Goal: Task Accomplishment & Management: Use online tool/utility

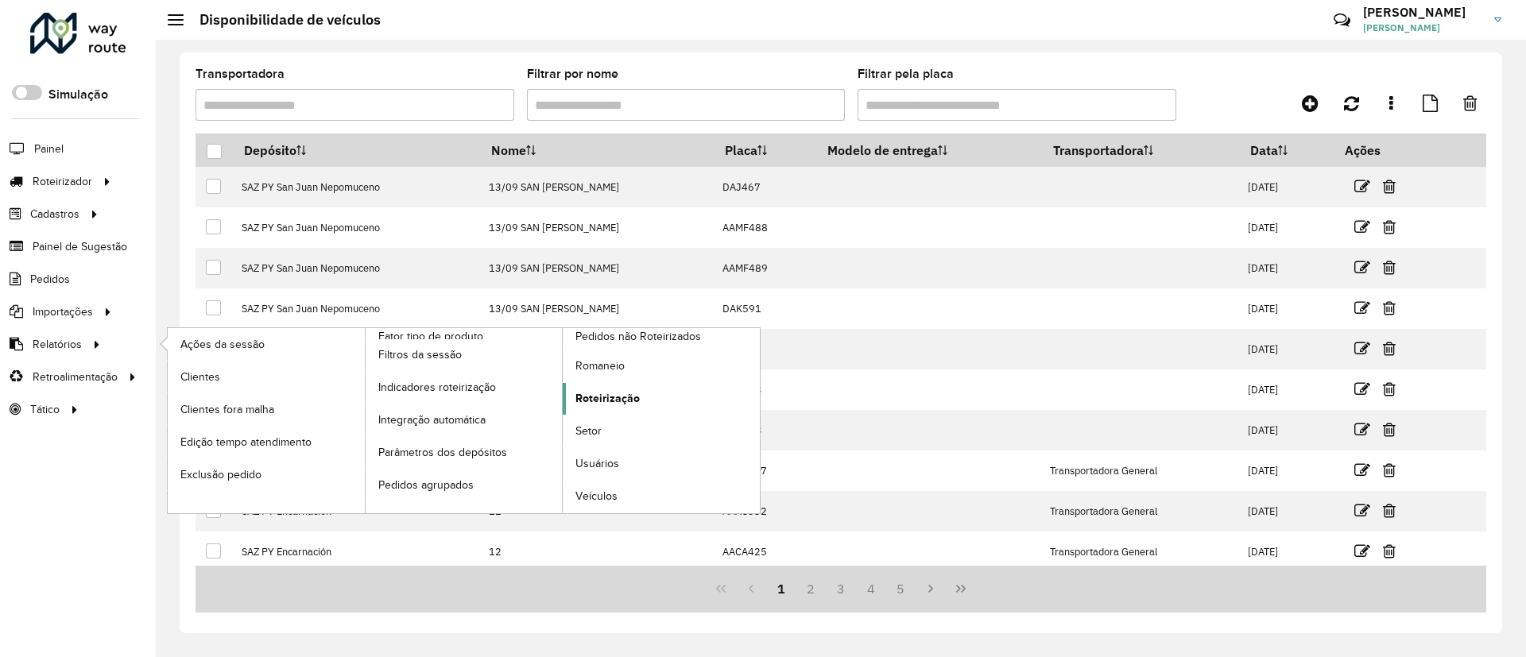
click at [602, 393] on span "Roteirização" at bounding box center [607, 398] width 64 height 17
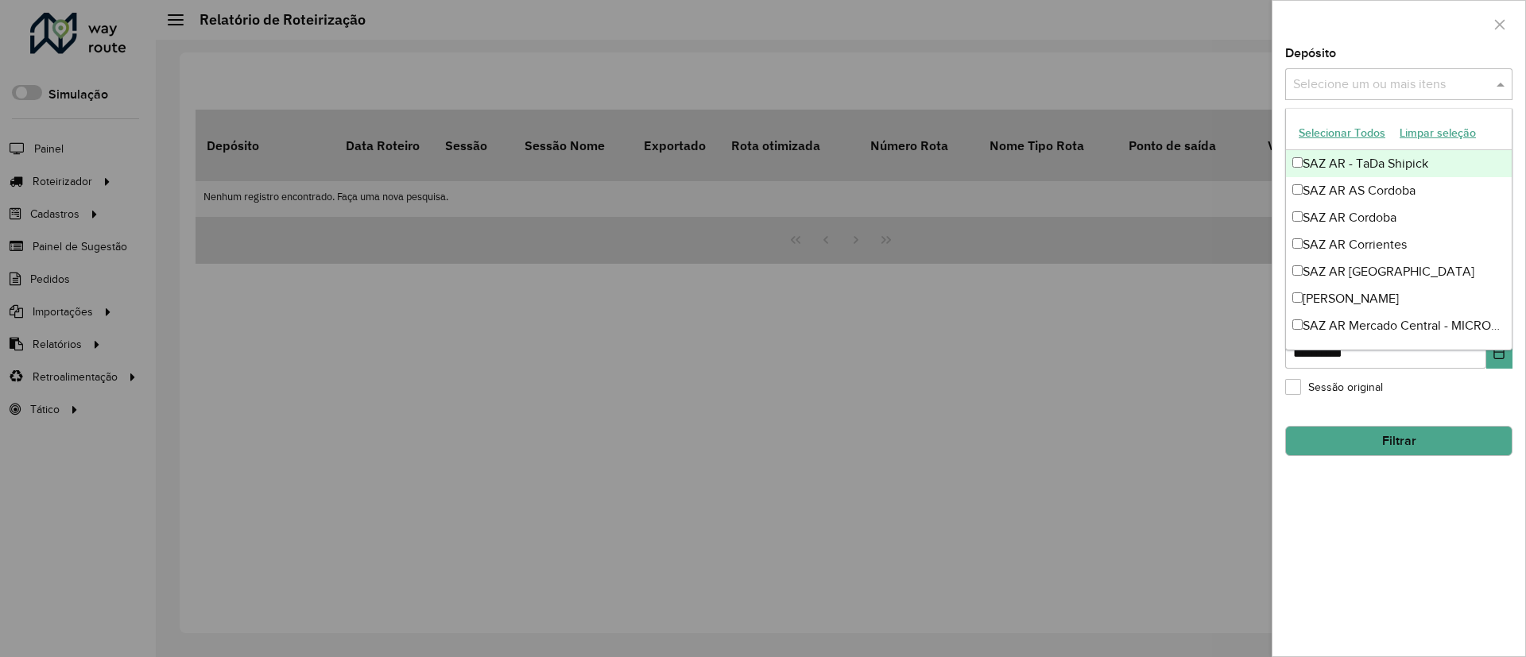
click at [1386, 89] on input "text" at bounding box center [1390, 85] width 203 height 19
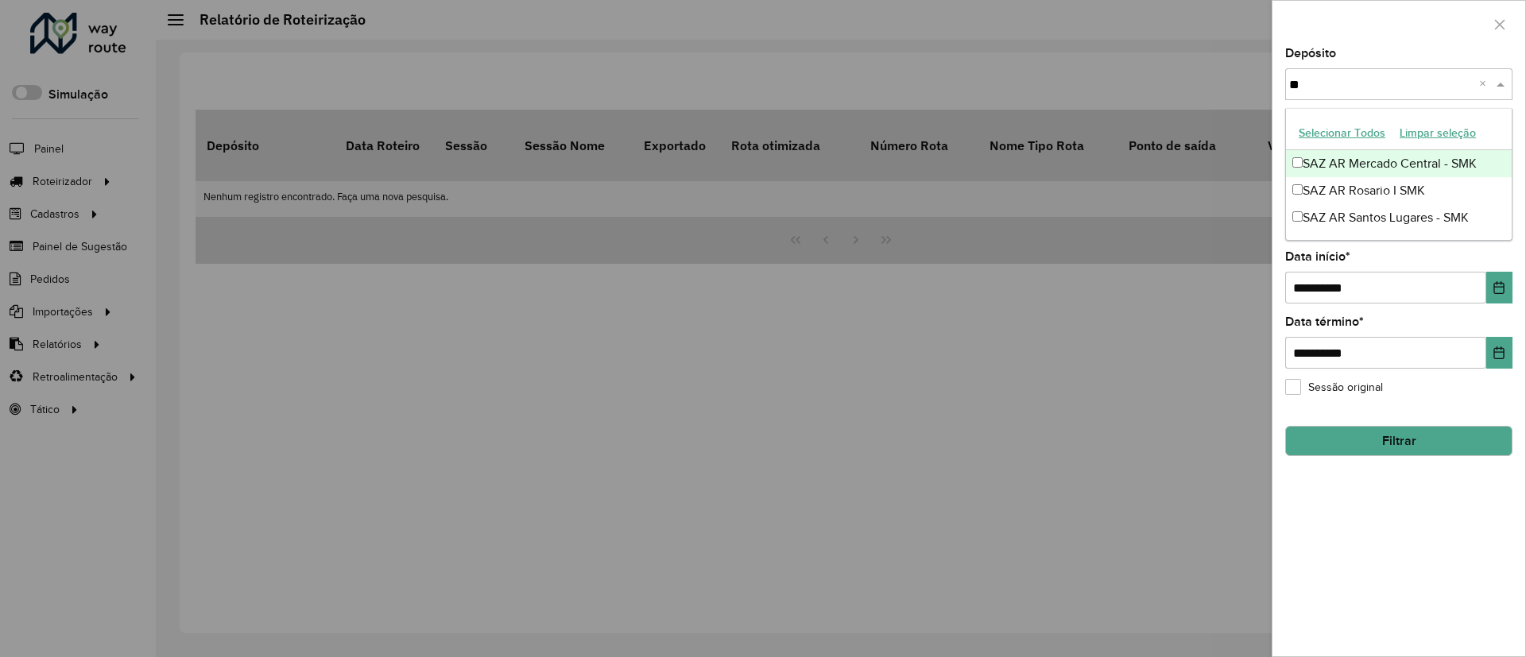
type input "***"
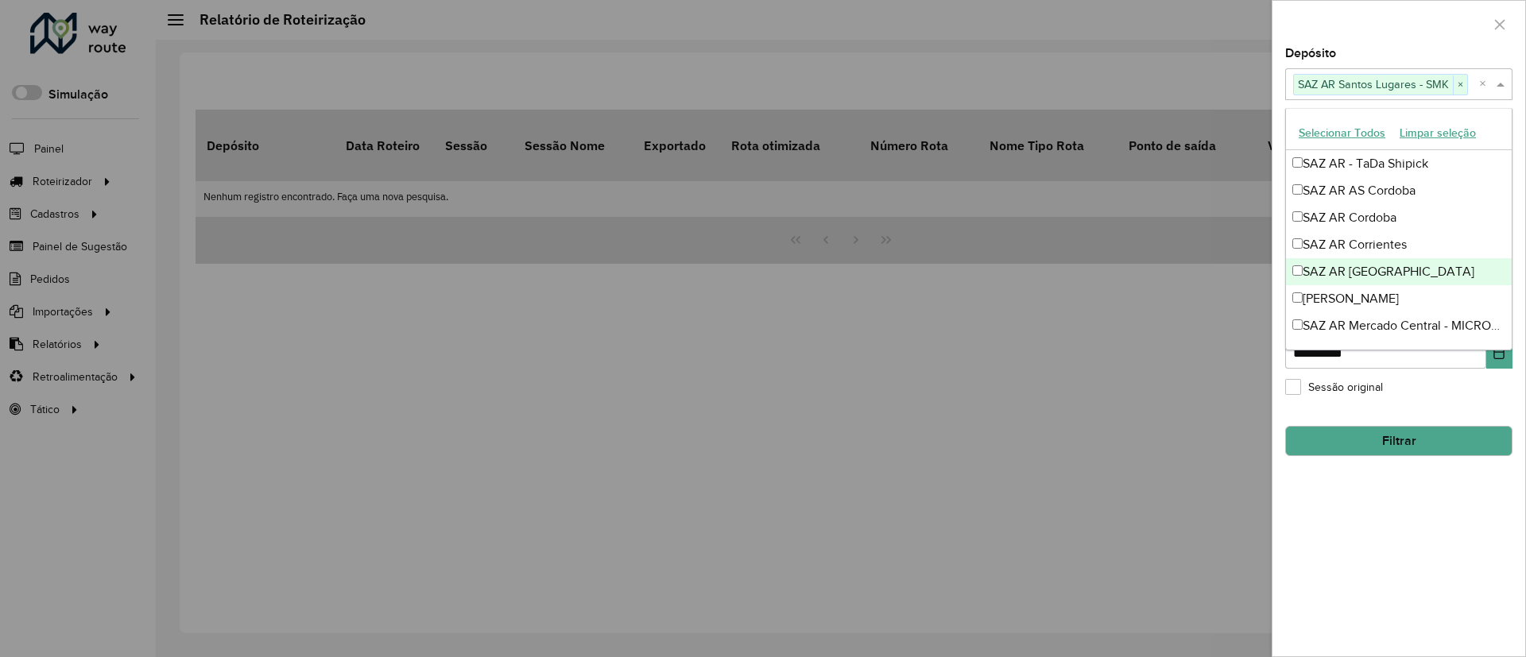
click at [1393, 509] on div "**********" at bounding box center [1398, 352] width 253 height 609
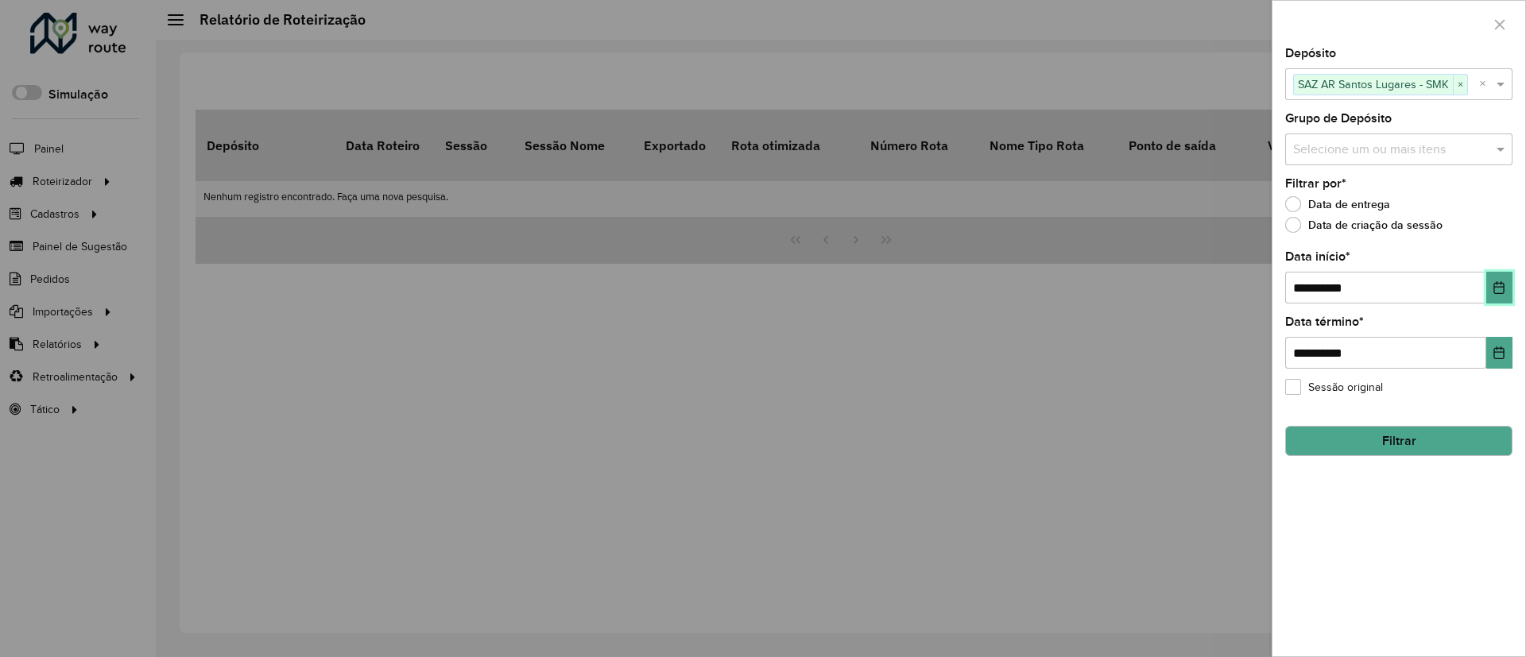
click at [1504, 290] on icon "Choose Date" at bounding box center [1499, 287] width 13 height 13
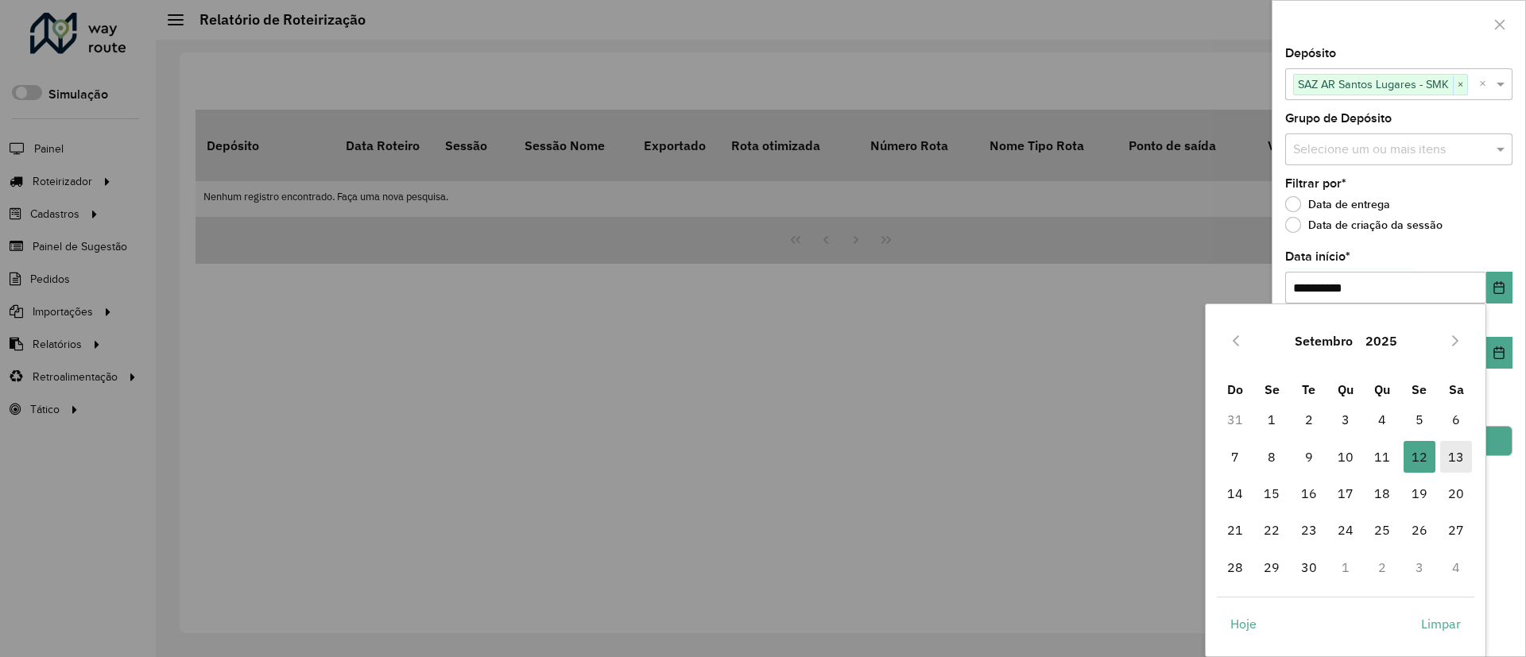
click at [1460, 456] on span "13" at bounding box center [1456, 457] width 32 height 32
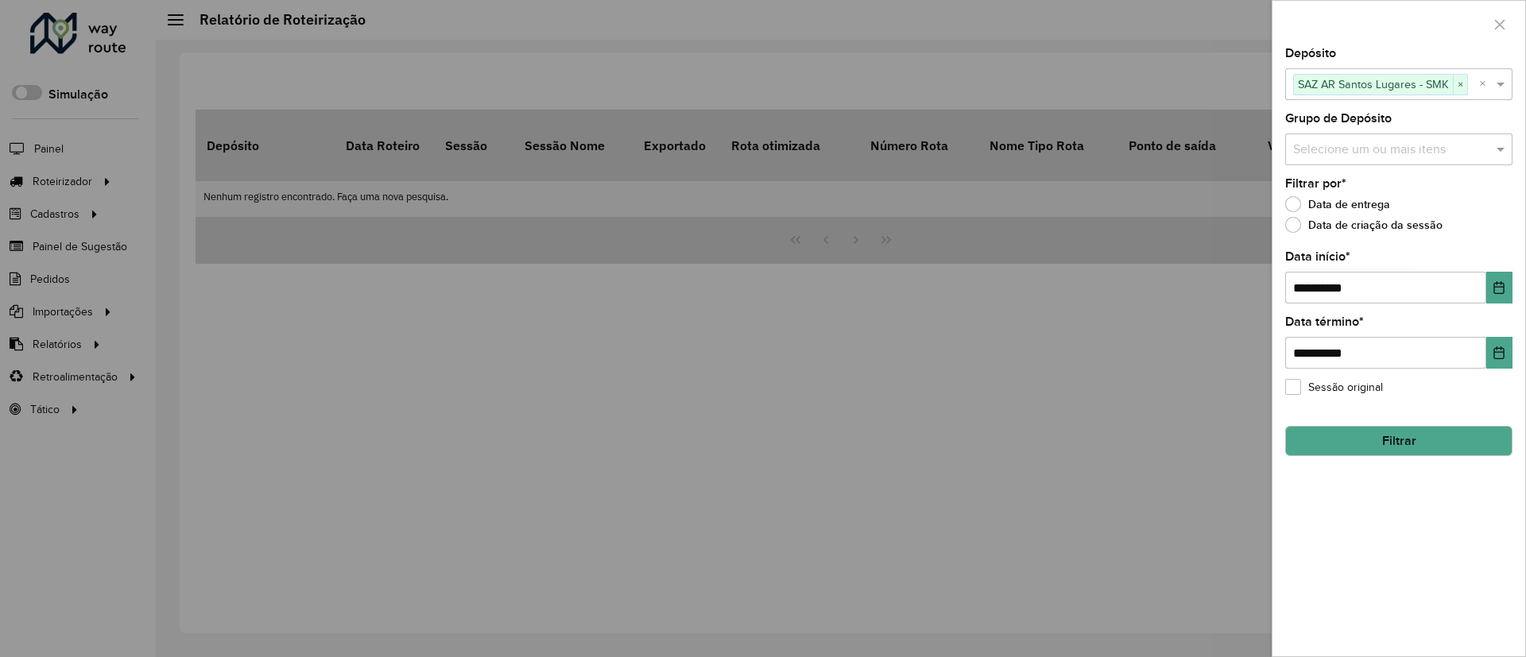
click at [1418, 444] on button "Filtrar" at bounding box center [1398, 441] width 227 height 30
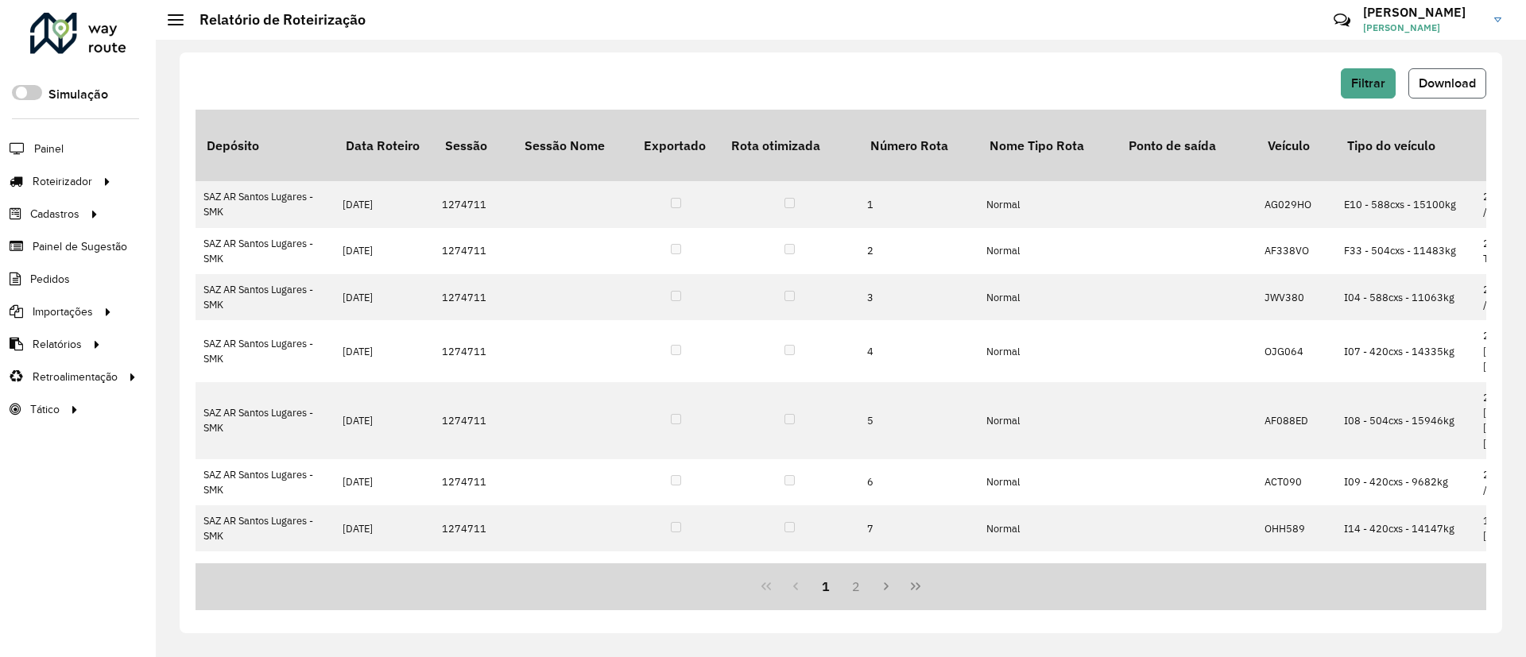
click at [1443, 88] on span "Download" at bounding box center [1447, 83] width 57 height 14
click at [242, 172] on link "Entregas" at bounding box center [265, 181] width 195 height 32
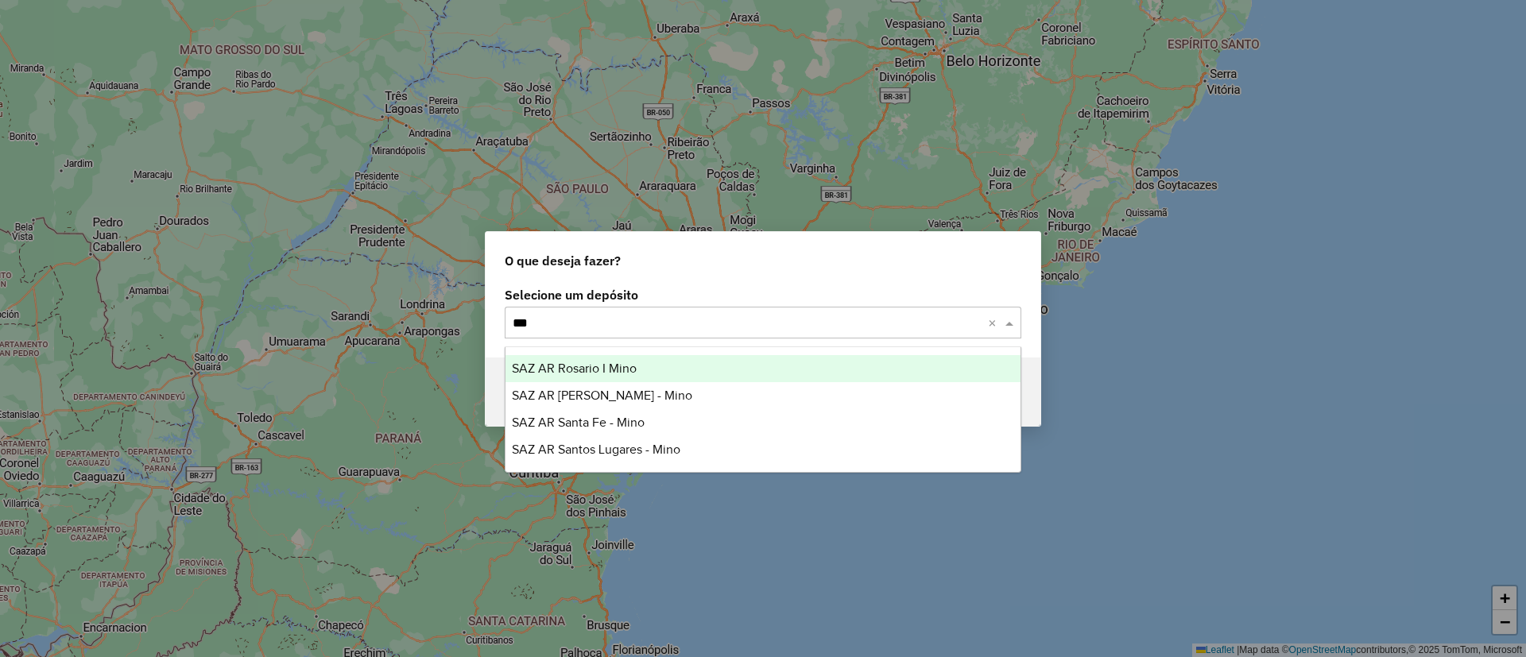
type input "****"
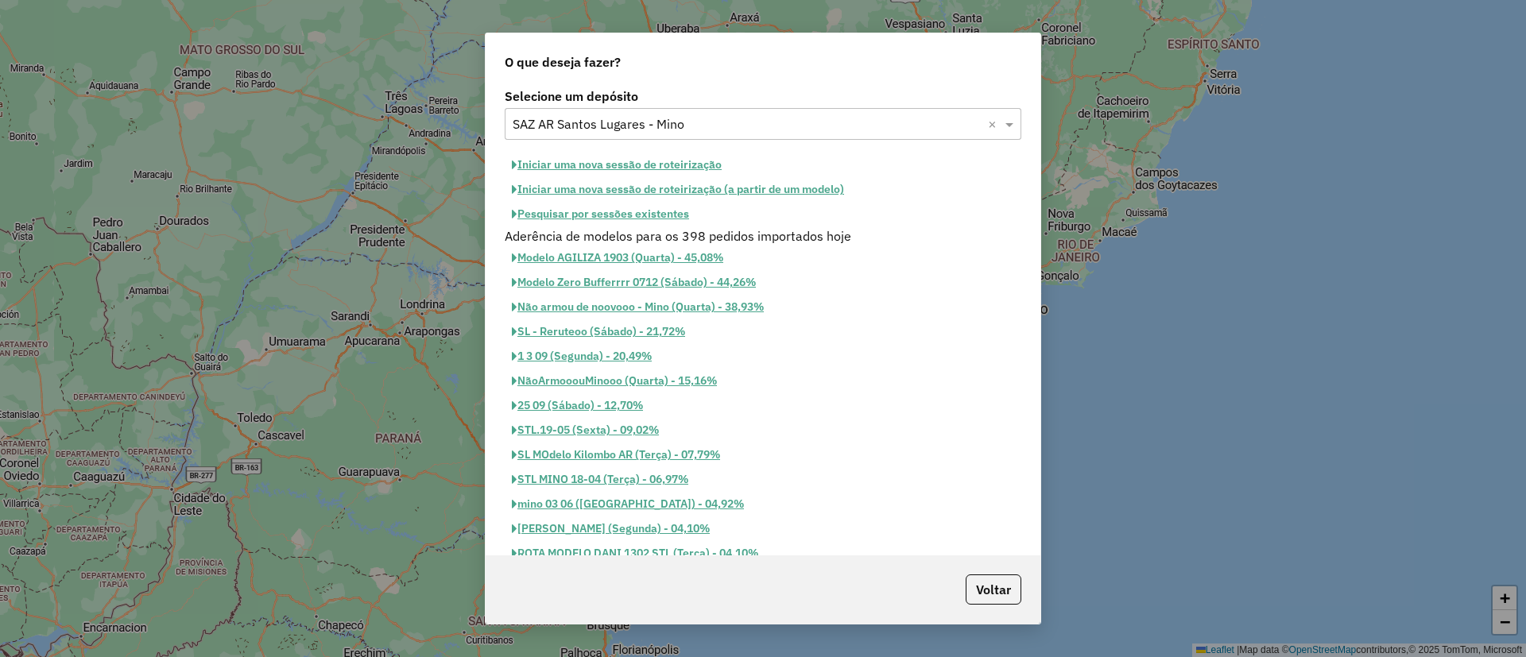
click at [674, 175] on button "Iniciar uma nova sessão de roteirização" at bounding box center [617, 165] width 224 height 25
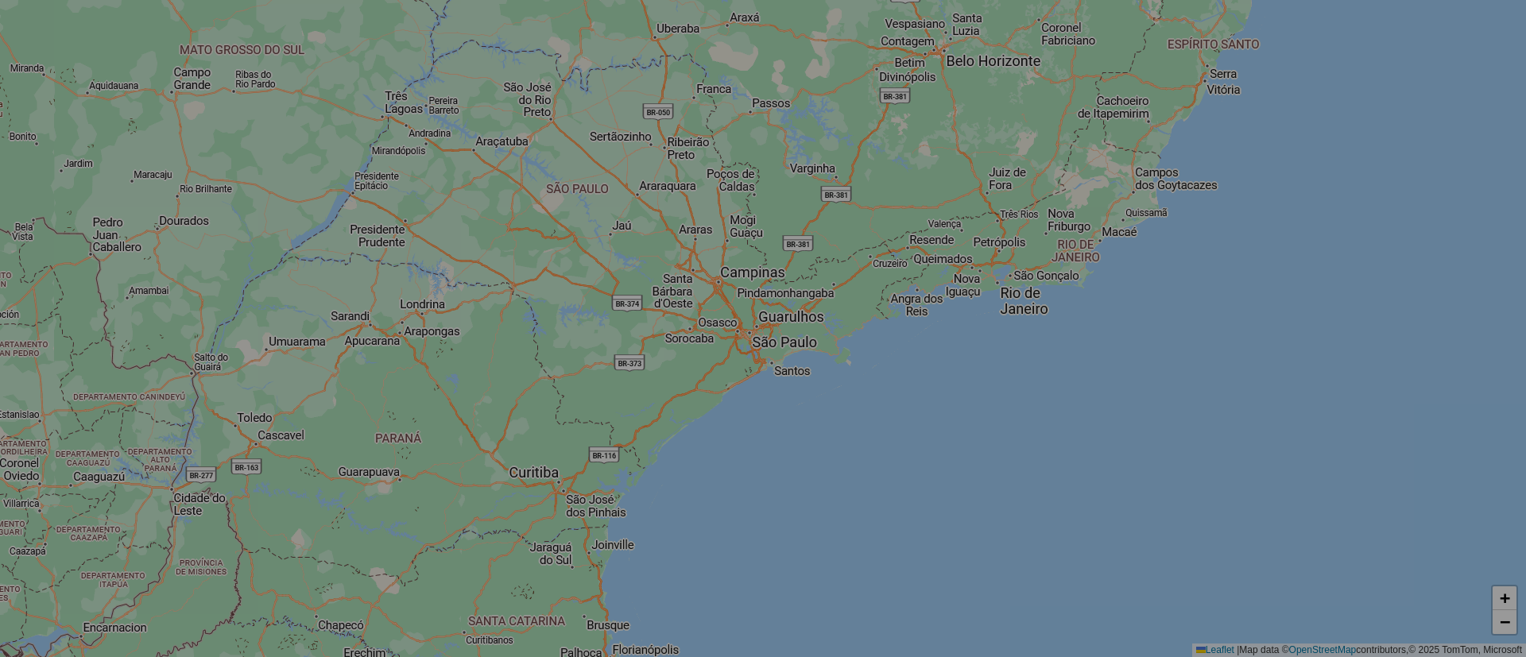
select select "*"
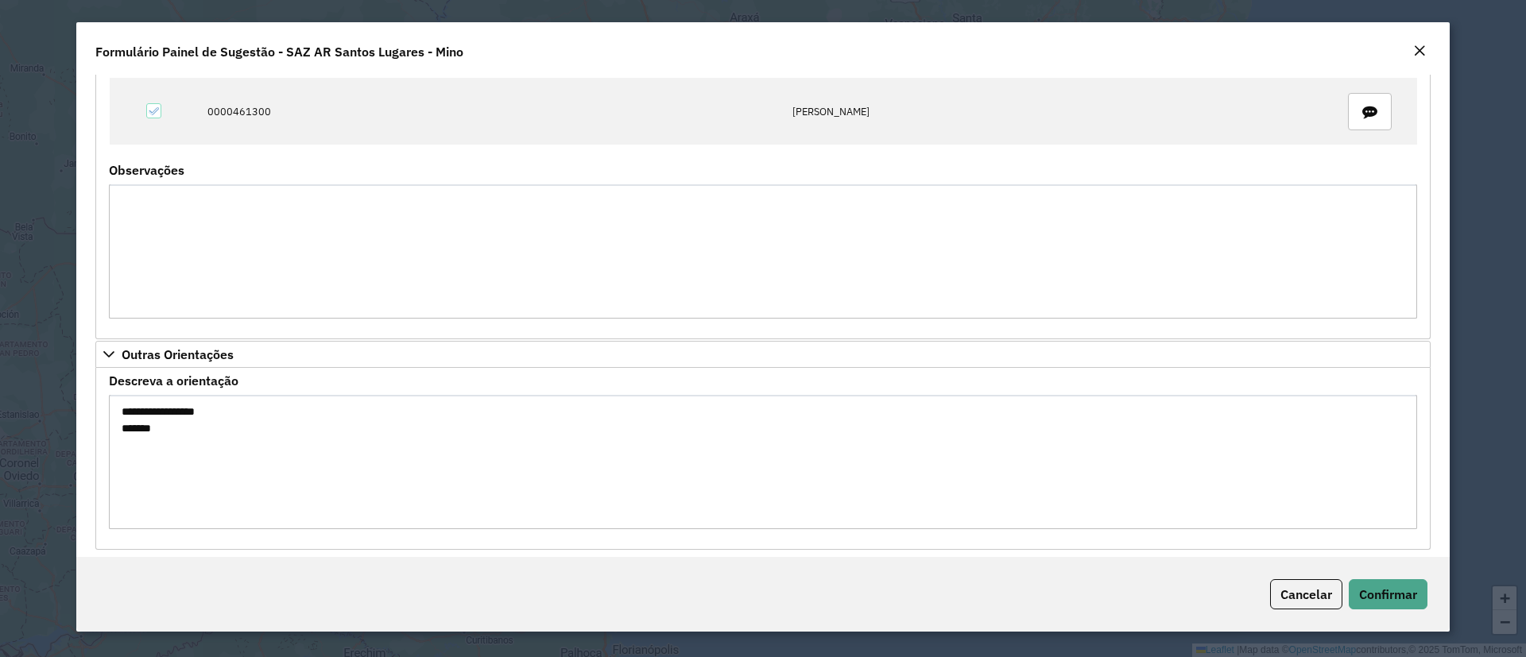
scroll to position [1221, 0]
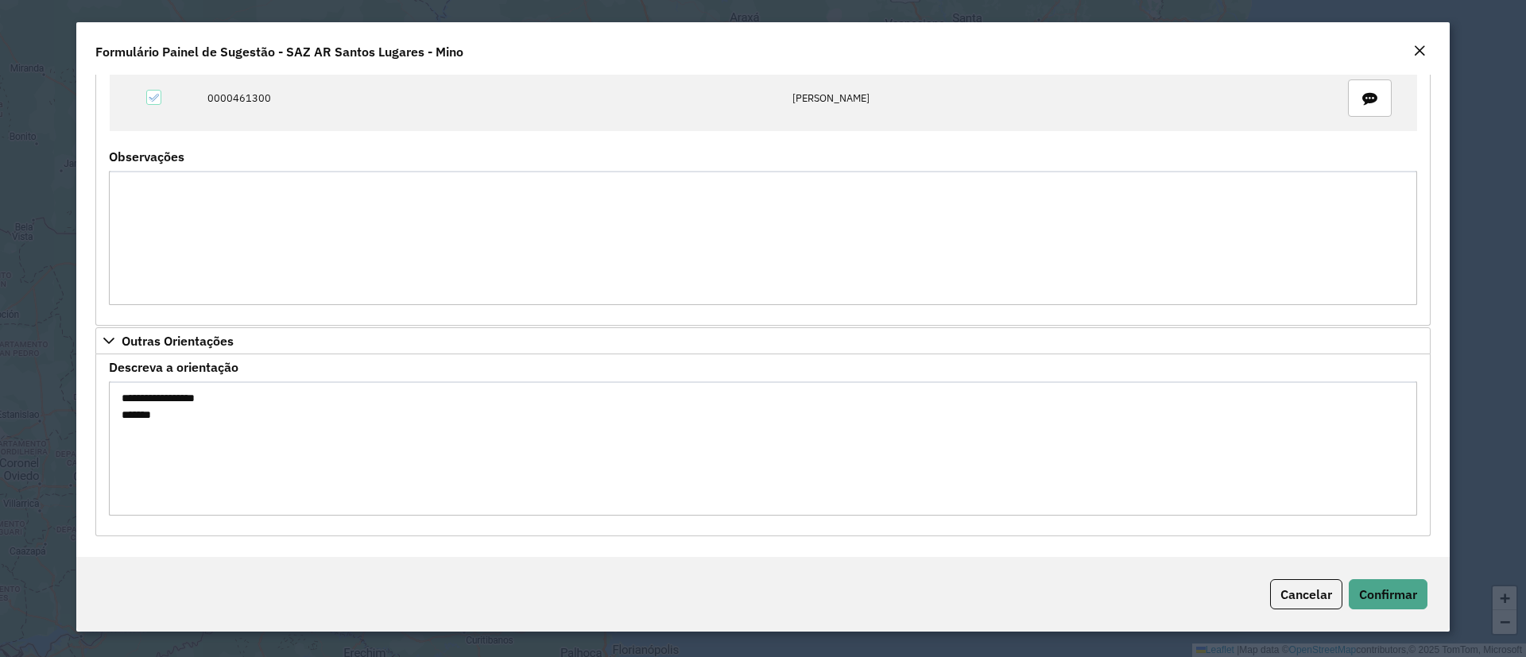
drag, startPoint x: 126, startPoint y: 416, endPoint x: 174, endPoint y: 435, distance: 51.4
click at [114, 414] on textarea "**********" at bounding box center [763, 449] width 1308 height 134
click at [1389, 610] on div "Cancelar Confirmar" at bounding box center [762, 594] width 1373 height 75
click at [1385, 610] on div "Cancelar Confirmar" at bounding box center [762, 594] width 1373 height 75
click at [1381, 609] on button "Confirmar" at bounding box center [1388, 594] width 79 height 30
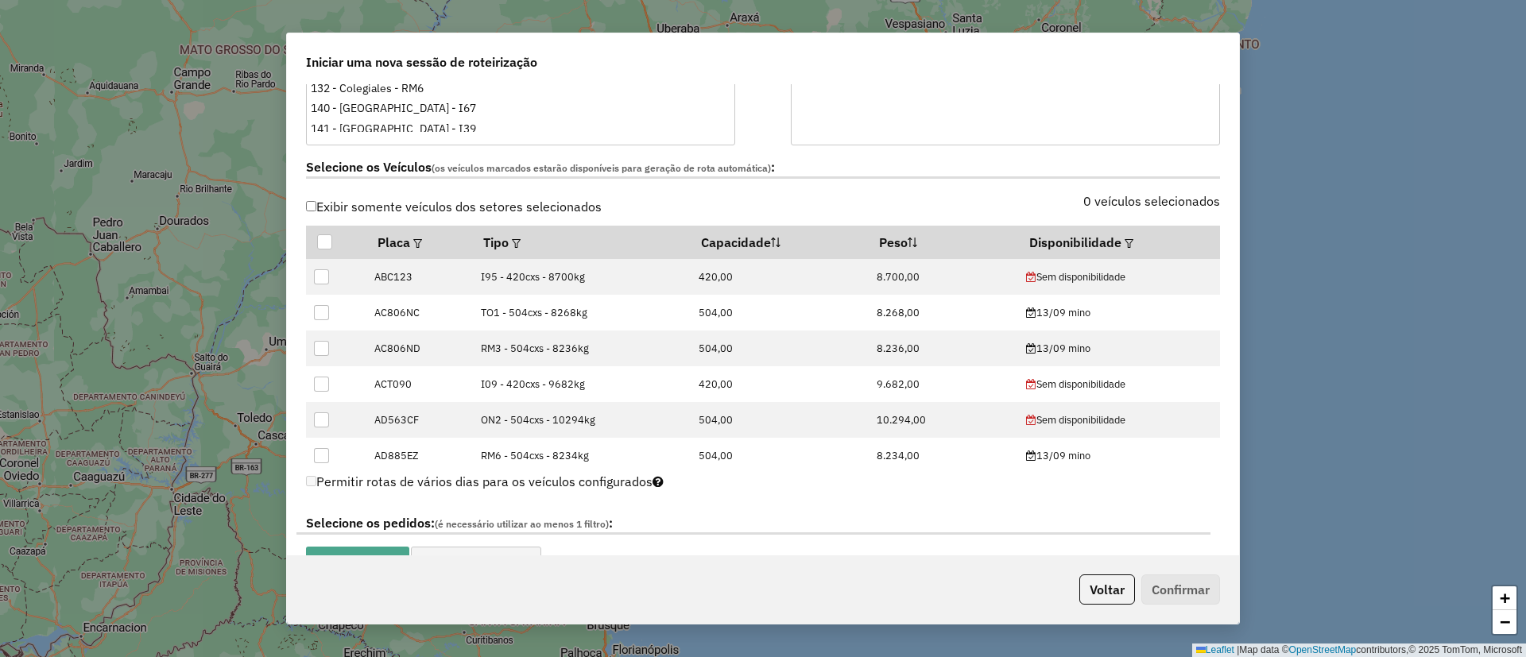
scroll to position [477, 0]
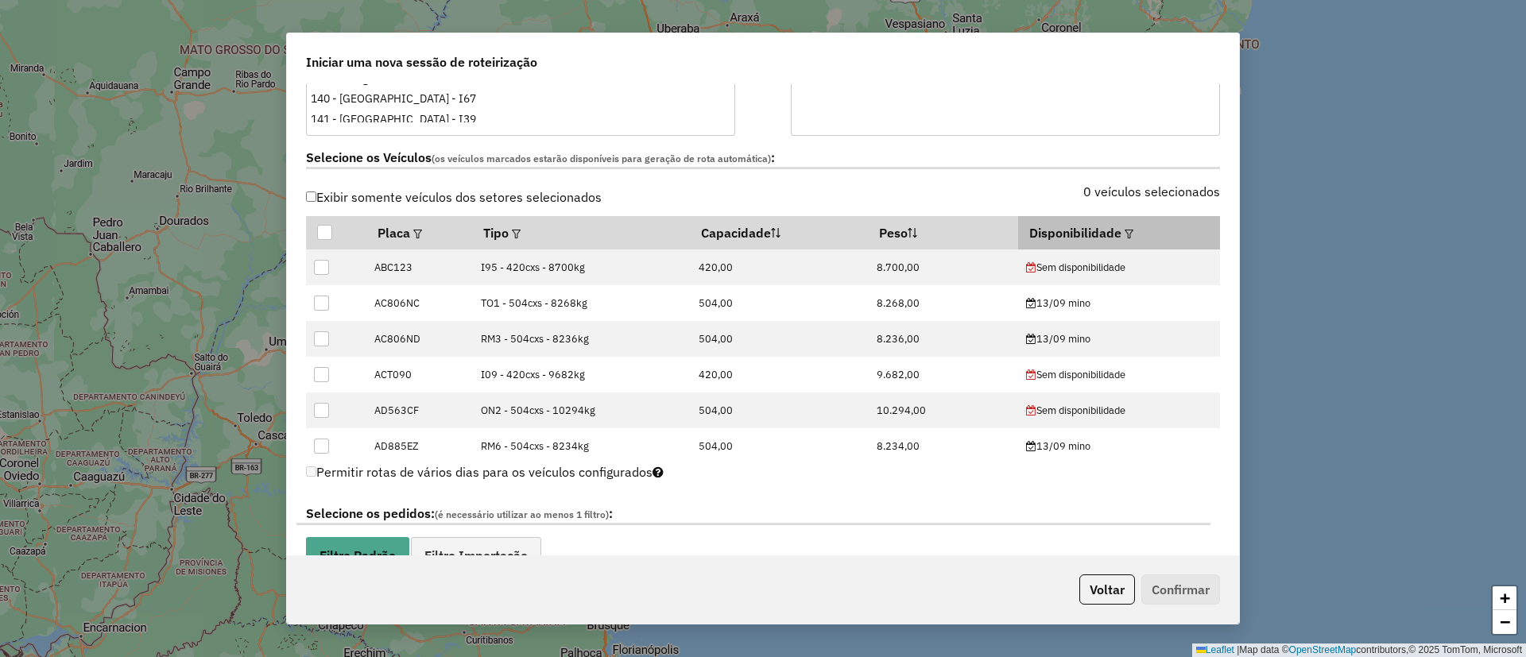
drag, startPoint x: 1114, startPoint y: 230, endPoint x: 1118, endPoint y: 238, distance: 10.0
click at [1121, 230] on div at bounding box center [1127, 232] width 12 height 19
click at [1125, 230] on em at bounding box center [1129, 234] width 9 height 9
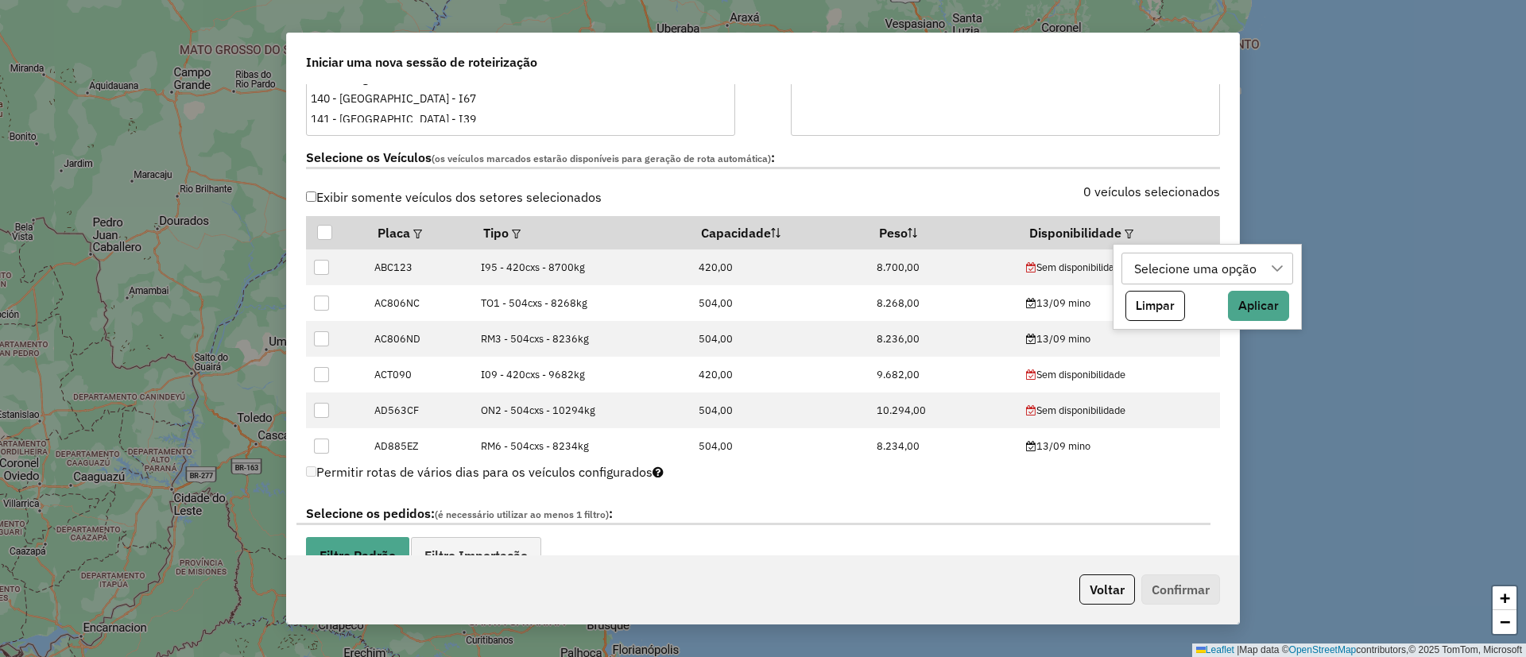
click at [1146, 269] on div "Selecione uma opção" at bounding box center [1196, 269] width 134 height 30
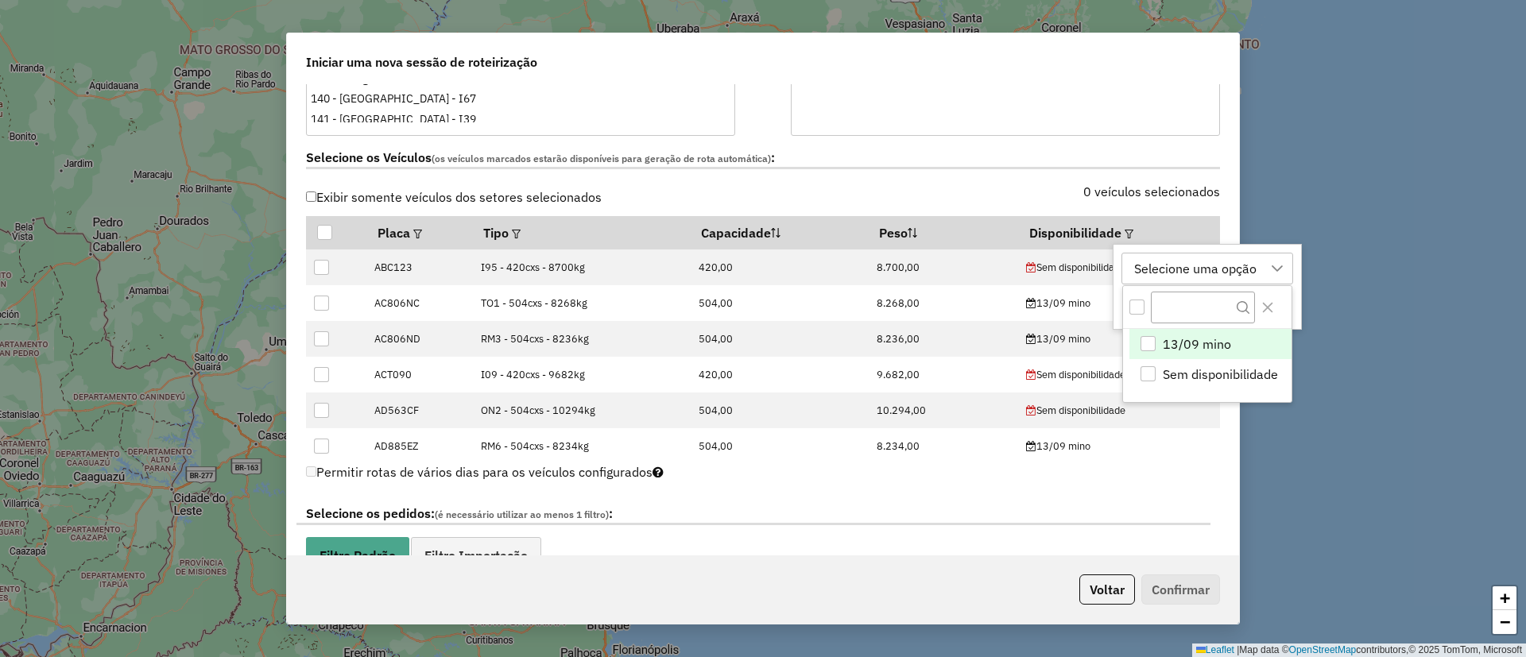
scroll to position [12, 72]
drag, startPoint x: 1160, startPoint y: 347, endPoint x: 1226, endPoint y: 326, distance: 69.1
click at [1160, 347] on li "13/09 mino" at bounding box center [1210, 345] width 162 height 30
click at [1265, 307] on icon "Close" at bounding box center [1267, 307] width 13 height 13
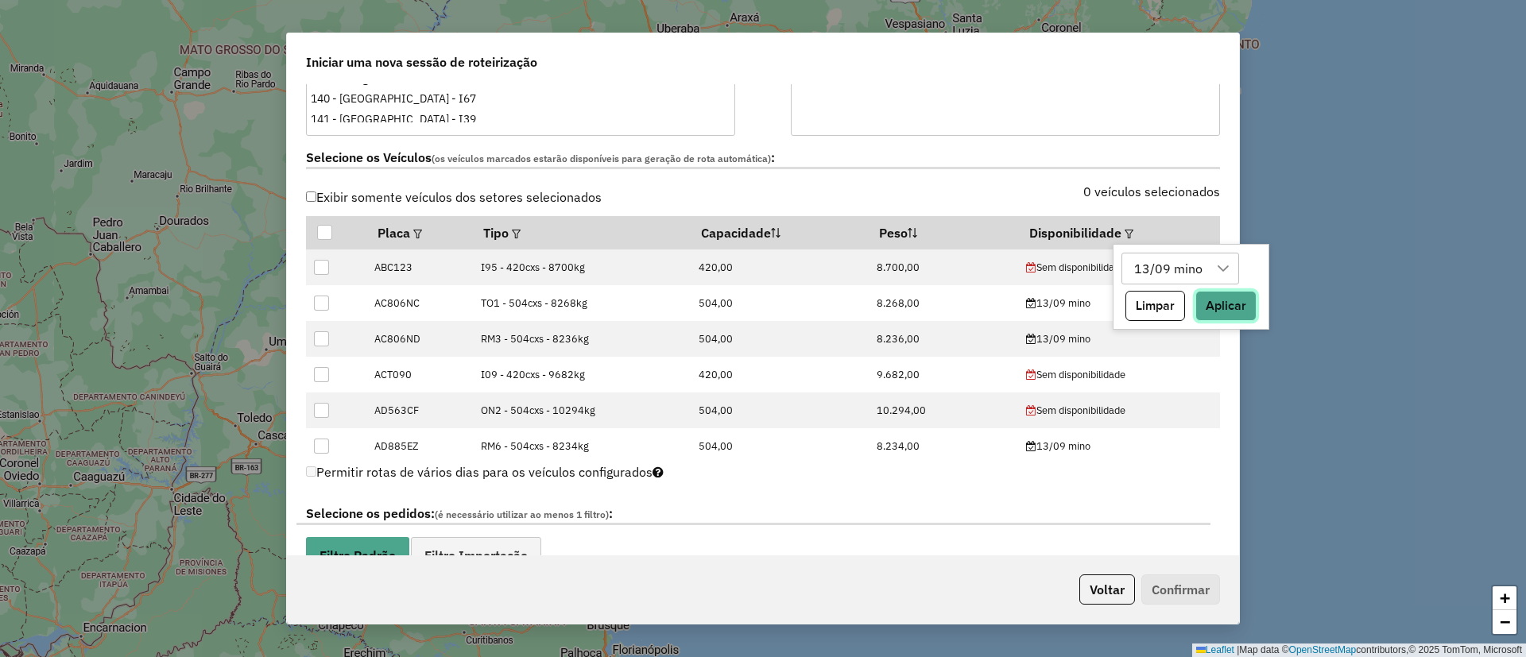
click at [1226, 312] on button "Aplicar" at bounding box center [1225, 306] width 61 height 30
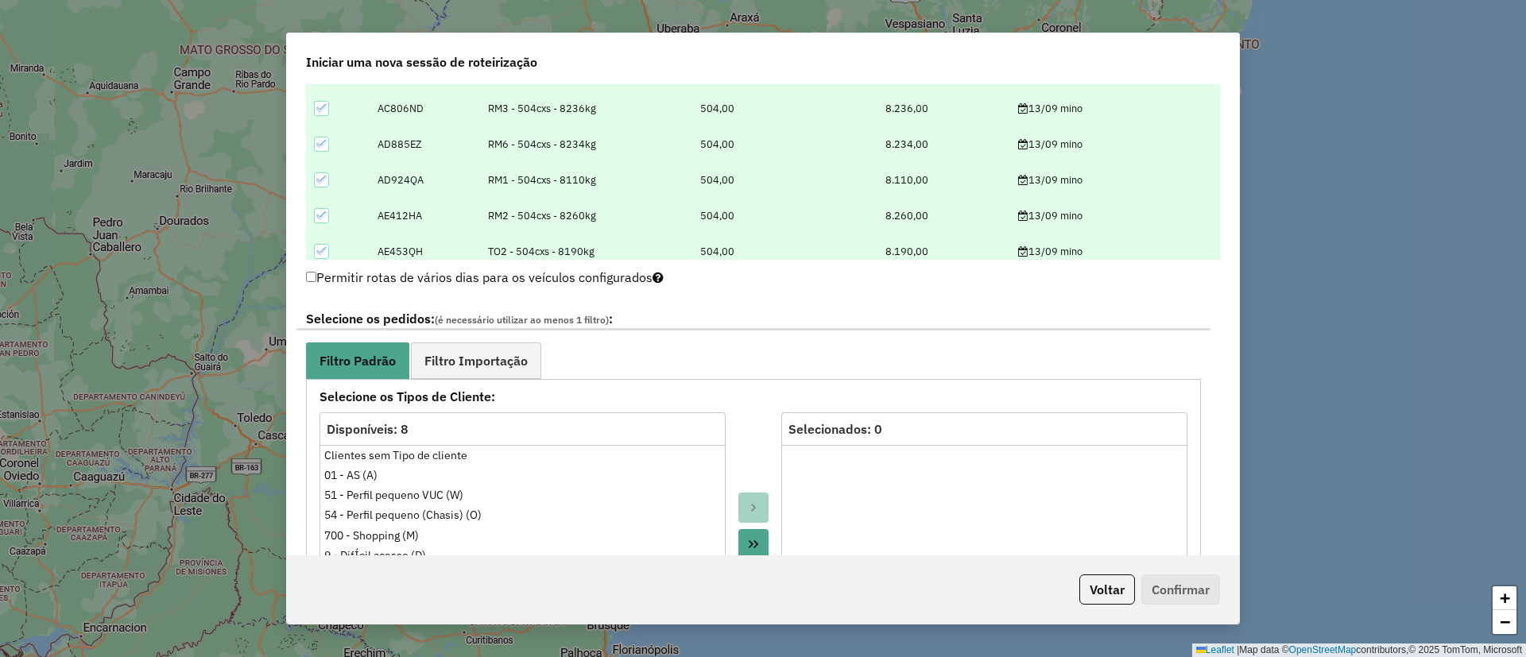
scroll to position [715, 0]
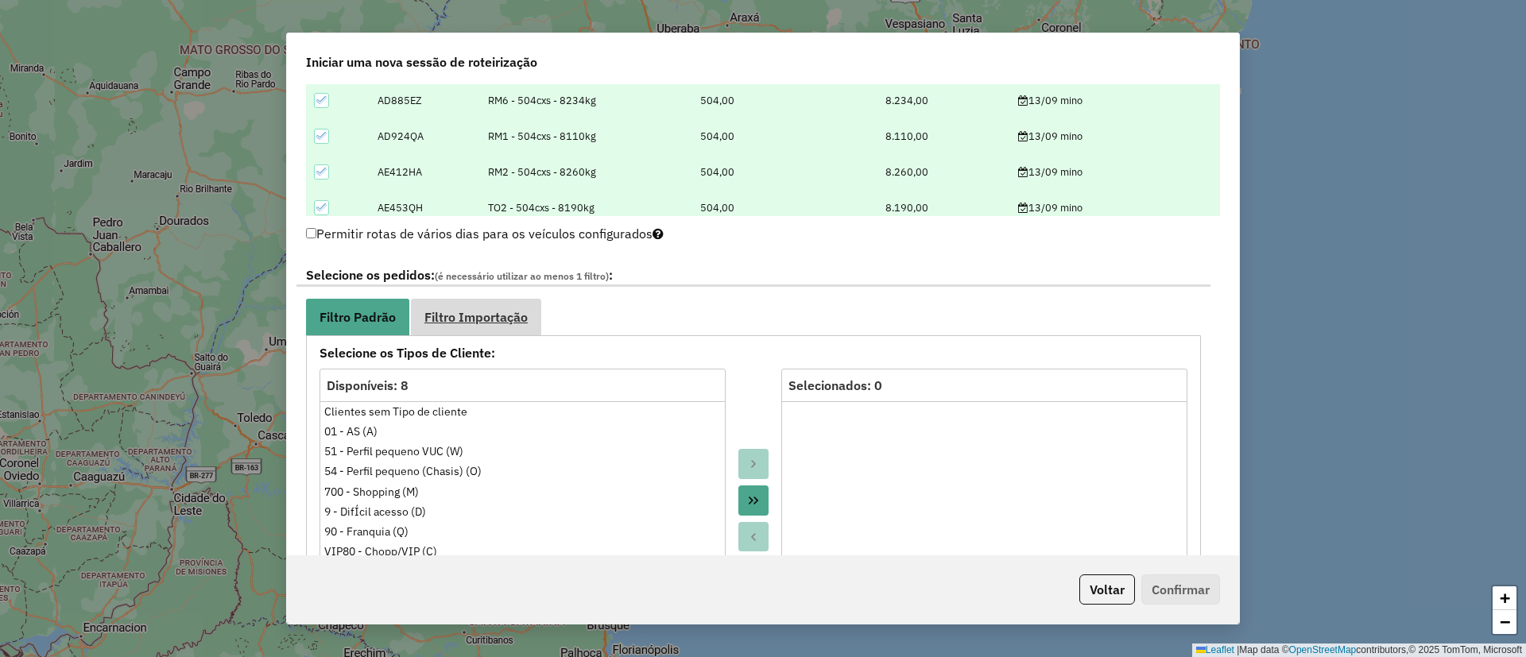
drag, startPoint x: 511, startPoint y: 320, endPoint x: 473, endPoint y: 394, distance: 83.2
click at [509, 320] on span "Filtro Importação" at bounding box center [475, 317] width 103 height 13
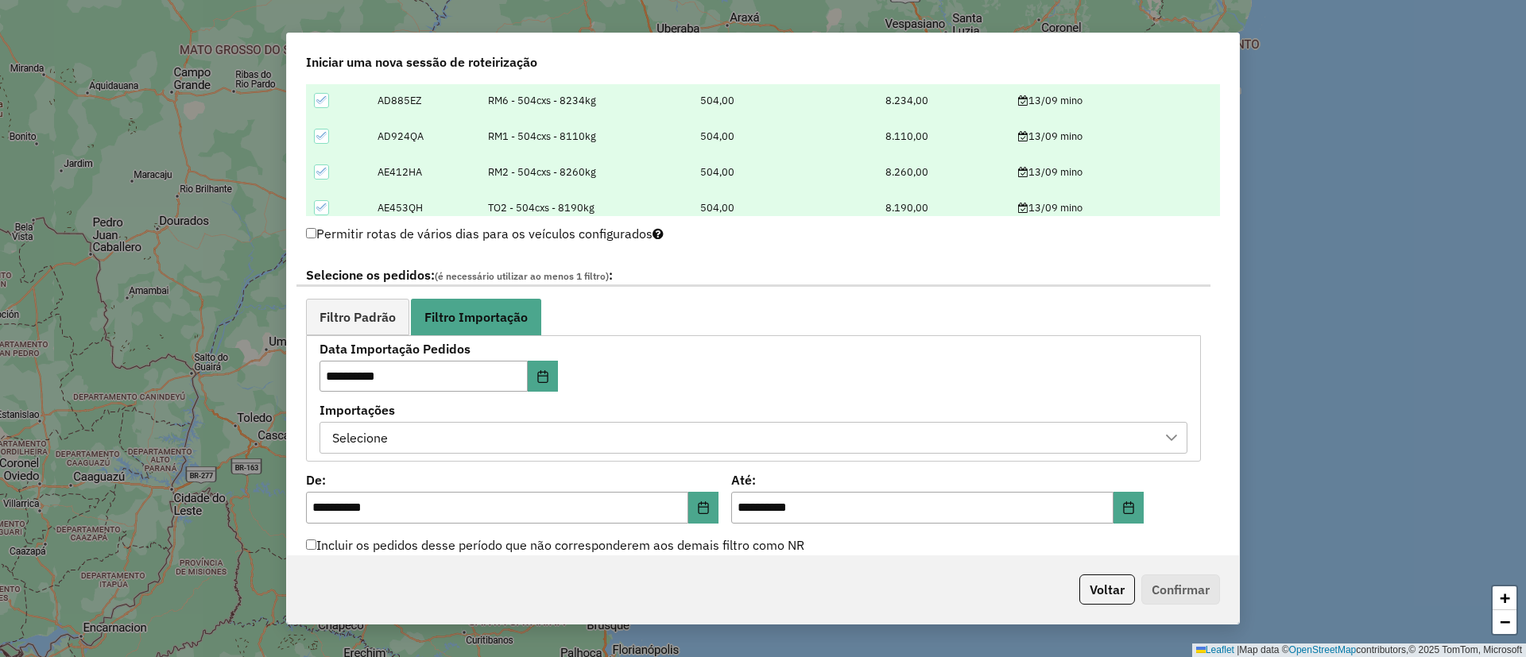
click at [471, 425] on div "Selecione" at bounding box center [742, 438] width 830 height 30
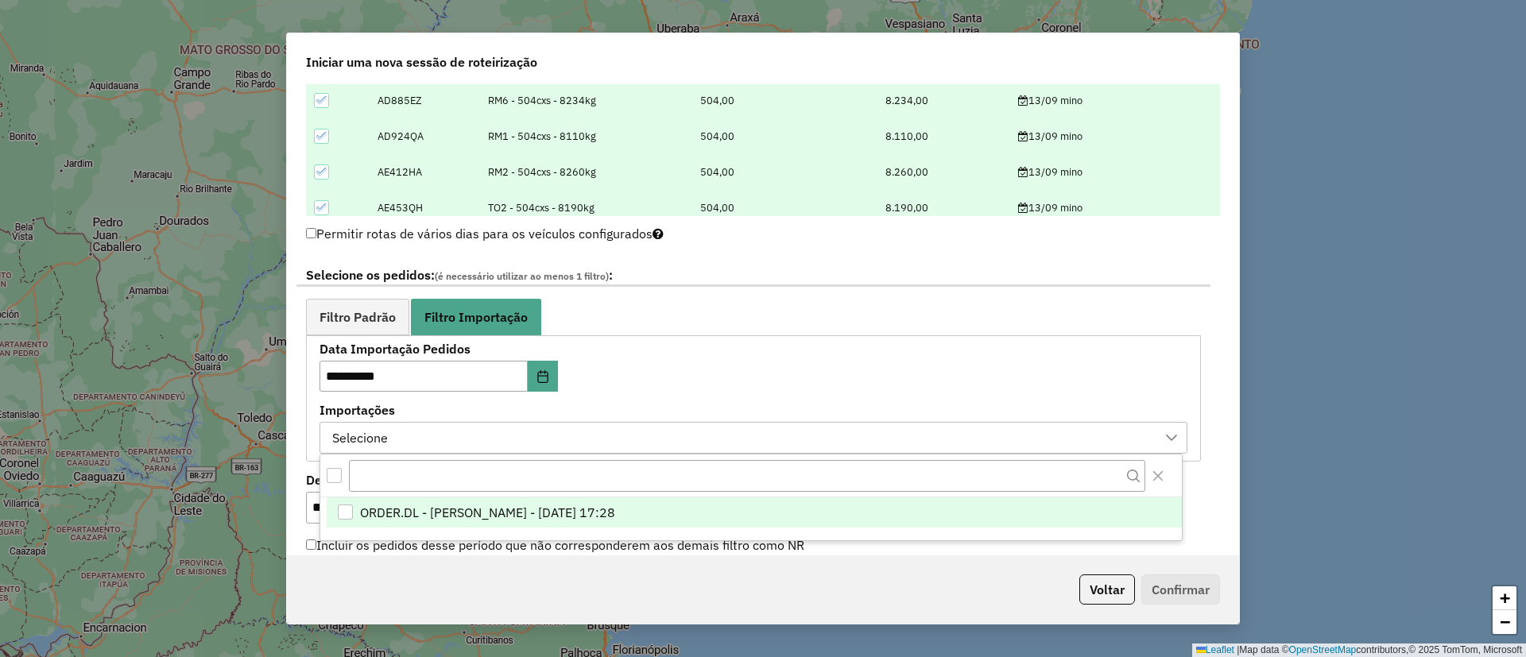
scroll to position [12, 72]
click at [513, 509] on span "ORDER.DL - [PERSON_NAME] - [DATE] 17:28" at bounding box center [487, 513] width 255 height 19
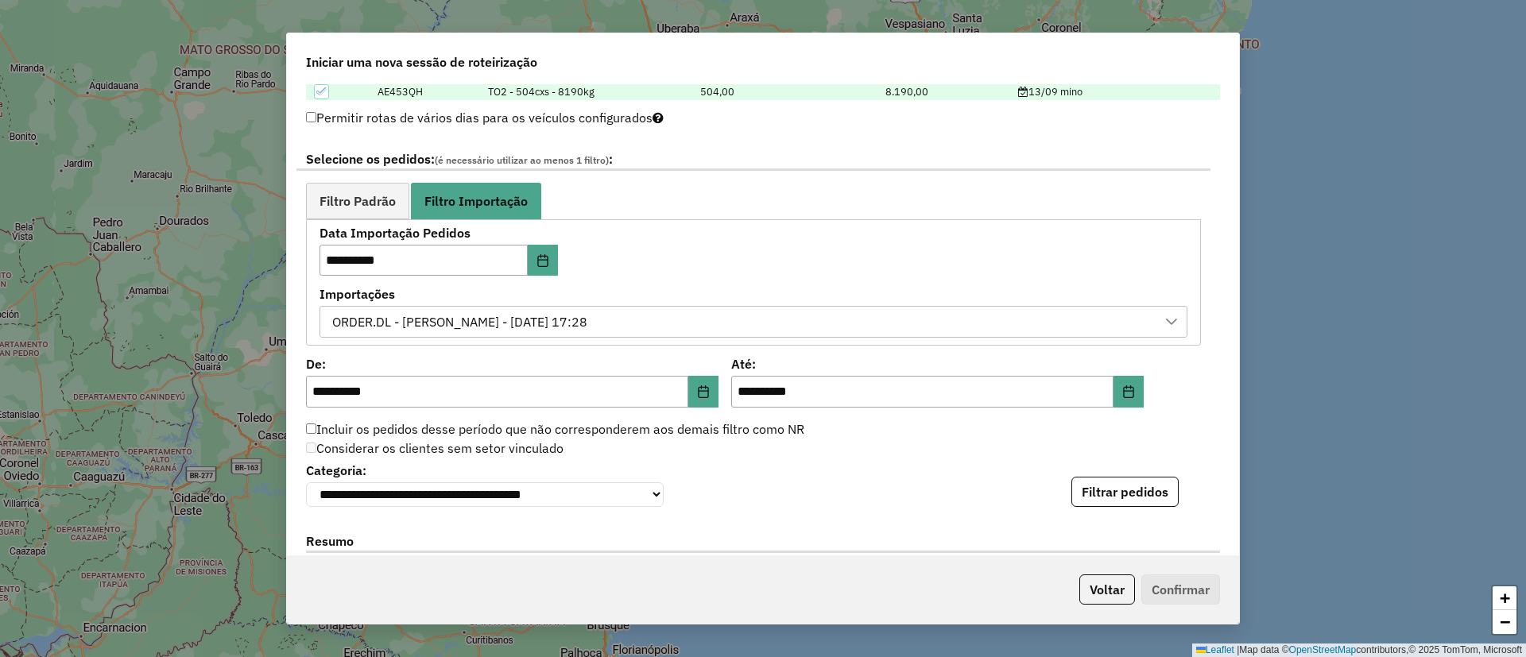
scroll to position [954, 0]
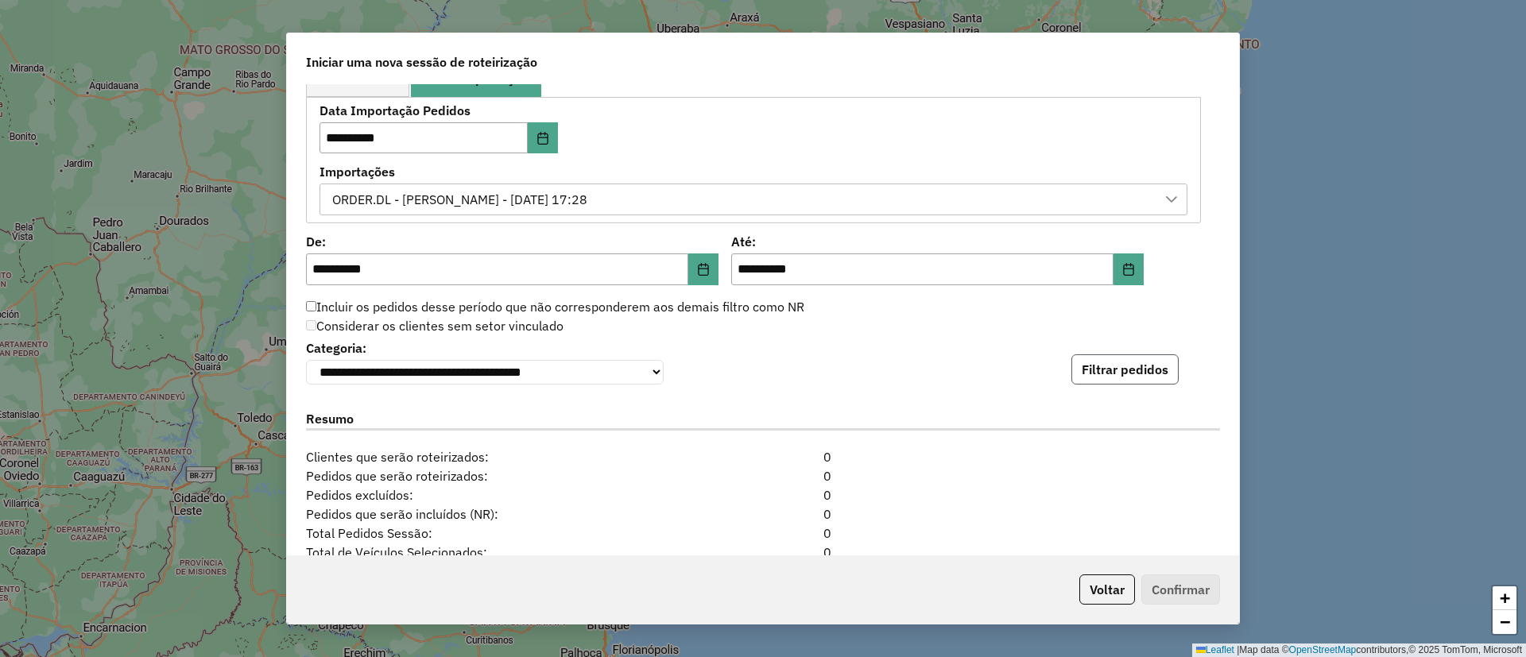
click at [1106, 364] on button "Filtrar pedidos" at bounding box center [1124, 369] width 107 height 30
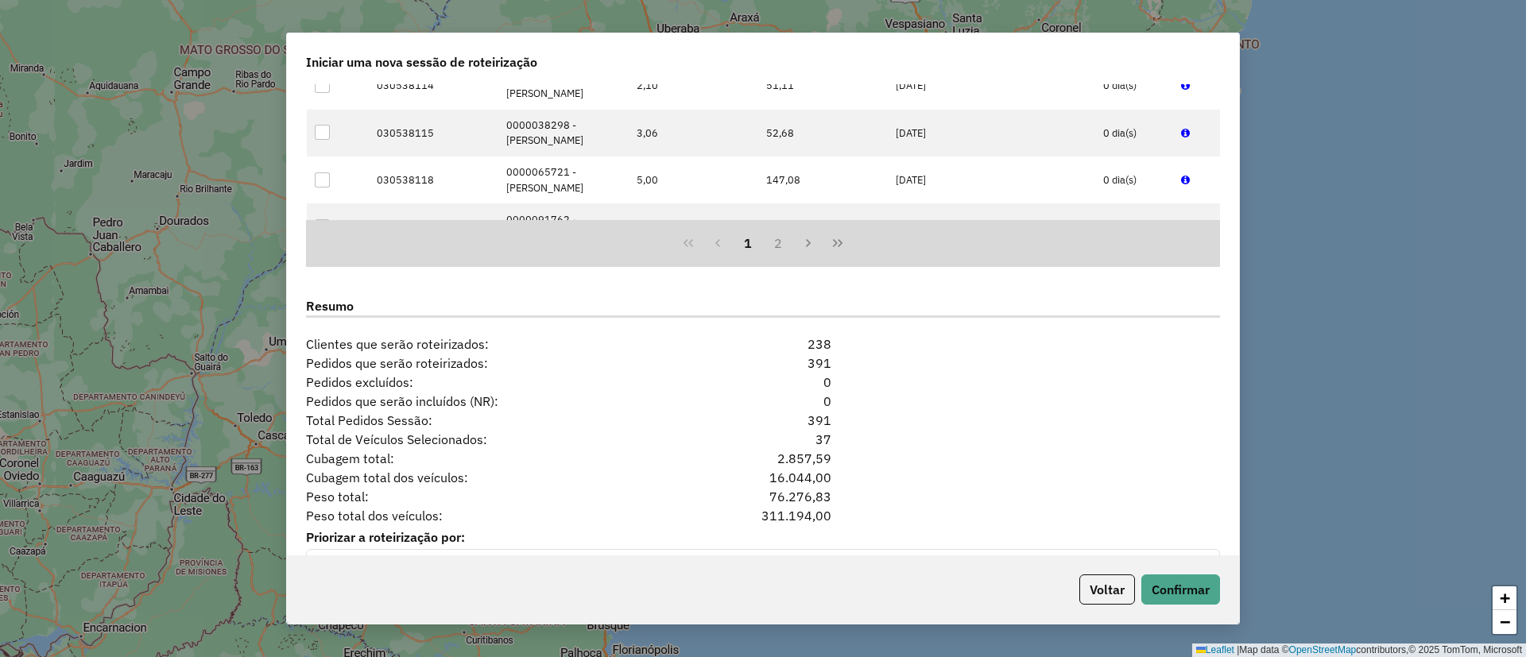
scroll to position [1475, 0]
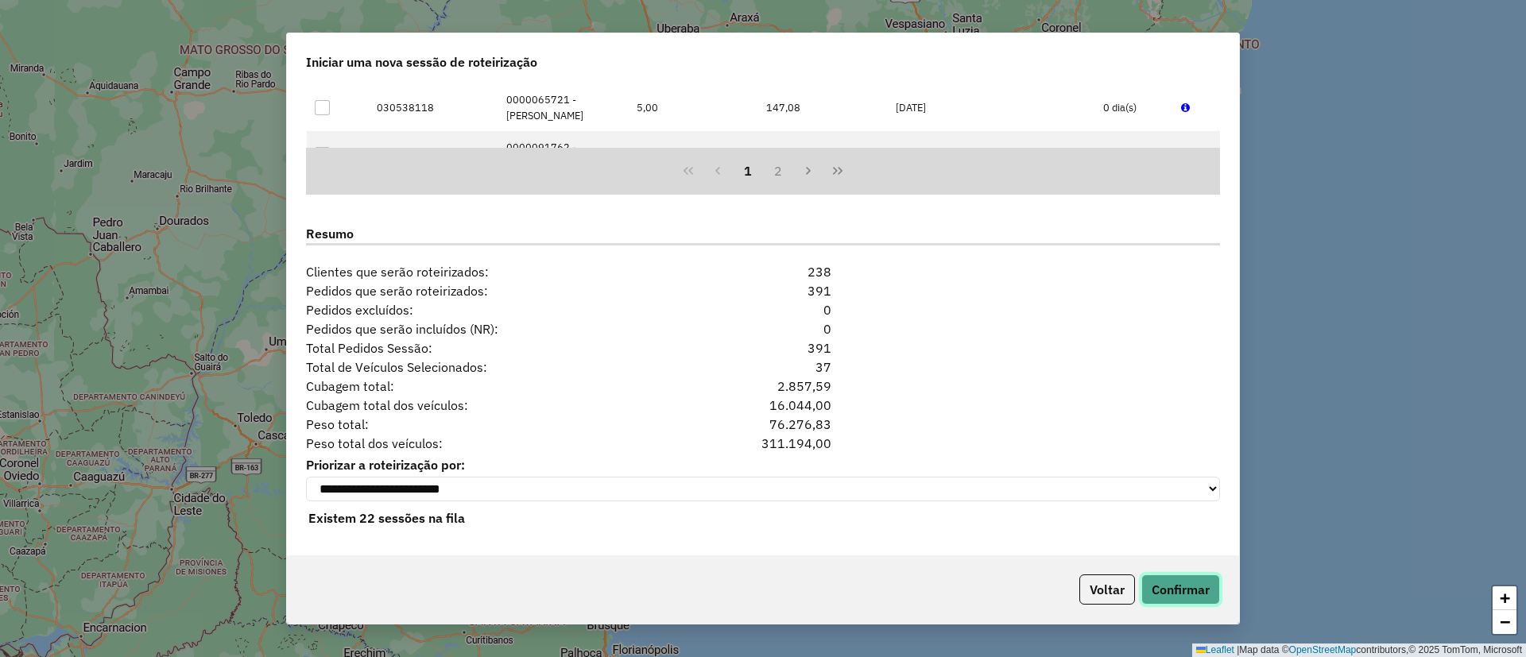
click at [1165, 588] on button "Confirmar" at bounding box center [1180, 590] width 79 height 30
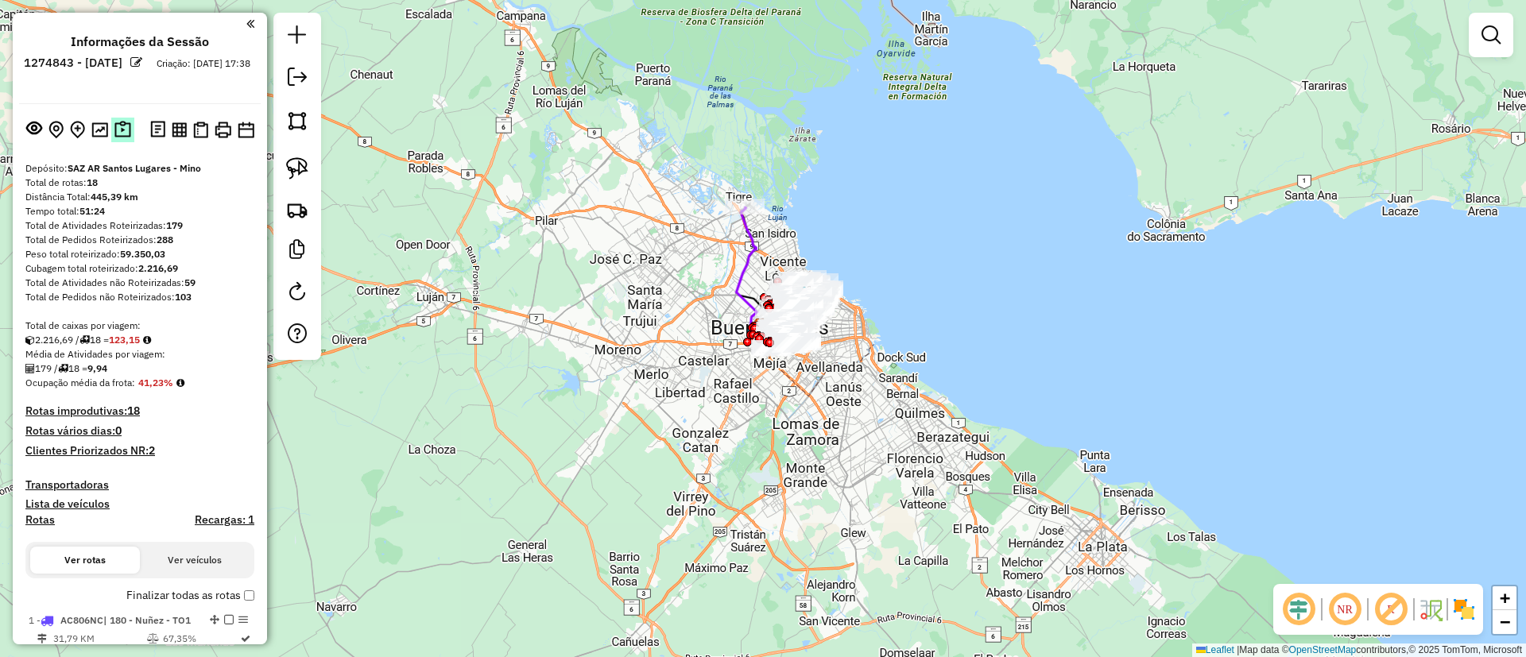
click at [118, 134] on img at bounding box center [122, 130] width 17 height 18
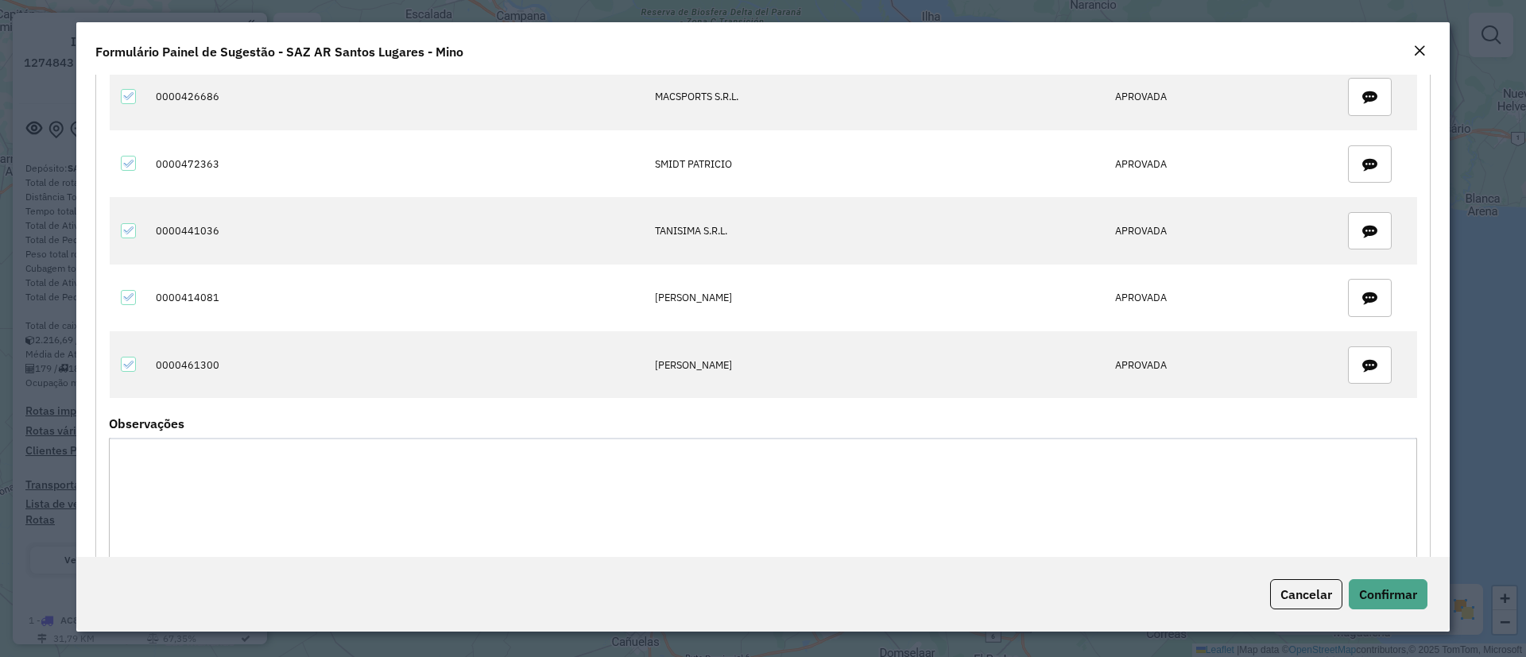
scroll to position [1307, 0]
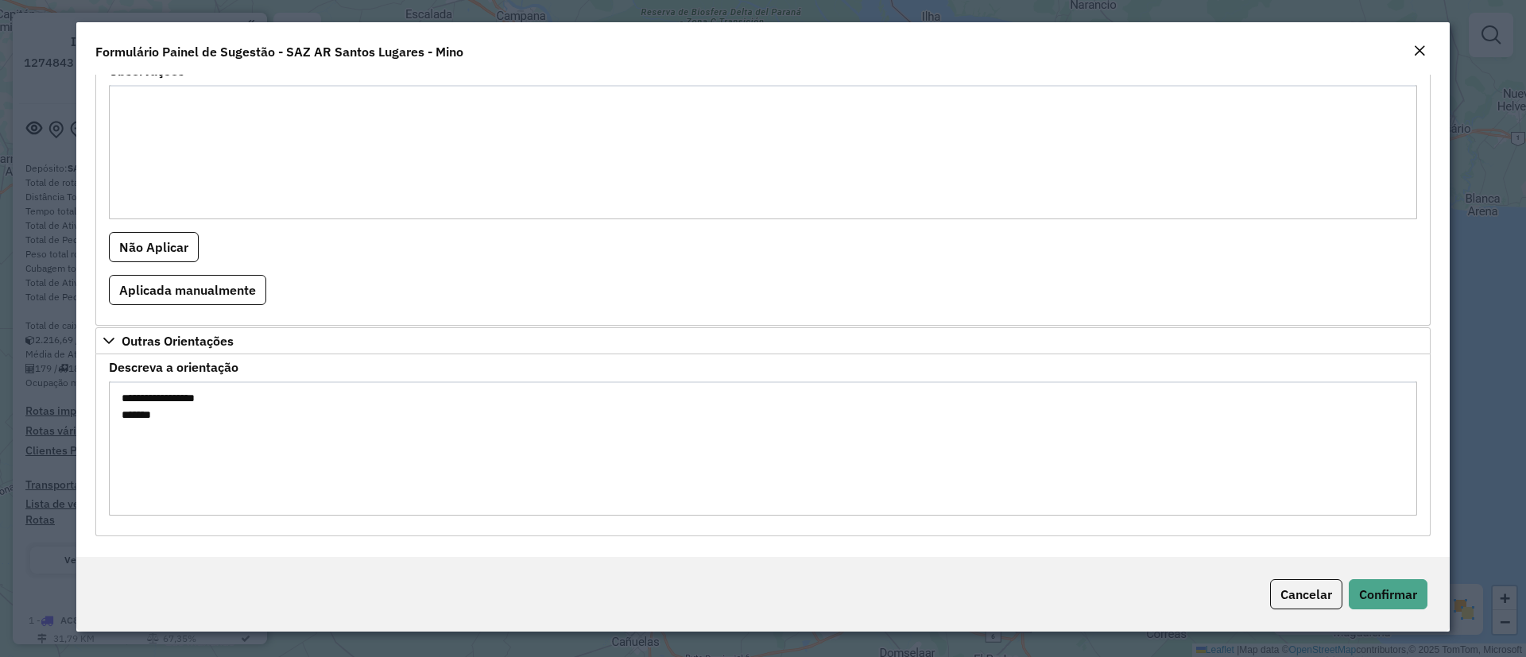
drag, startPoint x: 157, startPoint y: 417, endPoint x: 110, endPoint y: 420, distance: 46.2
click at [110, 420] on textarea "**********" at bounding box center [763, 449] width 1308 height 134
click at [1374, 588] on span "Confirmar" at bounding box center [1388, 595] width 58 height 16
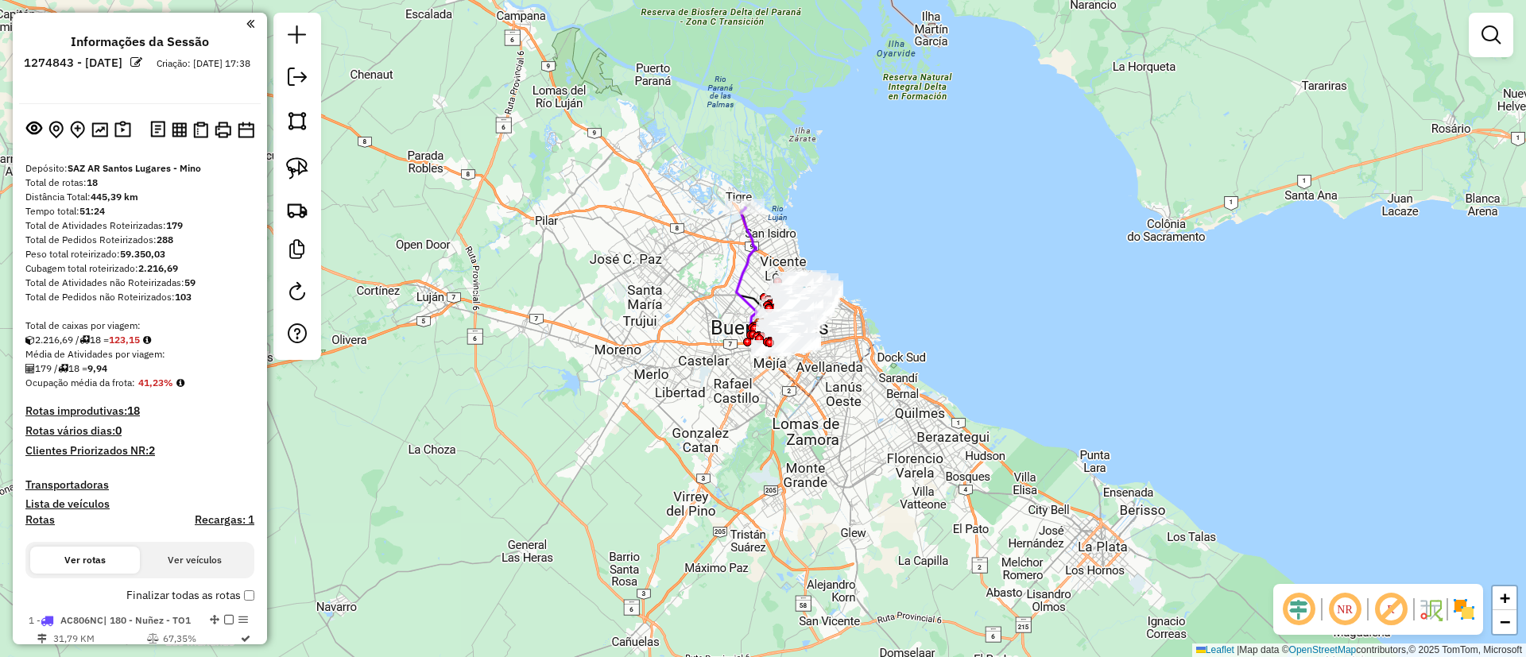
click at [559, 273] on div "Janela de atendimento Grade de atendimento Capacidade Transportadoras Veículos …" at bounding box center [763, 328] width 1526 height 657
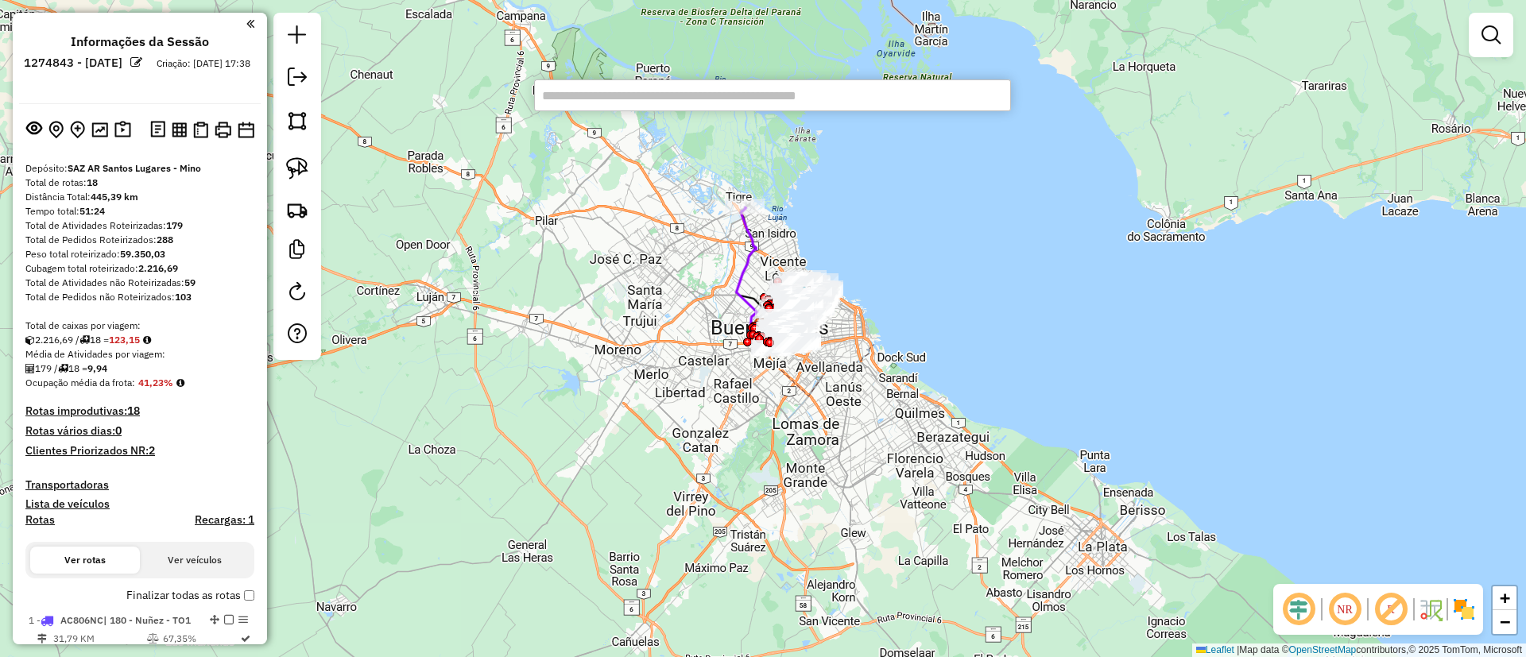
paste input "******"
type input "******"
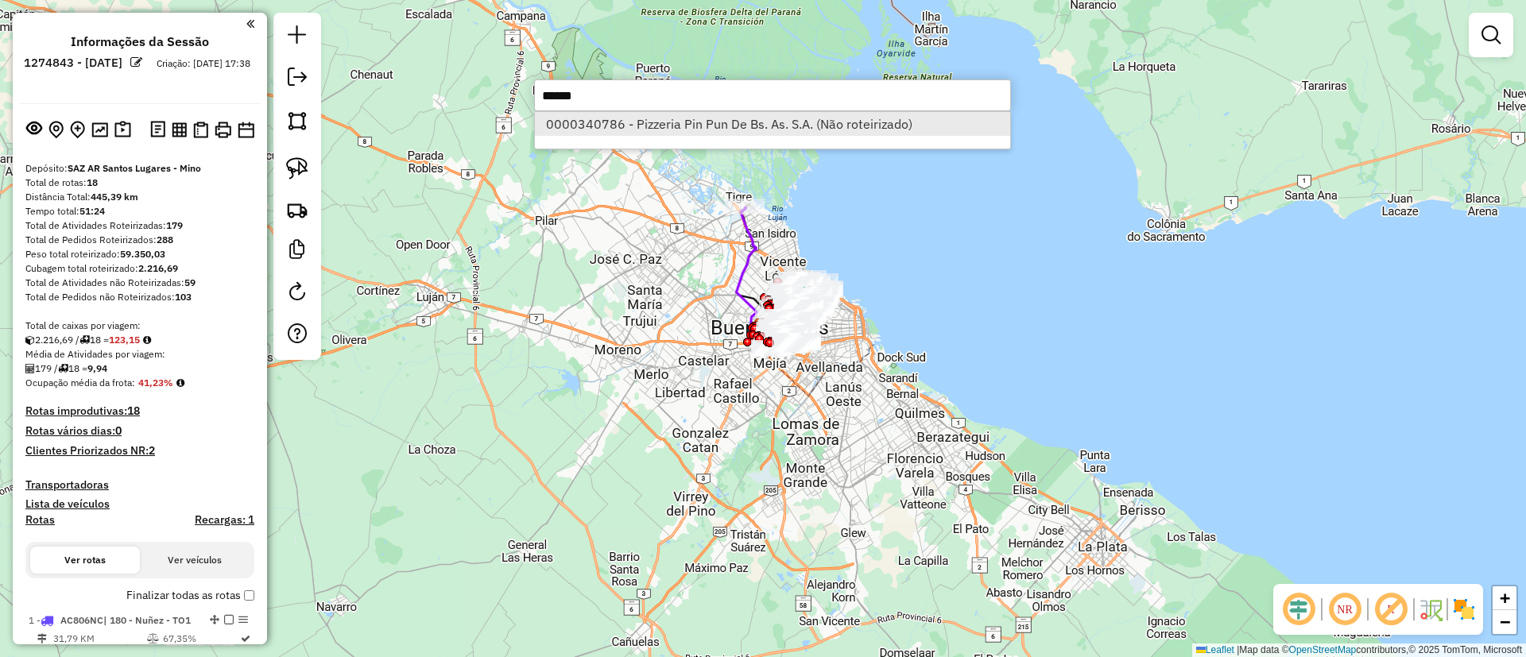
click at [607, 127] on li "0000340786 - Pizzeria Pin Pun De Bs. As. S.A. (Não roteirizado)" at bounding box center [772, 124] width 475 height 24
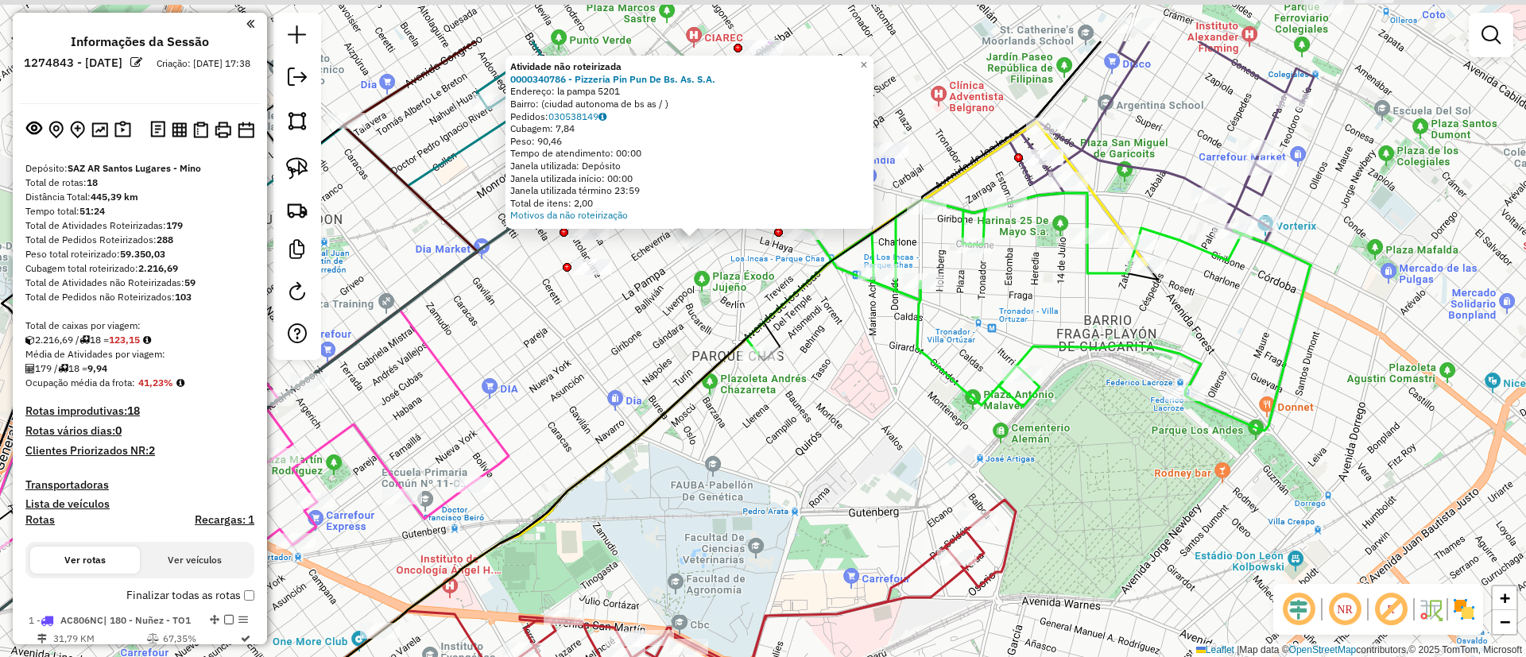
drag, startPoint x: 738, startPoint y: 199, endPoint x: 709, endPoint y: 267, distance: 74.1
click at [709, 267] on div "Atividade não roteirizada 0000340786 - Pizzeria Pin Pun De Bs. As. S.A. Endereç…" at bounding box center [763, 328] width 1526 height 657
click at [867, 60] on span "×" at bounding box center [863, 65] width 7 height 14
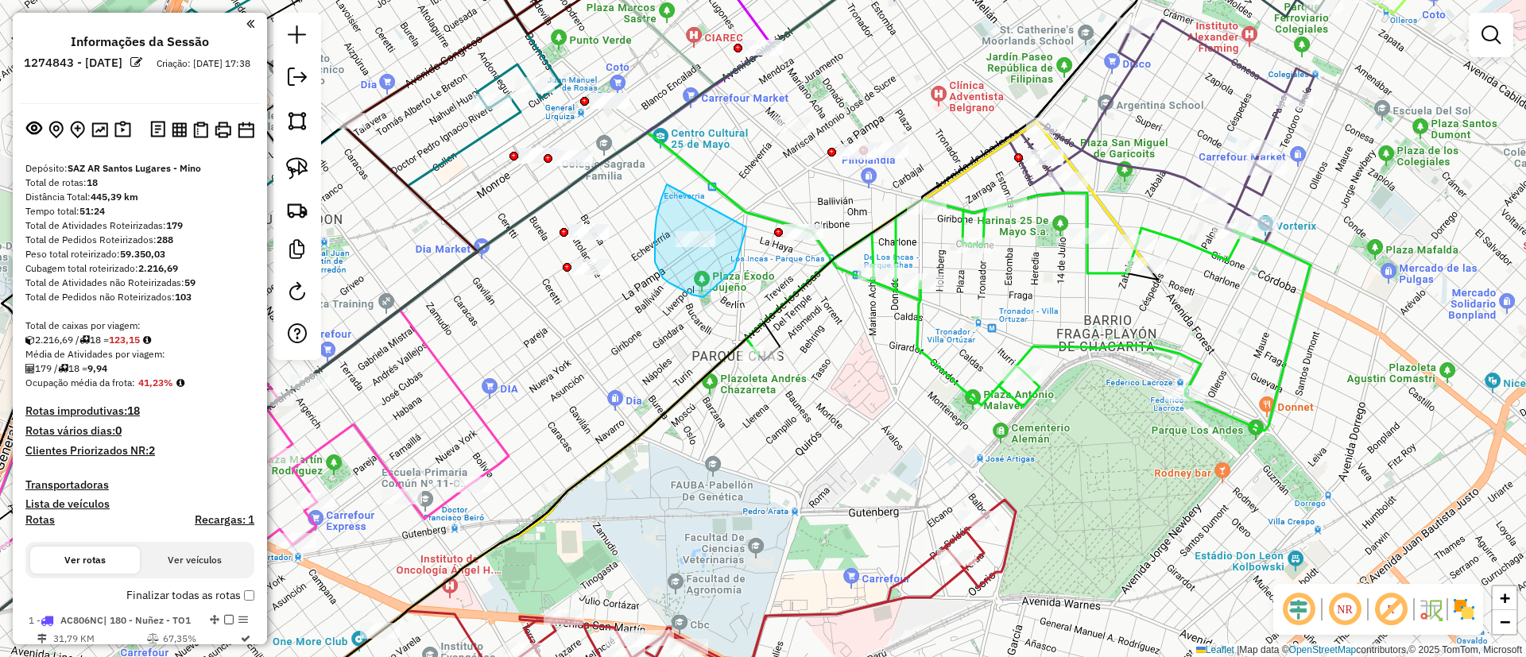
drag, startPoint x: 655, startPoint y: 233, endPoint x: 744, endPoint y: 209, distance: 92.2
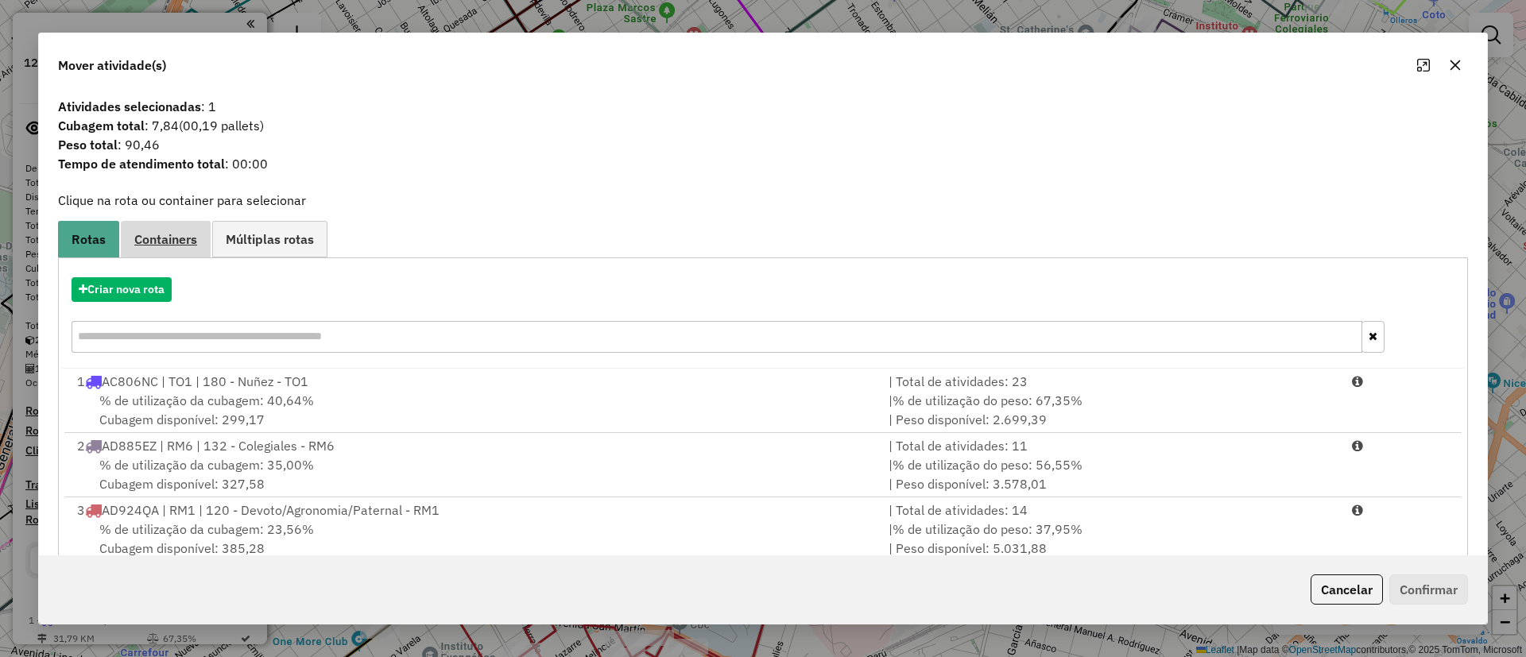
click at [157, 237] on span "Containers" at bounding box center [165, 239] width 63 height 13
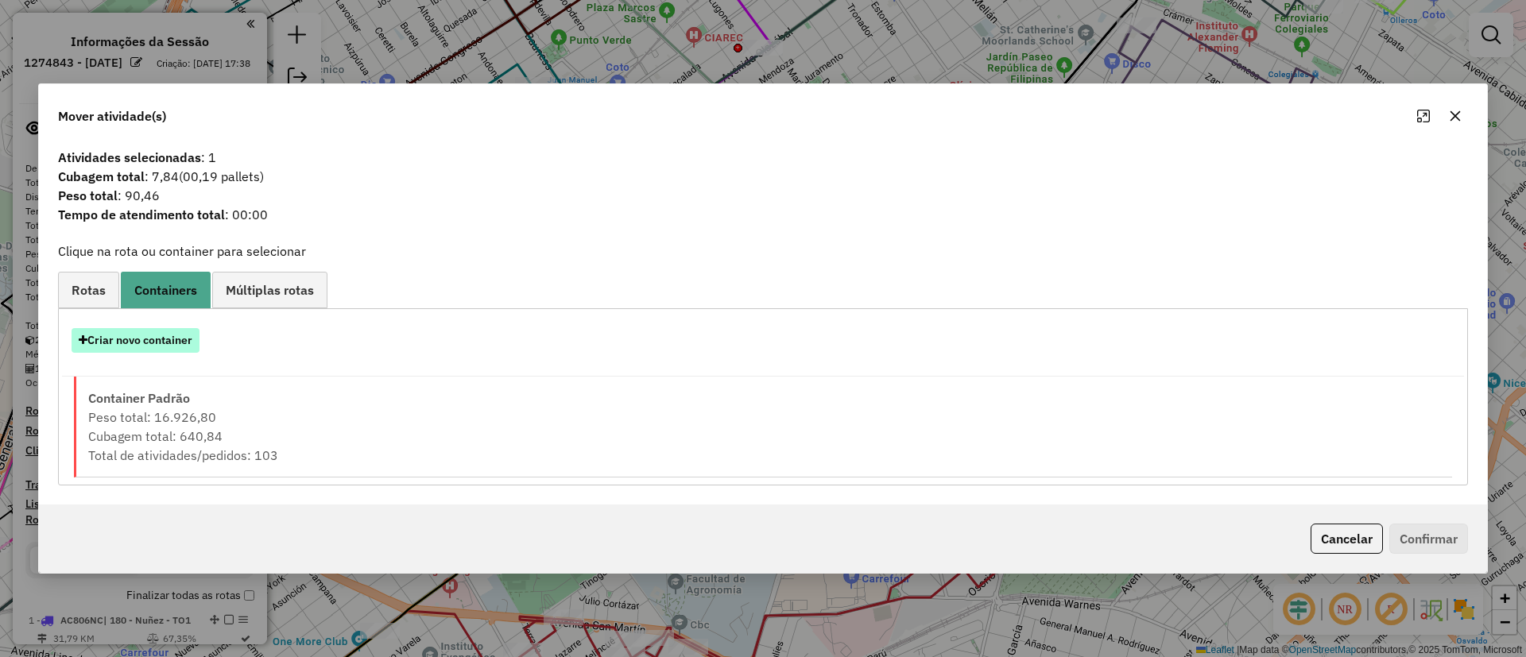
click at [123, 331] on button "Criar novo container" at bounding box center [136, 340] width 128 height 25
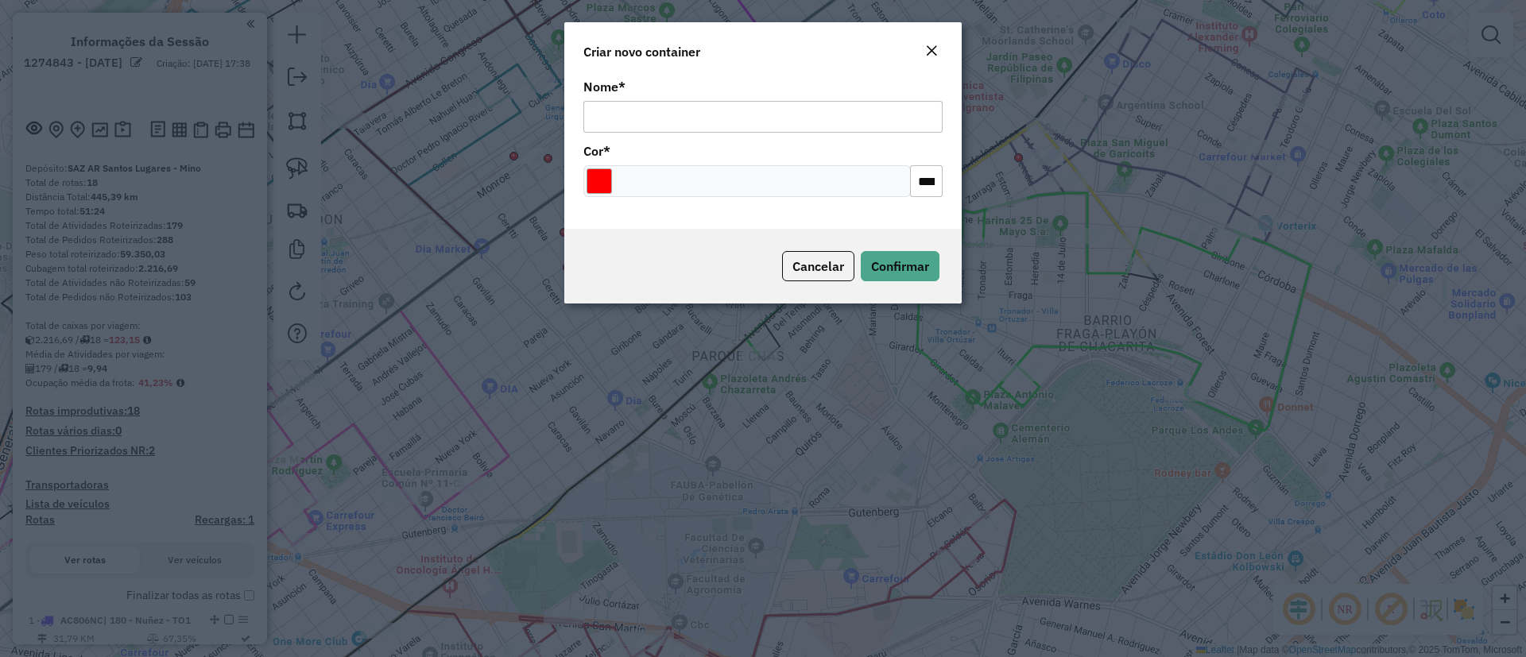
click at [653, 123] on input "Nome *" at bounding box center [762, 117] width 359 height 32
type input "******"
drag, startPoint x: 676, startPoint y: 135, endPoint x: 722, endPoint y: 214, distance: 91.2
click at [741, 170] on div at bounding box center [746, 181] width 327 height 32
click at [889, 265] on span "Confirmar" at bounding box center [900, 266] width 58 height 16
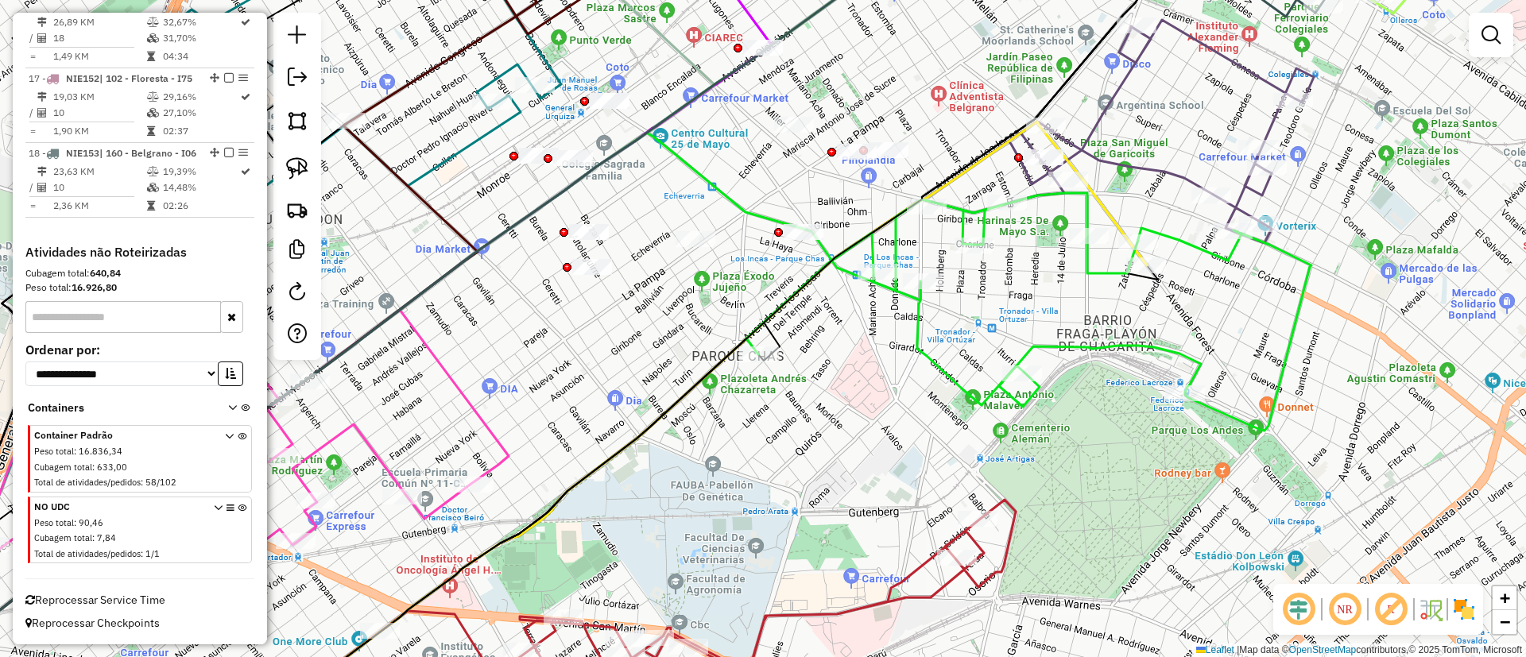
scroll to position [1981, 0]
click at [241, 504] on icon at bounding box center [242, 534] width 9 height 60
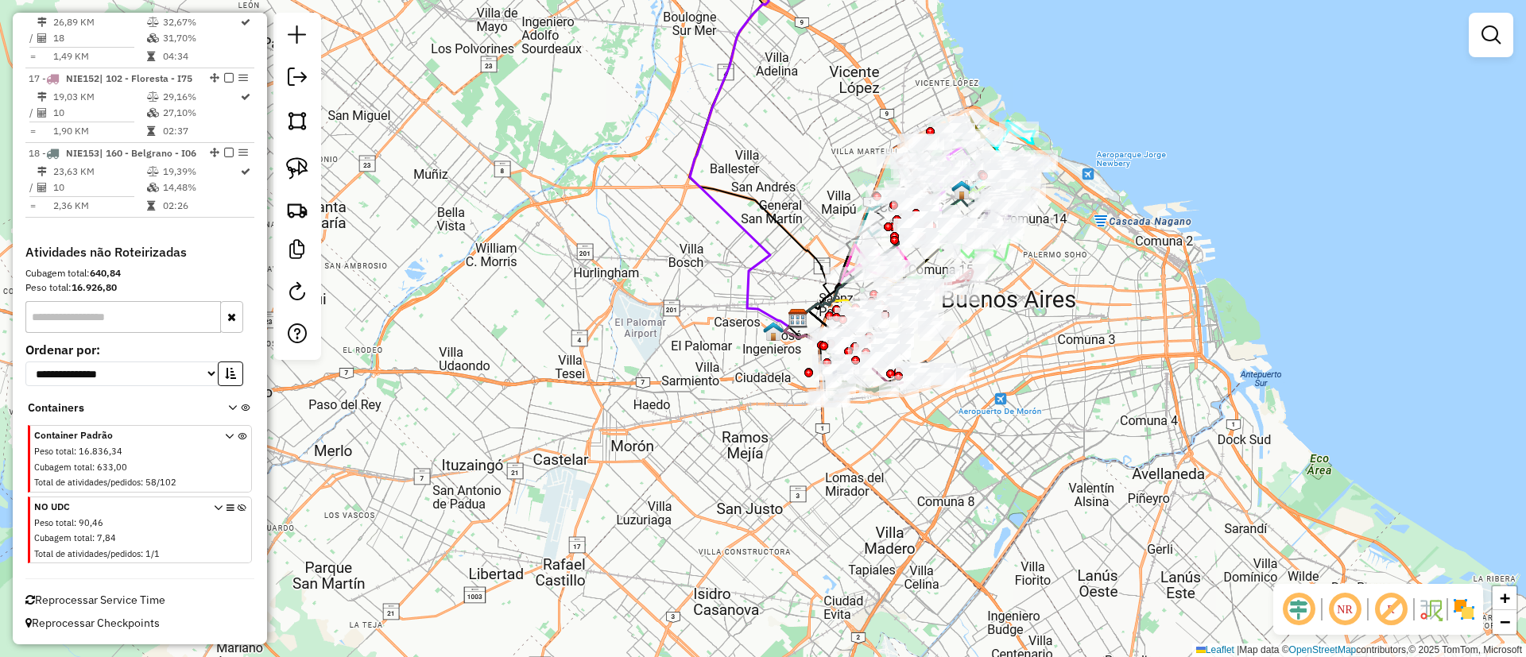
click at [1473, 618] on img at bounding box center [1463, 609] width 25 height 25
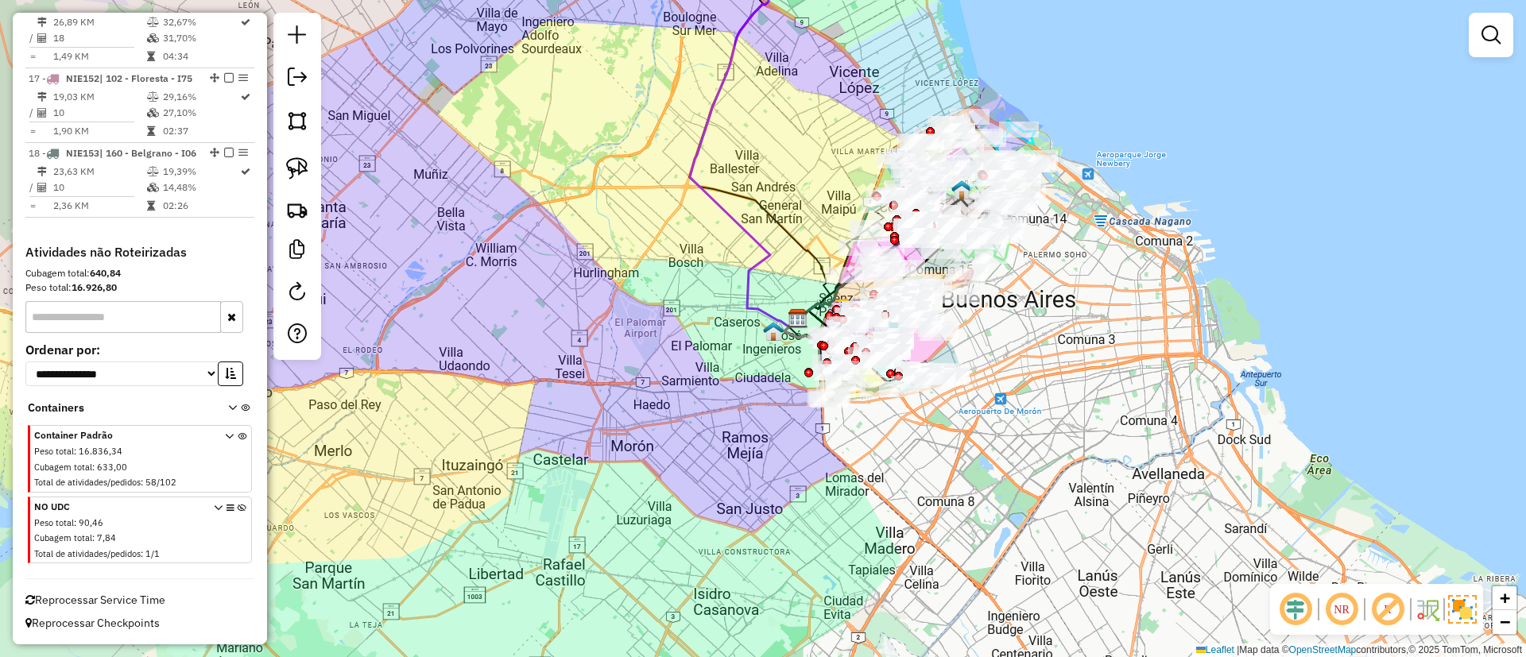
click at [1473, 618] on img at bounding box center [1462, 609] width 29 height 29
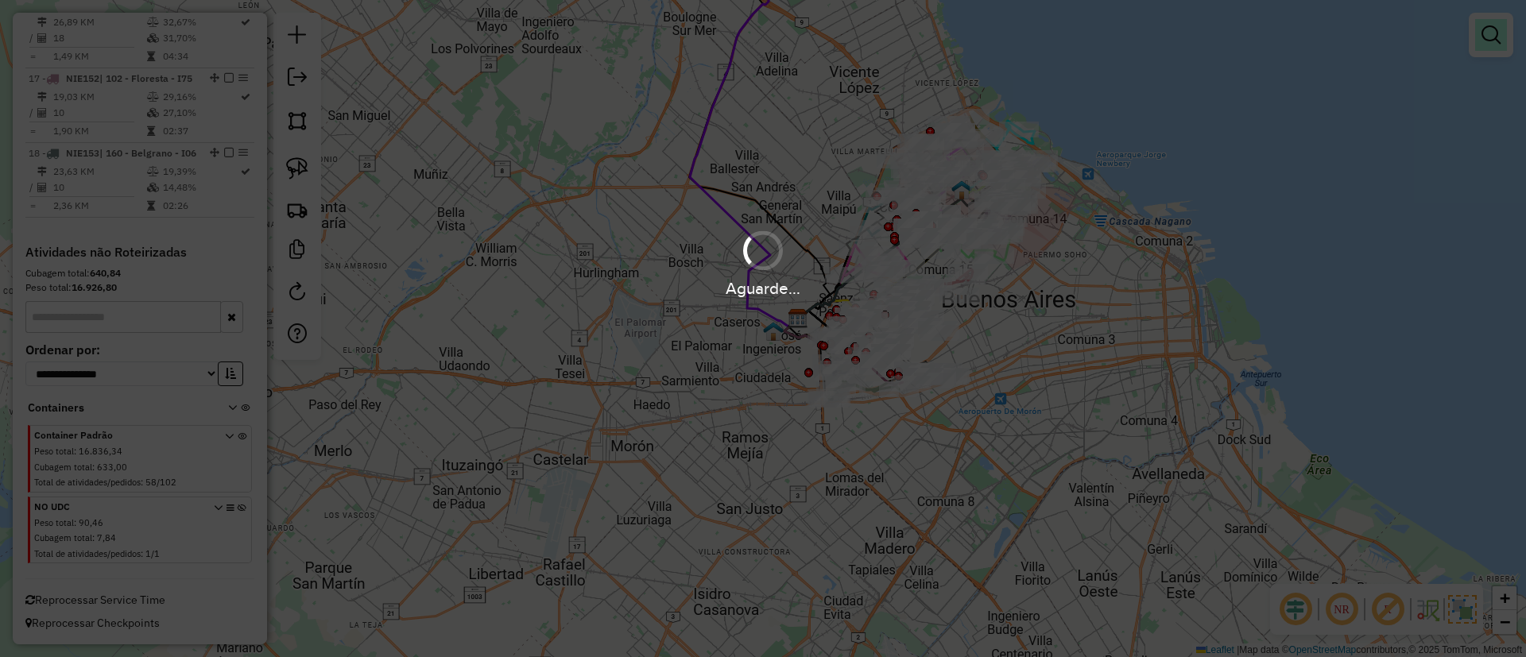
click at [1498, 33] on em at bounding box center [1491, 34] width 19 height 19
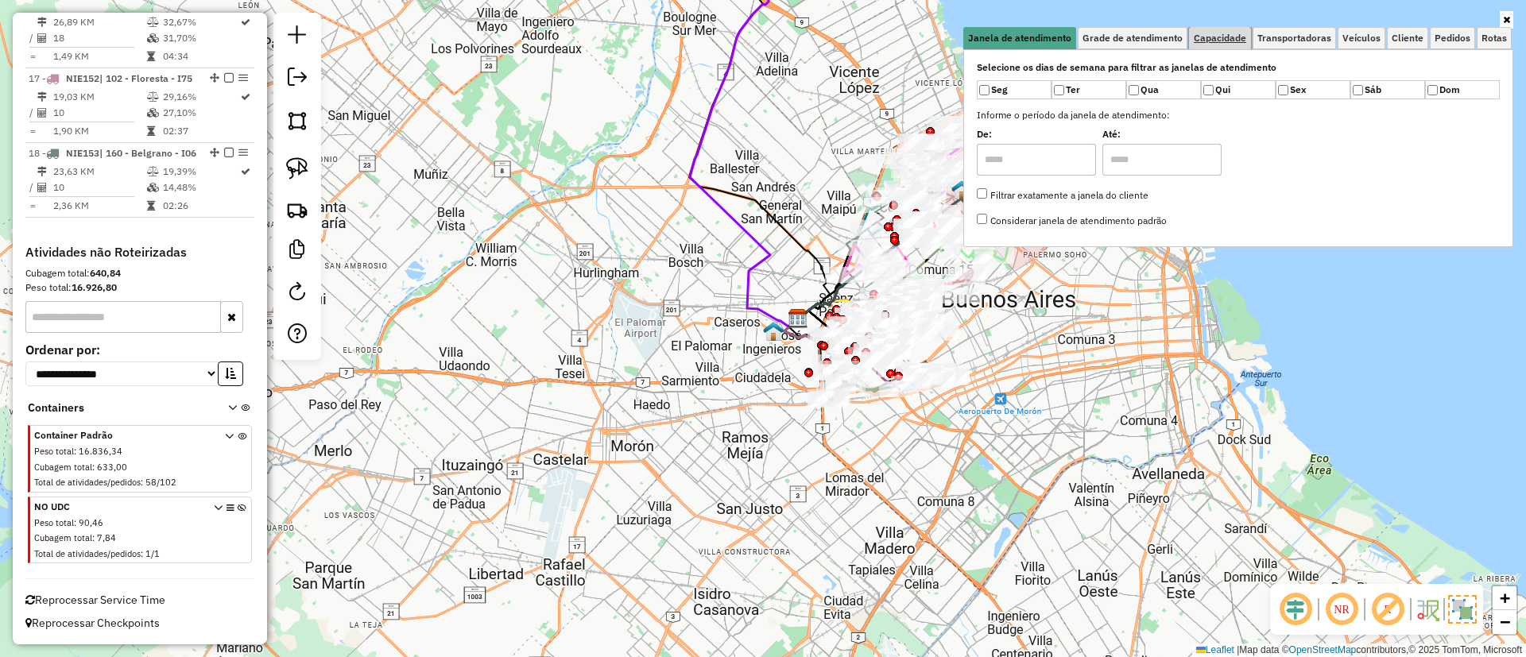
click at [1227, 39] on span "Capacidade" at bounding box center [1220, 38] width 52 height 10
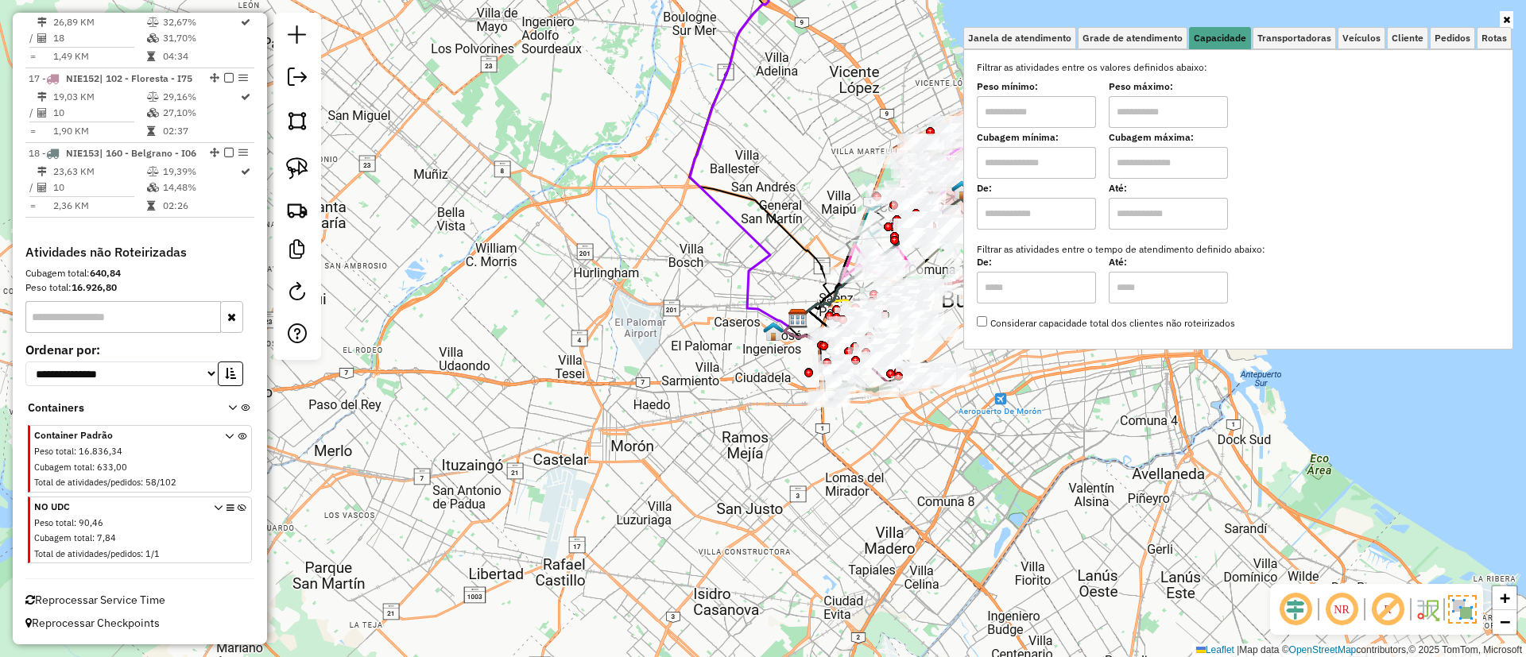
click at [1056, 219] on input "text" at bounding box center [1036, 214] width 119 height 32
type input "****"
click at [1161, 206] on input "text" at bounding box center [1168, 214] width 119 height 32
type input "*****"
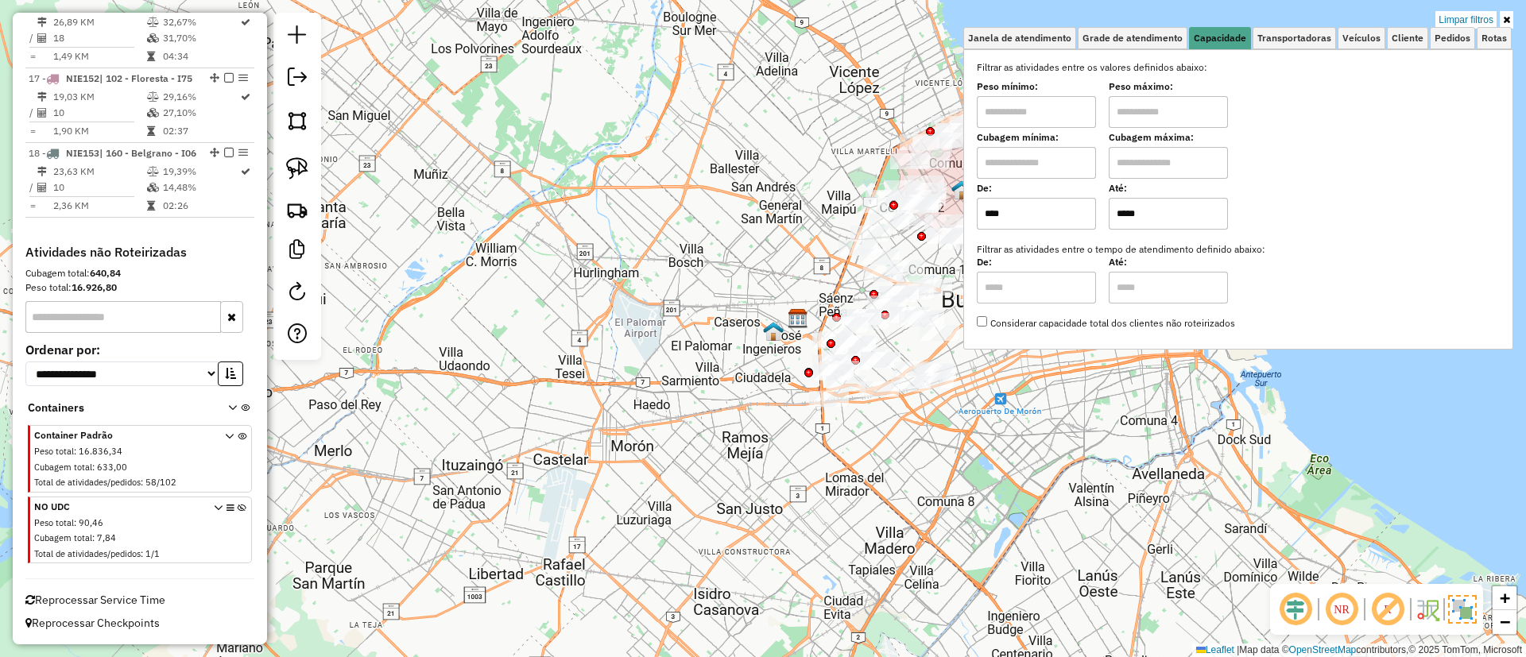
click at [1508, 17] on icon at bounding box center [1506, 20] width 7 height 10
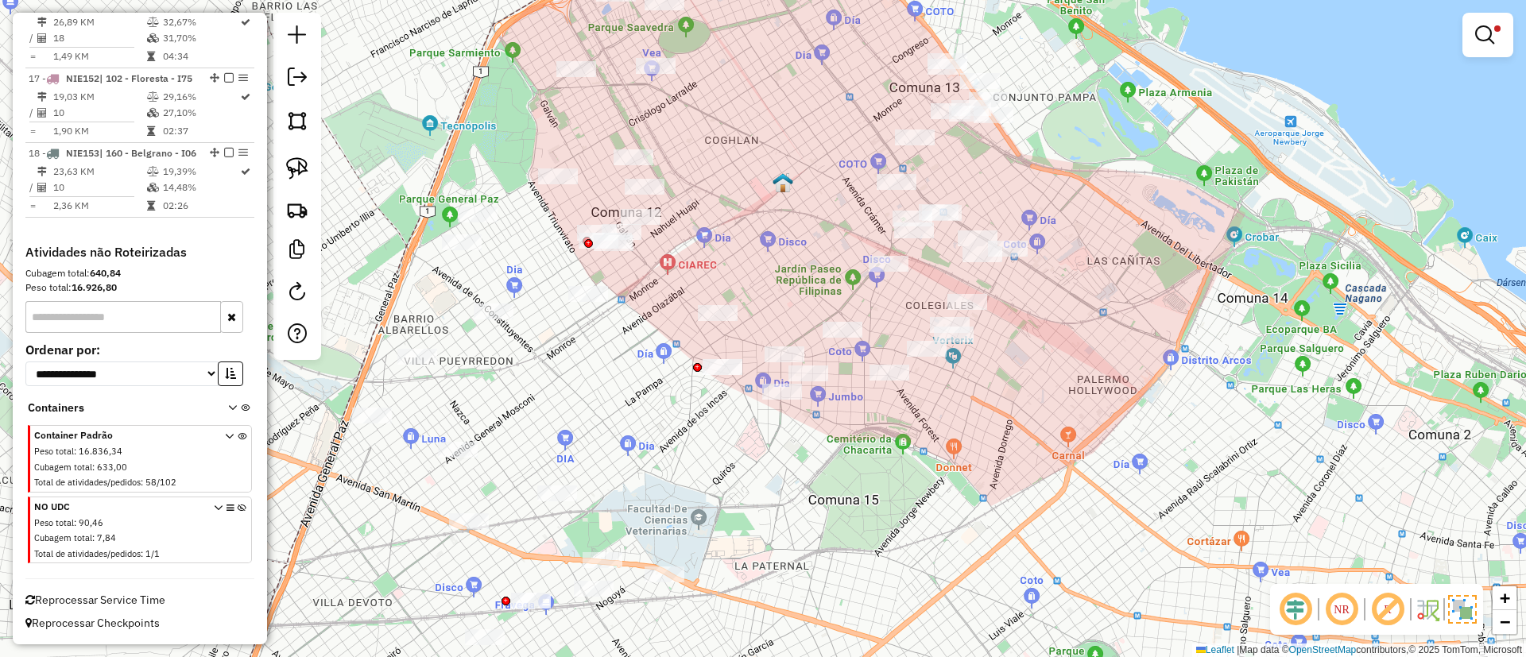
drag, startPoint x: 800, startPoint y: 291, endPoint x: 773, endPoint y: 254, distance: 45.5
click at [774, 257] on div "Limpar filtros Janela de atendimento Grade de atendimento Capacidade Transporta…" at bounding box center [763, 328] width 1526 height 657
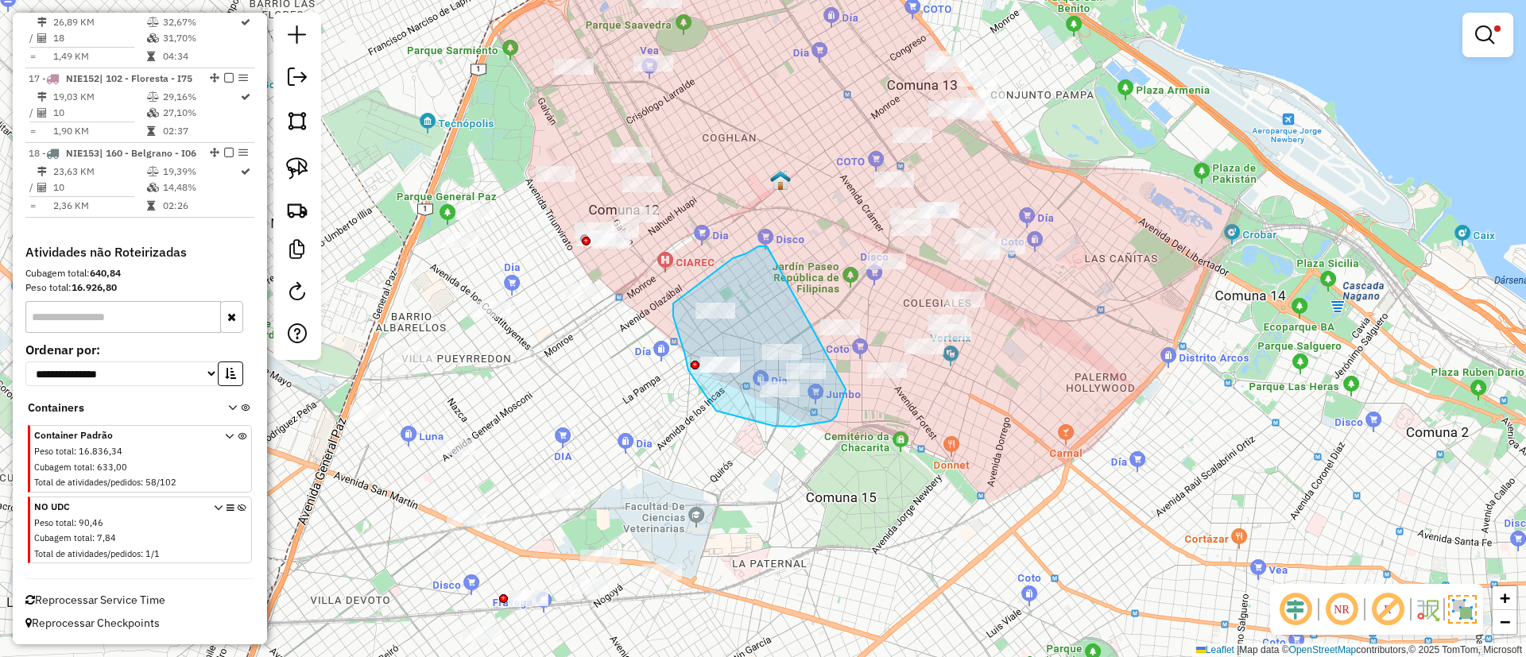
drag, startPoint x: 767, startPoint y: 246, endPoint x: 846, endPoint y: 389, distance: 163.3
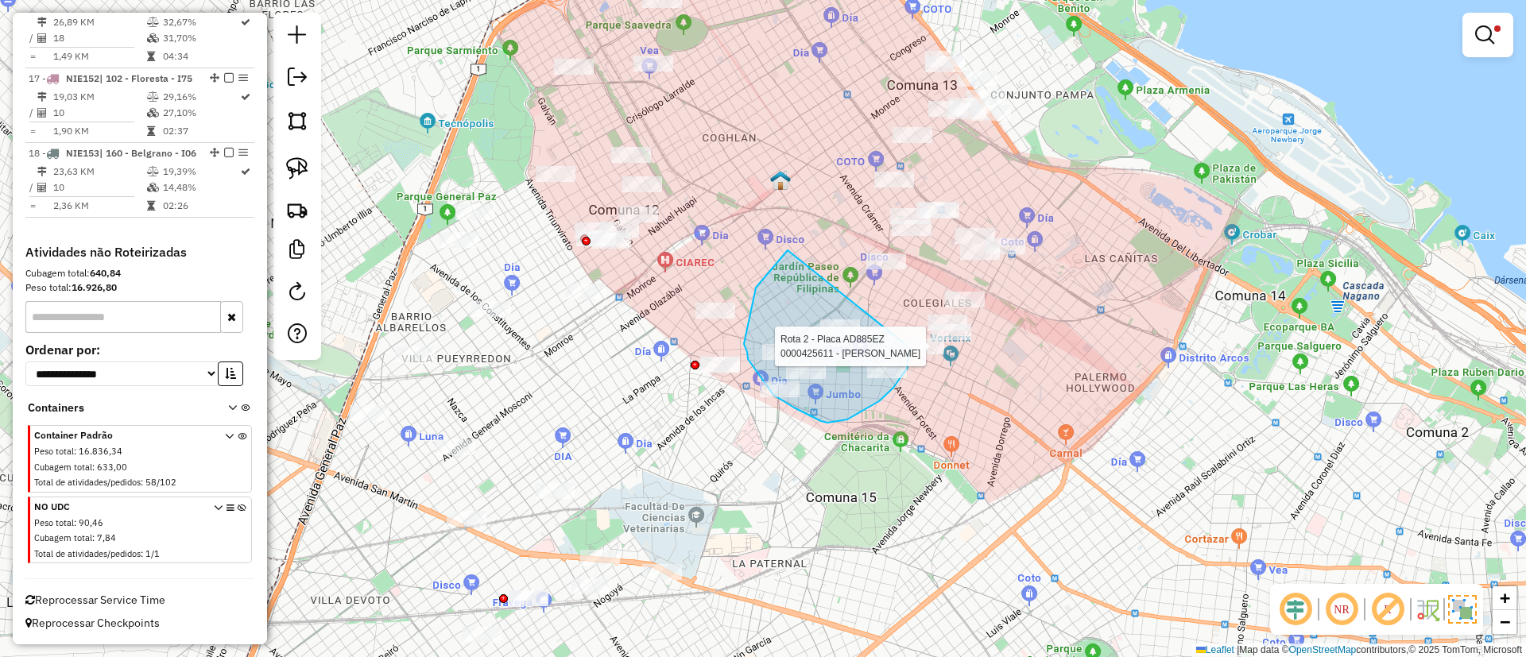
click at [912, 347] on div "Rota 13 - Placa GBC607 0000538035 - HA SIDO SRL Rota 2 - Placa AD885EZ 00004256…" at bounding box center [763, 328] width 1526 height 657
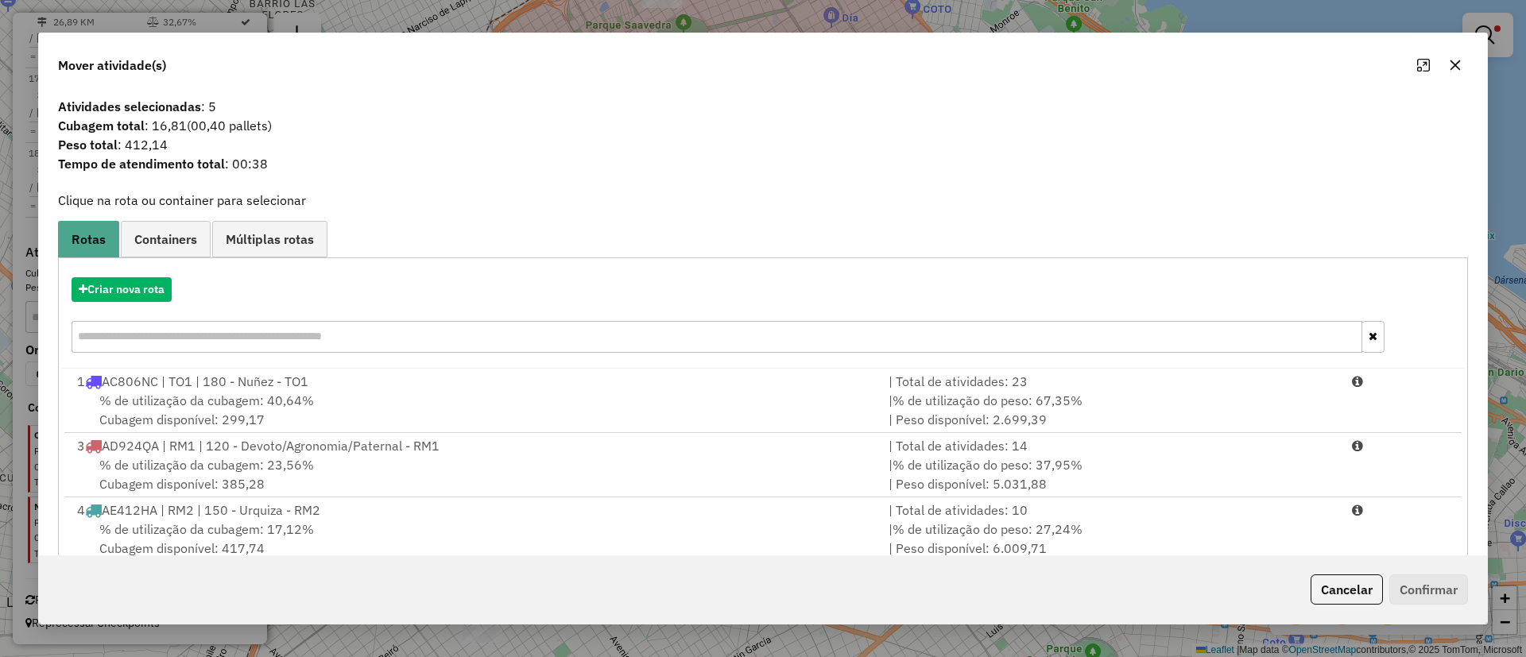
click at [138, 290] on hb-app "Aguarde... Pop-up bloqueado! Seu navegador bloqueou automáticamente a abertura …" at bounding box center [763, 328] width 1526 height 657
click at [145, 292] on button "Criar nova rota" at bounding box center [122, 289] width 100 height 25
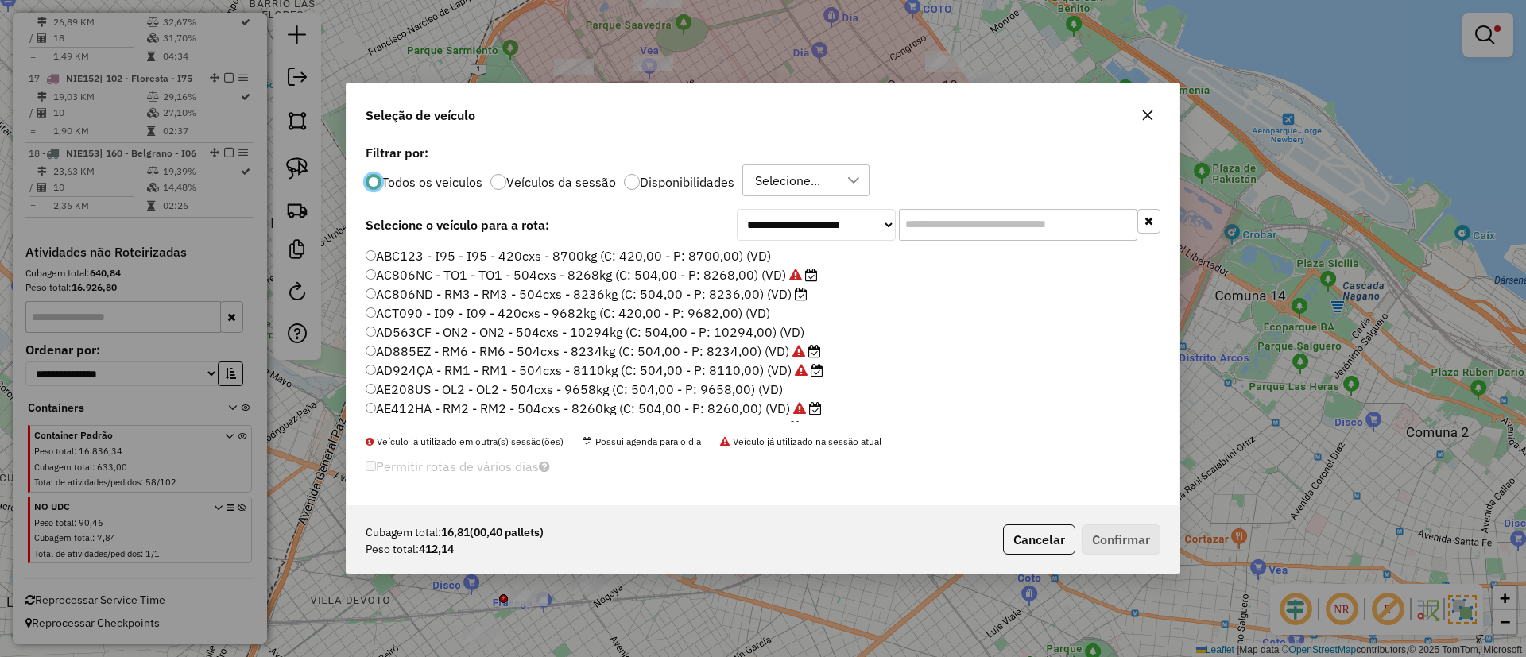
scroll to position [9, 5]
click at [937, 232] on input "text" at bounding box center [1018, 225] width 238 height 32
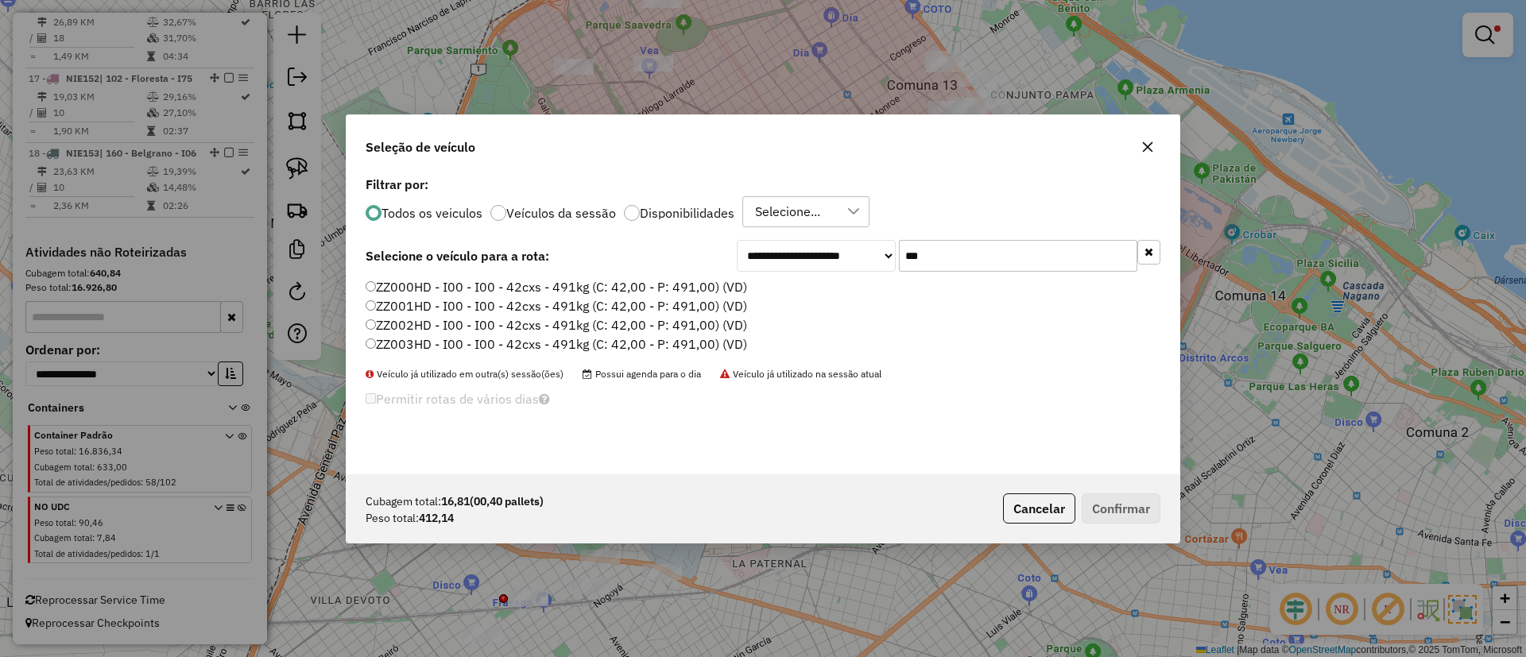
type input "***"
click at [618, 283] on label "ZZ000HD - I00 - I00 - 42cxs - 491kg (C: 42,00 - P: 491,00) (VD)" at bounding box center [557, 286] width 382 height 19
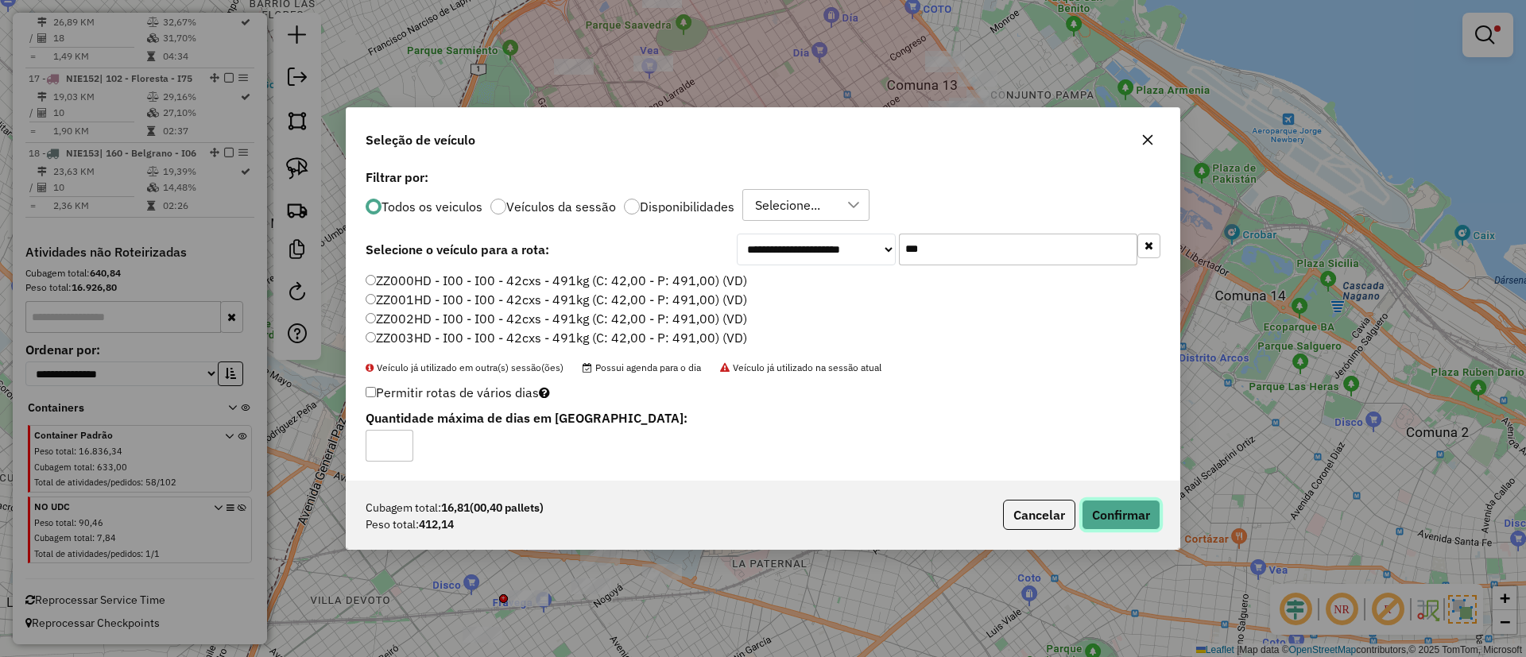
click at [1106, 504] on button "Confirmar" at bounding box center [1121, 515] width 79 height 30
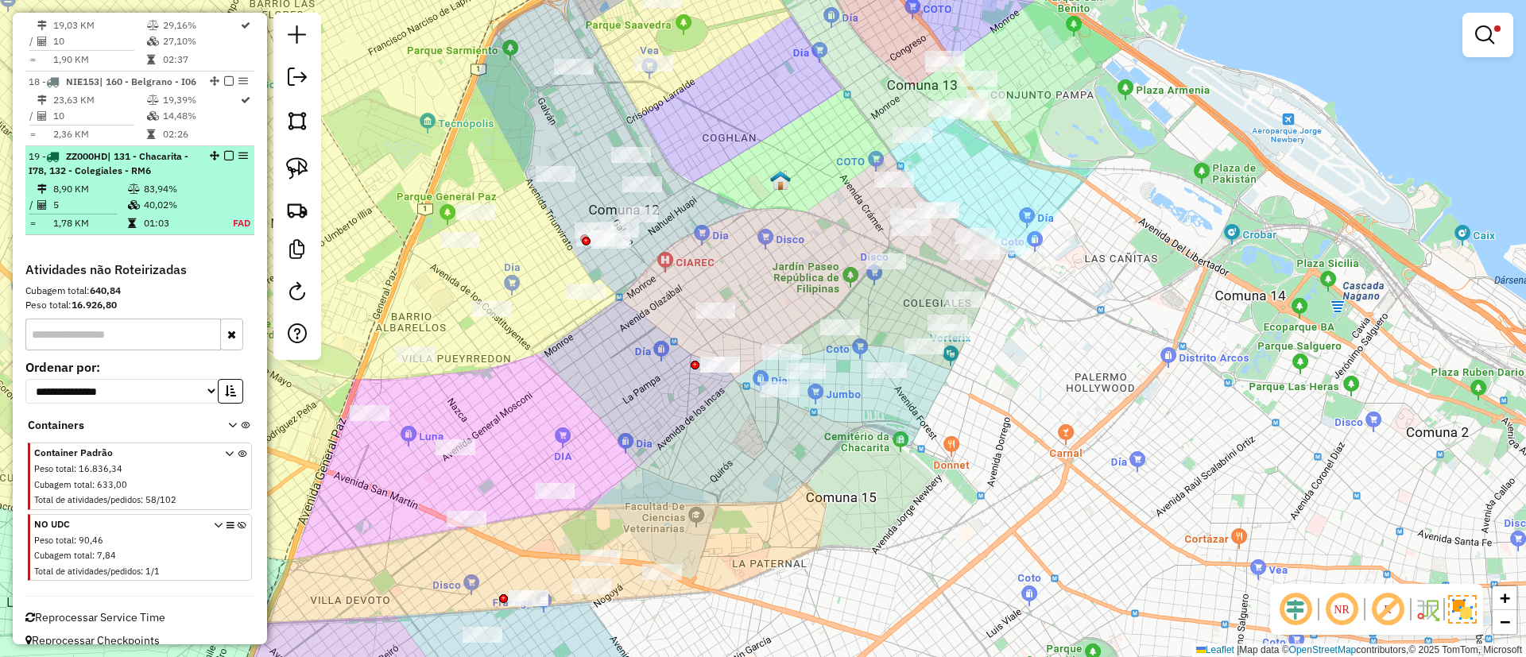
click at [230, 161] on div at bounding box center [224, 156] width 48 height 10
select select "**********"
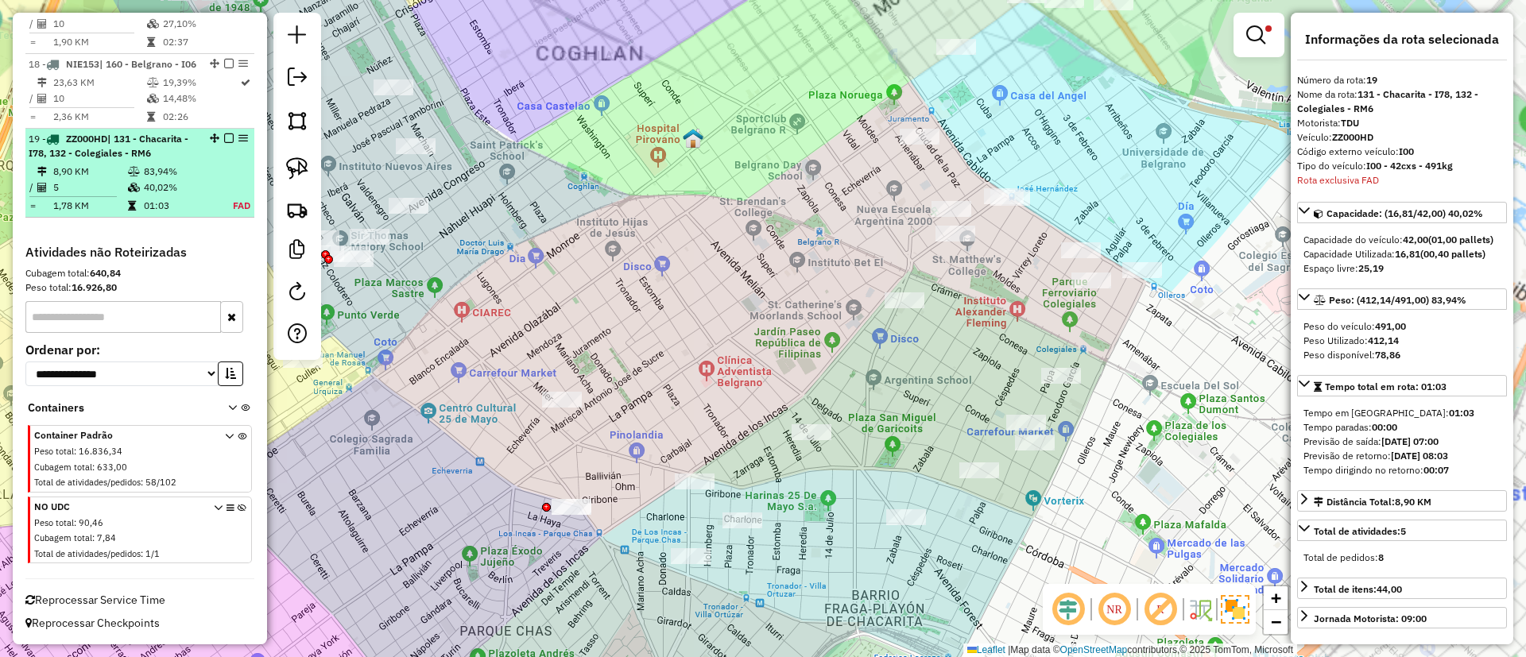
scroll to position [2070, 0]
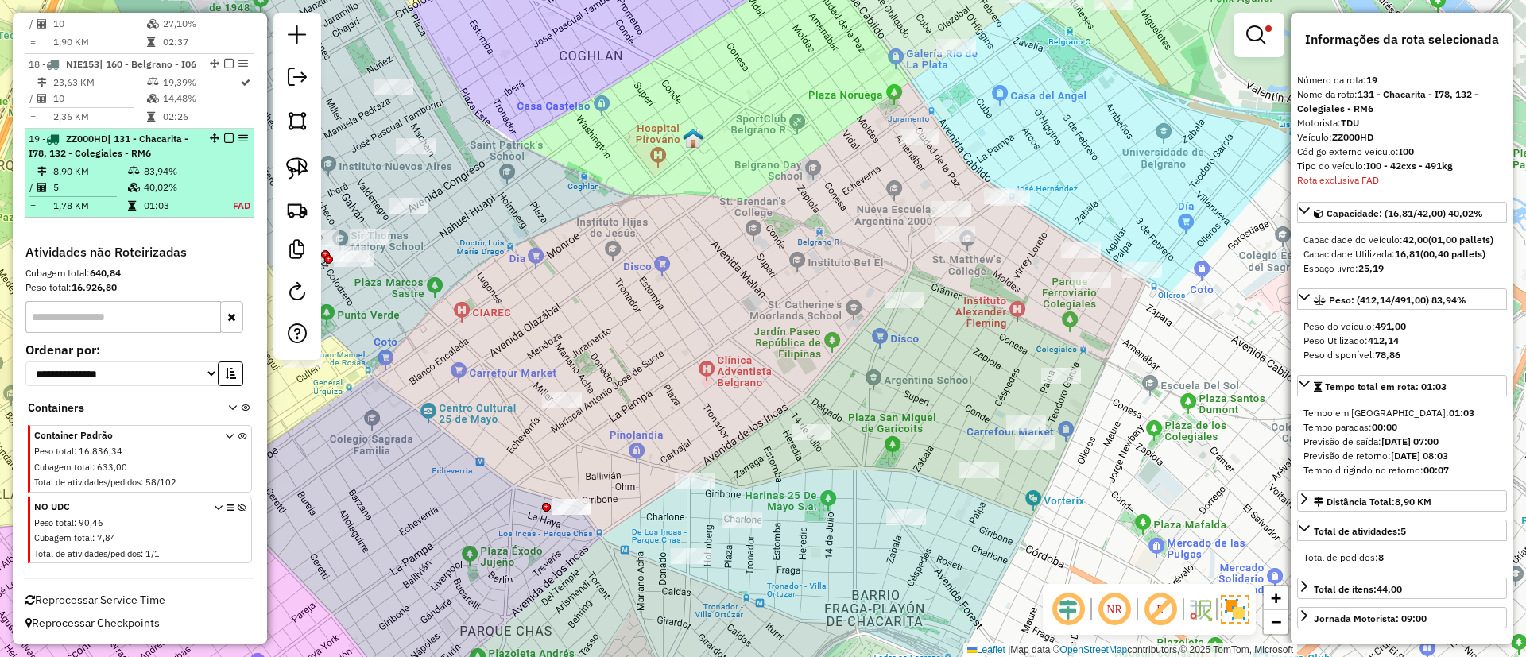
click at [224, 139] on em at bounding box center [229, 139] width 10 height 10
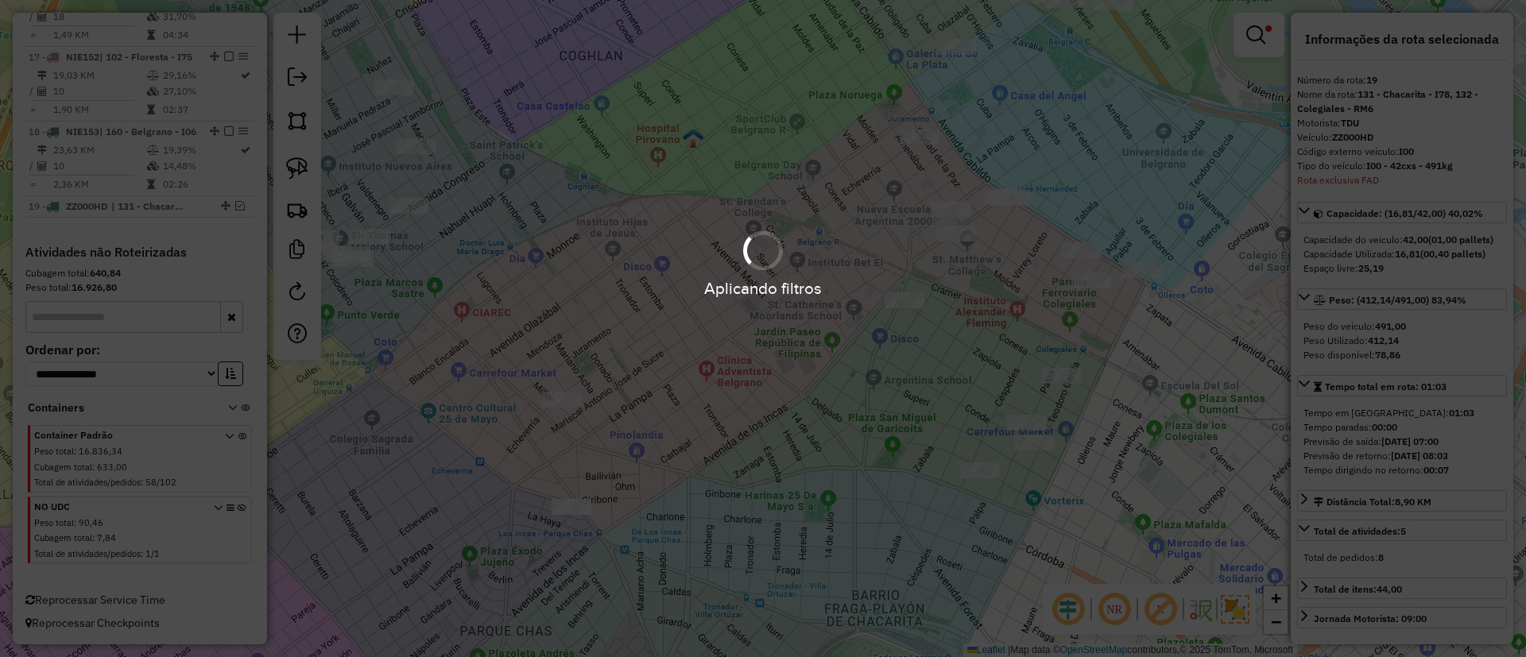
scroll to position [2002, 0]
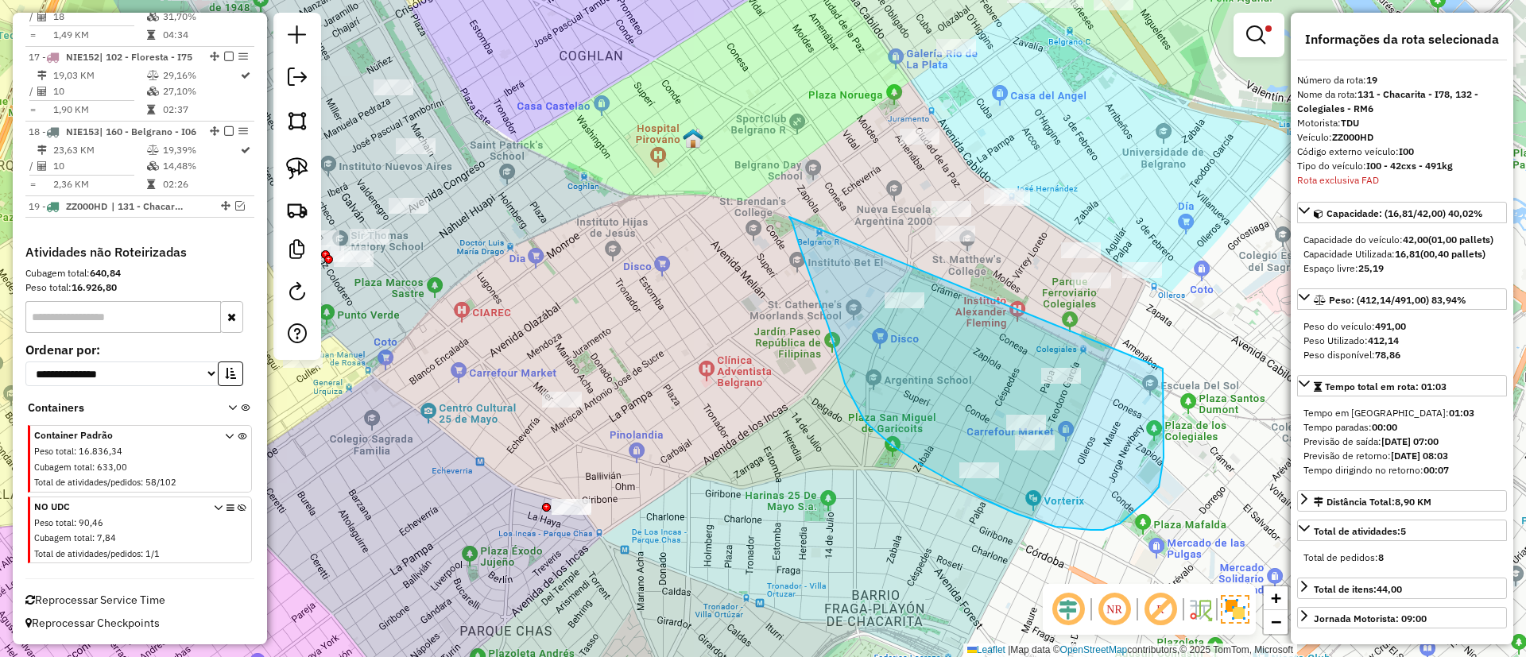
drag, startPoint x: 819, startPoint y: 300, endPoint x: 1162, endPoint y: 368, distance: 349.9
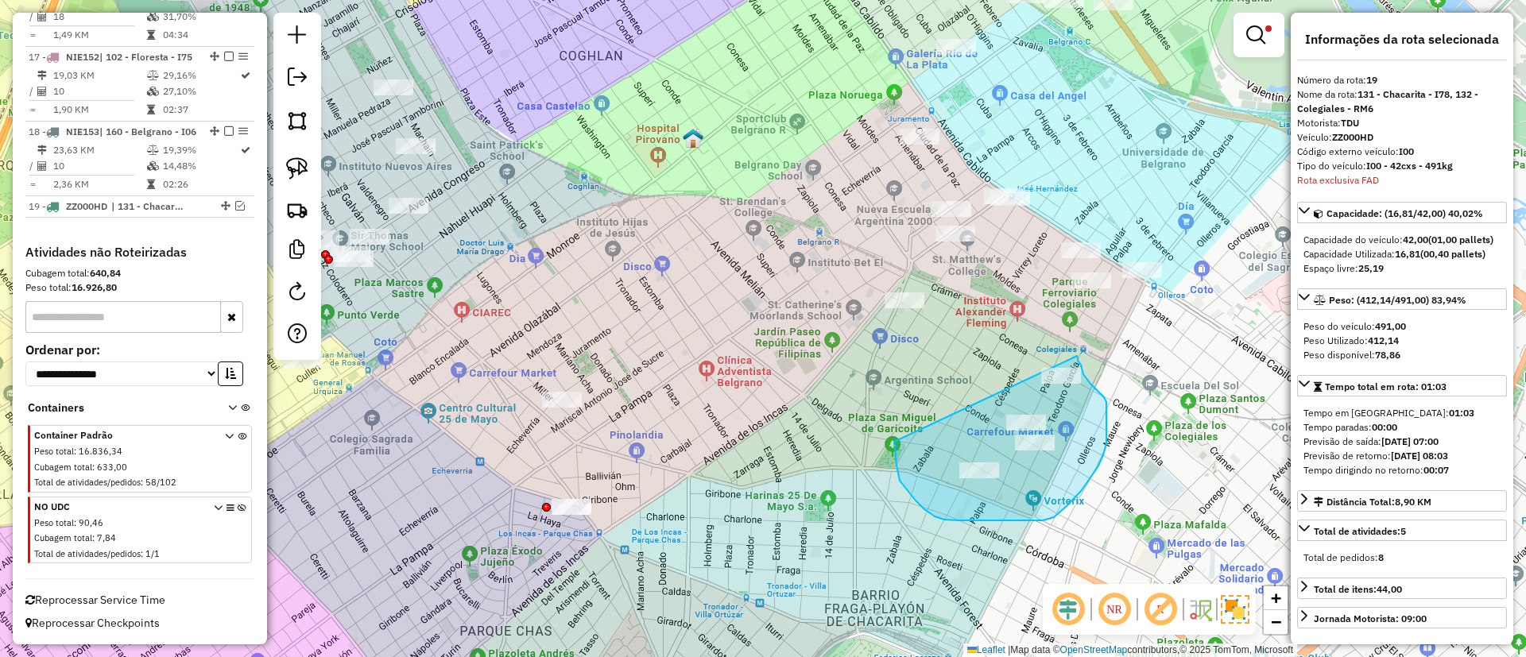
drag, startPoint x: 900, startPoint y: 481, endPoint x: 1077, endPoint y: 351, distance: 220.0
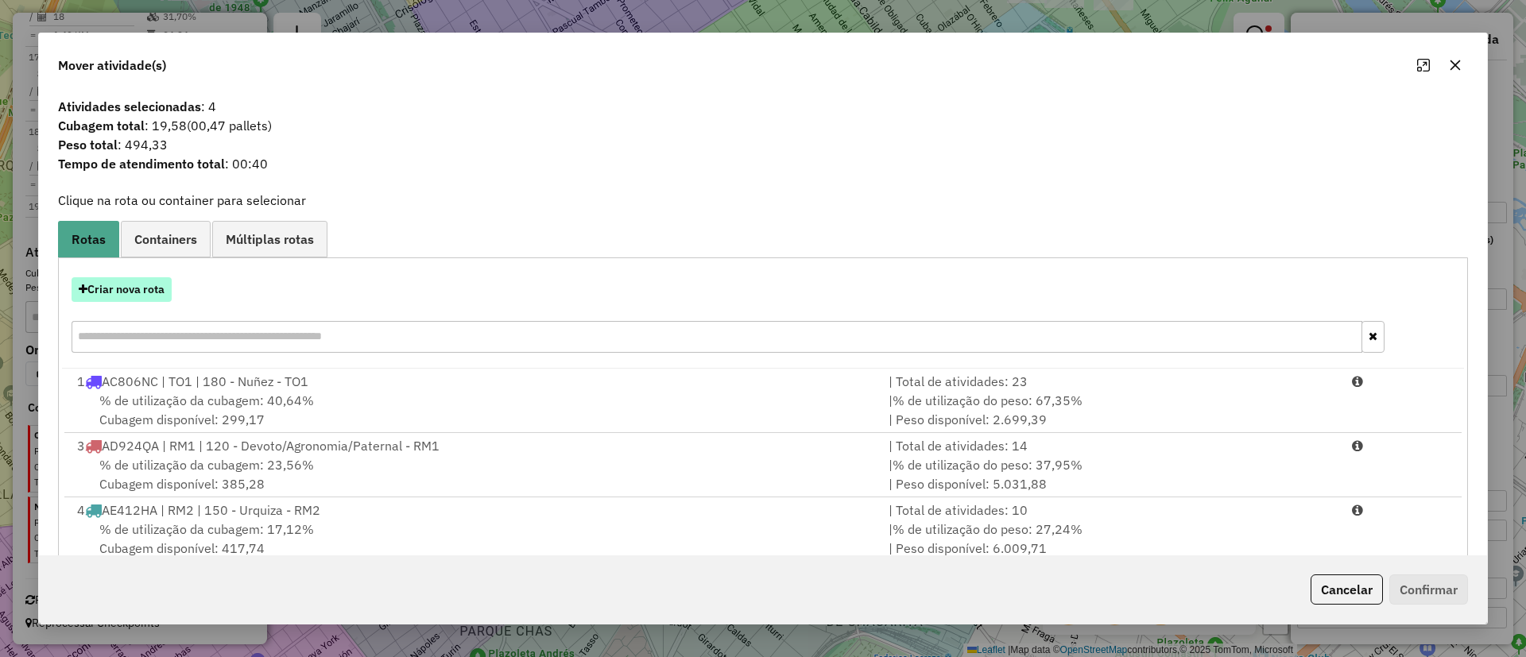
click at [110, 288] on button "Criar nova rota" at bounding box center [122, 289] width 100 height 25
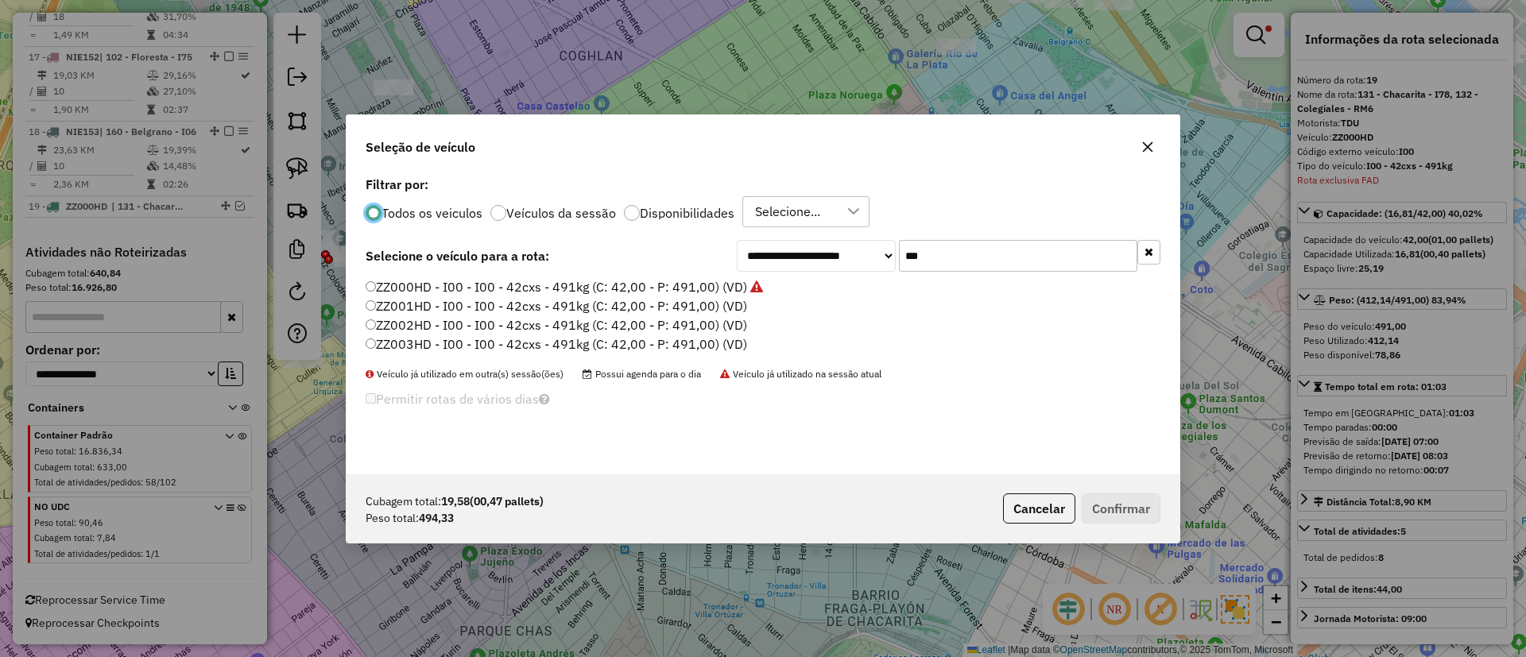
scroll to position [9, 5]
click at [660, 305] on label "ZZ001HD - I00 - I00 - 42cxs - 491kg (C: 42,00 - P: 491,00) (VD)" at bounding box center [557, 305] width 382 height 19
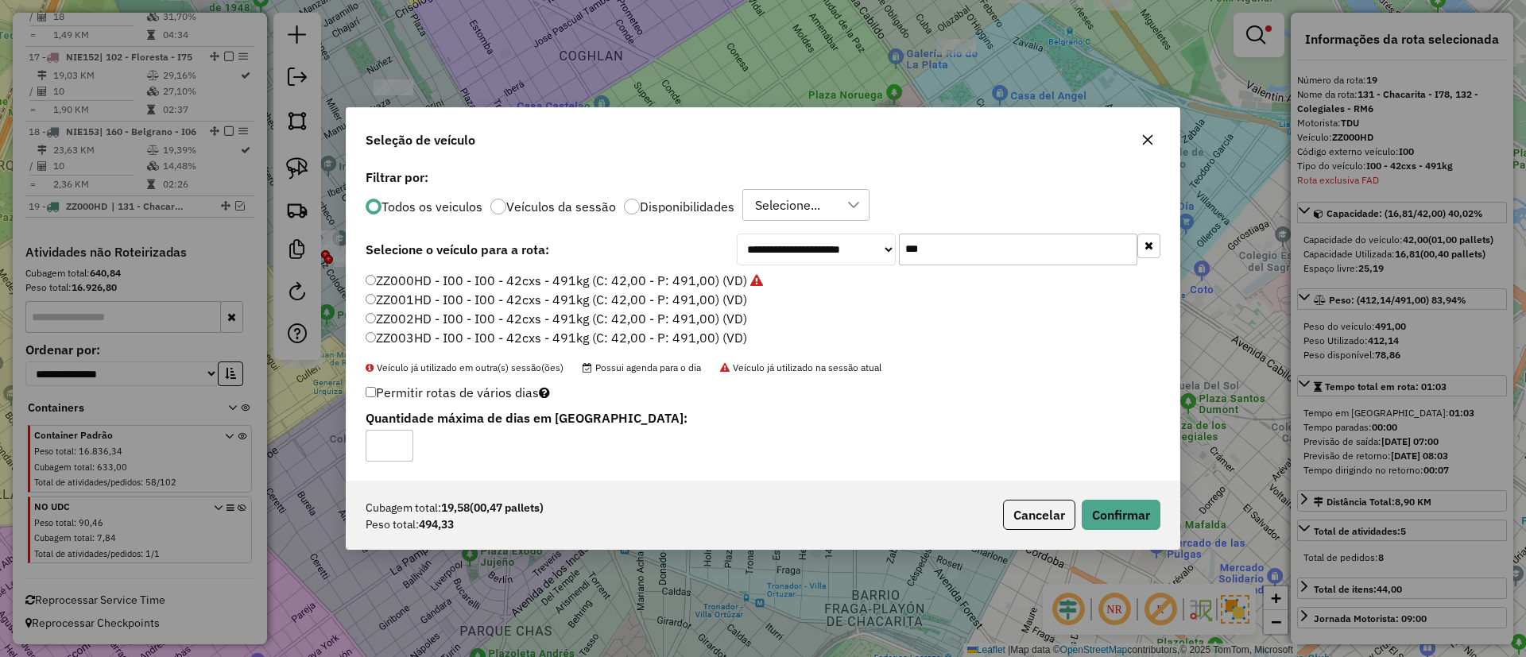
click at [1145, 141] on icon "button" at bounding box center [1148, 140] width 10 height 10
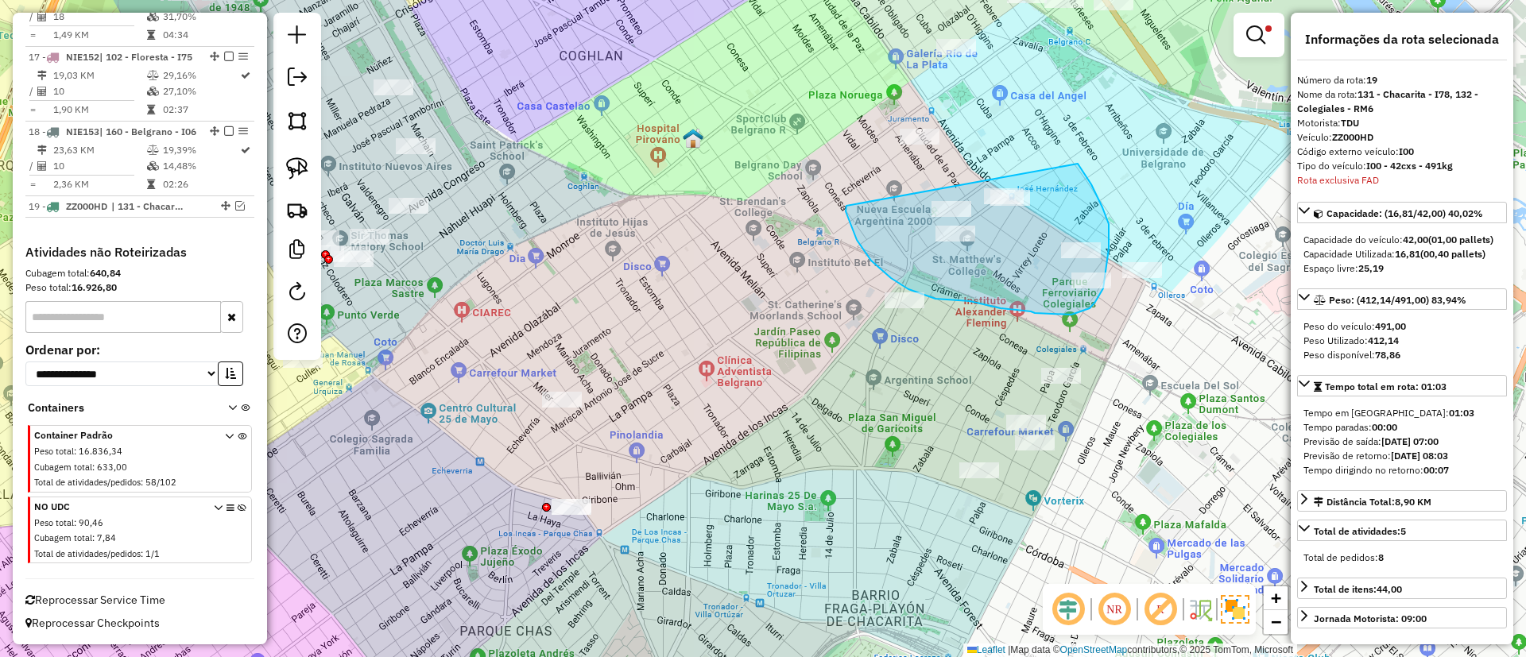
drag, startPoint x: 847, startPoint y: 206, endPoint x: 1075, endPoint y: 161, distance: 231.8
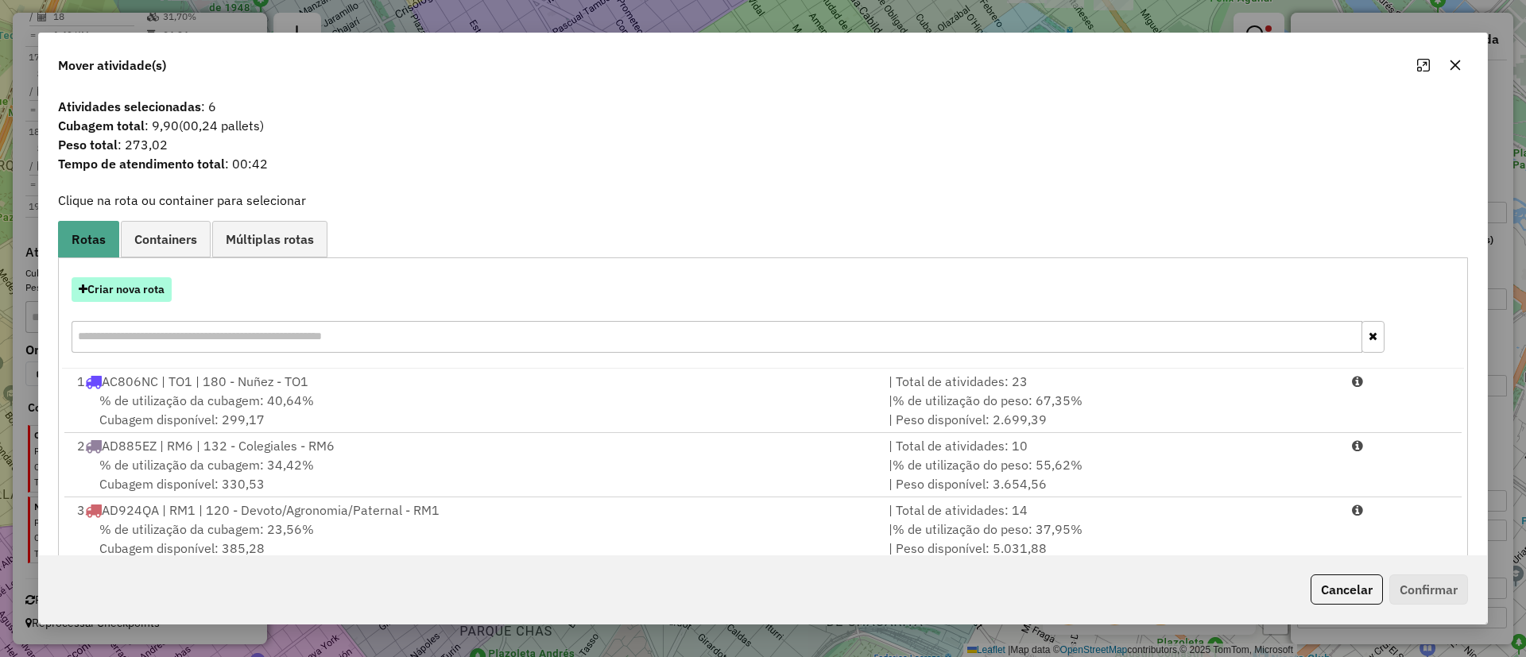
click at [126, 291] on button "Criar nova rota" at bounding box center [122, 289] width 100 height 25
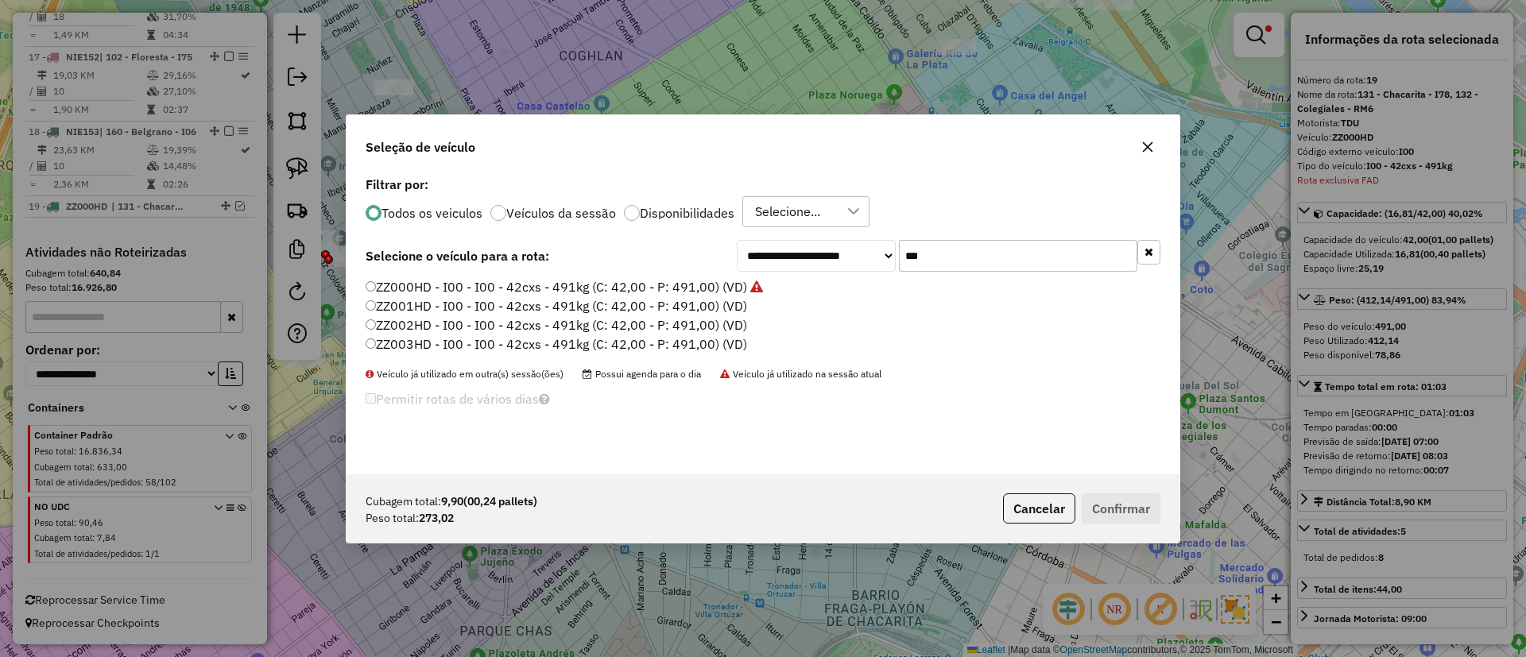
click at [697, 308] on label "ZZ001HD - I00 - I00 - 42cxs - 491kg (C: 42,00 - P: 491,00) (VD)" at bounding box center [557, 305] width 382 height 19
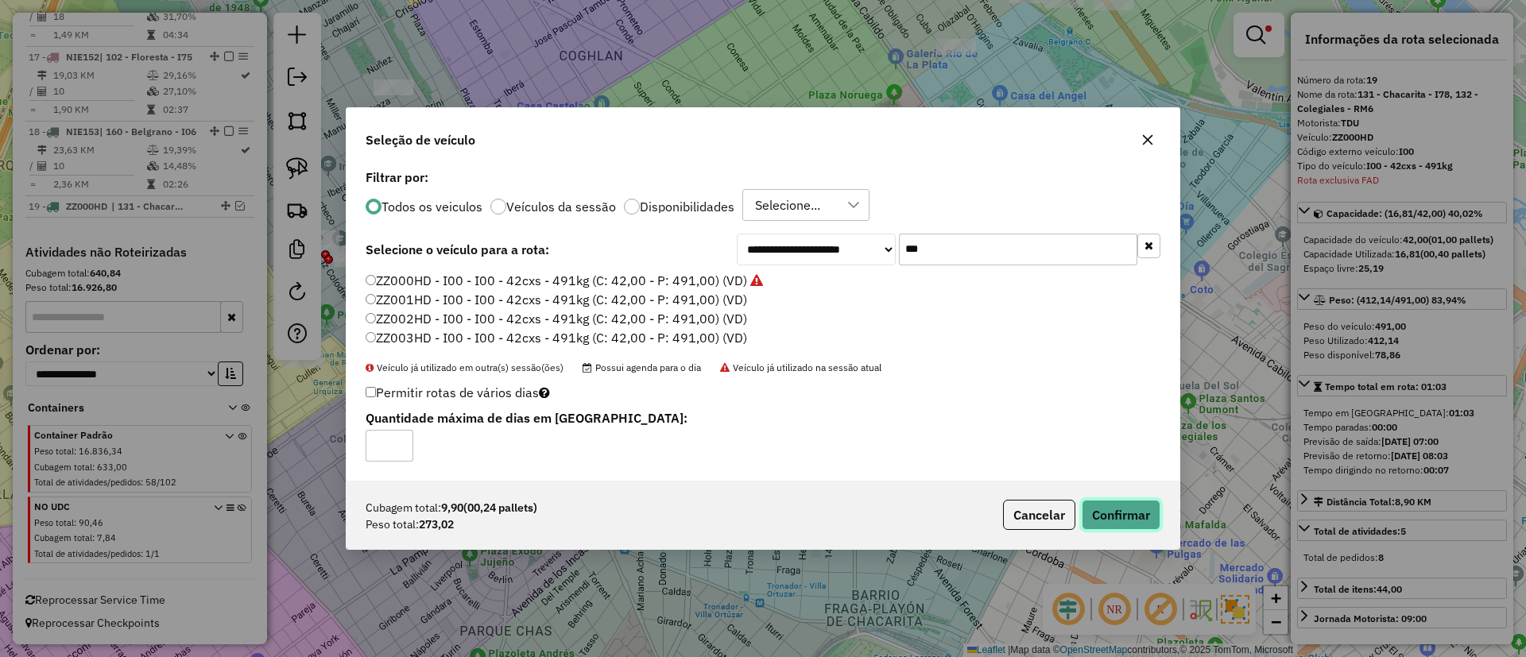
click at [1087, 516] on button "Confirmar" at bounding box center [1121, 515] width 79 height 30
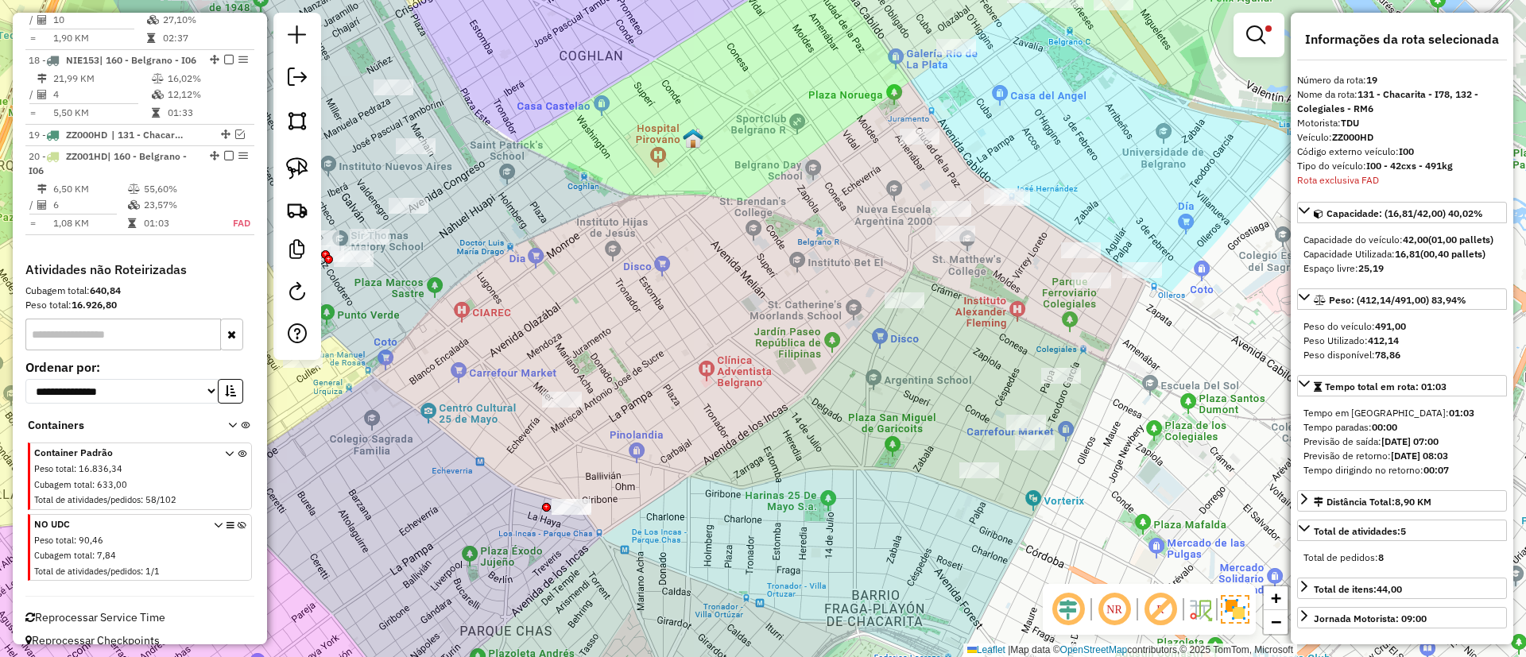
scroll to position [2091, 0]
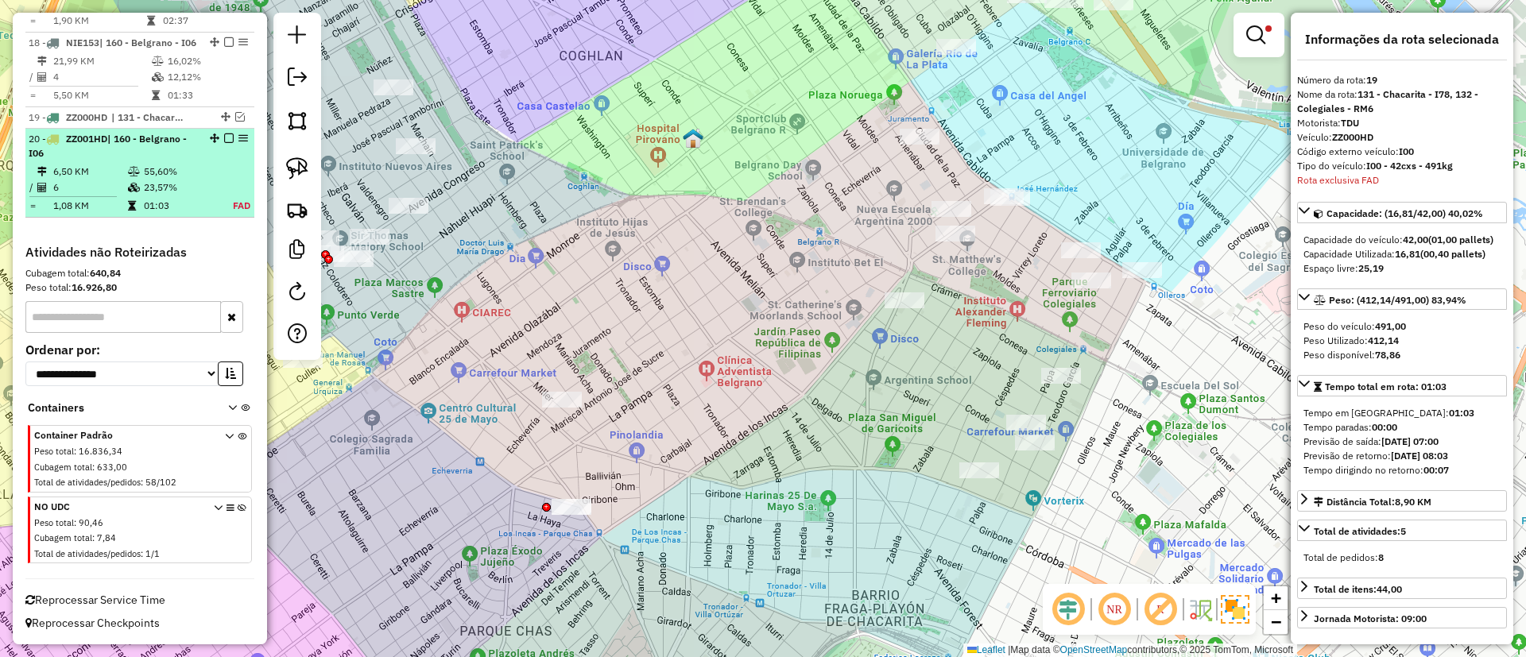
click at [176, 175] on td "55,60%" at bounding box center [178, 172] width 70 height 16
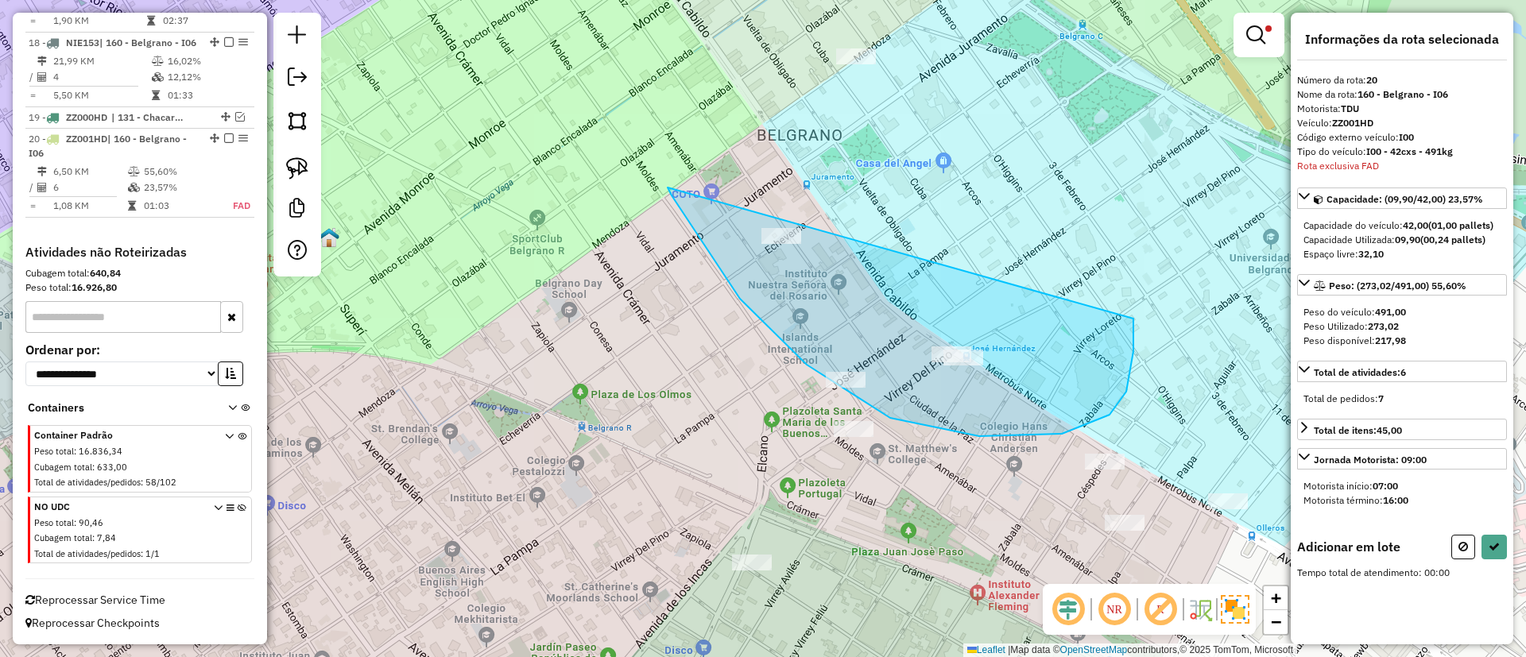
drag, startPoint x: 668, startPoint y: 188, endPoint x: 1106, endPoint y: 222, distance: 440.1
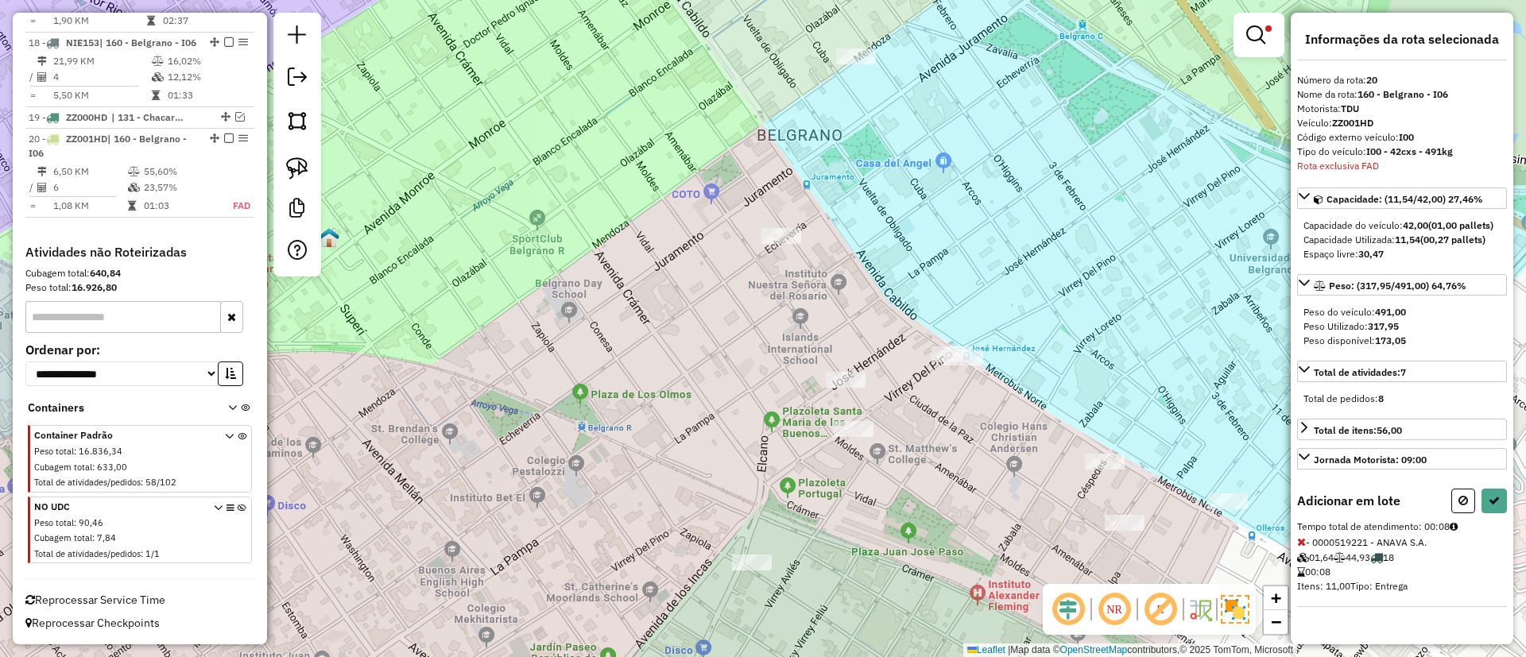
select select "**********"
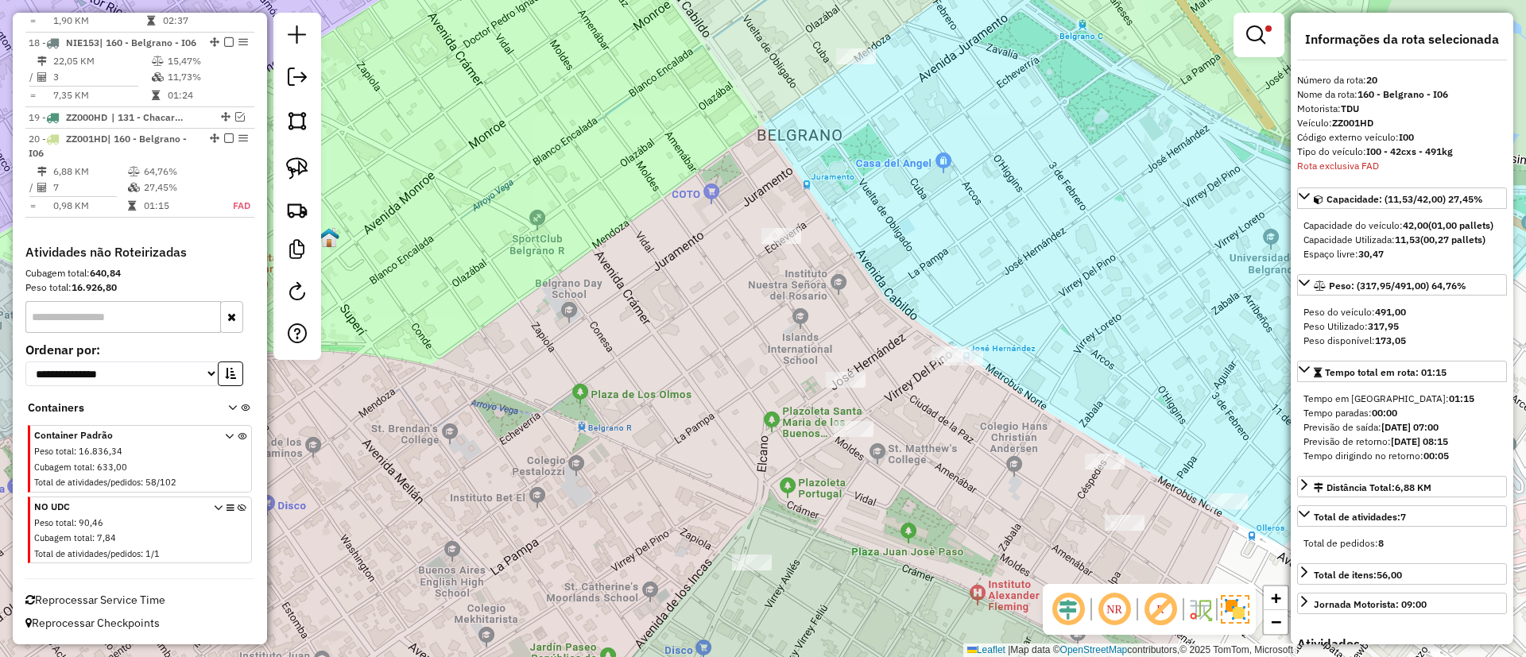
click at [1239, 612] on img at bounding box center [1235, 609] width 29 height 29
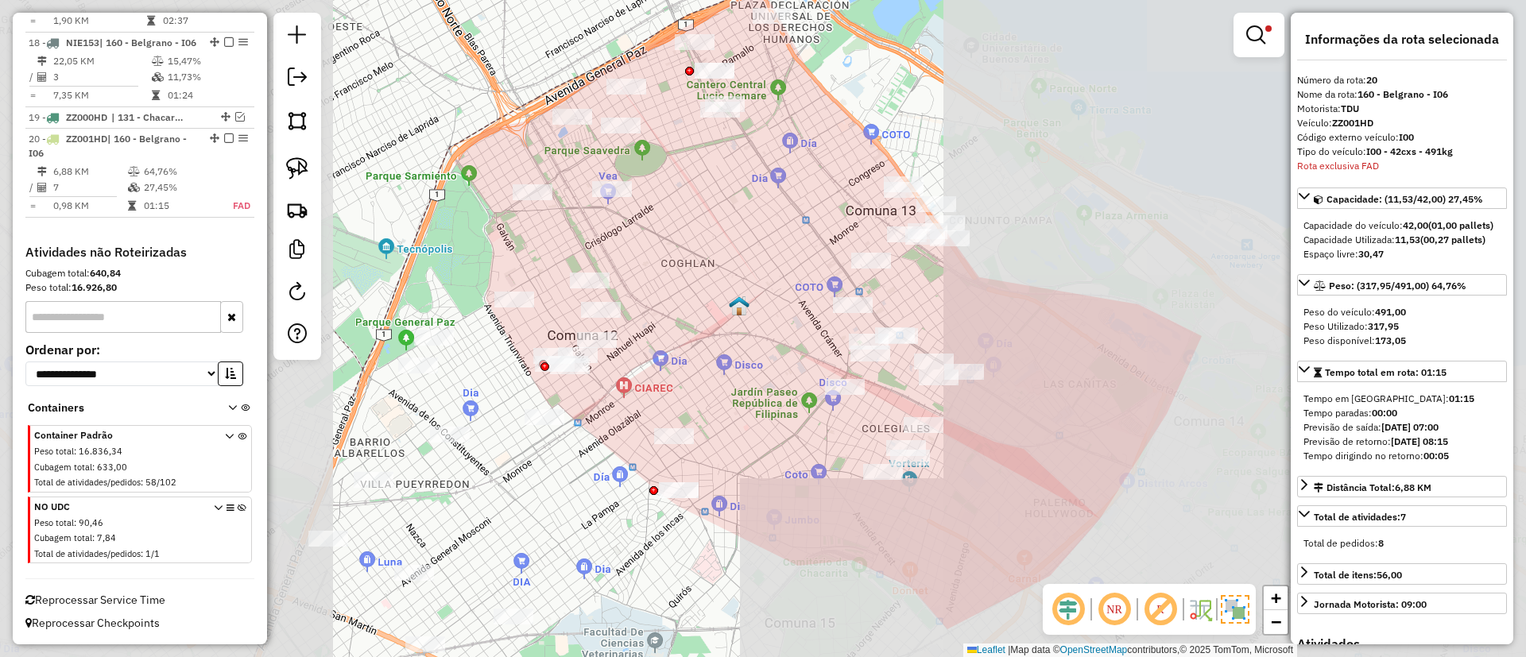
drag, startPoint x: 886, startPoint y: 237, endPoint x: 878, endPoint y: 230, distance: 10.2
click at [879, 232] on div "Rota 1 - Placa AC806NC 0000474367 - CAORLE S. A. Limpar filtros Janela de atend…" at bounding box center [763, 328] width 1526 height 657
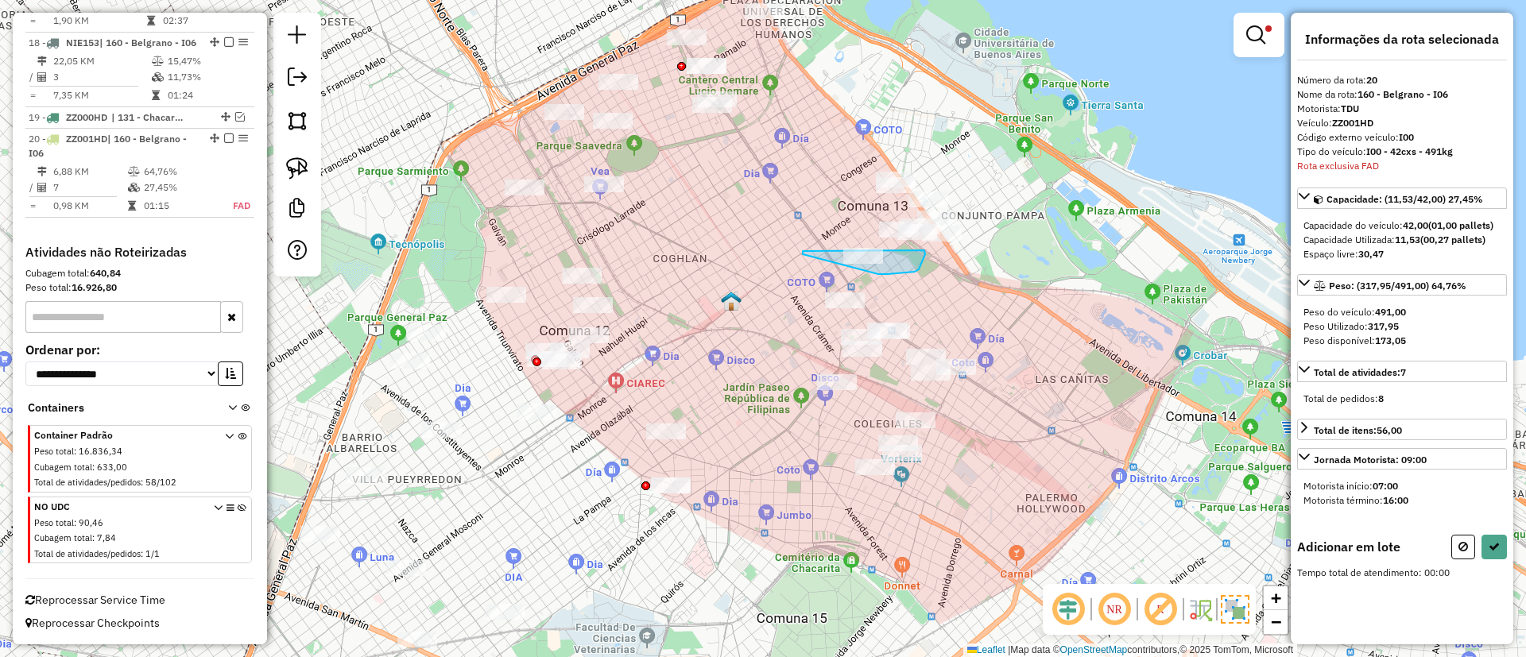
drag, startPoint x: 803, startPoint y: 254, endPoint x: 917, endPoint y: 246, distance: 114.7
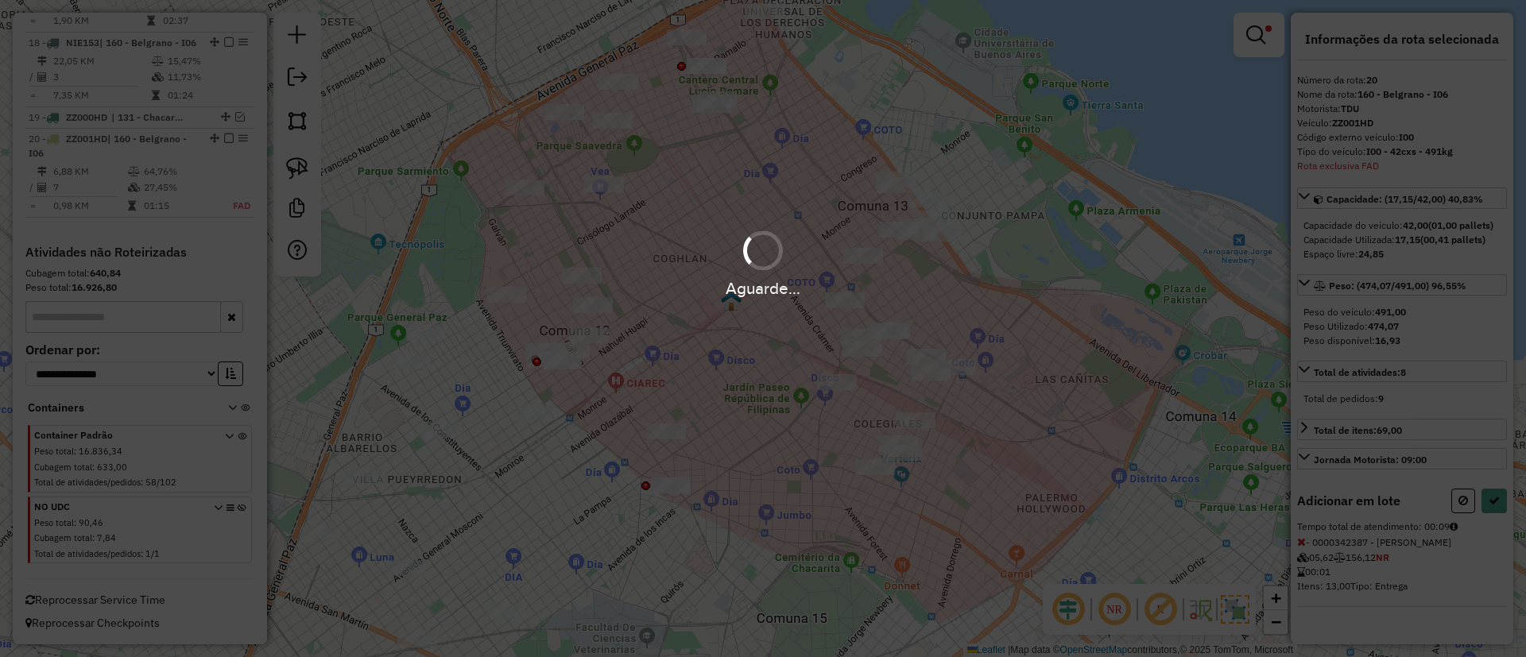
select select "**********"
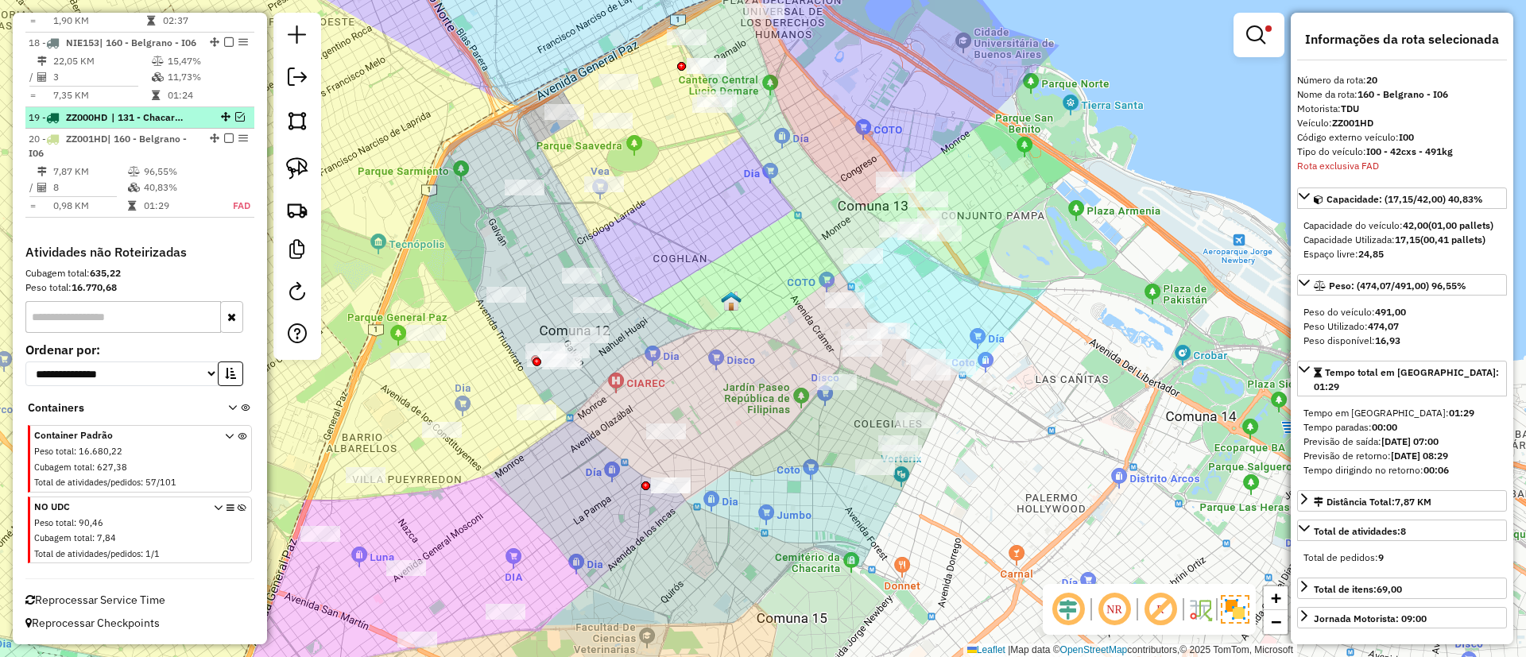
click at [236, 117] on em at bounding box center [240, 117] width 10 height 10
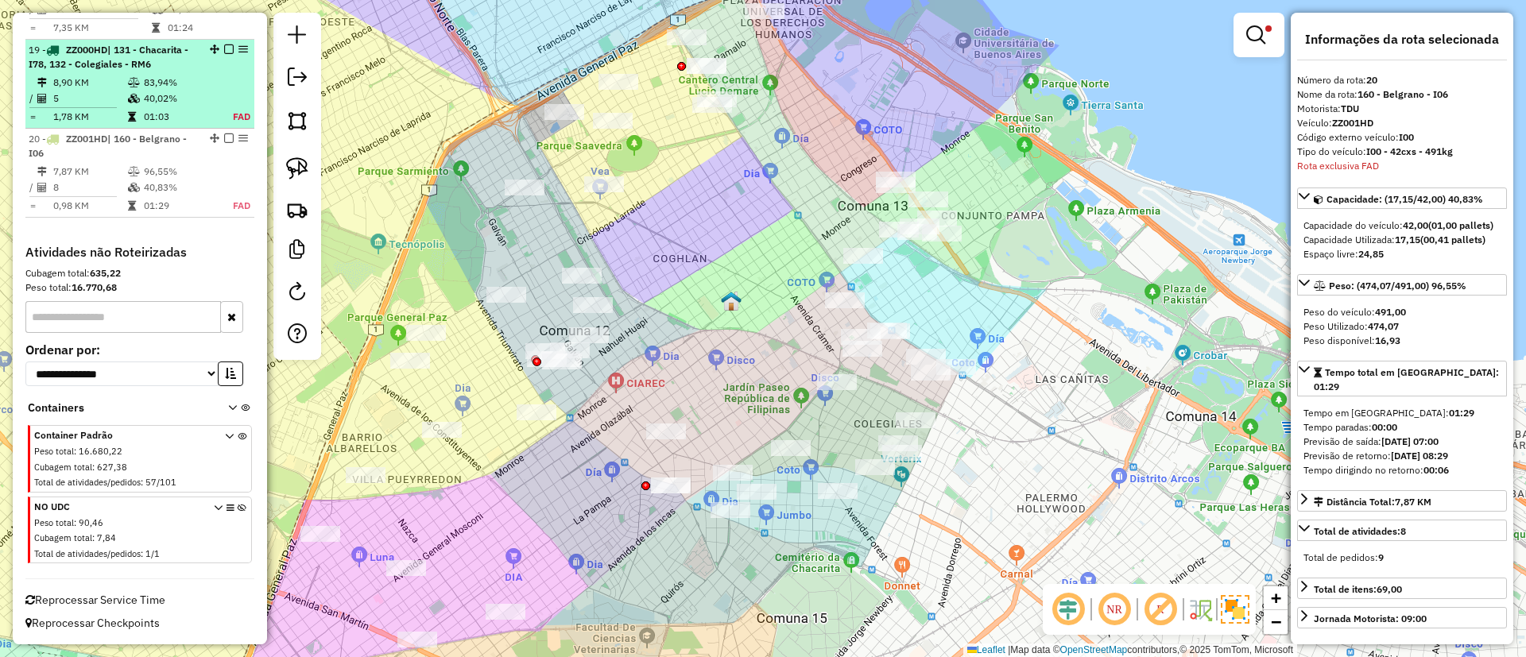
drag, startPoint x: 224, startPoint y: 116, endPoint x: 226, endPoint y: 126, distance: 10.5
click at [226, 54] on em at bounding box center [229, 50] width 10 height 10
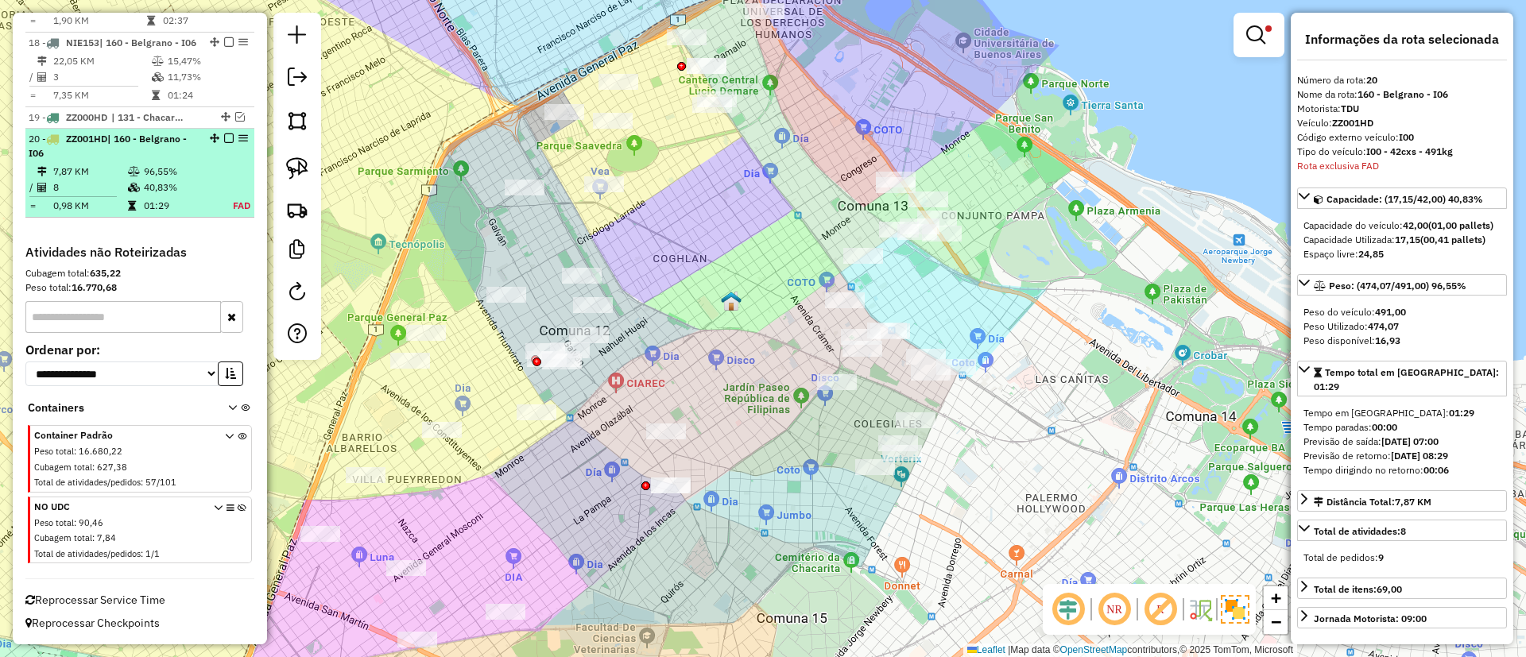
click at [224, 138] on em at bounding box center [229, 139] width 10 height 10
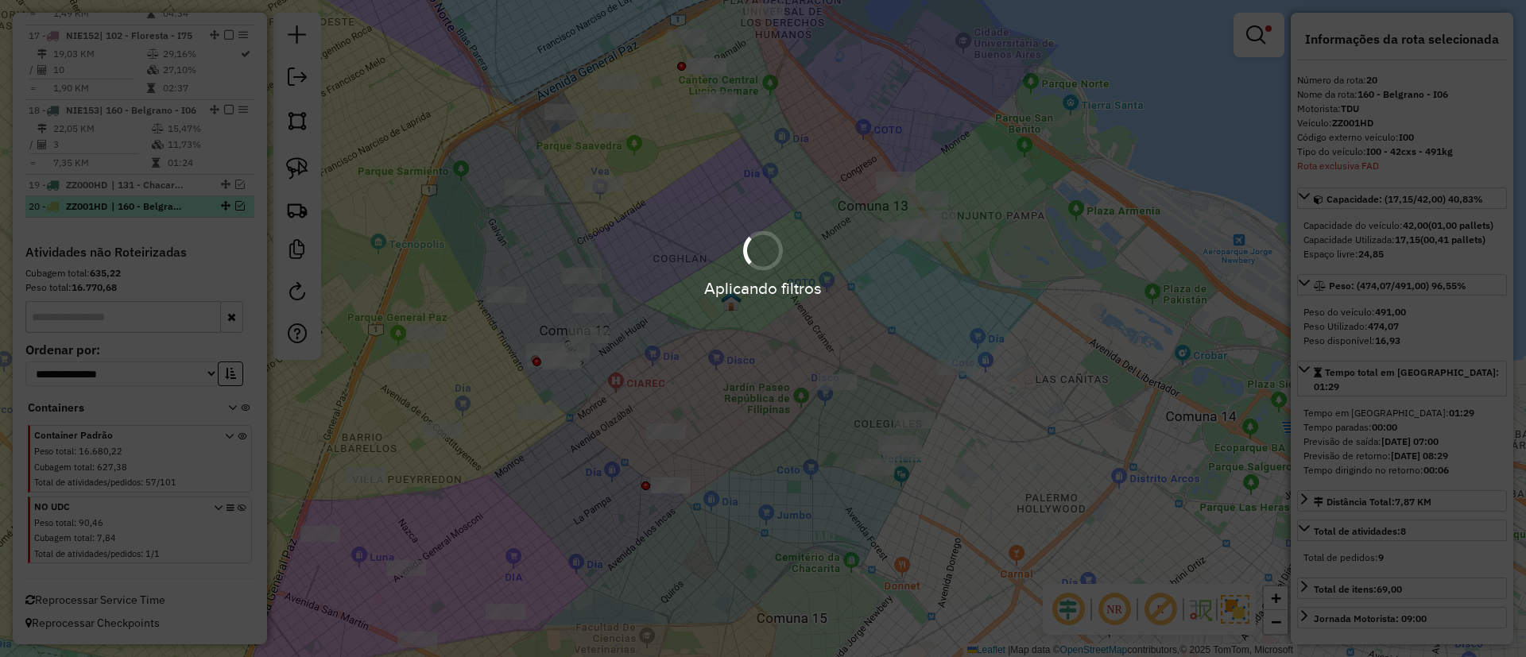
scroll to position [2024, 0]
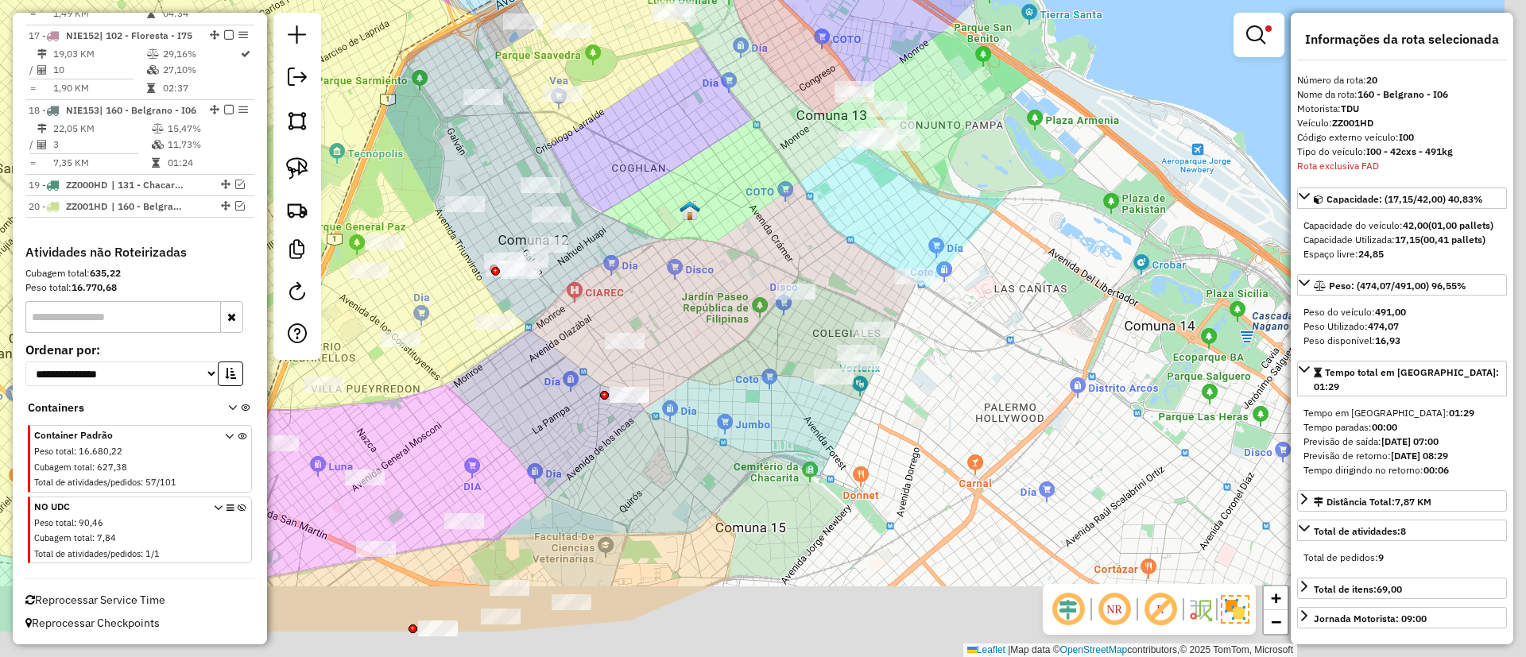
drag, startPoint x: 719, startPoint y: 266, endPoint x: 670, endPoint y: 157, distance: 119.5
click at [670, 157] on div "Limpar filtros Janela de atendimento Grade de atendimento Capacidade Transporta…" at bounding box center [763, 328] width 1526 height 657
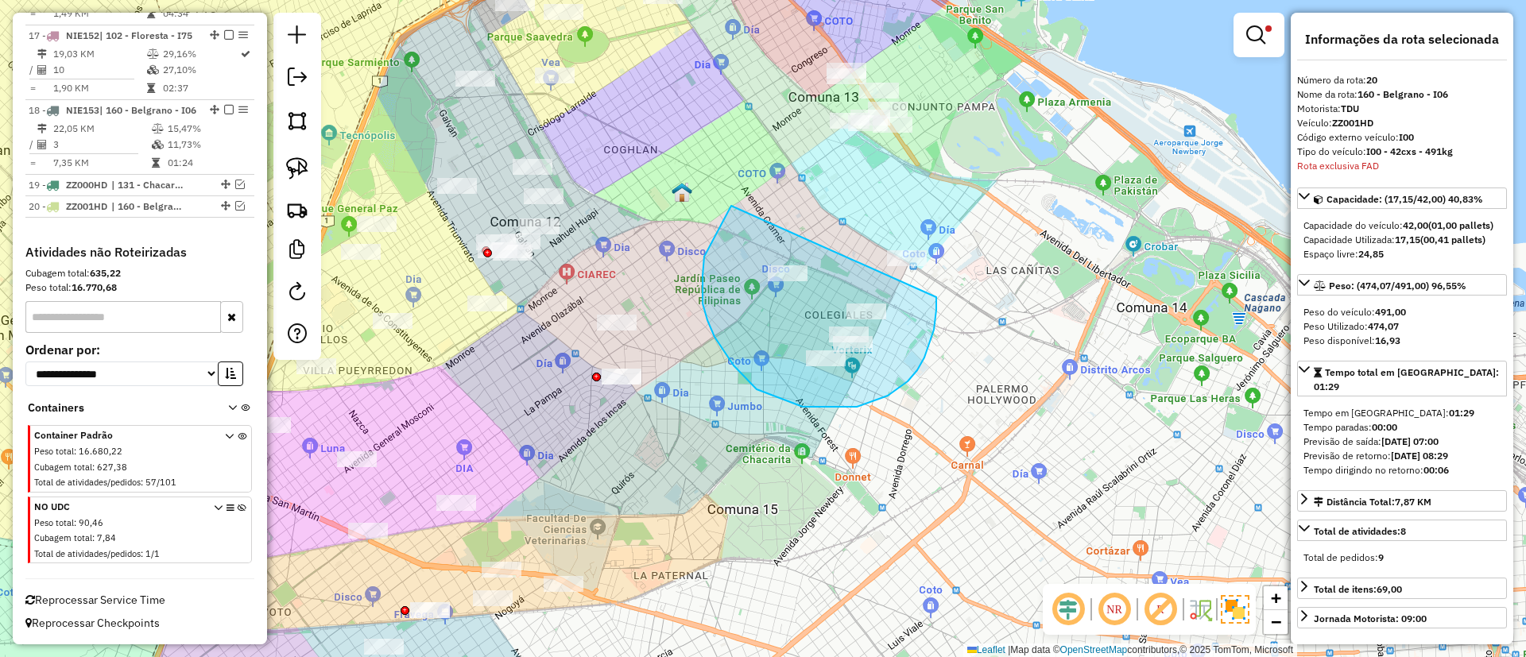
drag, startPoint x: 703, startPoint y: 292, endPoint x: 936, endPoint y: 297, distance: 233.7
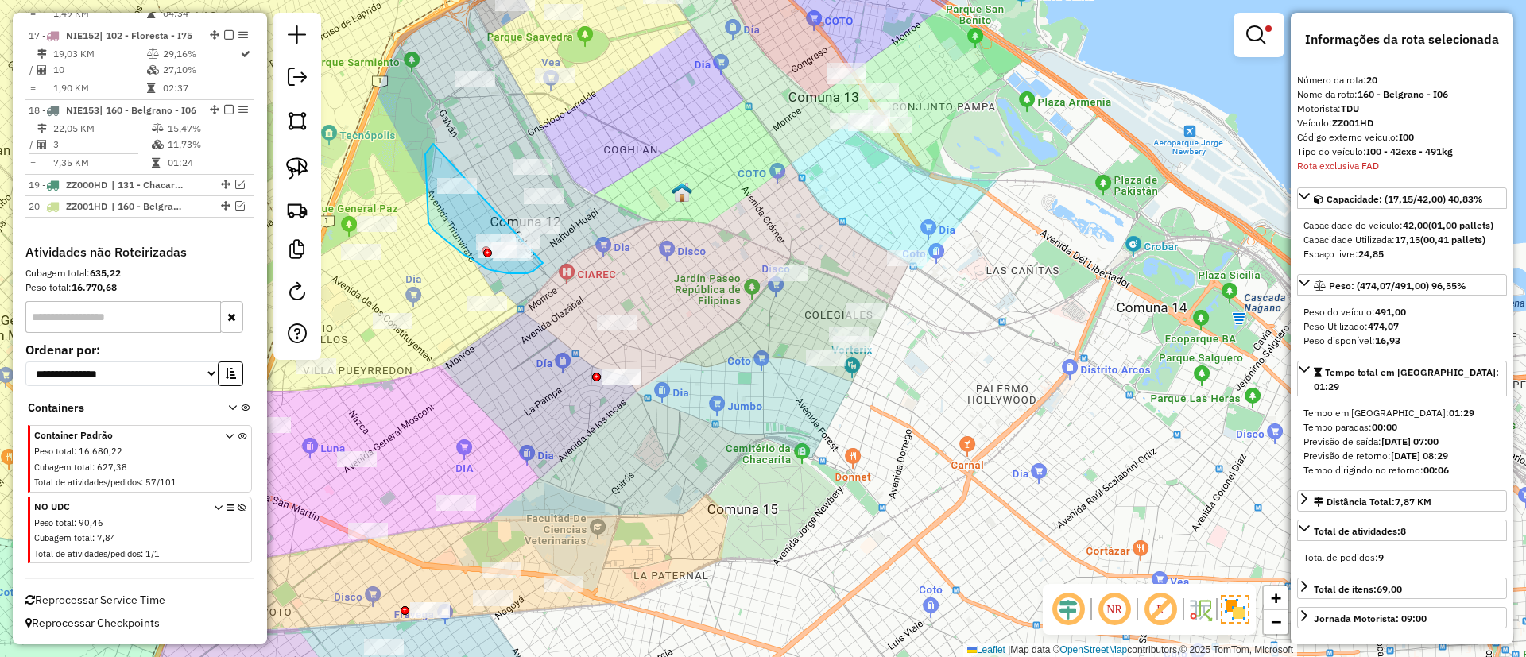
drag, startPoint x: 425, startPoint y: 154, endPoint x: 547, endPoint y: 251, distance: 155.5
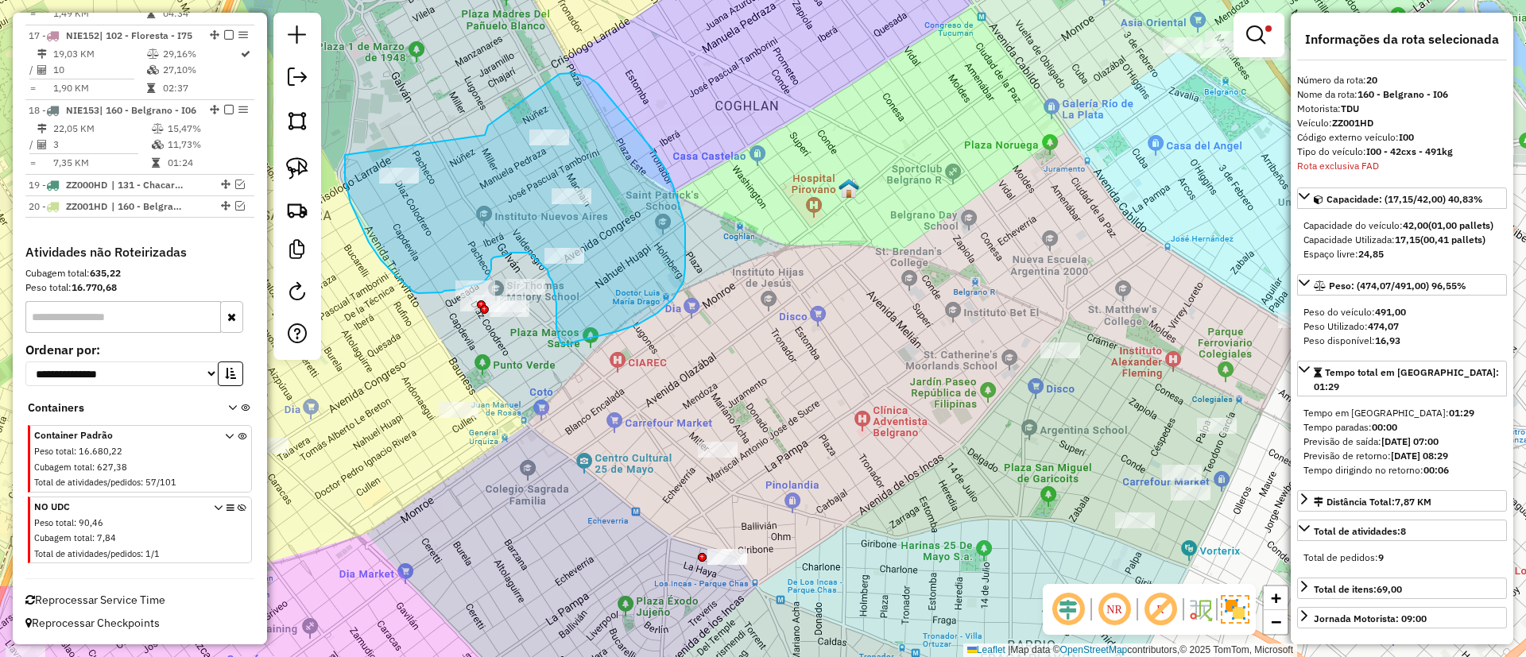
drag, startPoint x: 485, startPoint y: 135, endPoint x: 345, endPoint y: 151, distance: 140.8
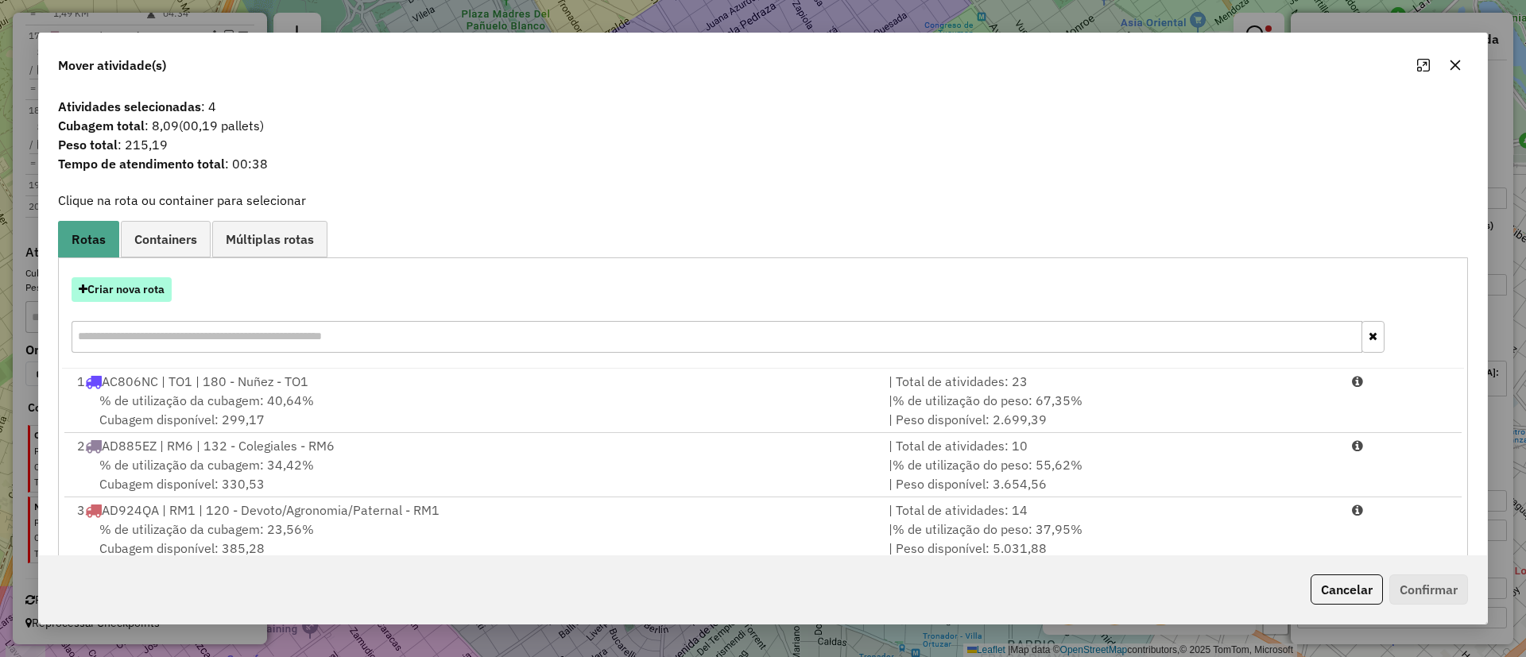
click at [138, 291] on button "Criar nova rota" at bounding box center [122, 289] width 100 height 25
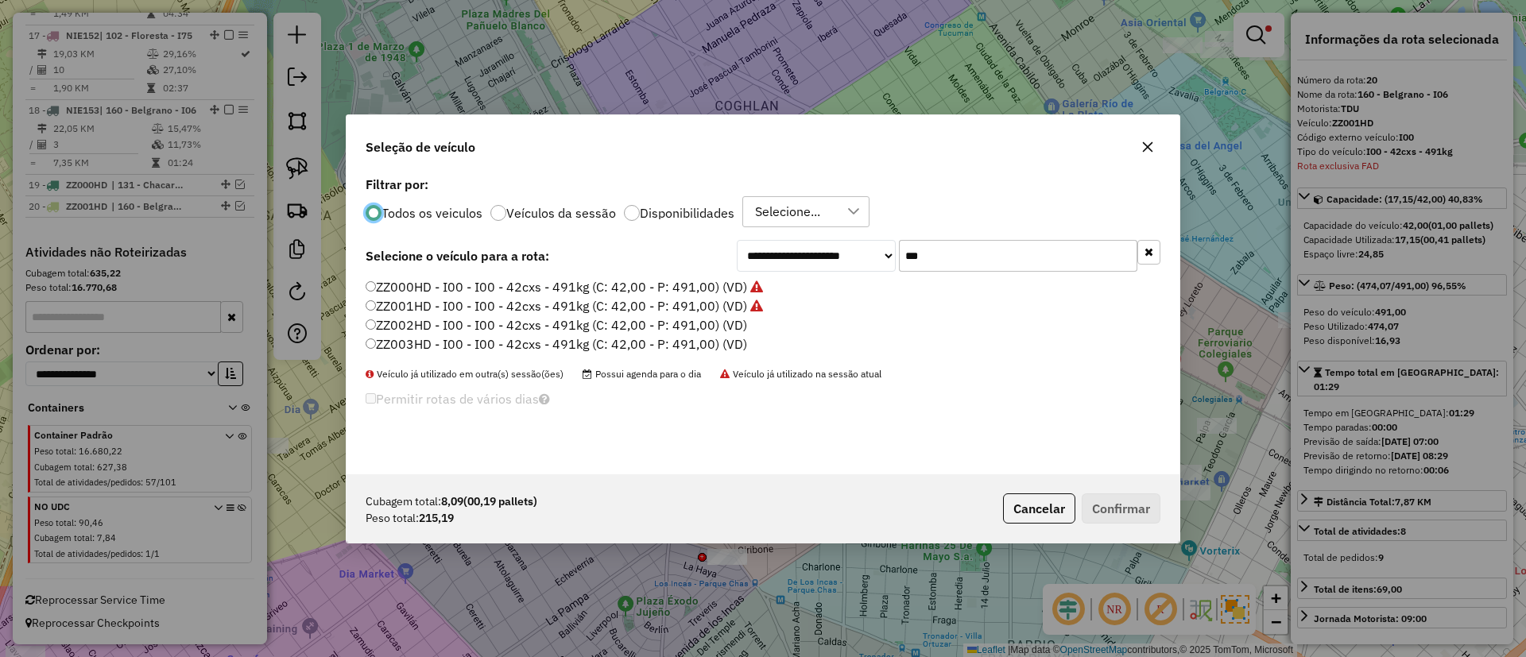
scroll to position [9, 5]
click at [698, 332] on label "ZZ002HD - I00 - I00 - 42cxs - 491kg (C: 42,00 - P: 491,00) (VD)" at bounding box center [557, 325] width 382 height 19
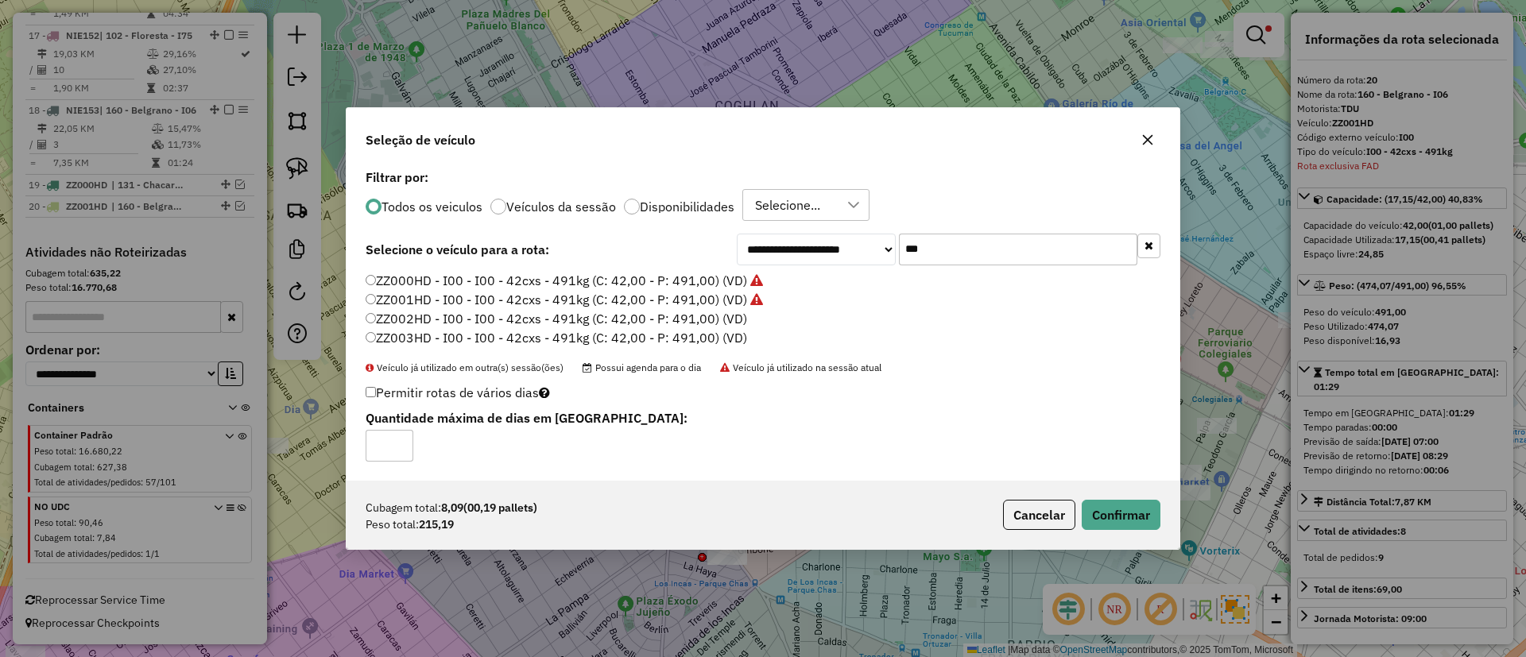
click at [707, 323] on label "ZZ002HD - I00 - I00 - 42cxs - 491kg (C: 42,00 - P: 491,00) (VD)" at bounding box center [557, 318] width 382 height 19
click at [1139, 505] on button "Confirmar" at bounding box center [1121, 515] width 79 height 30
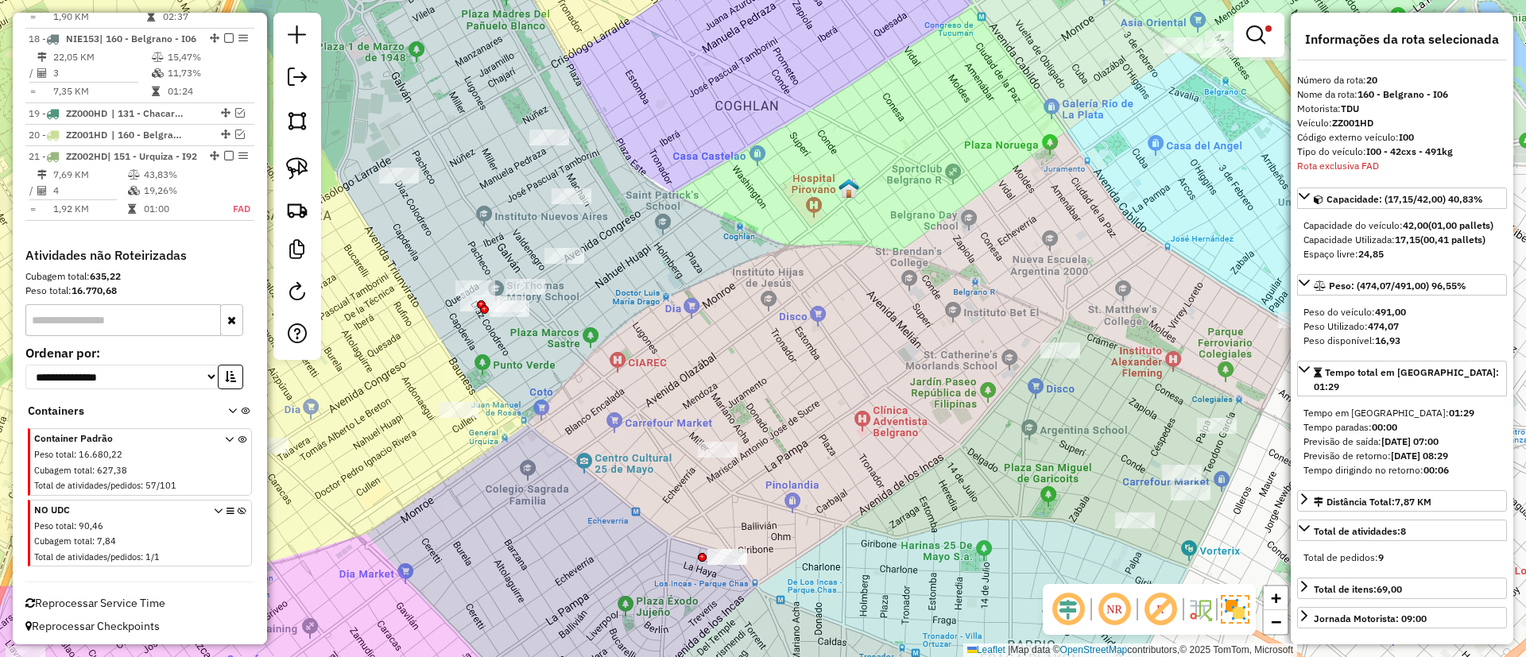
scroll to position [2113, 0]
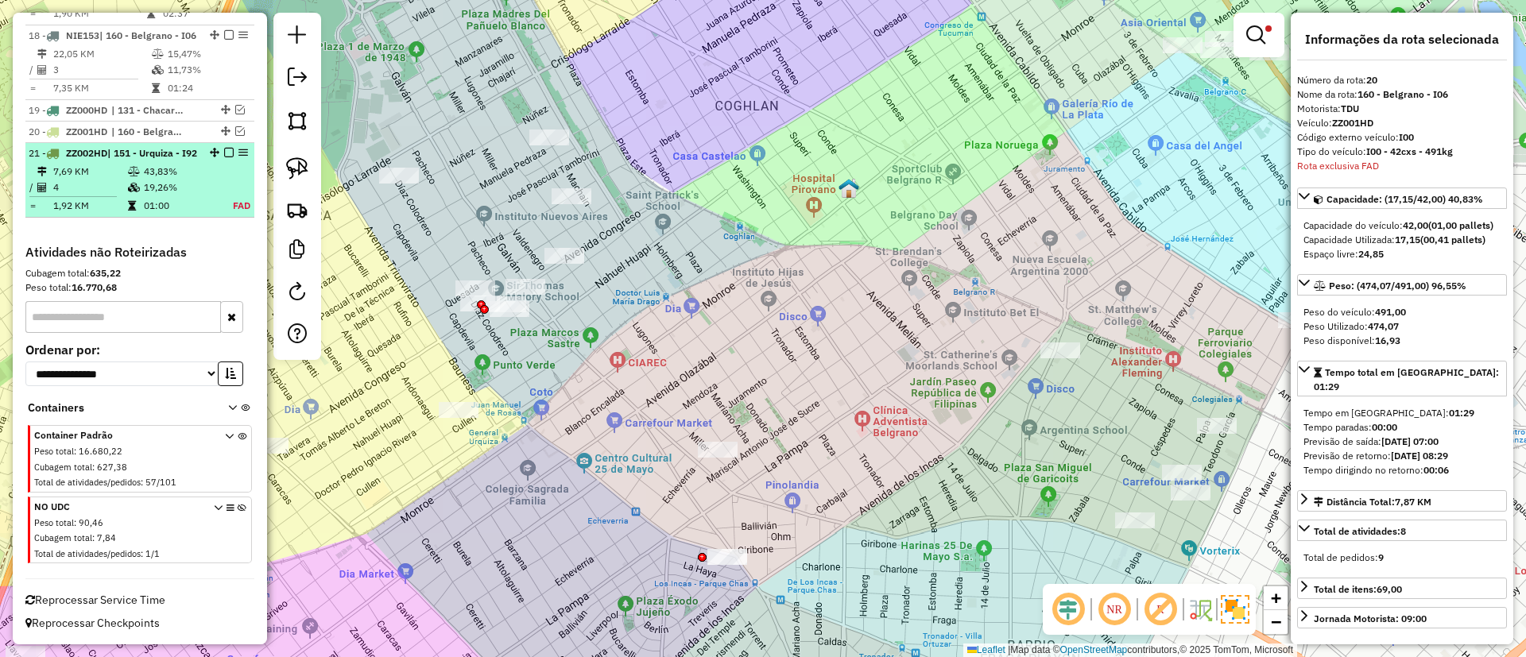
click at [200, 180] on td "19,26%" at bounding box center [178, 188] width 70 height 16
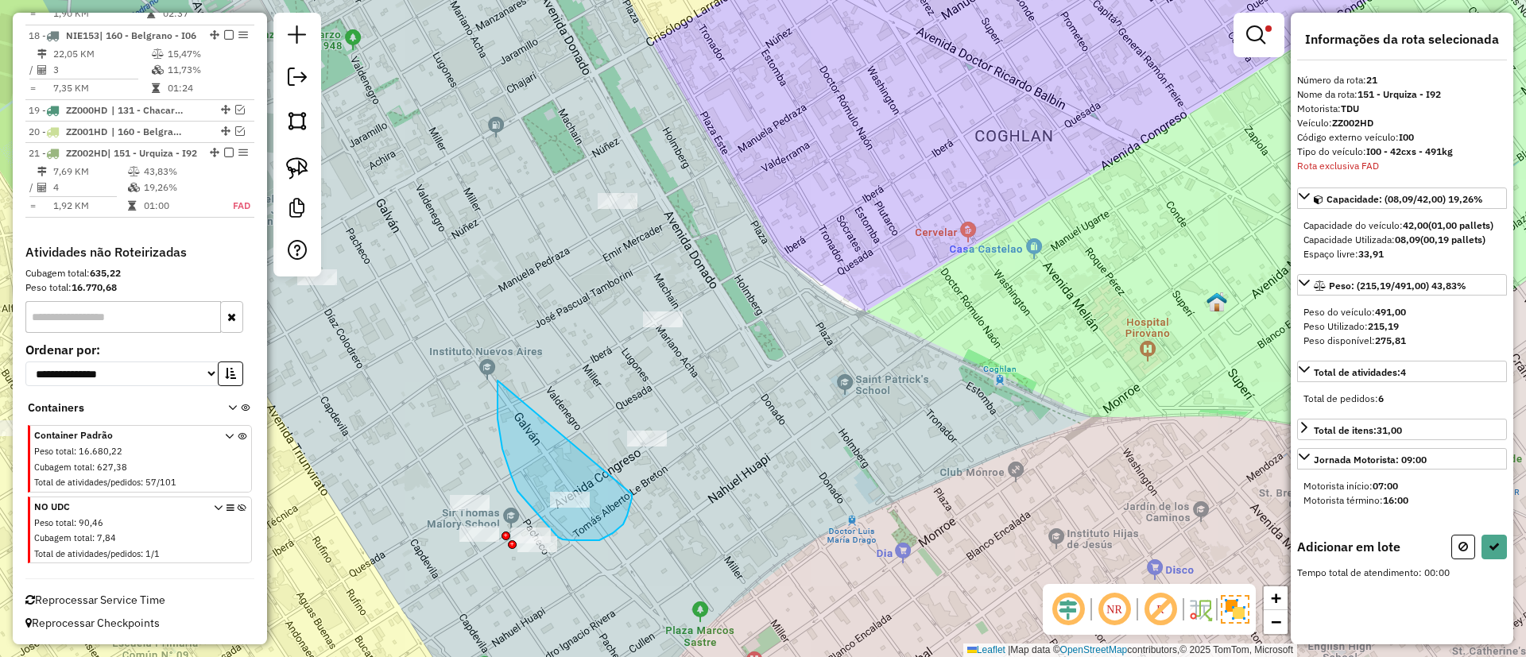
drag, startPoint x: 500, startPoint y: 434, endPoint x: 631, endPoint y: 479, distance: 138.7
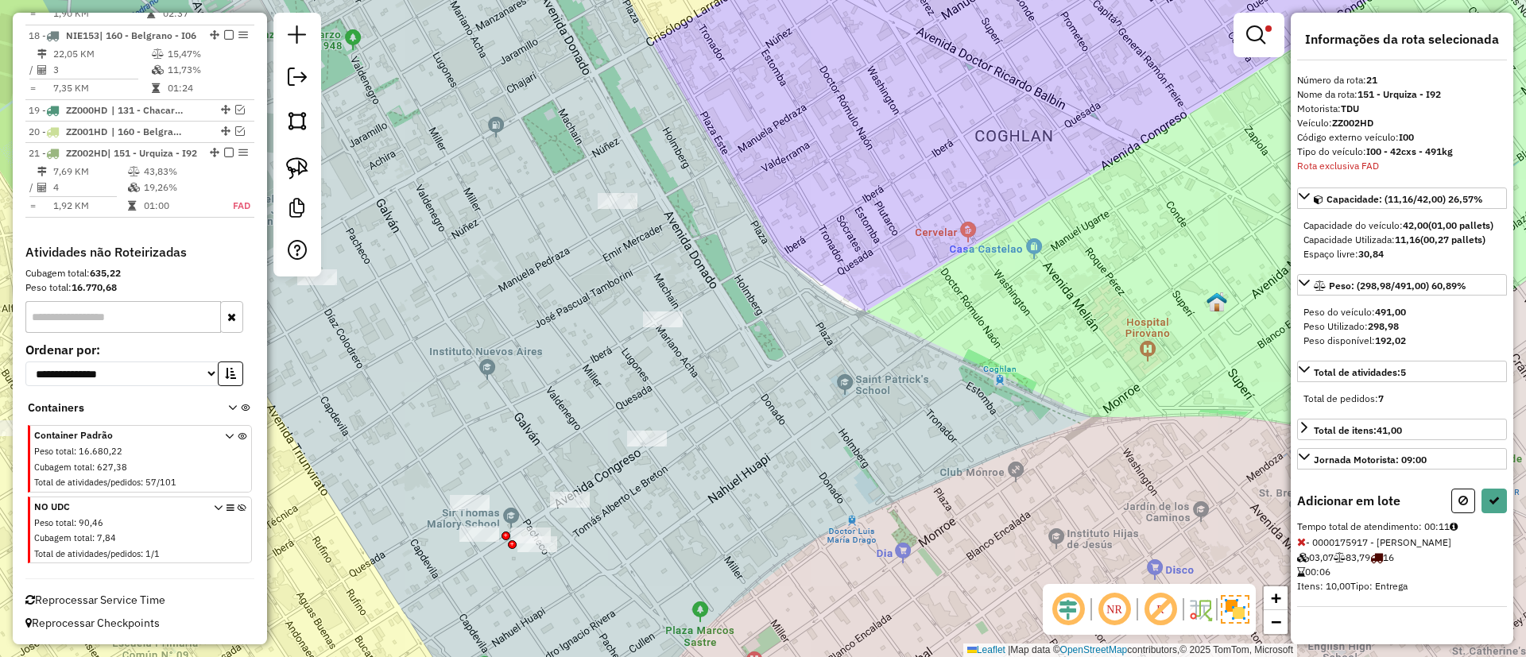
select select "**********"
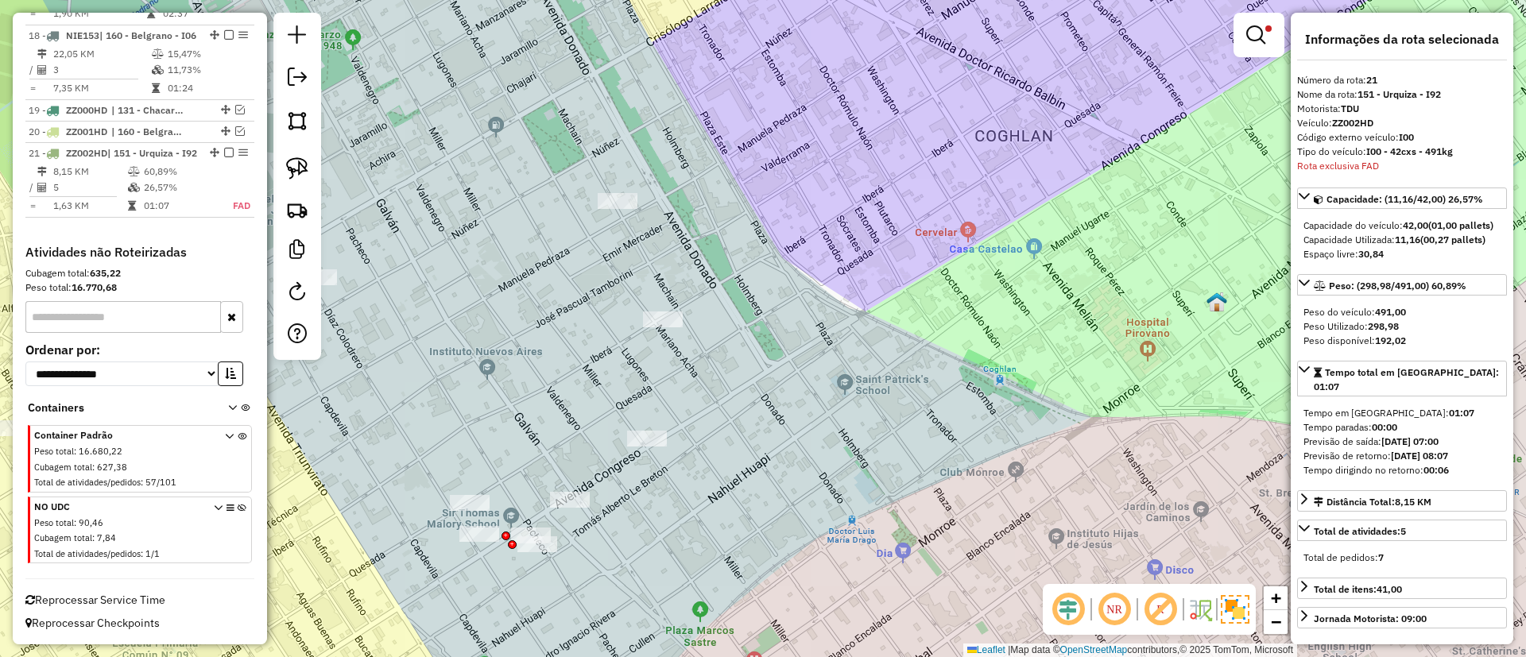
click at [224, 148] on em at bounding box center [229, 153] width 10 height 10
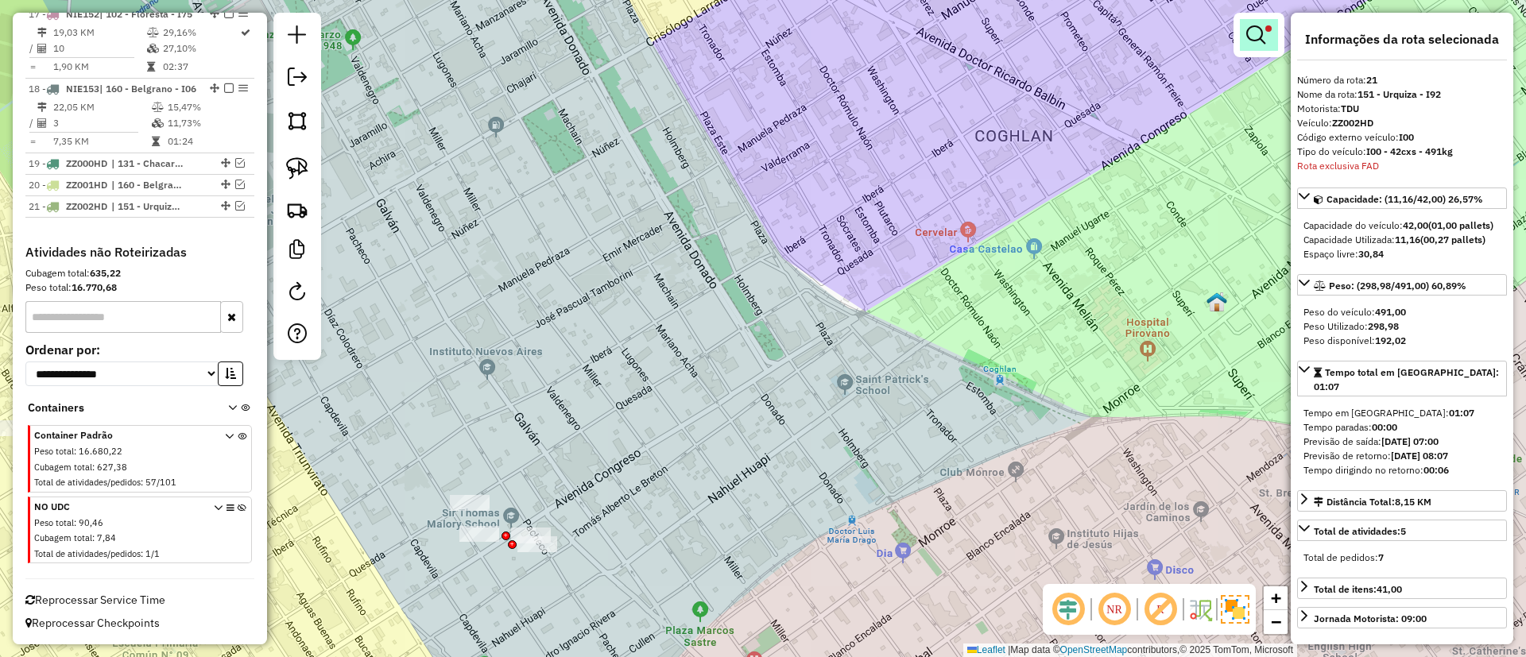
click at [1271, 32] on link at bounding box center [1259, 35] width 38 height 32
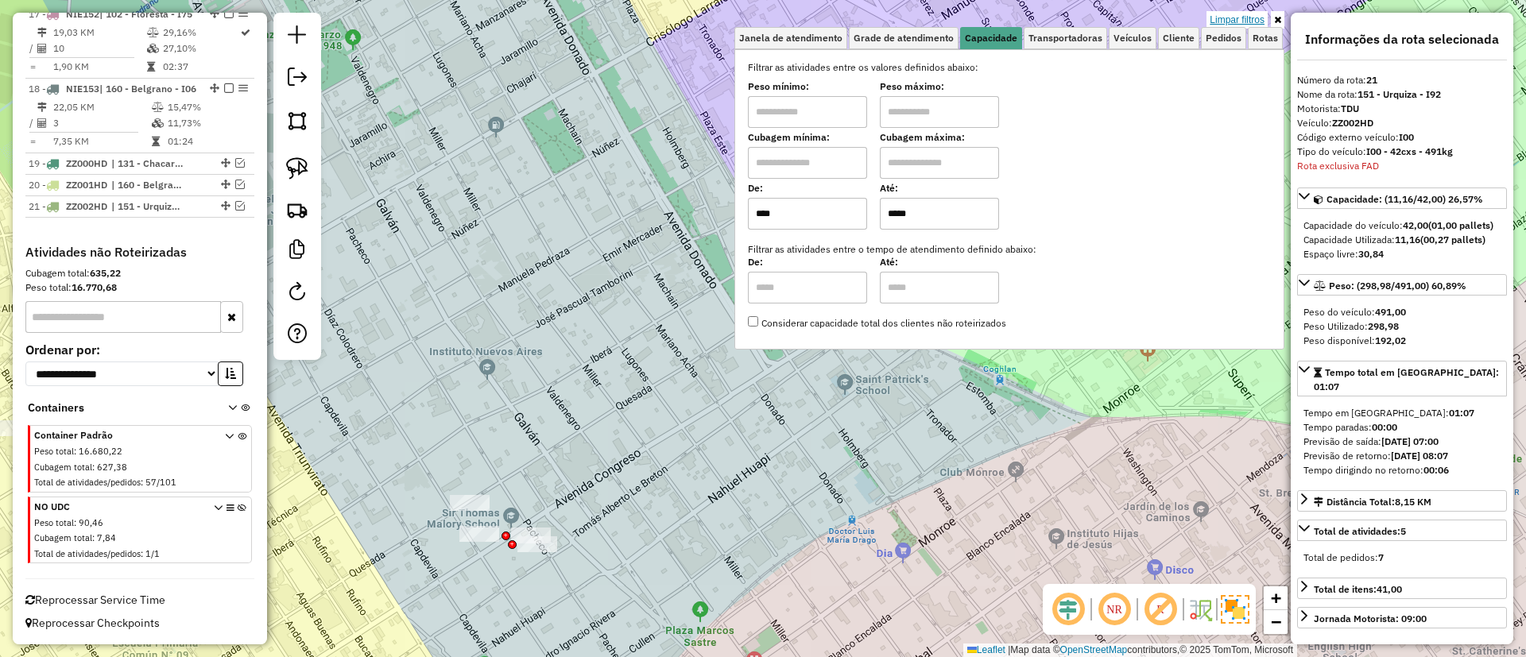
click at [1242, 25] on link "Limpar filtros" at bounding box center [1237, 19] width 61 height 17
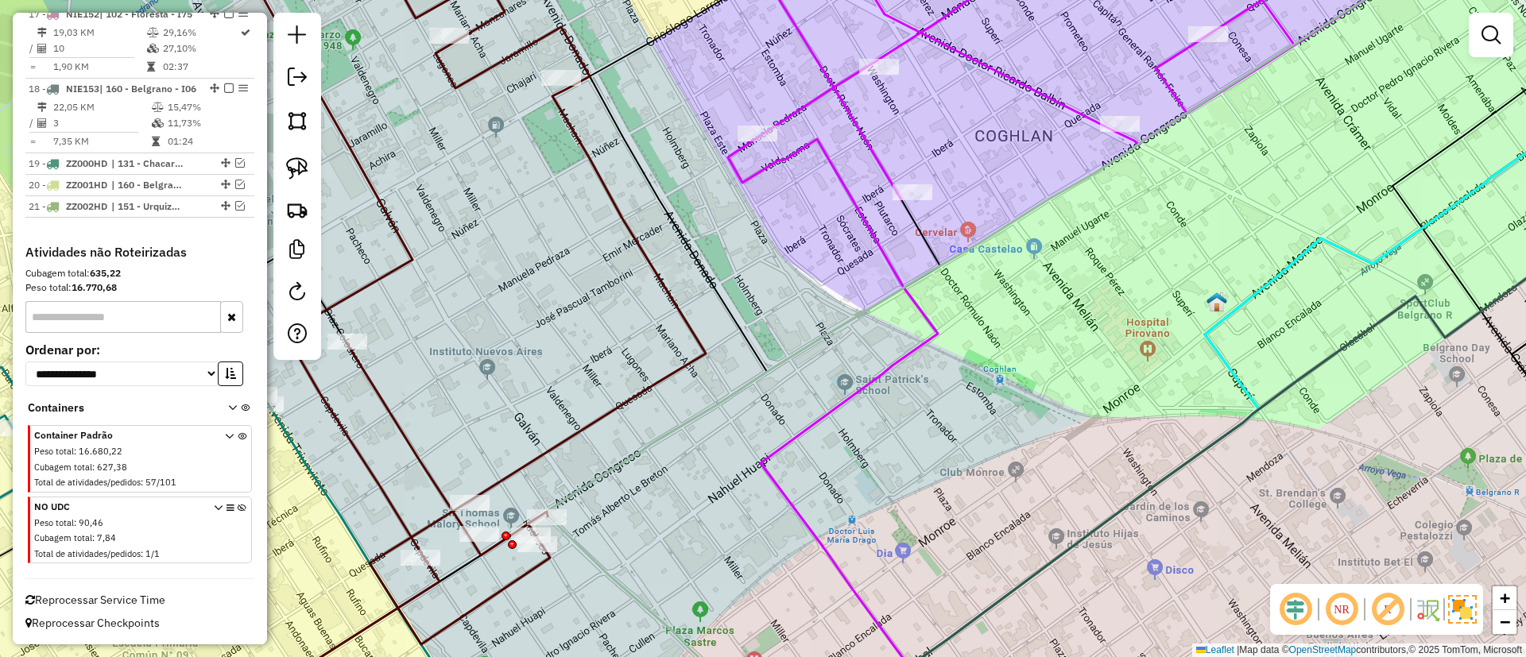
click at [1499, 45] on link at bounding box center [1491, 35] width 32 height 32
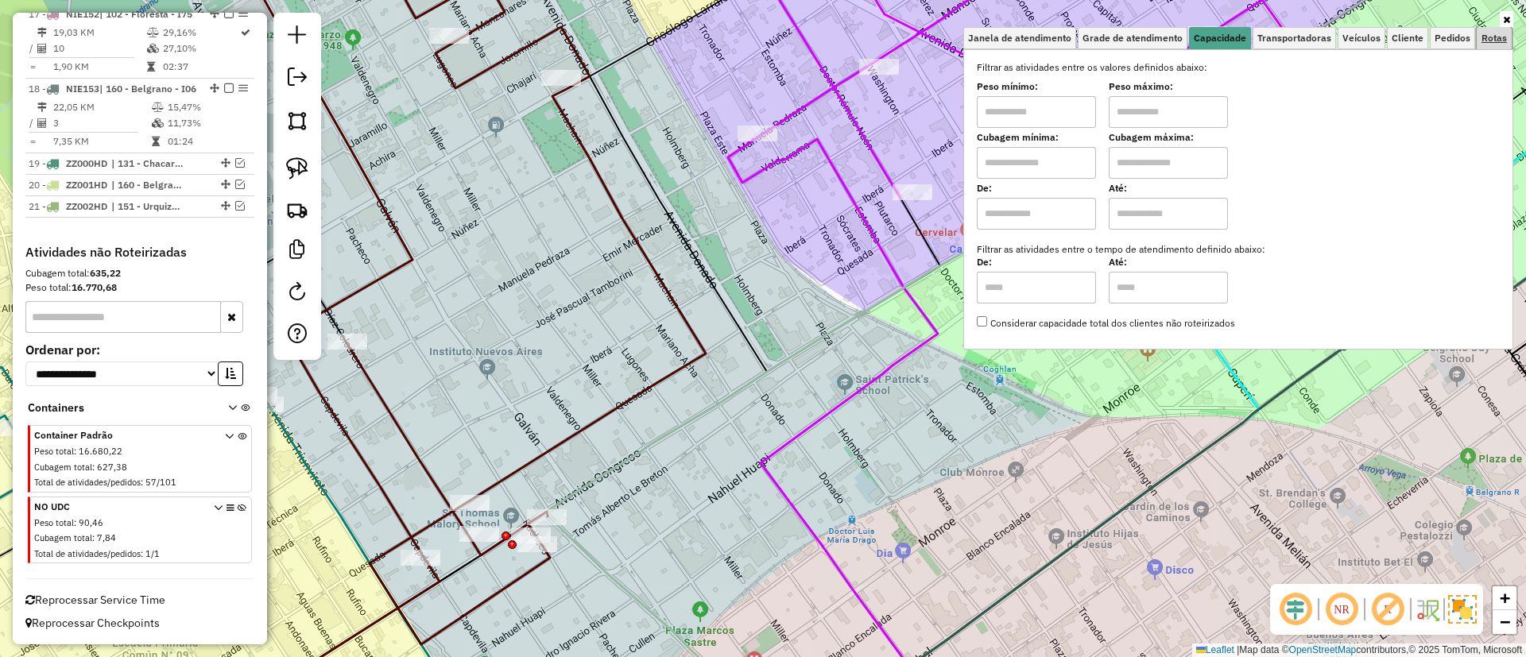
click at [1501, 37] on span "Rotas" at bounding box center [1494, 38] width 25 height 10
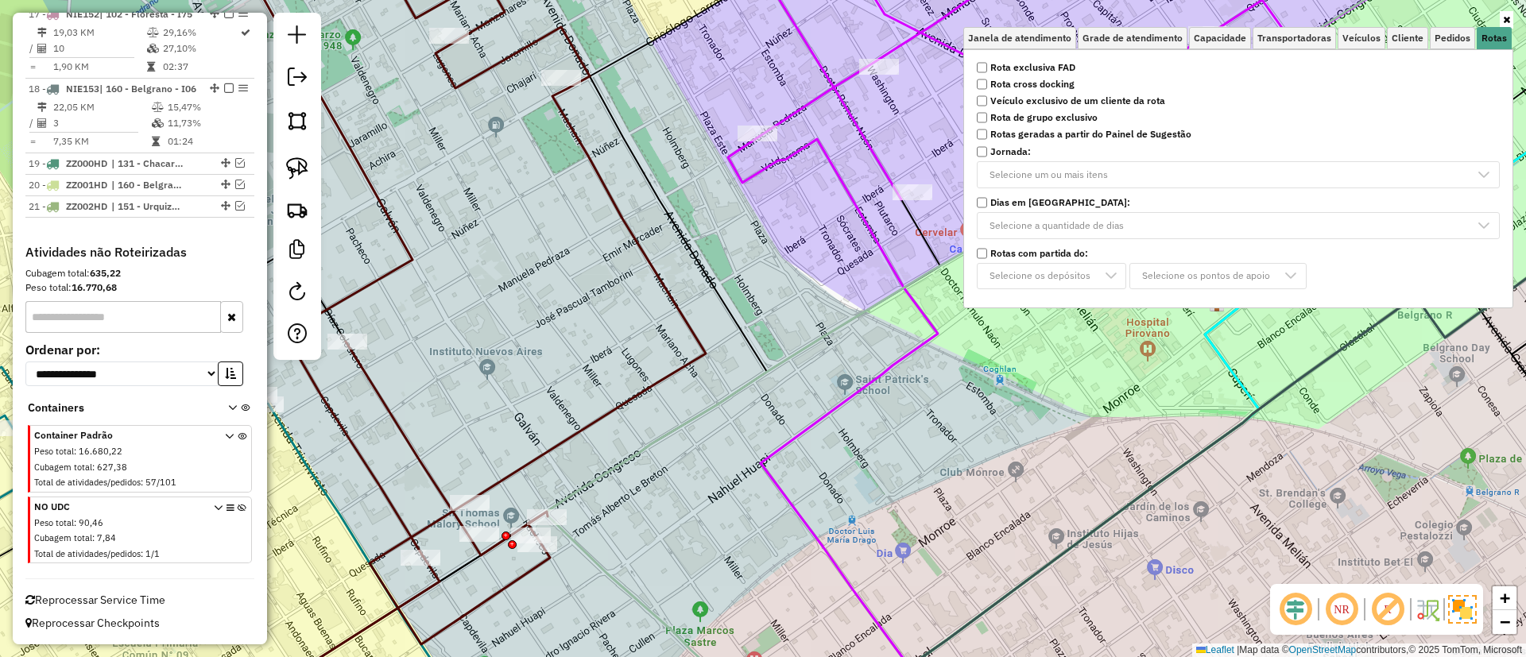
click at [1036, 64] on strong "Rota exclusiva FAD" at bounding box center [1032, 67] width 85 height 14
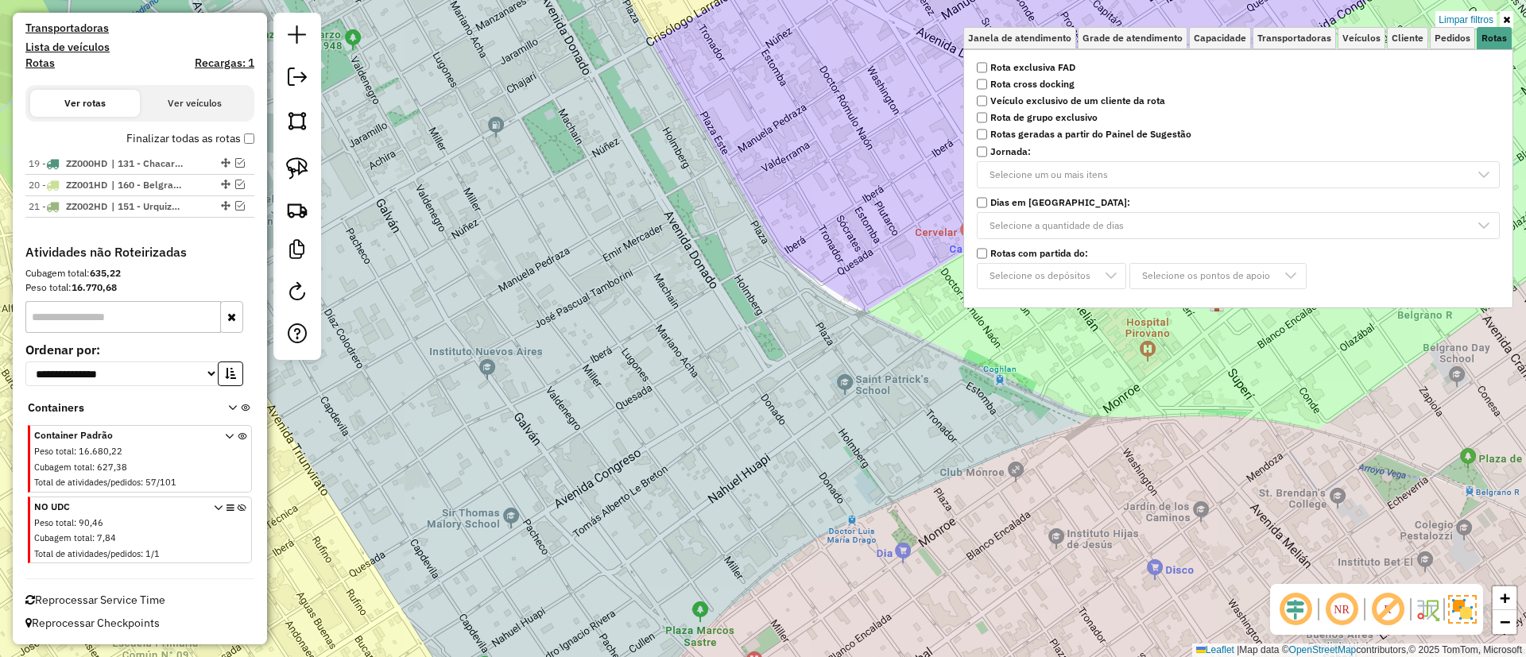
click at [184, 132] on label "Finalizar todas as rotas" at bounding box center [190, 138] width 128 height 17
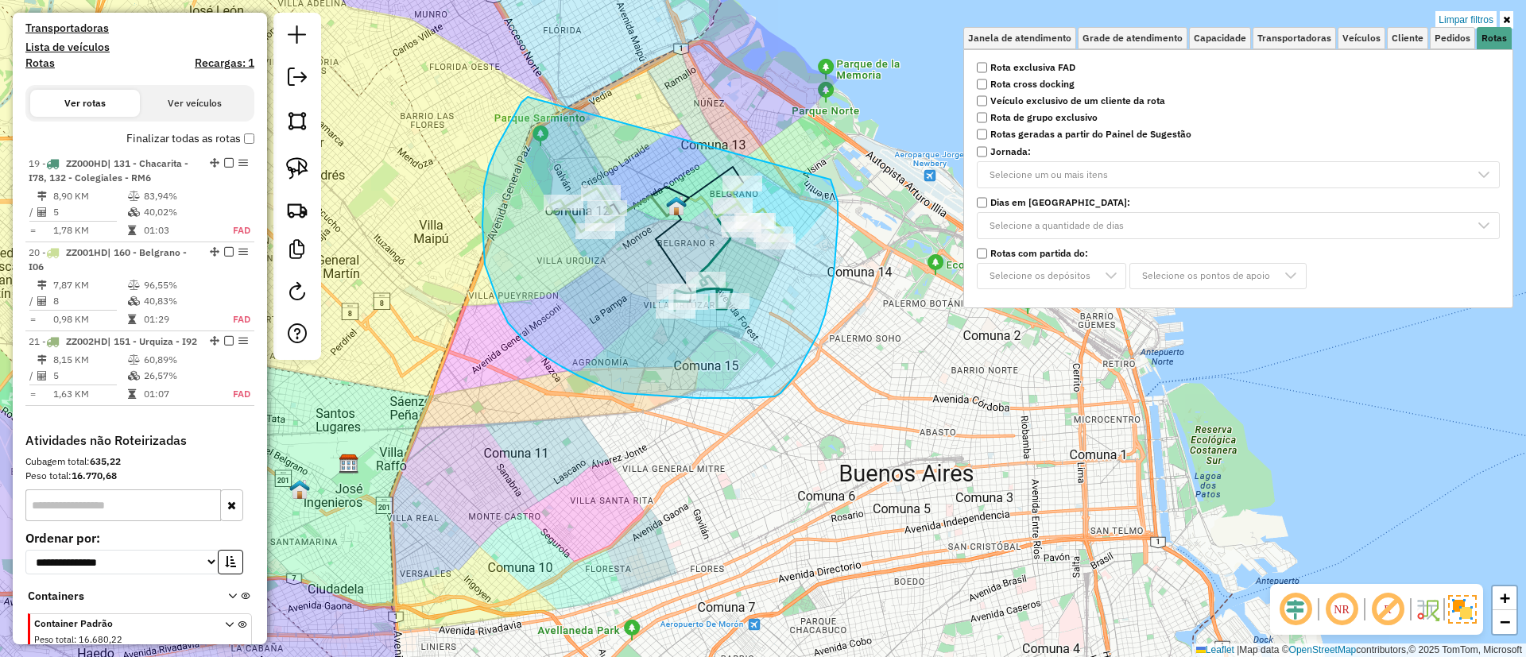
drag, startPoint x: 497, startPoint y: 147, endPoint x: 809, endPoint y: 139, distance: 312.5
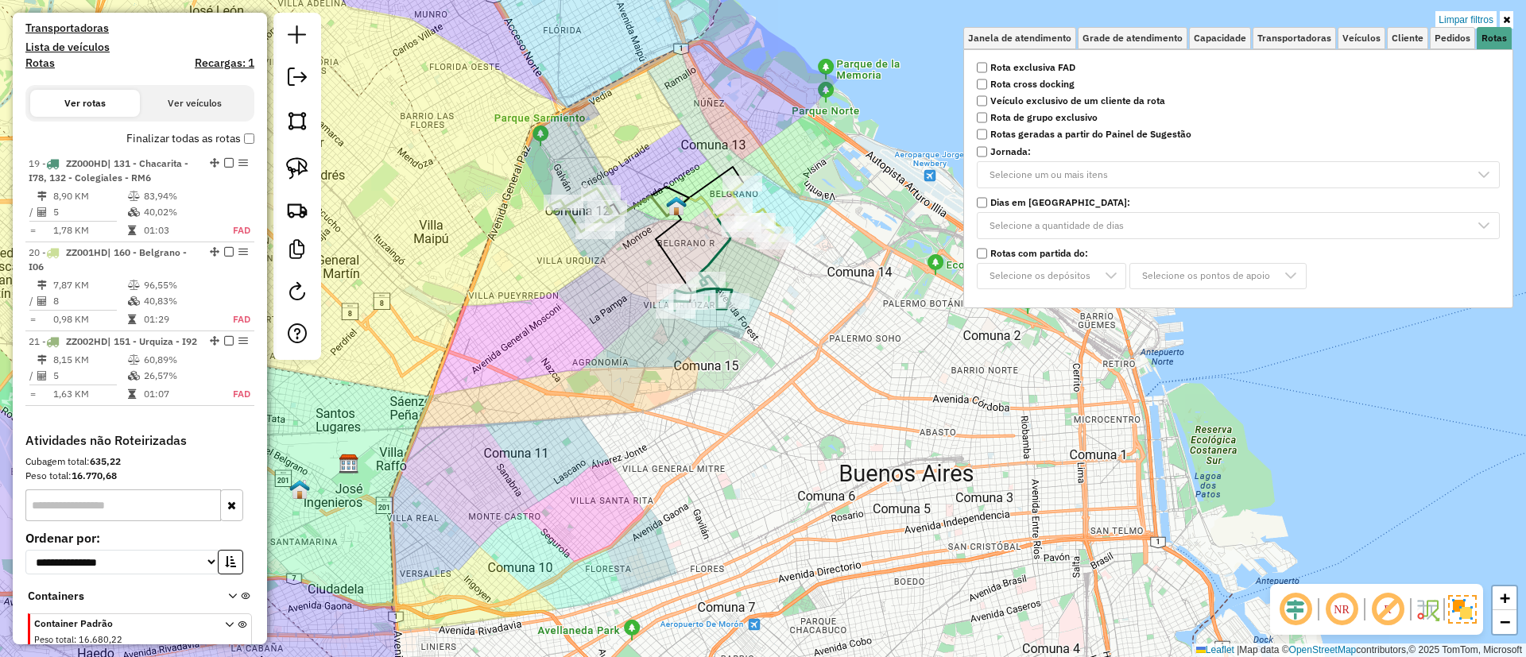
click at [222, 140] on label "Finalizar todas as rotas" at bounding box center [190, 138] width 128 height 17
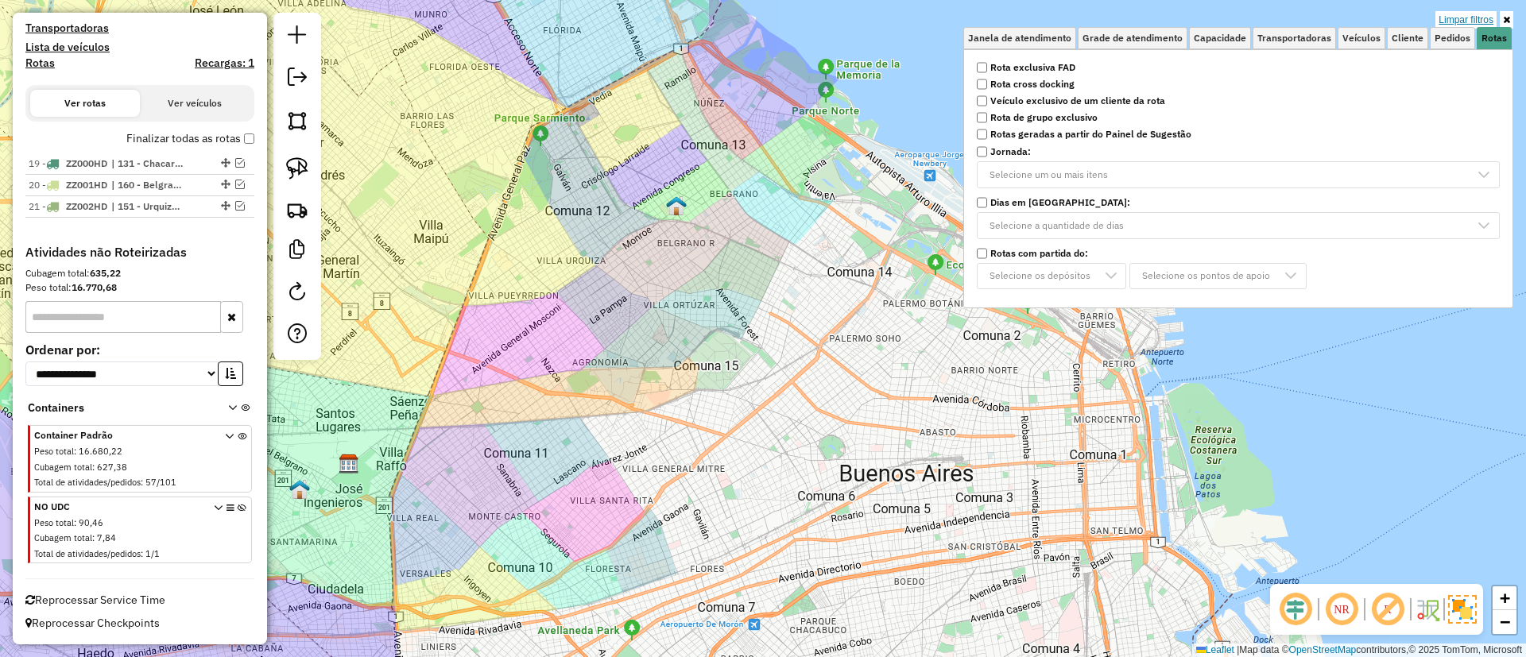
click at [1478, 15] on link "Limpar filtros" at bounding box center [1465, 19] width 61 height 17
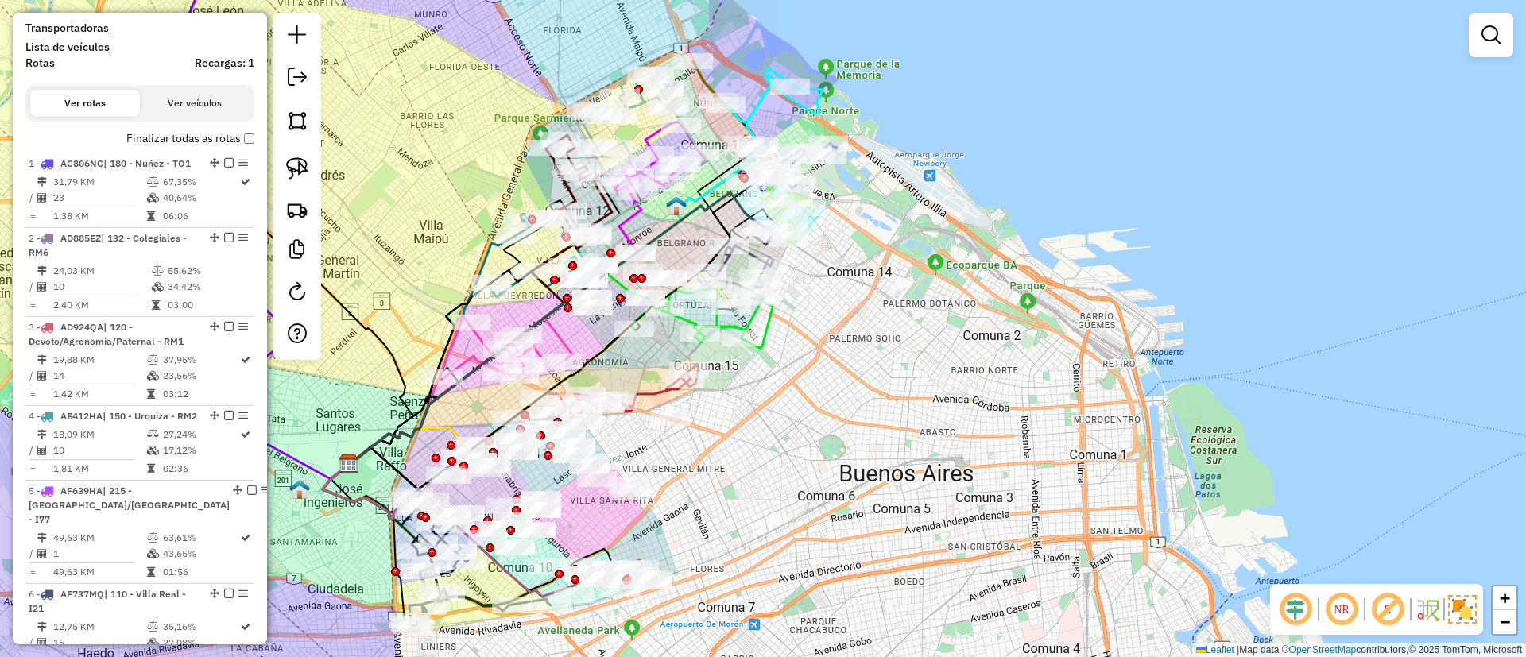
click at [1381, 603] on em at bounding box center [1388, 610] width 38 height 38
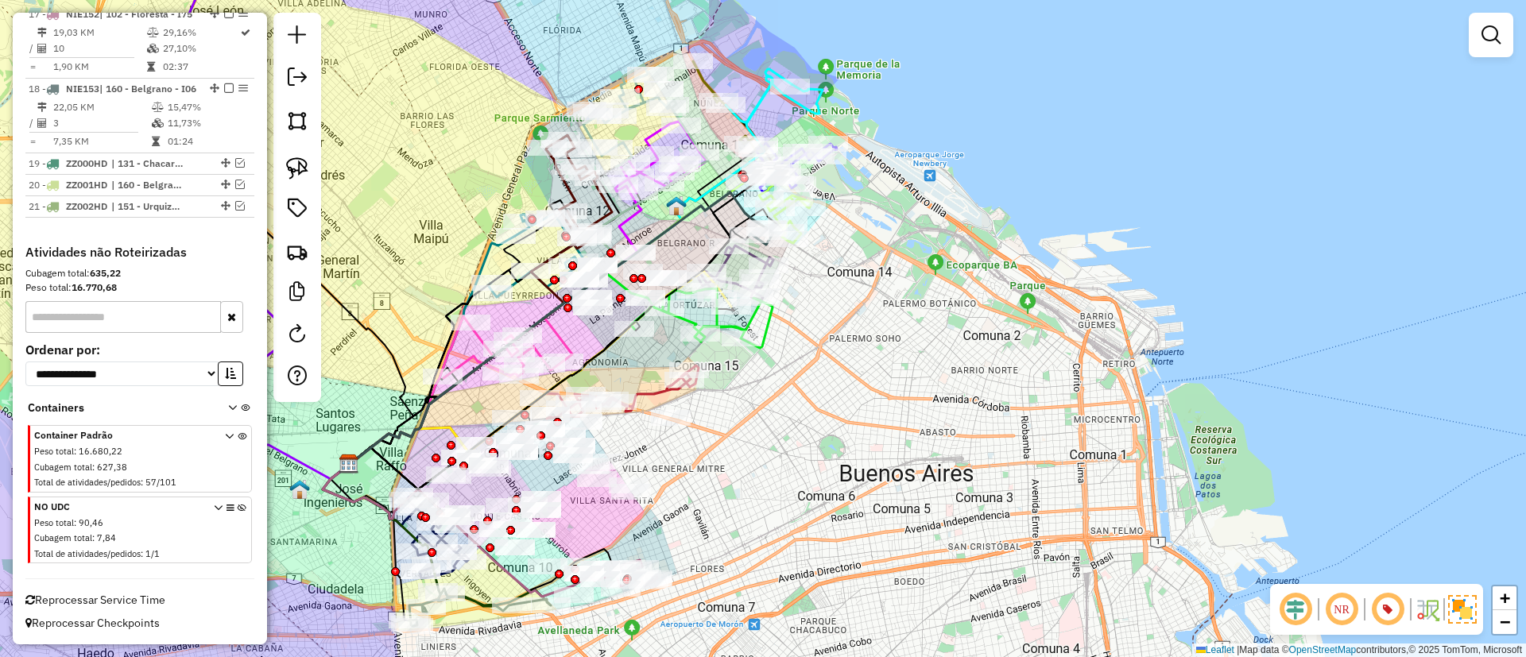
scroll to position [2045, 0]
click at [238, 509] on icon at bounding box center [242, 534] width 9 height 60
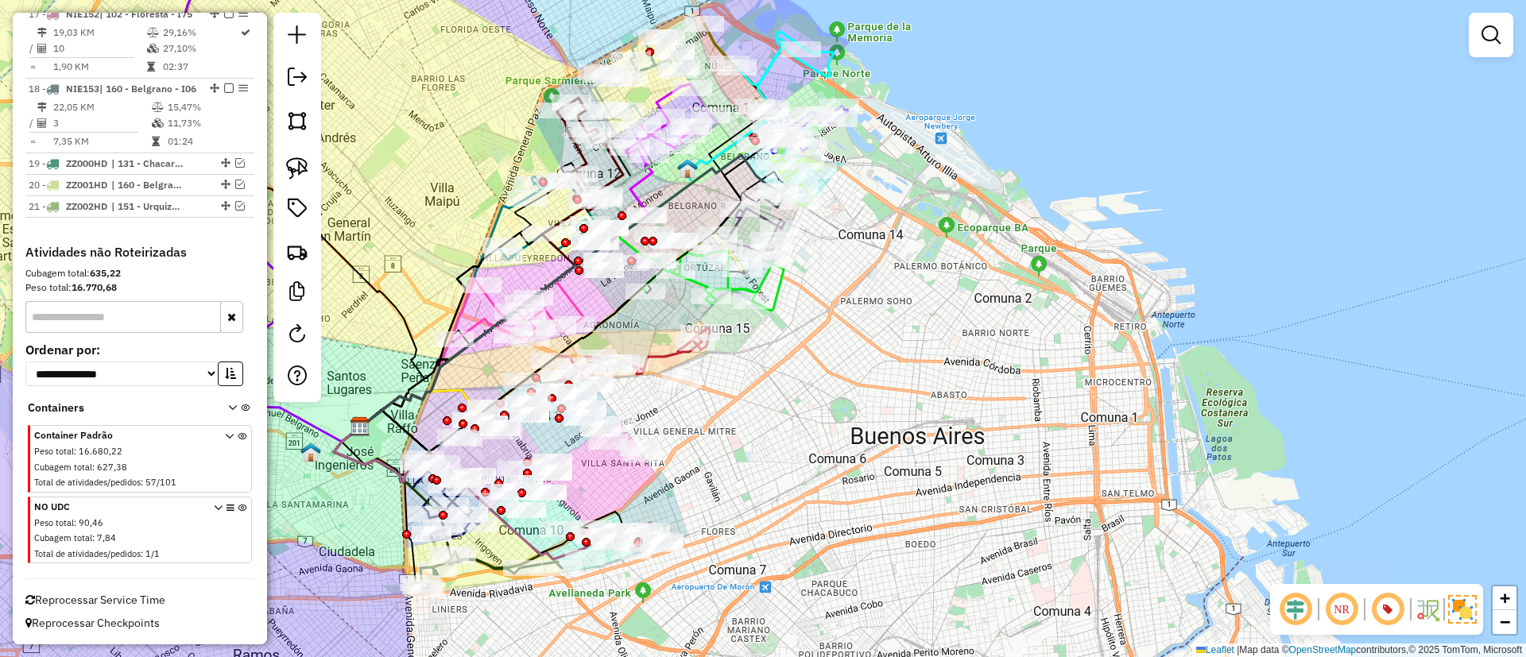
drag, startPoint x: 709, startPoint y: 491, endPoint x: 799, endPoint y: 249, distance: 258.5
click at [809, 258] on div "Janela de atendimento Grade de atendimento Capacidade Transportadoras Veículos …" at bounding box center [763, 328] width 1526 height 657
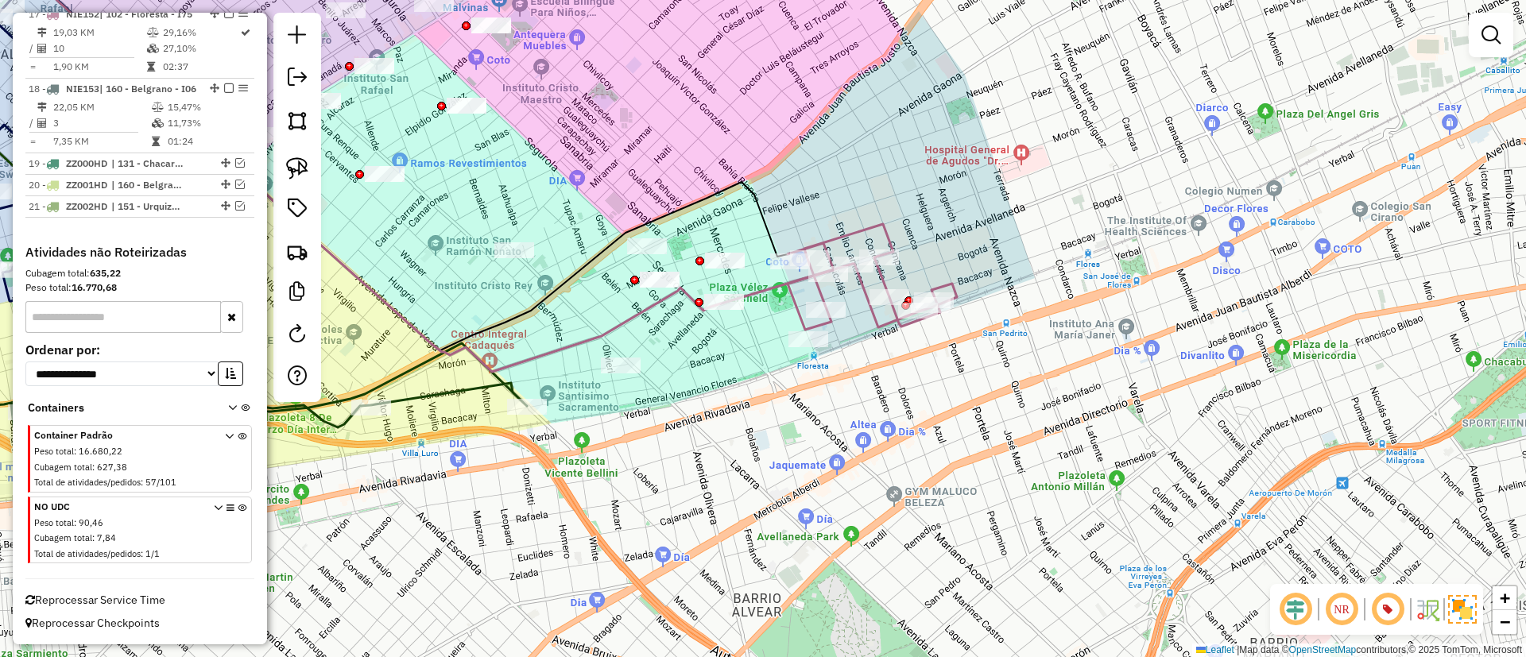
click at [885, 226] on icon at bounding box center [872, 277] width 169 height 106
select select "**********"
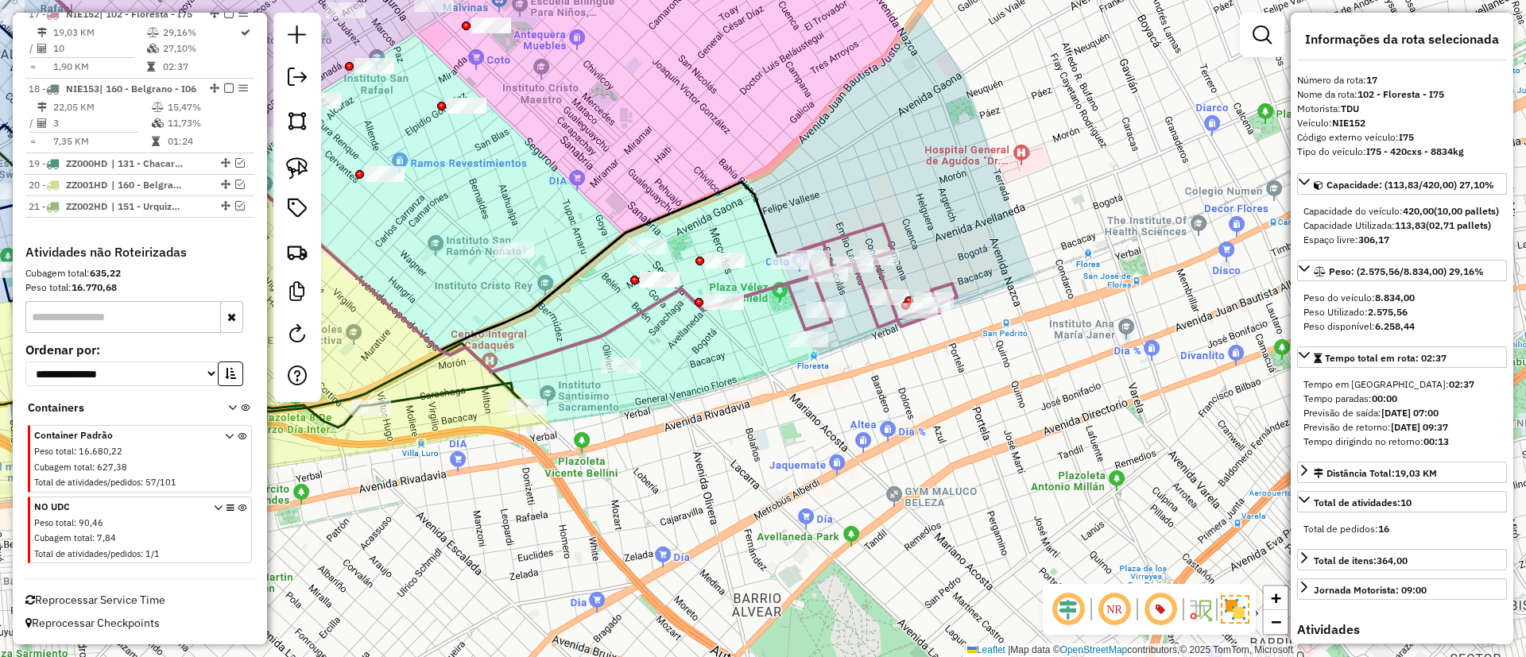
scroll to position [2008, 0]
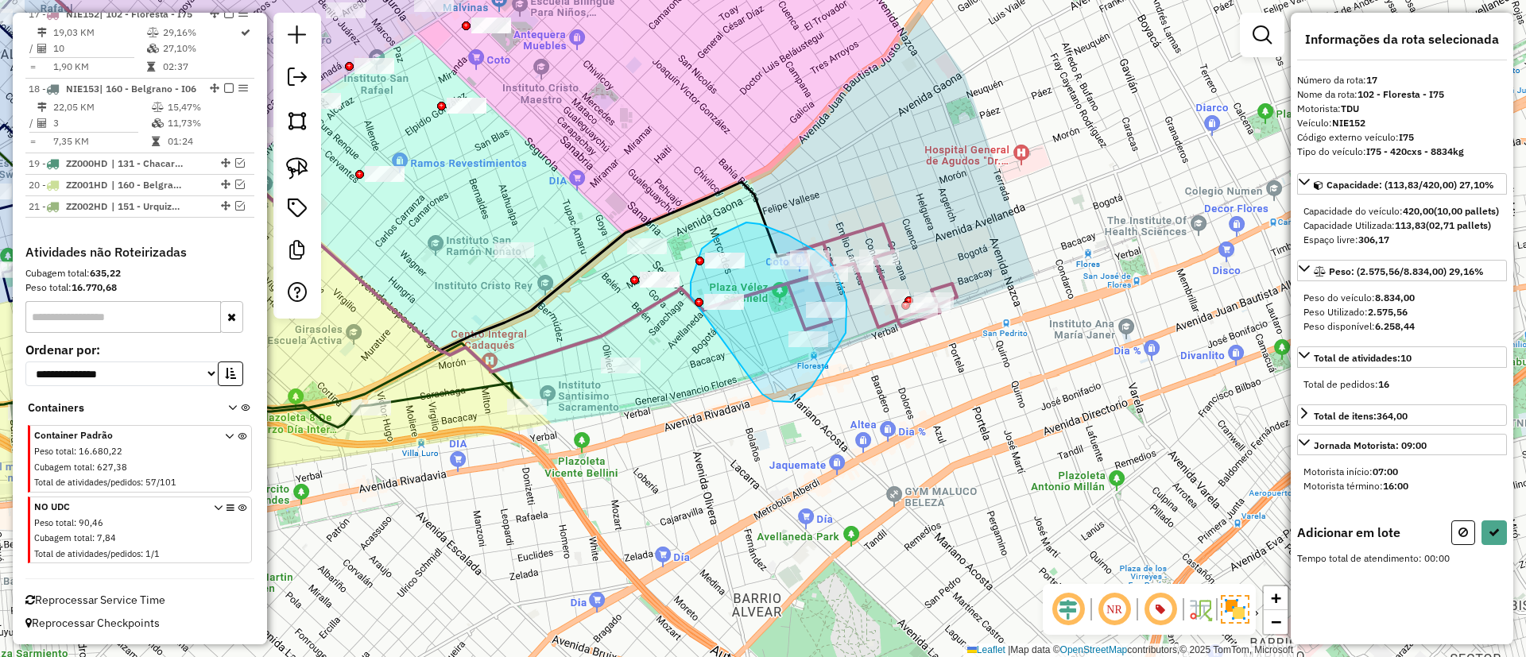
drag, startPoint x: 773, startPoint y: 401, endPoint x: 691, endPoint y: 296, distance: 133.6
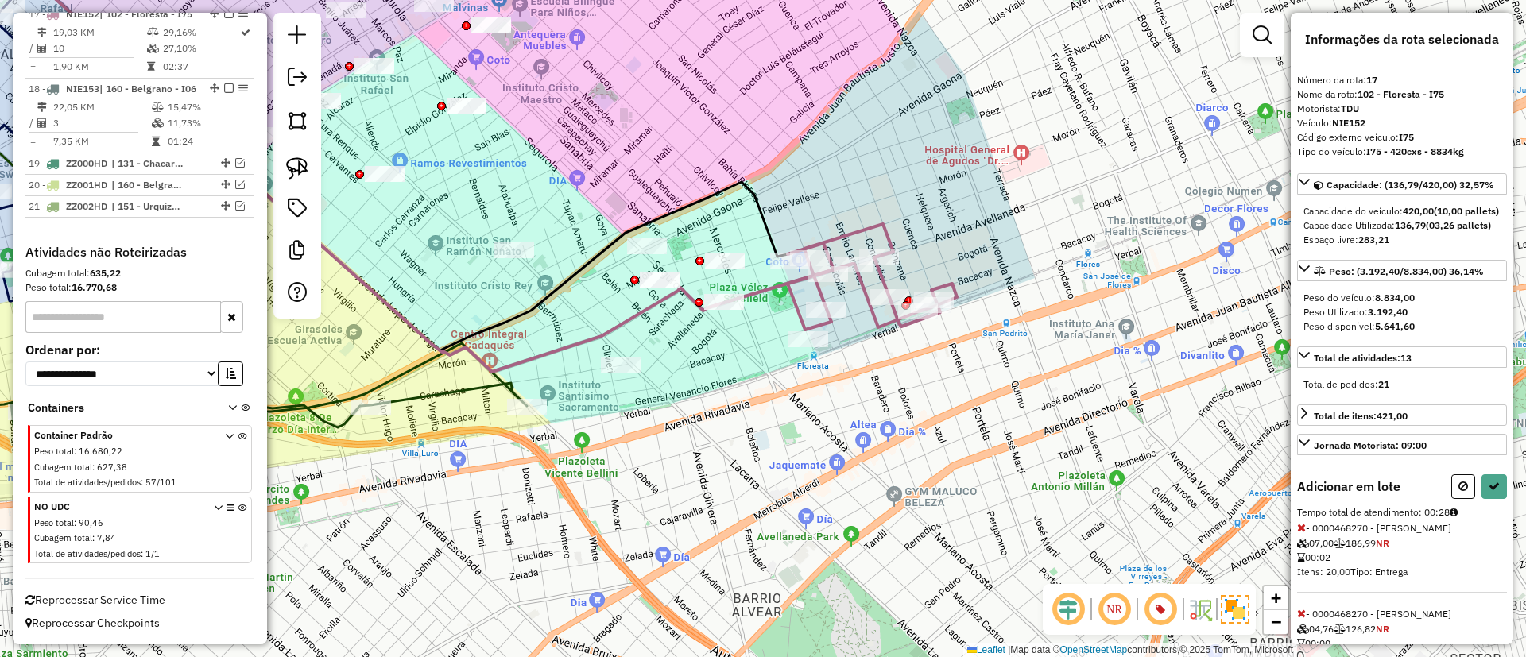
select select "**********"
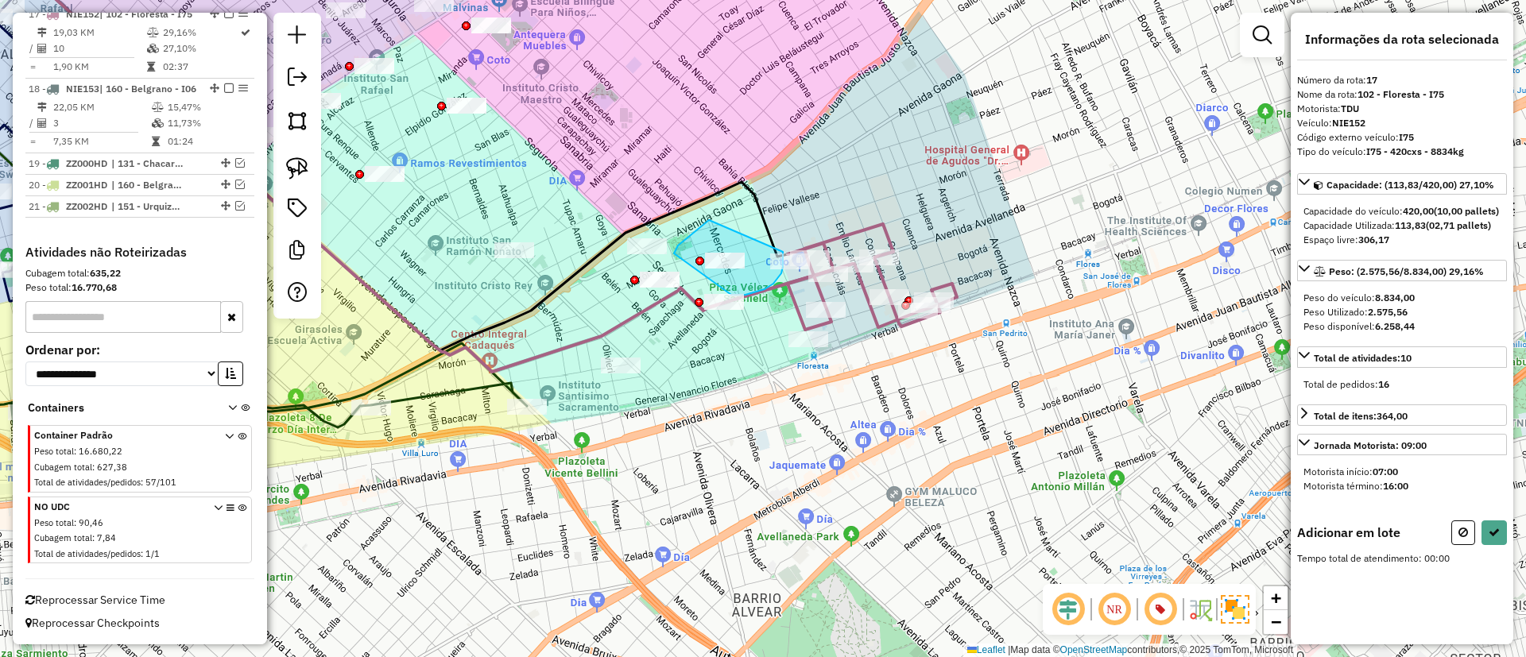
drag, startPoint x: 709, startPoint y: 220, endPoint x: 779, endPoint y: 238, distance: 72.1
drag, startPoint x: 684, startPoint y: 323, endPoint x: 714, endPoint y: 281, distance: 51.4
drag, startPoint x: 842, startPoint y: 366, endPoint x: 819, endPoint y: 285, distance: 83.3
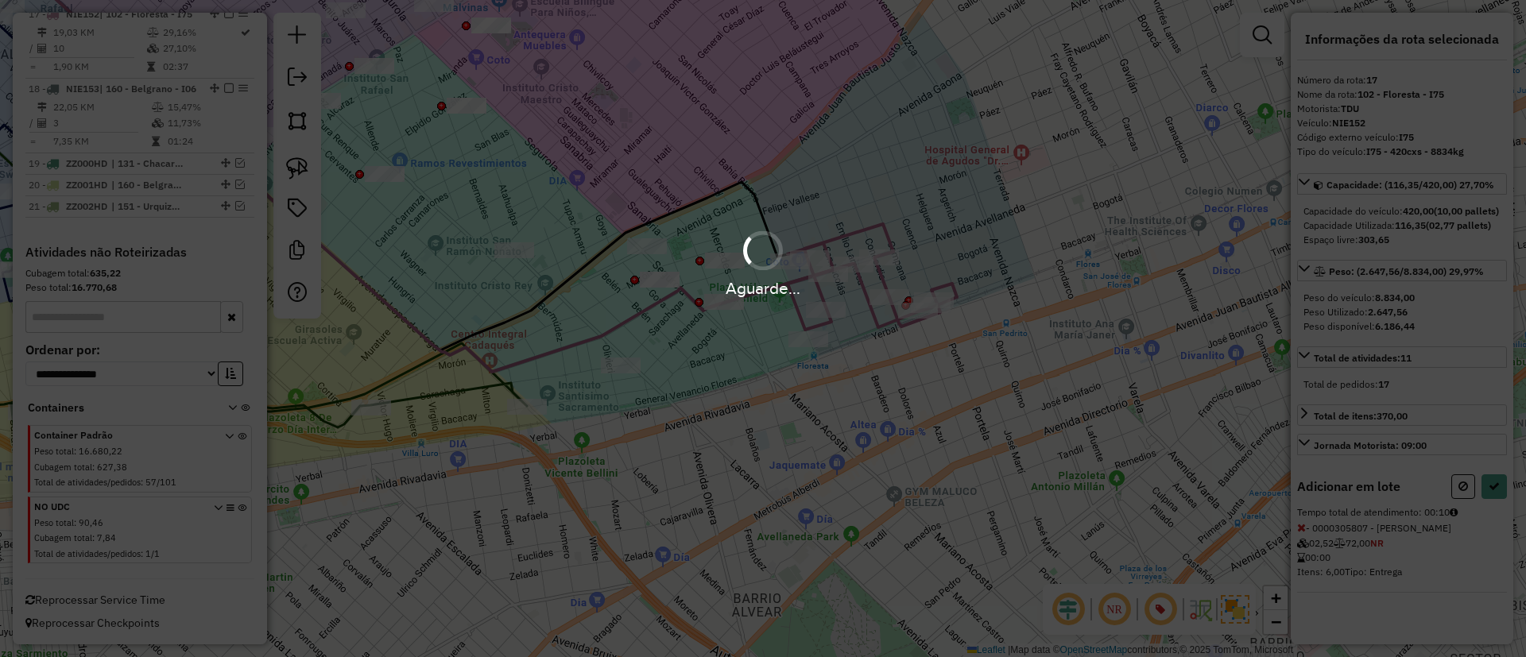
select select "**********"
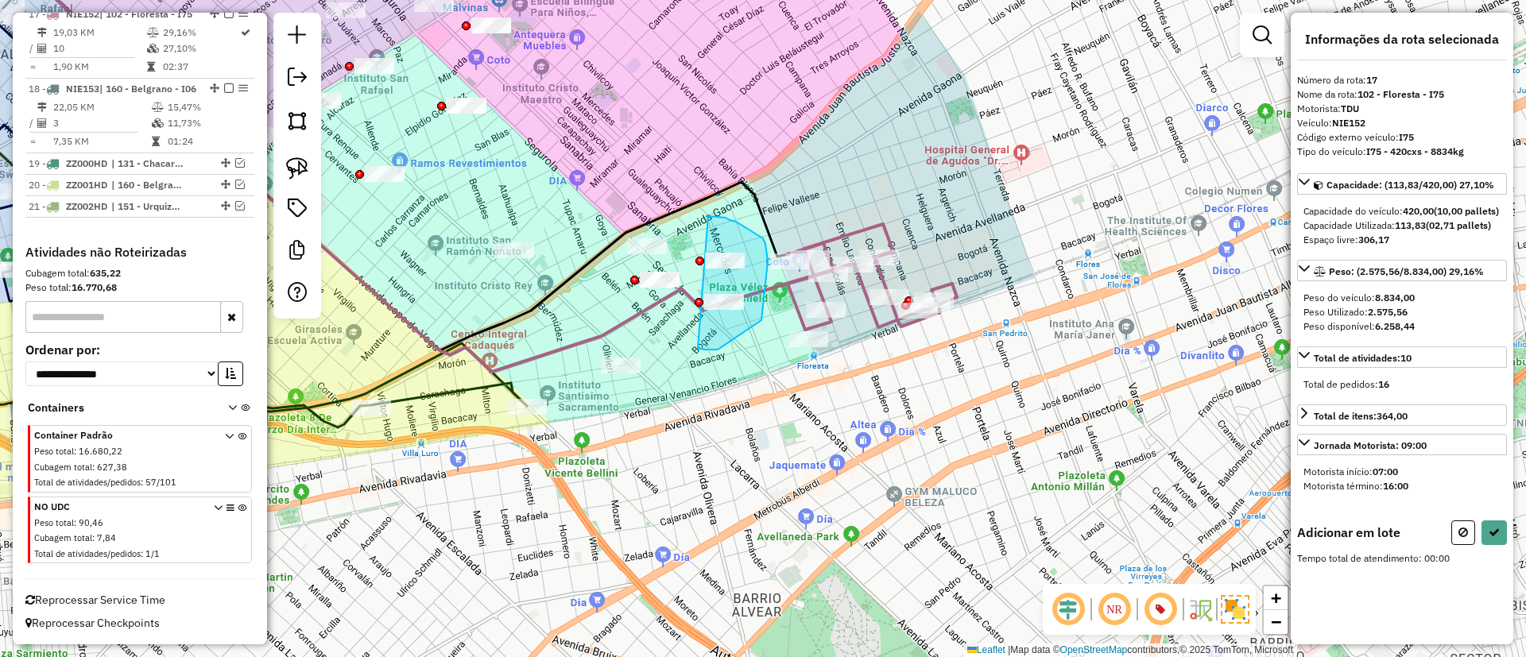
drag, startPoint x: 761, startPoint y: 320, endPoint x: 708, endPoint y: 216, distance: 116.9
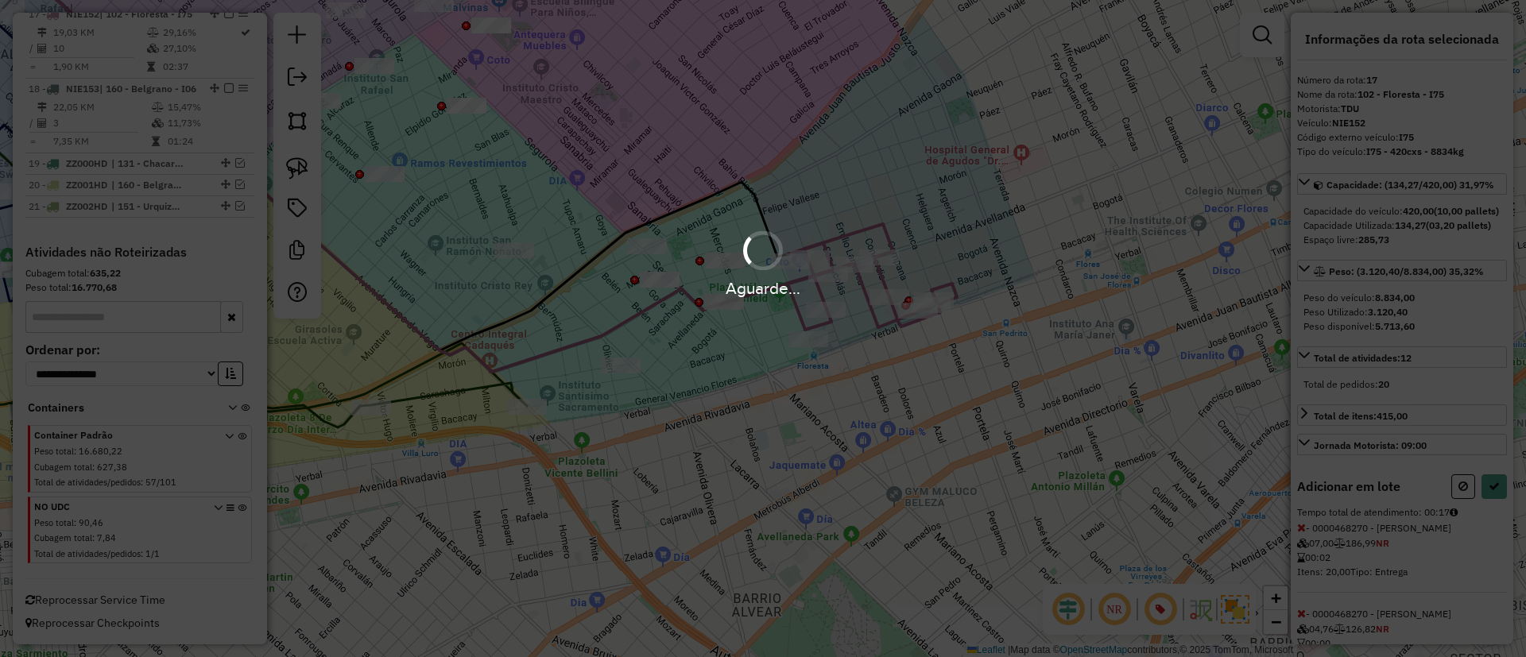
select select "**********"
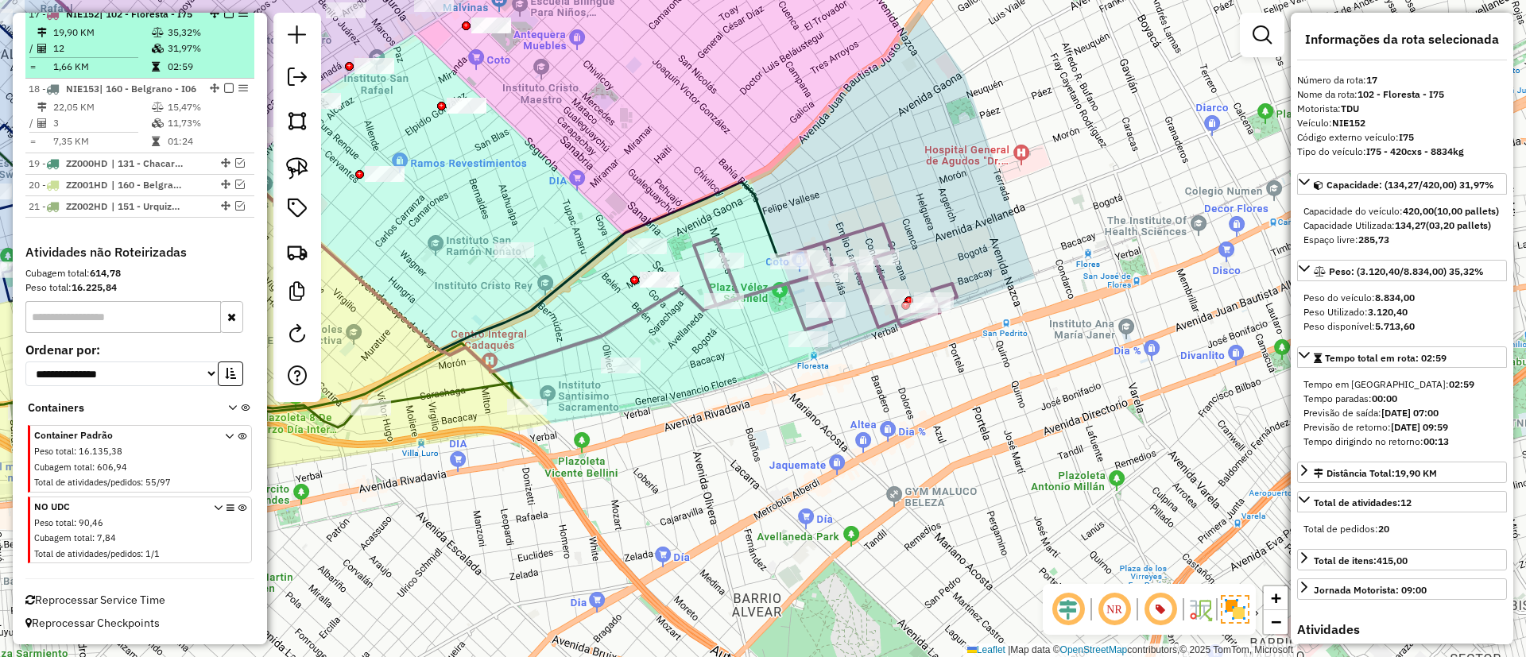
click at [227, 18] on em at bounding box center [229, 14] width 10 height 10
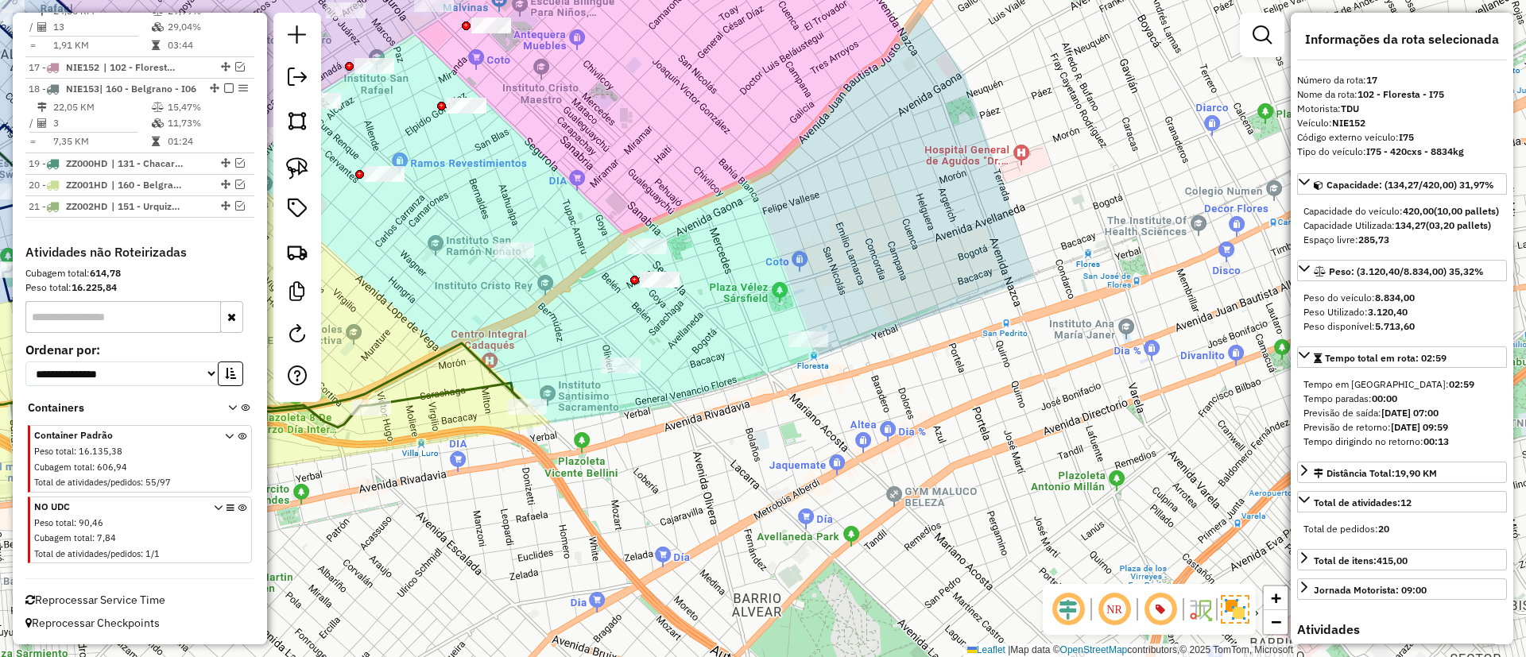
scroll to position [1940, 0]
click at [439, 391] on icon at bounding box center [242, 416] width 570 height 148
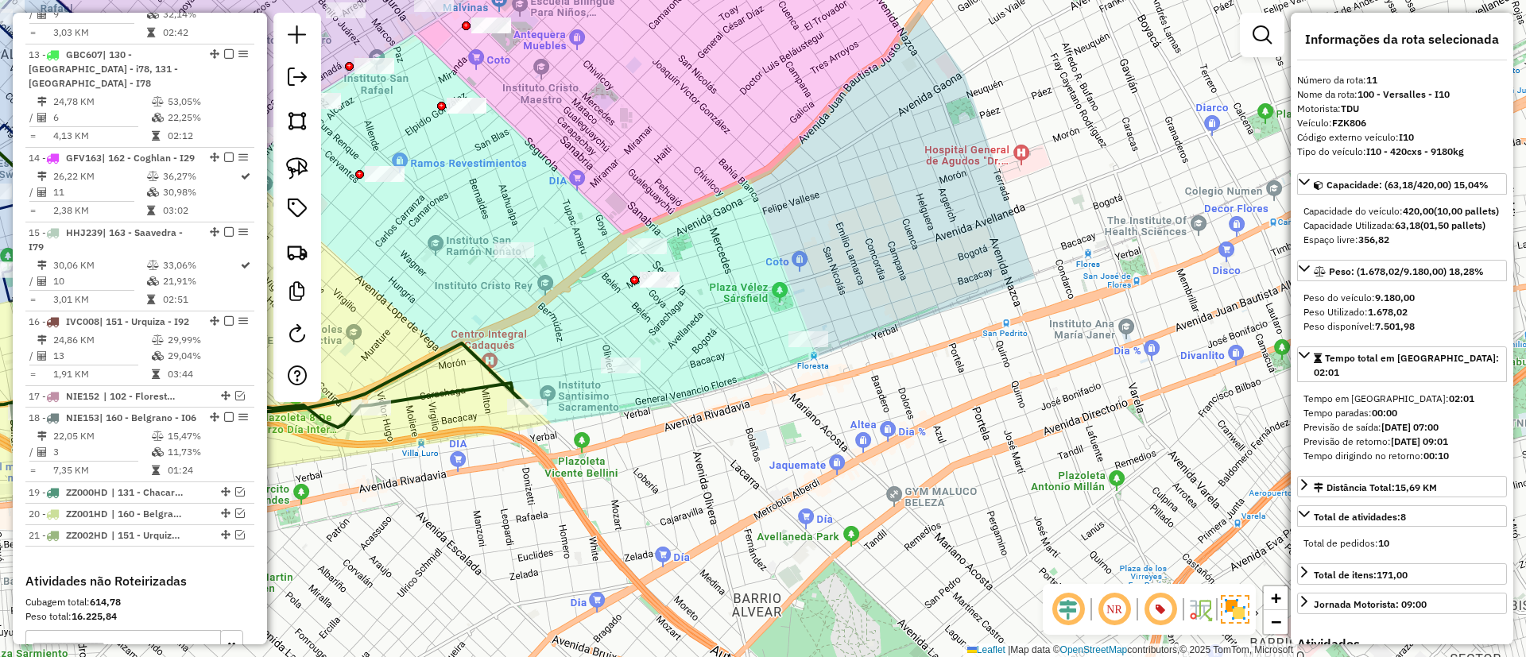
scroll to position [1474, 0]
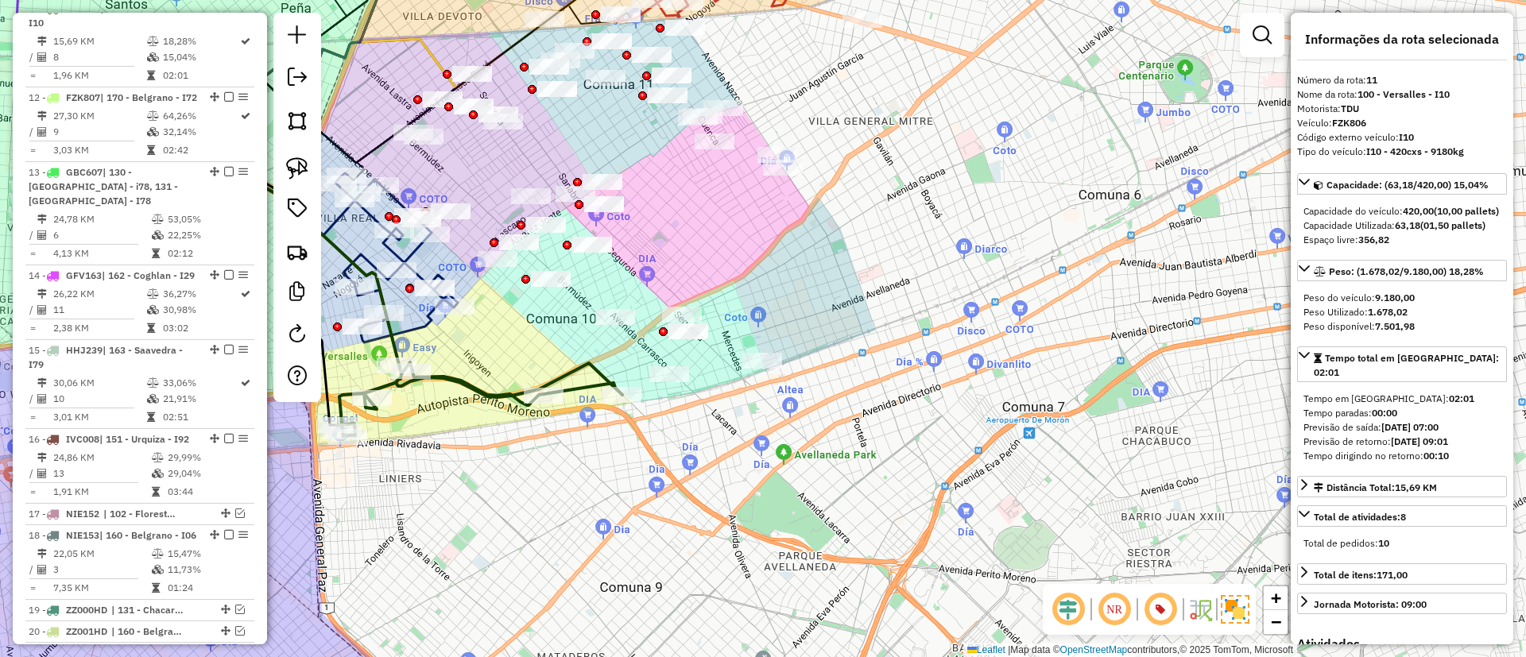
drag, startPoint x: 535, startPoint y: 478, endPoint x: 614, endPoint y: 452, distance: 82.7
click at [614, 452] on div "Janela de atendimento Grade de atendimento Capacidade Transportadoras Veículos …" at bounding box center [763, 328] width 1526 height 657
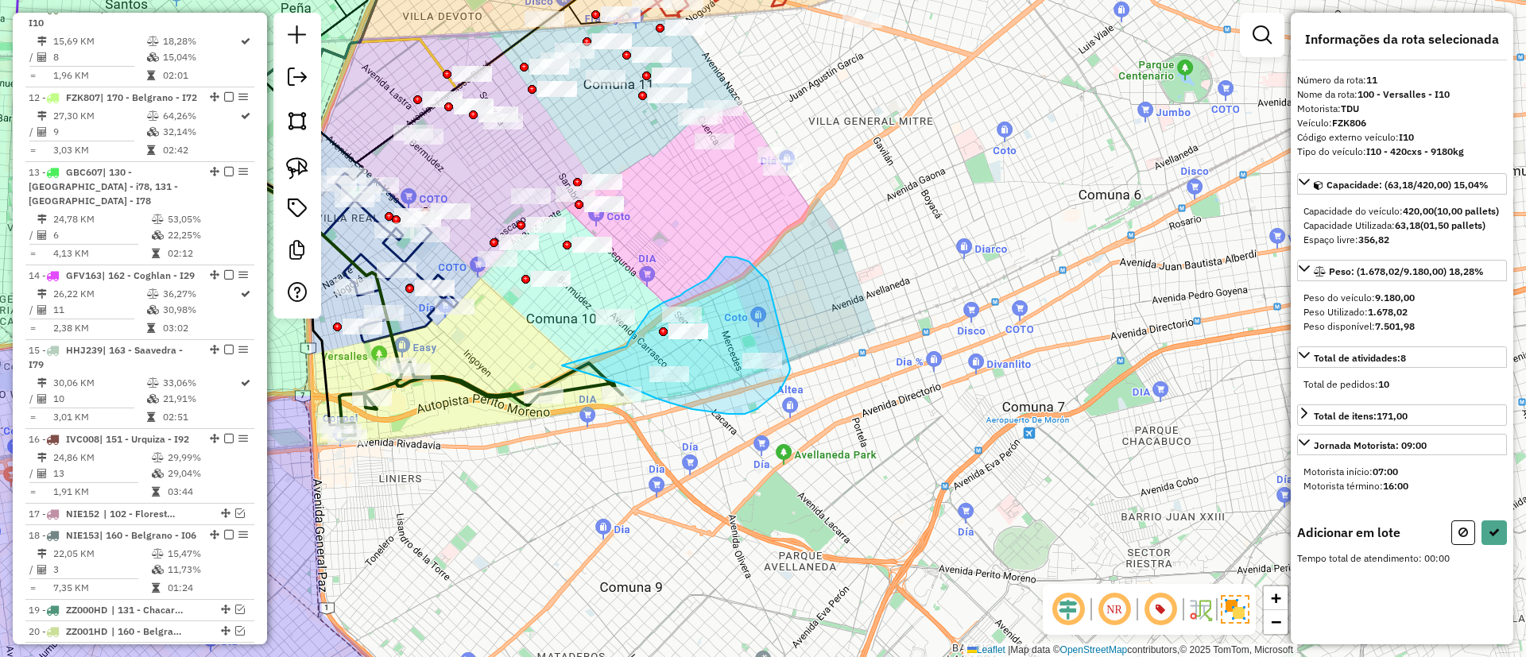
drag, startPoint x: 568, startPoint y: 367, endPoint x: 626, endPoint y: 347, distance: 61.6
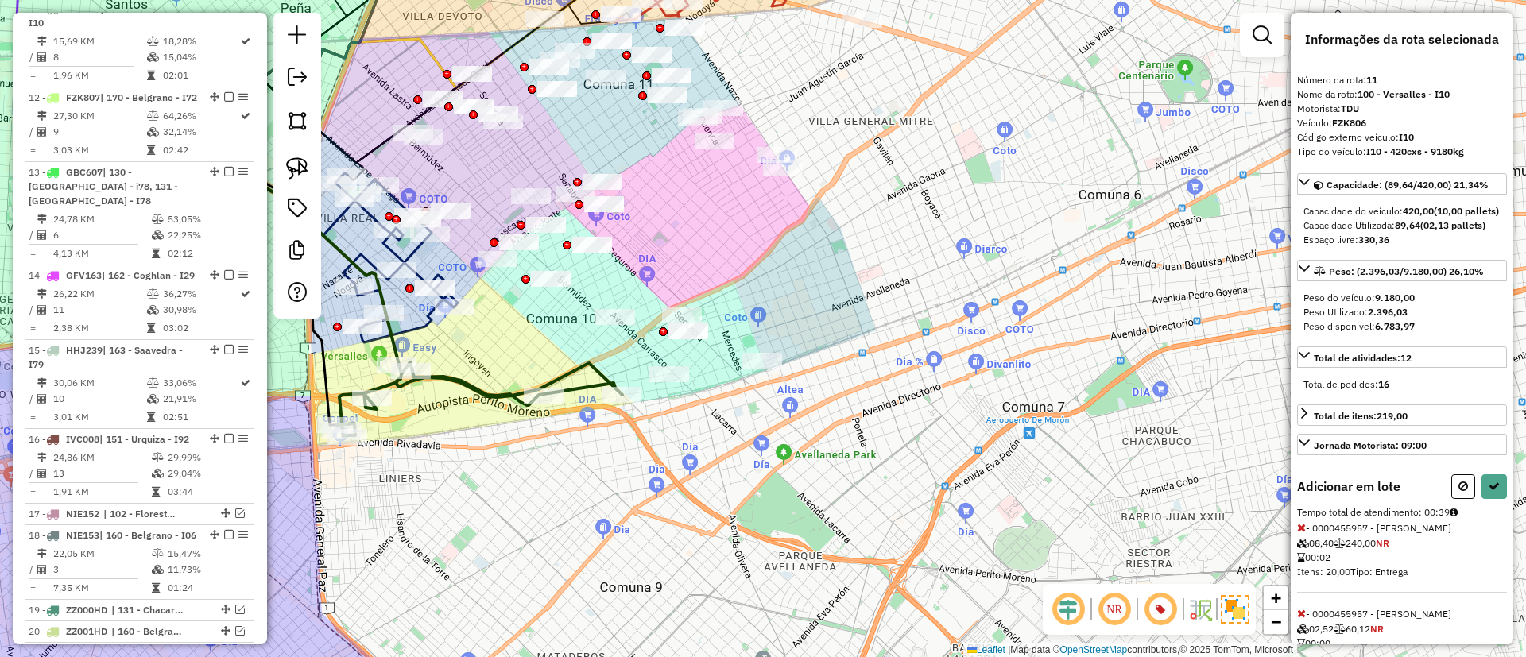
select select "**********"
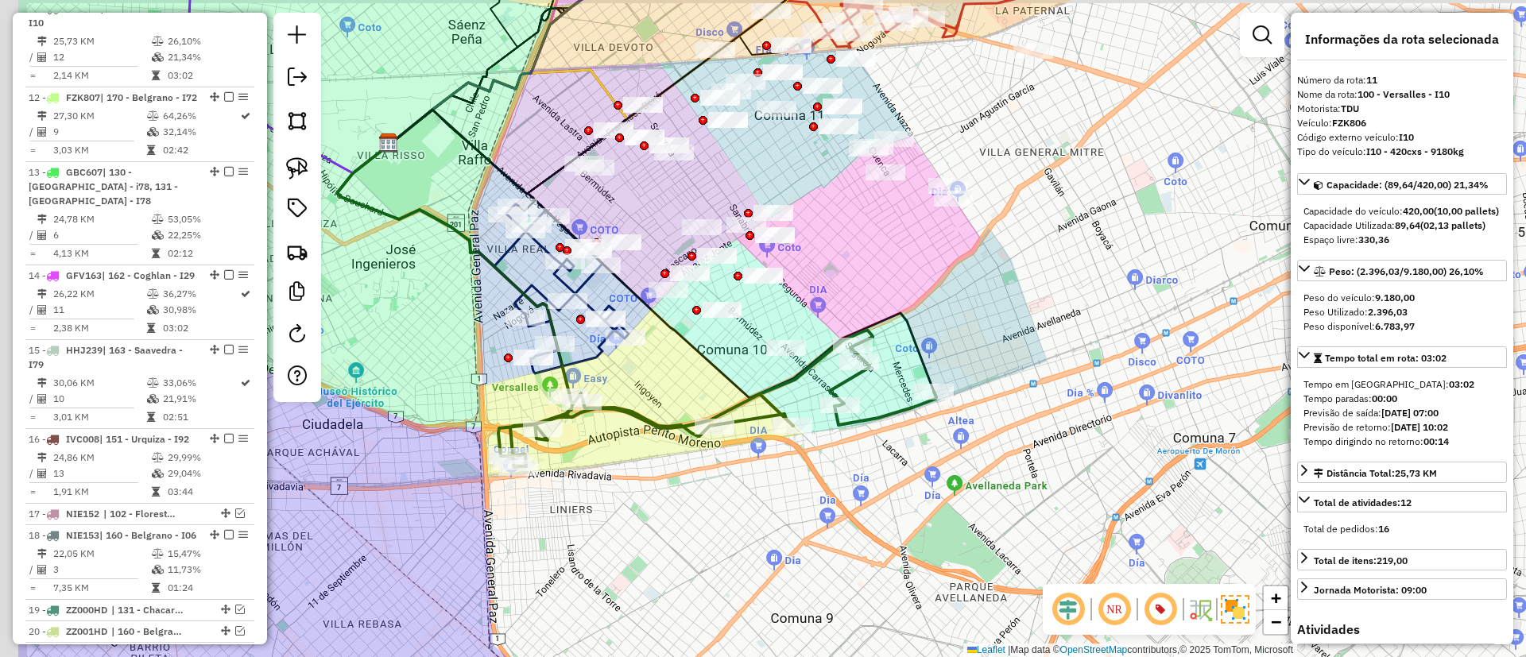
drag, startPoint x: 452, startPoint y: 327, endPoint x: 565, endPoint y: 323, distance: 112.9
click at [623, 358] on div "Janela de atendimento Grade de atendimento Capacidade Transportadoras Veículos …" at bounding box center [763, 328] width 1526 height 657
click at [508, 247] on icon at bounding box center [435, 206] width 195 height 122
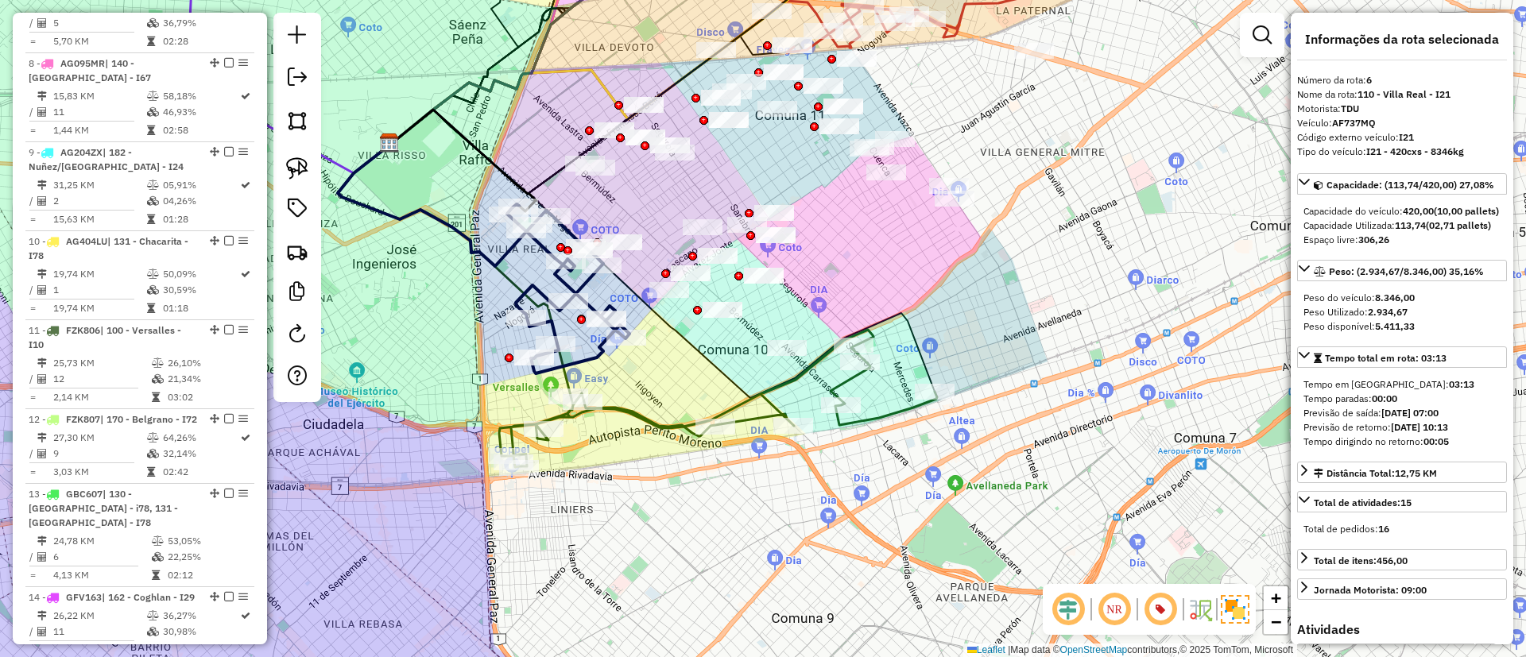
scroll to position [1043, 0]
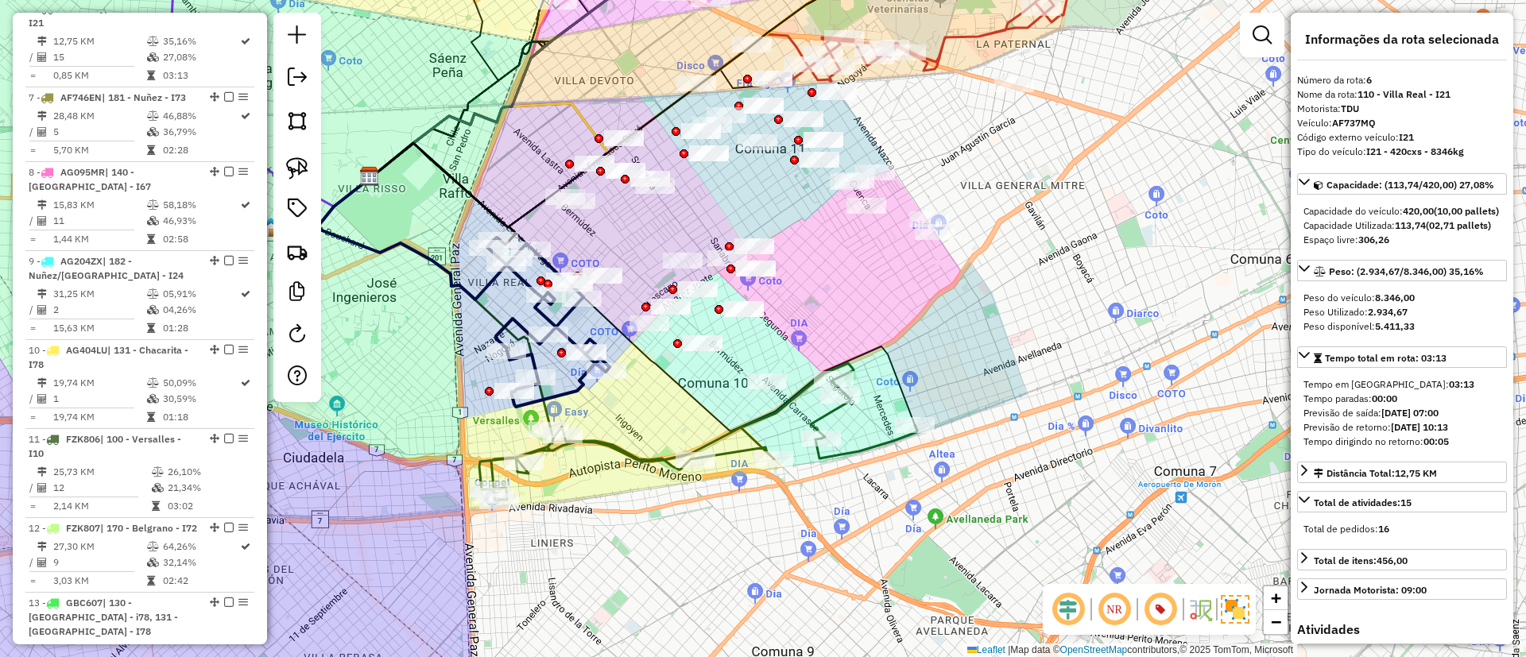
drag, startPoint x: 722, startPoint y: 223, endPoint x: 664, endPoint y: 265, distance: 71.2
click at [664, 265] on div "Janela de atendimento Grade de atendimento Capacidade Transportadoras Veículos …" at bounding box center [763, 328] width 1526 height 657
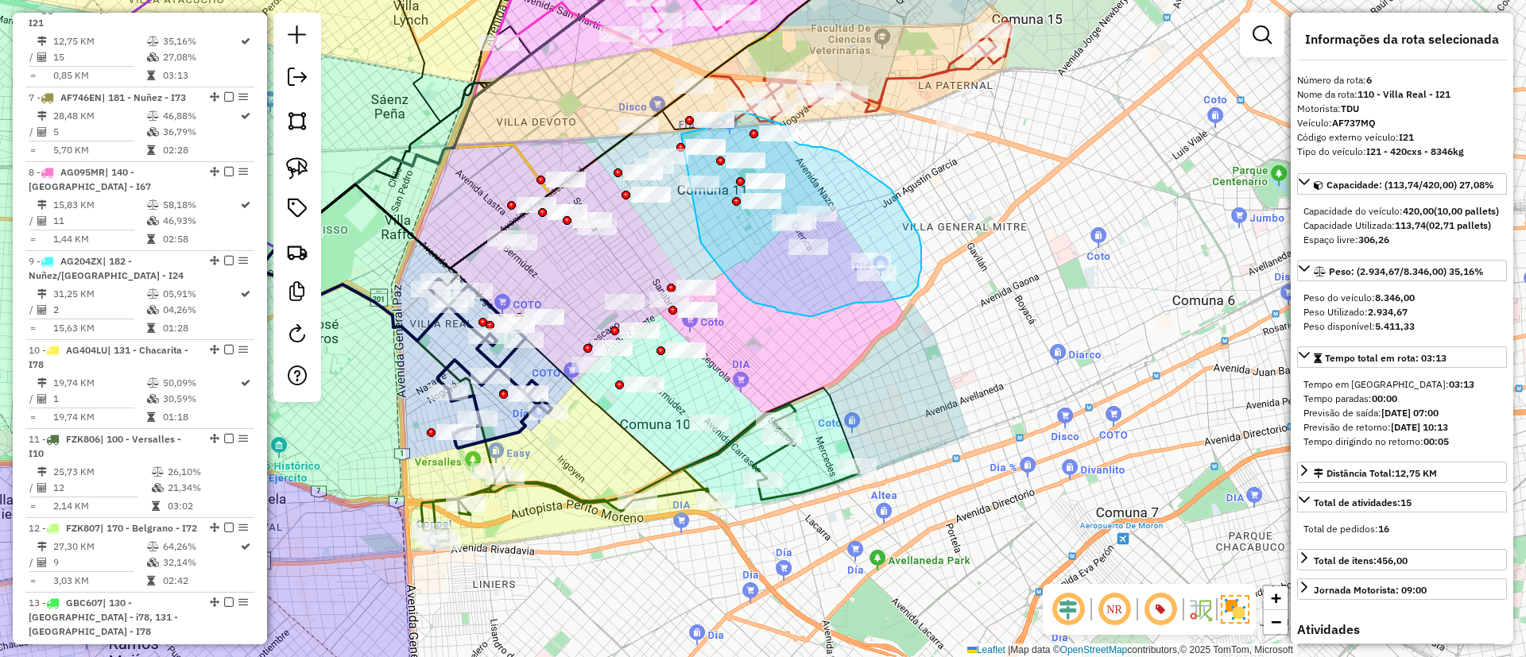
drag, startPoint x: 734, startPoint y: 286, endPoint x: 679, endPoint y: 134, distance: 161.7
click at [679, 134] on div "Rota 3 - Placa AD924QA 0000164897 - [MEDICAL_DATA] SRL Janela de atendimento Gr…" at bounding box center [763, 328] width 1526 height 657
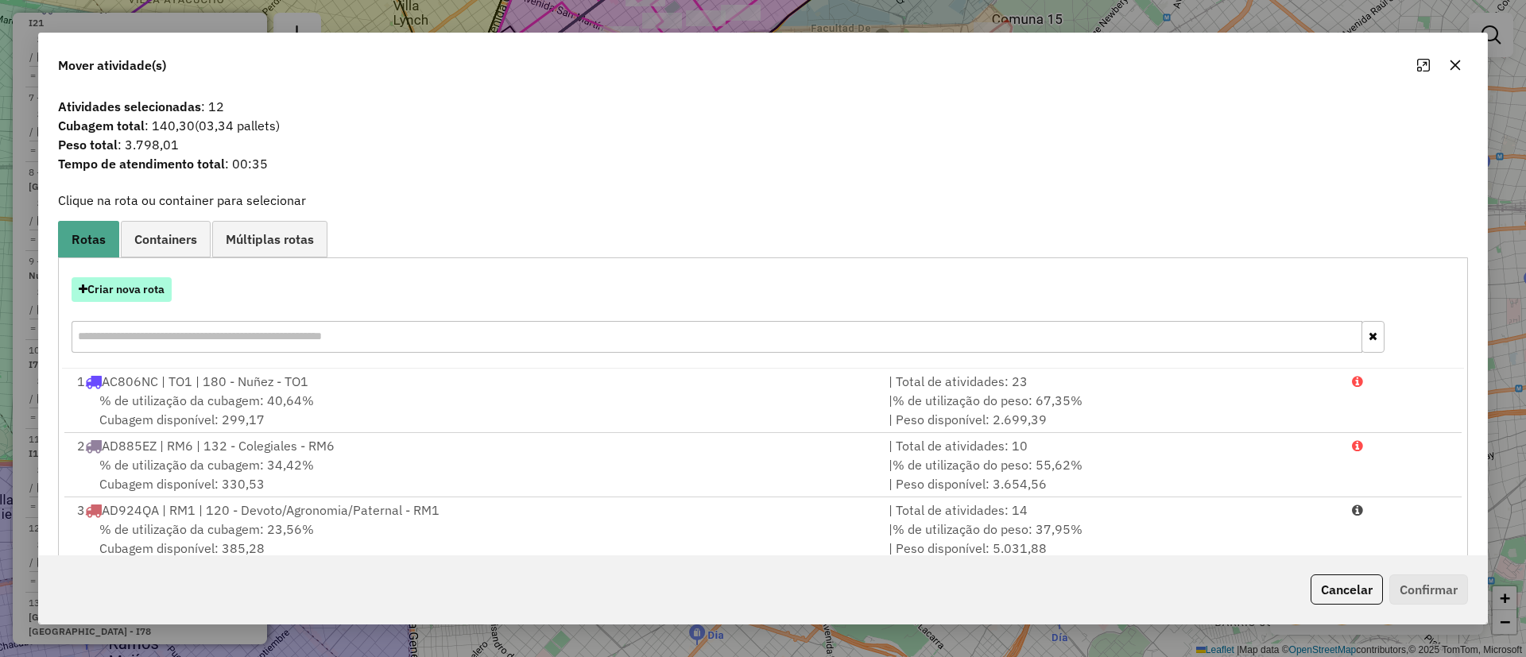
click at [154, 278] on button "Criar nova rota" at bounding box center [122, 289] width 100 height 25
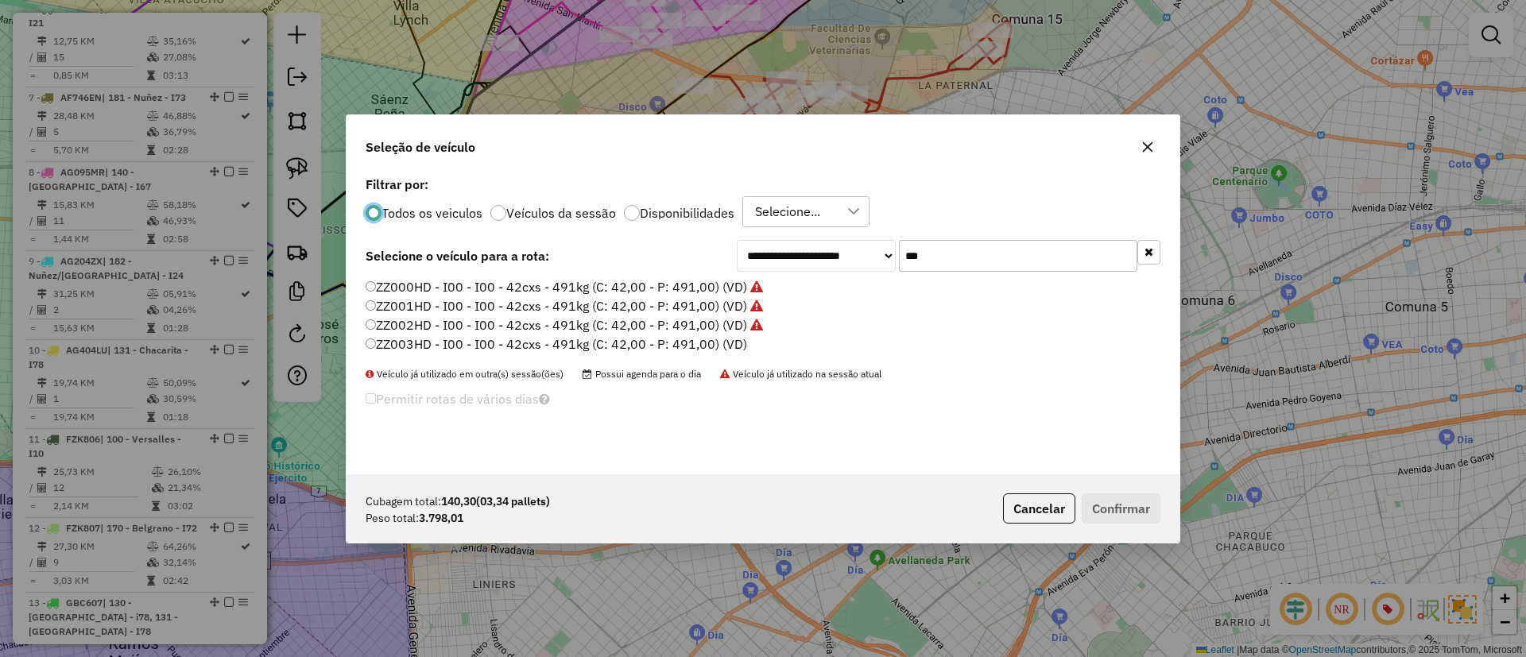
scroll to position [9, 5]
drag, startPoint x: 954, startPoint y: 270, endPoint x: 801, endPoint y: 227, distance: 158.7
click at [801, 227] on div "**********" at bounding box center [763, 323] width 833 height 302
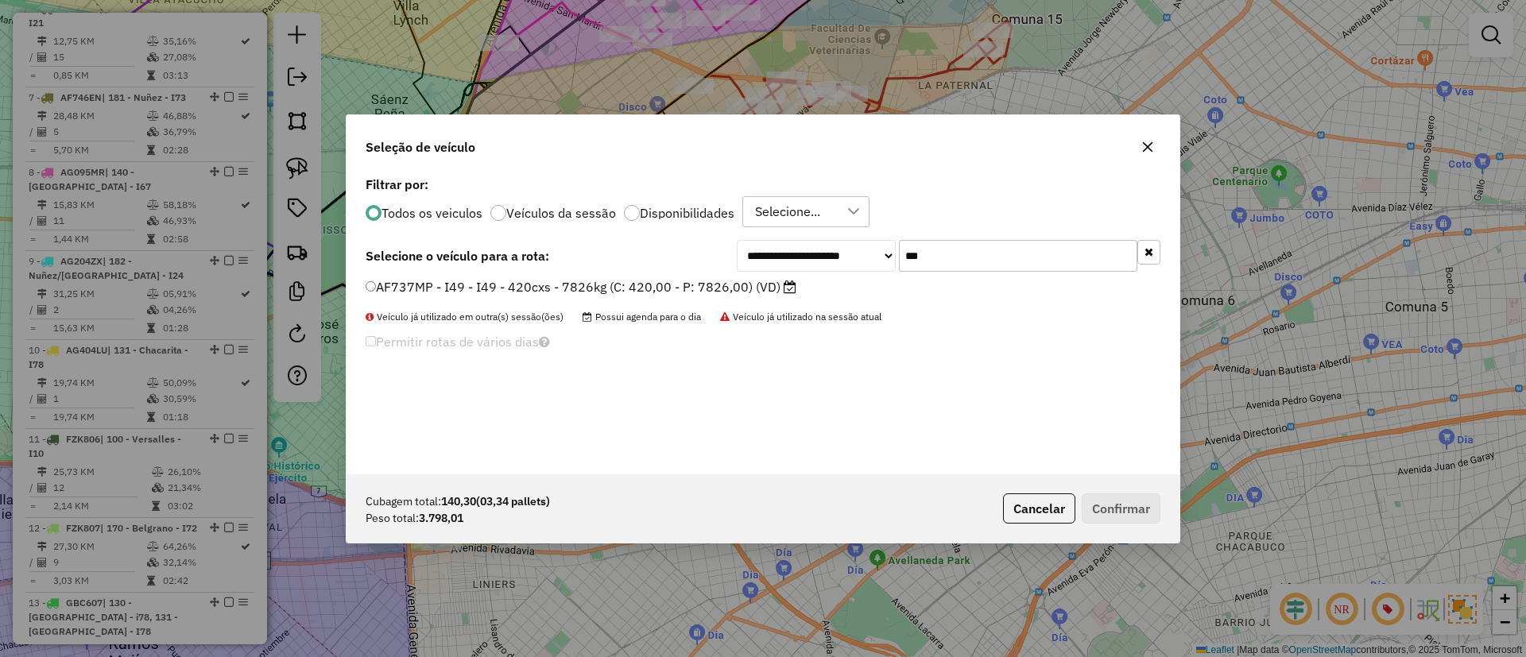
type input "***"
click at [716, 282] on label "AF737MP - I49 - I49 - 420cxs - 7826kg (C: 420,00 - P: 7826,00) (VD)" at bounding box center [581, 286] width 431 height 19
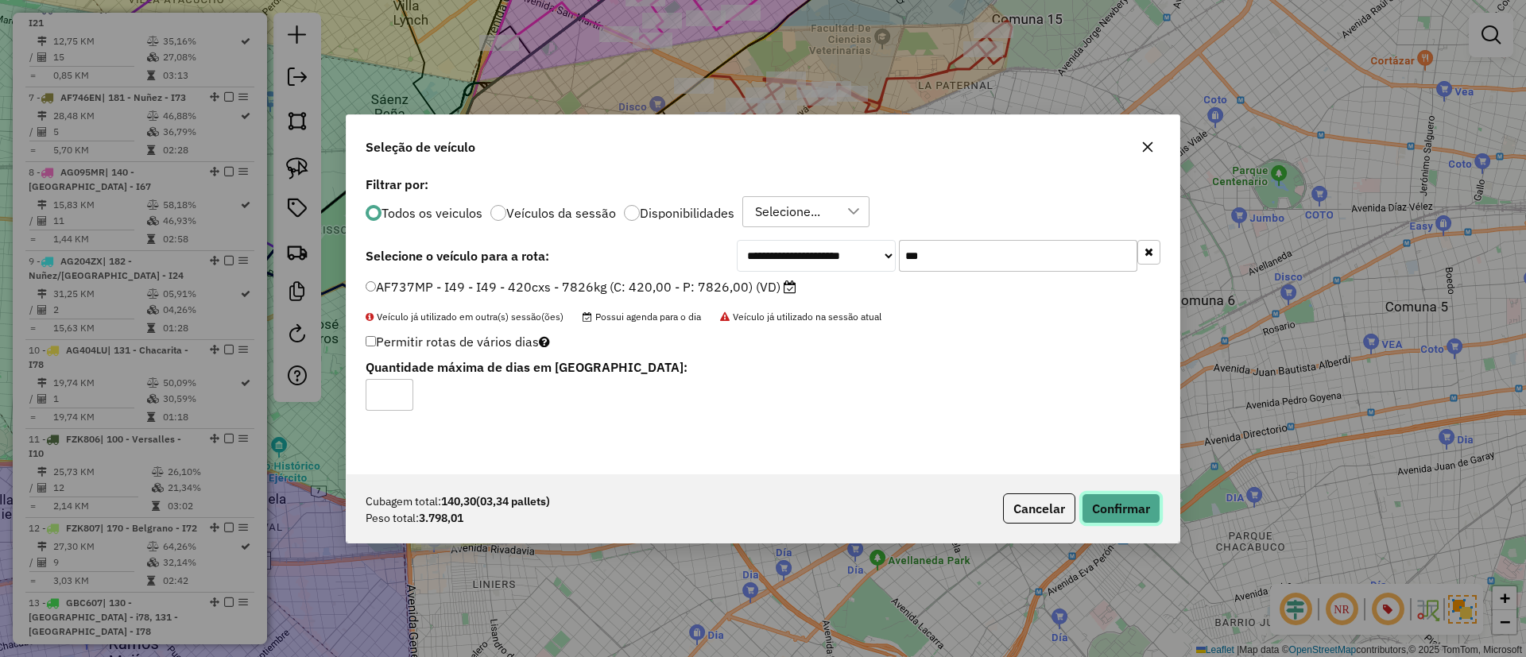
click at [1083, 509] on button "Confirmar" at bounding box center [1121, 509] width 79 height 30
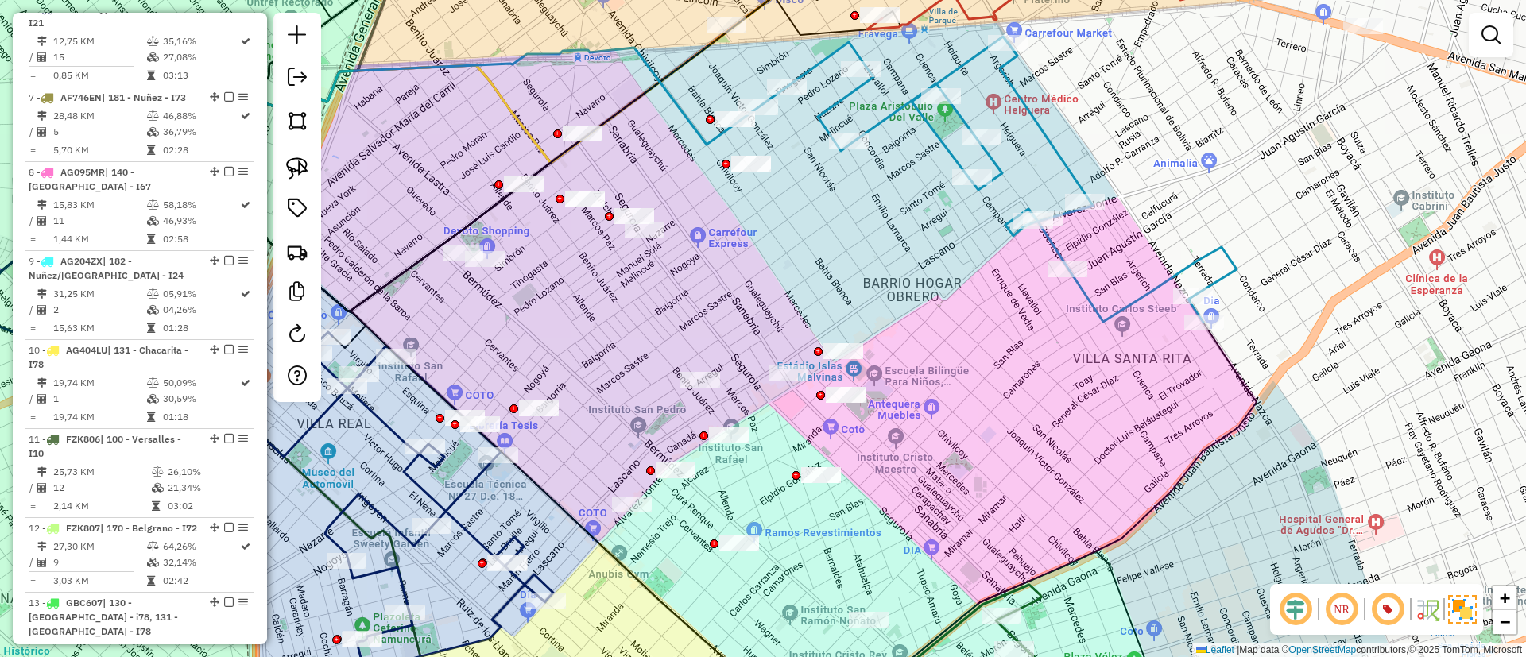
drag, startPoint x: 513, startPoint y: 252, endPoint x: 488, endPoint y: 294, distance: 49.2
click at [488, 294] on div "Janela de atendimento Grade de atendimento Capacidade Transportadoras Veículos …" at bounding box center [763, 328] width 1526 height 657
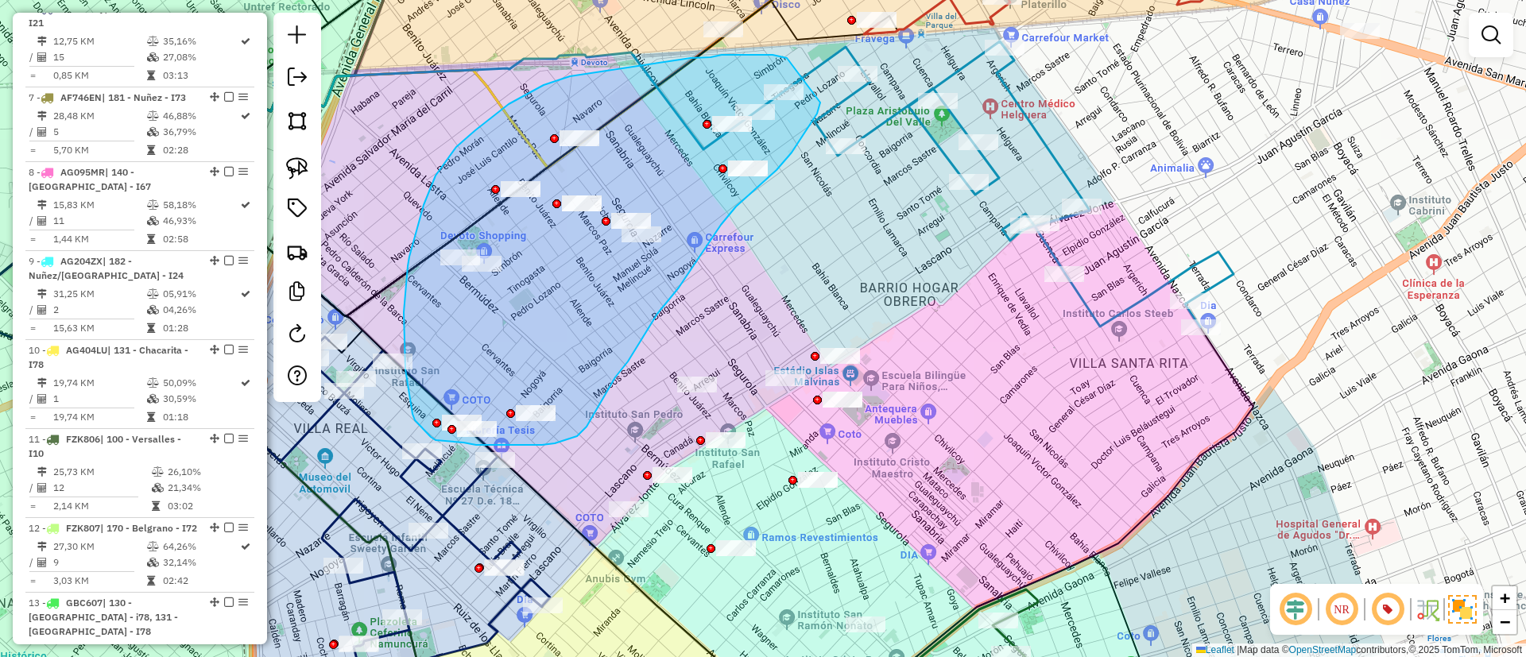
drag, startPoint x: 773, startPoint y: 55, endPoint x: 820, endPoint y: 103, distance: 67.4
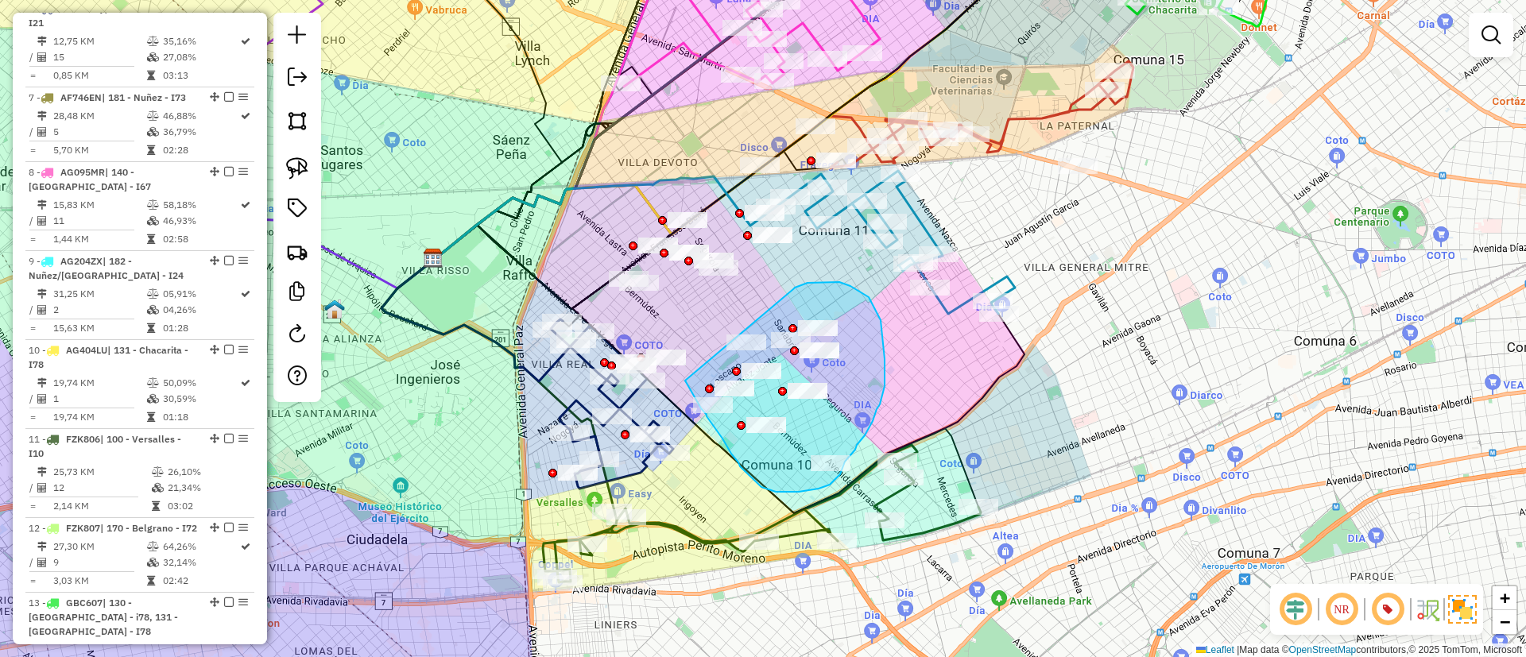
drag, startPoint x: 793, startPoint y: 289, endPoint x: 684, endPoint y: 378, distance: 140.1
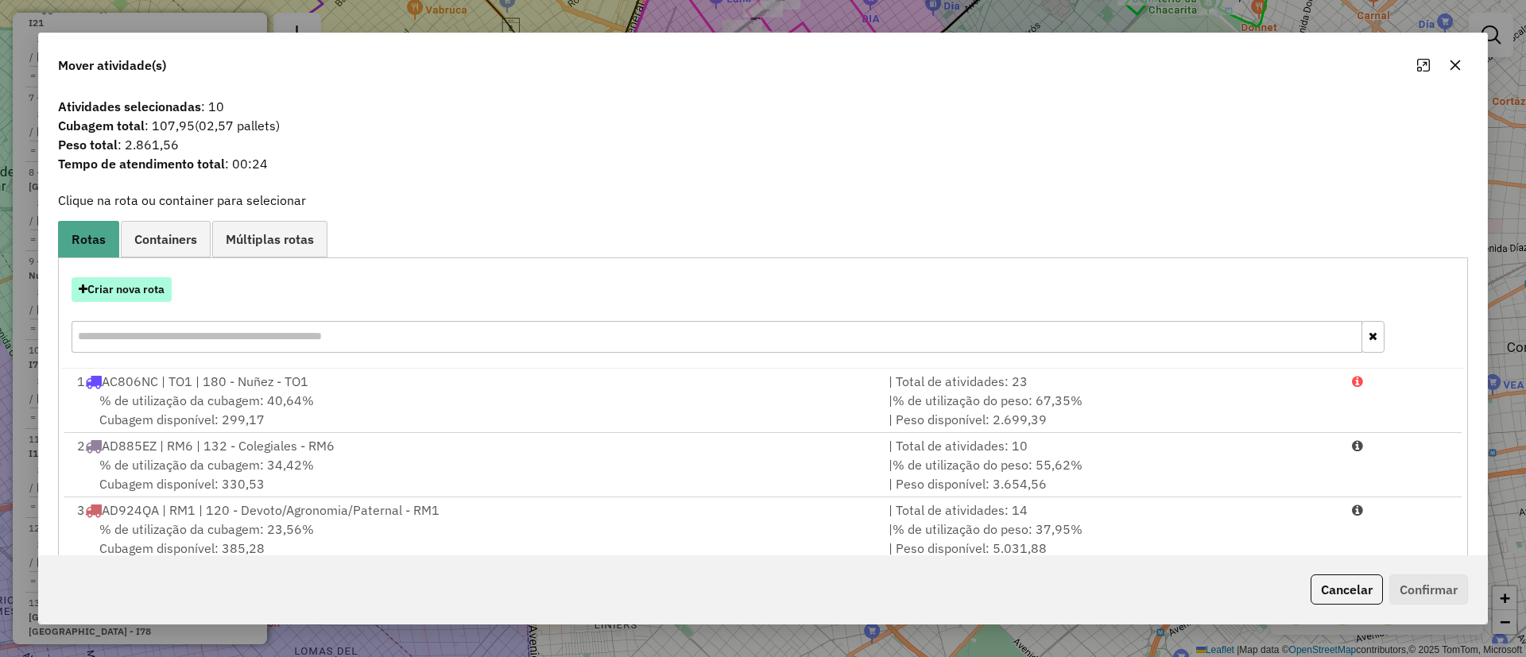
click at [129, 289] on button "Criar nova rota" at bounding box center [122, 289] width 100 height 25
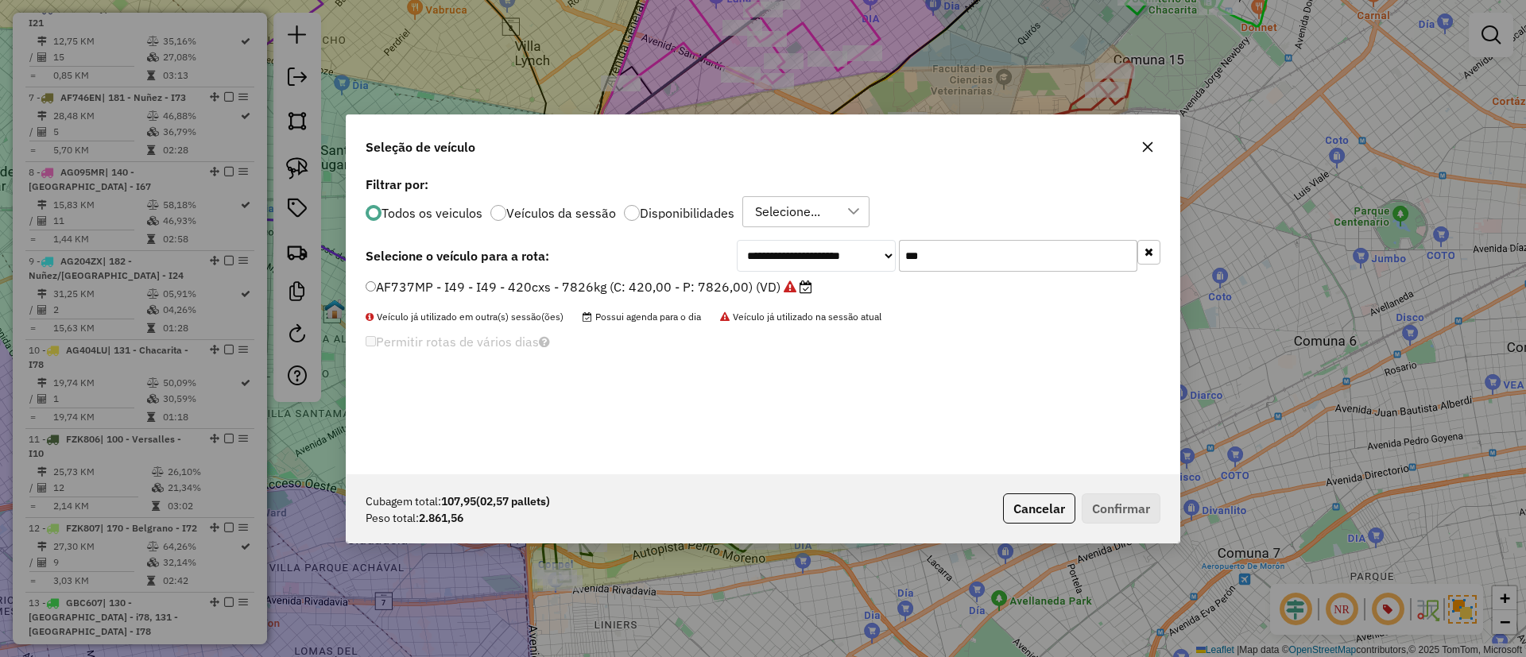
drag, startPoint x: 865, startPoint y: 246, endPoint x: 855, endPoint y: 246, distance: 9.6
click at [855, 246] on div "**********" at bounding box center [949, 256] width 424 height 32
type input "***"
click at [726, 300] on label "JWV371 - I22 - I22 - 420cxs -9312kg (C: 420,00 - P: 9312,00) (VD)" at bounding box center [568, 305] width 404 height 19
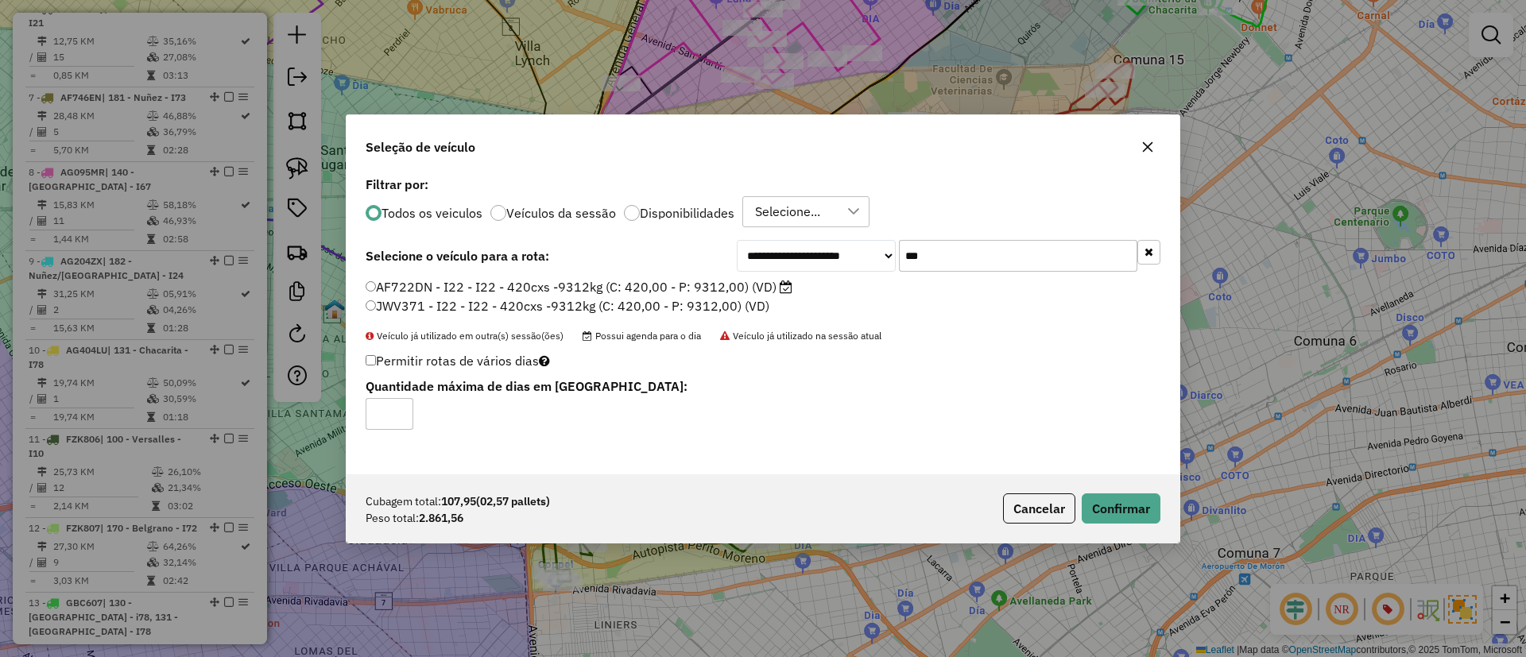
click at [745, 287] on label "AF722DN - I22 - I22 - 420cxs -9312kg (C: 420,00 - P: 9312,00) (VD)" at bounding box center [579, 286] width 427 height 19
click at [1100, 503] on button "Confirmar" at bounding box center [1121, 509] width 79 height 30
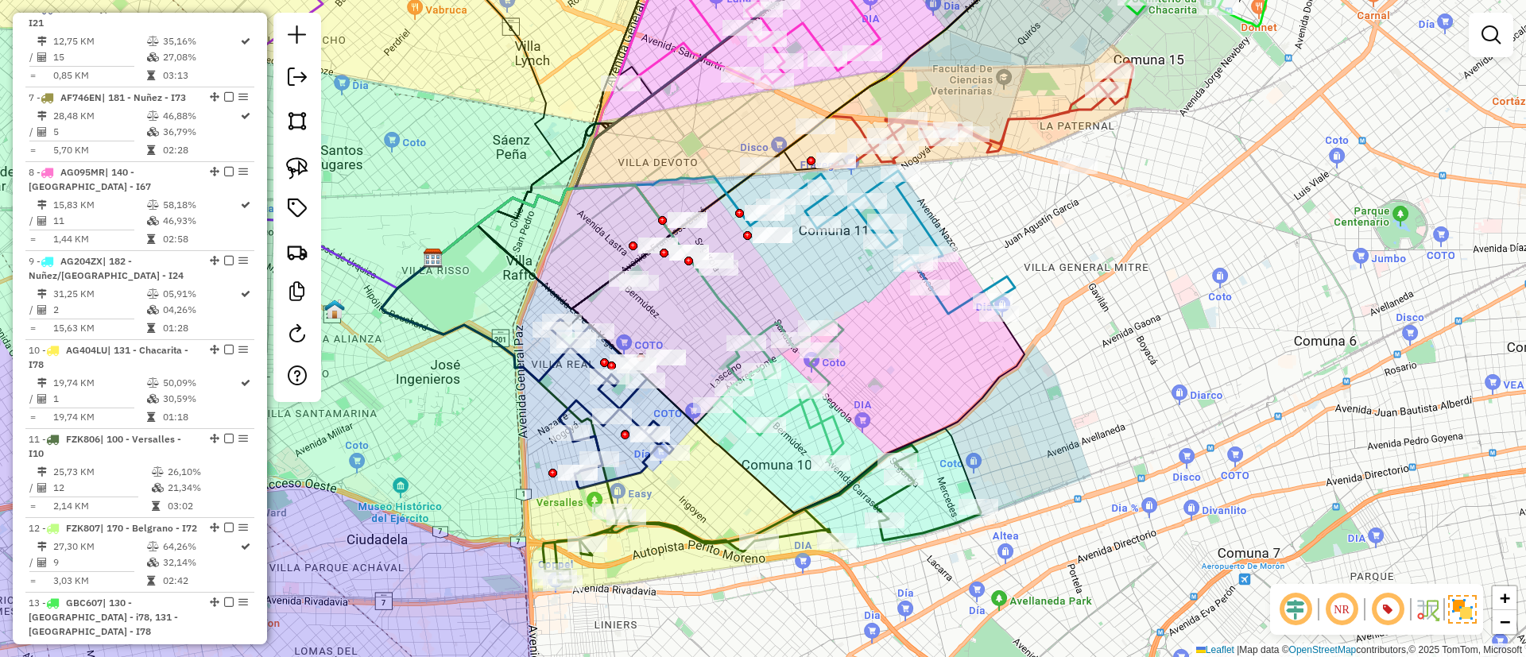
click at [823, 420] on icon at bounding box center [779, 392] width 130 height 142
select select "**********"
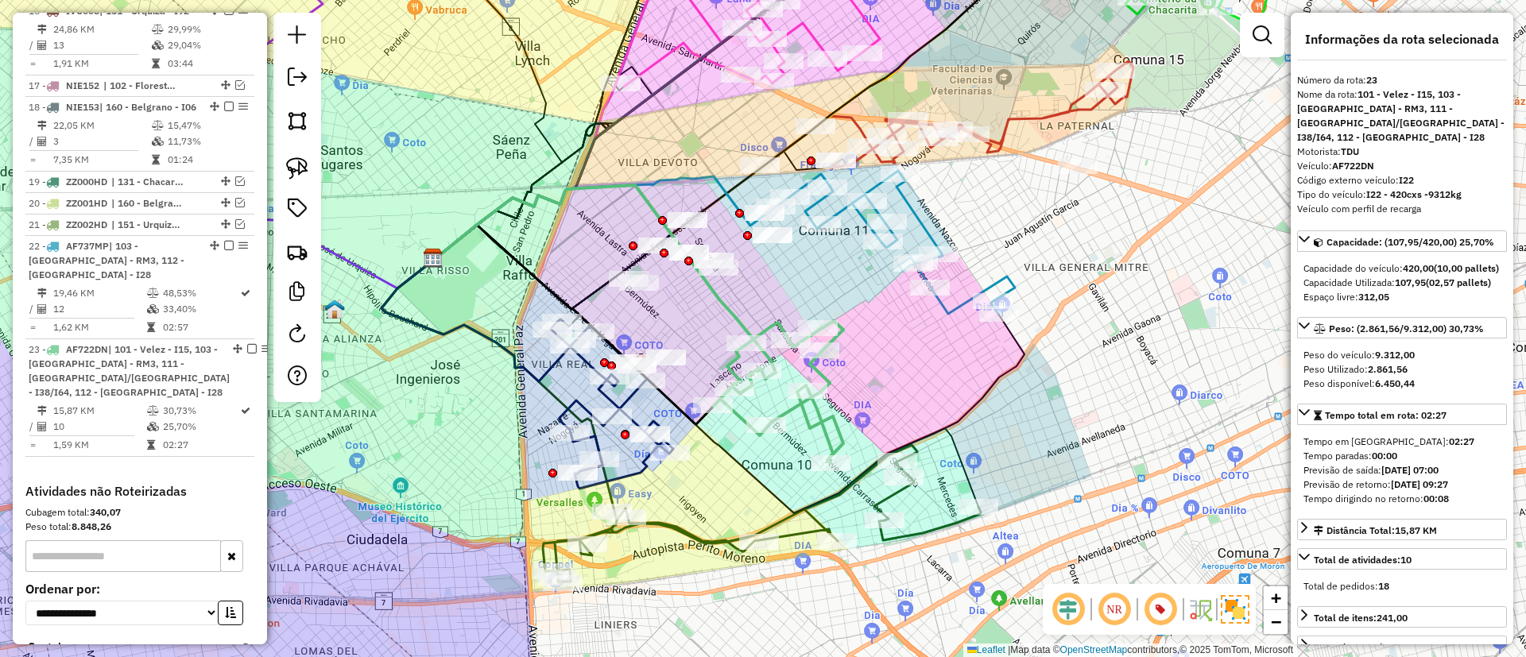
scroll to position [2184, 0]
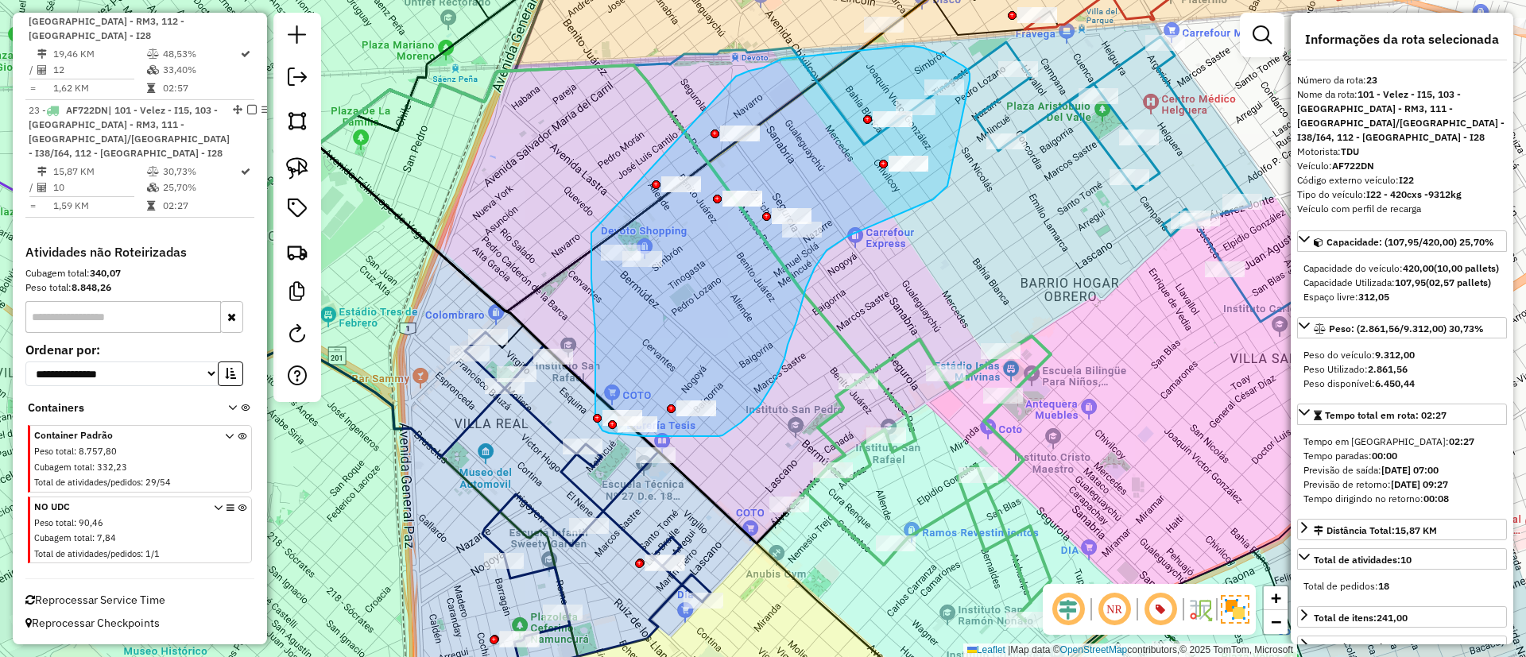
drag, startPoint x: 591, startPoint y: 233, endPoint x: 712, endPoint y: 85, distance: 190.9
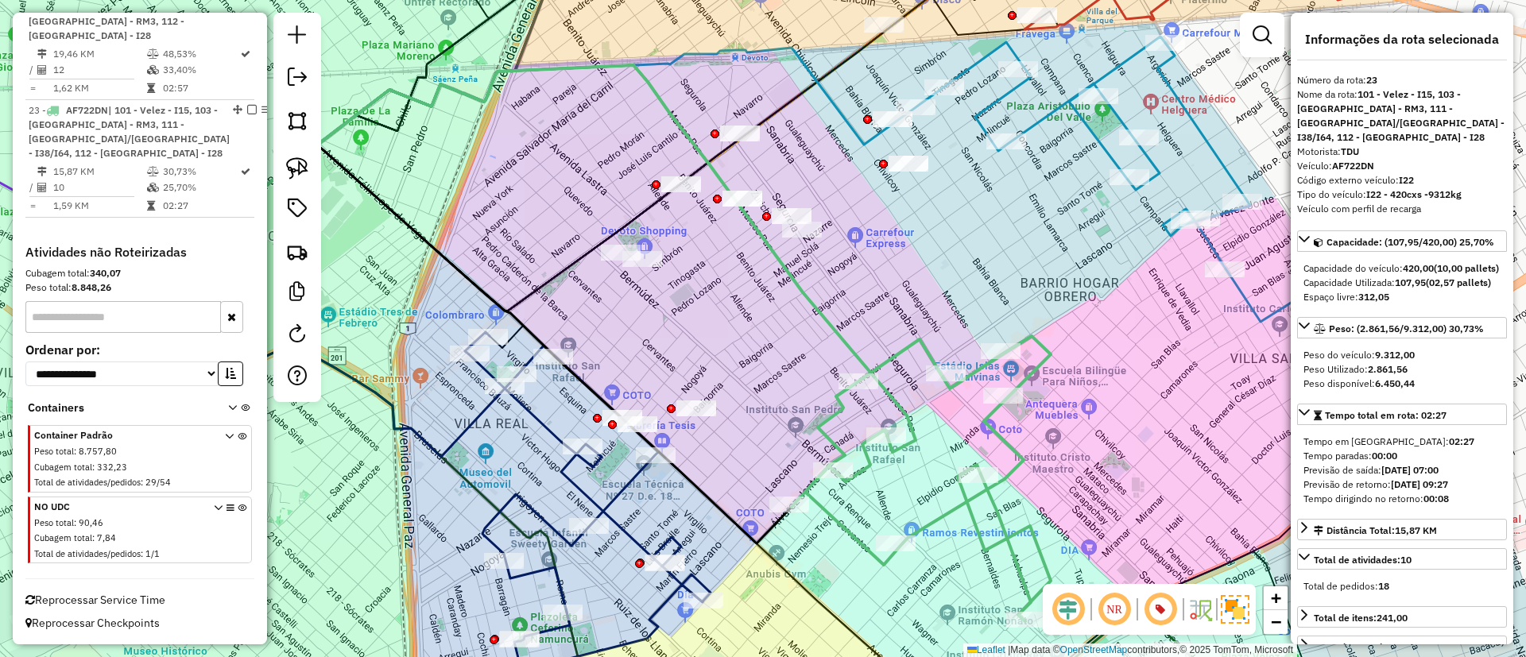
click at [889, 400] on icon at bounding box center [574, 258] width 684 height 387
click at [908, 405] on icon at bounding box center [574, 258] width 684 height 387
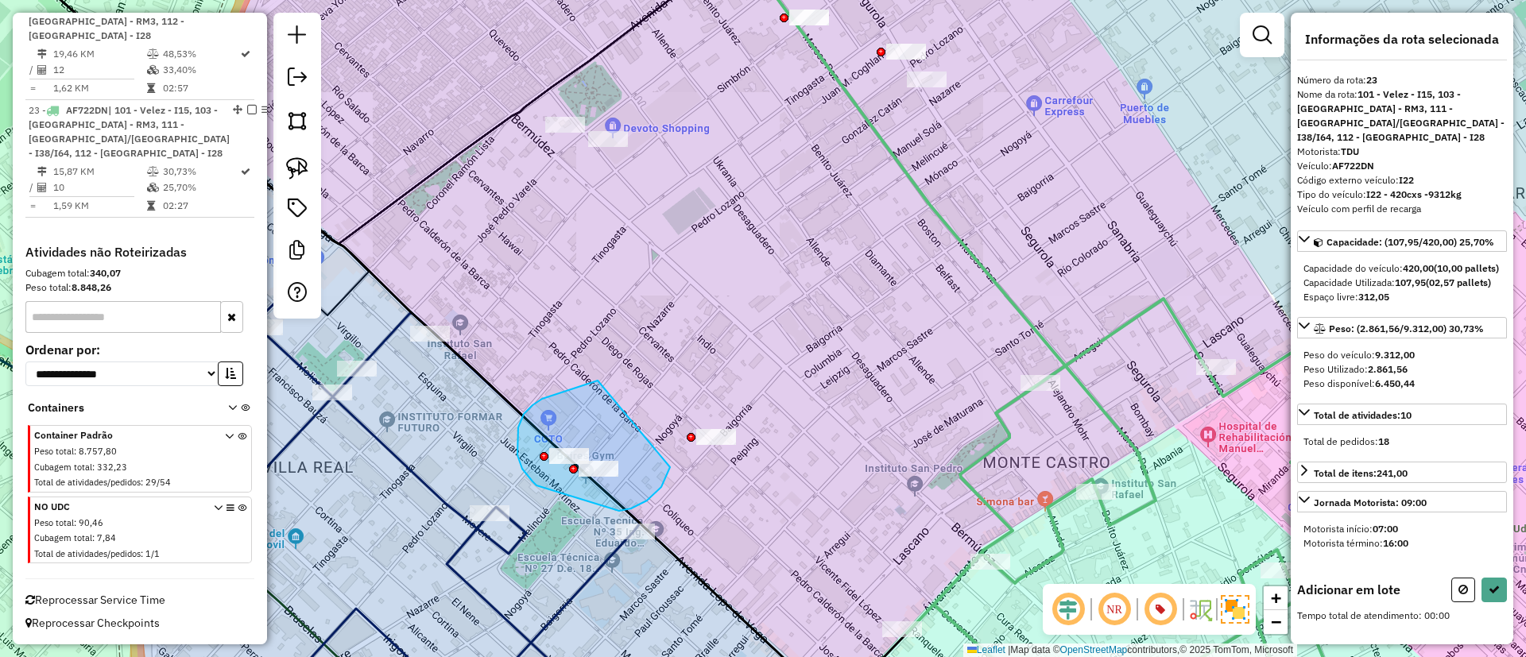
drag, startPoint x: 533, startPoint y: 405, endPoint x: 670, endPoint y: 462, distance: 148.6
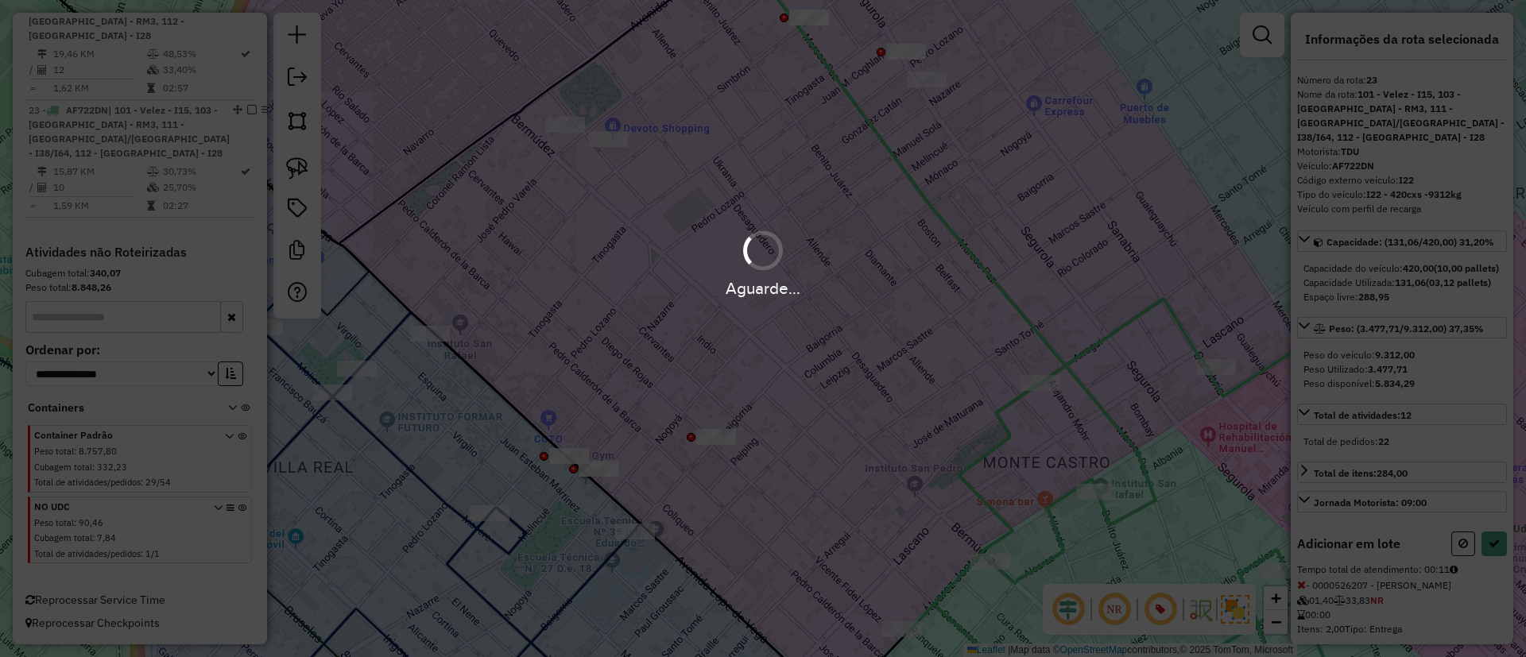
select select "**********"
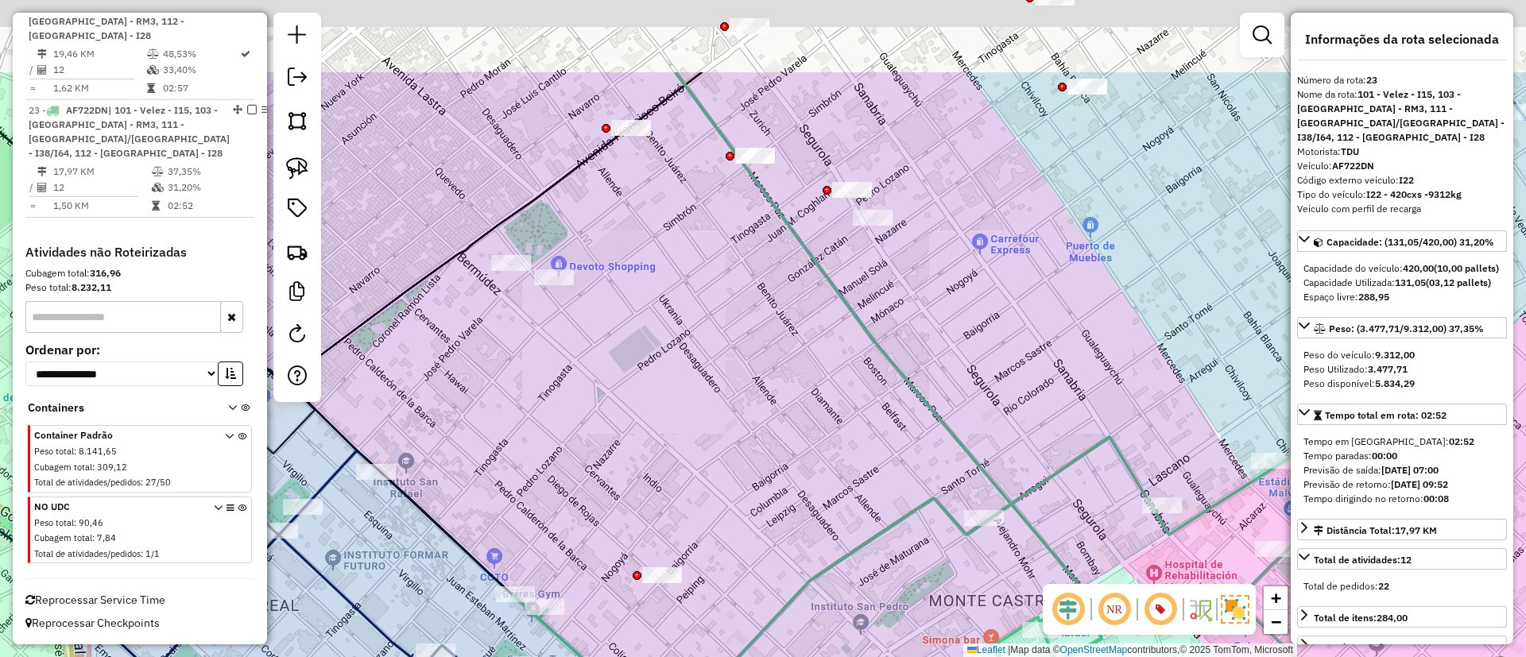
drag, startPoint x: 798, startPoint y: 333, endPoint x: 778, endPoint y: 390, distance: 60.6
click at [778, 390] on div "Janela de atendimento Grade de atendimento Capacidade Transportadoras Veículos …" at bounding box center [763, 328] width 1526 height 657
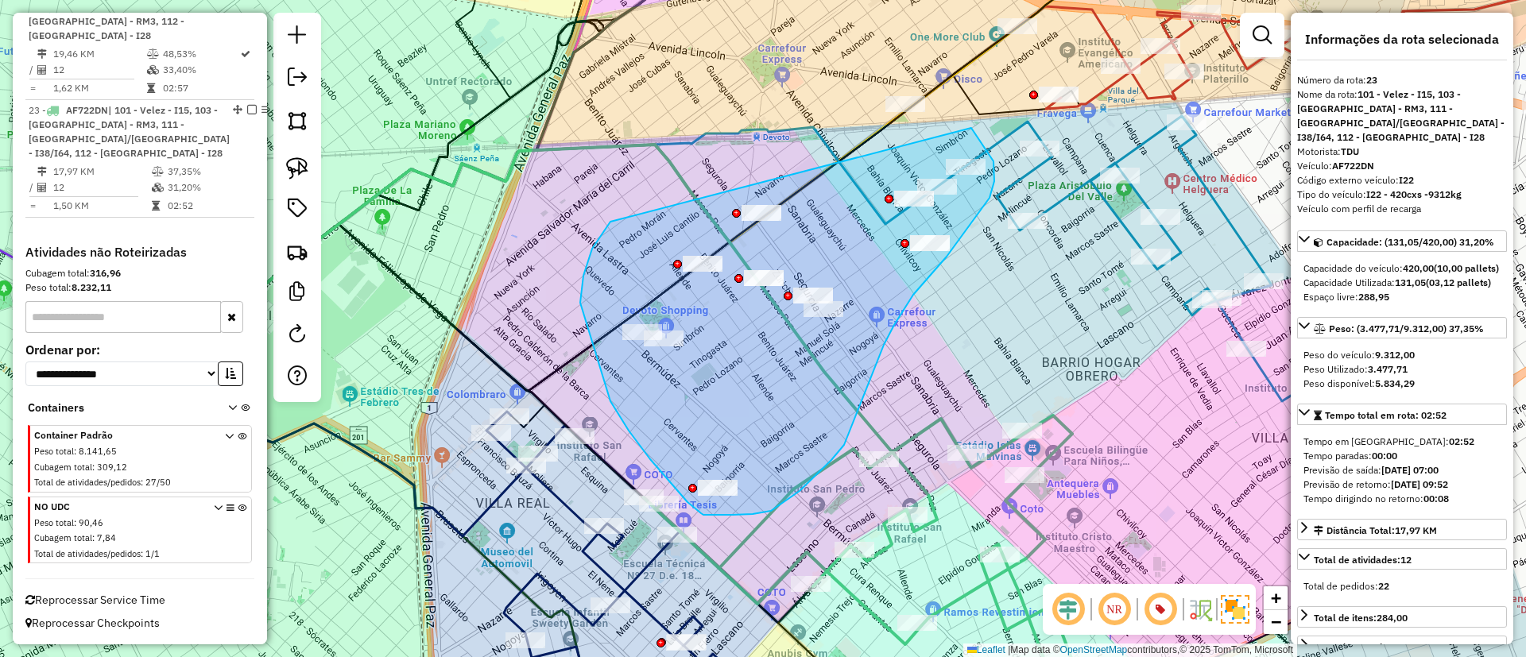
drag, startPoint x: 611, startPoint y: 222, endPoint x: 963, endPoint y: 120, distance: 366.5
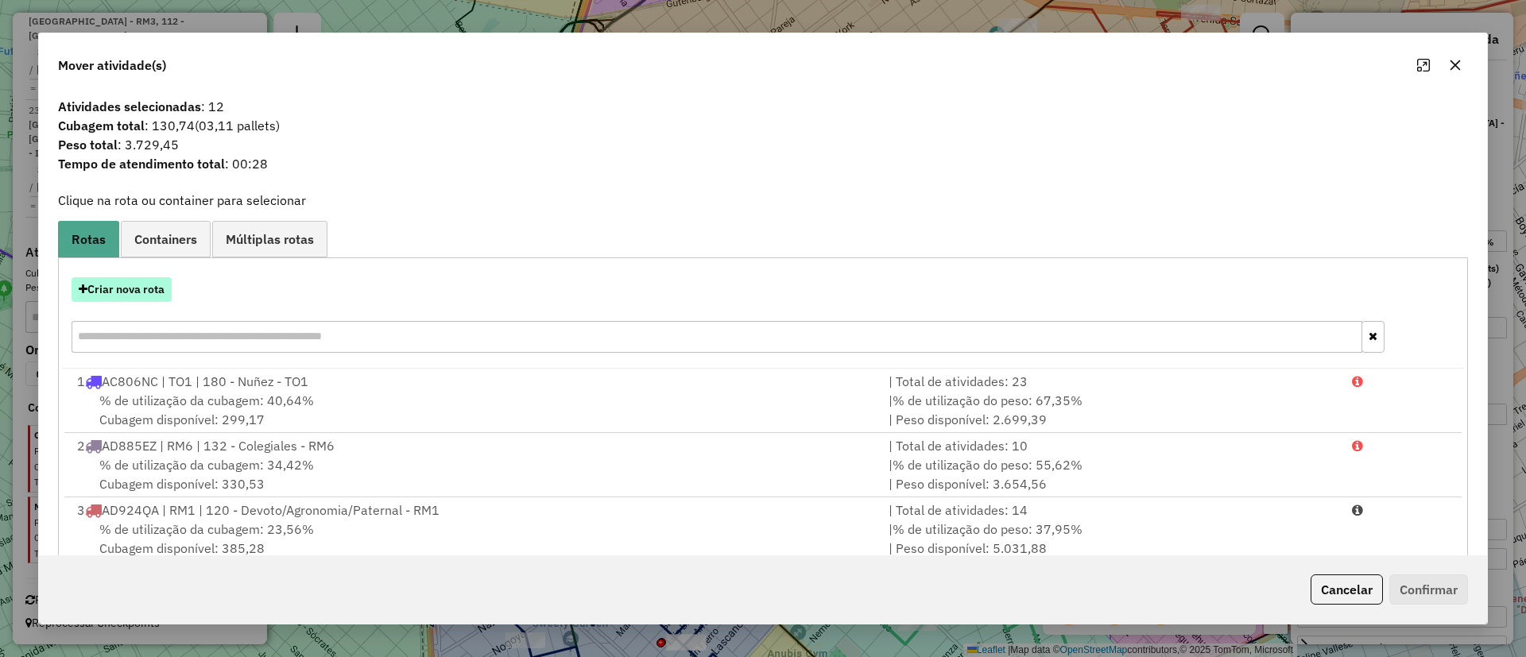
click at [120, 289] on button "Criar nova rota" at bounding box center [122, 289] width 100 height 25
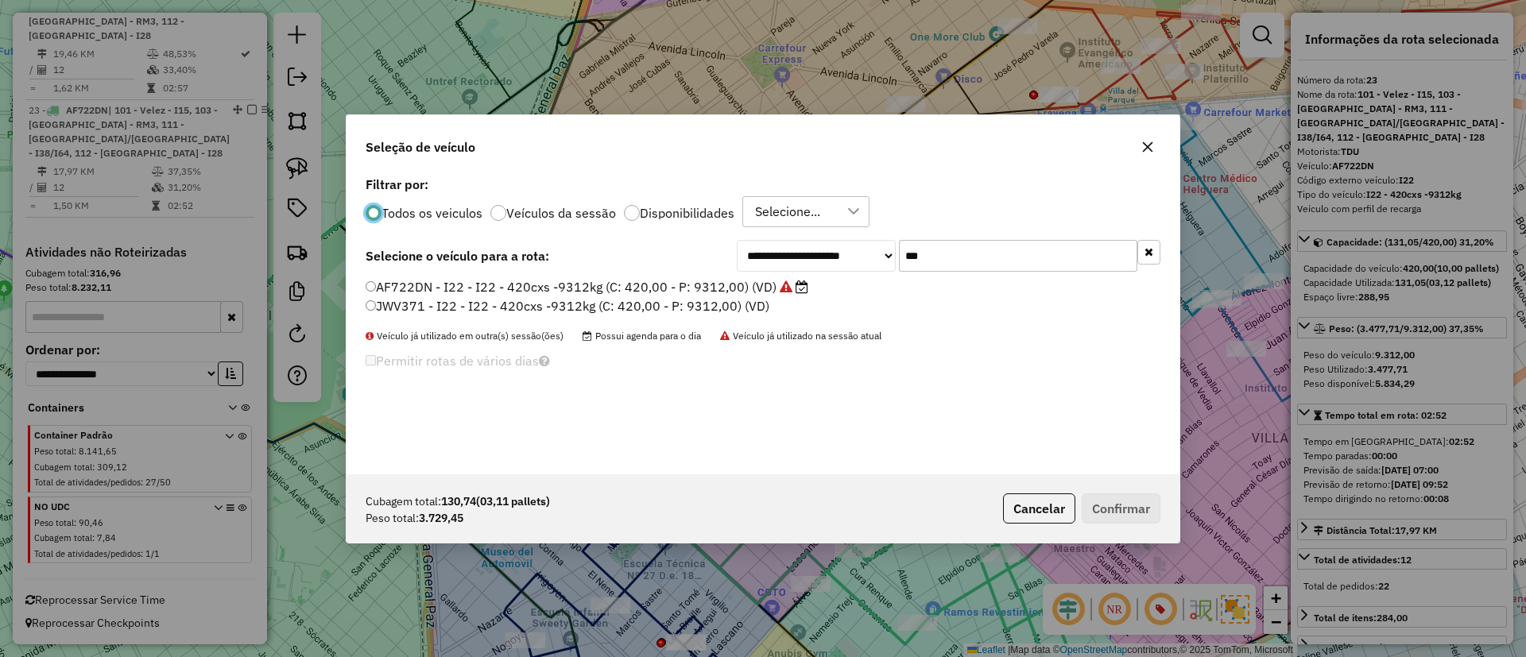
scroll to position [9, 5]
click at [864, 246] on div "**********" at bounding box center [949, 256] width 424 height 32
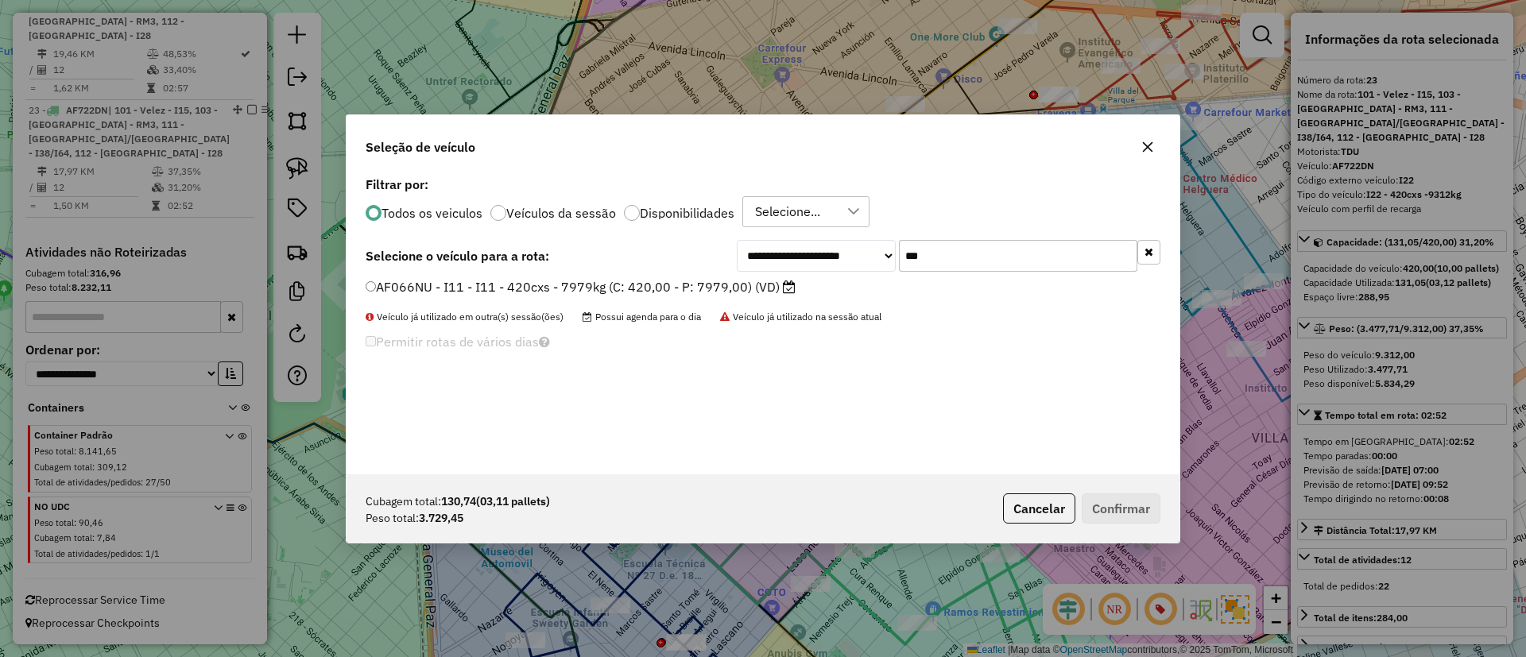
type input "***"
click at [757, 281] on label "AF066NU - I11 - I11 - 420cxs - 7979kg (C: 420,00 - P: 7979,00) (VD)" at bounding box center [581, 286] width 430 height 19
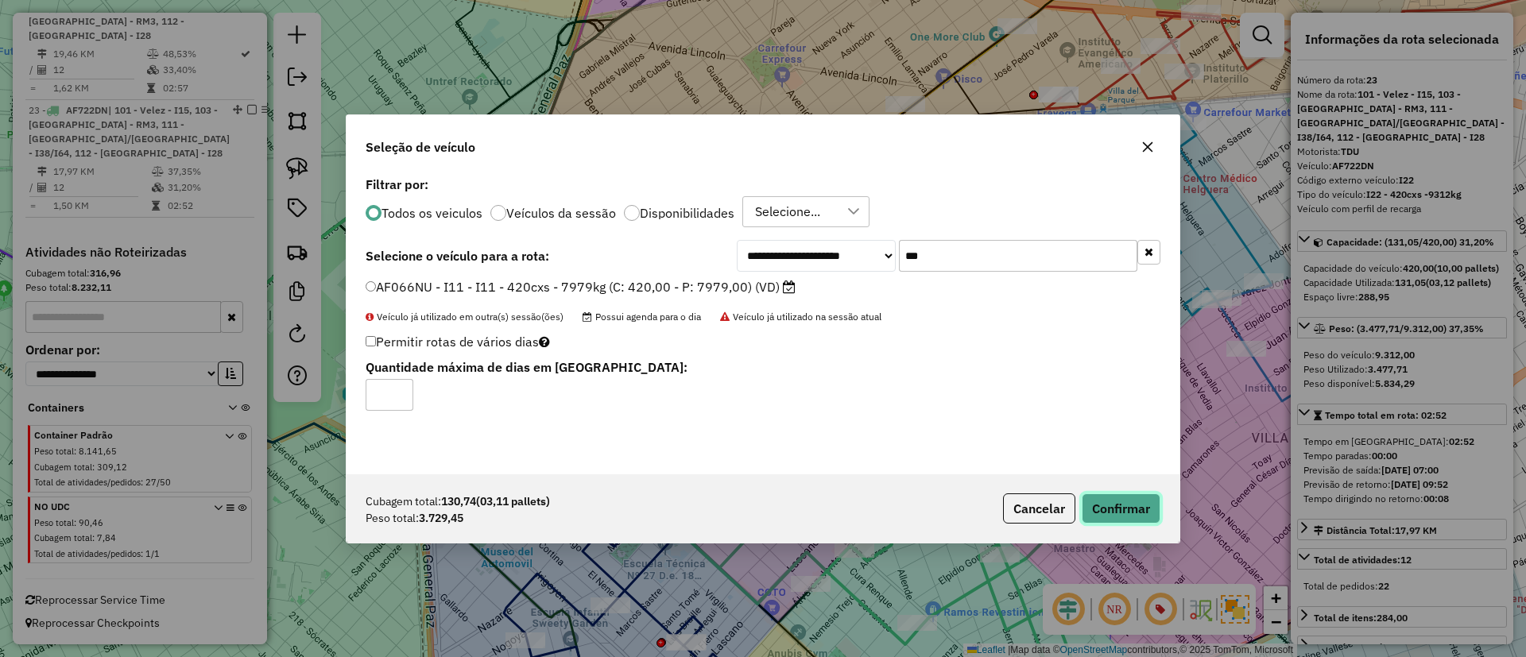
click at [1129, 515] on button "Confirmar" at bounding box center [1121, 509] width 79 height 30
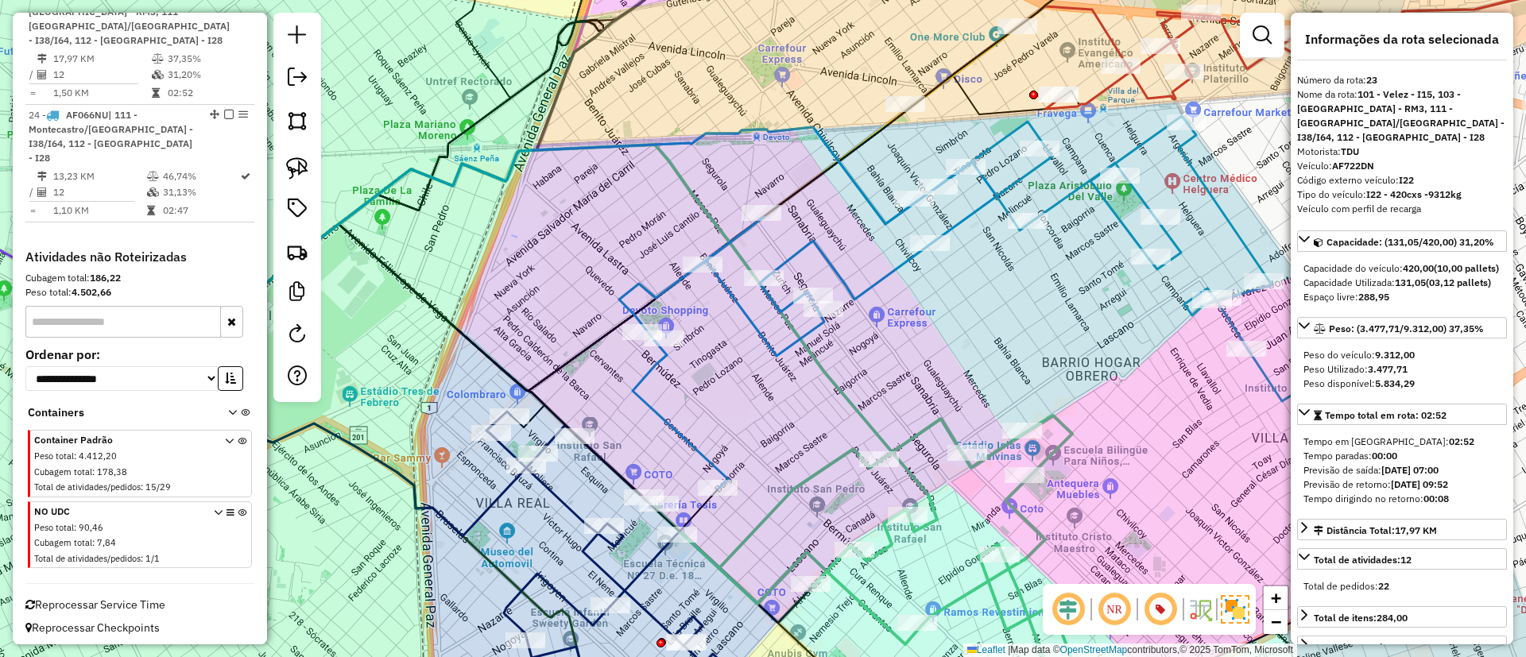
scroll to position [2272, 0]
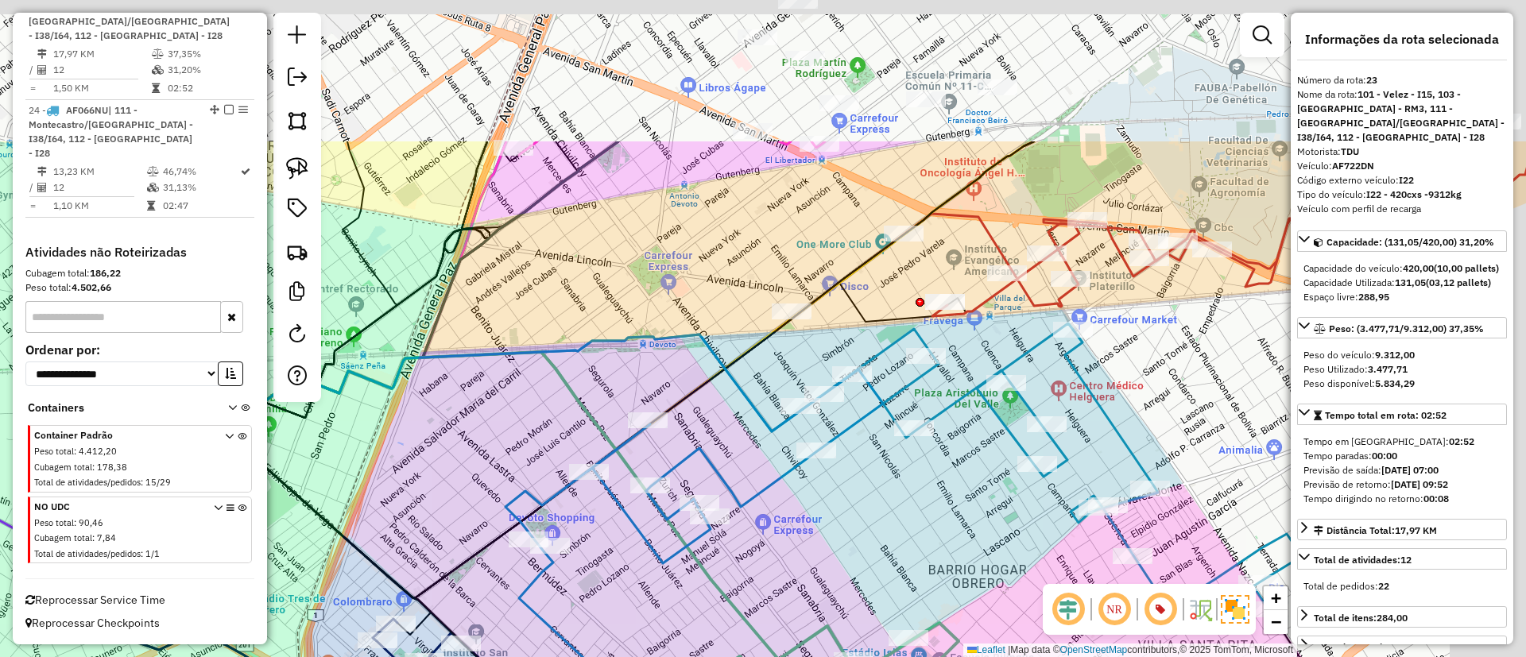
drag, startPoint x: 978, startPoint y: 312, endPoint x: 857, endPoint y: 514, distance: 235.3
click at [857, 529] on div "Janela de atendimento Grade de atendimento Capacidade Transportadoras Veículos …" at bounding box center [763, 328] width 1526 height 657
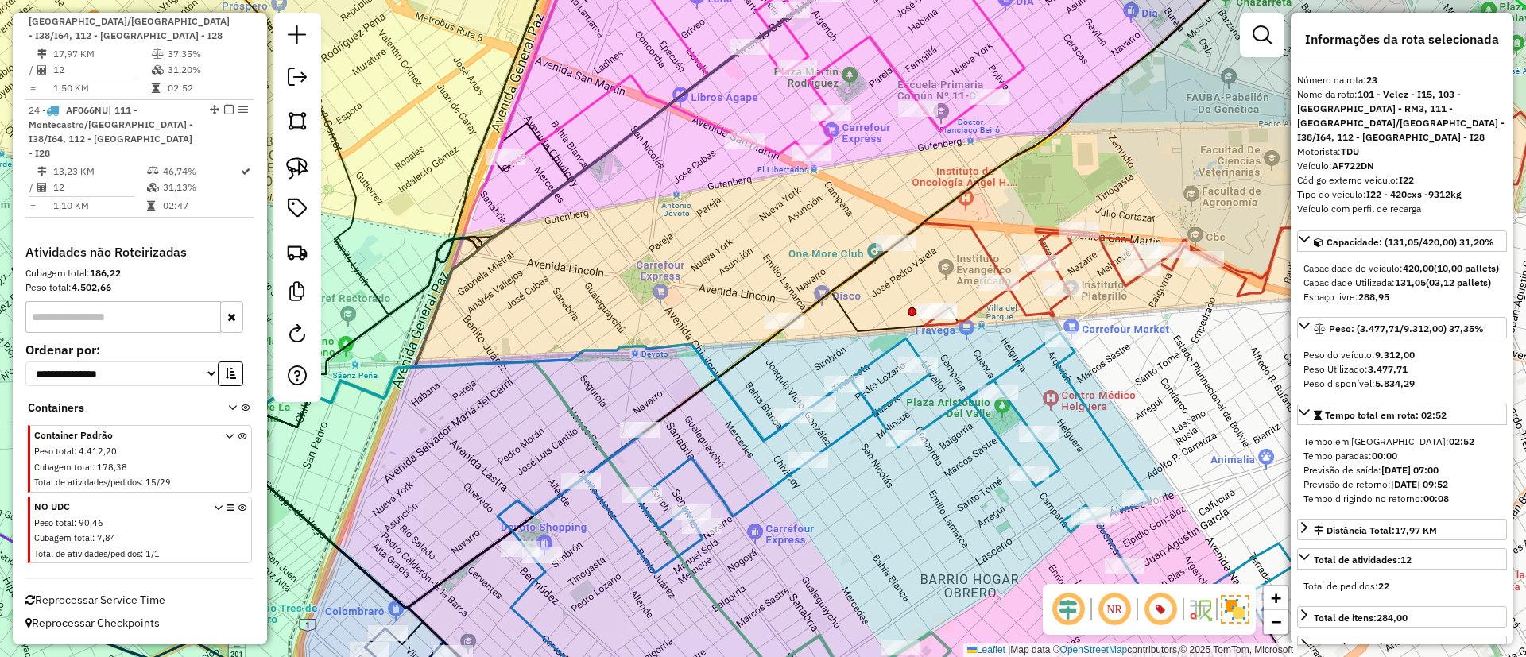
click at [982, 235] on icon at bounding box center [1159, 219] width 745 height 214
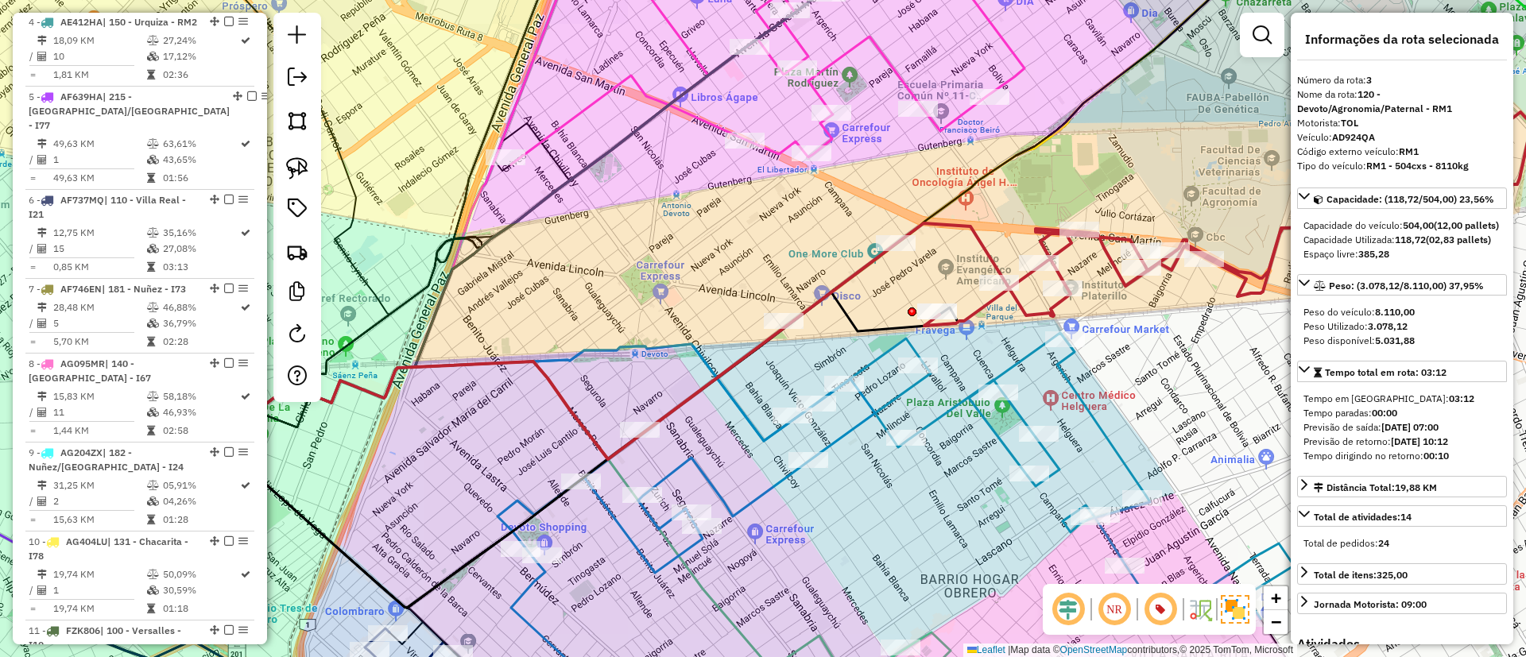
scroll to position [776, 0]
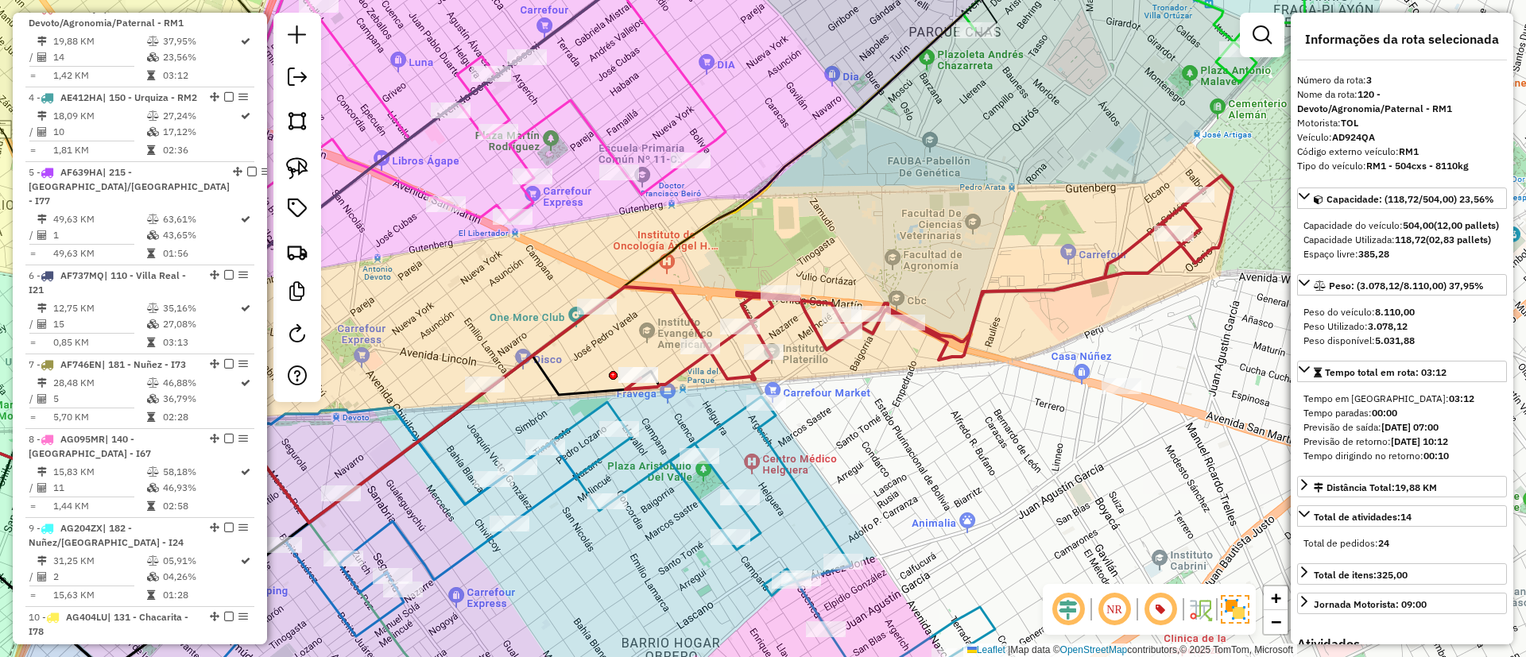
drag, startPoint x: 1058, startPoint y: 152, endPoint x: 759, endPoint y: 215, distance: 305.5
click at [759, 215] on div "Janela de atendimento Grade de atendimento Capacidade Transportadoras Veículos …" at bounding box center [763, 328] width 1526 height 657
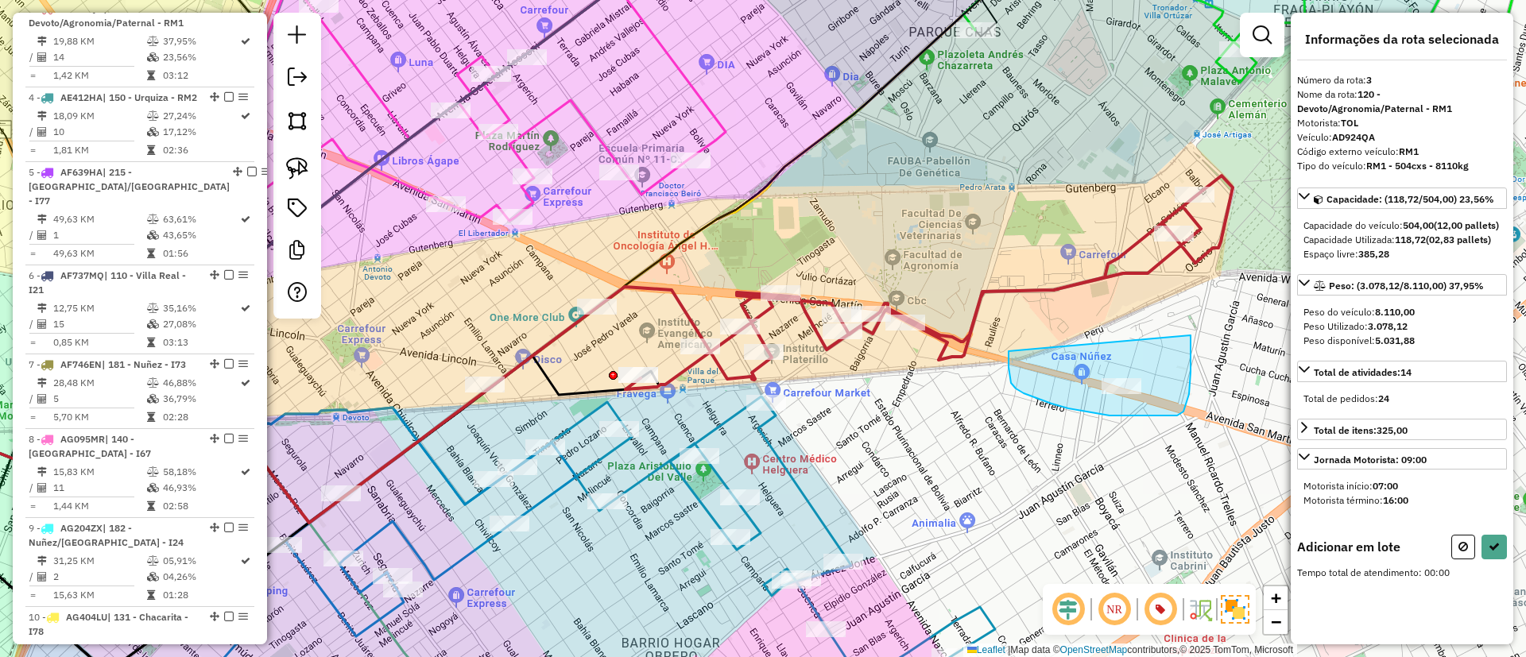
drag, startPoint x: 1009, startPoint y: 367, endPoint x: 1191, endPoint y: 335, distance: 184.8
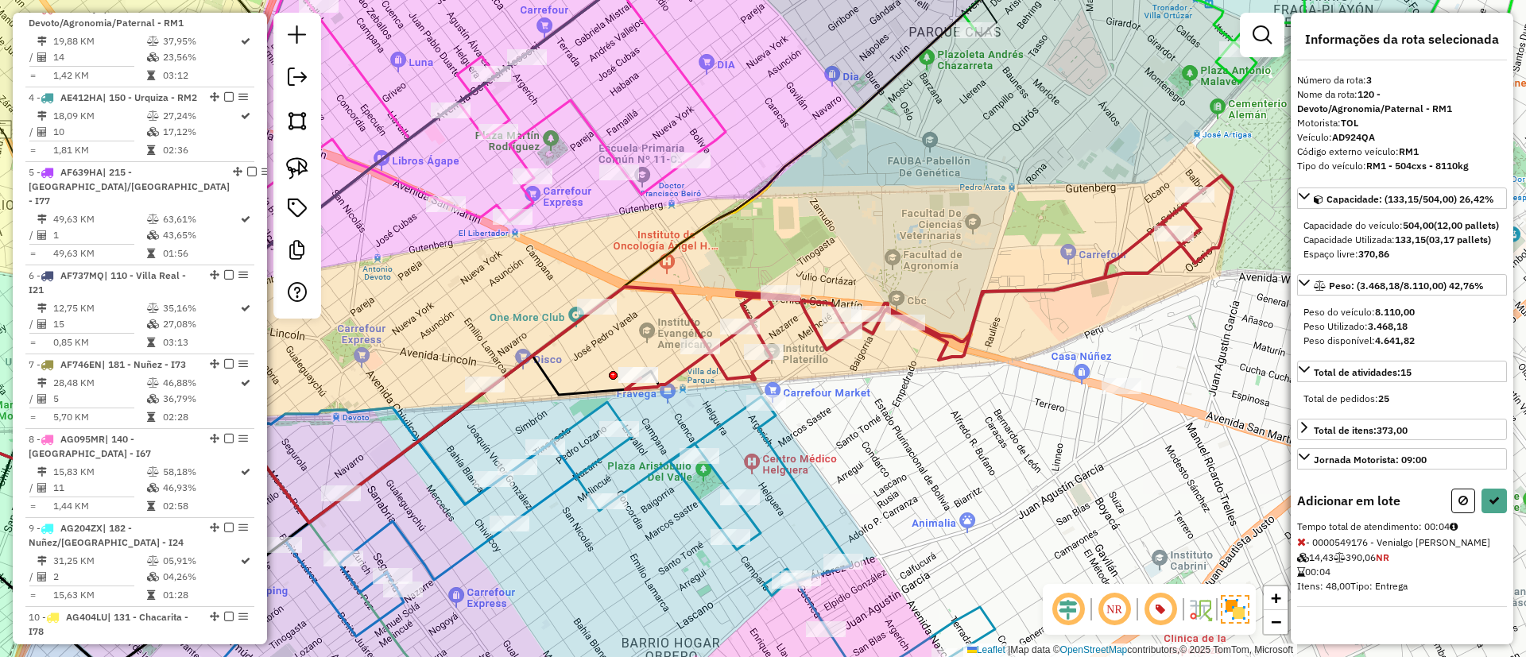
select select "**********"
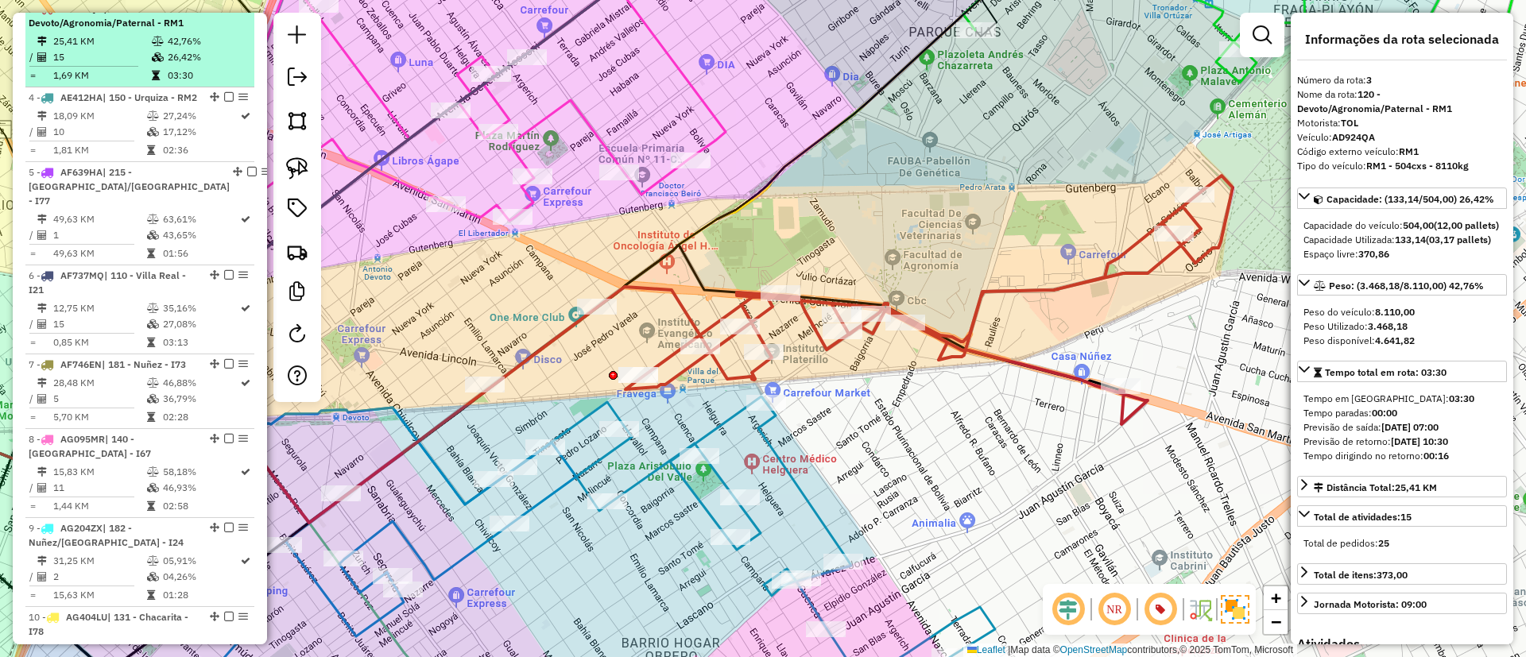
click at [225, 13] on em at bounding box center [229, 8] width 10 height 10
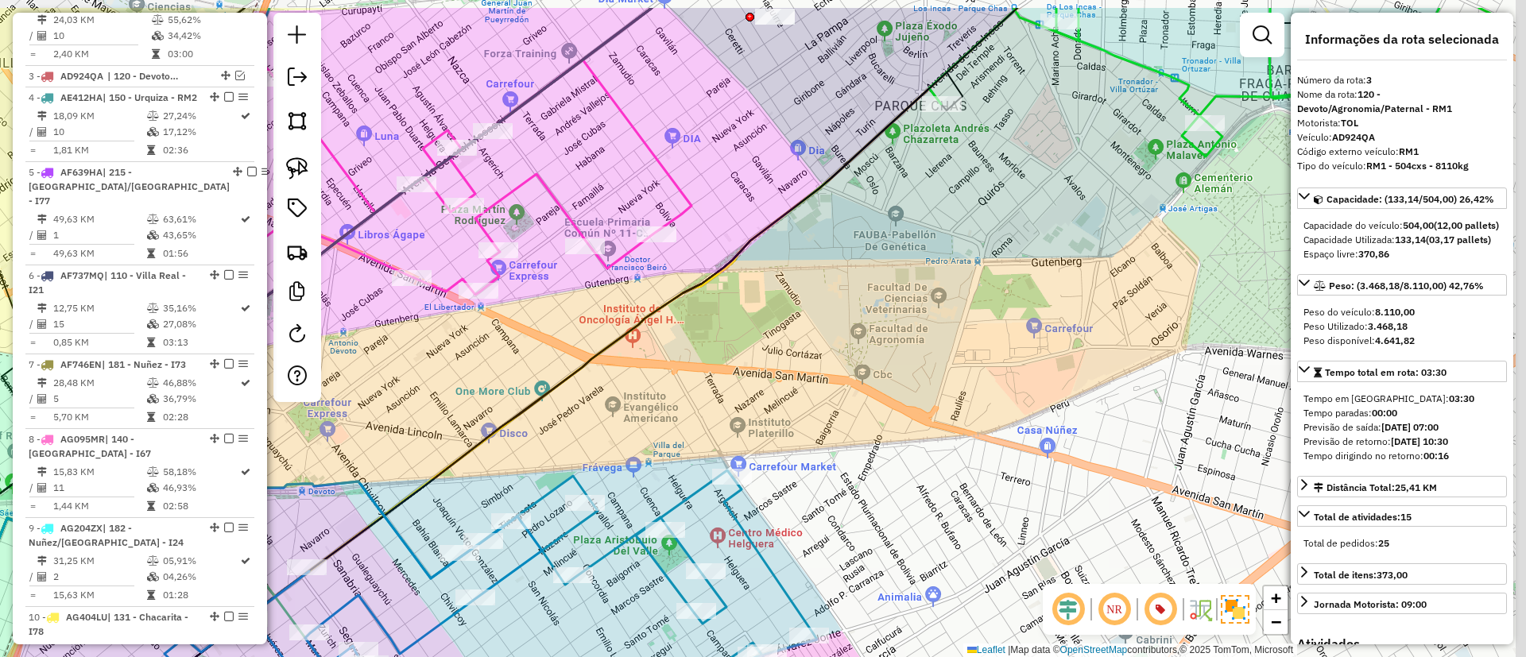
drag, startPoint x: 1021, startPoint y: 235, endPoint x: 792, endPoint y: 452, distance: 315.4
click at [792, 452] on div "Janela de atendimento Grade de atendimento Capacidade Transportadoras Veículos …" at bounding box center [763, 328] width 1526 height 657
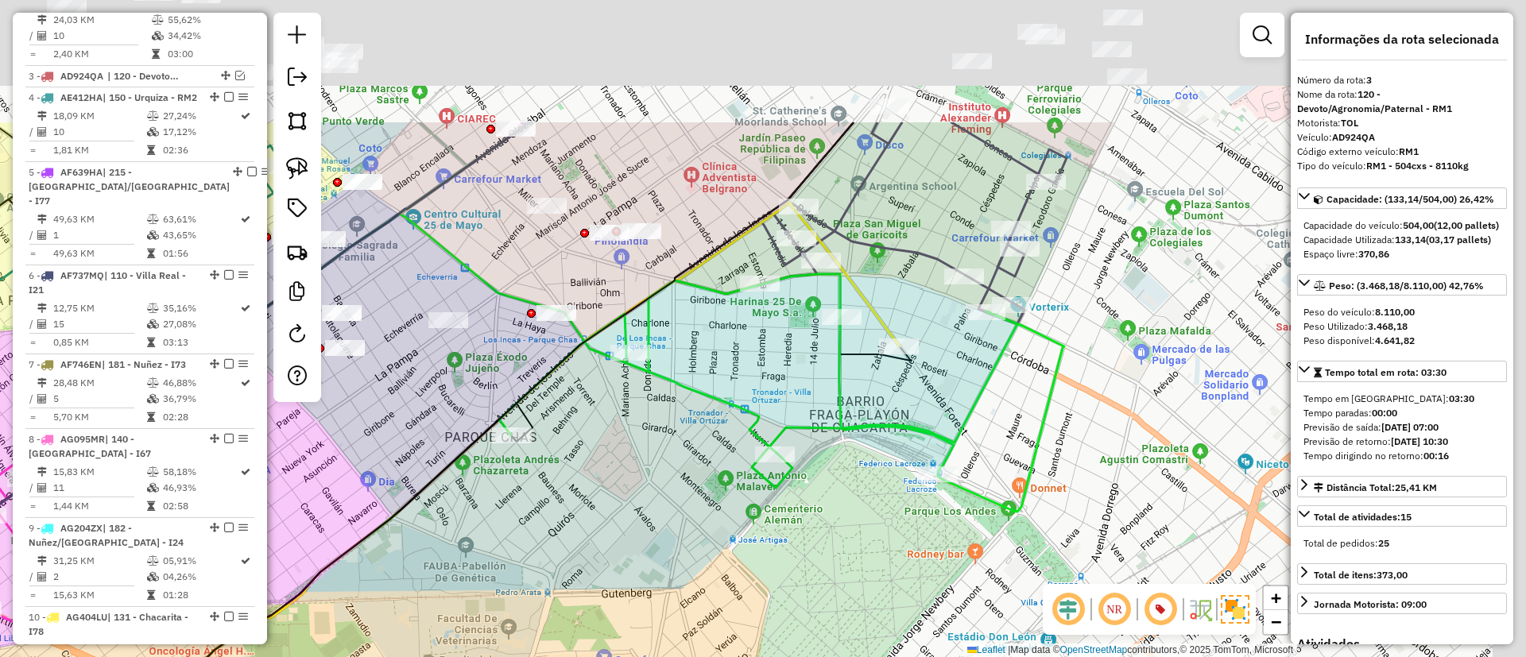
drag, startPoint x: 815, startPoint y: 370, endPoint x: 878, endPoint y: 309, distance: 88.3
click at [777, 391] on div "Janela de atendimento Grade de atendimento Capacidade Transportadoras Veículos …" at bounding box center [763, 328] width 1526 height 657
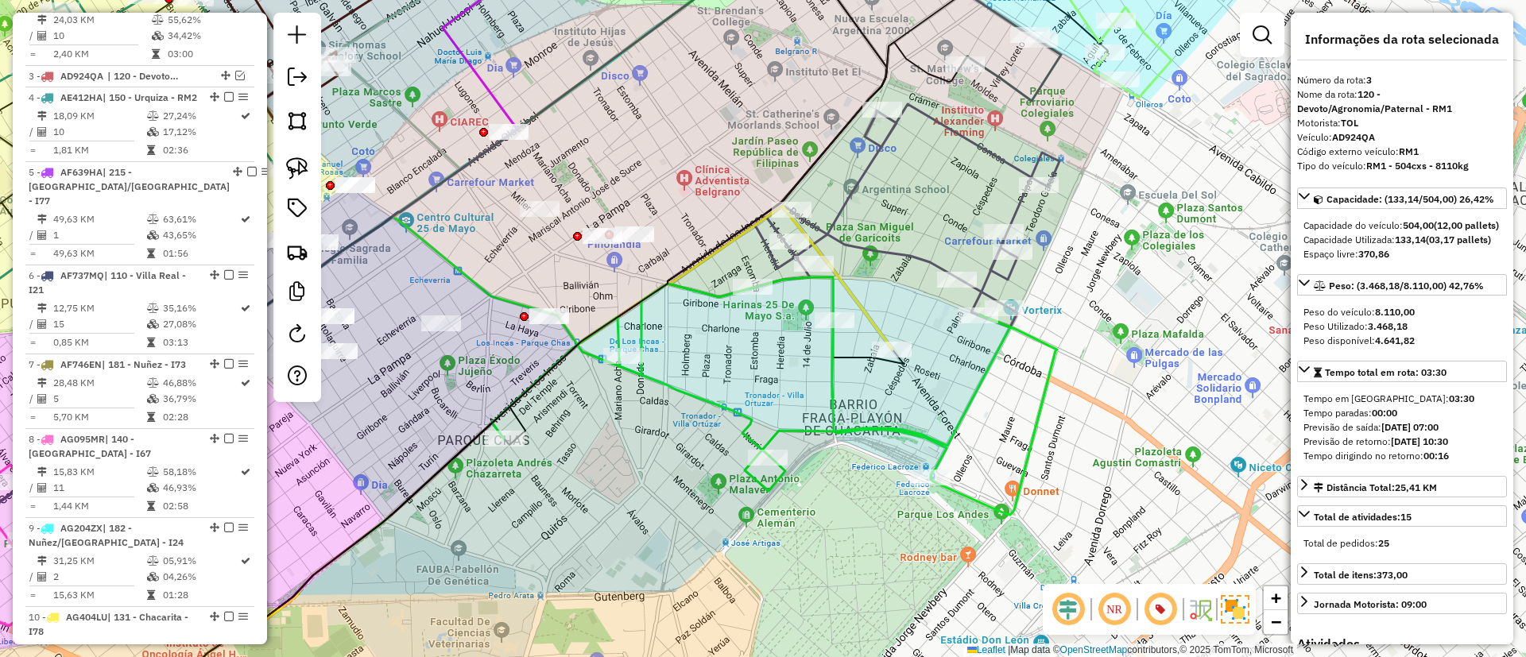
click at [909, 437] on icon at bounding box center [774, 396] width 565 height 238
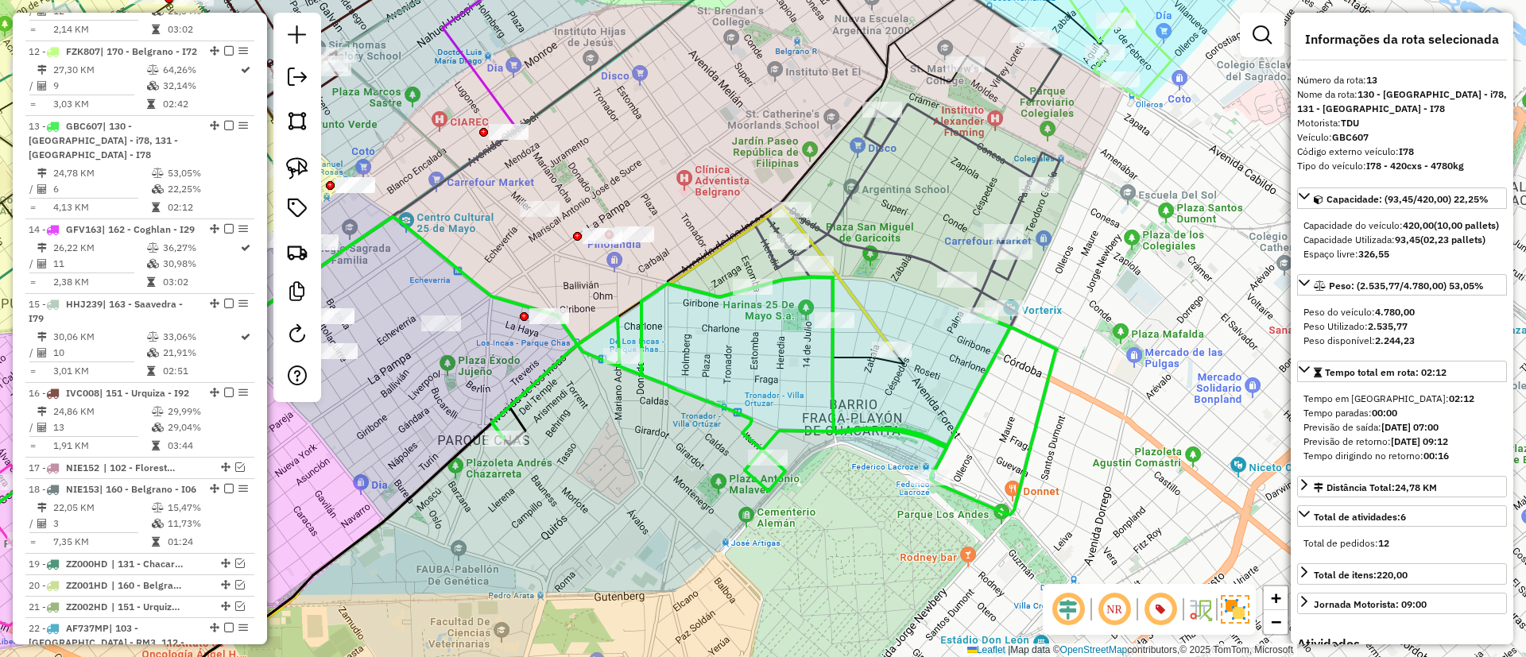
scroll to position [1584, 0]
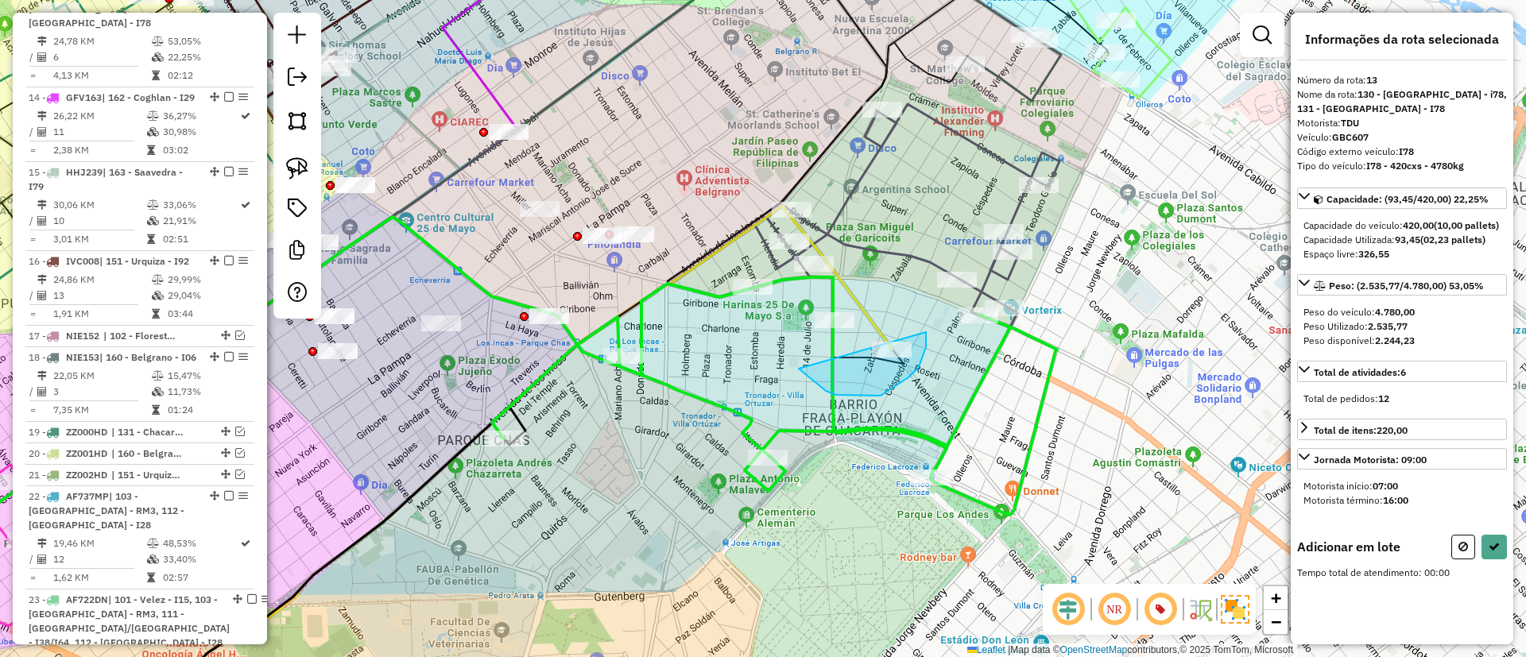
drag, startPoint x: 826, startPoint y: 391, endPoint x: 913, endPoint y: 305, distance: 122.5
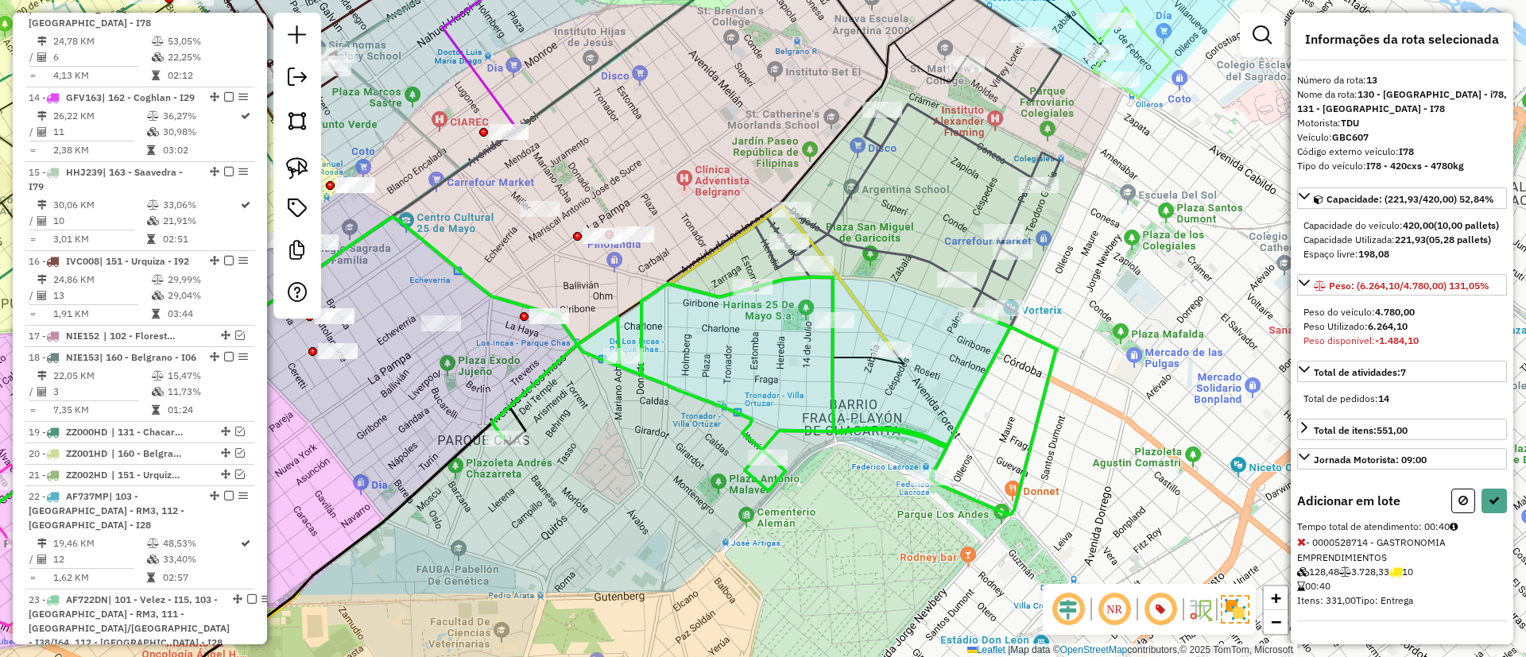
select select "**********"
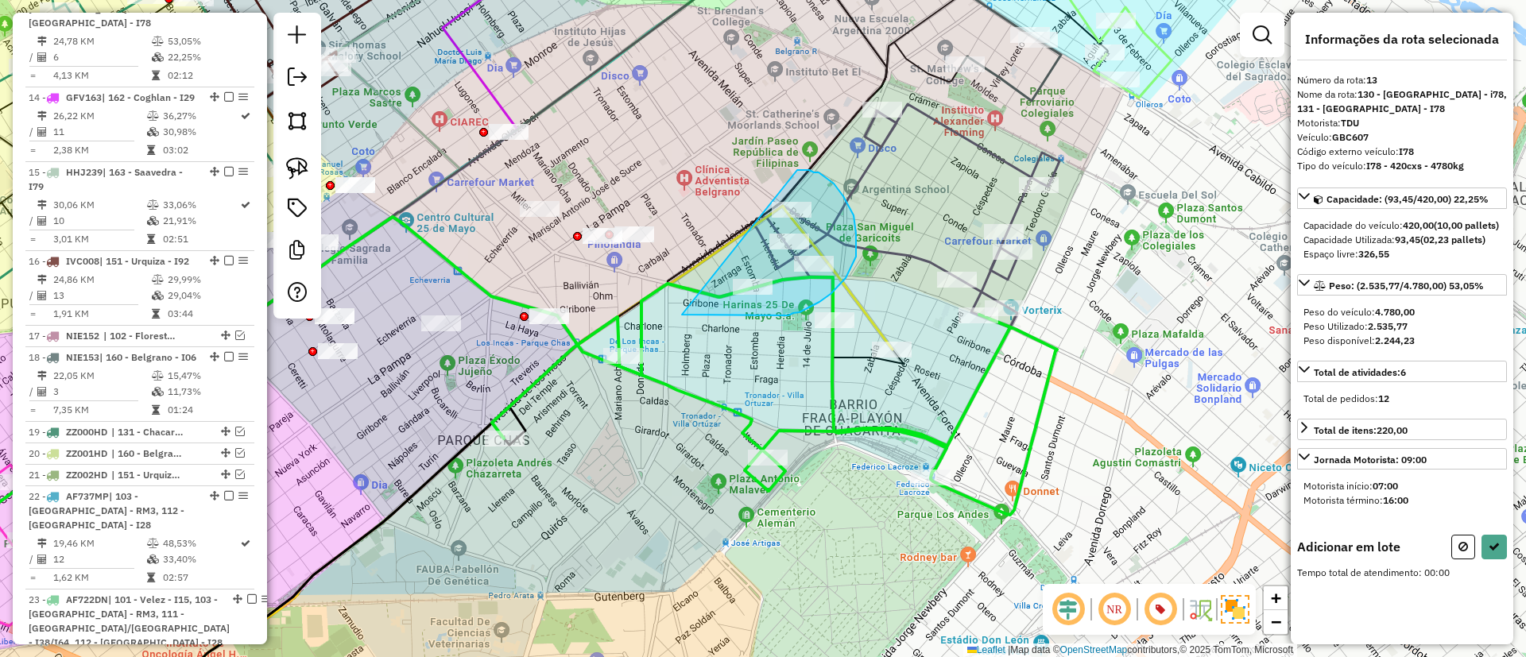
drag, startPoint x: 793, startPoint y: 313, endPoint x: 796, endPoint y: 170, distance: 143.1
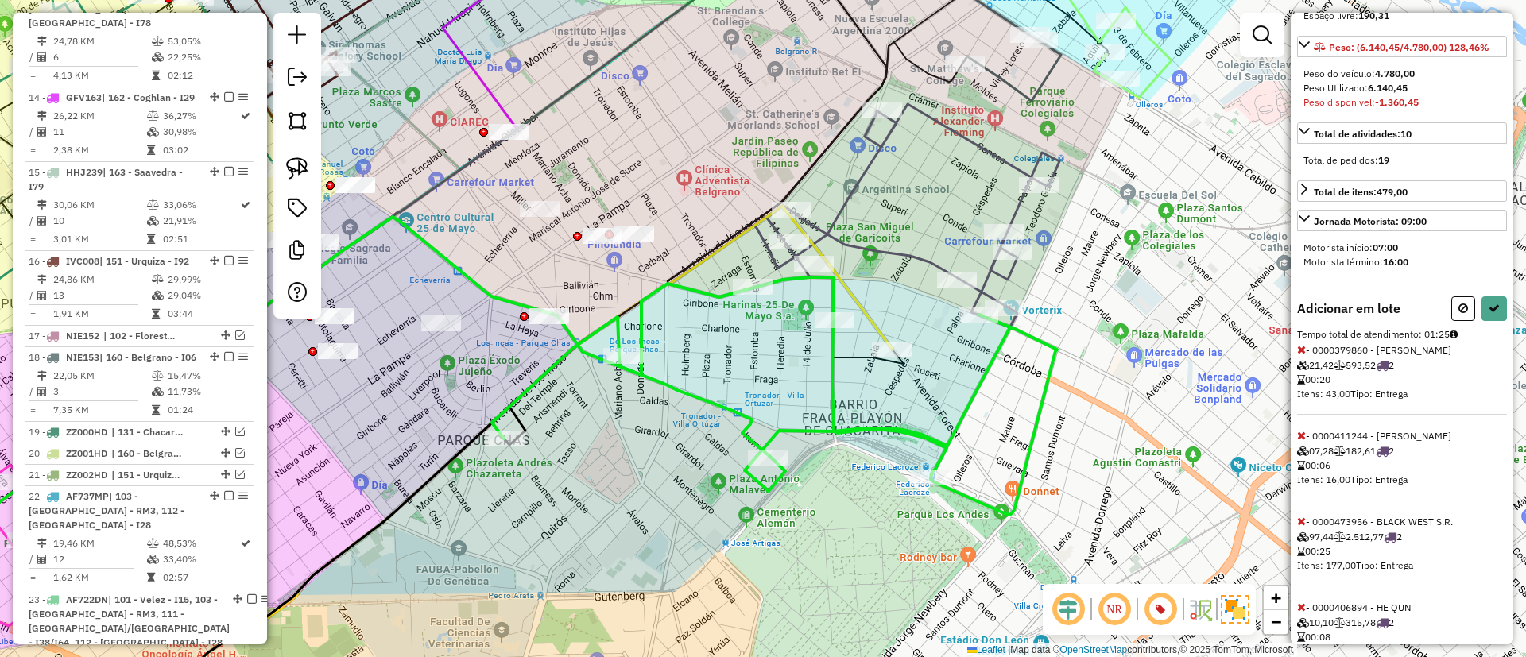
scroll to position [314, 0]
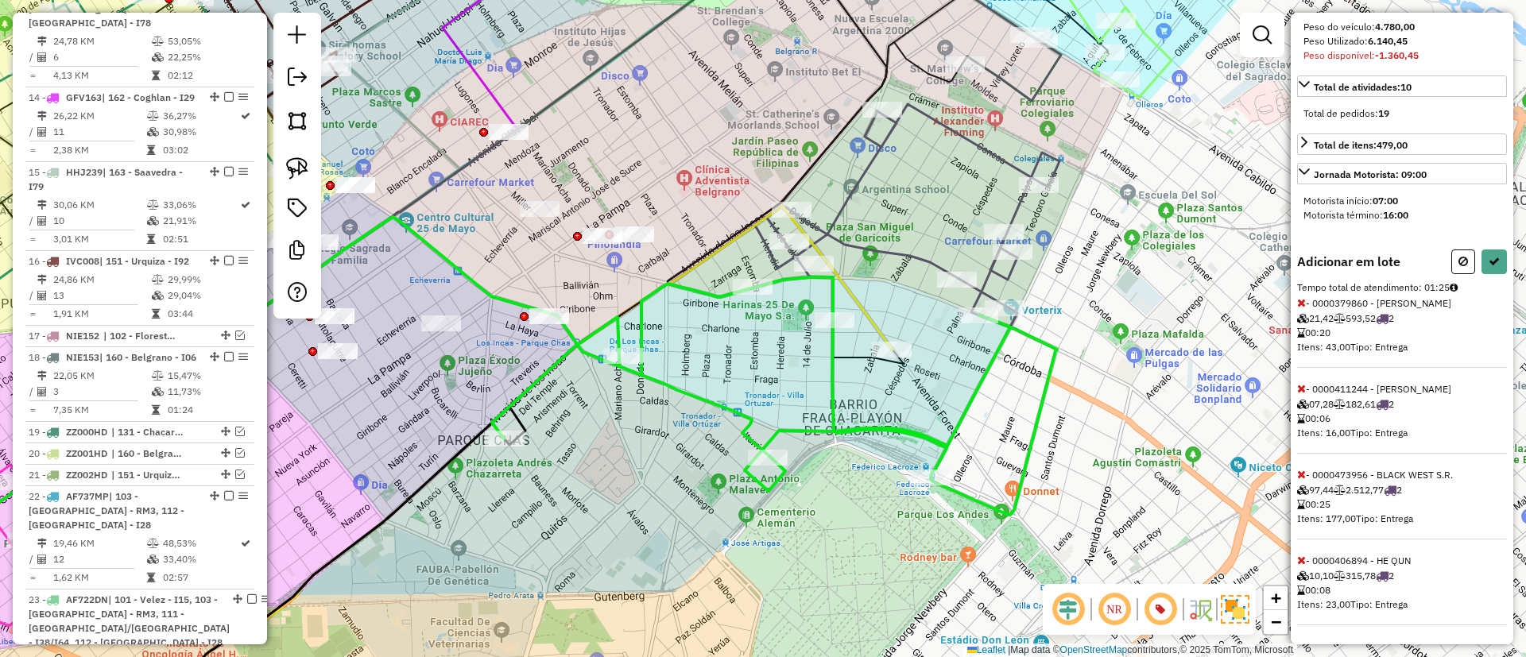
click at [1303, 470] on icon at bounding box center [1301, 474] width 9 height 11
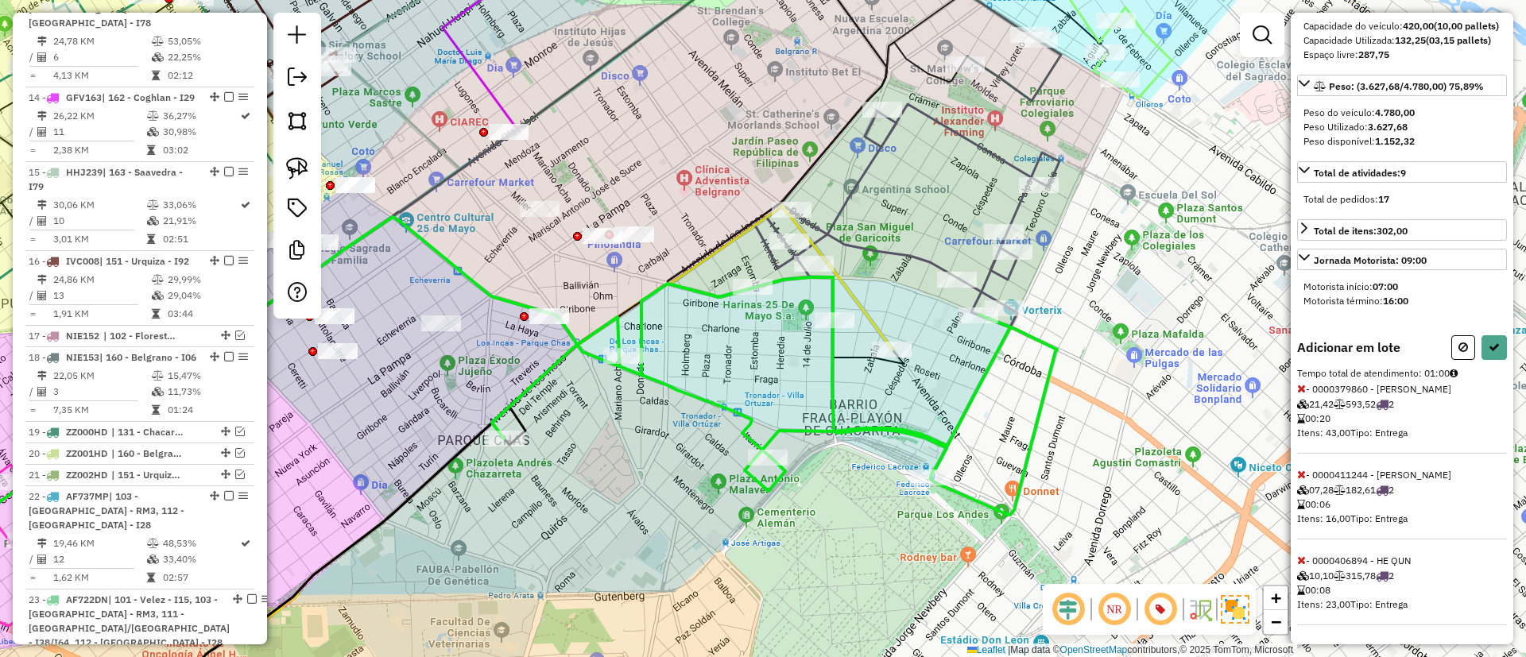
scroll to position [0, 0]
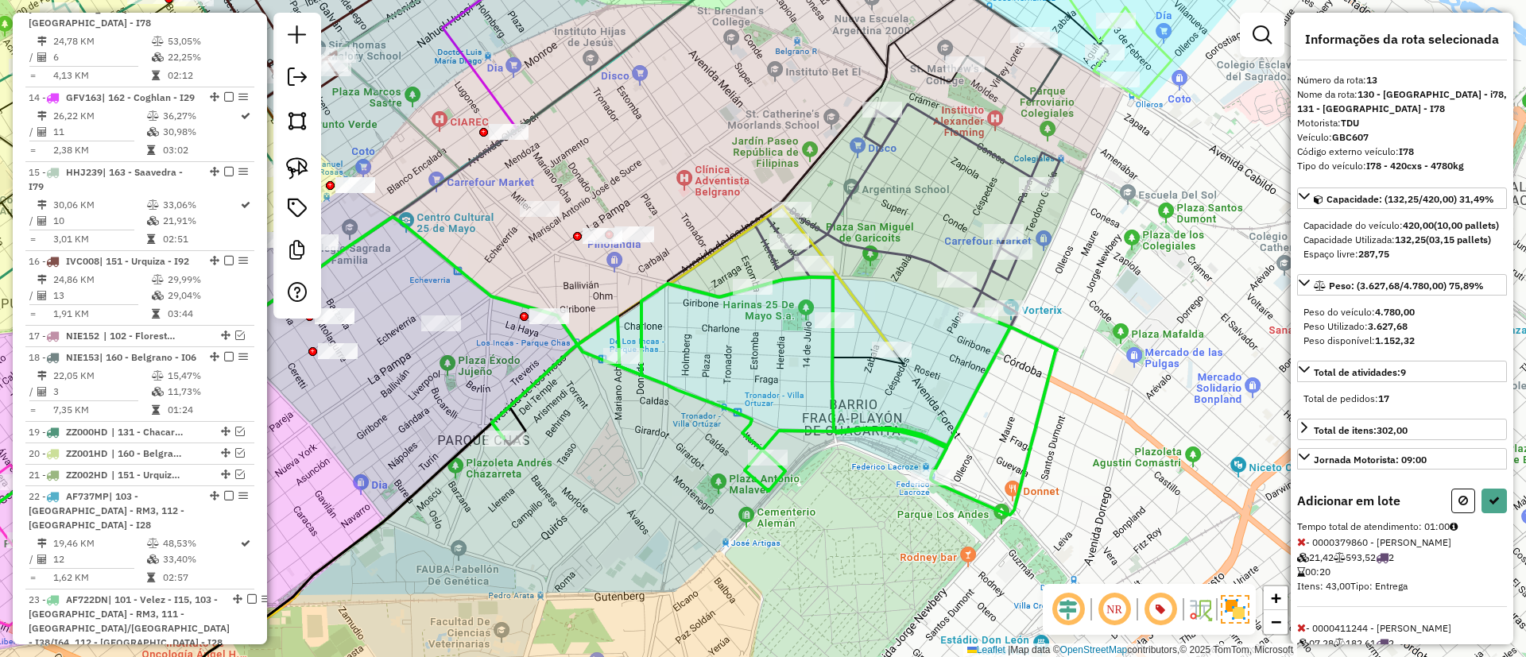
select select "**********"
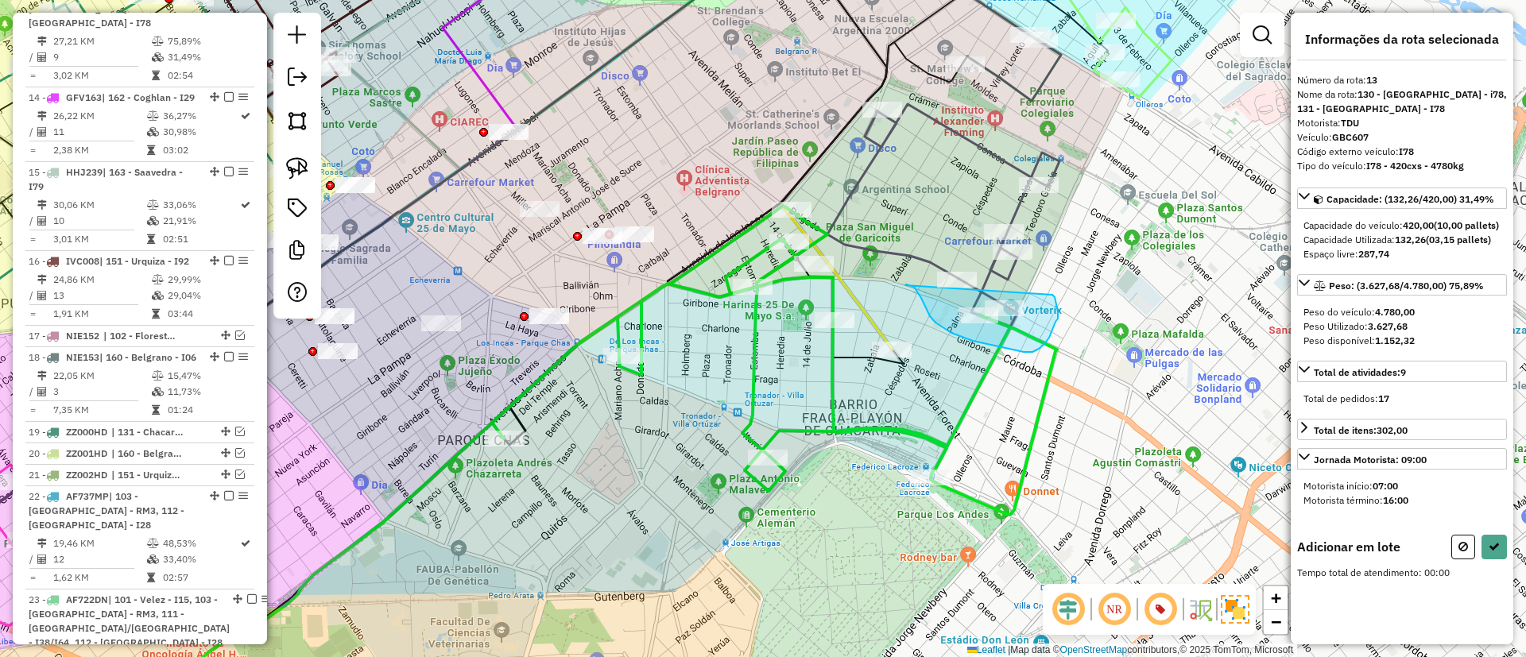
drag, startPoint x: 905, startPoint y: 285, endPoint x: 1052, endPoint y: 295, distance: 147.3
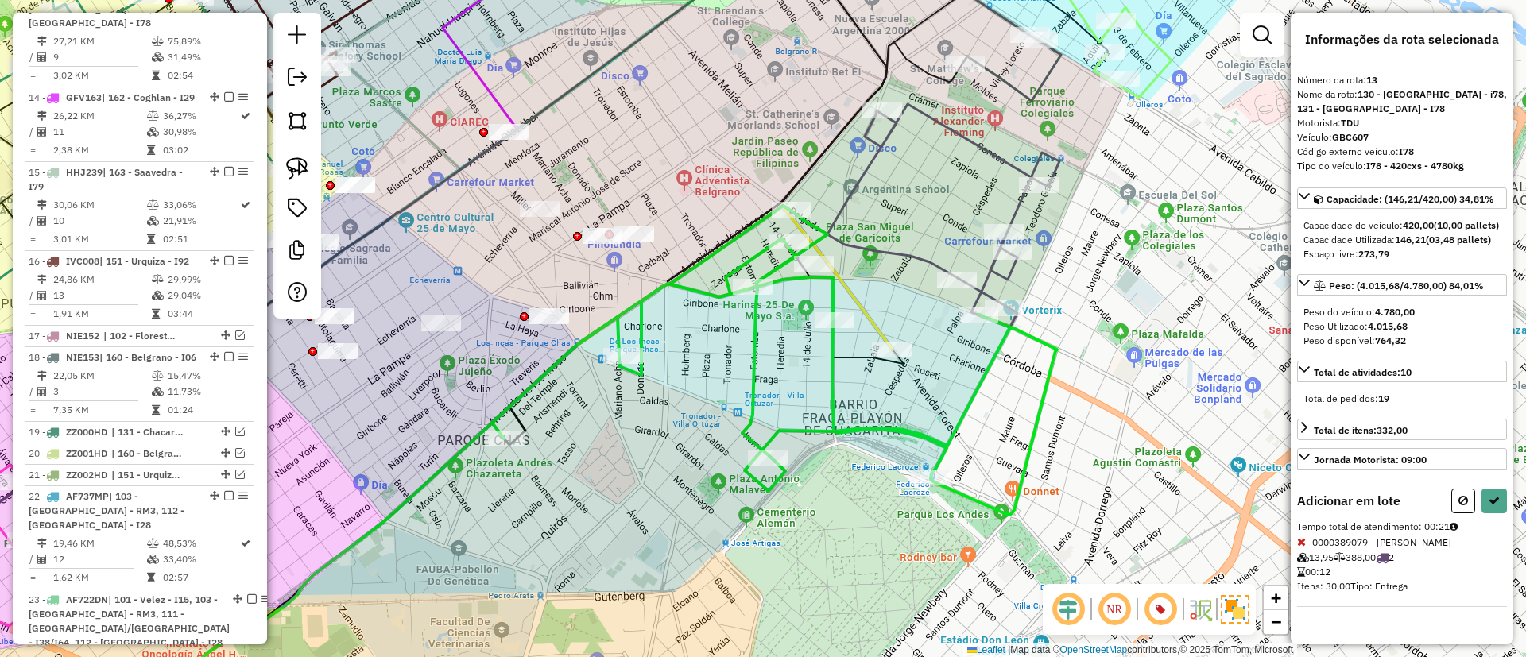
select select "**********"
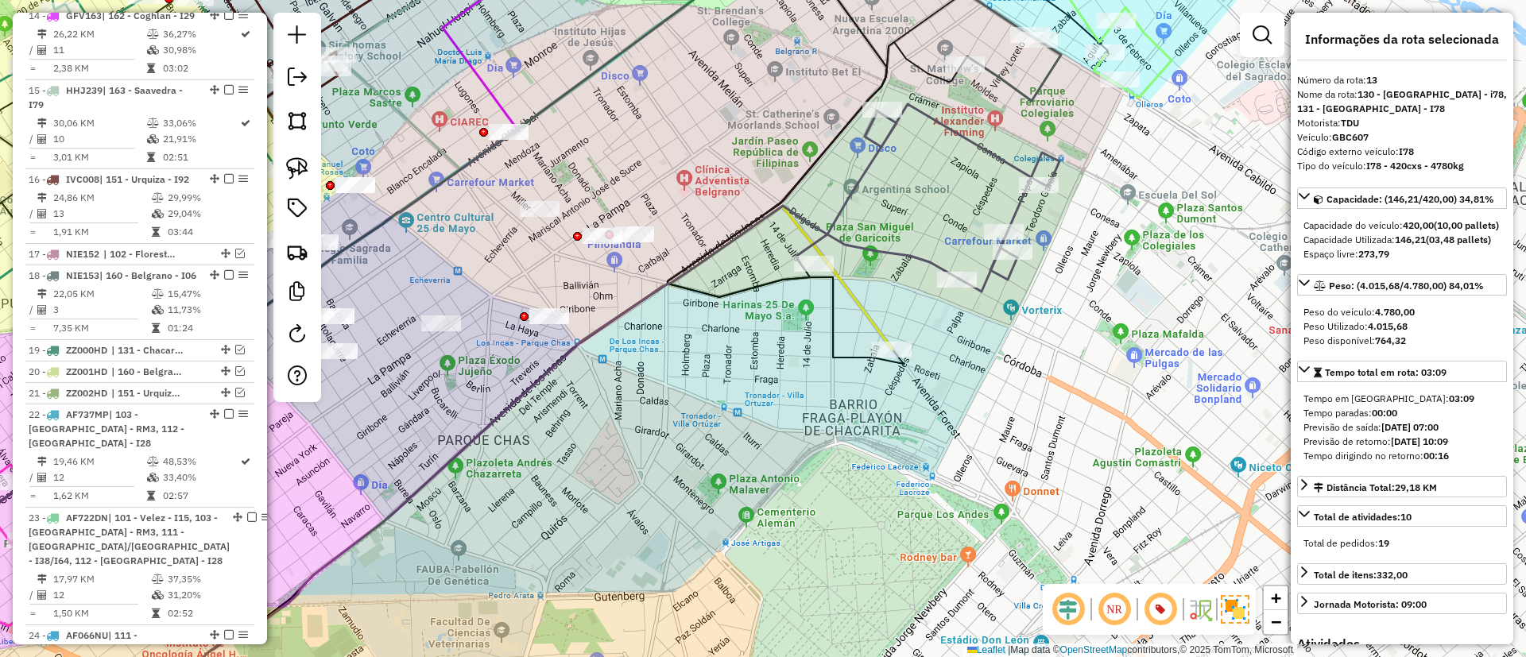
scroll to position [1517, 0]
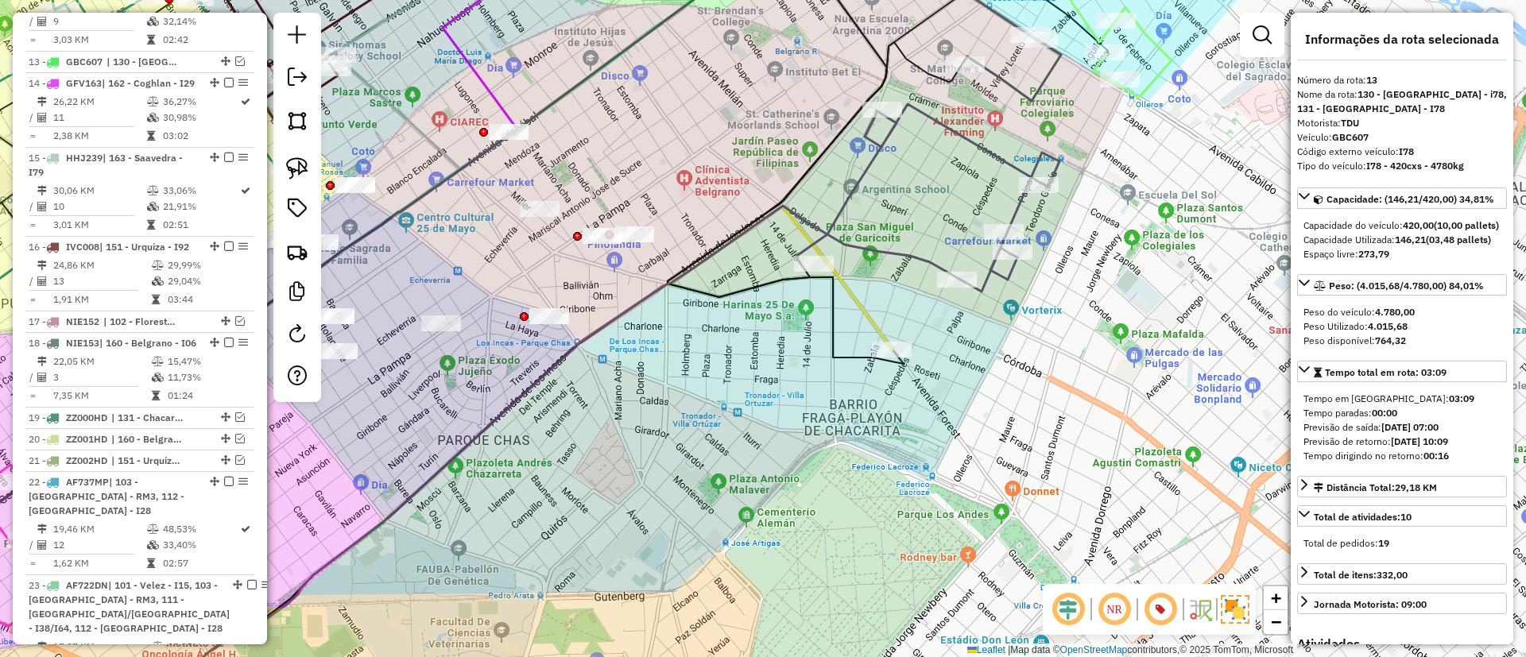
click at [916, 256] on icon at bounding box center [538, 464] width 840 height 517
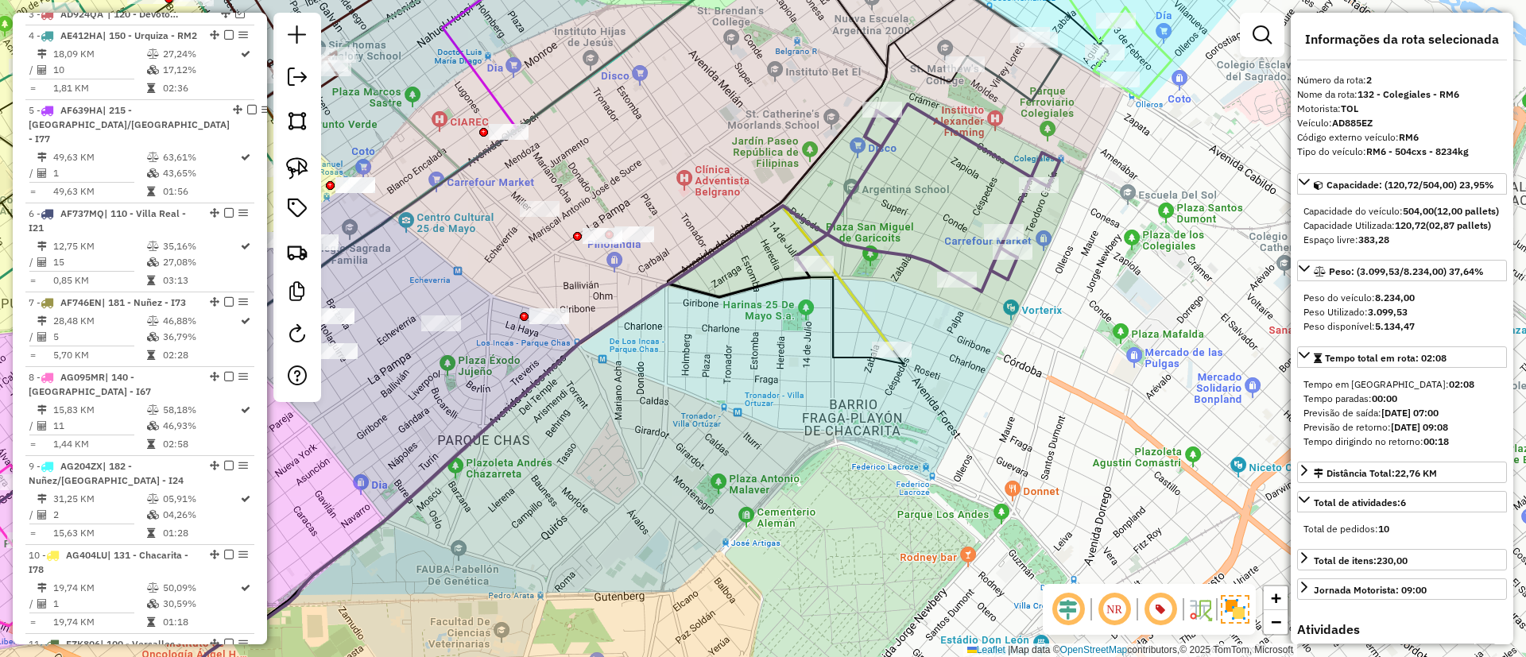
scroll to position [687, 0]
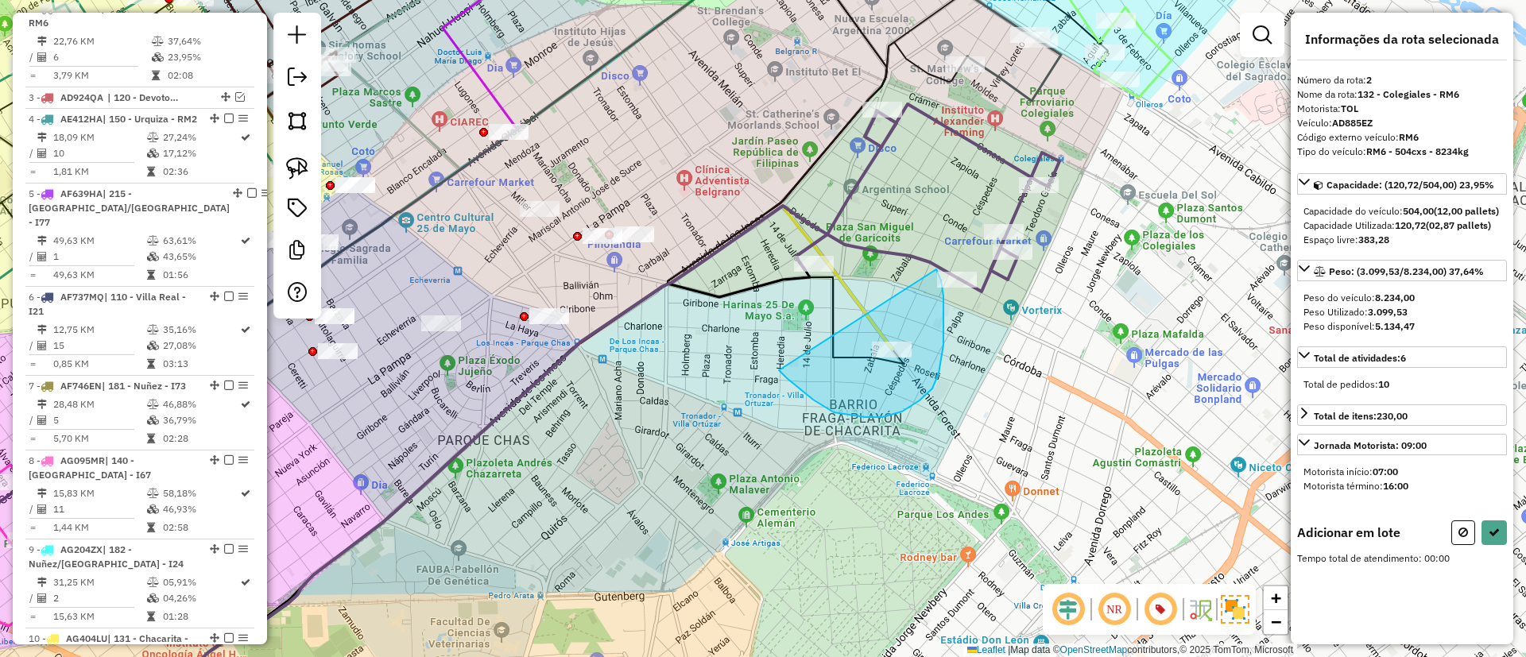
drag, startPoint x: 865, startPoint y: 417, endPoint x: 933, endPoint y: 263, distance: 168.7
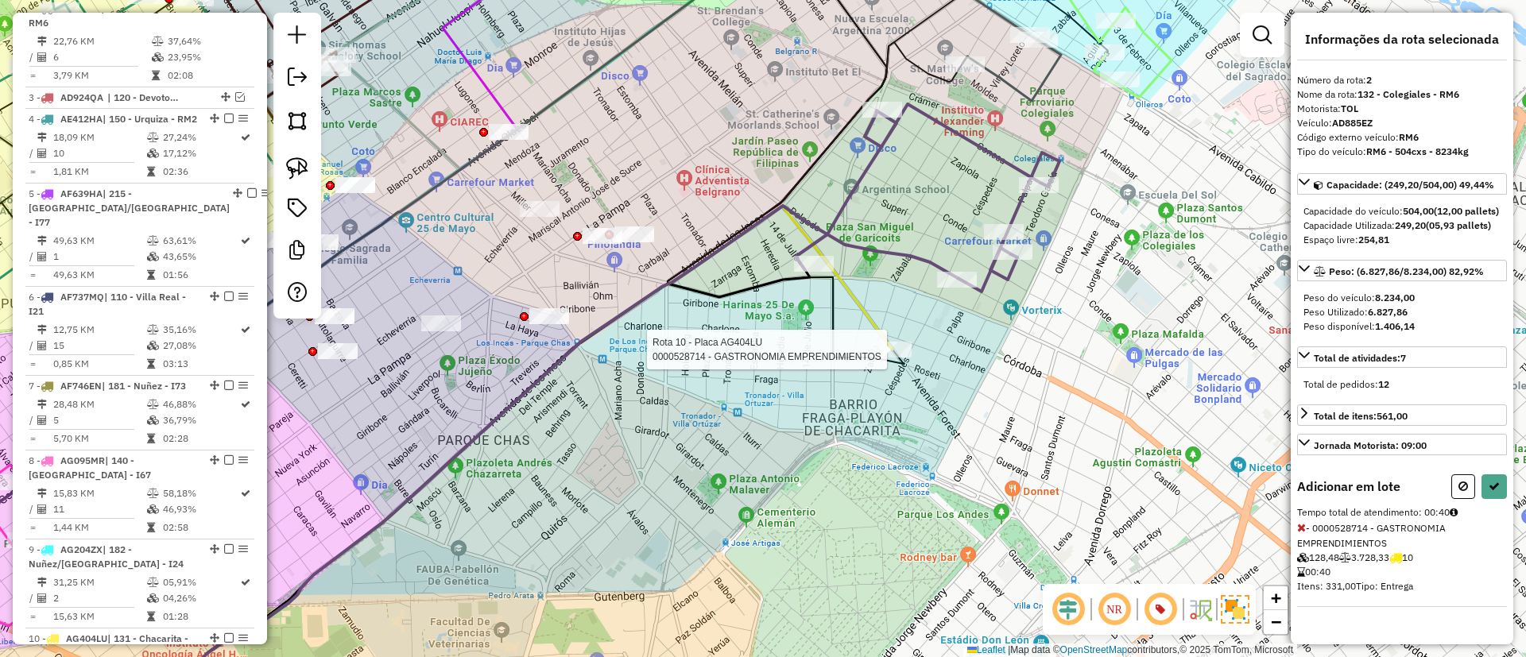
select select "**********"
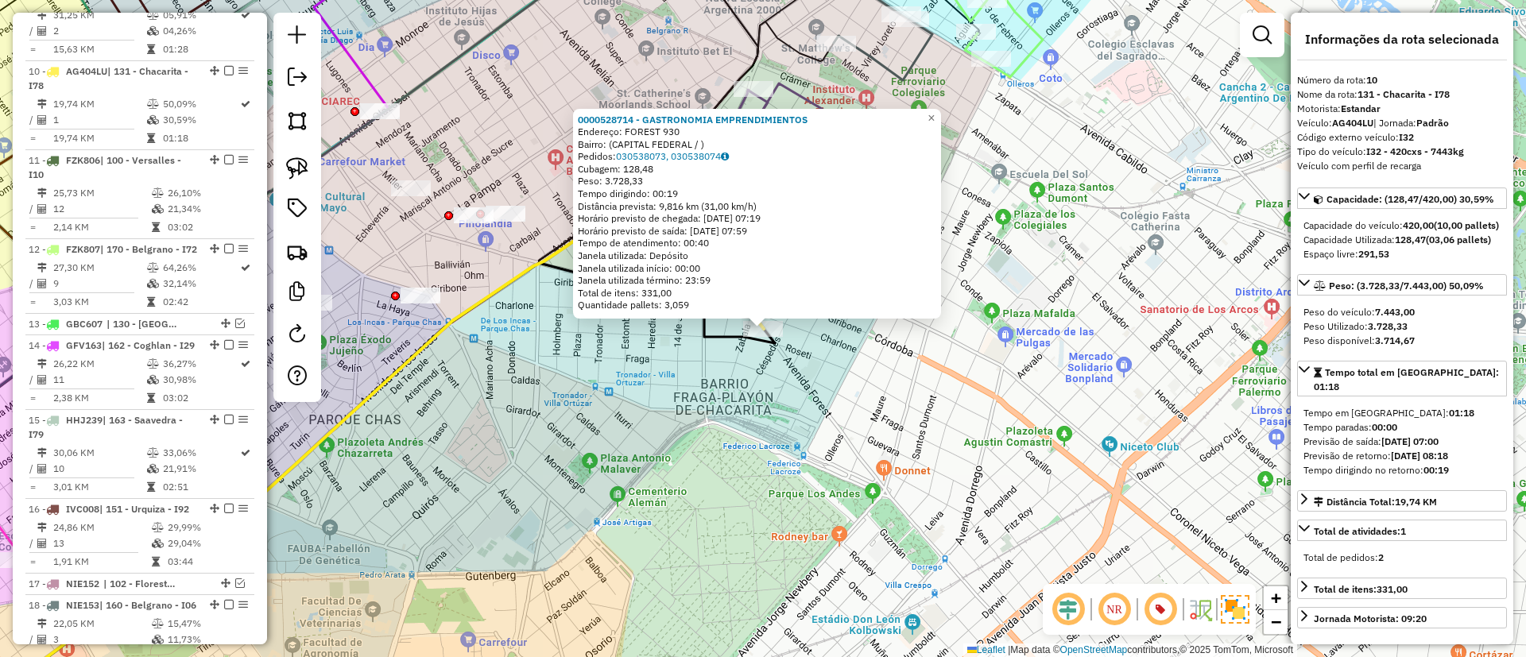
scroll to position [1317, 0]
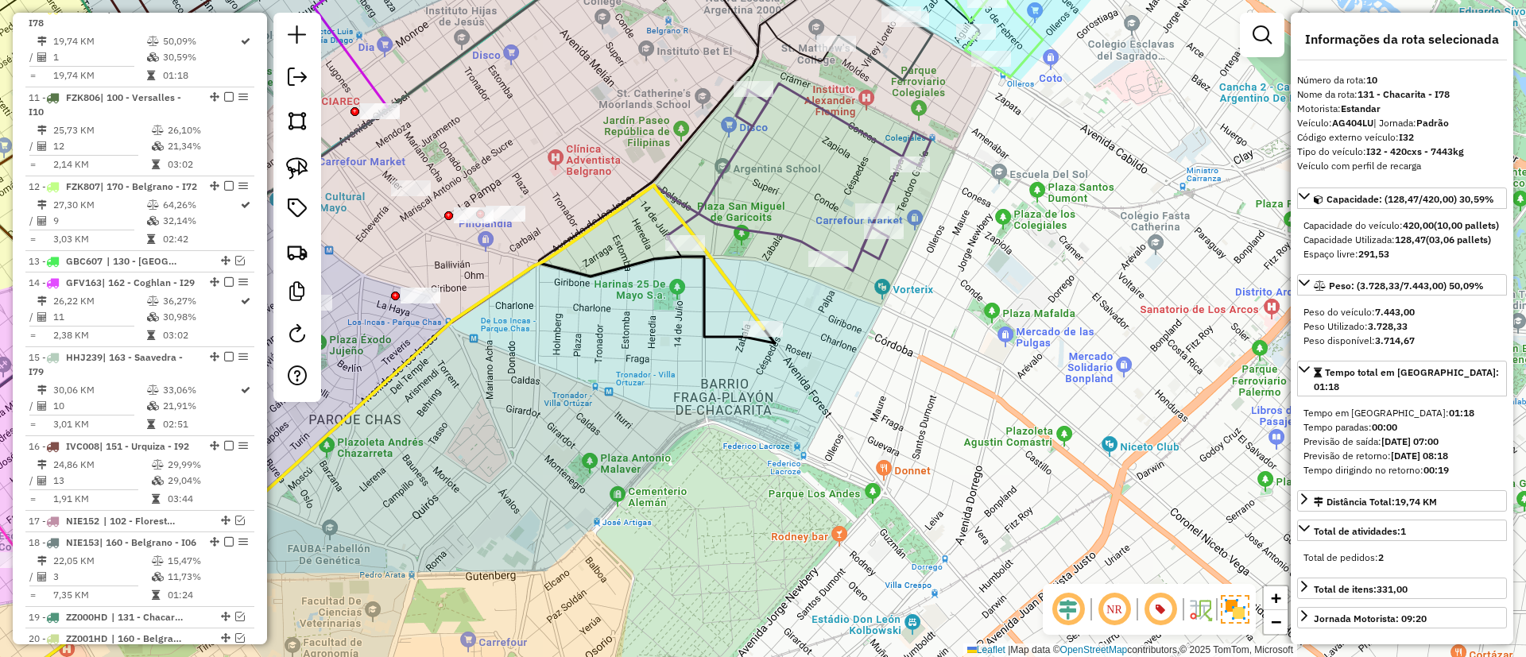
click at [799, 238] on icon at bounding box center [394, 453] width 869 height 537
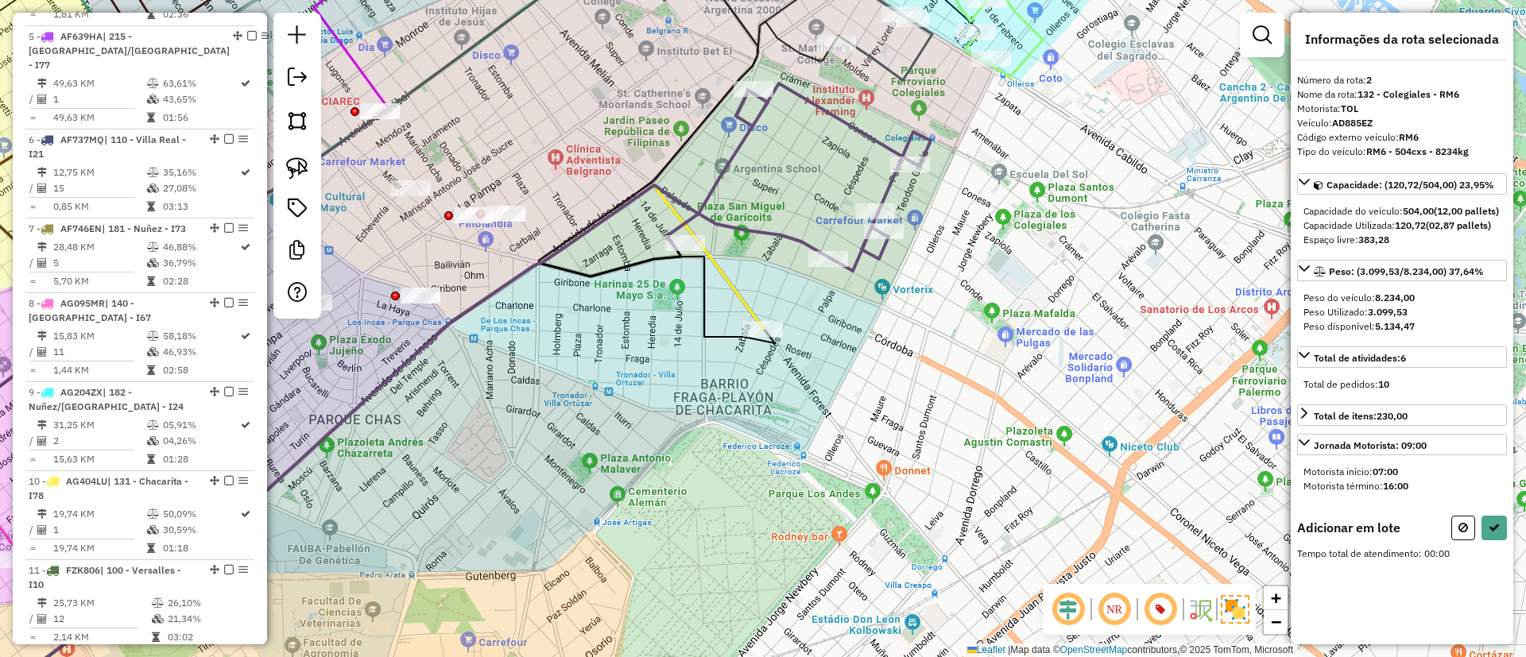
scroll to position [687, 0]
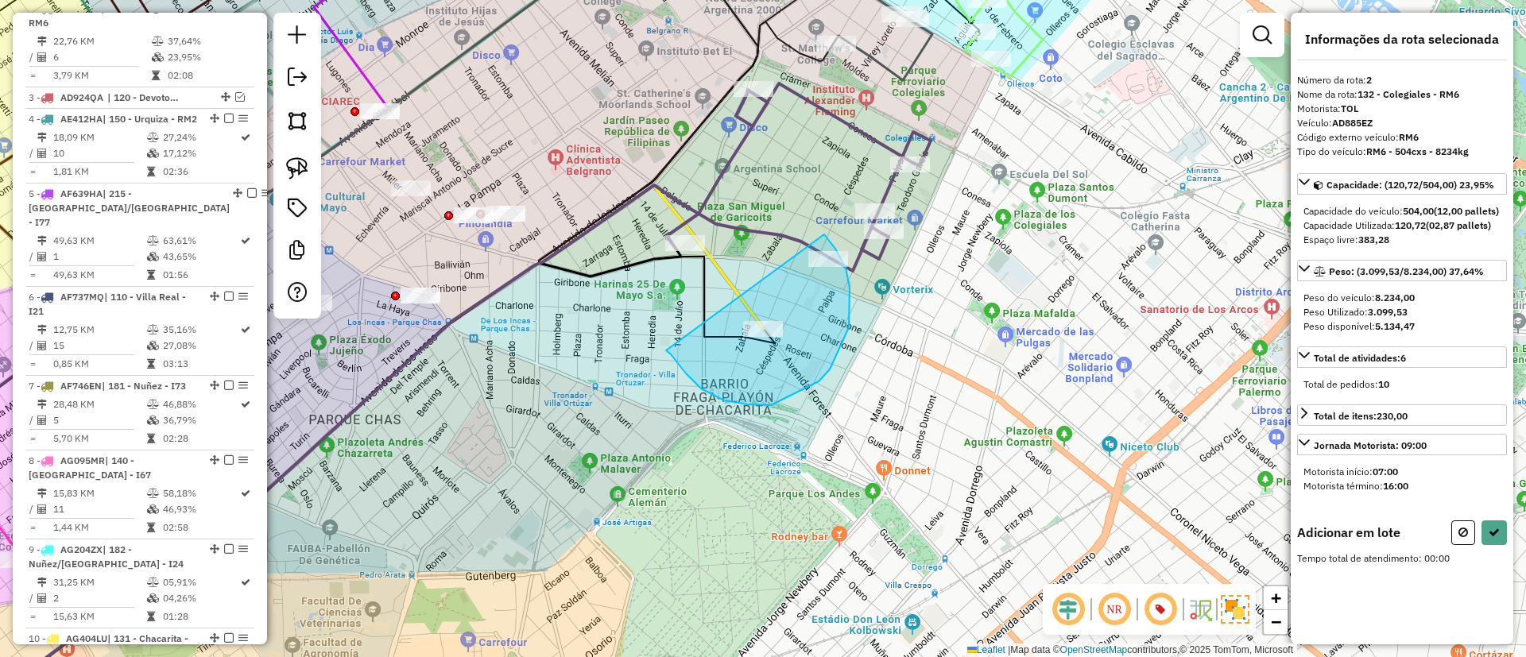
drag, startPoint x: 724, startPoint y: 401, endPoint x: 810, endPoint y: 223, distance: 197.7
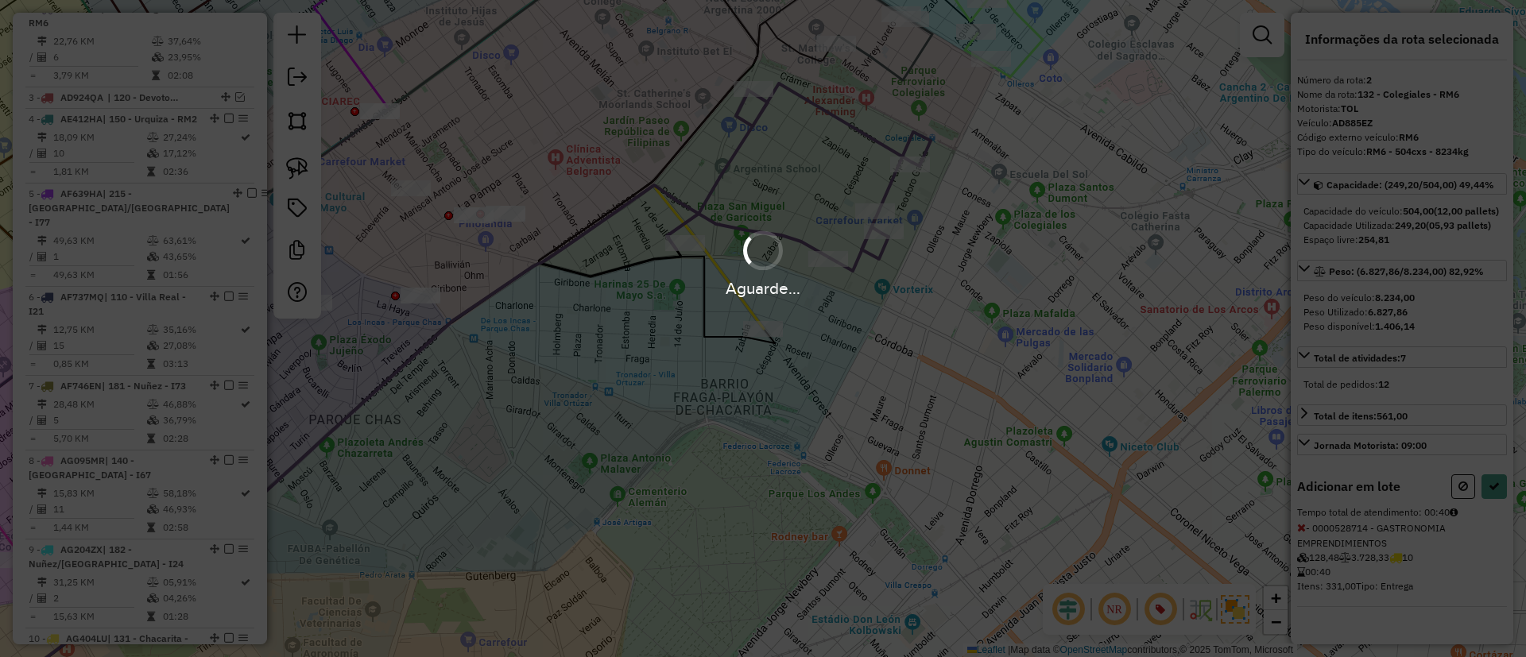
select select "**********"
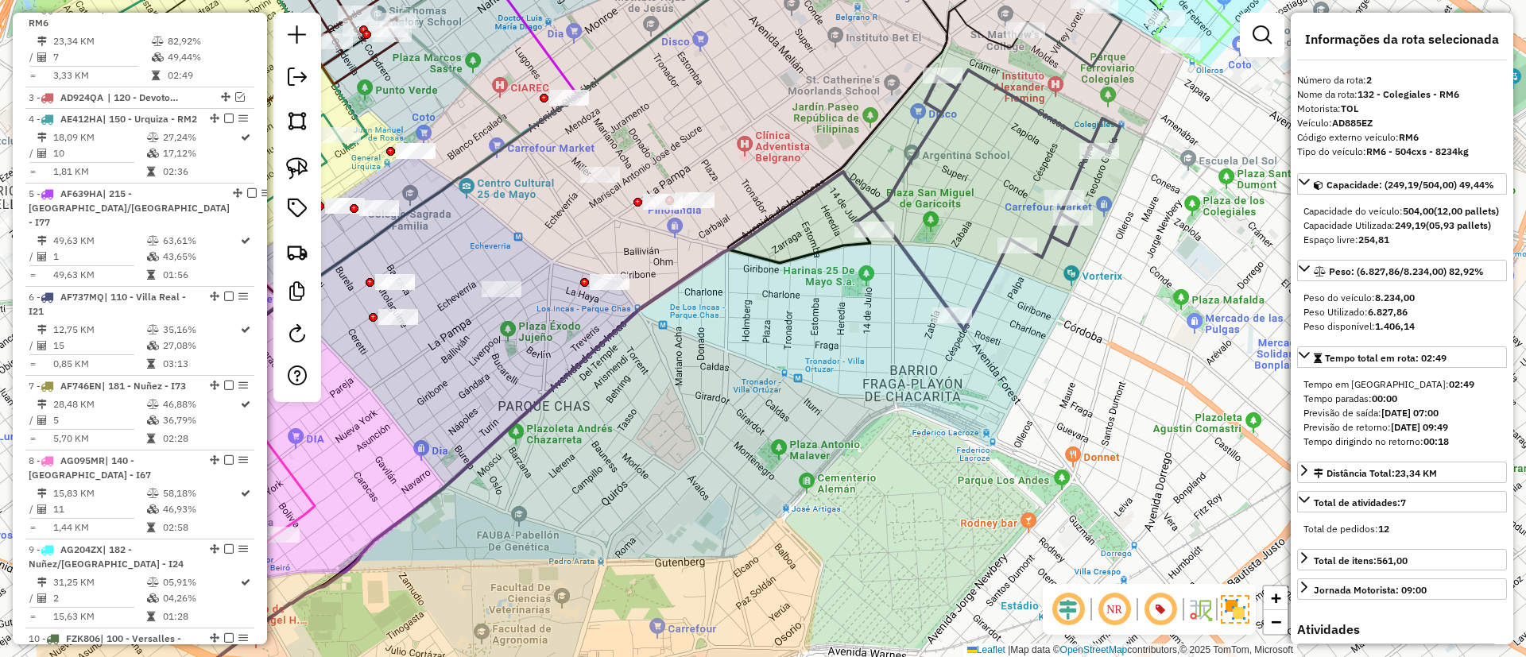
drag, startPoint x: 634, startPoint y: 333, endPoint x: 823, endPoint y: 318, distance: 189.8
click at [823, 318] on div "Janela de atendimento Grade de atendimento Capacidade Transportadoras Veículos …" at bounding box center [763, 328] width 1526 height 657
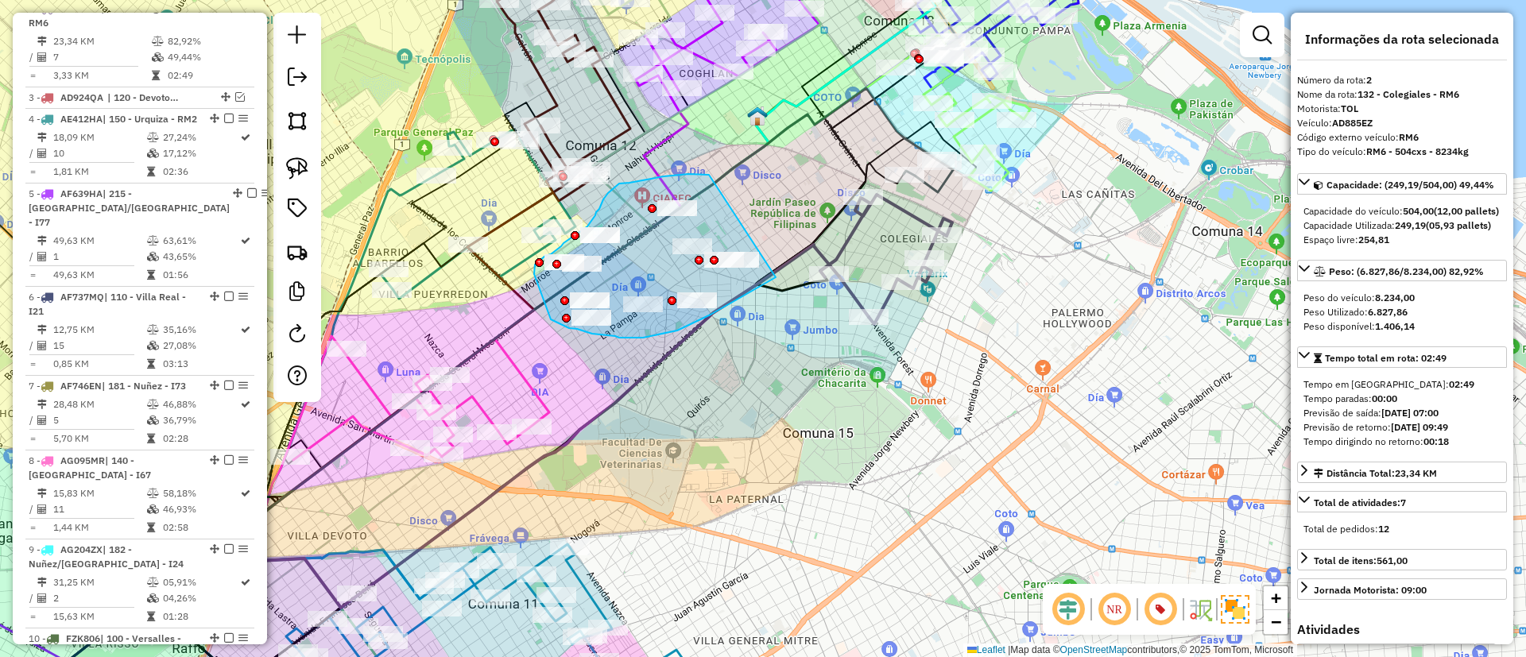
drag, startPoint x: 709, startPoint y: 175, endPoint x: 793, endPoint y: 242, distance: 107.5
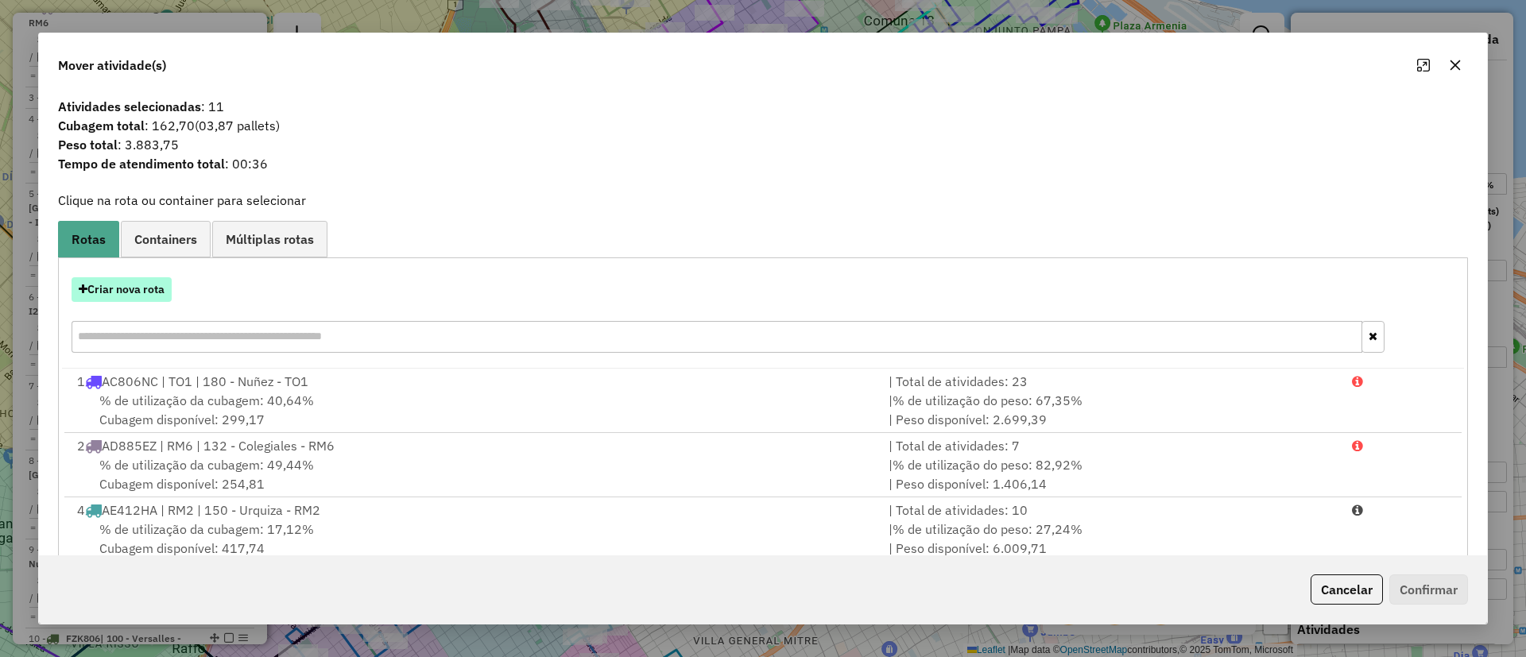
click at [128, 289] on button "Criar nova rota" at bounding box center [122, 289] width 100 height 25
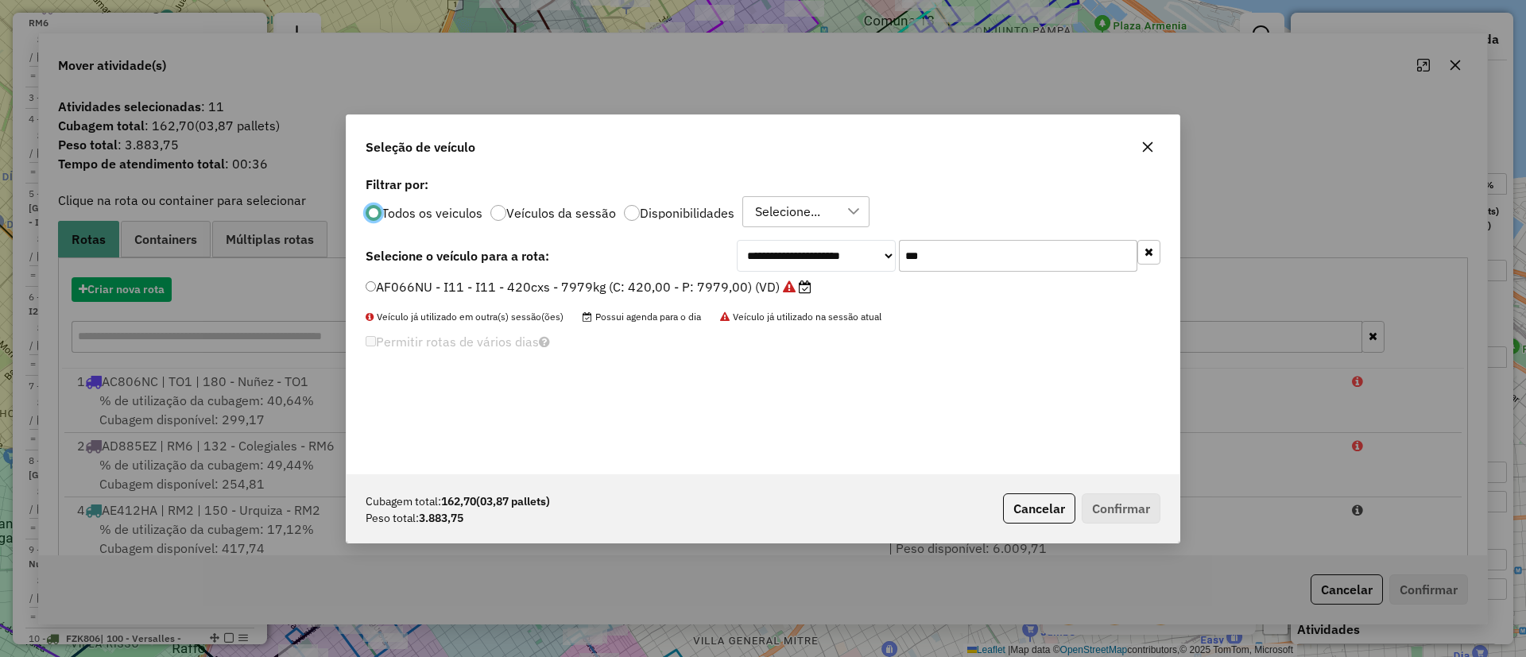
scroll to position [9, 5]
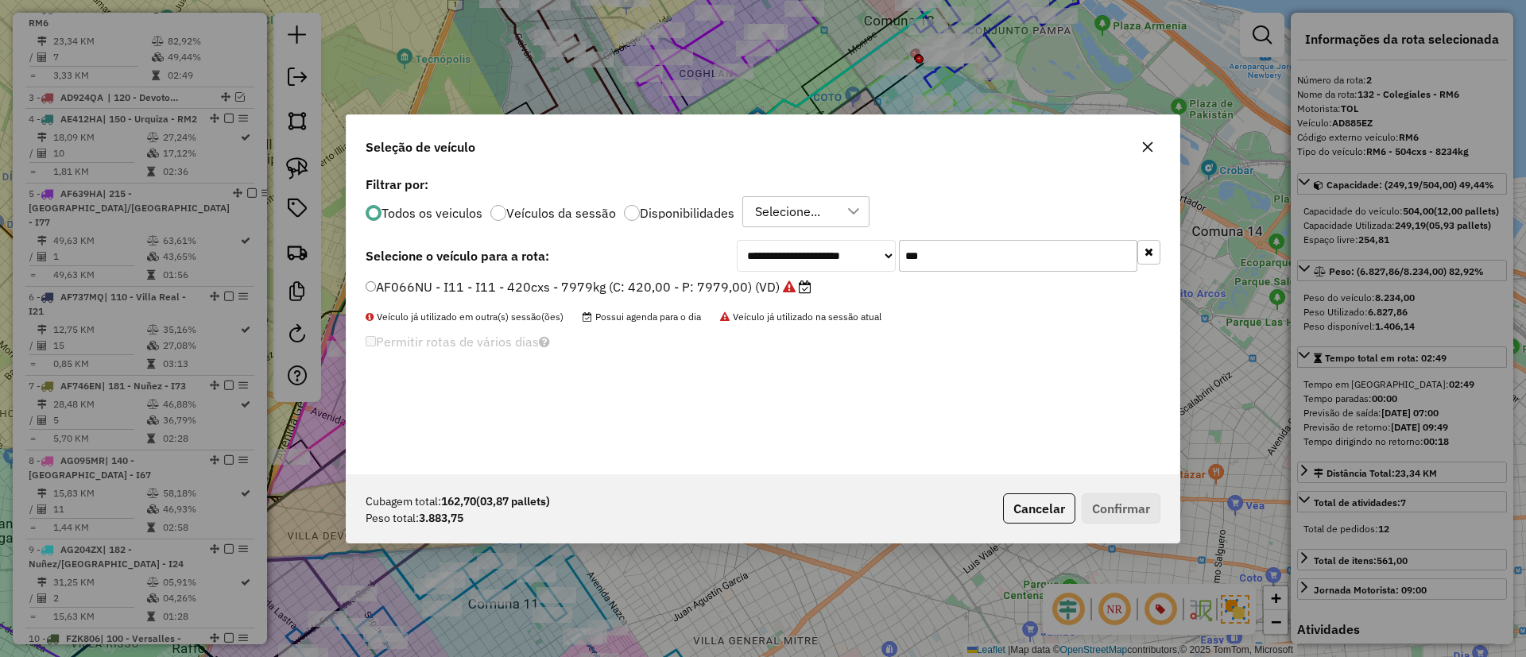
drag, startPoint x: 986, startPoint y: 265, endPoint x: 865, endPoint y: 251, distance: 121.7
click at [865, 251] on div "**********" at bounding box center [949, 256] width 424 height 32
type input "***"
click at [749, 282] on label "AF444TV - I36 - I36 - 420cxs - 9771kg (C: 420,00 - P: 9771,00) (VD)" at bounding box center [580, 286] width 428 height 19
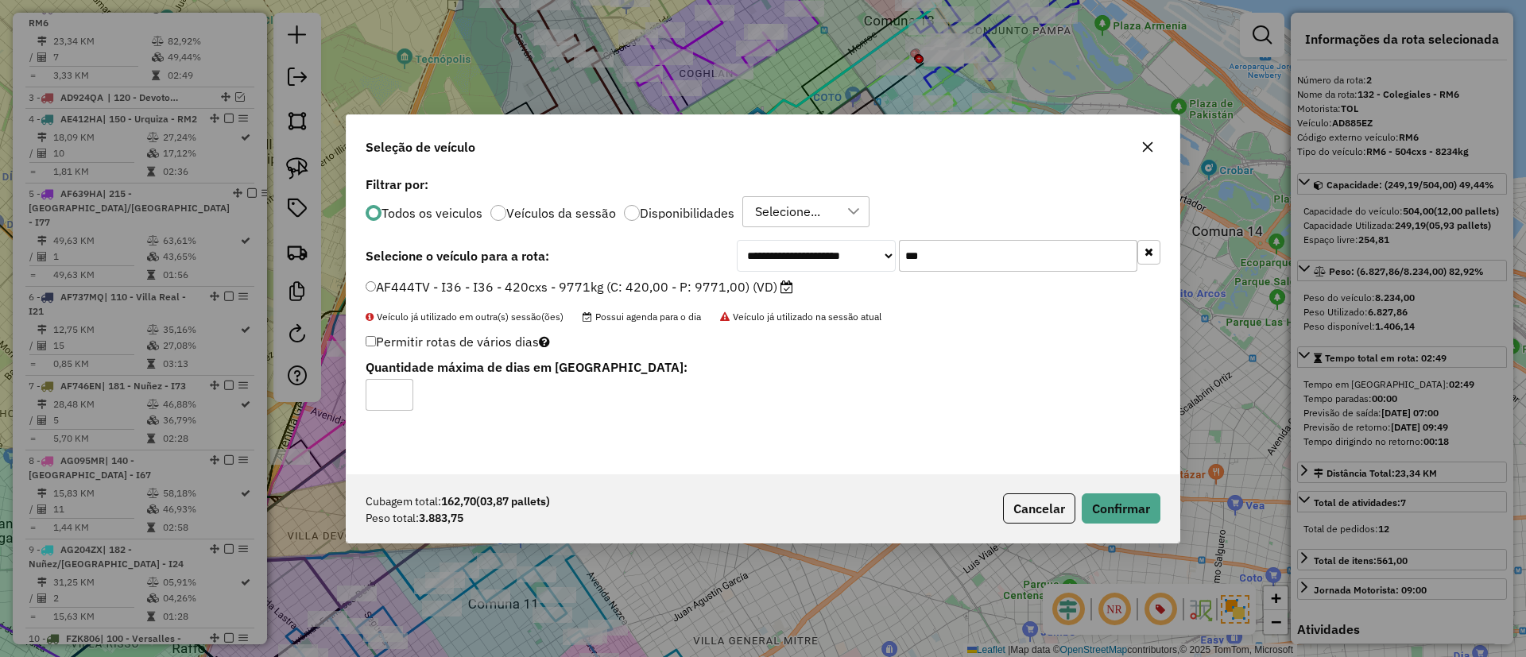
click at [1110, 490] on div "Cubagem total: 162,70 (03,87 pallets) Peso total: 3.883,75 Cancelar Confirmar" at bounding box center [763, 509] width 833 height 68
click at [1110, 498] on button "Confirmar" at bounding box center [1121, 509] width 79 height 30
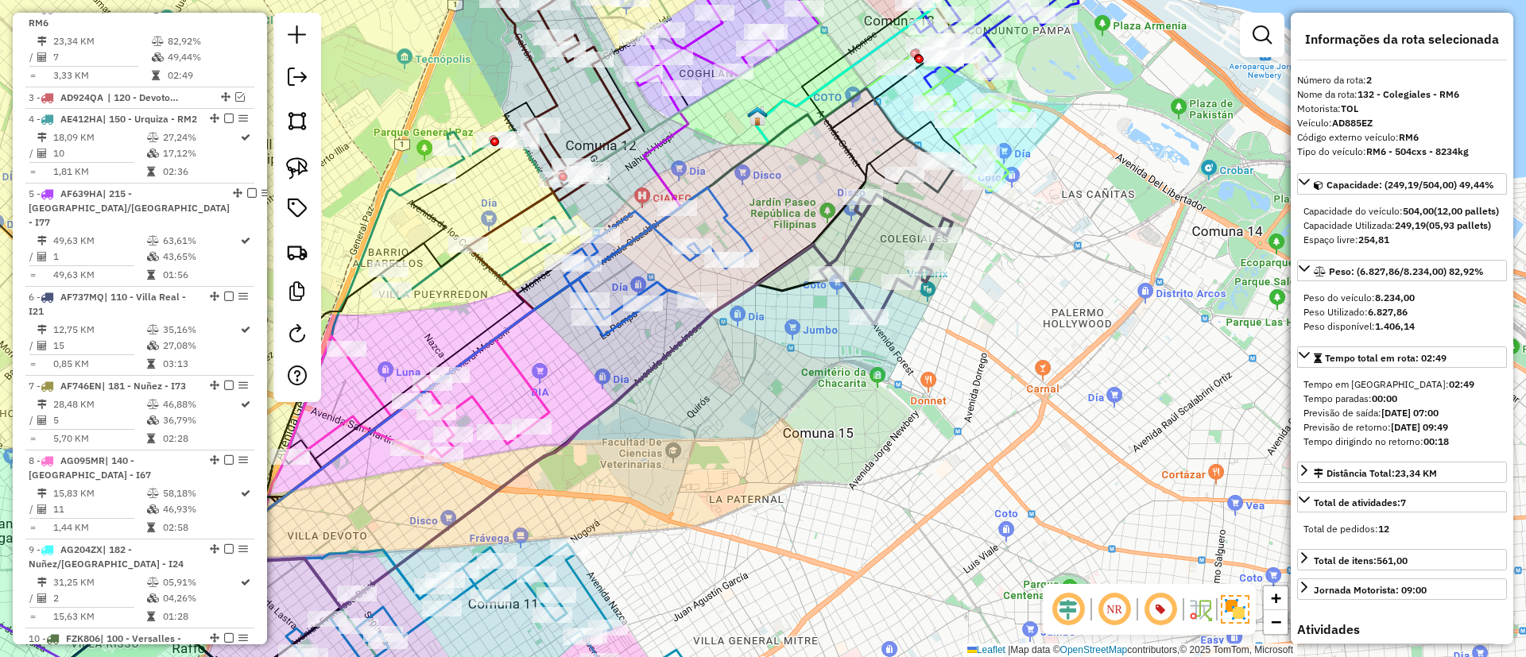
click at [517, 374] on icon at bounding box center [421, 399] width 256 height 121
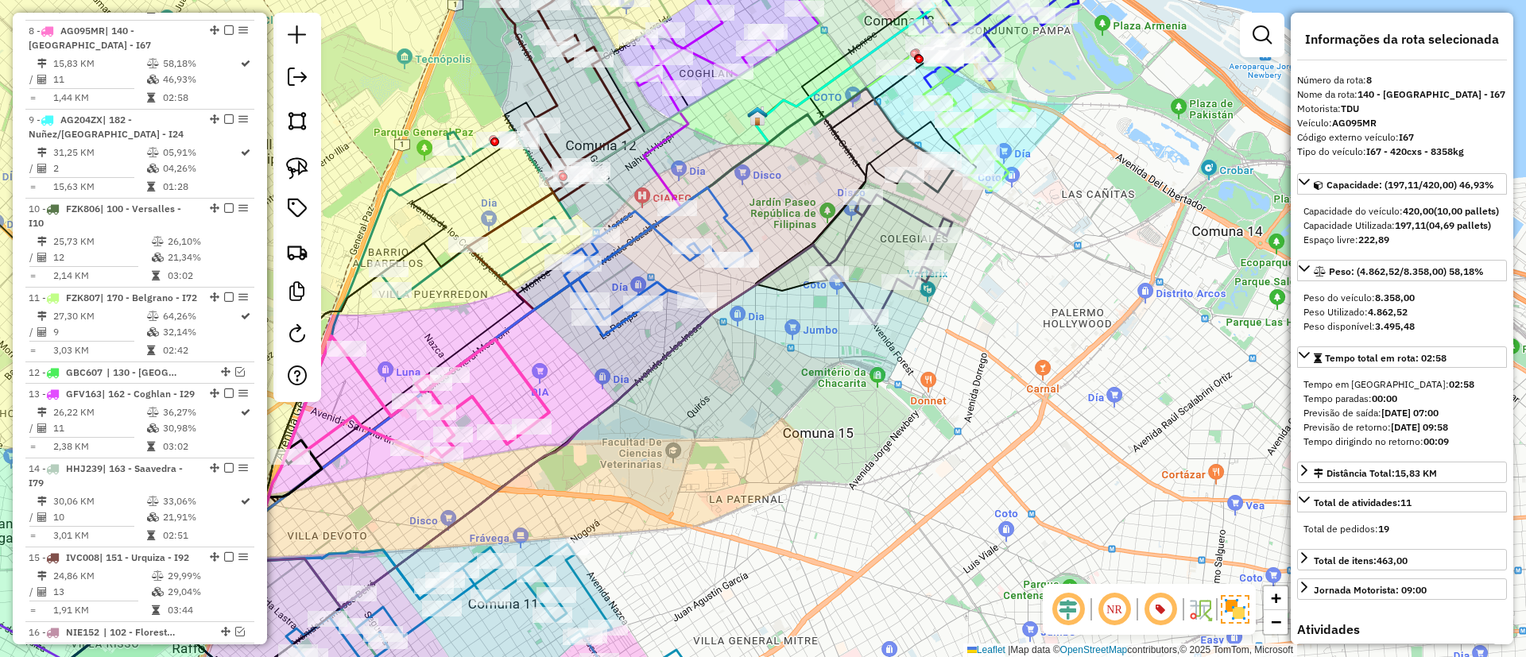
scroll to position [1139, 0]
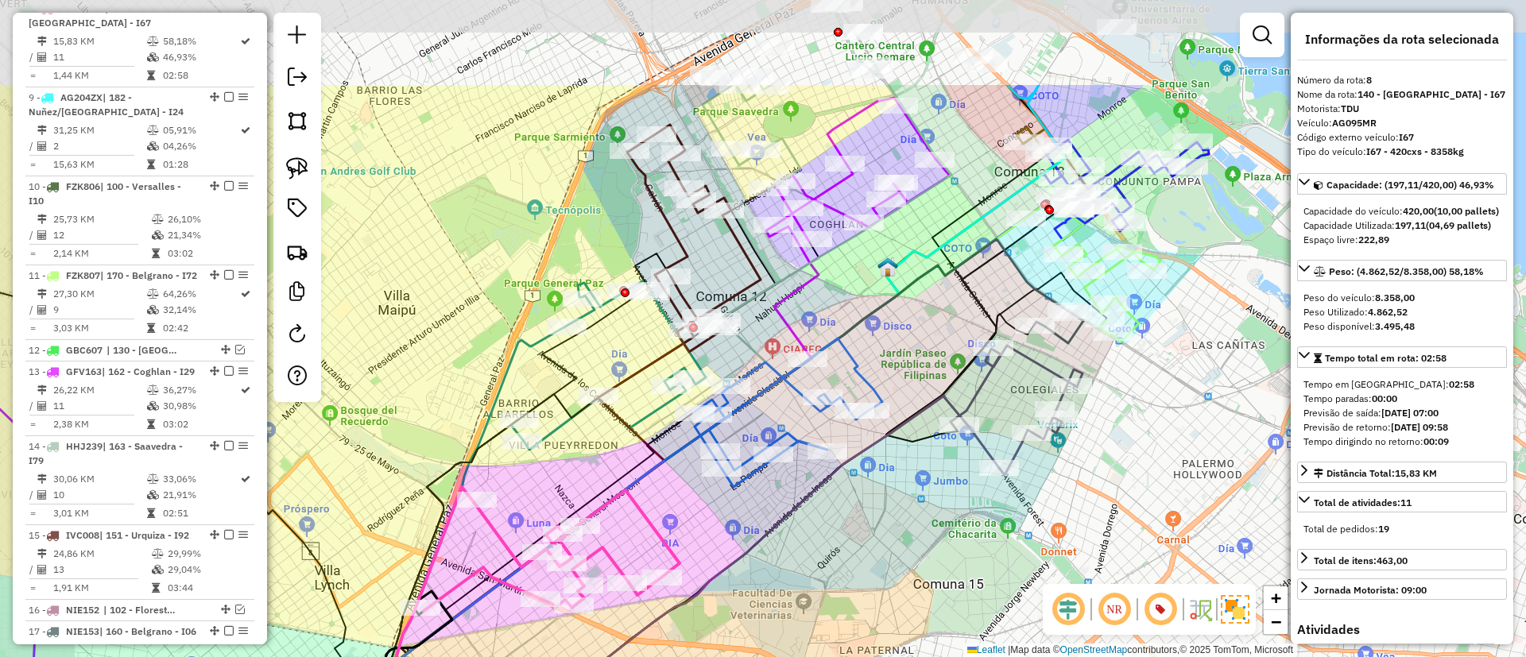
drag, startPoint x: 530, startPoint y: 372, endPoint x: 660, endPoint y: 522, distance: 198.4
click at [660, 522] on icon at bounding box center [552, 550] width 256 height 121
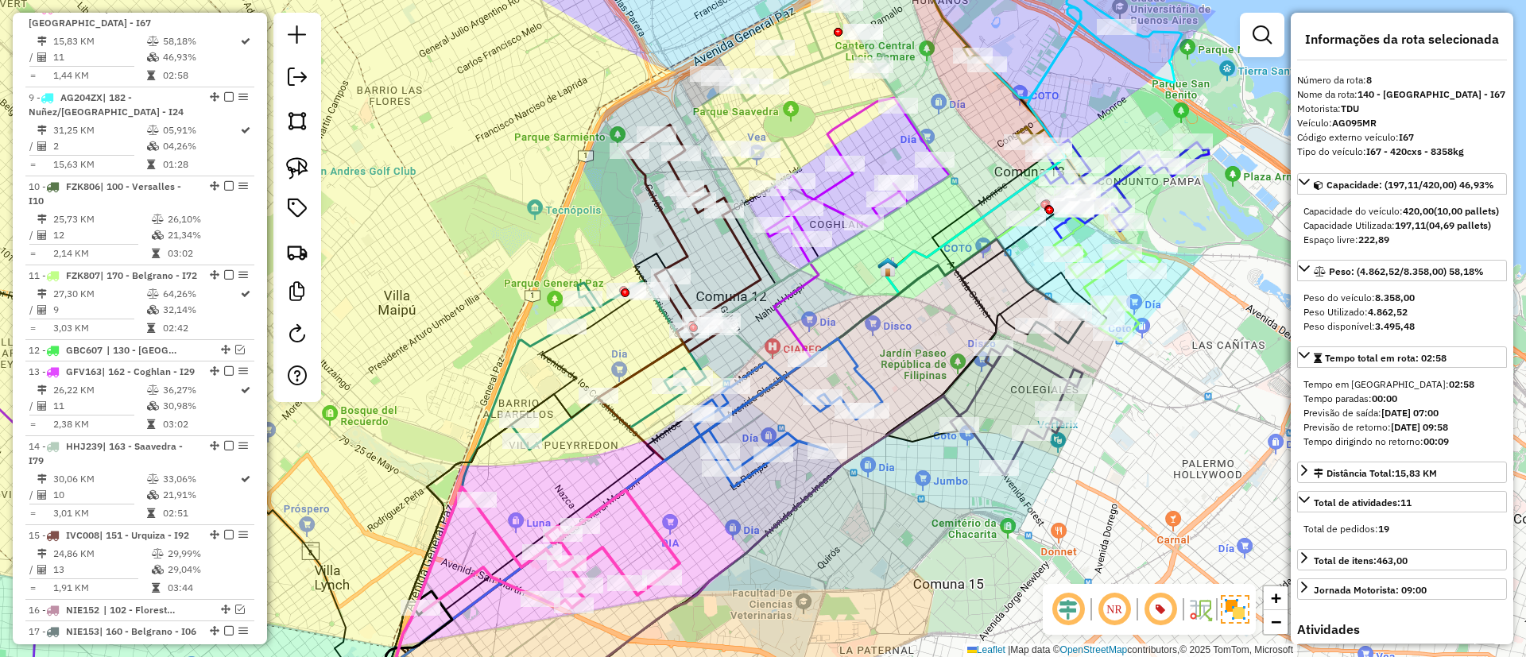
click at [688, 245] on icon at bounding box center [694, 238] width 134 height 227
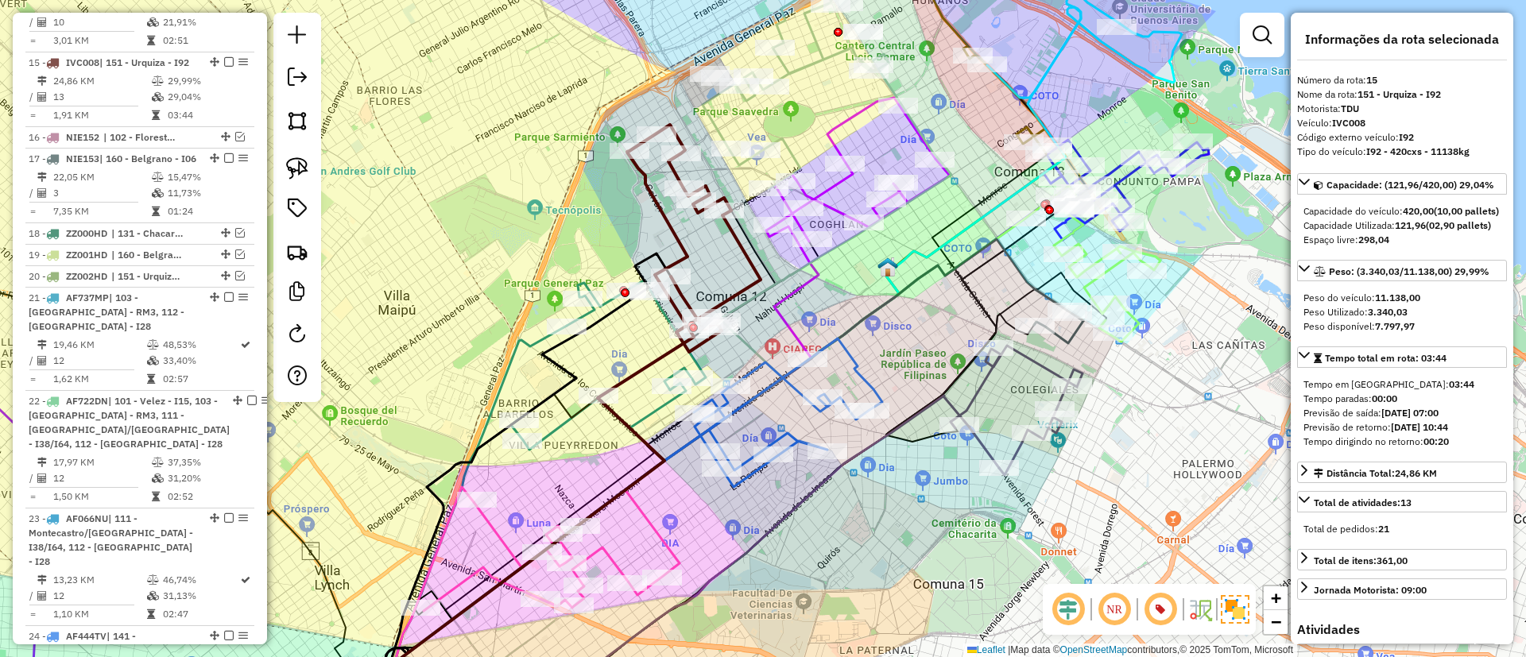
scroll to position [1695, 0]
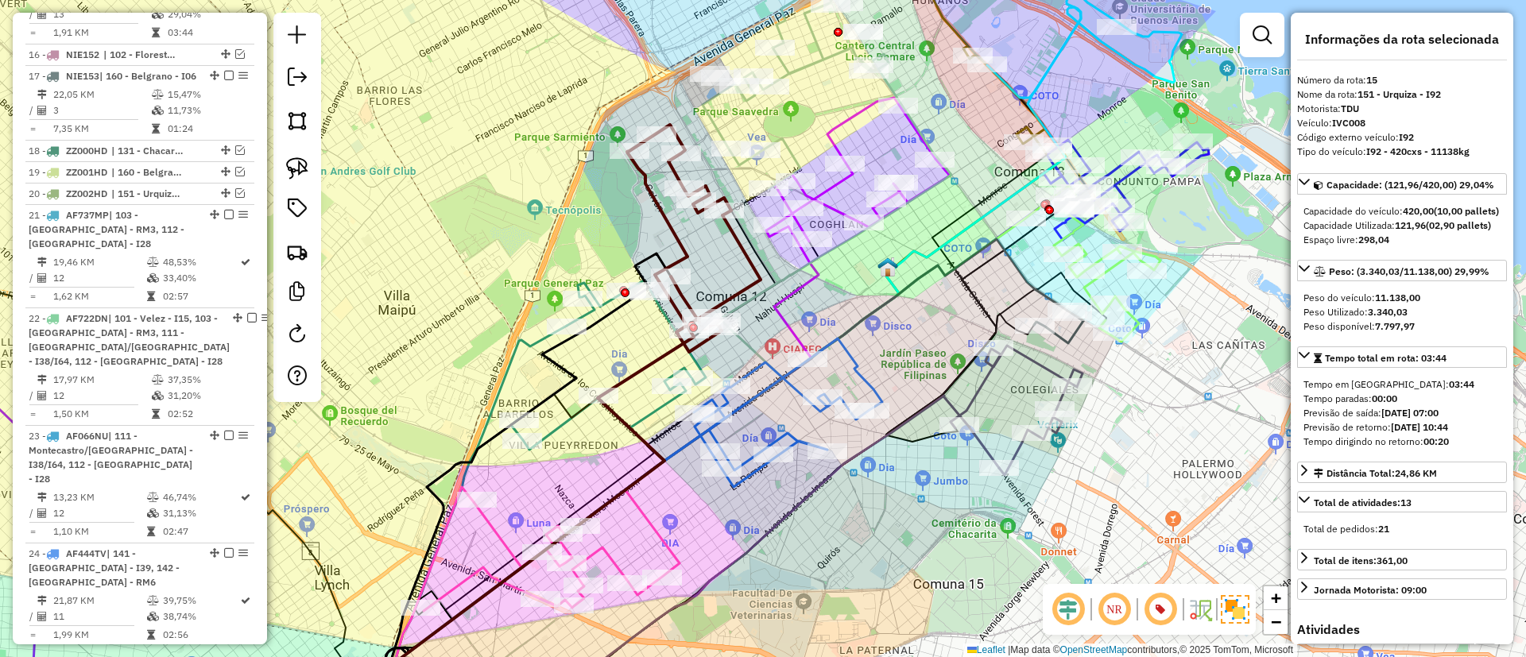
click at [535, 335] on icon at bounding box center [439, 524] width 254 height 397
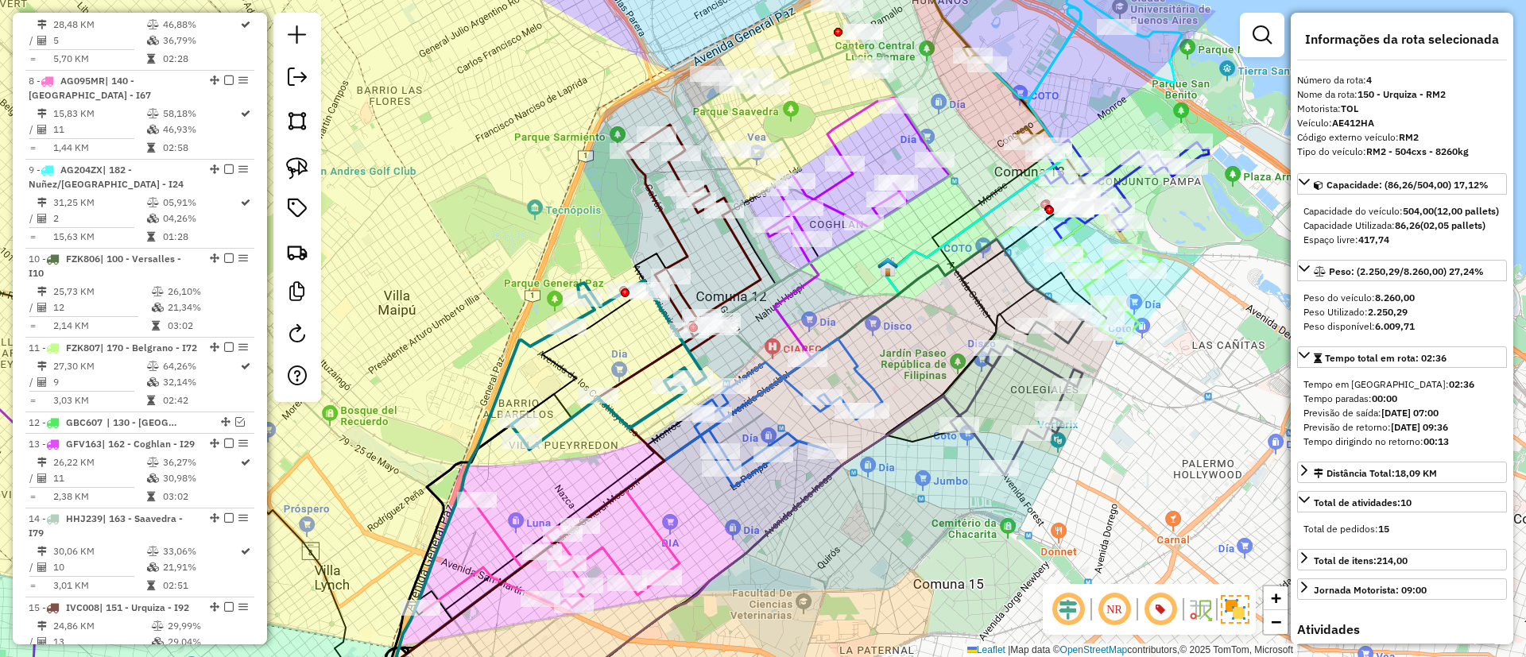
scroll to position [797, 0]
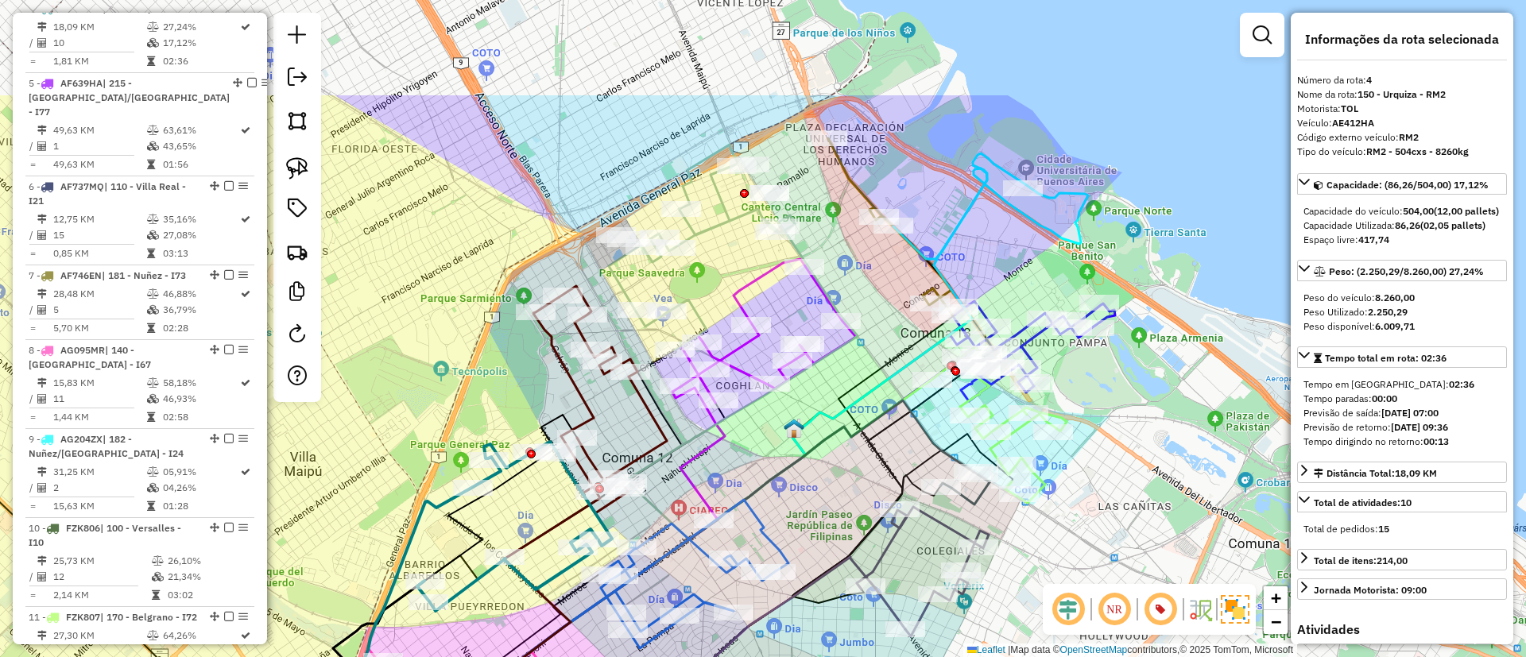
drag, startPoint x: 555, startPoint y: 247, endPoint x: 460, endPoint y: 408, distance: 186.3
click at [460, 408] on div "Janela de atendimento Grade de atendimento Capacidade Transportadoras Veículos …" at bounding box center [763, 328] width 1526 height 657
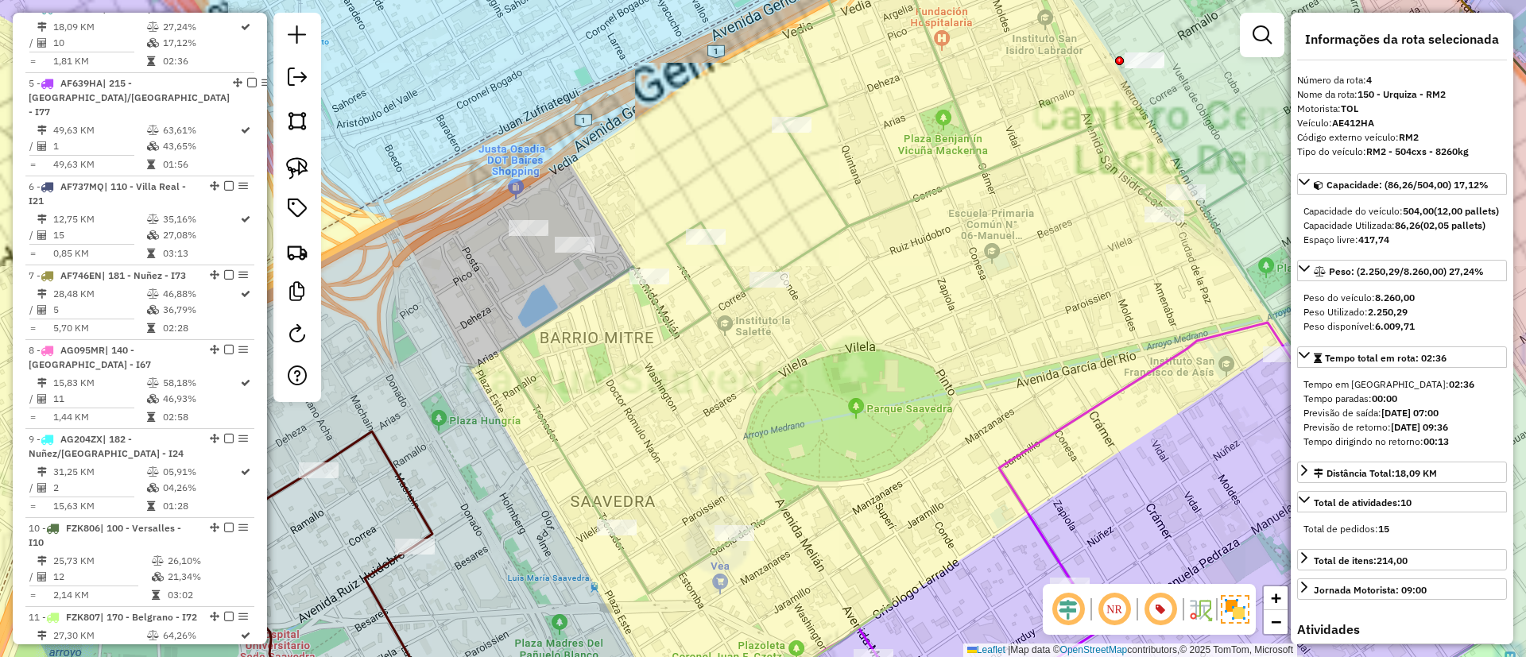
click at [815, 246] on icon at bounding box center [848, 311] width 695 height 754
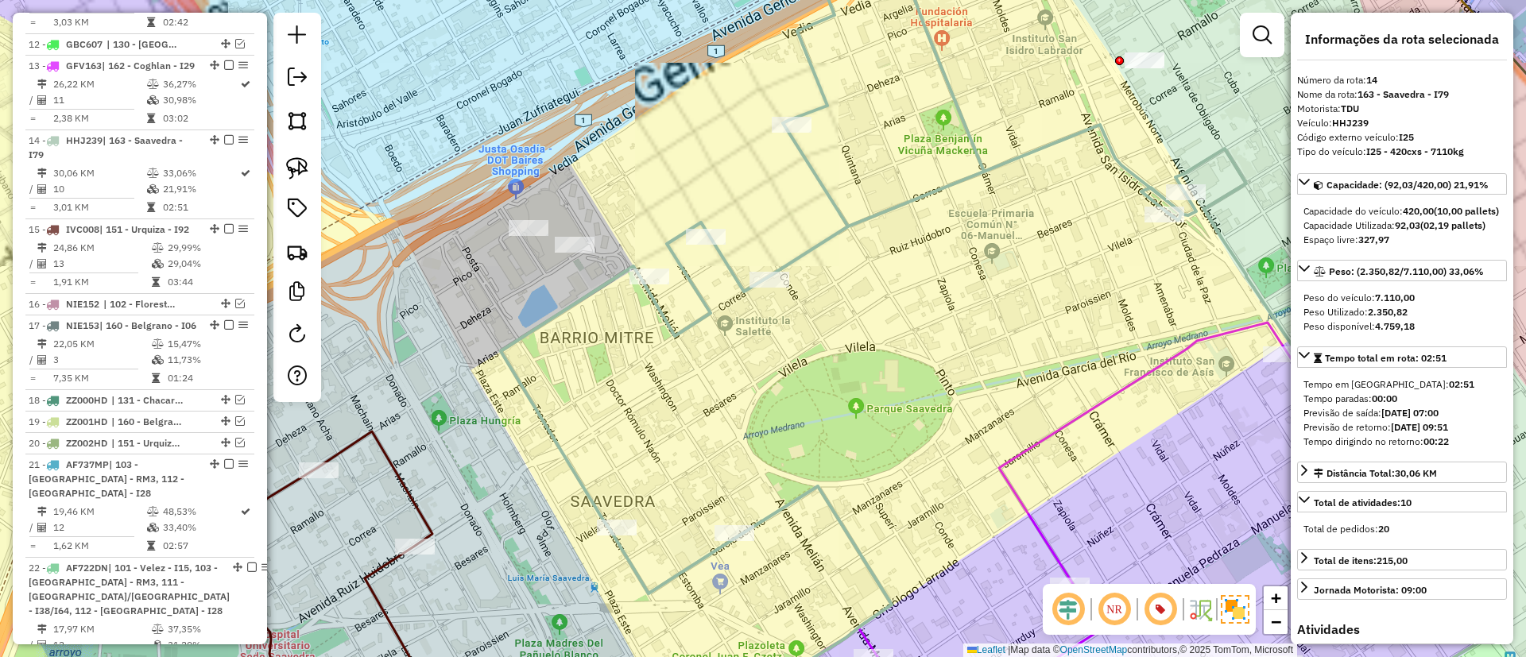
scroll to position [1606, 0]
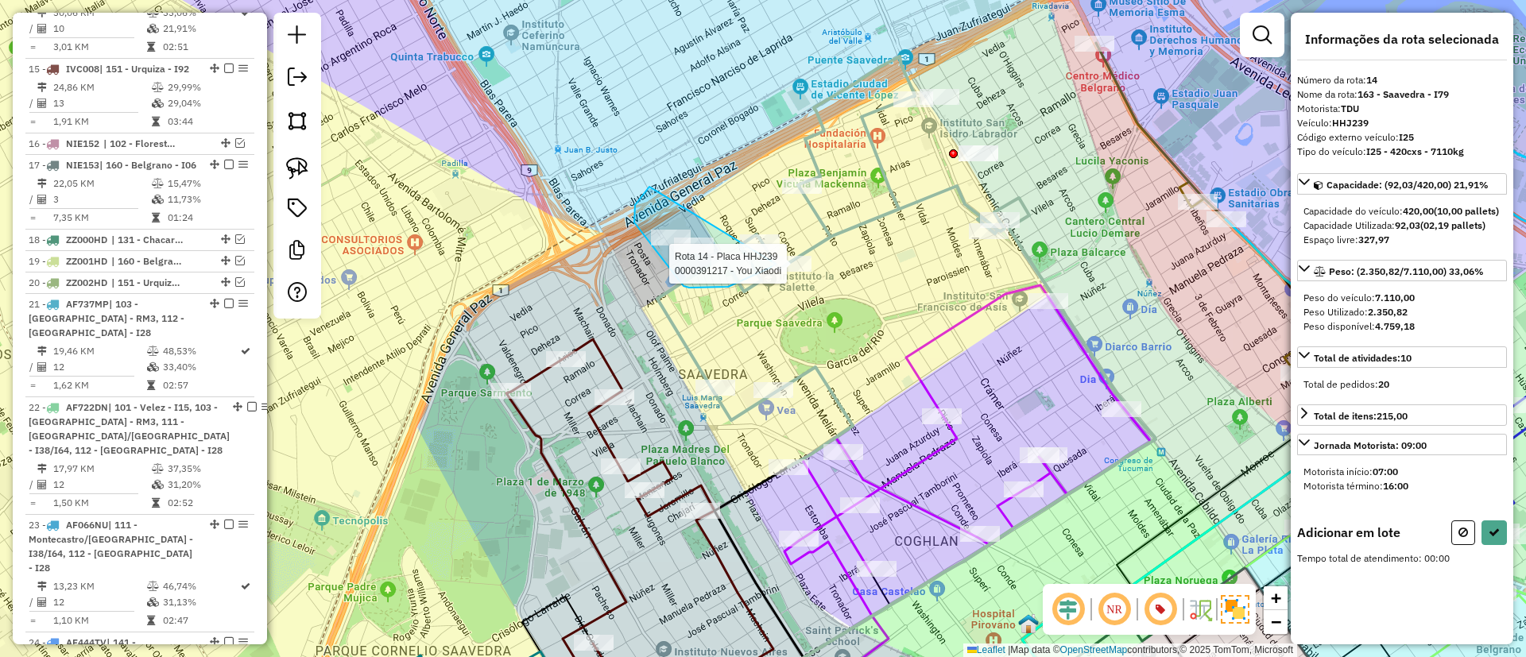
drag, startPoint x: 634, startPoint y: 209, endPoint x: 777, endPoint y: 220, distance: 142.7
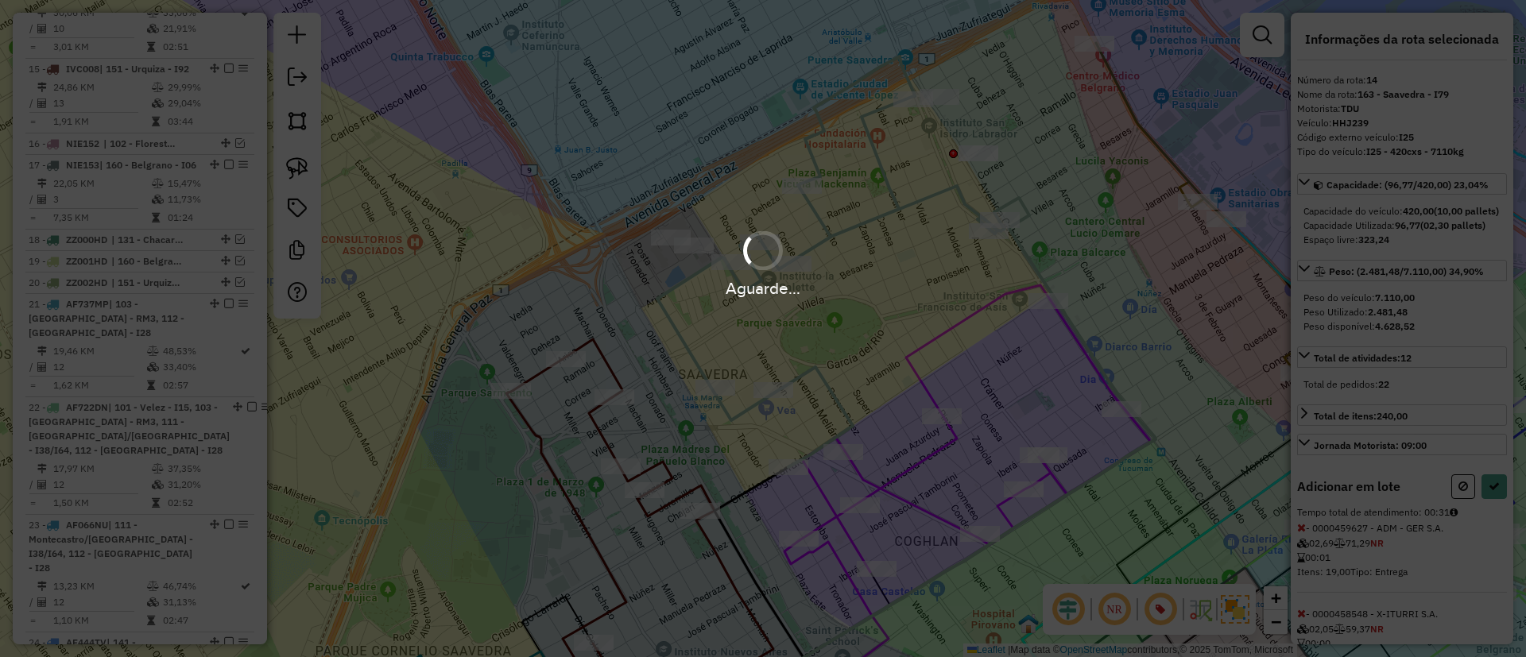
select select "**********"
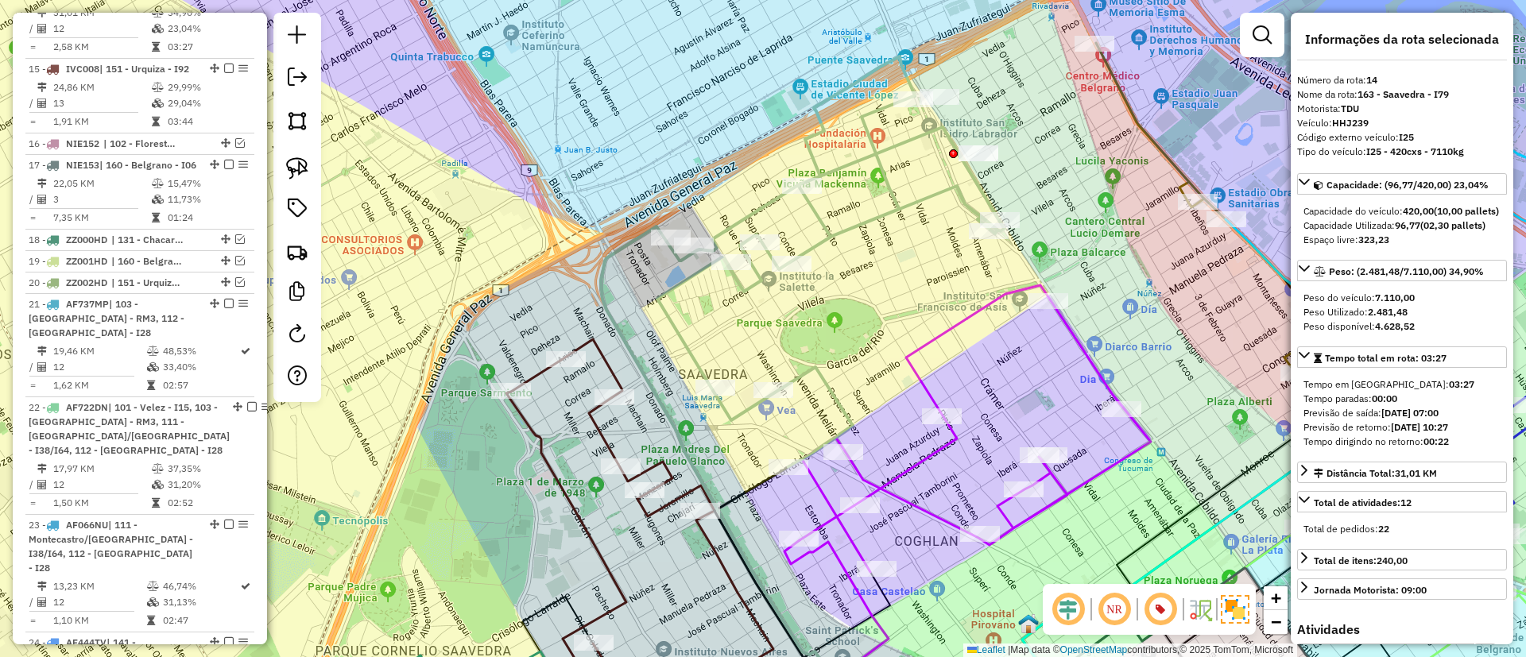
click at [920, 382] on icon at bounding box center [975, 428] width 351 height 287
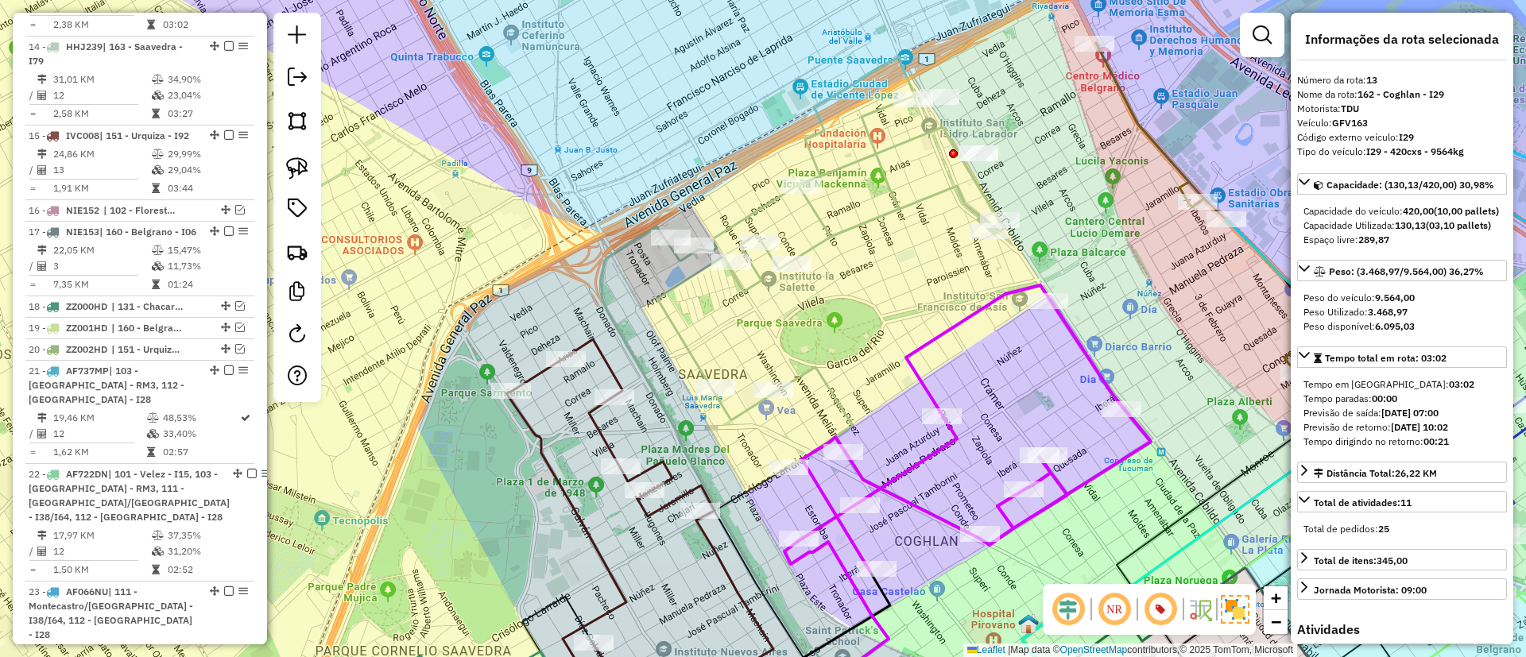
scroll to position [1517, 0]
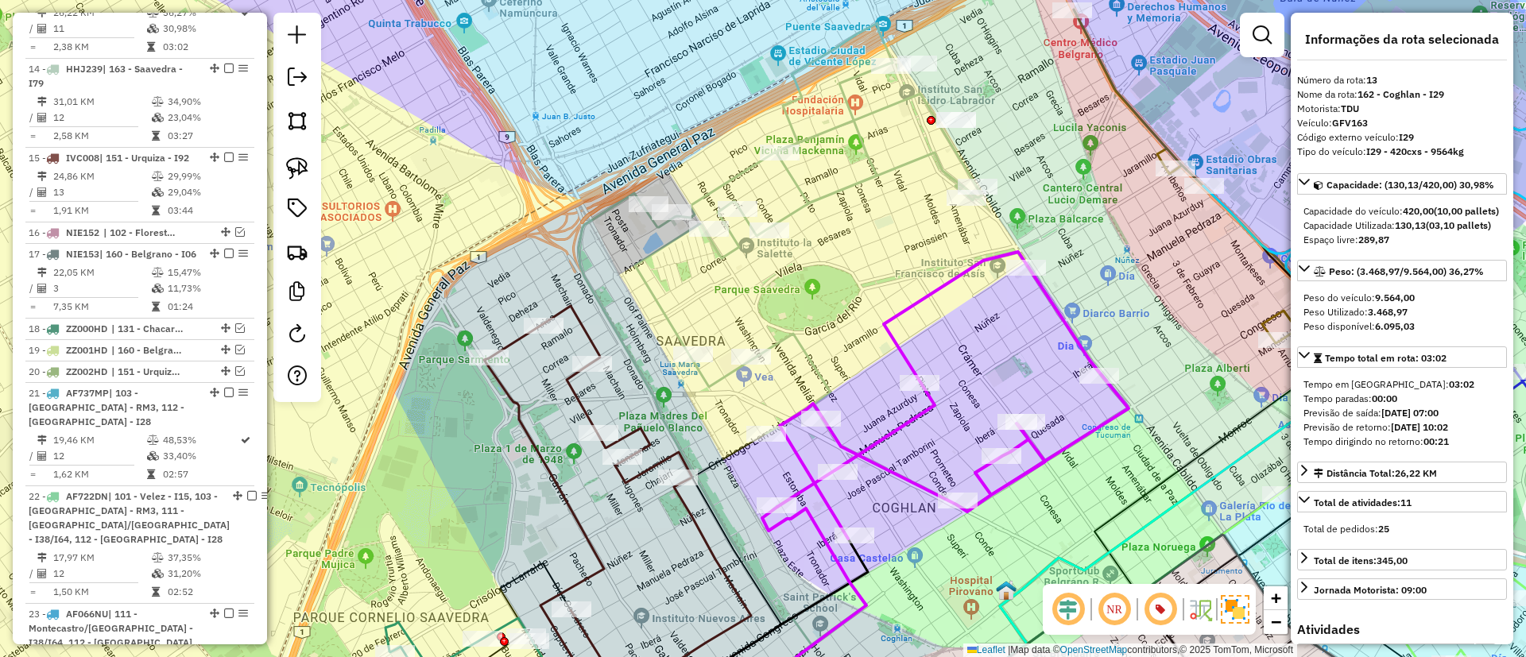
drag, startPoint x: 964, startPoint y: 383, endPoint x: 760, endPoint y: 116, distance: 336.2
click at [761, 118] on div "Janela de atendimento Grade de atendimento Capacidade Transportadoras Veículos …" at bounding box center [763, 328] width 1526 height 657
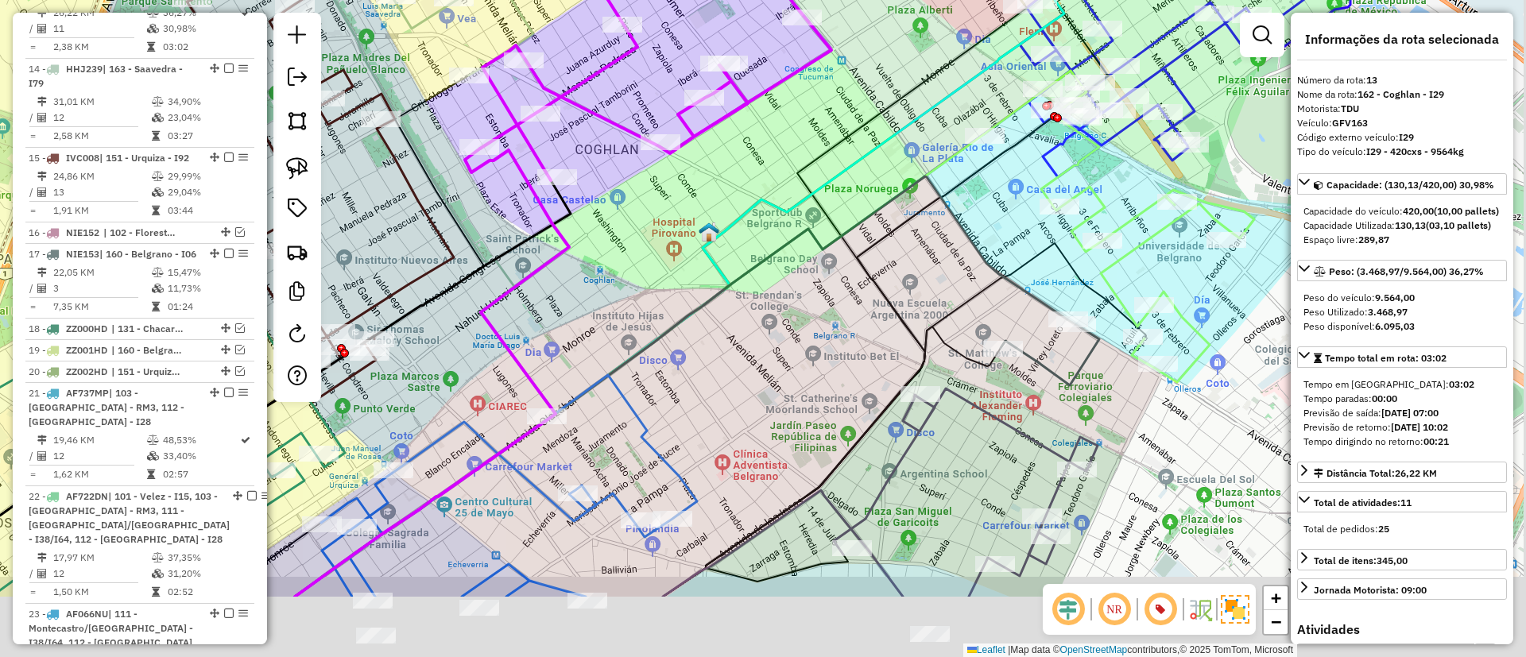
drag, startPoint x: 845, startPoint y: 343, endPoint x: 634, endPoint y: 125, distance: 303.0
click at [637, 126] on icon at bounding box center [679, 202] width 769 height 788
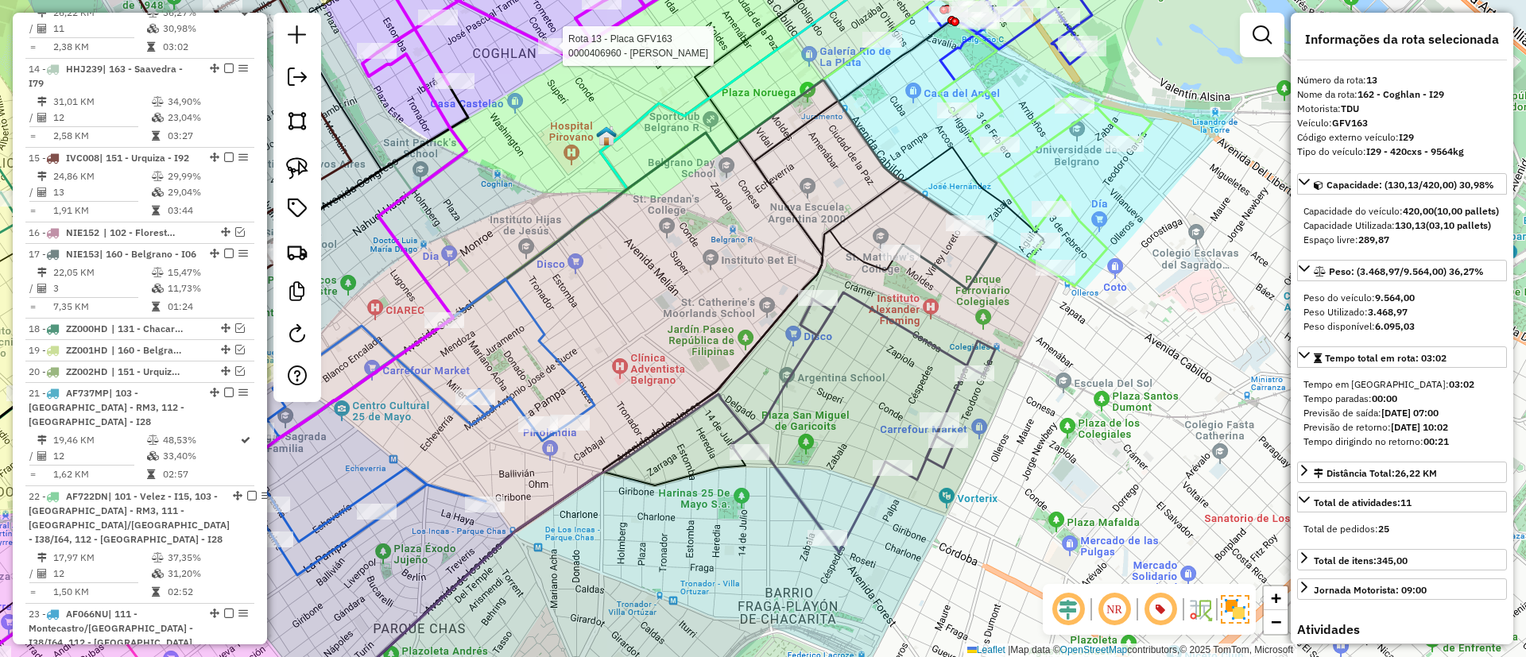
click at [957, 275] on icon at bounding box center [947, 256] width 99 height 66
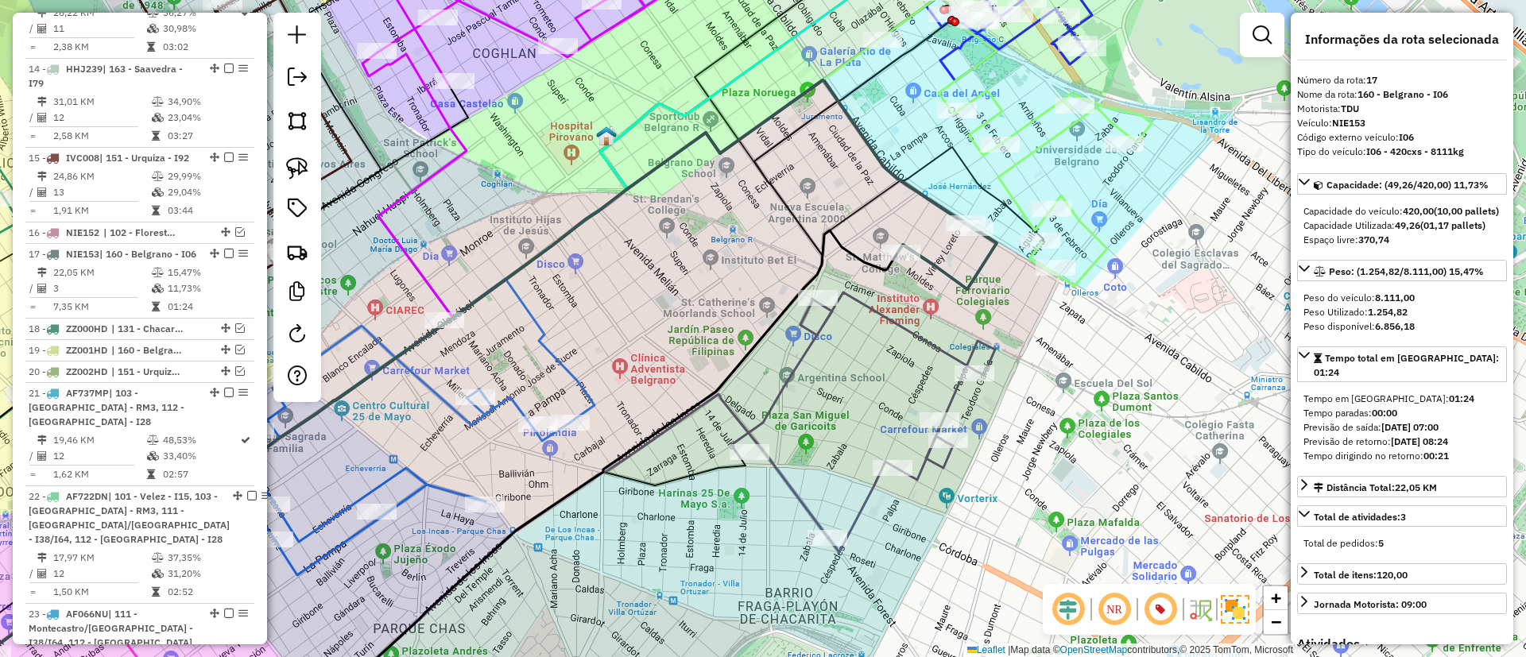
scroll to position [1805, 0]
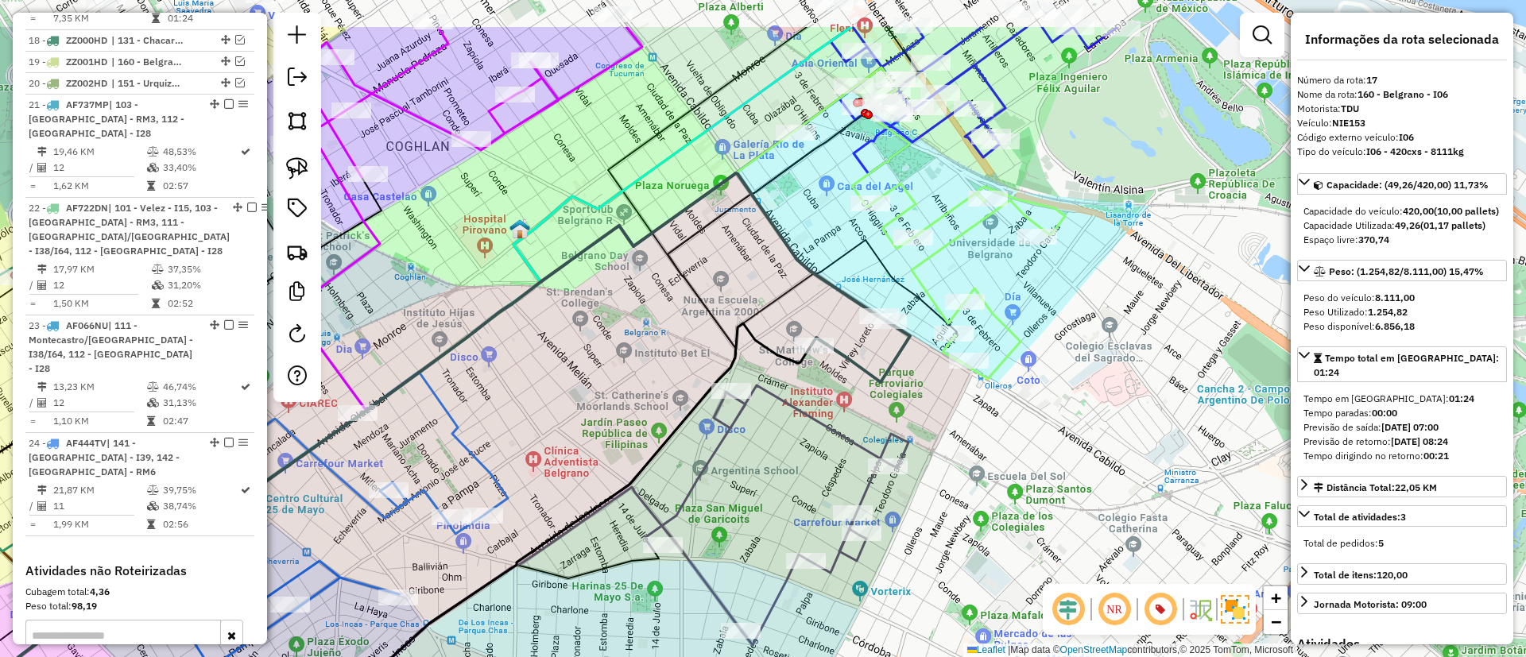
drag, startPoint x: 932, startPoint y: 284, endPoint x: 845, endPoint y: 377, distance: 127.1
click at [845, 377] on div "Janela de atendimento Grade de atendimento Capacidade Transportadoras Veículos …" at bounding box center [763, 328] width 1526 height 657
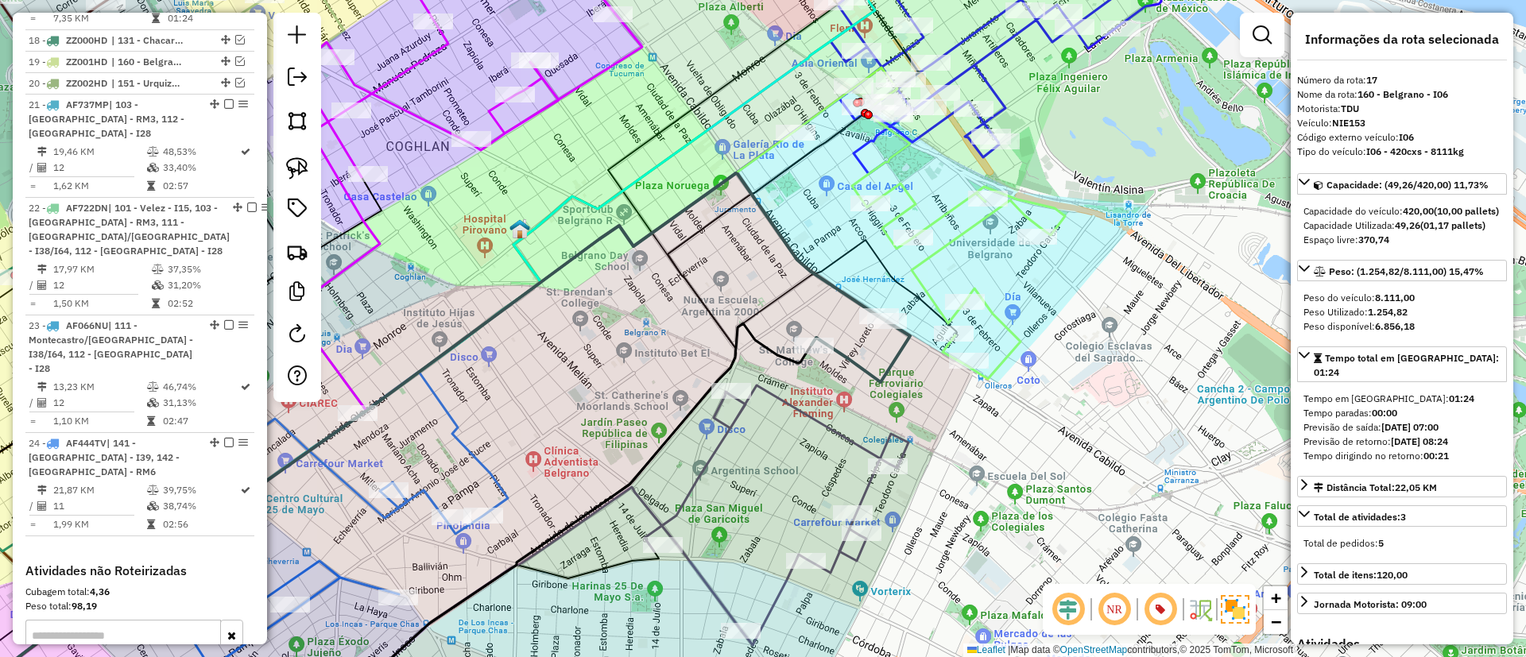
click at [954, 226] on div "Janela de atendimento Grade de atendimento Capacidade Transportadoras Veículos …" at bounding box center [763, 328] width 1526 height 657
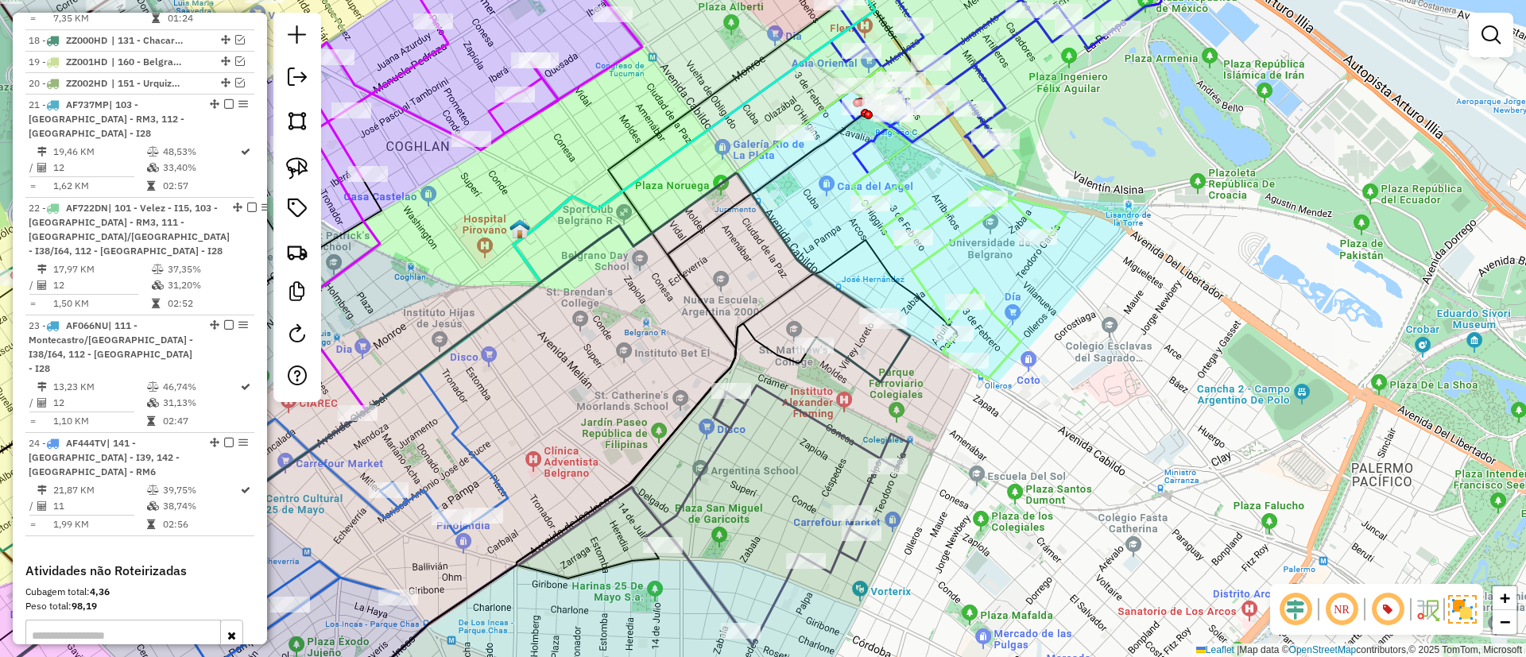
click at [964, 235] on icon at bounding box center [930, 224] width 270 height 312
select select "**********"
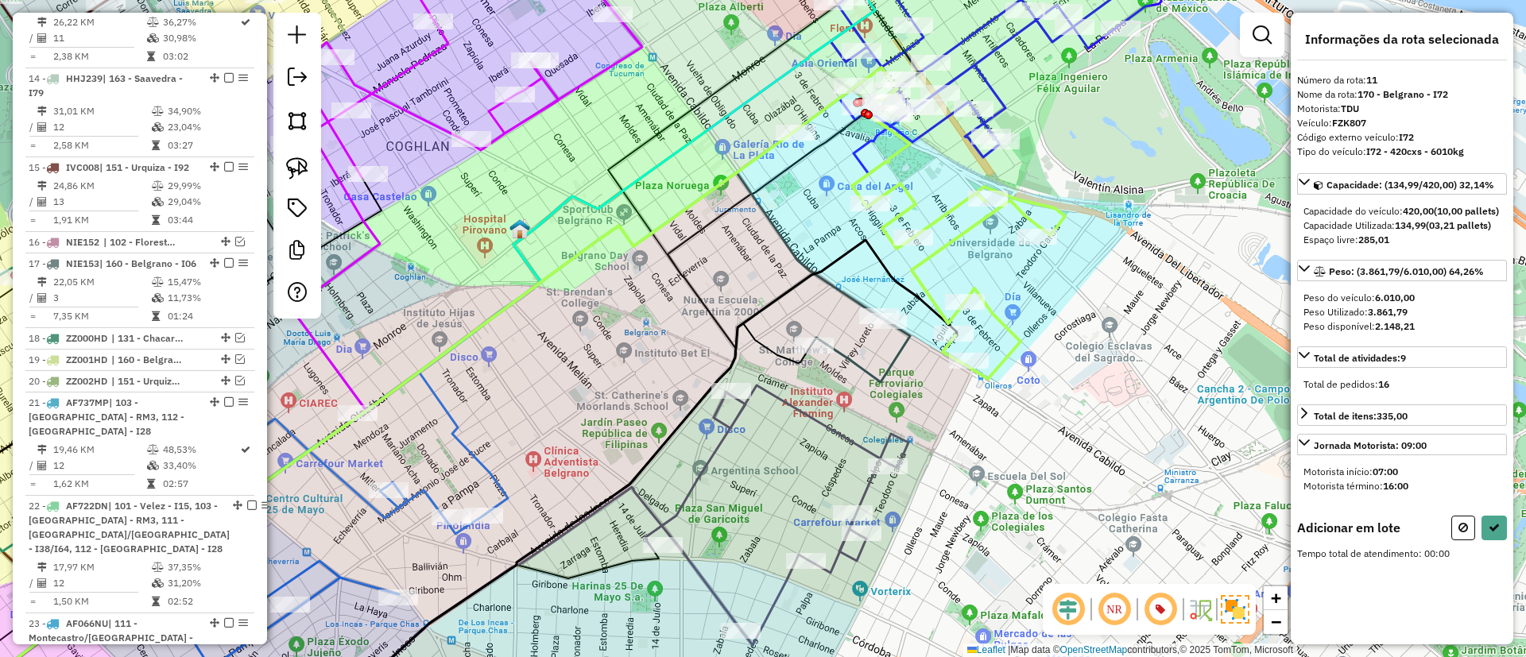
scroll to position [1406, 0]
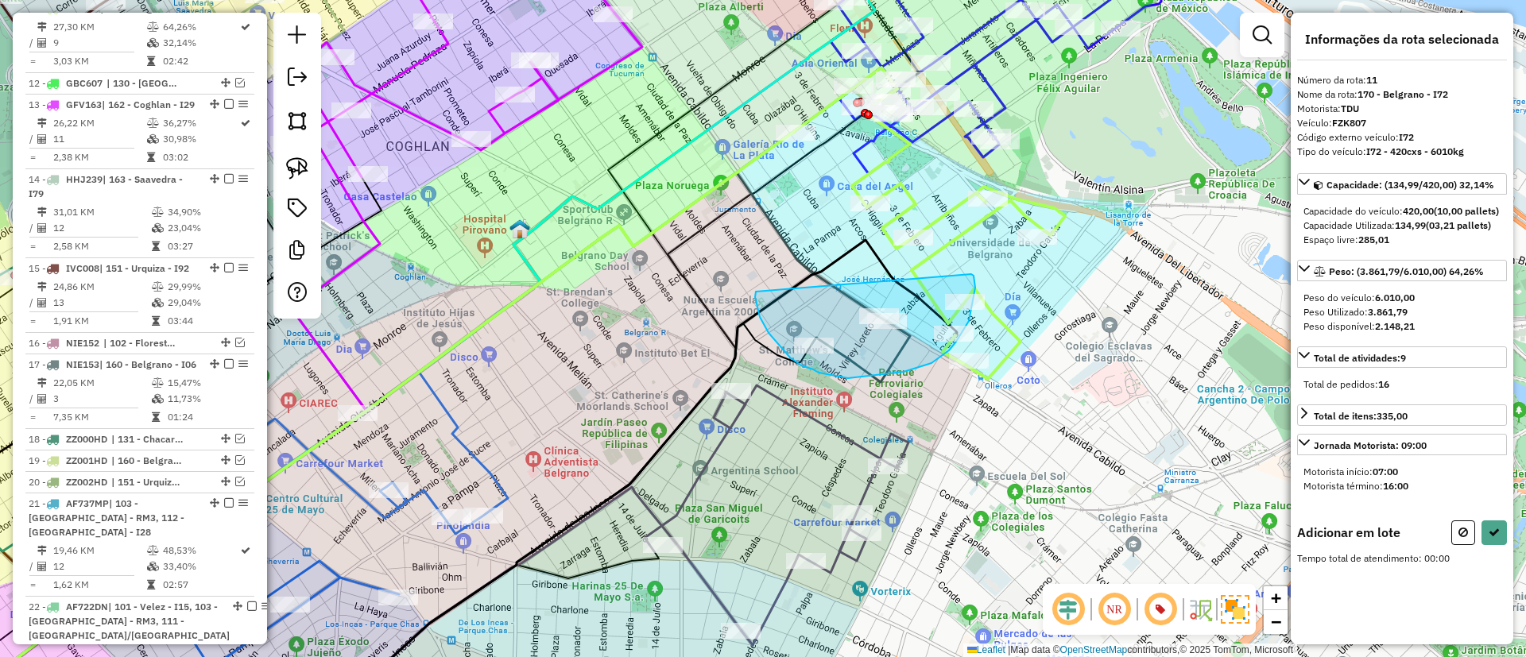
drag, startPoint x: 755, startPoint y: 295, endPoint x: 971, endPoint y: 274, distance: 217.2
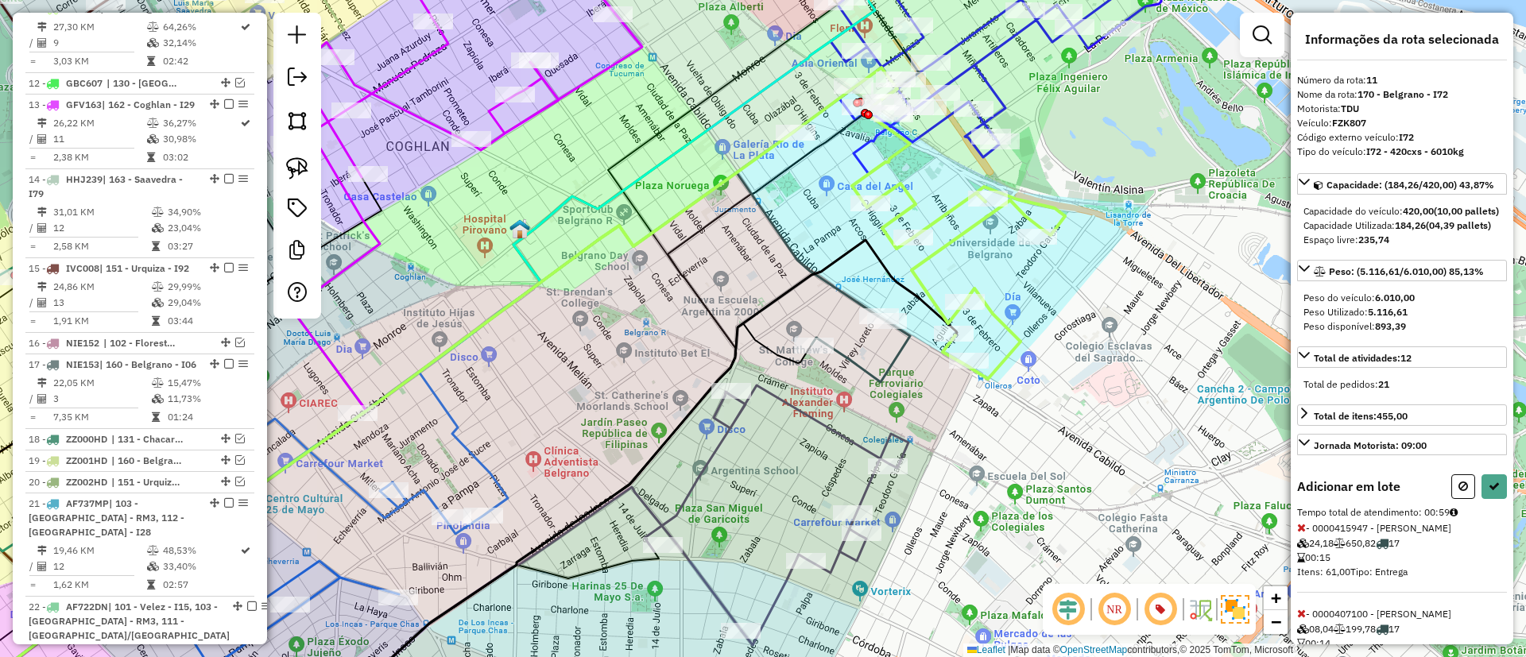
select select "**********"
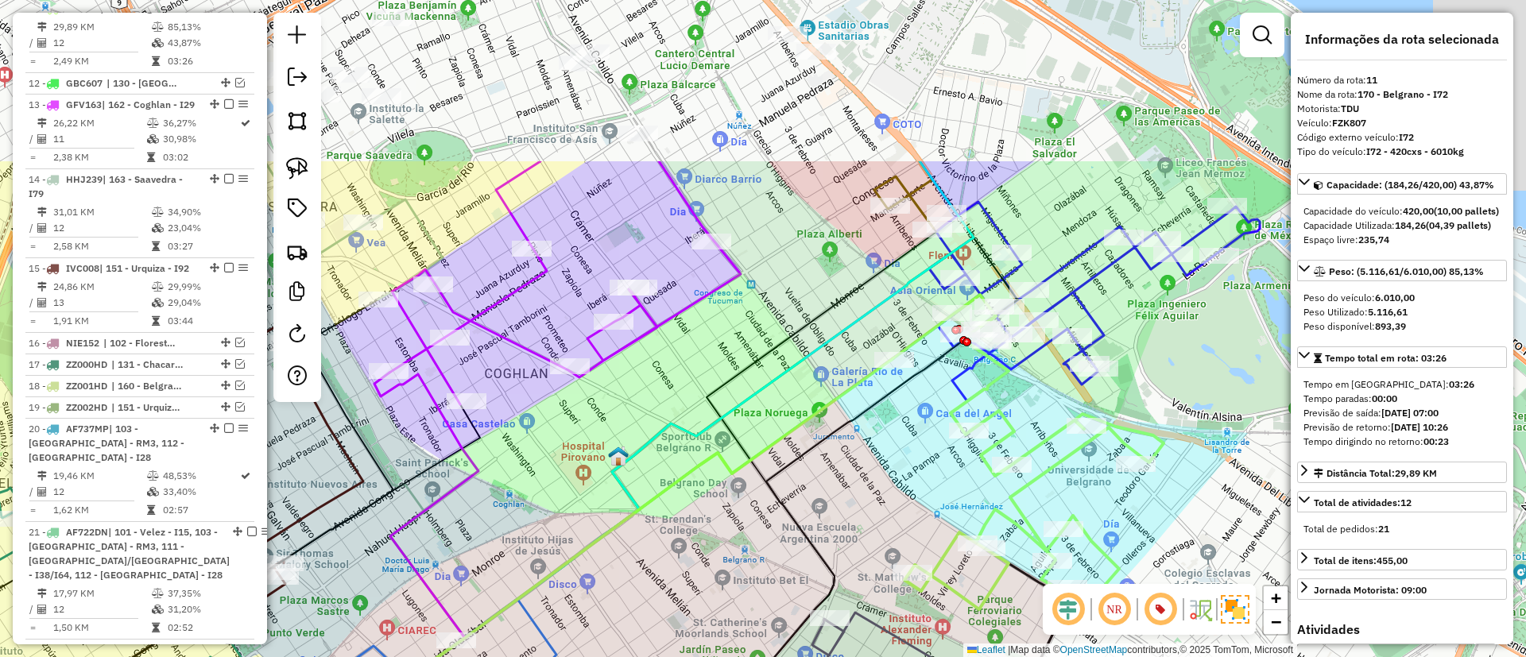
drag, startPoint x: 707, startPoint y: 198, endPoint x: 808, endPoint y: 378, distance: 206.7
click at [808, 444] on icon at bounding box center [462, 653] width 862 height 591
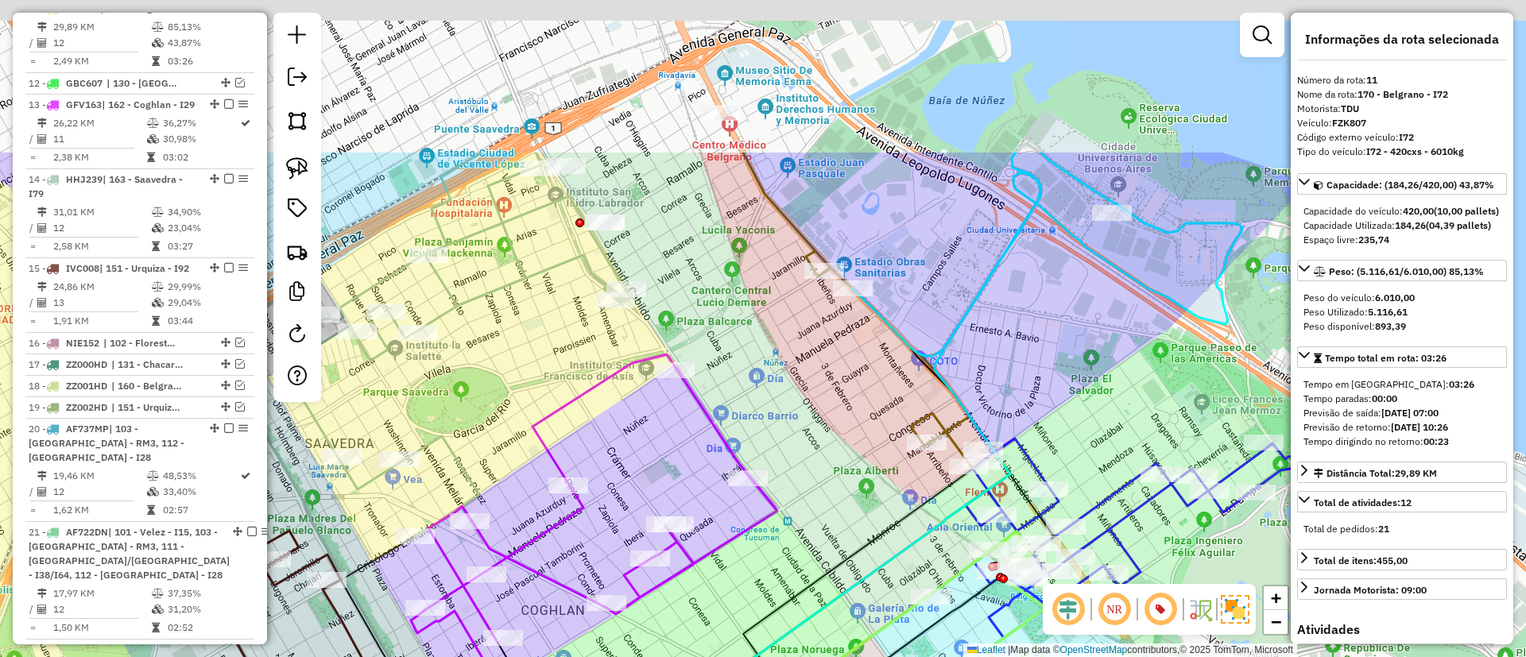
drag, startPoint x: 767, startPoint y: 199, endPoint x: 763, endPoint y: 356, distance: 156.6
click at [805, 435] on div "Janela de atendimento Grade de atendimento Capacidade Transportadoras Veículos …" at bounding box center [763, 328] width 1526 height 657
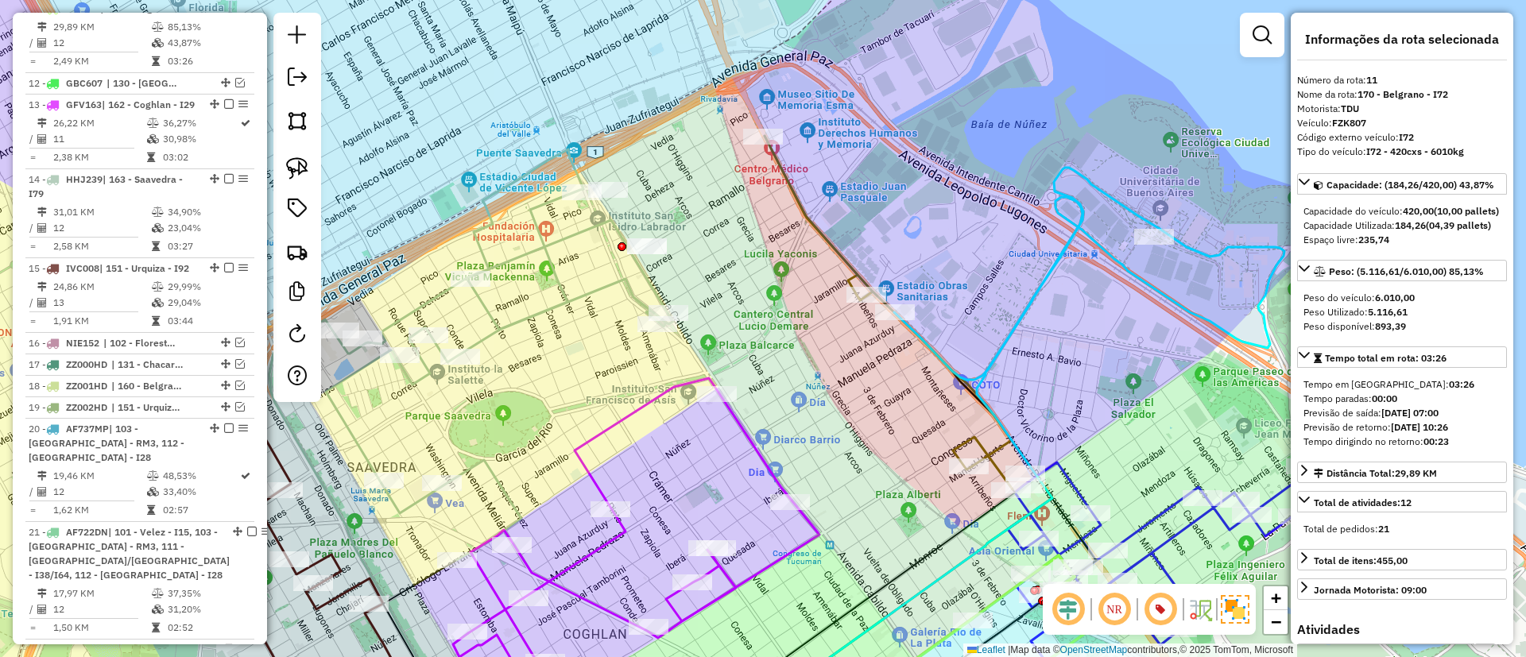
click at [755, 241] on div "Janela de atendimento Grade de atendimento Capacidade Transportadoras Veículos …" at bounding box center [763, 328] width 1526 height 657
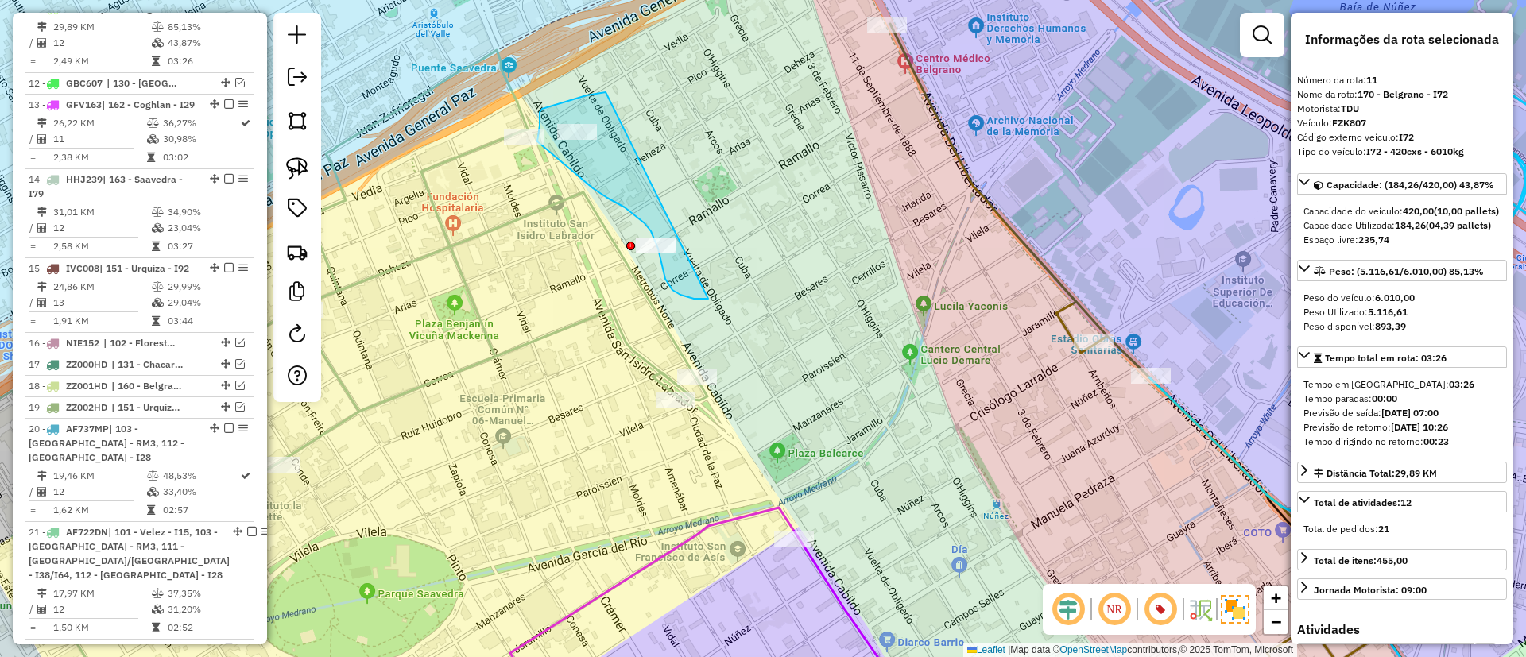
drag, startPoint x: 540, startPoint y: 110, endPoint x: 735, endPoint y: 265, distance: 248.4
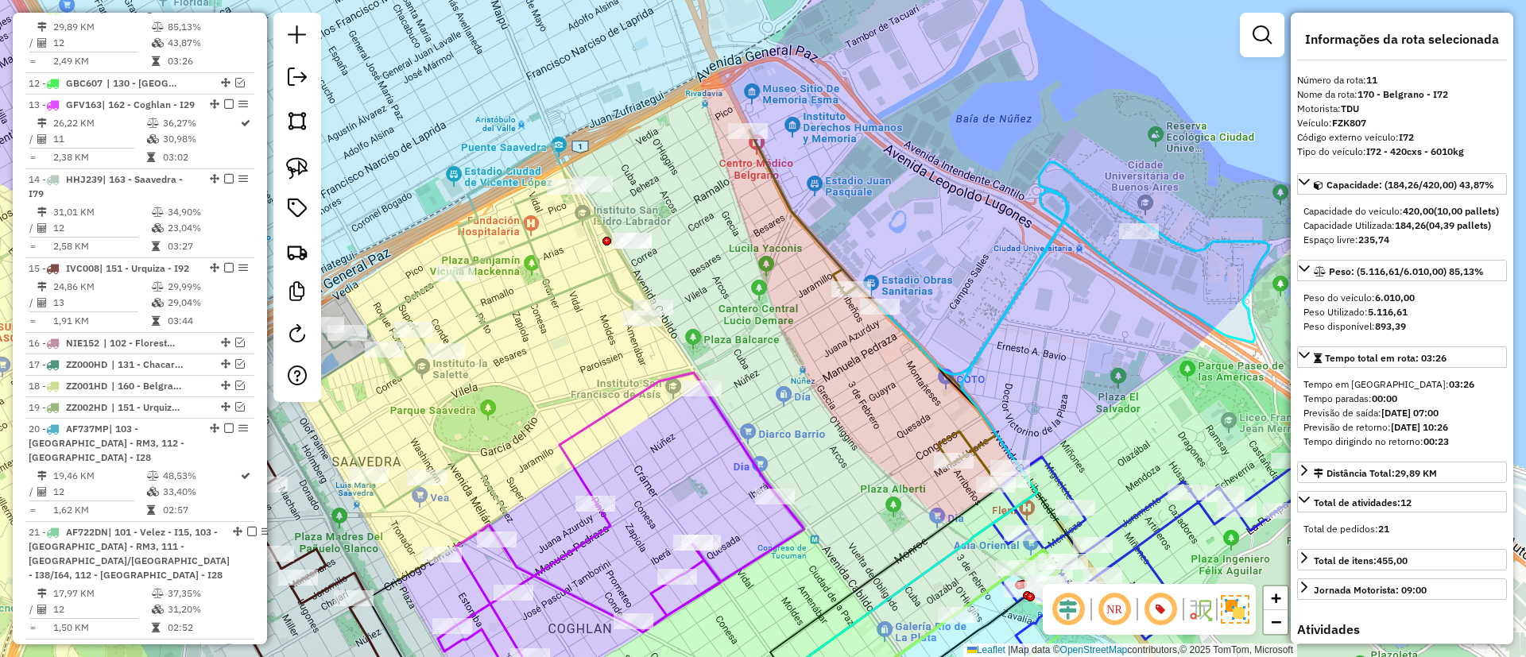
click at [585, 281] on icon at bounding box center [484, 349] width 347 height 411
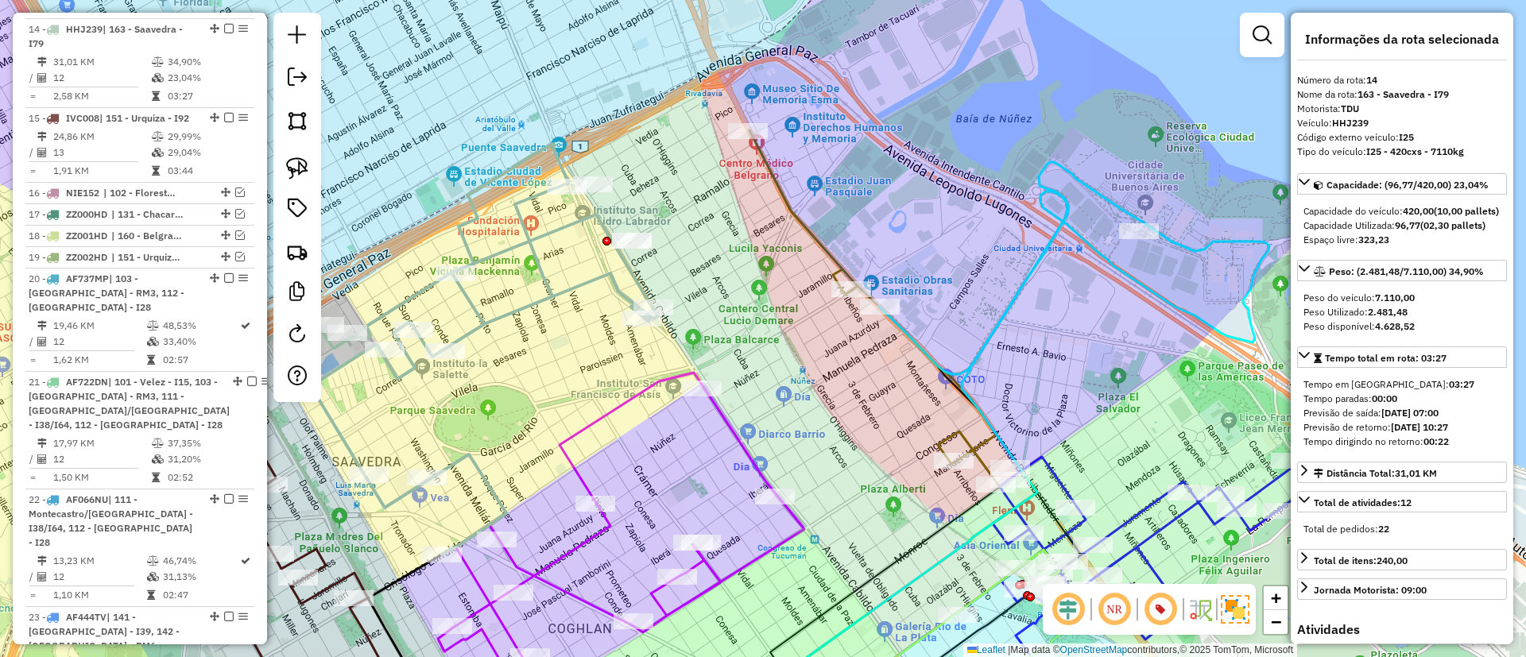
scroll to position [1606, 0]
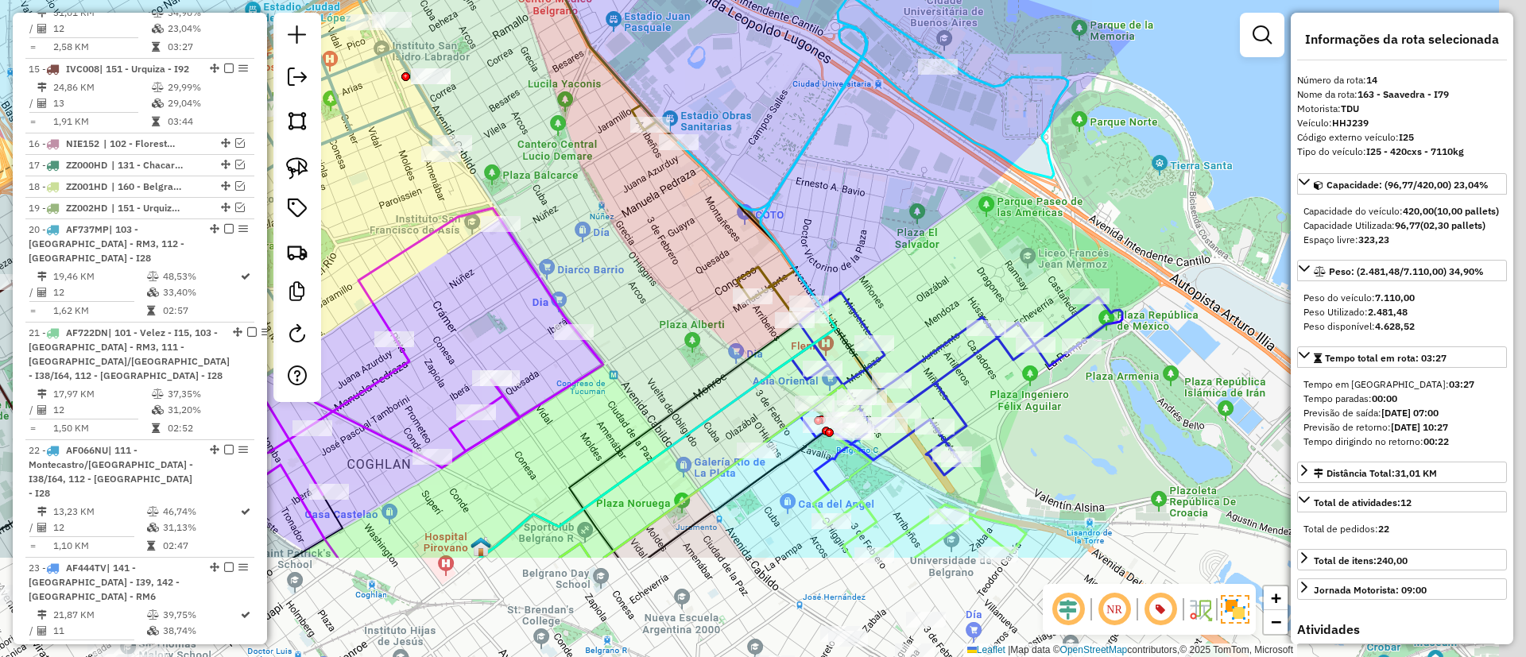
drag, startPoint x: 618, startPoint y: 179, endPoint x: 606, endPoint y: 166, distance: 16.9
click at [606, 167] on div "Janela de atendimento Grade de atendimento Capacidade Transportadoras Veículos …" at bounding box center [763, 328] width 1526 height 657
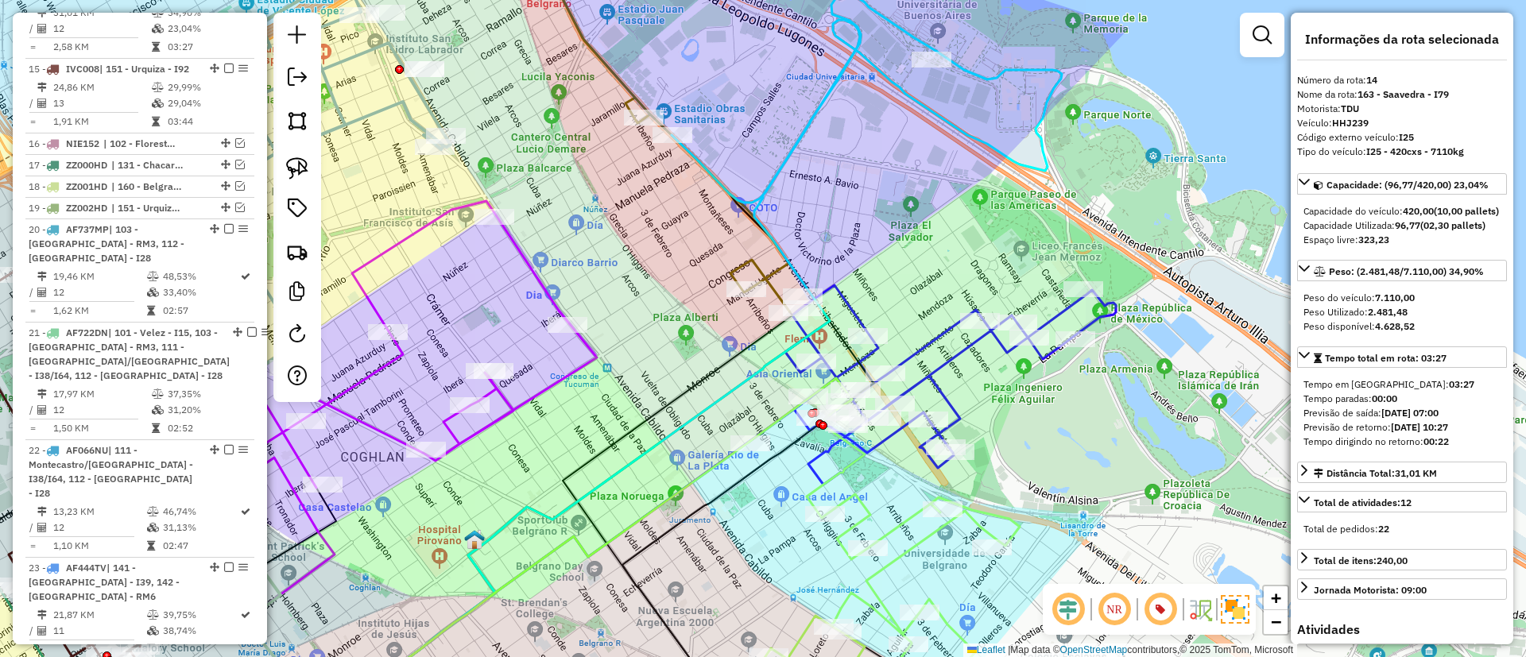
click at [943, 358] on icon at bounding box center [950, 384] width 331 height 199
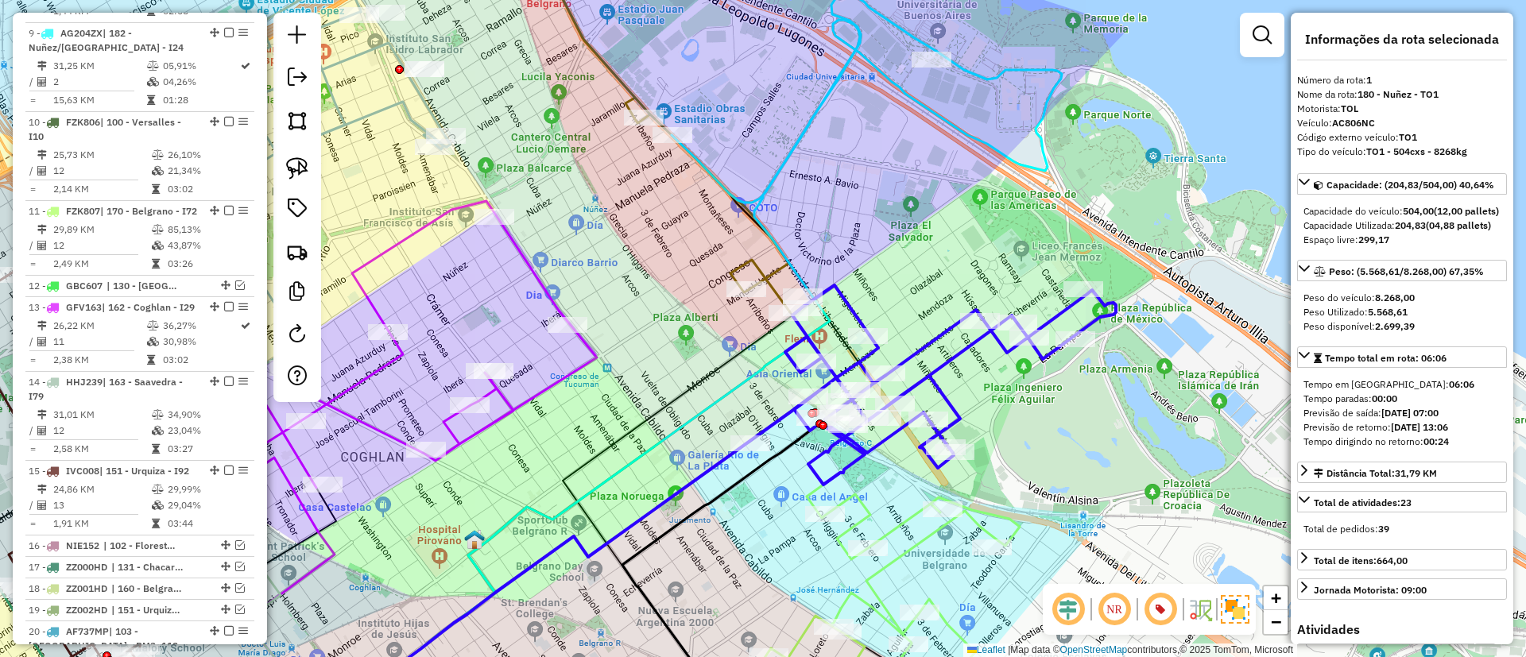
scroll to position [598, 0]
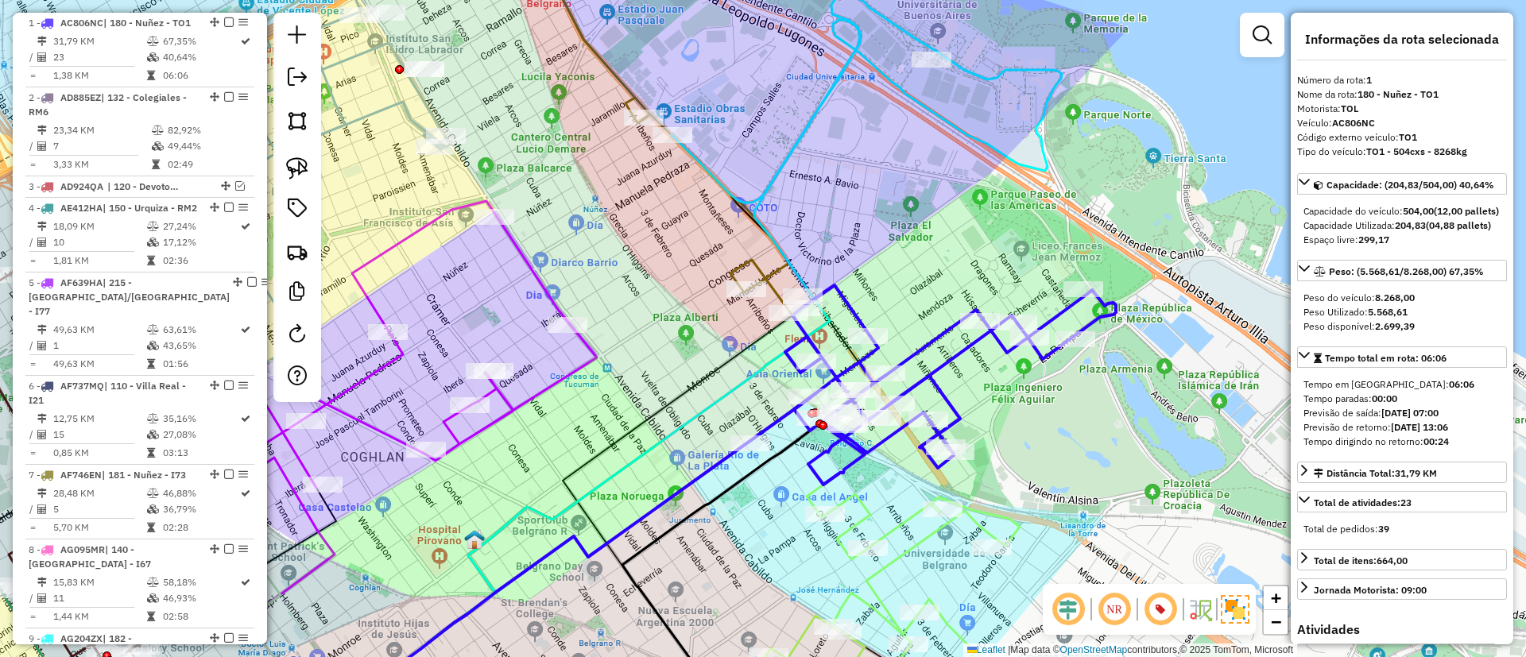
click at [943, 358] on icon at bounding box center [950, 384] width 331 height 199
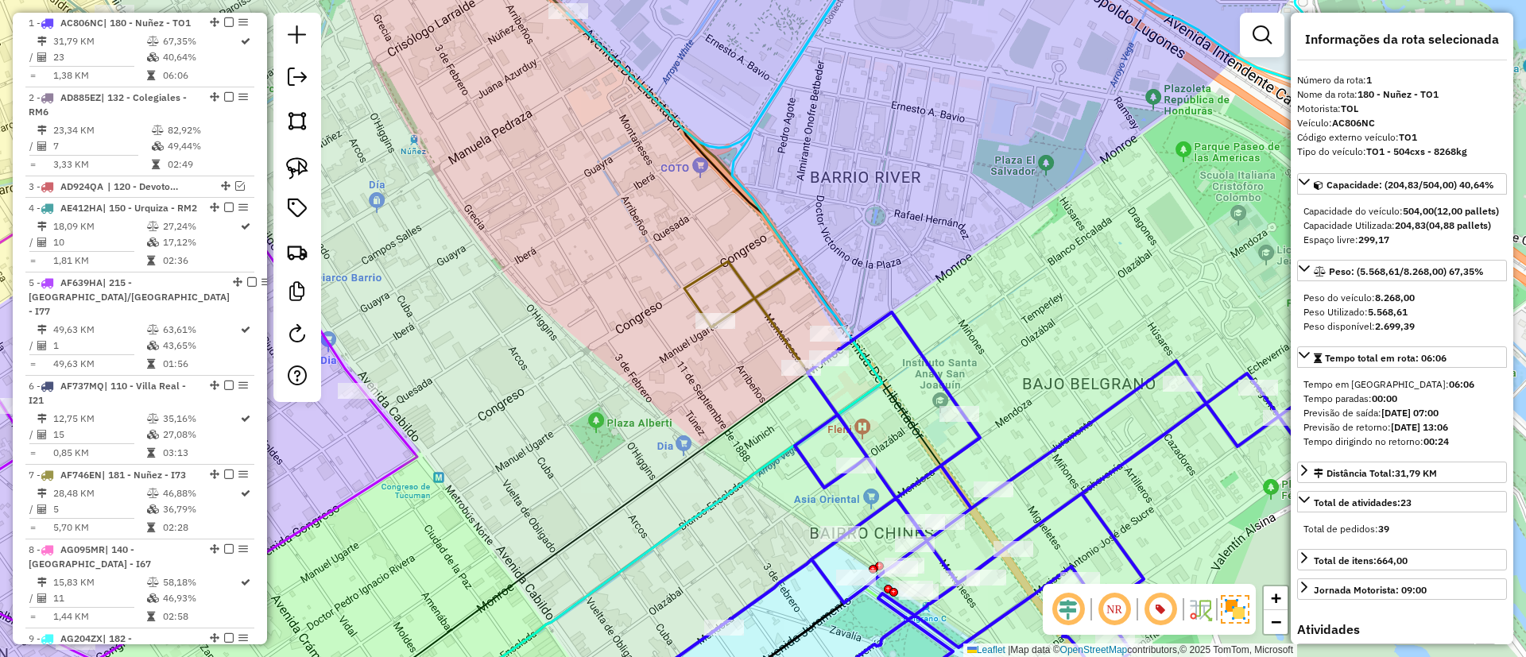
click at [758, 119] on icon at bounding box center [945, 41] width 757 height 214
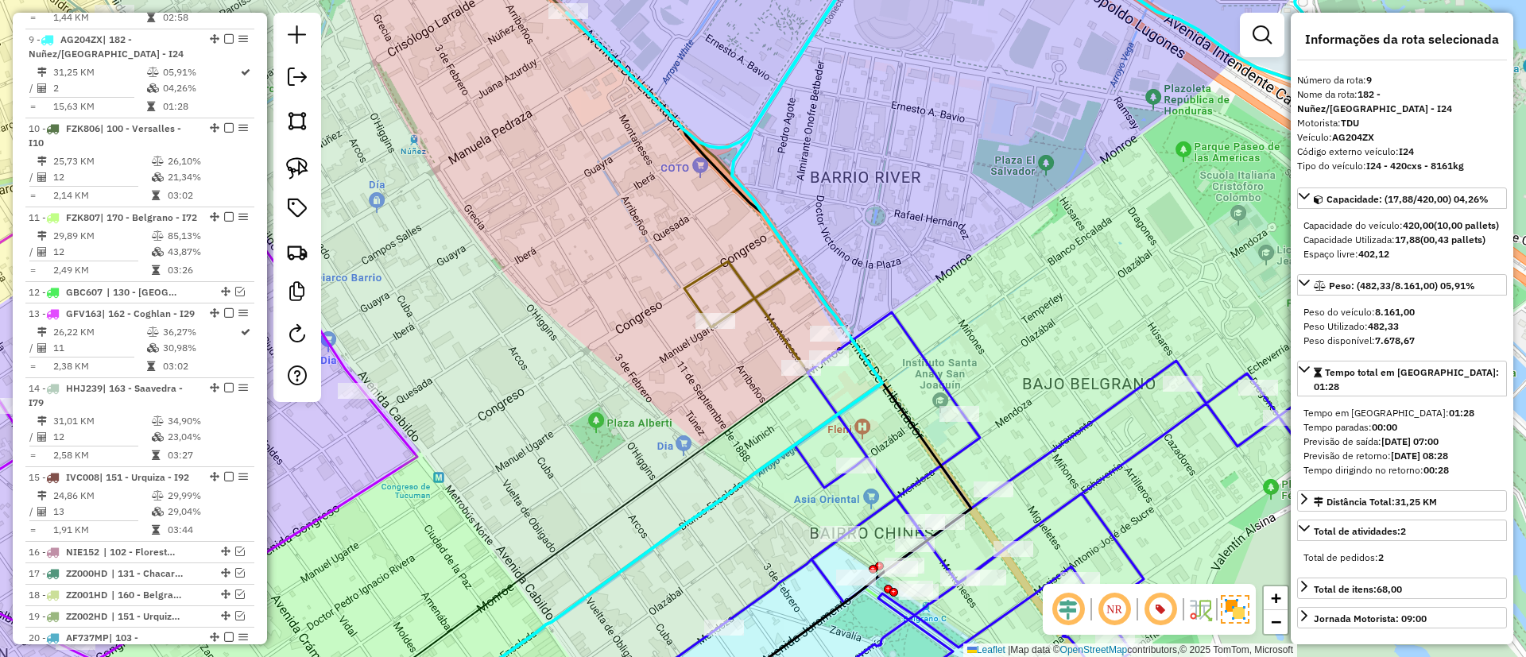
scroll to position [1228, 0]
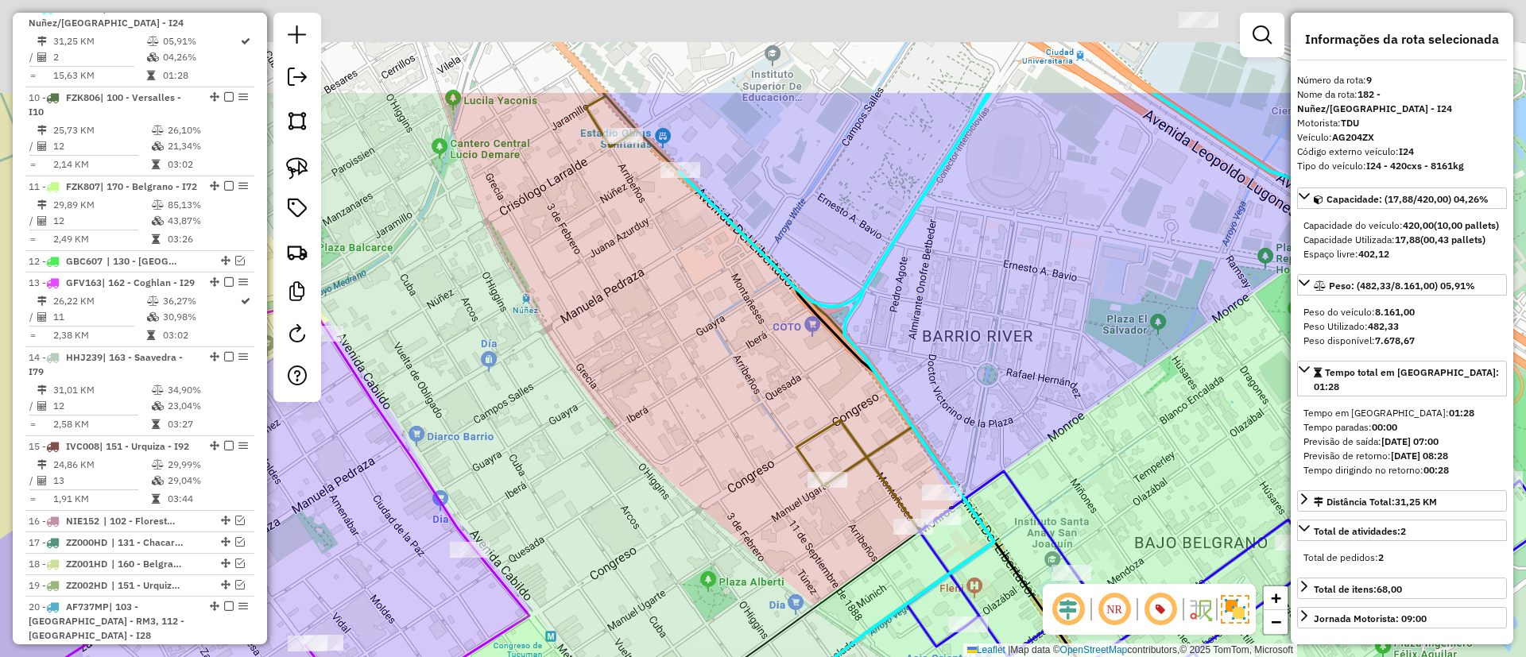
drag, startPoint x: 846, startPoint y: 204, endPoint x: 921, endPoint y: 319, distance: 137.1
click at [921, 319] on div "Janela de atendimento Grade de atendimento Capacidade Transportadoras Veículos …" at bounding box center [763, 328] width 1526 height 657
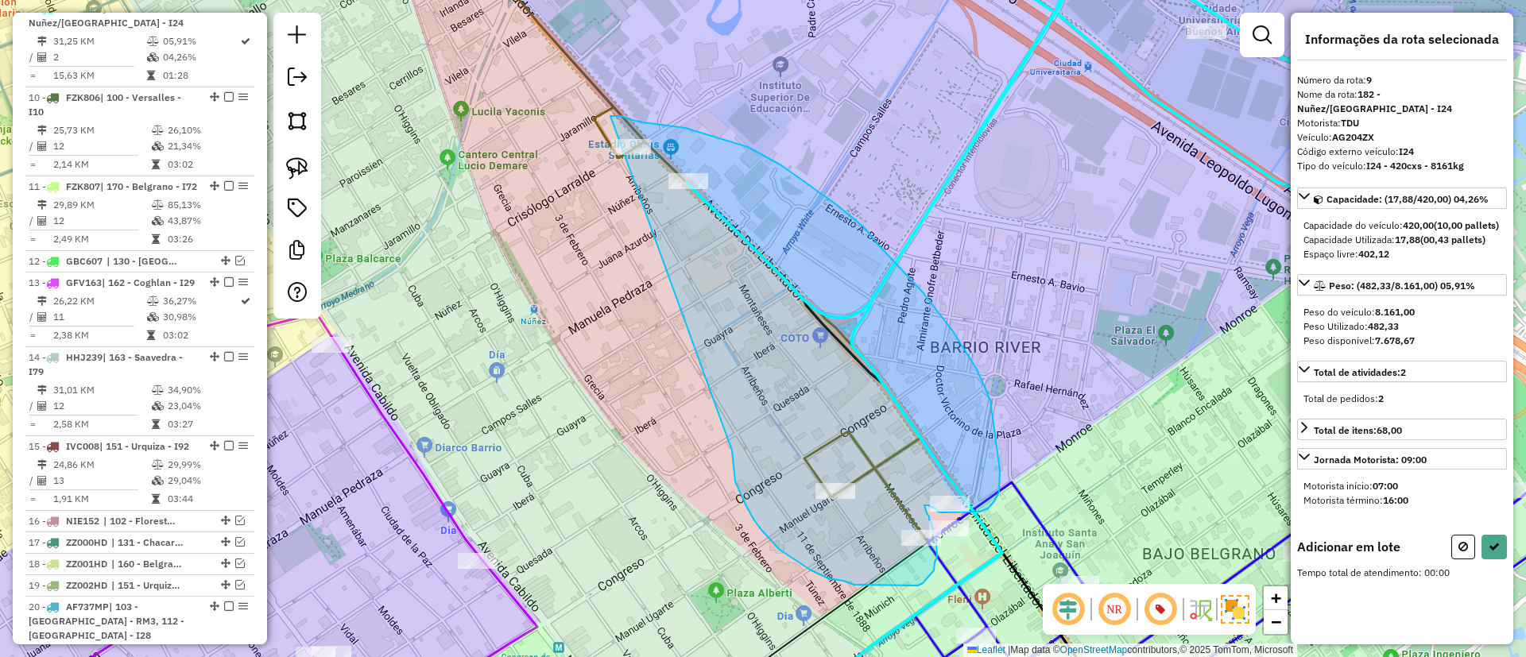
drag, startPoint x: 754, startPoint y: 521, endPoint x: 610, endPoint y: 116, distance: 429.4
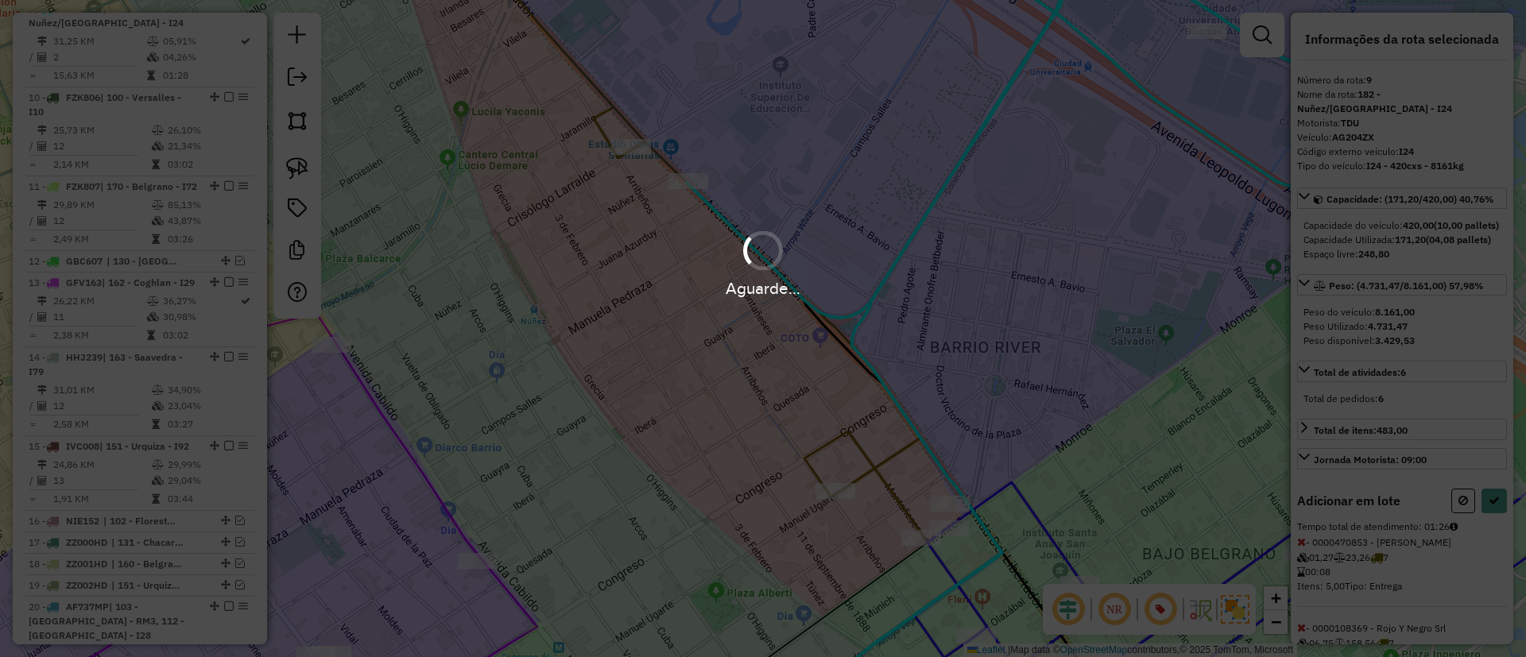
select select "**********"
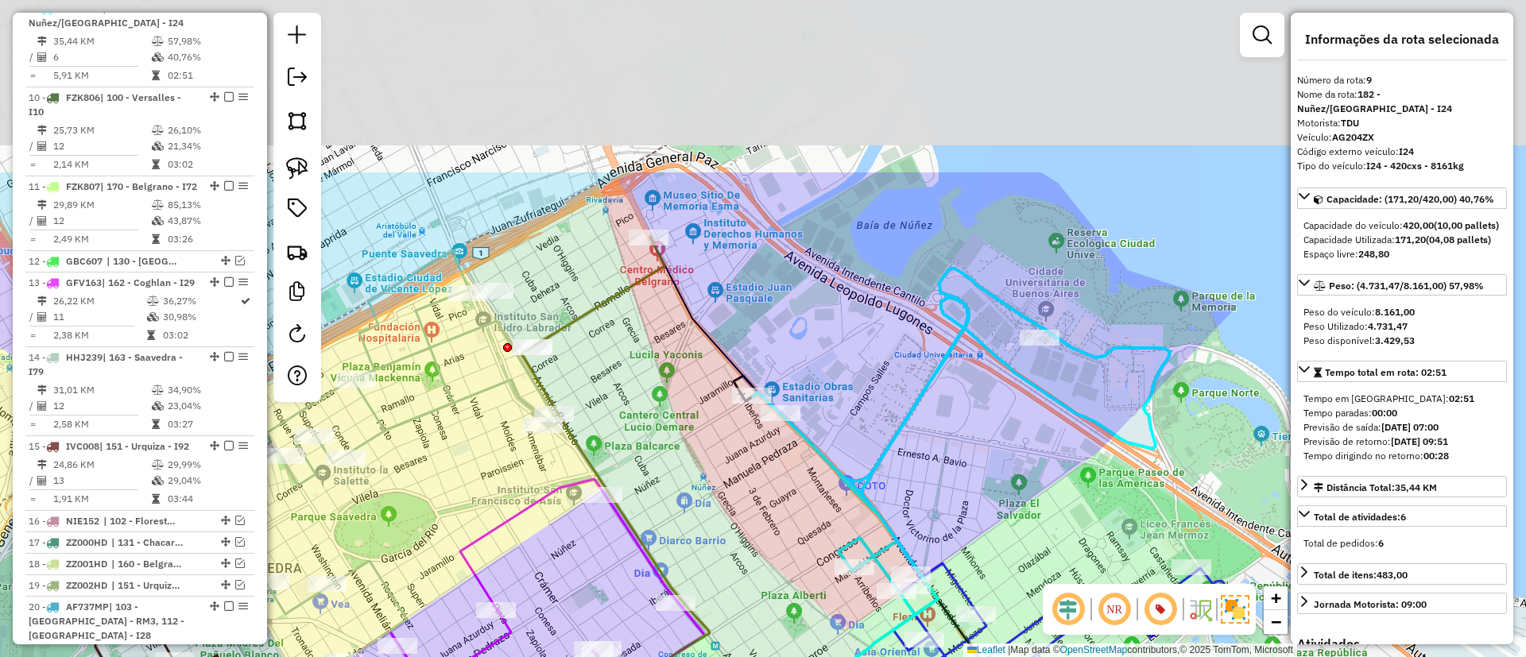
drag, startPoint x: 713, startPoint y: 106, endPoint x: 792, endPoint y: 344, distance: 251.3
click at [792, 344] on div "Janela de atendimento Grade de atendimento Capacidade Transportadoras Veículos …" at bounding box center [763, 328] width 1526 height 657
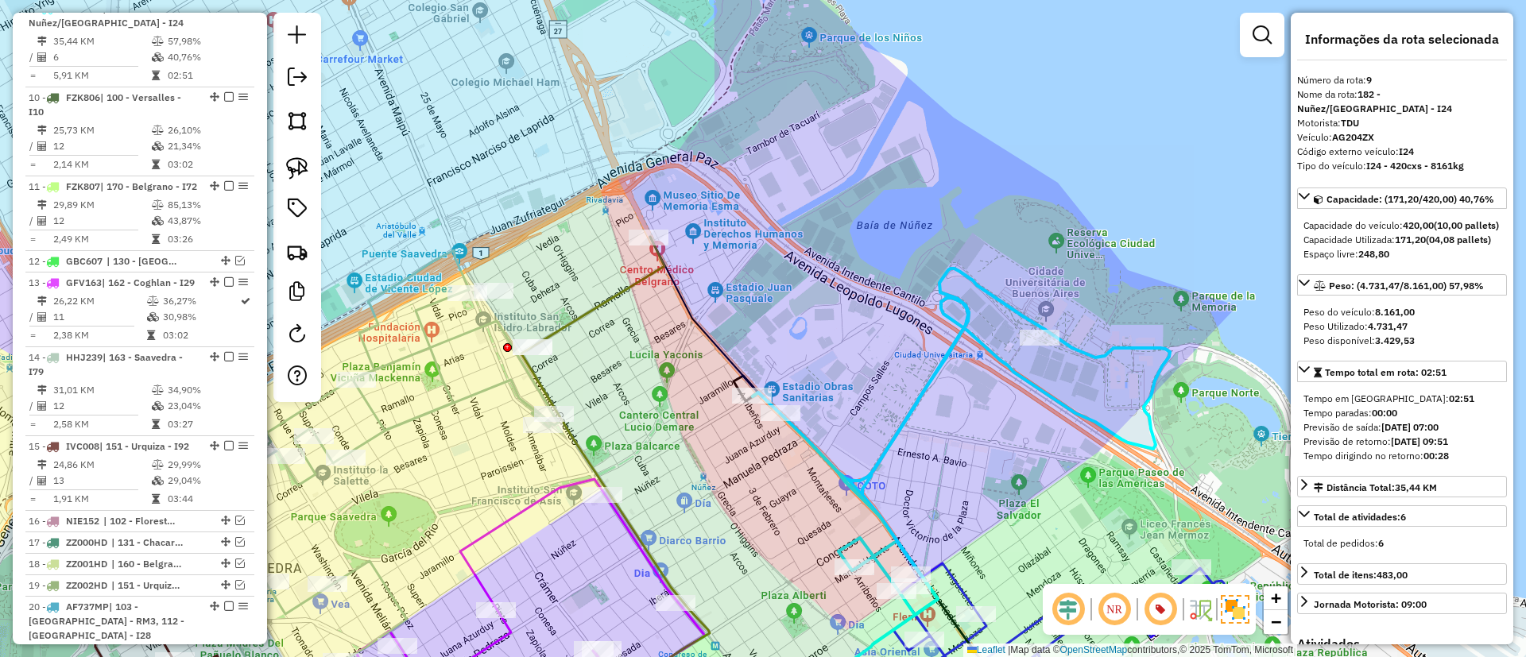
click at [653, 270] on icon at bounding box center [615, 480] width 188 height 486
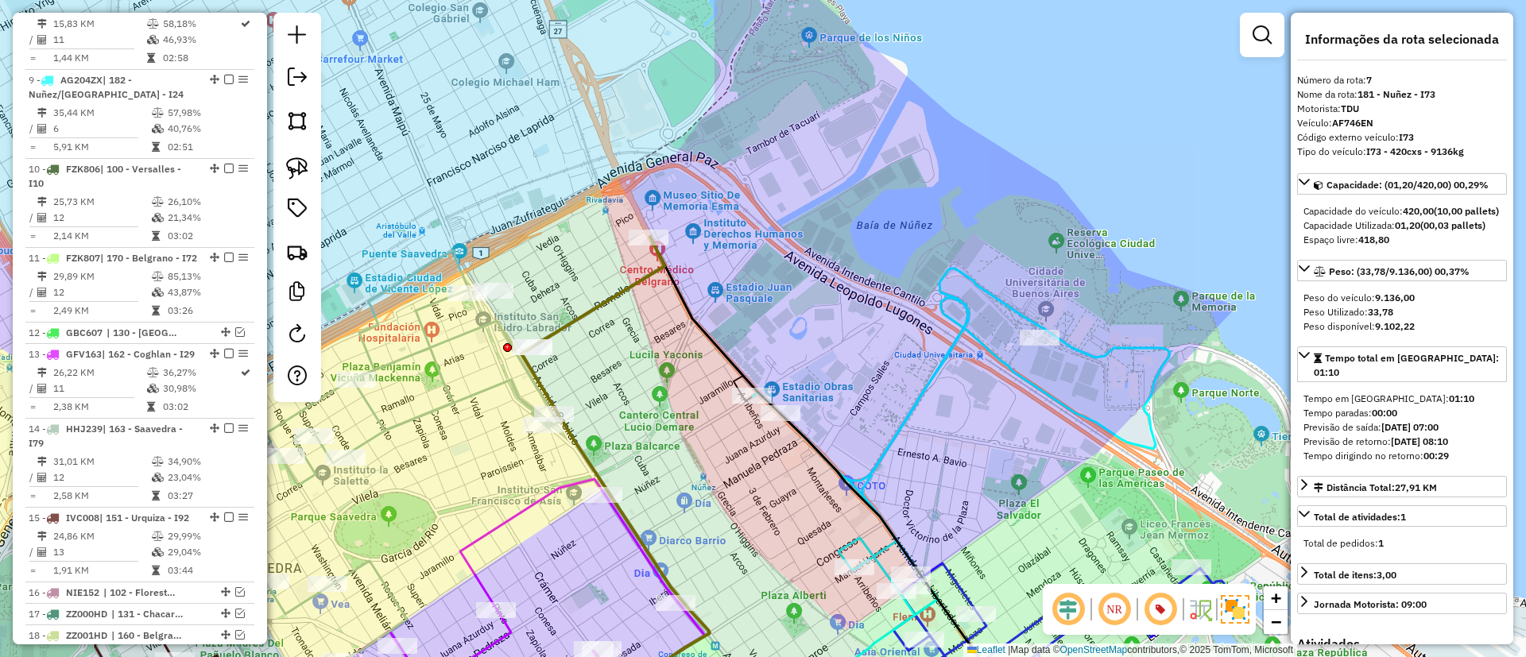
scroll to position [1064, 0]
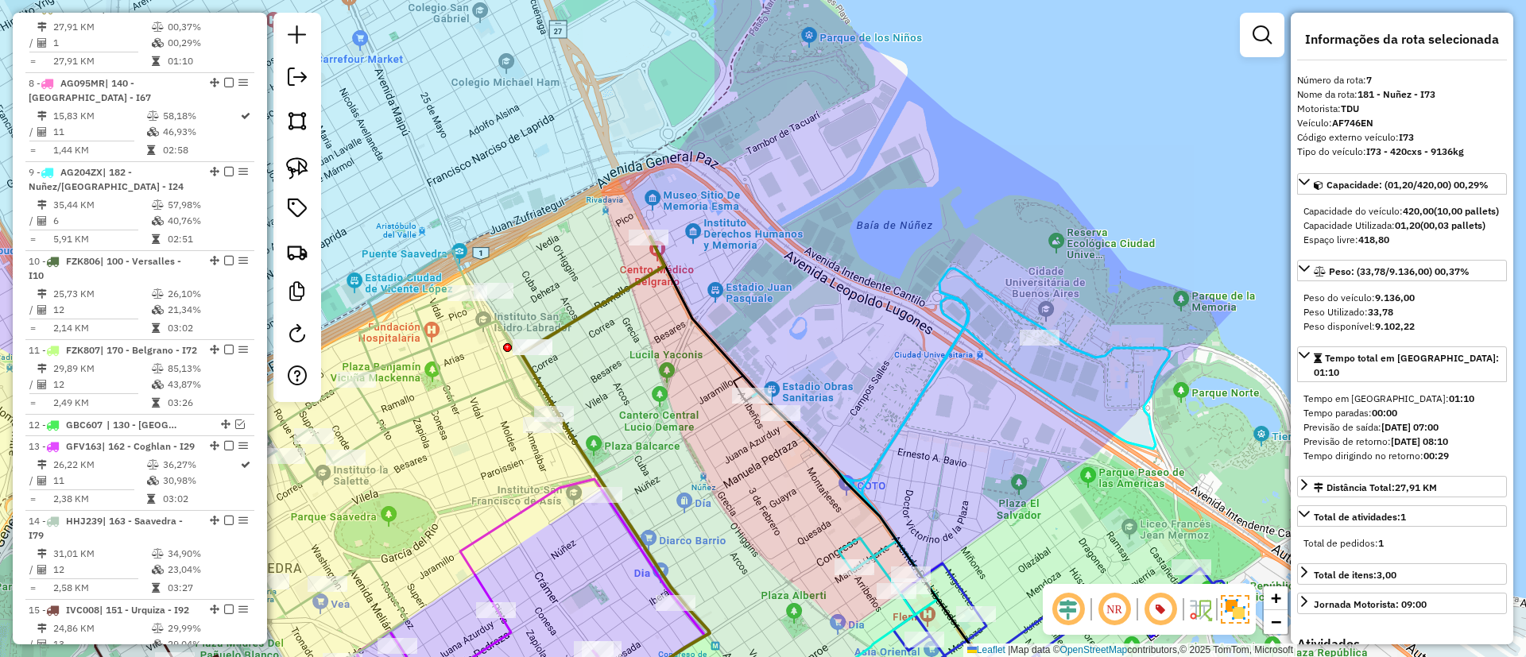
click at [916, 398] on icon at bounding box center [961, 456] width 417 height 317
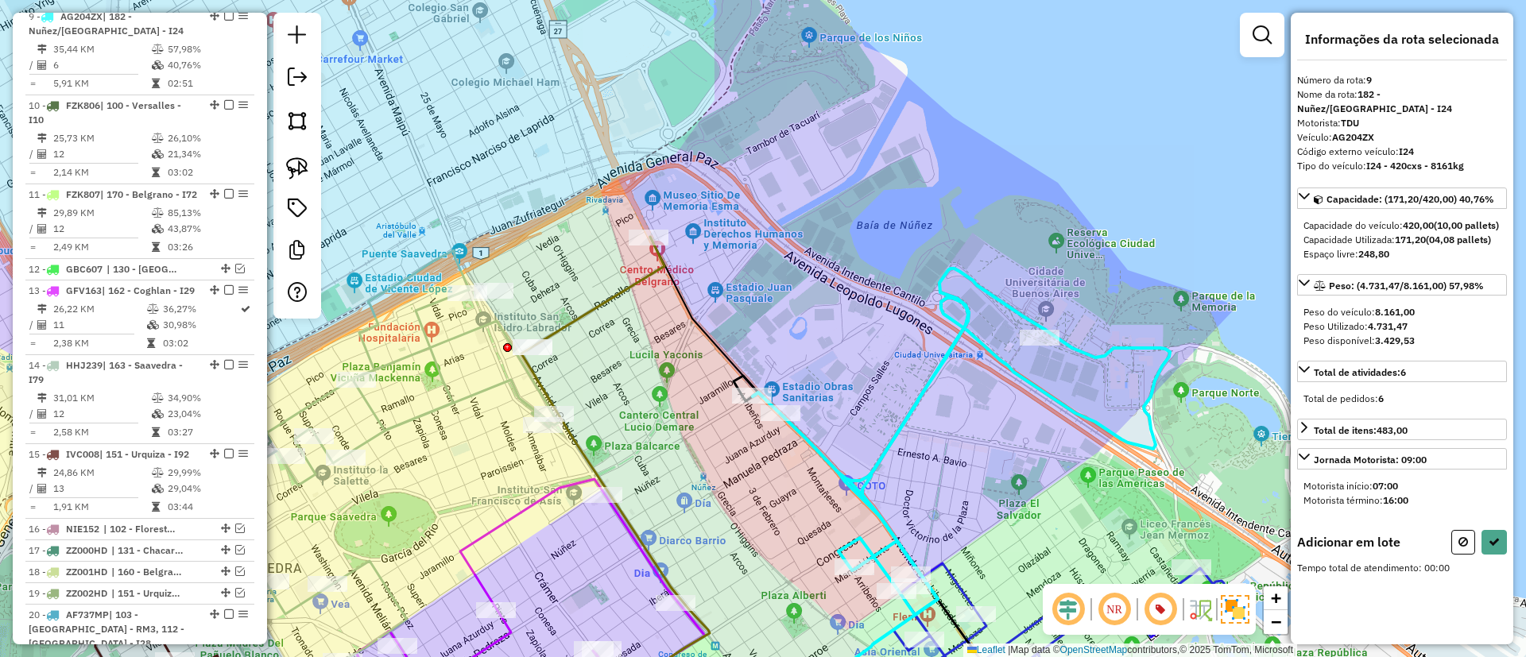
scroll to position [1228, 0]
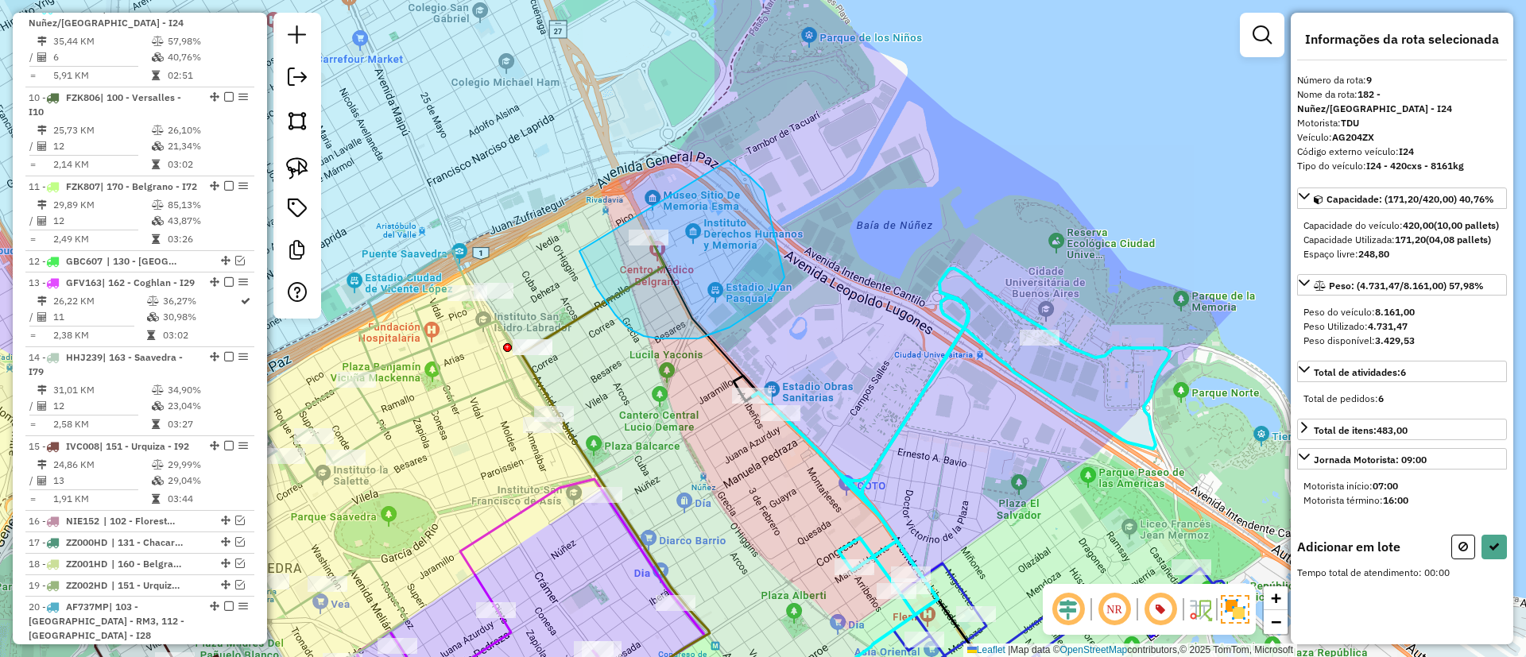
drag, startPoint x: 626, startPoint y: 326, endPoint x: 719, endPoint y: 153, distance: 195.9
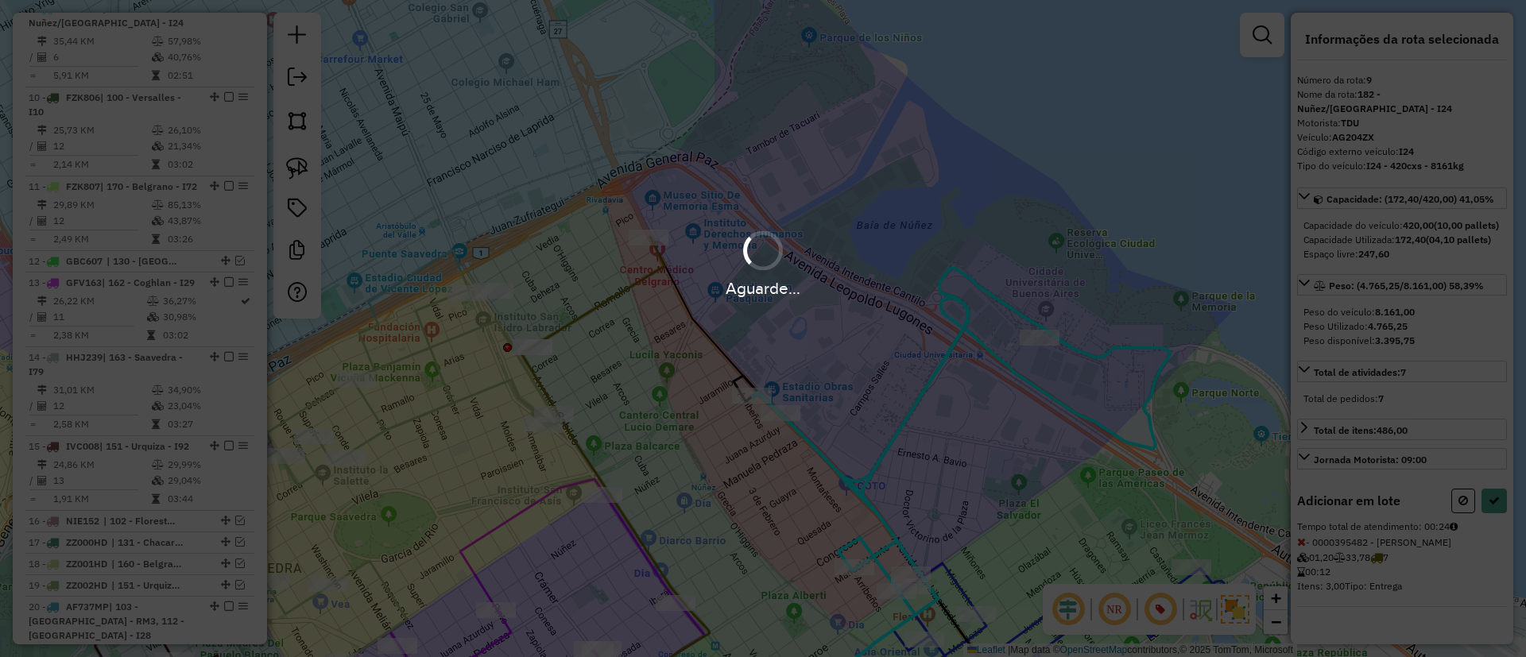
select select "**********"
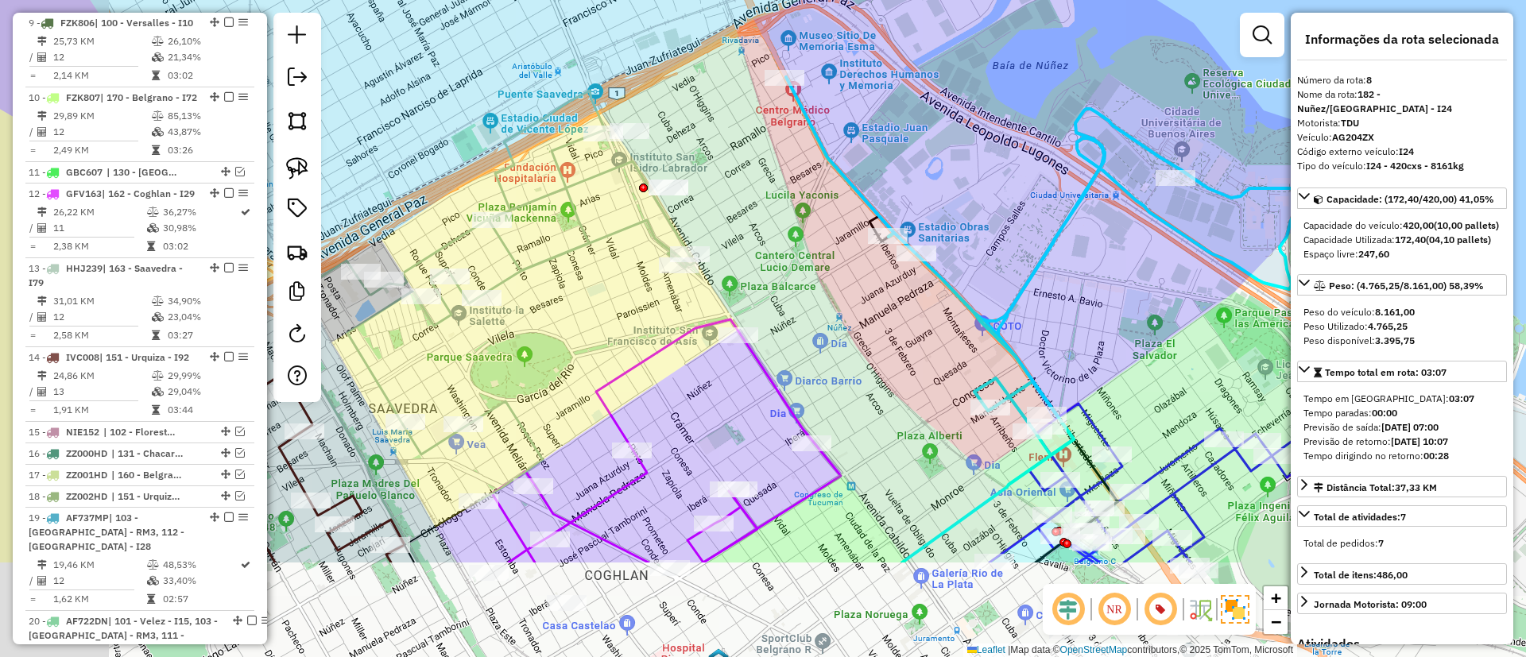
drag, startPoint x: 719, startPoint y: 500, endPoint x: 1013, endPoint y: 203, distance: 418.7
click at [994, 217] on div "Janela de atendimento Grade de atendimento Capacidade Transportadoras Veículos …" at bounding box center [763, 328] width 1526 height 657
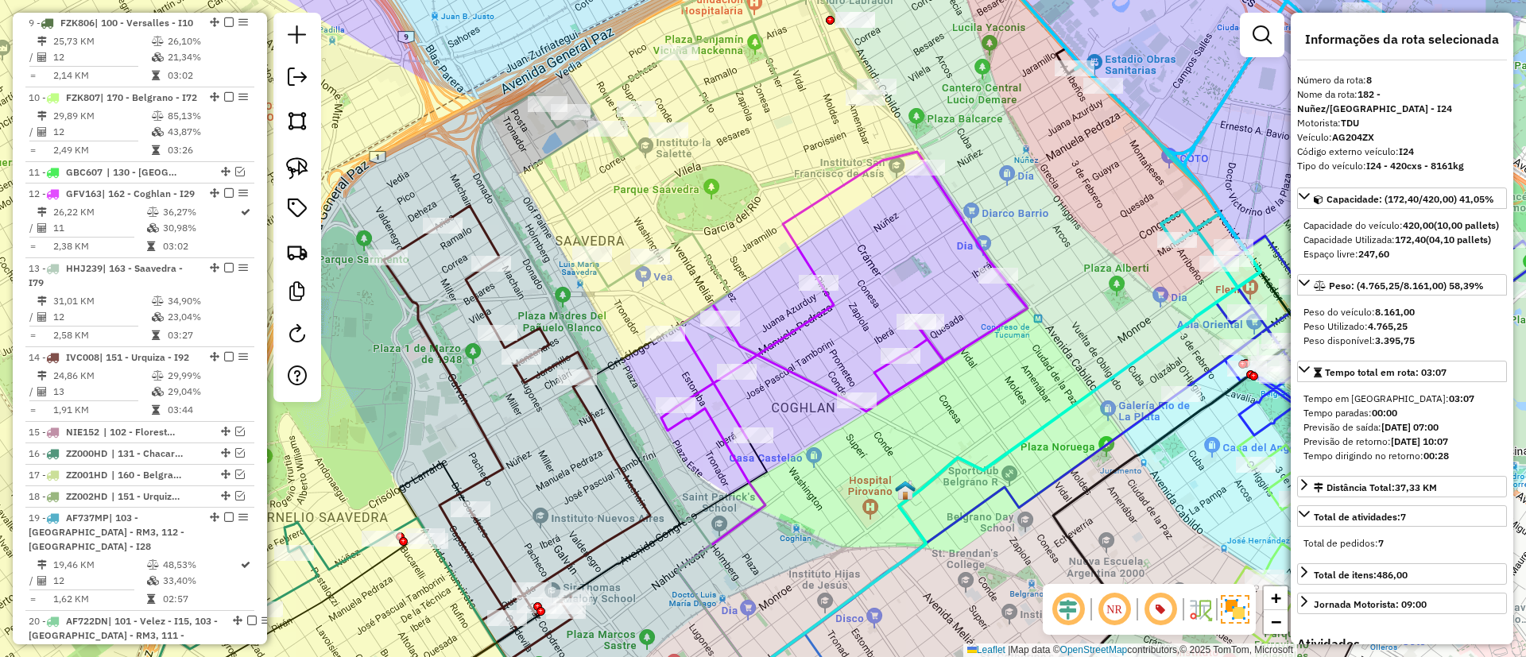
drag, startPoint x: 827, startPoint y: 47, endPoint x: 829, endPoint y: 38, distance: 9.1
click at [829, 39] on div "Janela de atendimento Grade de atendimento Capacidade Transportadoras Veículos …" at bounding box center [763, 328] width 1526 height 657
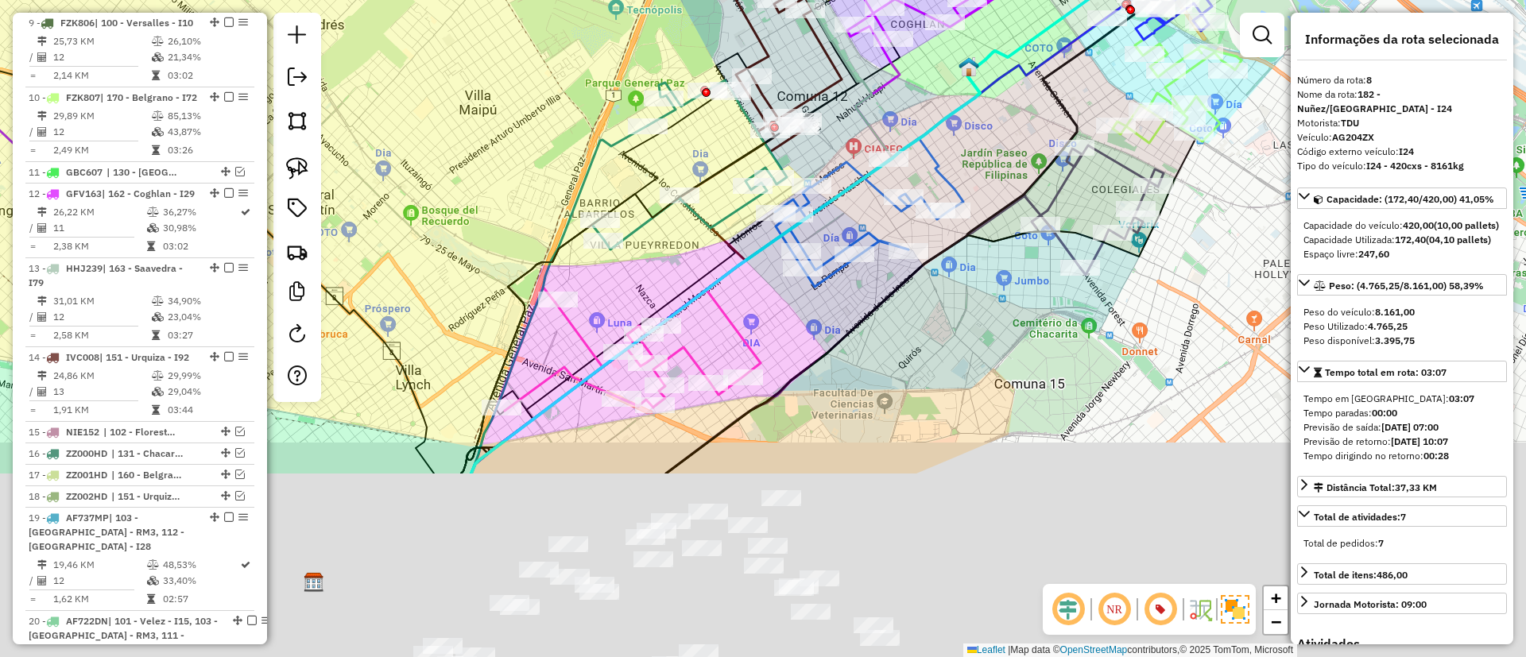
drag, startPoint x: 730, startPoint y: 568, endPoint x: 838, endPoint y: 312, distance: 278.6
click at [836, 312] on div "Janela de atendimento Grade de atendimento Capacidade Transportadoras Veículos …" at bounding box center [763, 328] width 1526 height 657
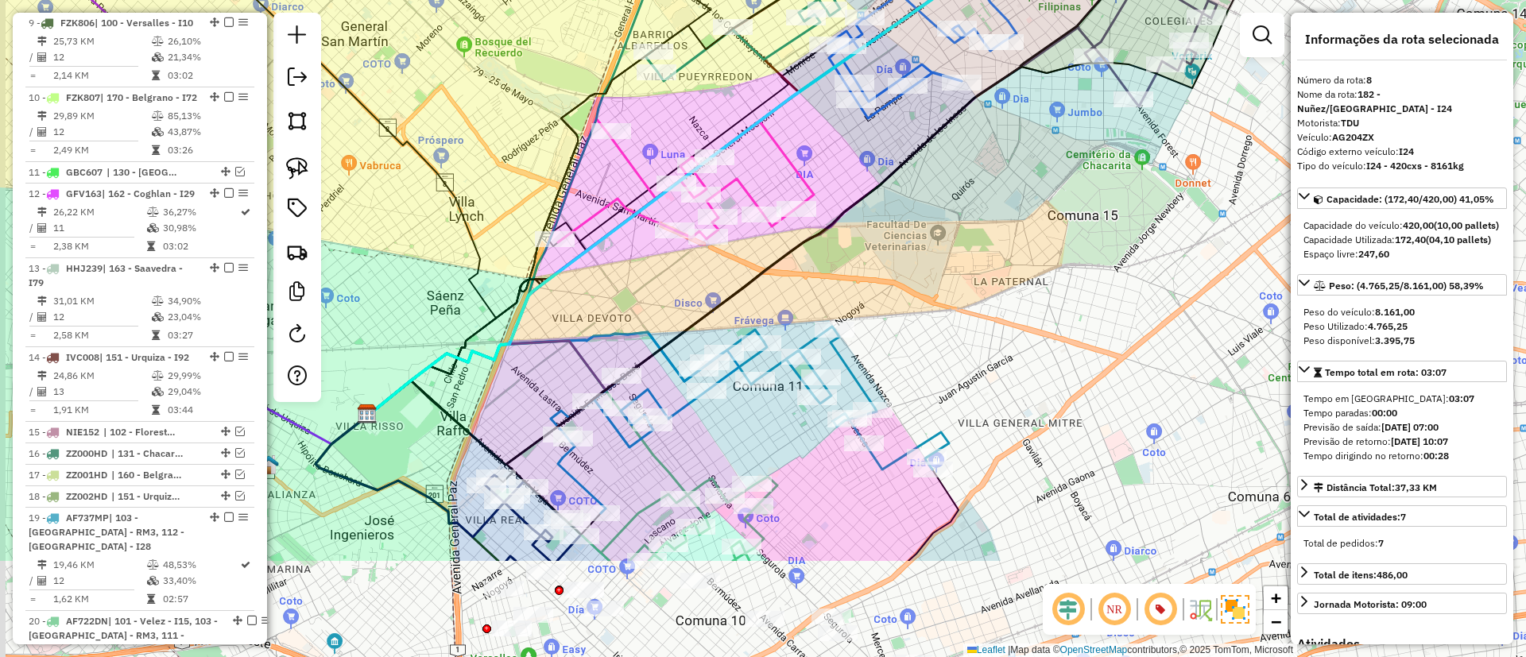
drag, startPoint x: 711, startPoint y: 582, endPoint x: 773, endPoint y: 364, distance: 226.4
click at [770, 379] on div "Janela de atendimento Grade de atendimento Capacidade Transportadoras Veículos …" at bounding box center [763, 328] width 1526 height 657
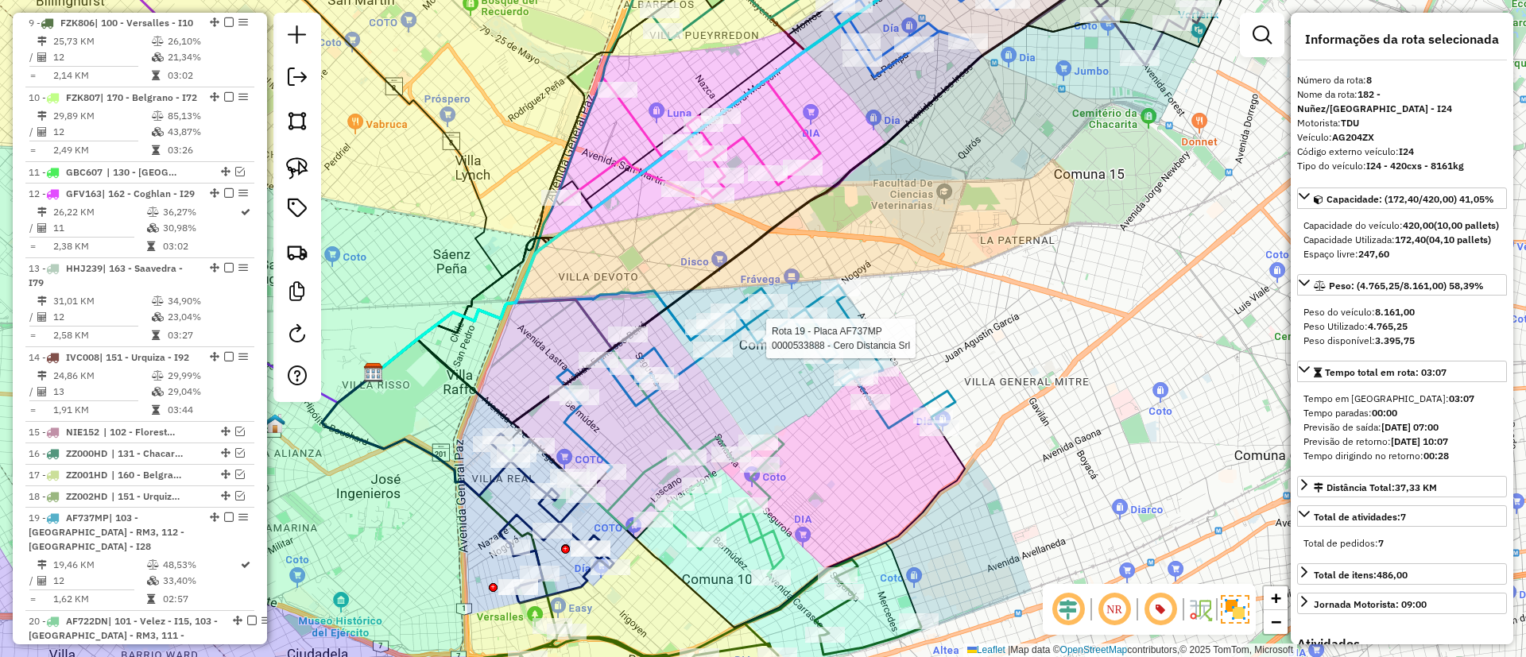
click at [764, 532] on icon at bounding box center [677, 507] width 214 height 142
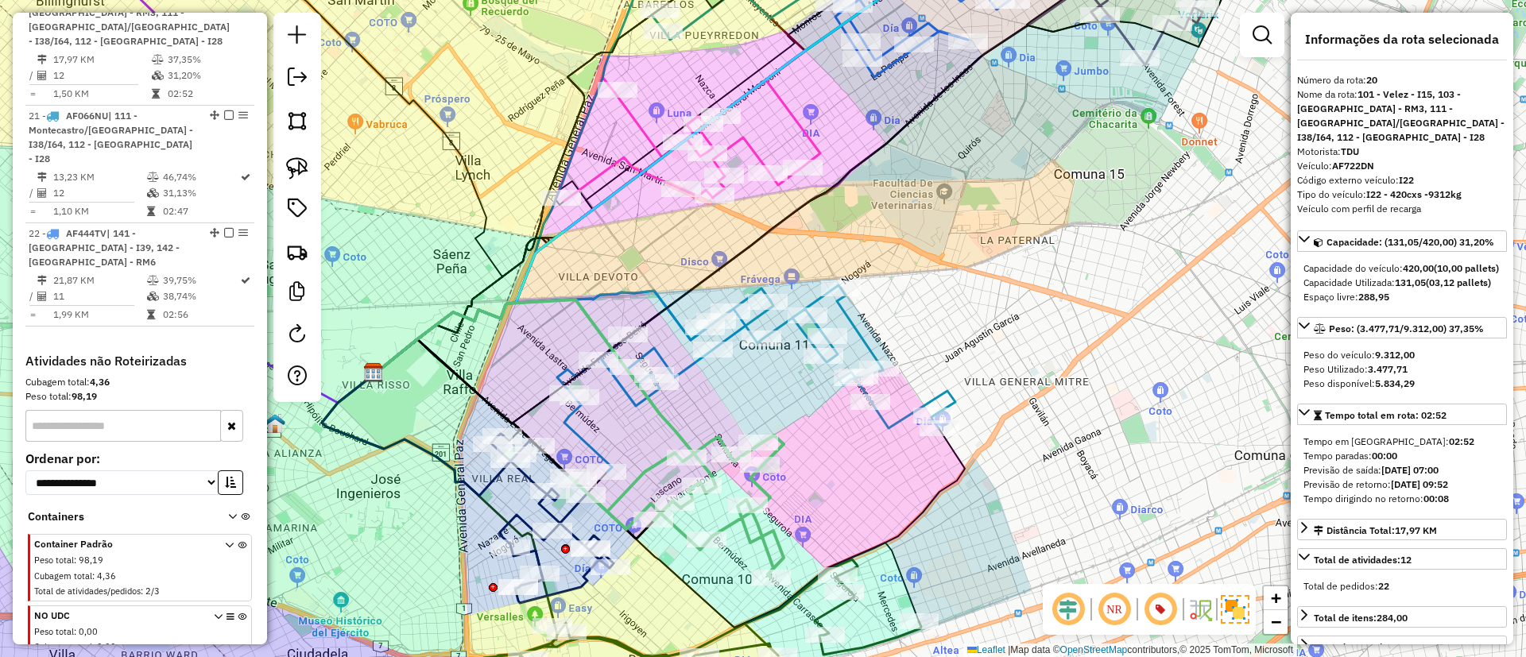
scroll to position [1884, 0]
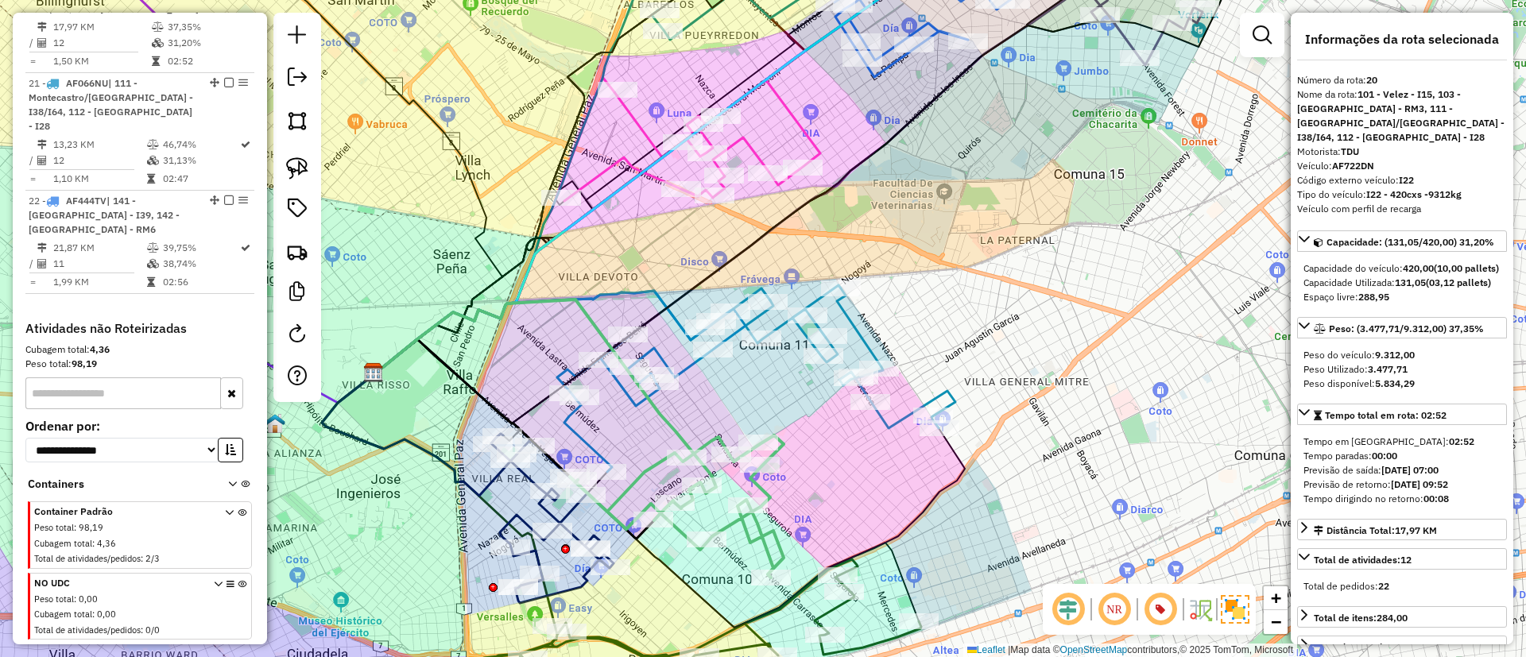
click at [635, 400] on icon at bounding box center [651, 390] width 188 height 163
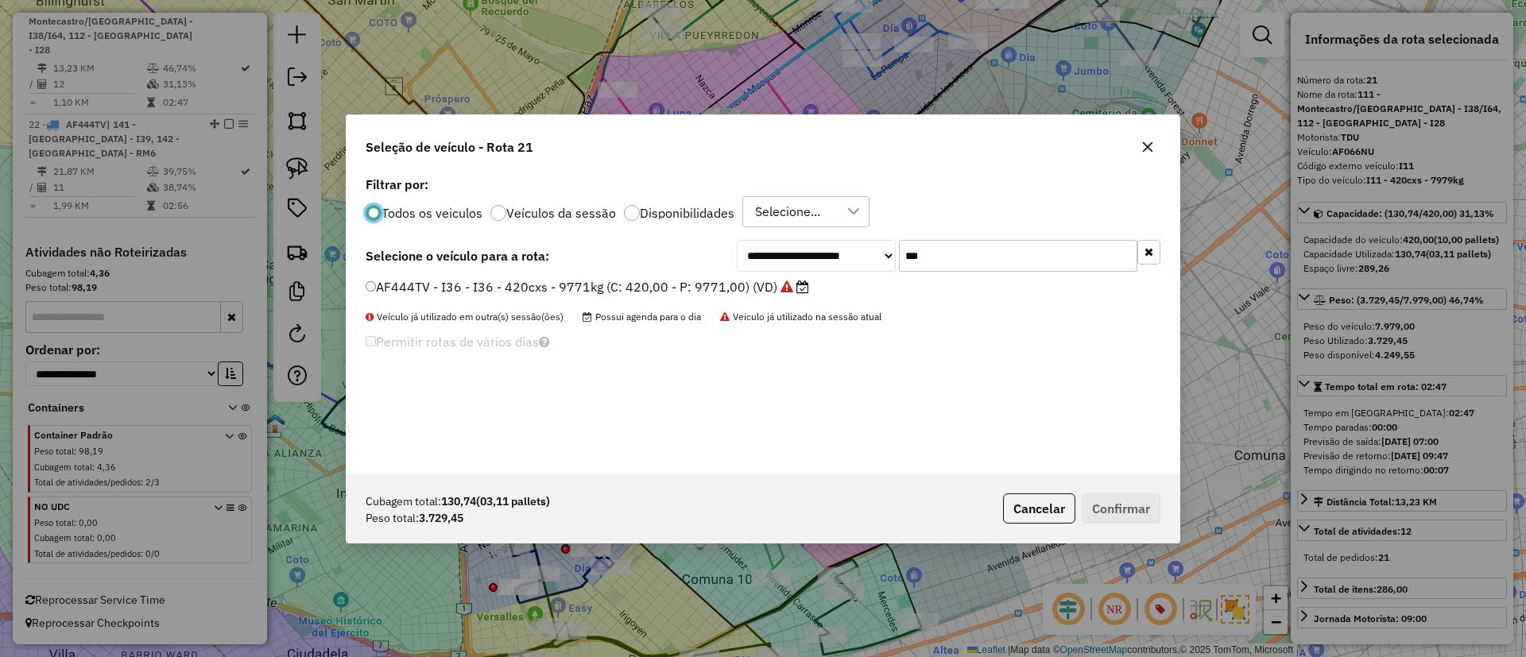
scroll to position [9, 5]
drag, startPoint x: 1025, startPoint y: 244, endPoint x: 851, endPoint y: 246, distance: 174.1
click at [851, 246] on div "**********" at bounding box center [949, 256] width 424 height 32
type input "***"
click at [753, 289] on label "AF746EN - I73 - I73 - 420cxs - 9136kg (C: 420,00 - P: 9136,00) (VD)" at bounding box center [580, 286] width 428 height 19
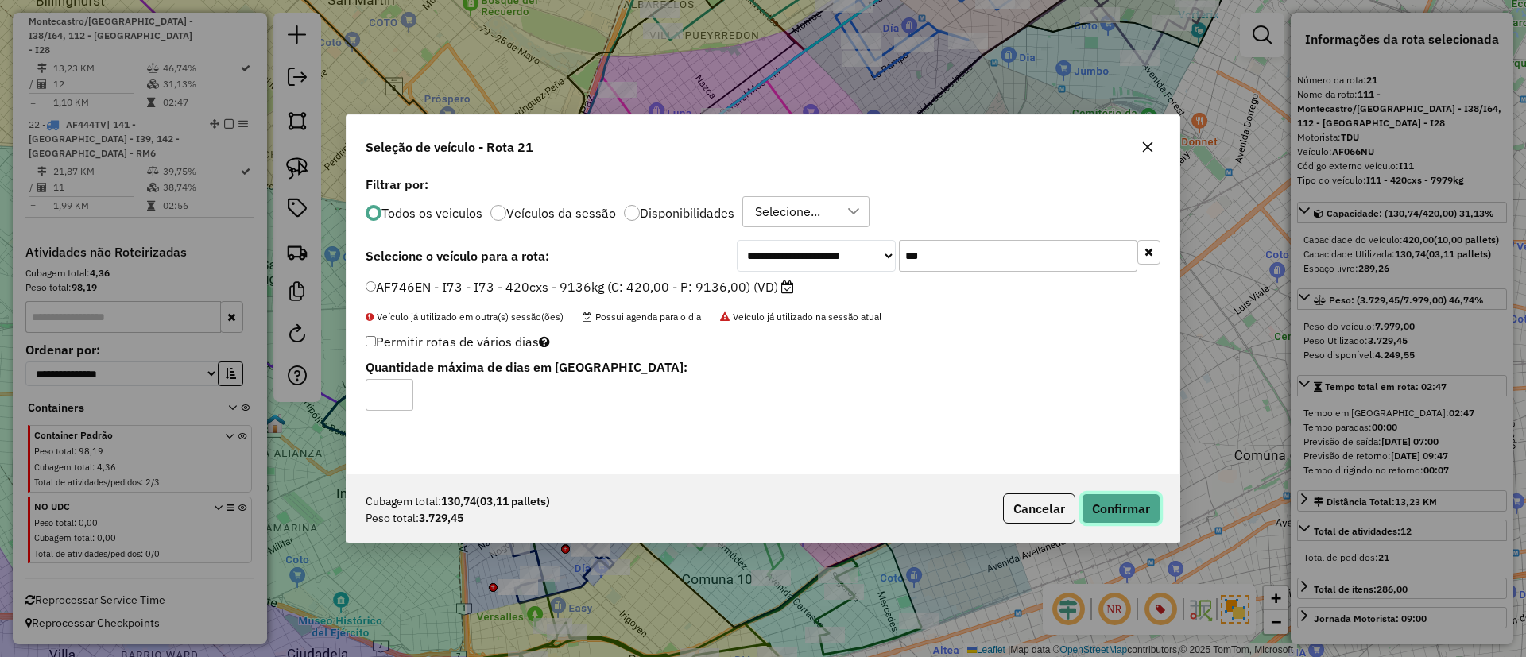
click at [1121, 520] on button "Confirmar" at bounding box center [1121, 509] width 79 height 30
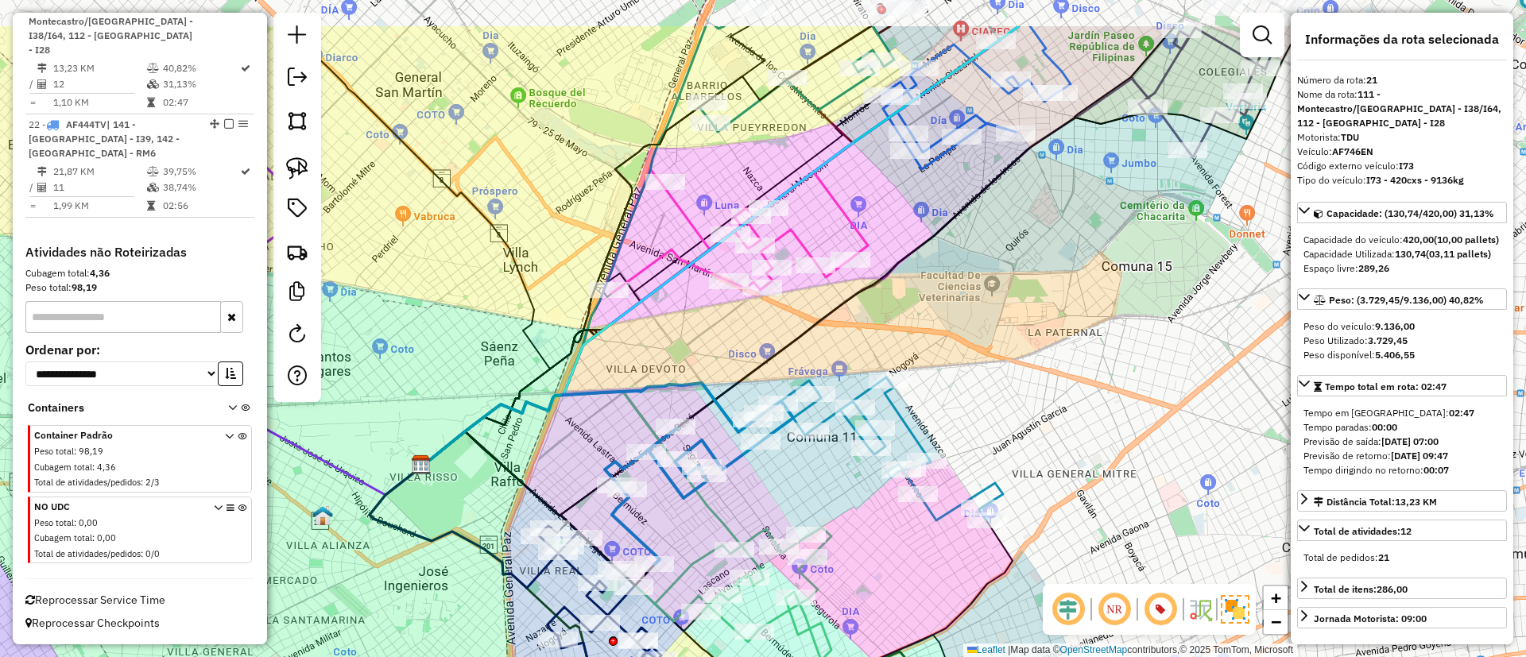
drag, startPoint x: 1010, startPoint y: 244, endPoint x: 1043, endPoint y: 312, distance: 75.7
click at [1042, 311] on div "Janela de atendimento Grade de atendimento Capacidade Transportadoras Veículos …" at bounding box center [763, 328] width 1526 height 657
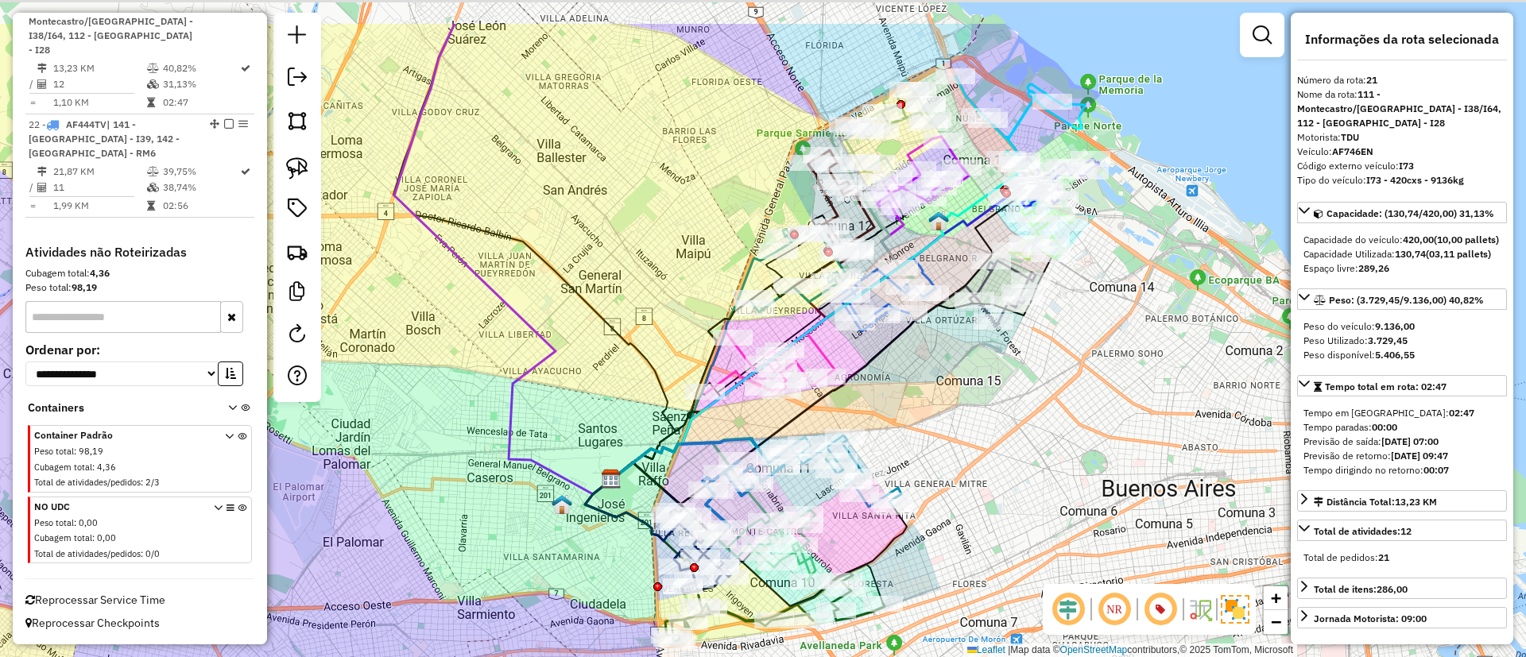
drag, startPoint x: 1052, startPoint y: 342, endPoint x: 932, endPoint y: 432, distance: 149.9
click at [932, 432] on div "Janela de atendimento Grade de atendimento Capacidade Transportadoras Veículos …" at bounding box center [763, 328] width 1526 height 657
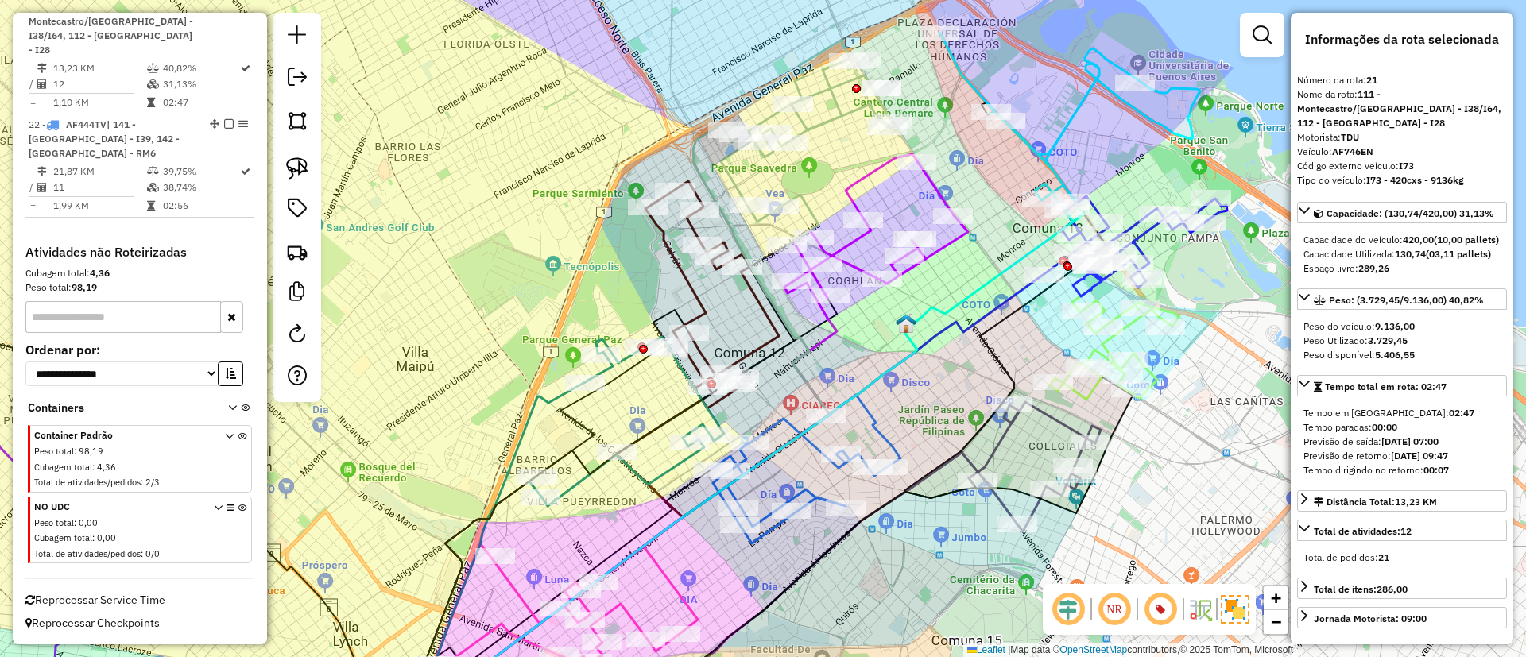
click at [1056, 419] on icon at bounding box center [1035, 467] width 132 height 130
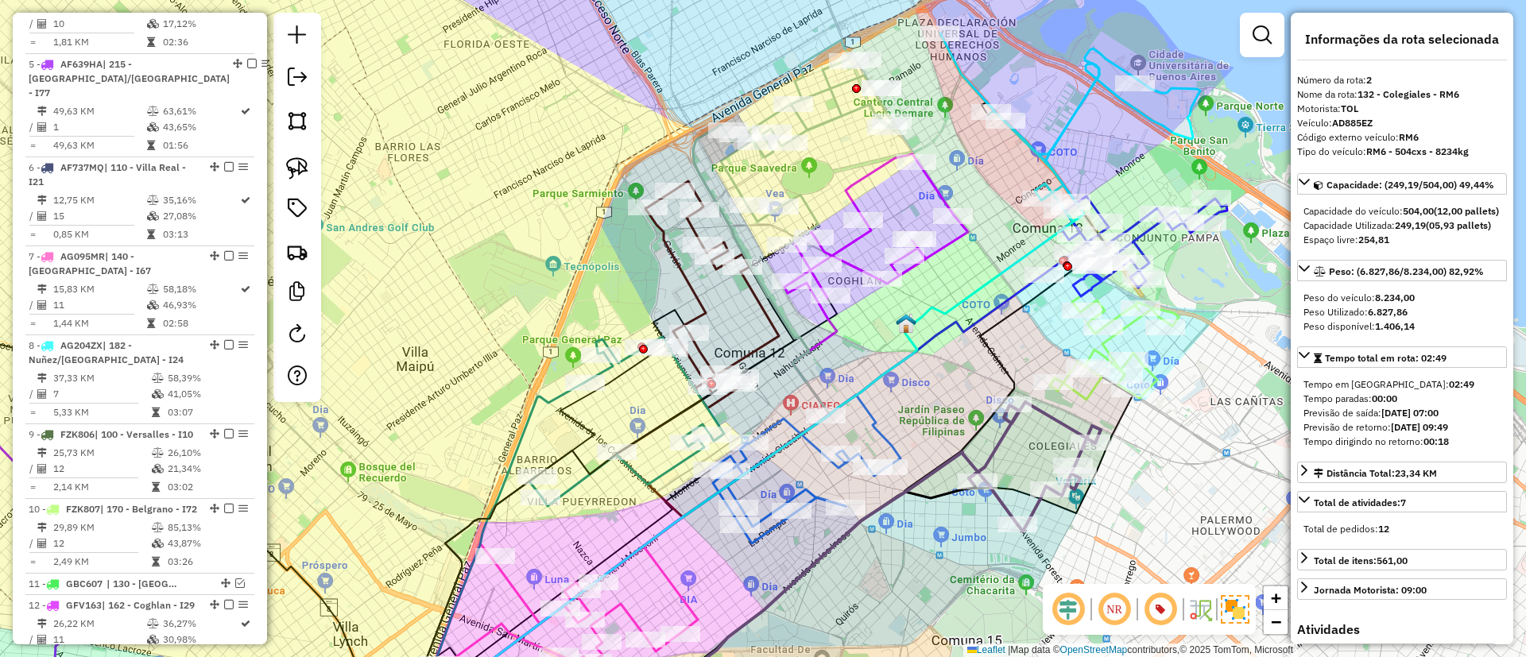
scroll to position [687, 0]
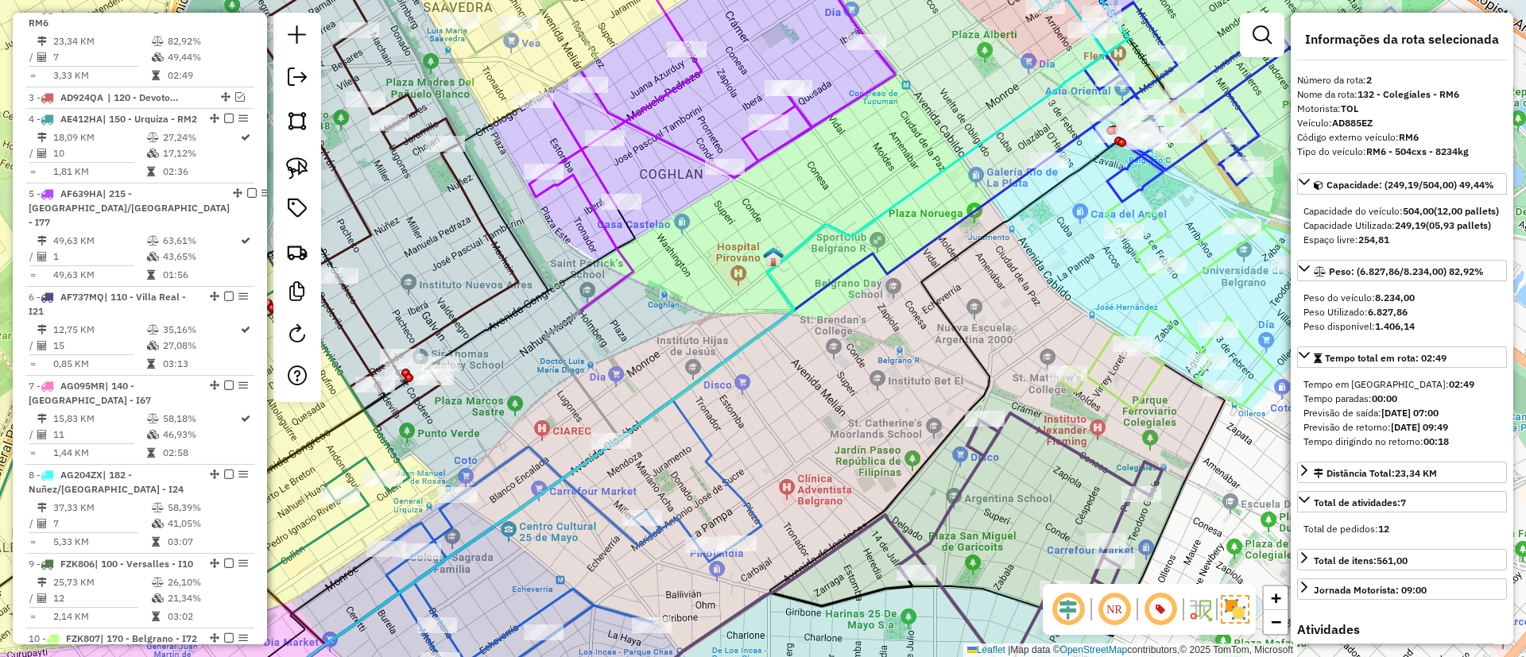
drag, startPoint x: 1026, startPoint y: 374, endPoint x: 1001, endPoint y: 352, distance: 33.2
click at [1001, 352] on div "Janela de atendimento Grade de atendimento Capacidade Transportadoras Veículos …" at bounding box center [763, 328] width 1526 height 657
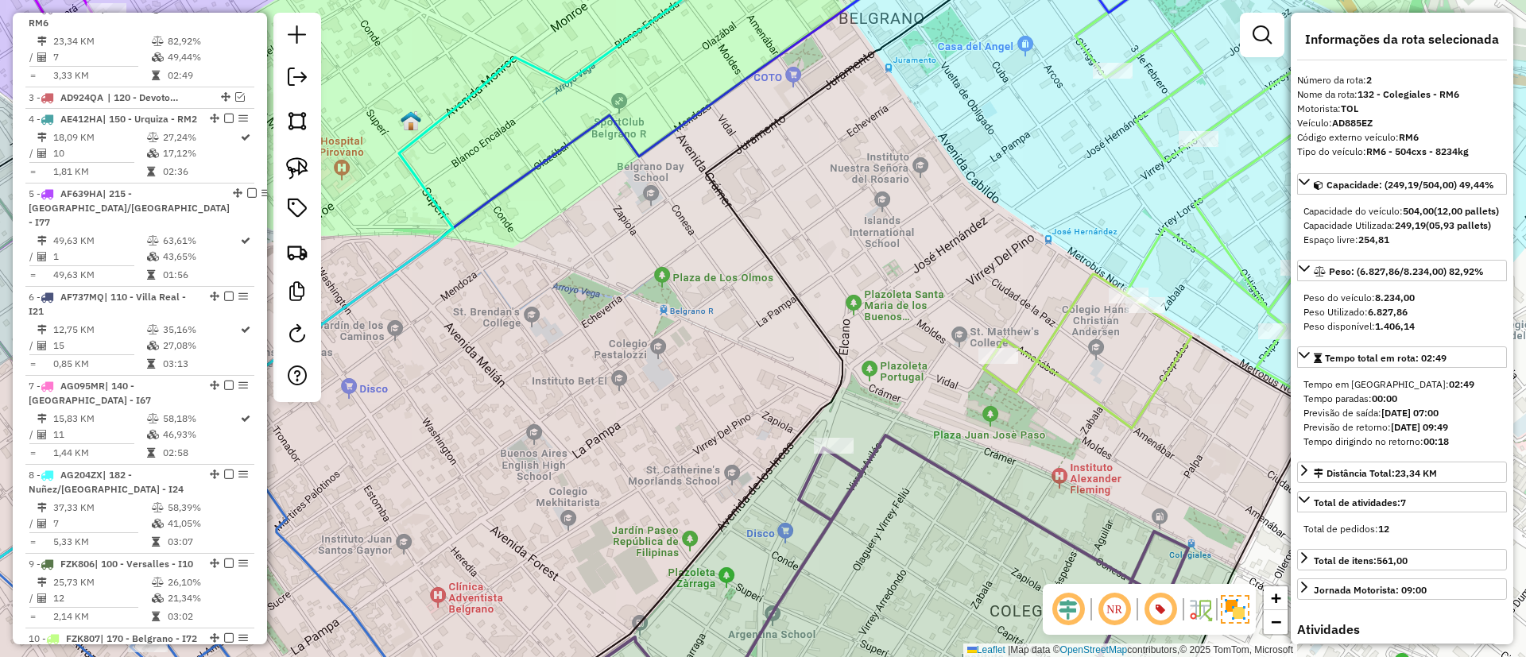
drag, startPoint x: 1059, startPoint y: 358, endPoint x: 970, endPoint y: 317, distance: 97.4
click at [970, 317] on div "Janela de atendimento Grade de atendimento Capacidade Transportadoras Veículos …" at bounding box center [763, 328] width 1526 height 657
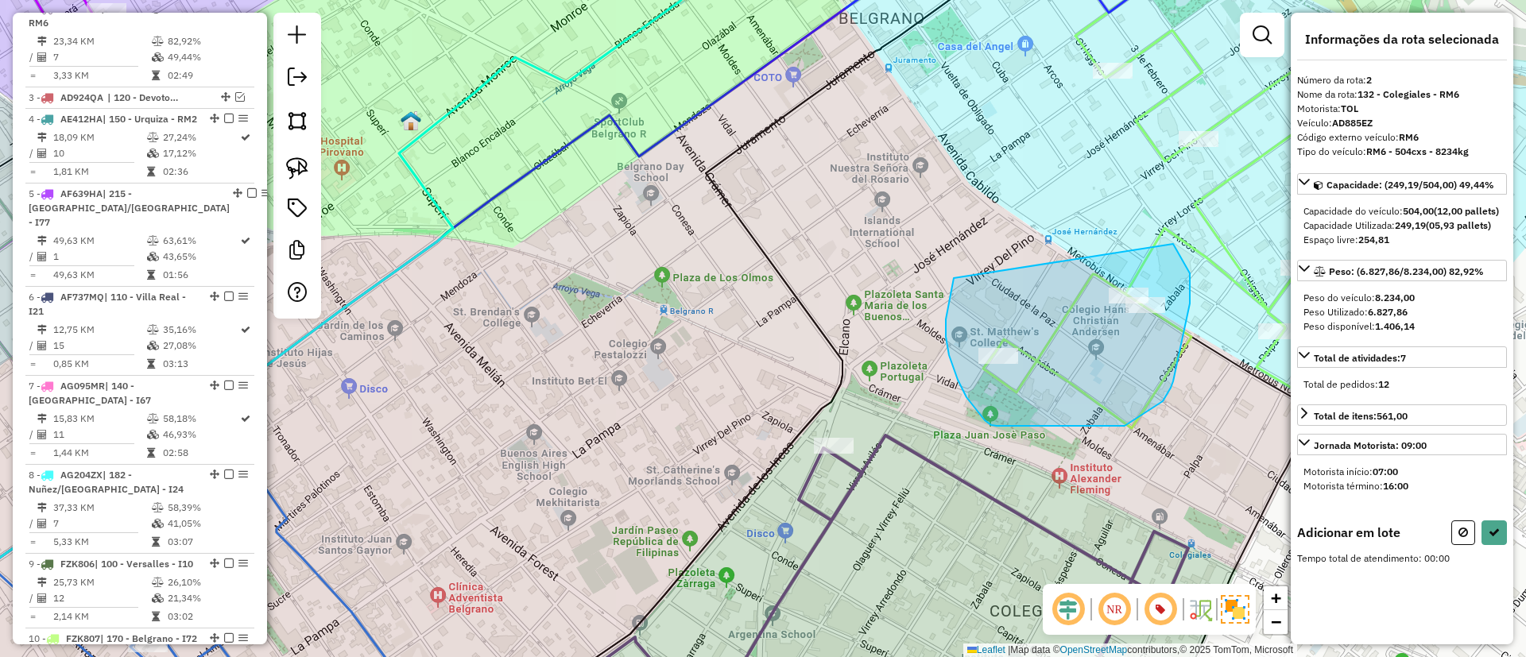
drag, startPoint x: 950, startPoint y: 301, endPoint x: 1149, endPoint y: 233, distance: 210.9
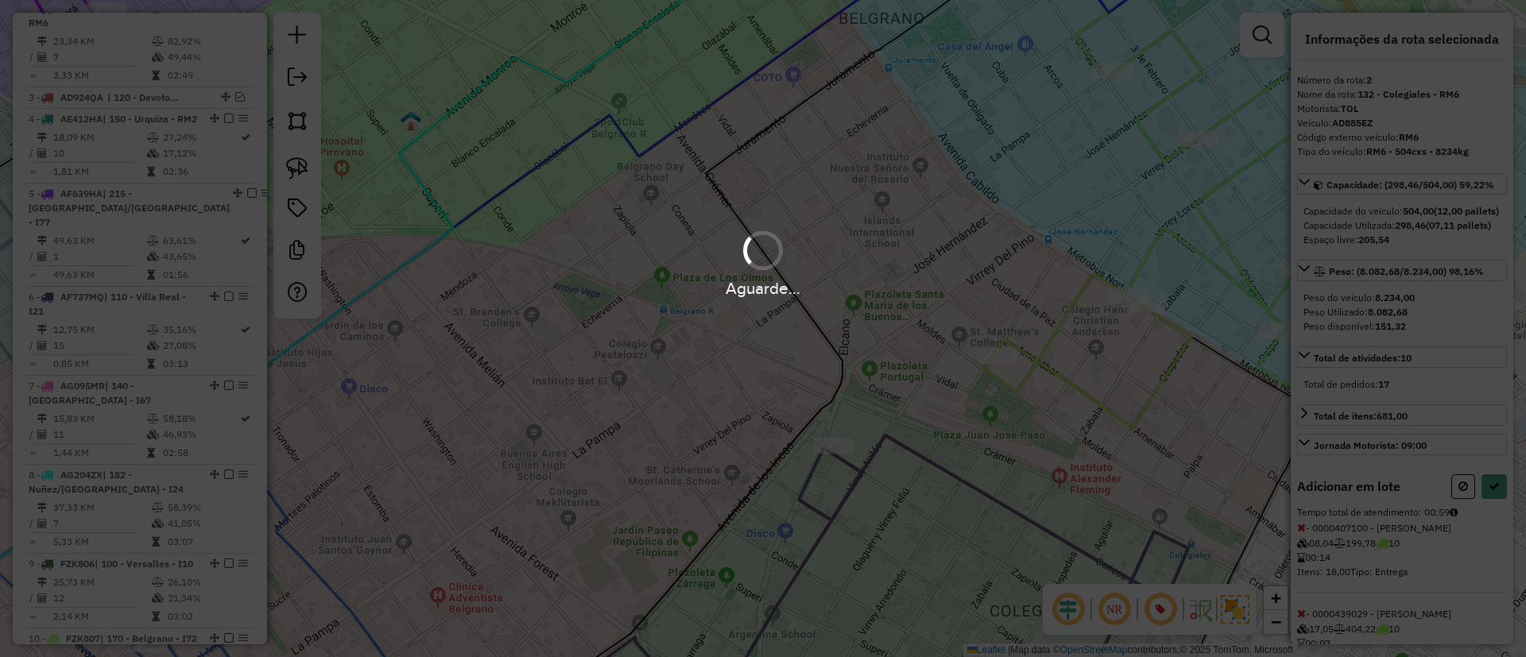
select select "**********"
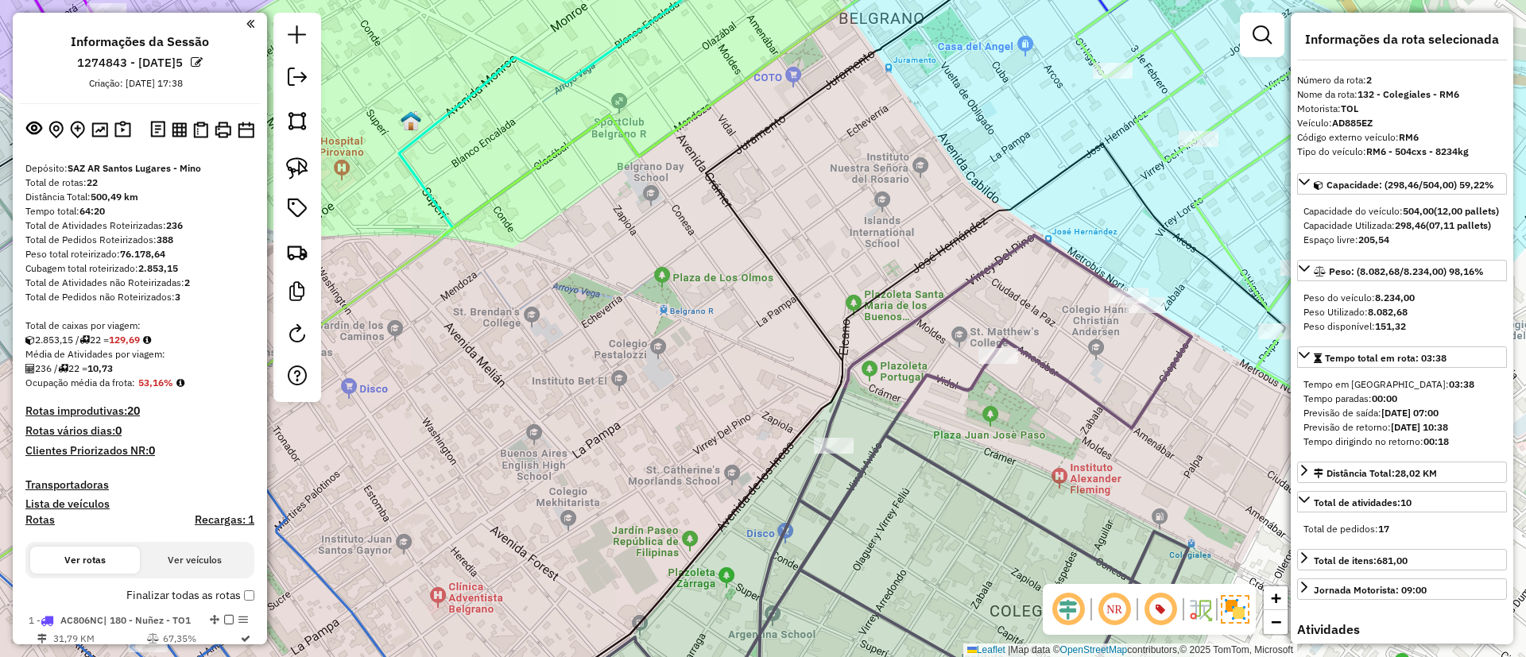
select select "**********"
click at [1217, 239] on icon at bounding box center [1288, 177] width 426 height 487
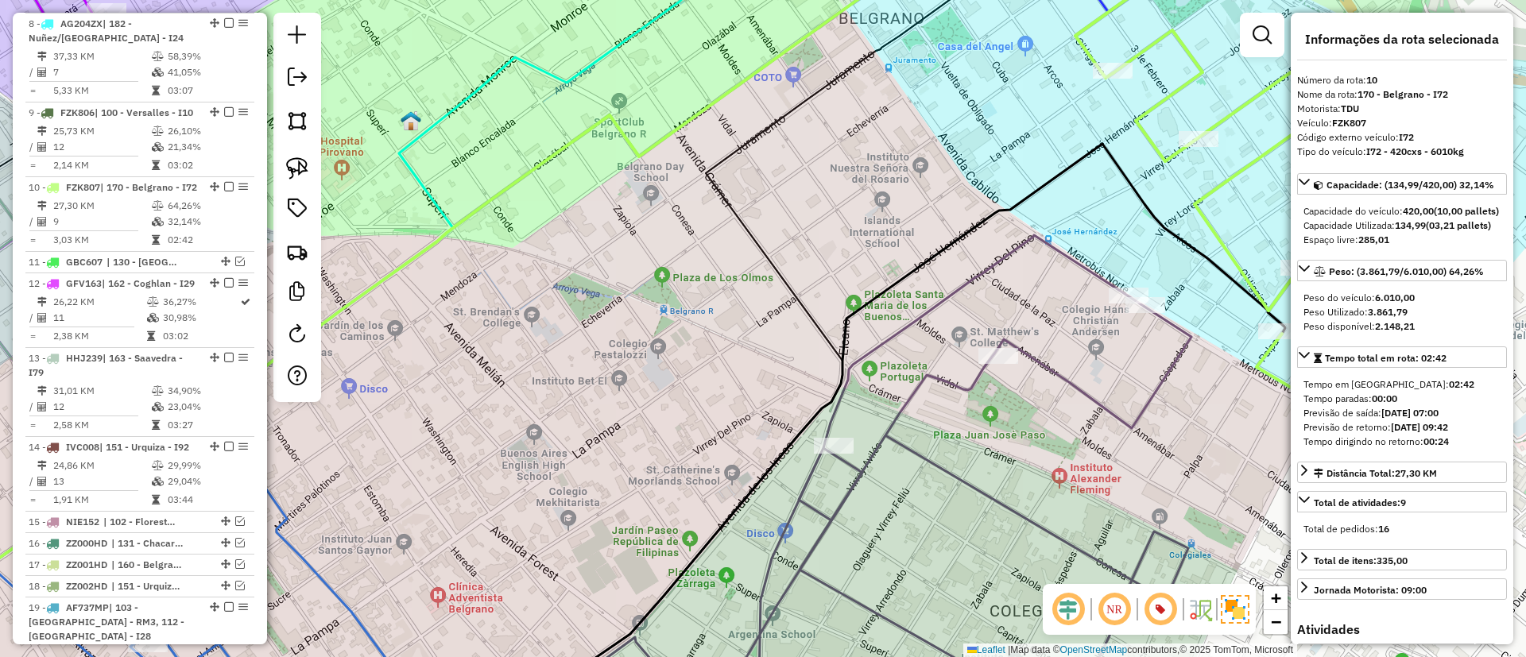
scroll to position [1331, 0]
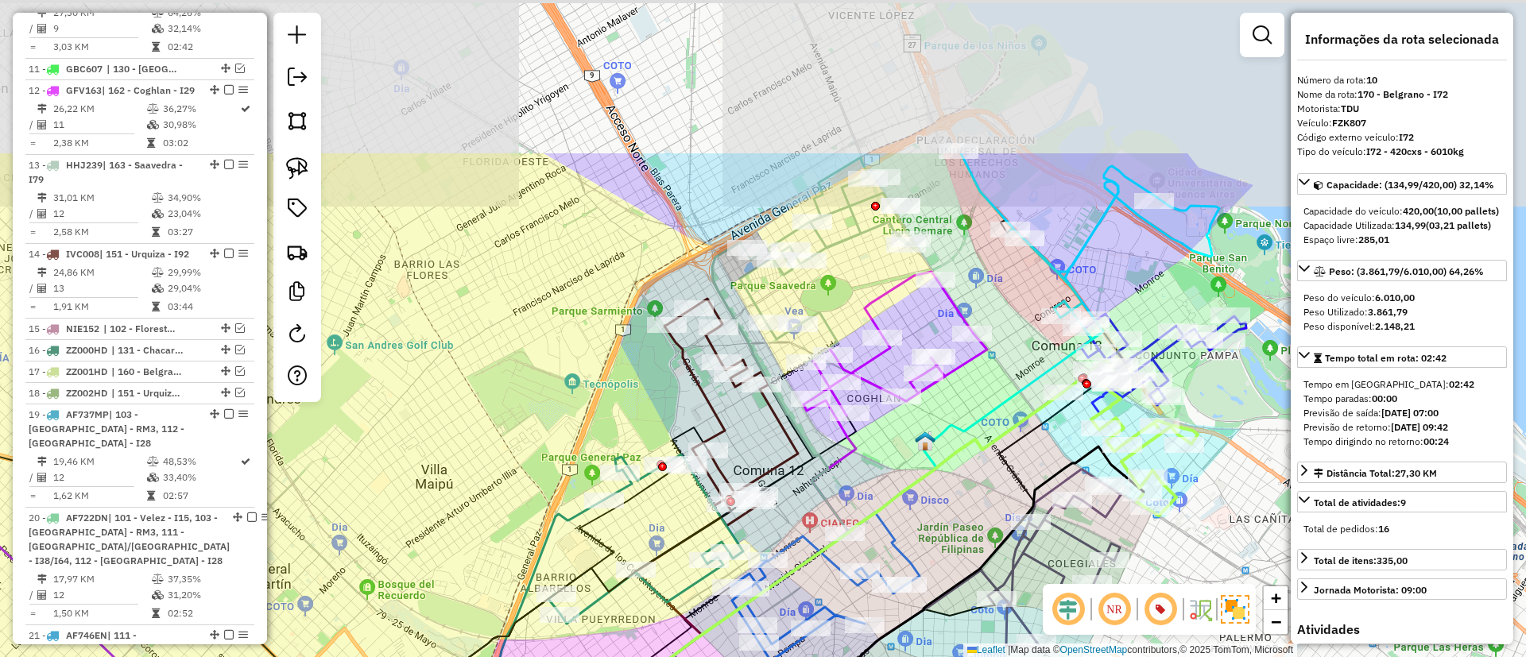
drag, startPoint x: 1005, startPoint y: 184, endPoint x: 902, endPoint y: 182, distance: 102.5
click at [1010, 404] on icon at bounding box center [724, 554] width 865 height 776
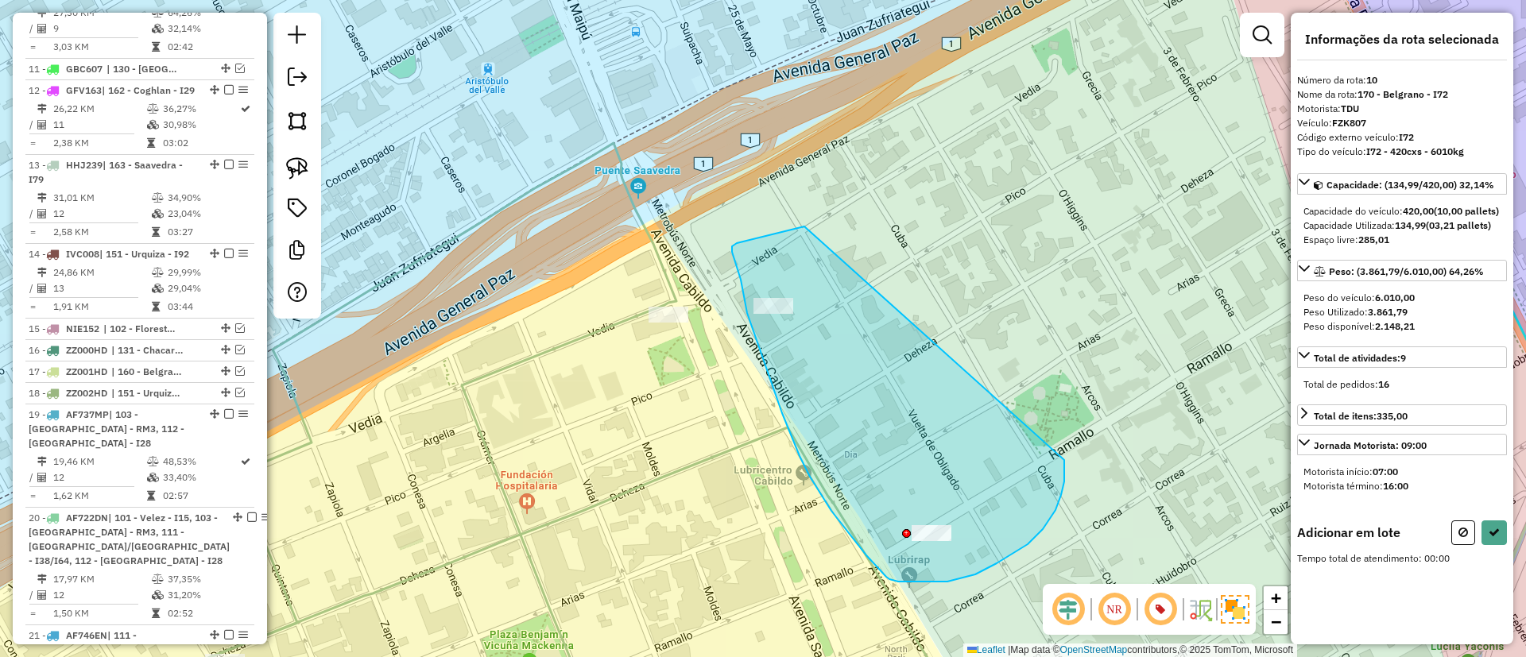
drag, startPoint x: 804, startPoint y: 227, endPoint x: 1064, endPoint y: 446, distance: 340.7
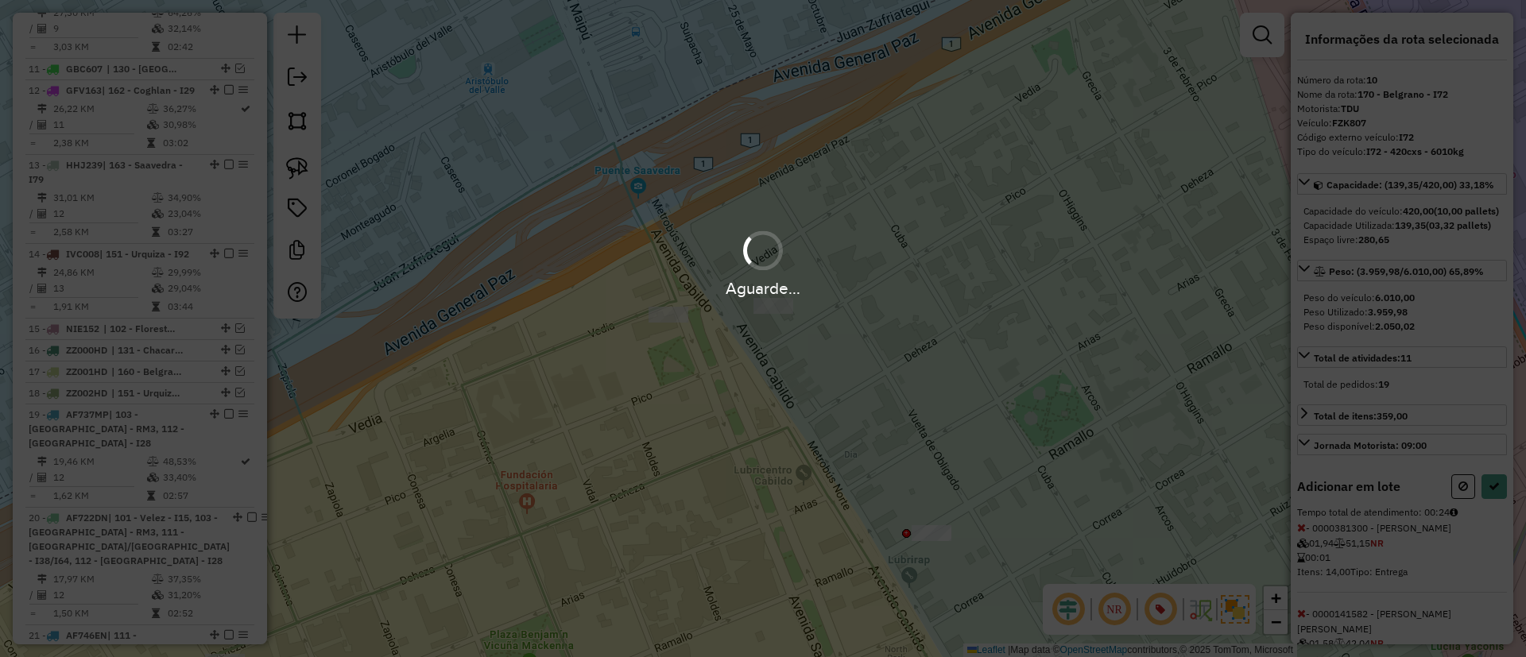
select select "**********"
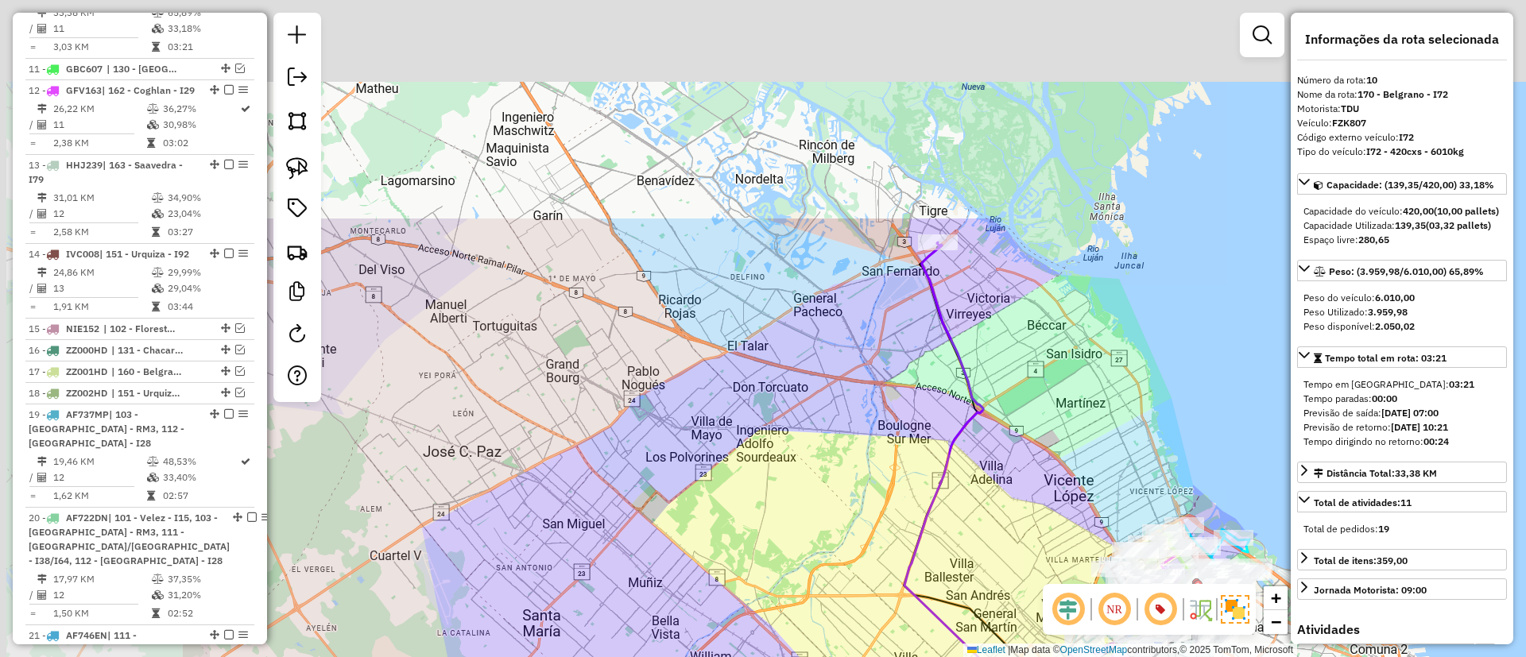
drag, startPoint x: 866, startPoint y: 385, endPoint x: 1073, endPoint y: 543, distance: 260.2
click at [1073, 543] on div "Janela de atendimento Grade de atendimento Capacidade Transportadoras Veículos …" at bounding box center [763, 328] width 1526 height 657
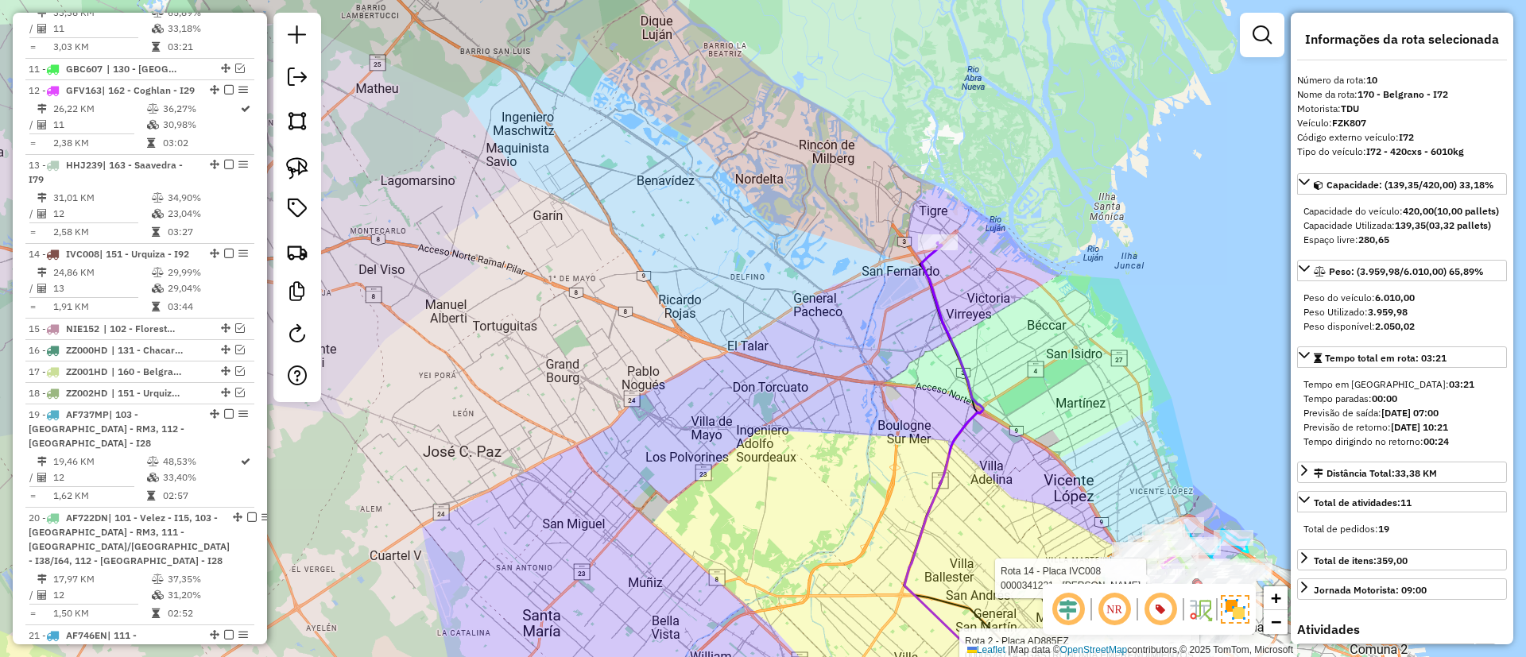
click at [939, 315] on icon at bounding box center [944, 482] width 80 height 480
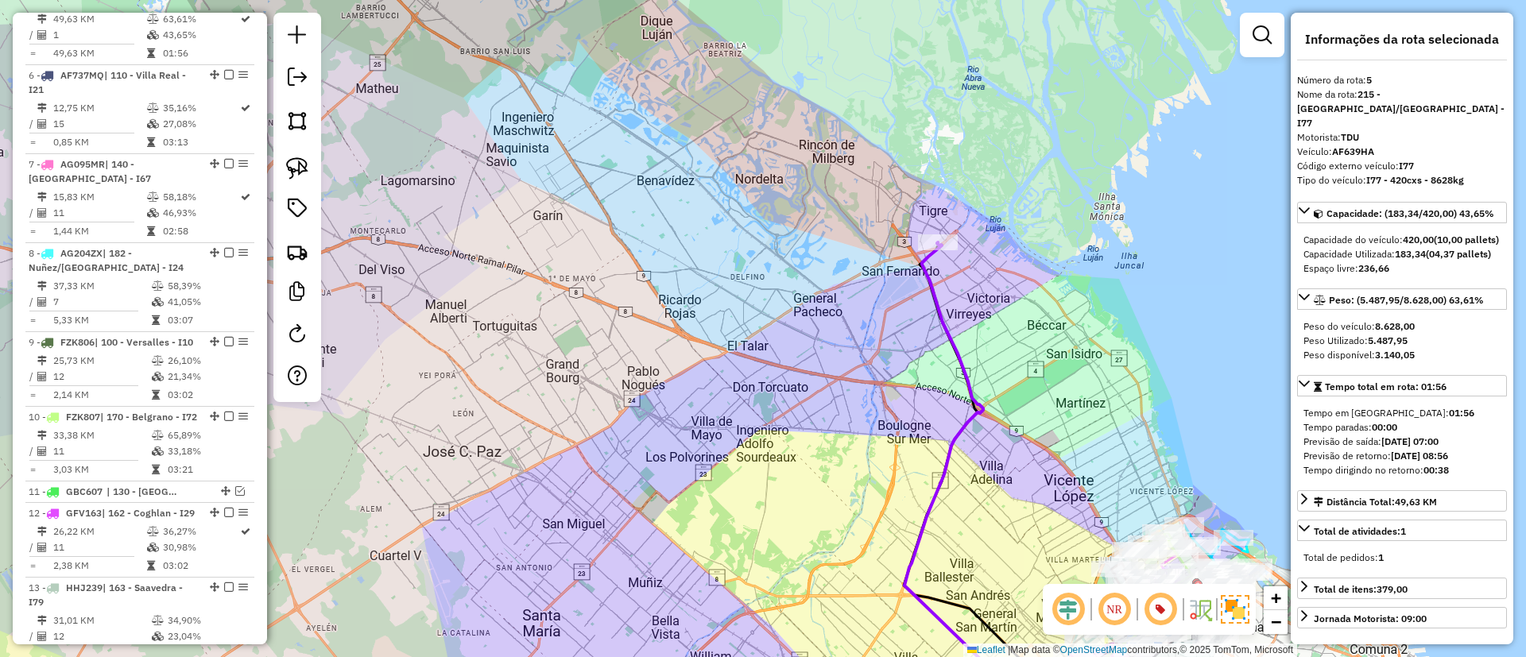
scroll to position [886, 0]
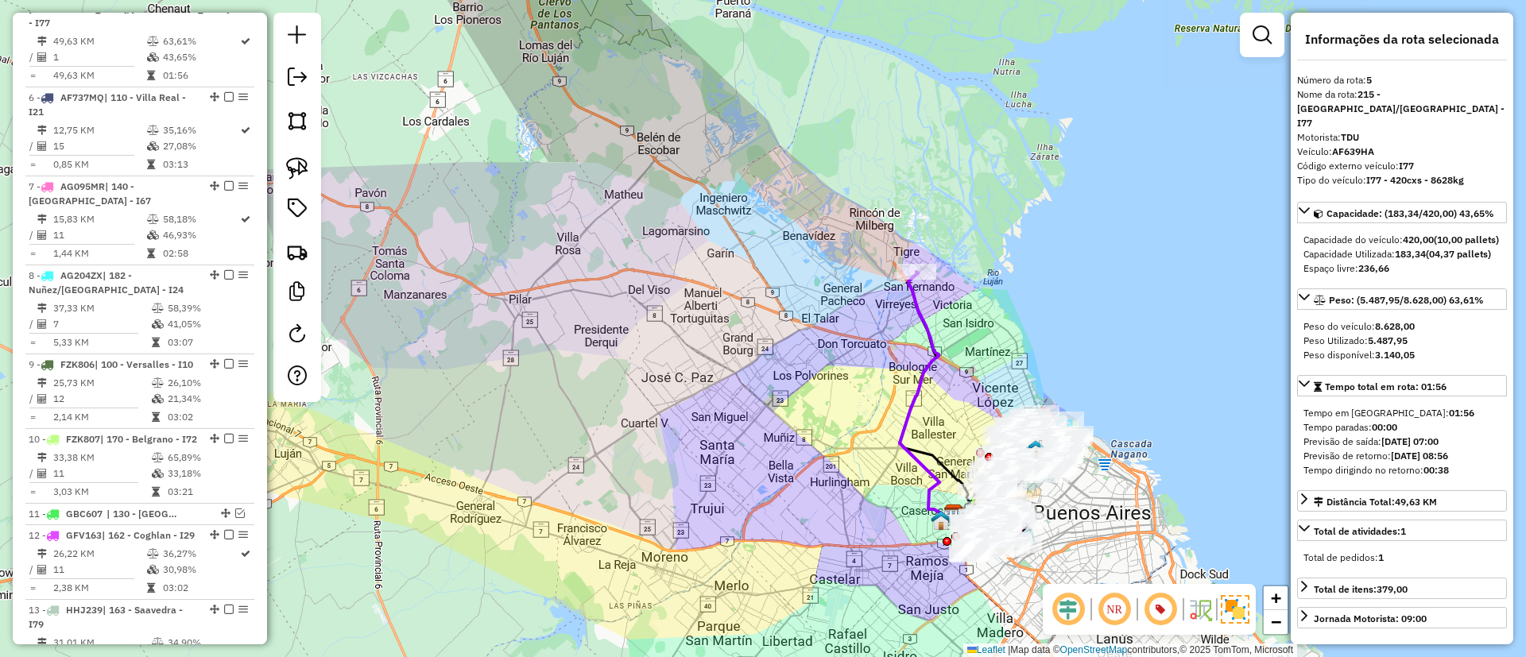
drag, startPoint x: 877, startPoint y: 320, endPoint x: 784, endPoint y: 258, distance: 111.1
click at [786, 258] on div "Janela de atendimento Grade de atendimento Capacidade Transportadoras Veículos …" at bounding box center [763, 328] width 1526 height 657
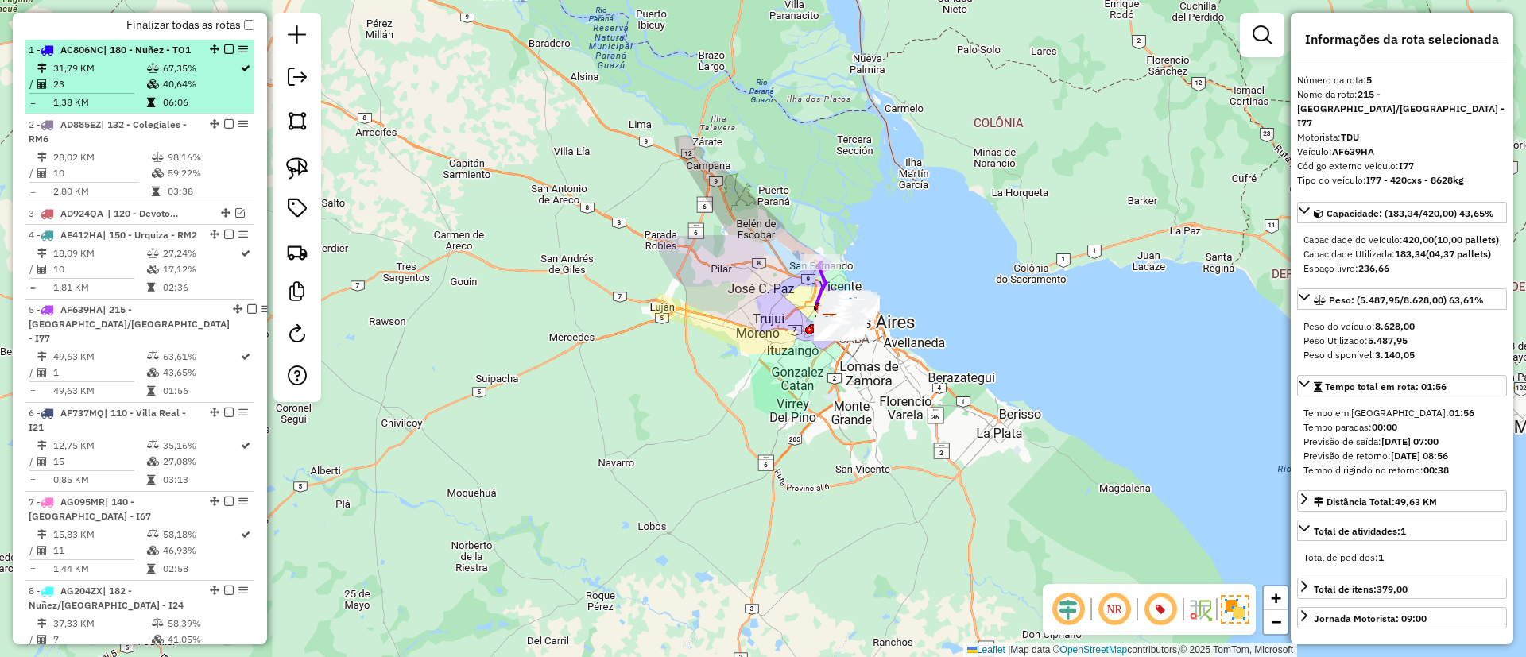
scroll to position [409, 0]
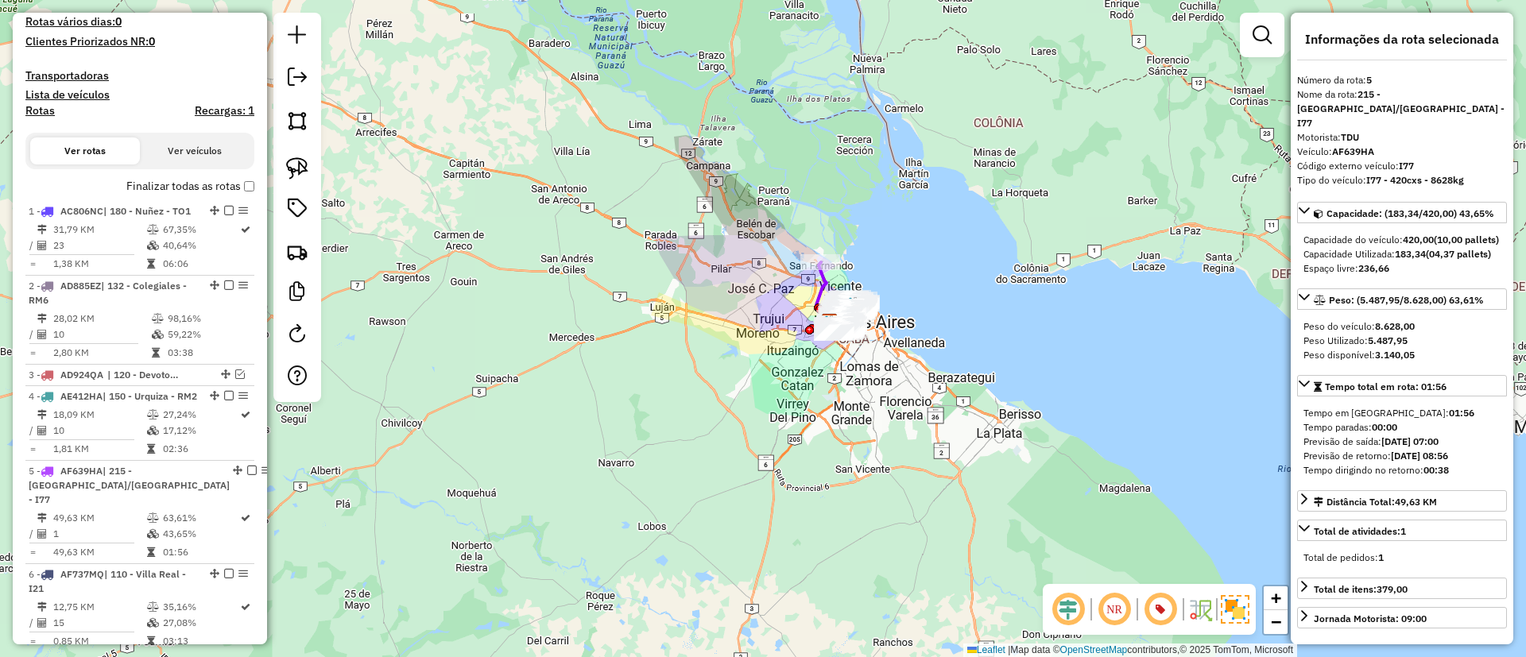
click at [211, 188] on label "Finalizar todas as rotas" at bounding box center [190, 186] width 128 height 17
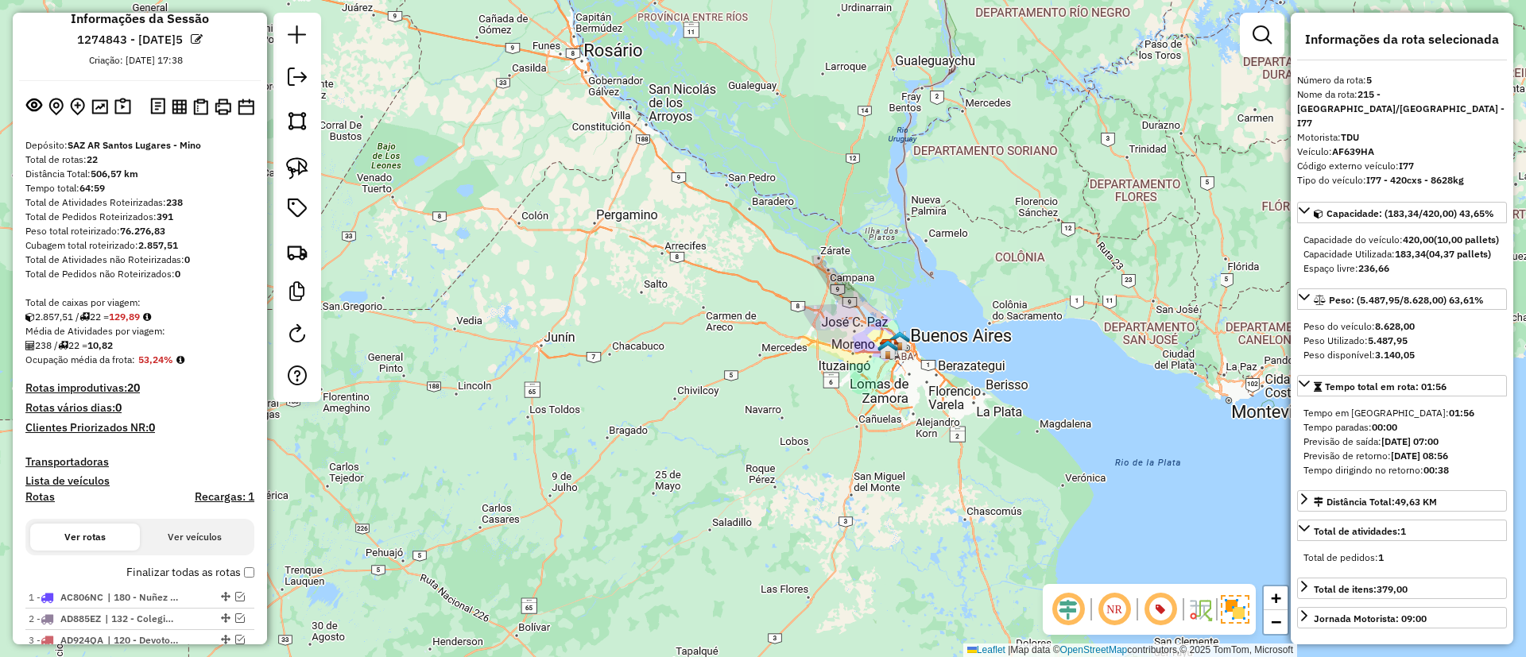
scroll to position [0, 0]
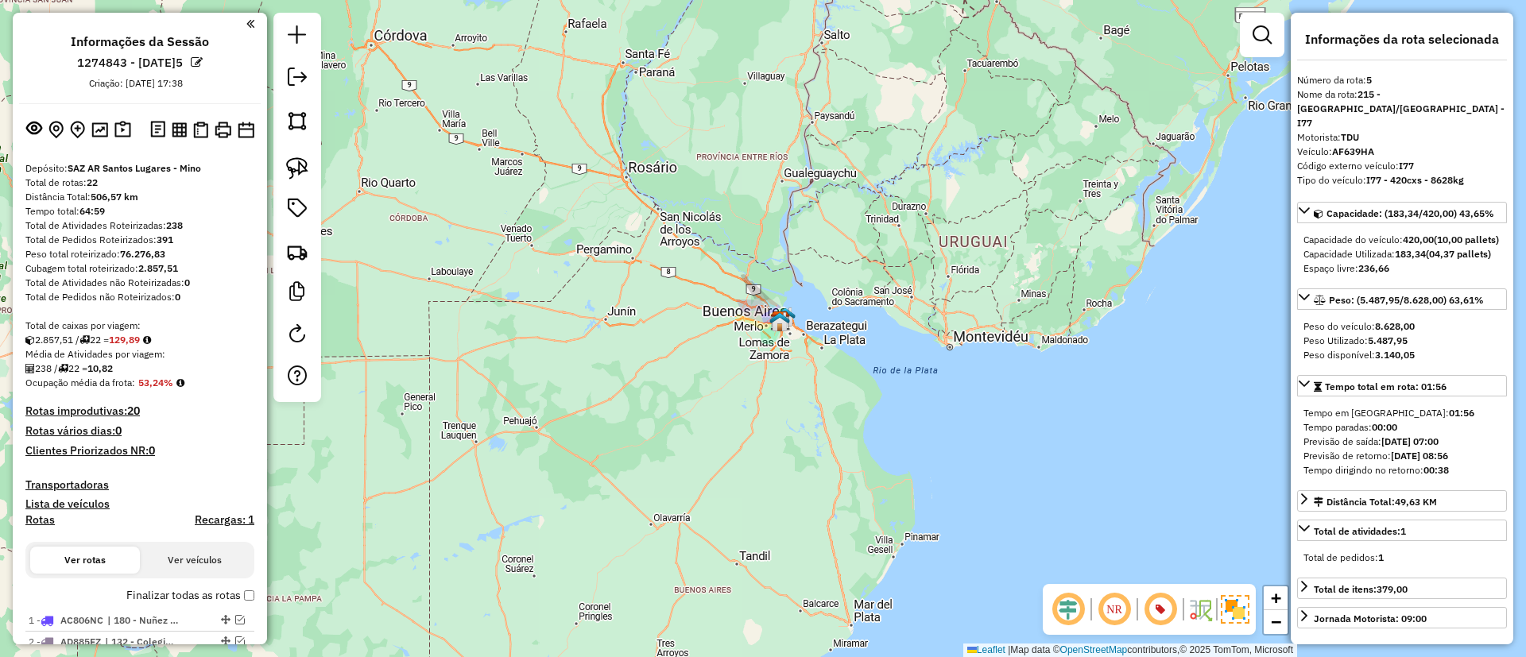
click at [178, 588] on label "Finalizar todas as rotas" at bounding box center [190, 595] width 128 height 17
click at [40, 518] on h4 "Rotas" at bounding box center [39, 520] width 29 height 14
select select "*"
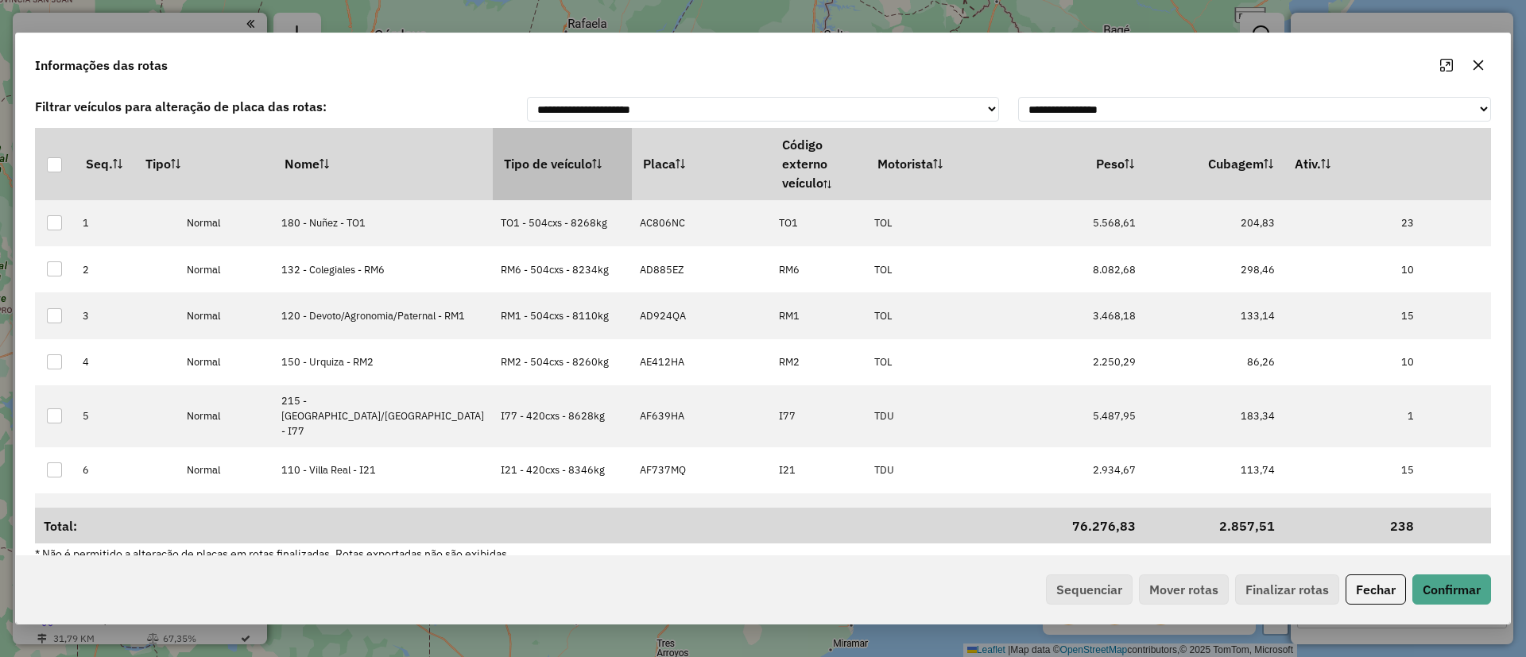
click at [493, 145] on th "Tipo de veículo" at bounding box center [562, 164] width 139 height 72
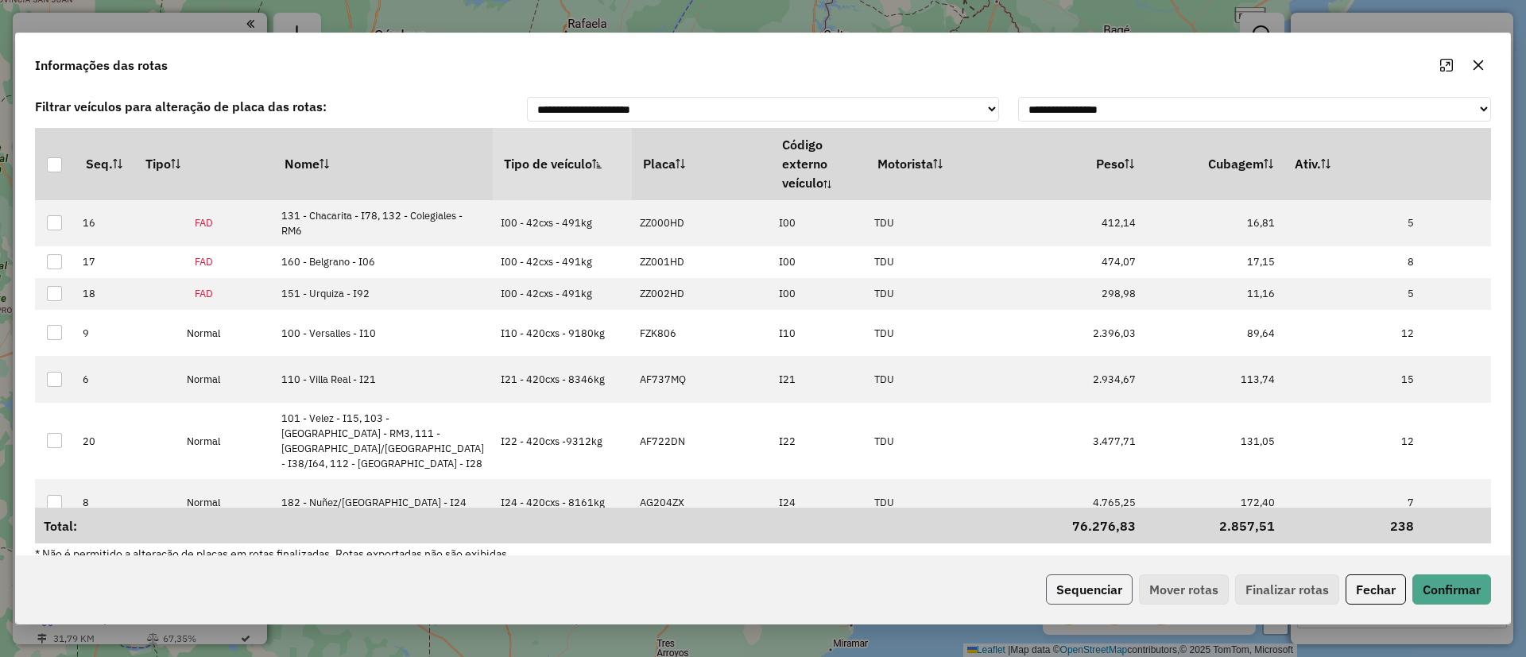
click at [1097, 591] on button "Sequenciar" at bounding box center [1089, 590] width 87 height 30
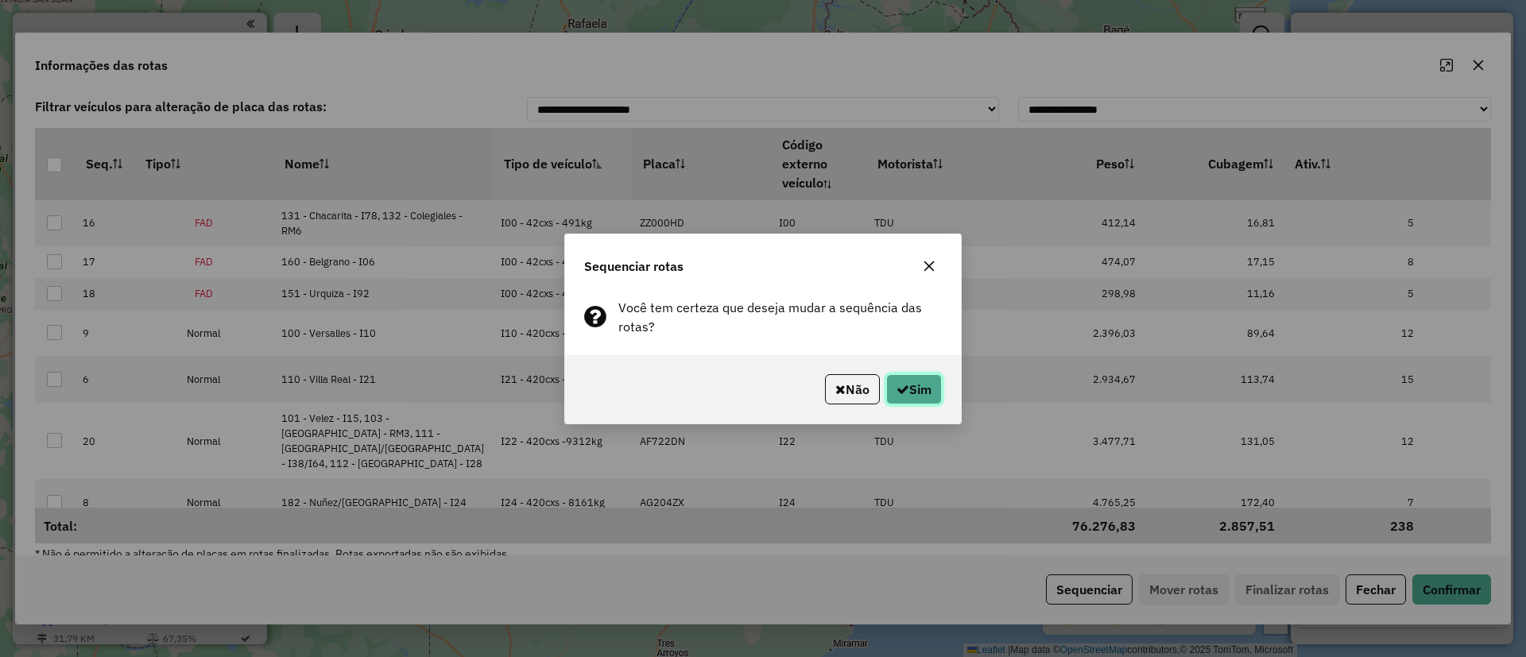
click at [908, 378] on button "Sim" at bounding box center [914, 389] width 56 height 30
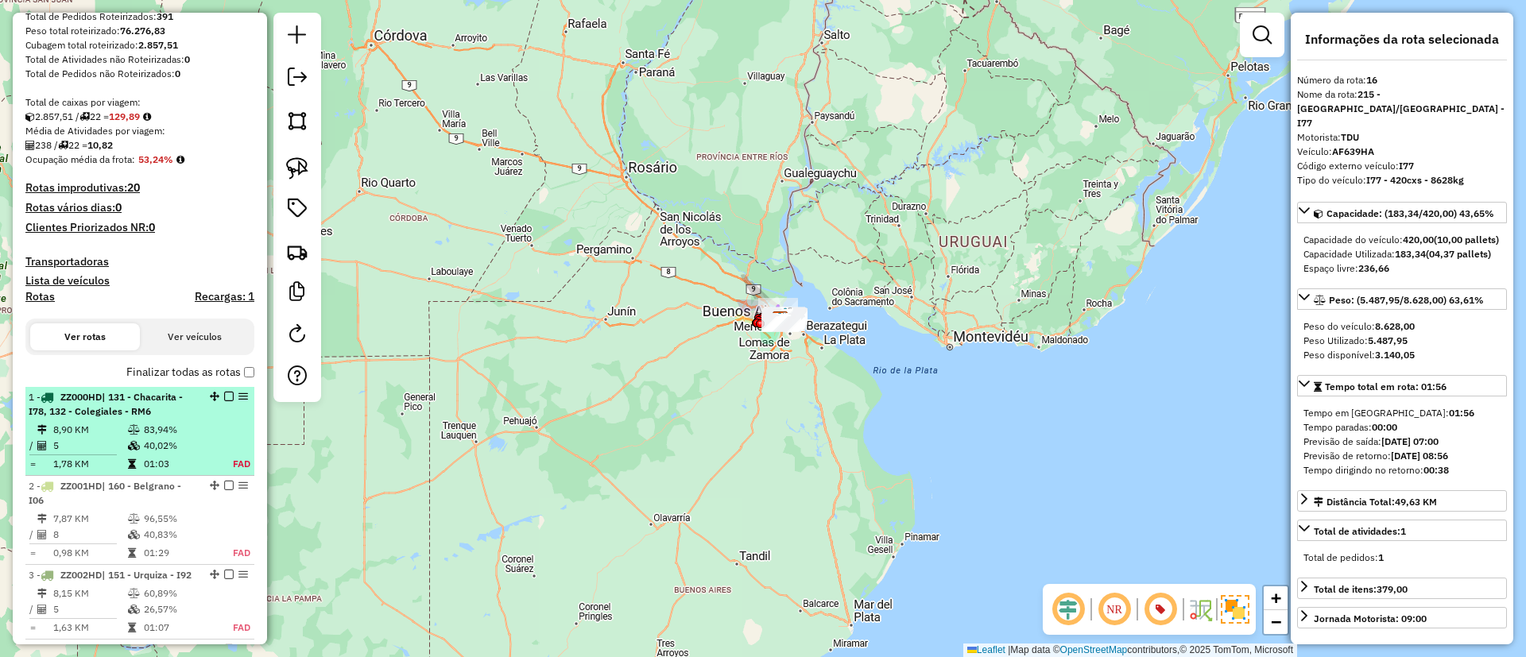
scroll to position [238, 0]
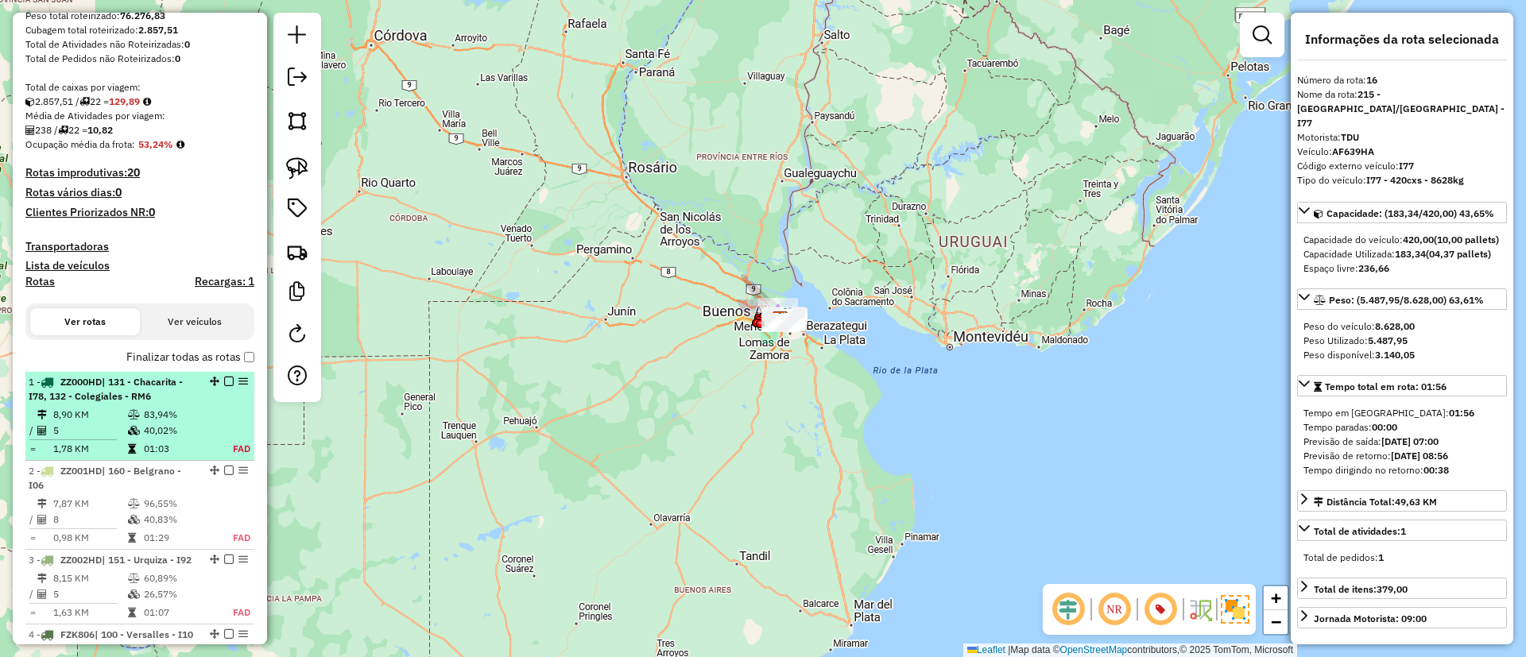
click at [143, 419] on td "83,94%" at bounding box center [178, 415] width 70 height 16
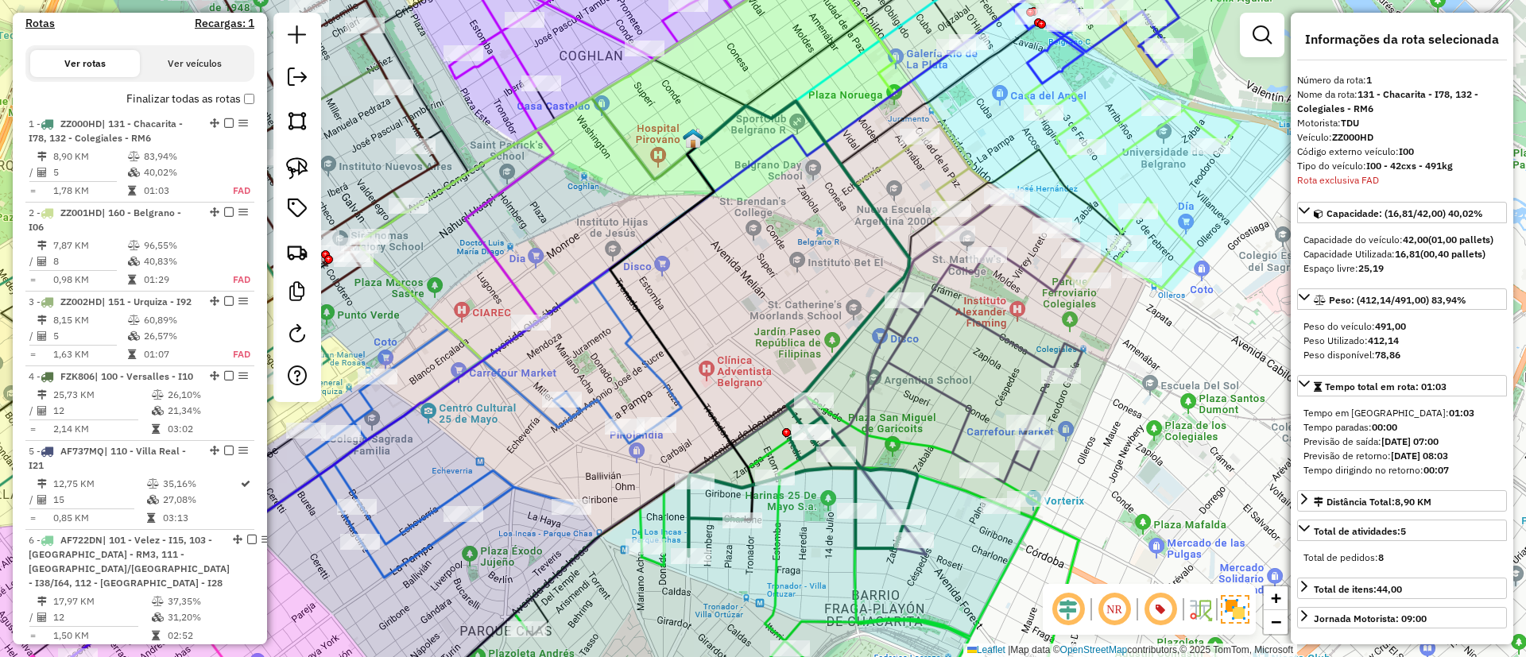
scroll to position [359, 0]
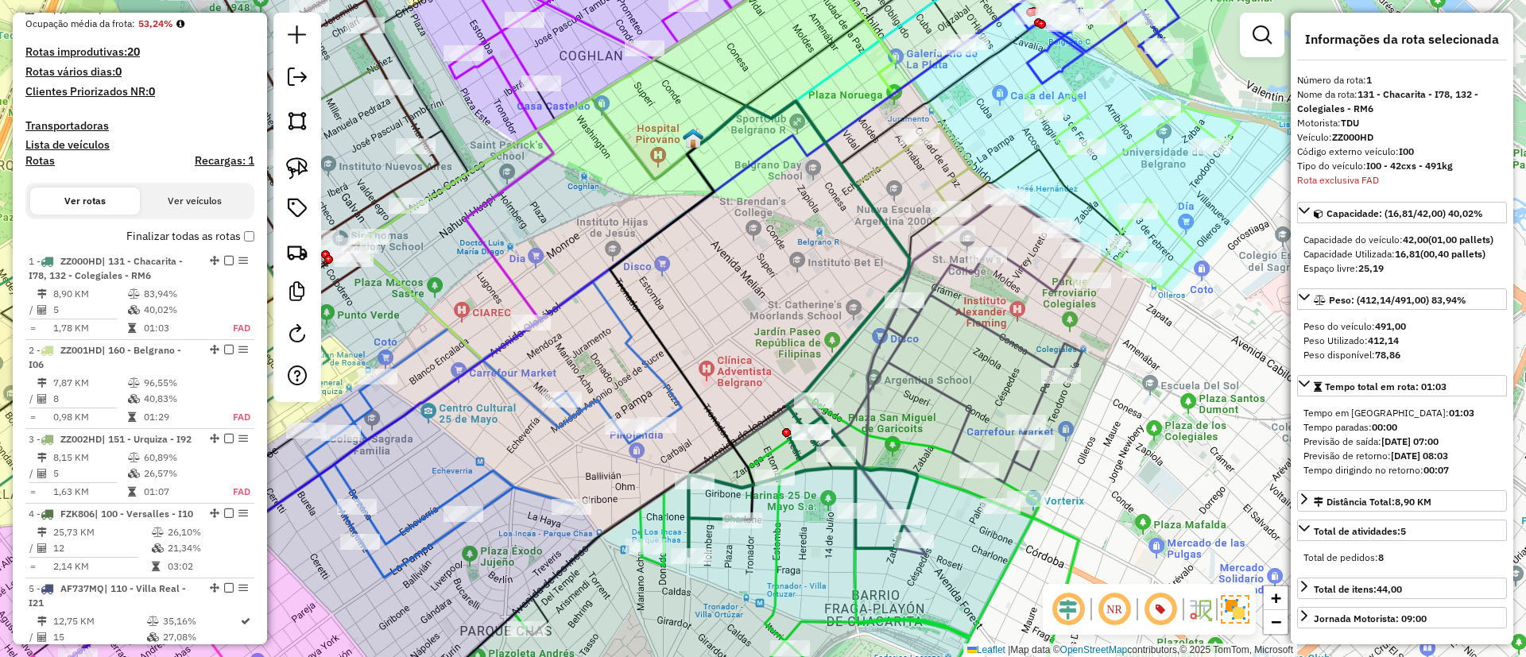
click at [164, 235] on label "Finalizar todas as rotas" at bounding box center [190, 236] width 128 height 17
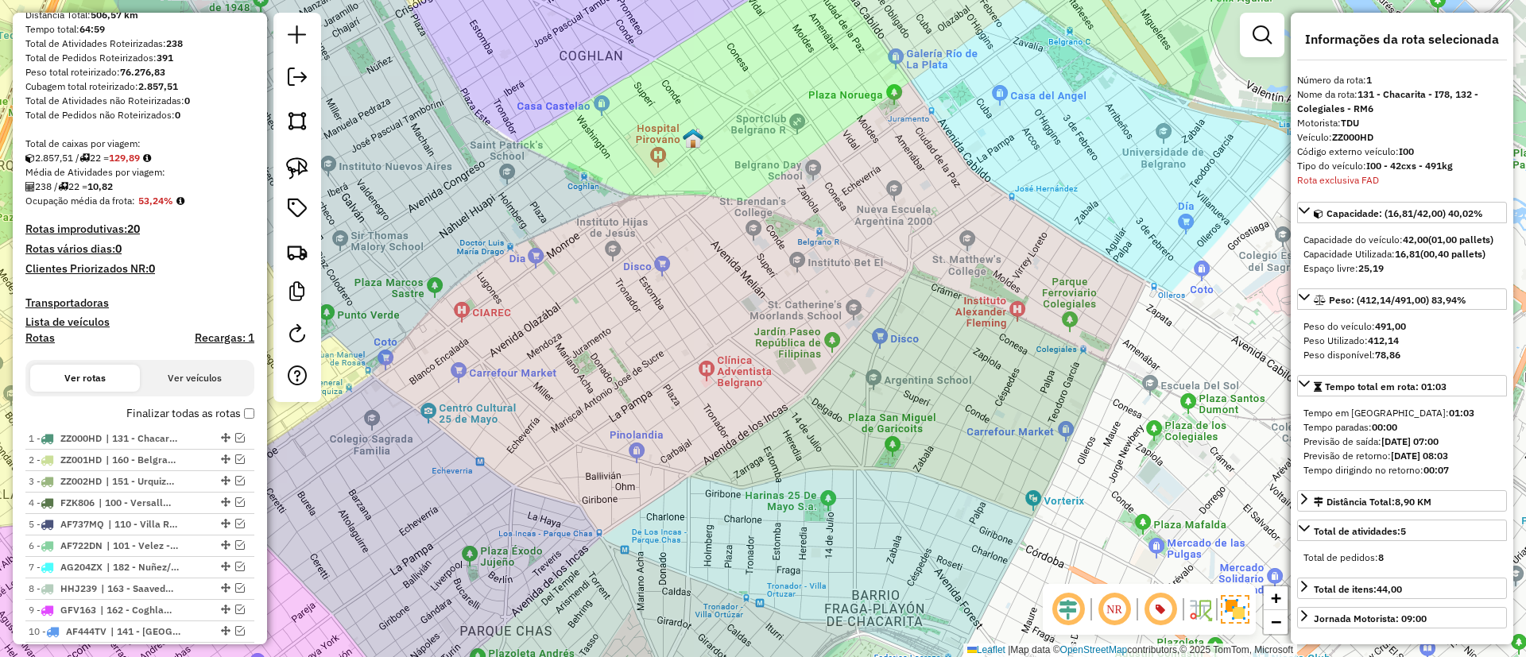
scroll to position [544, 0]
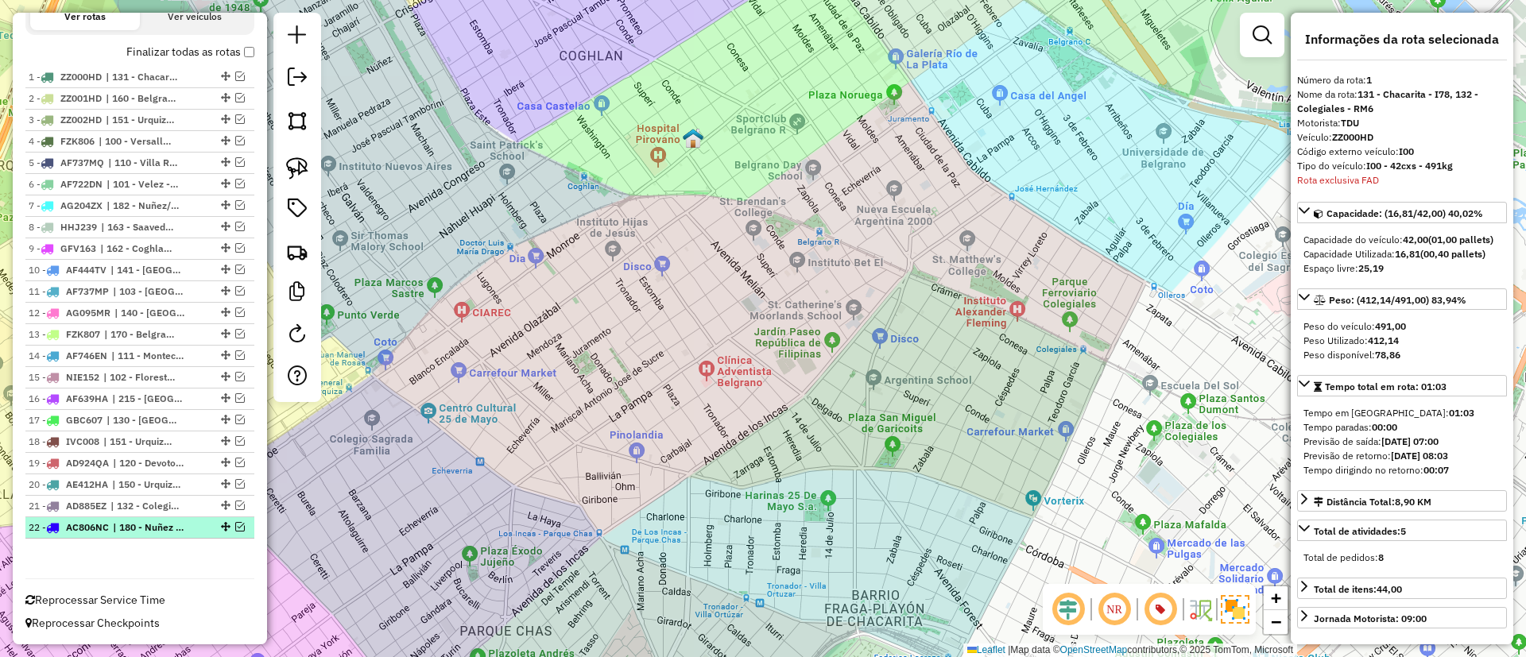
click at [123, 529] on span "| 180 - Nuñez - TO1" at bounding box center [149, 528] width 73 height 14
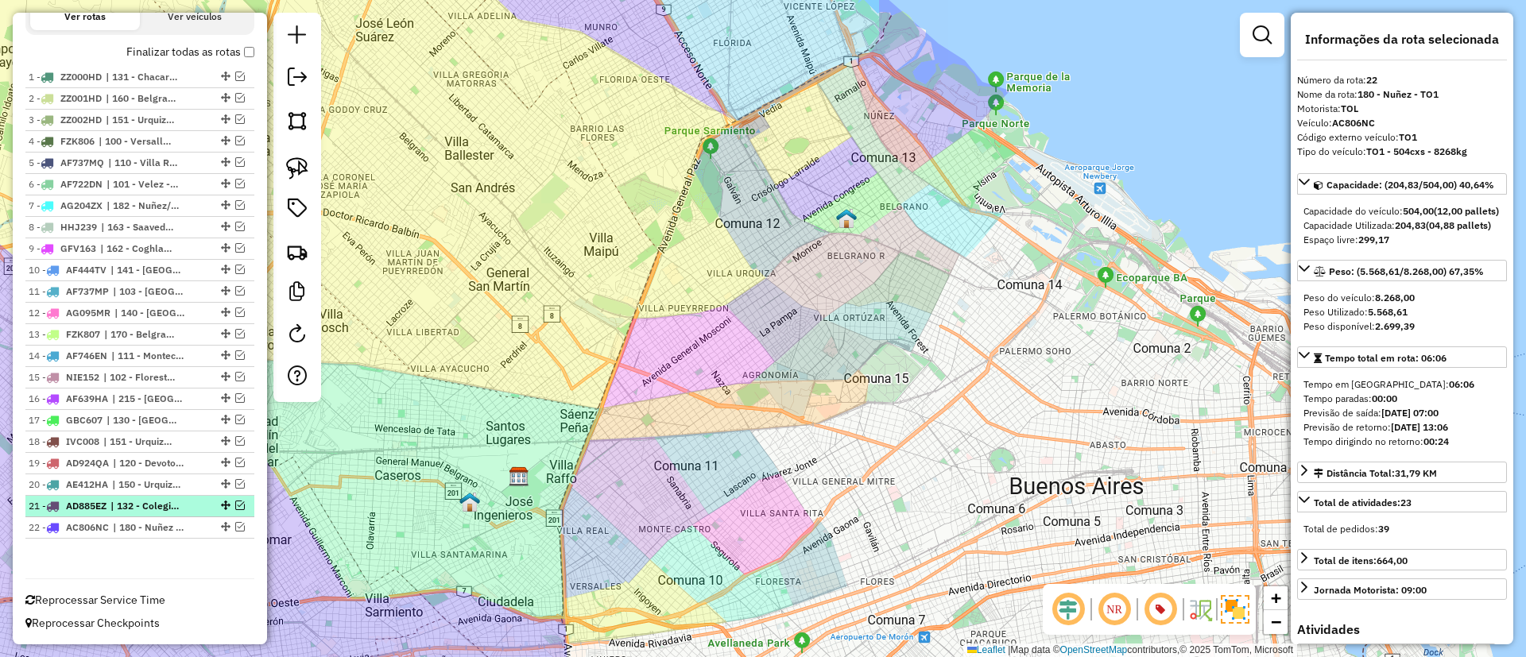
click at [134, 508] on span "| 132 - Colegiales - RM6" at bounding box center [146, 506] width 73 height 14
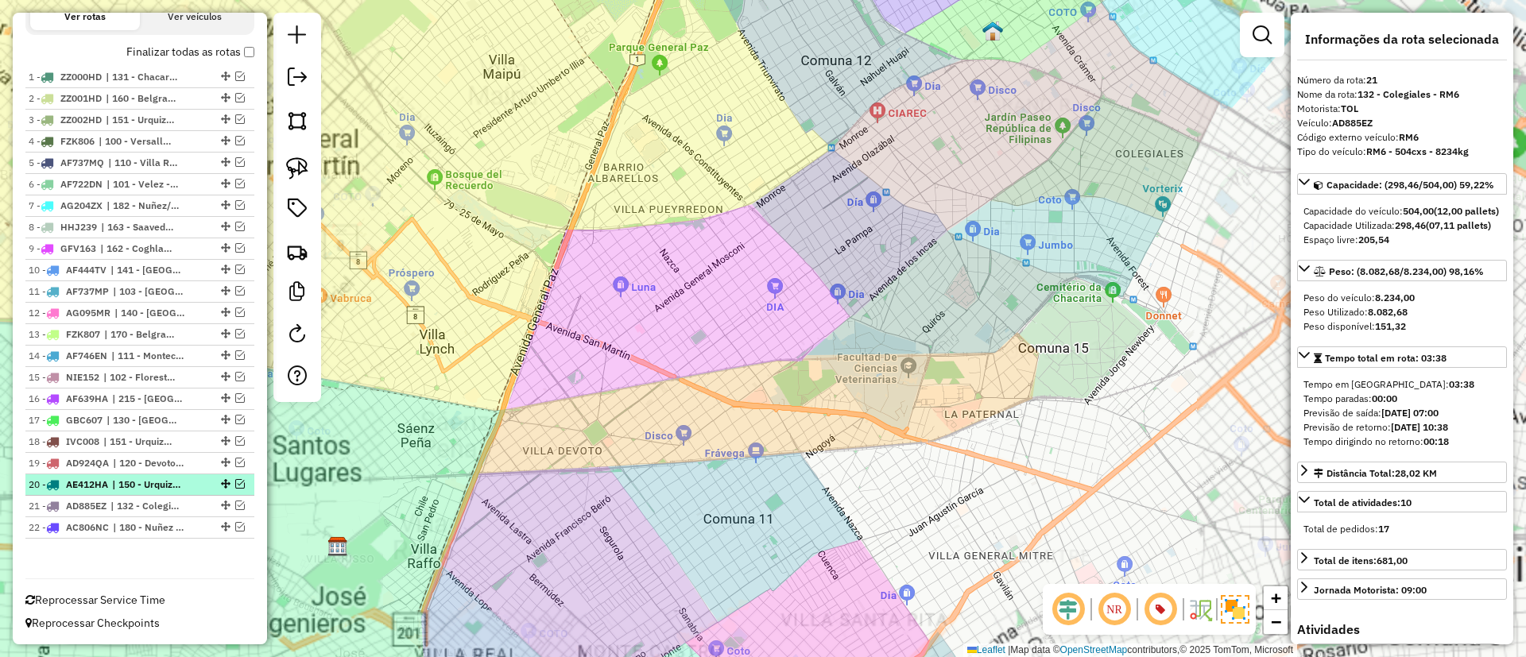
click at [141, 478] on span "| 150 - Urquiza - RM2" at bounding box center [148, 485] width 73 height 14
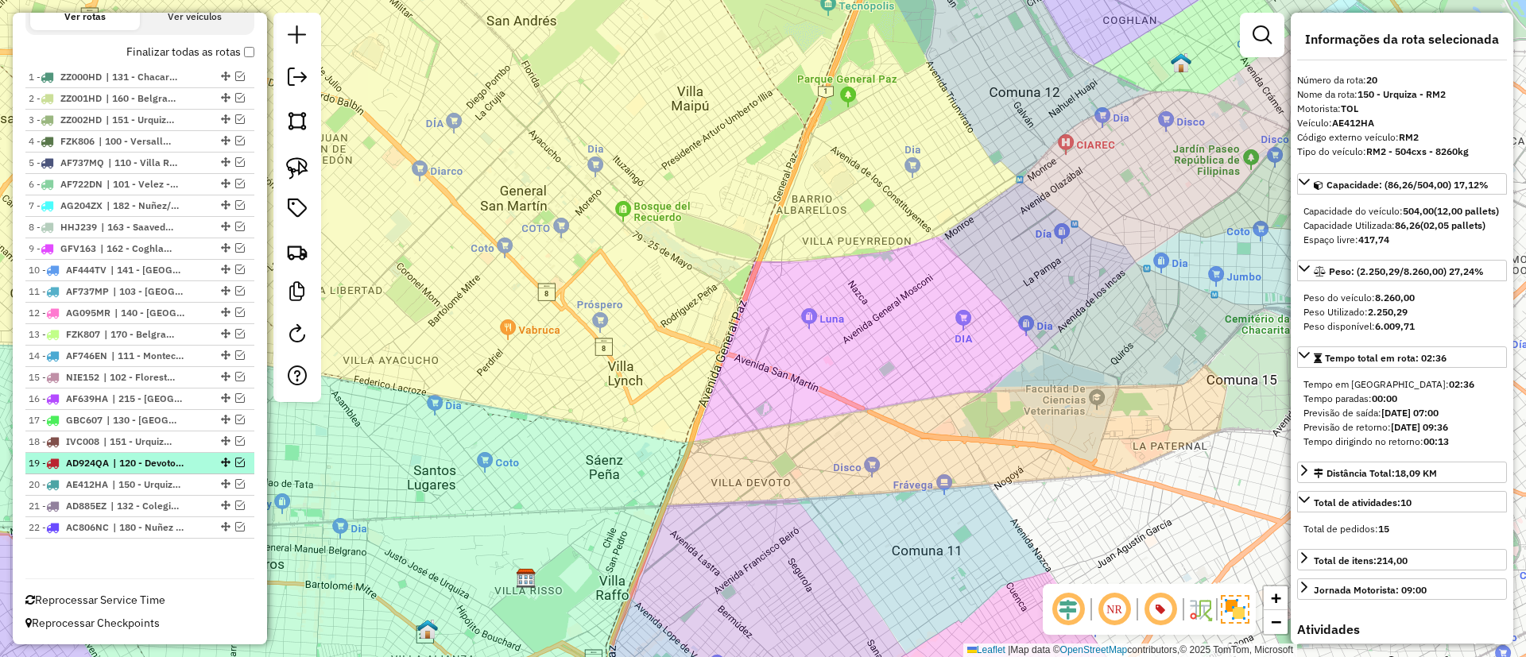
click at [141, 458] on span "| 120 - Devoto/Agronomia/Paternal - RM1" at bounding box center [149, 463] width 73 height 14
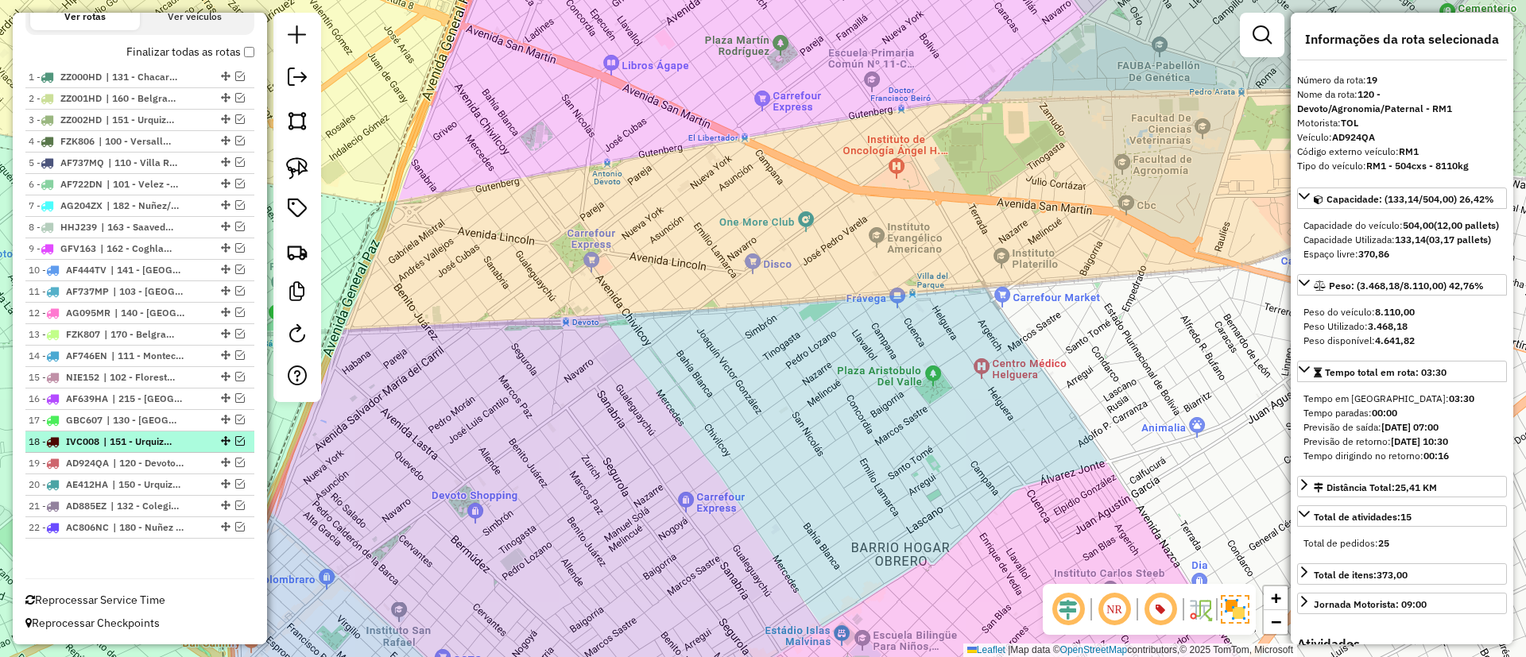
click at [141, 444] on span "| 151 - Urquiza - I92" at bounding box center [139, 442] width 73 height 14
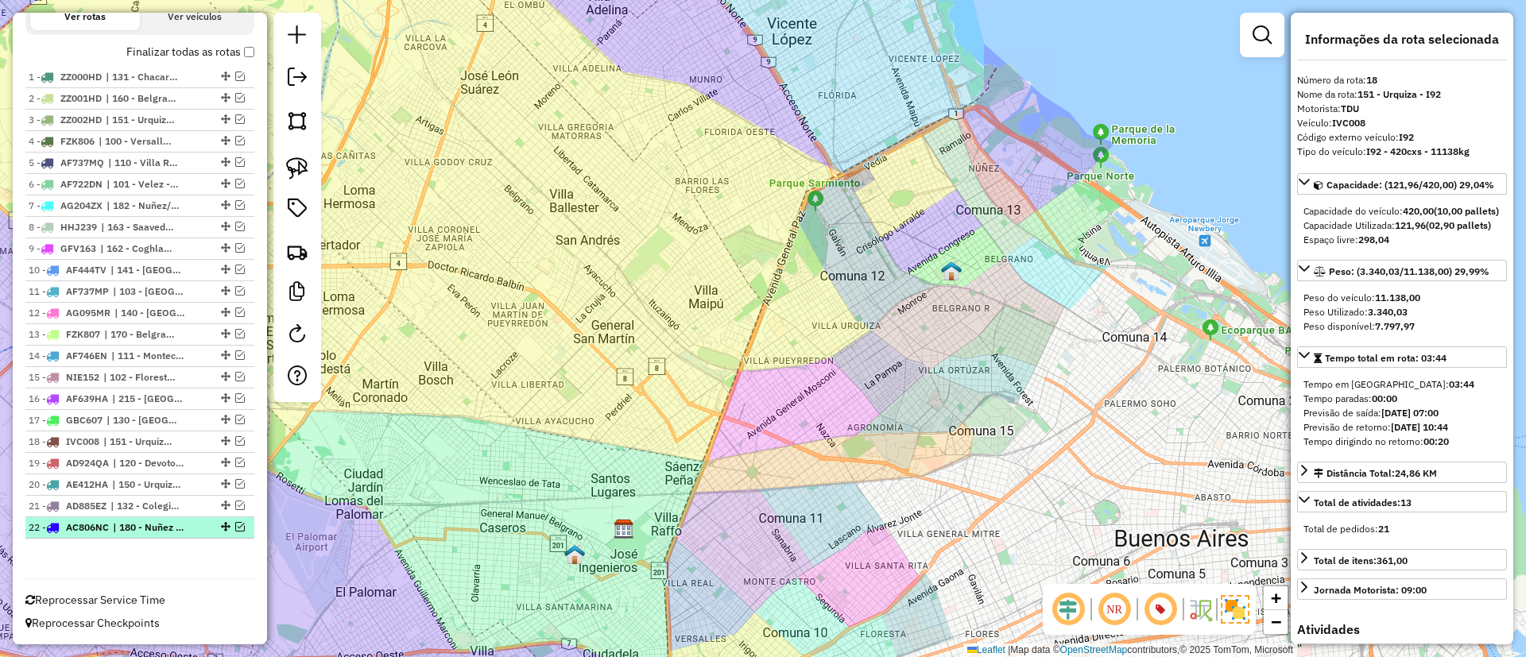
click at [236, 524] on em at bounding box center [240, 527] width 10 height 10
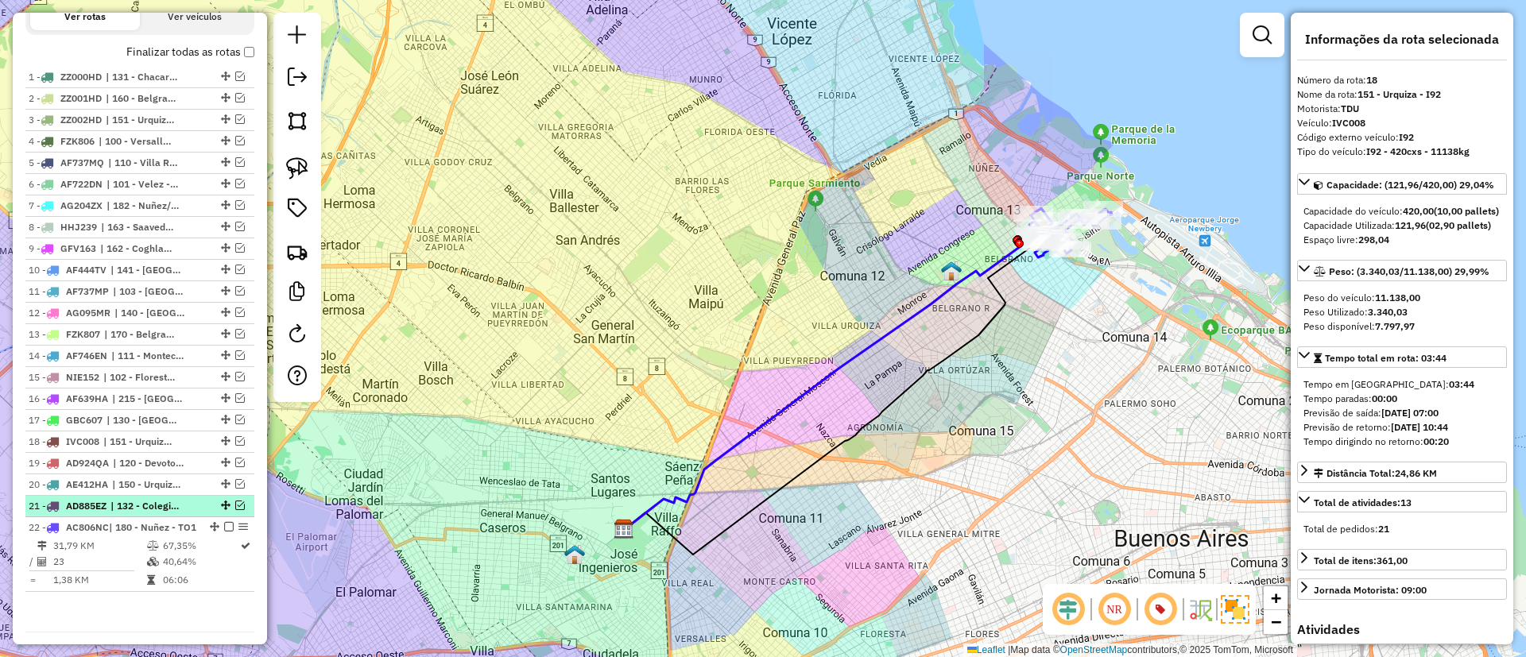
click at [238, 505] on em at bounding box center [240, 506] width 10 height 10
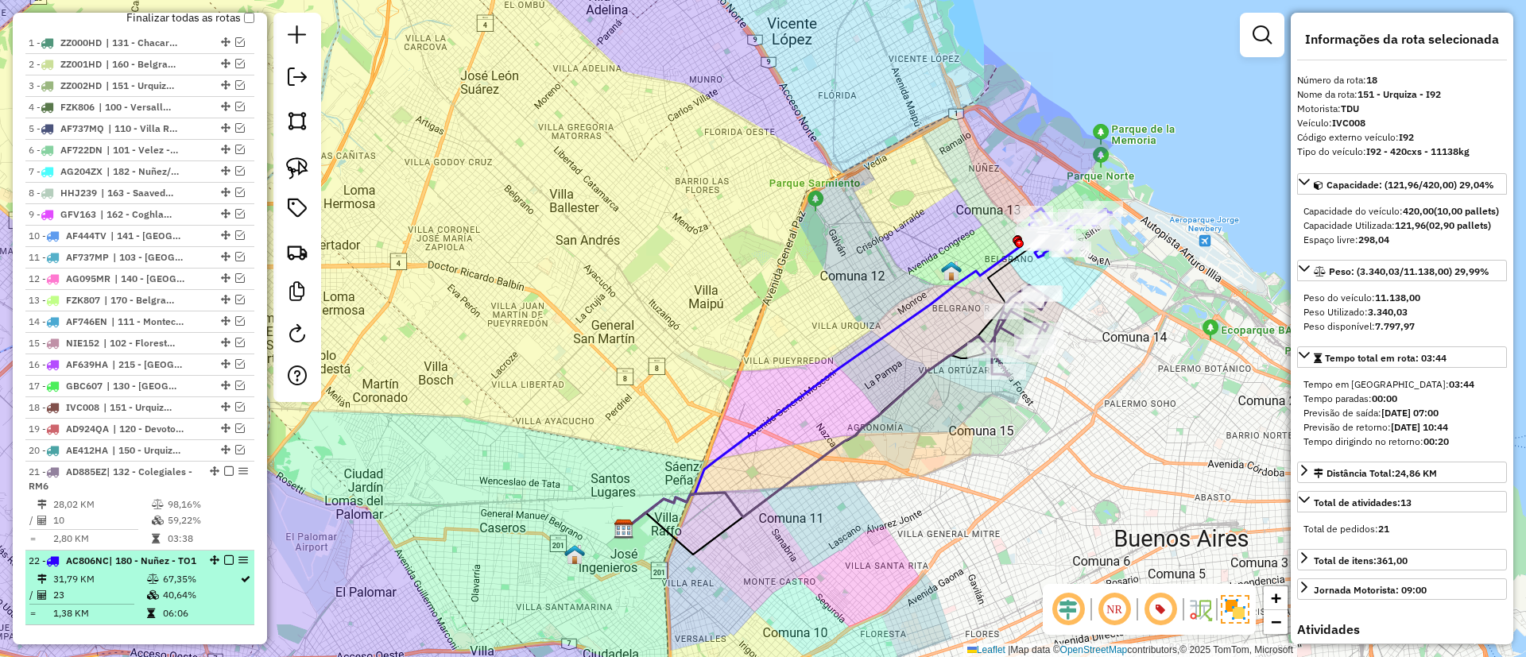
scroll to position [596, 0]
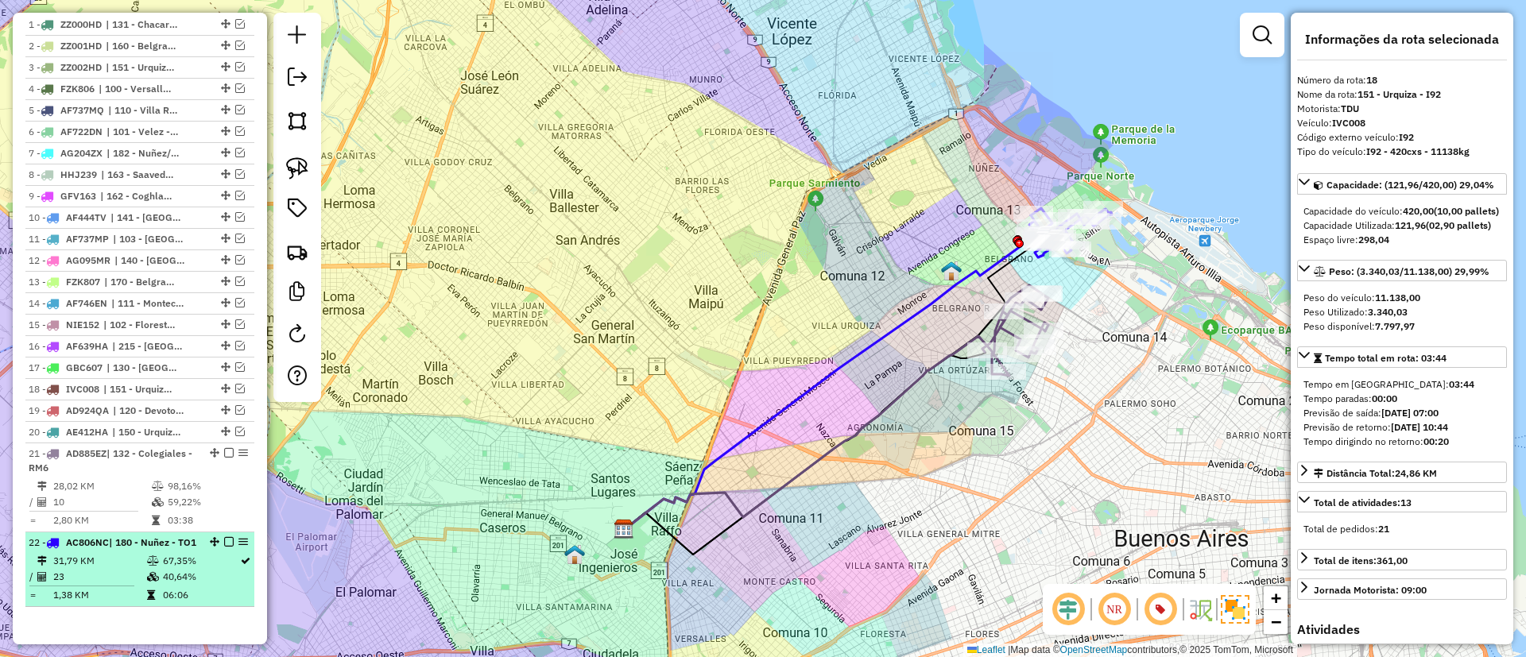
click at [114, 569] on td "31,79 KM" at bounding box center [99, 561] width 94 height 16
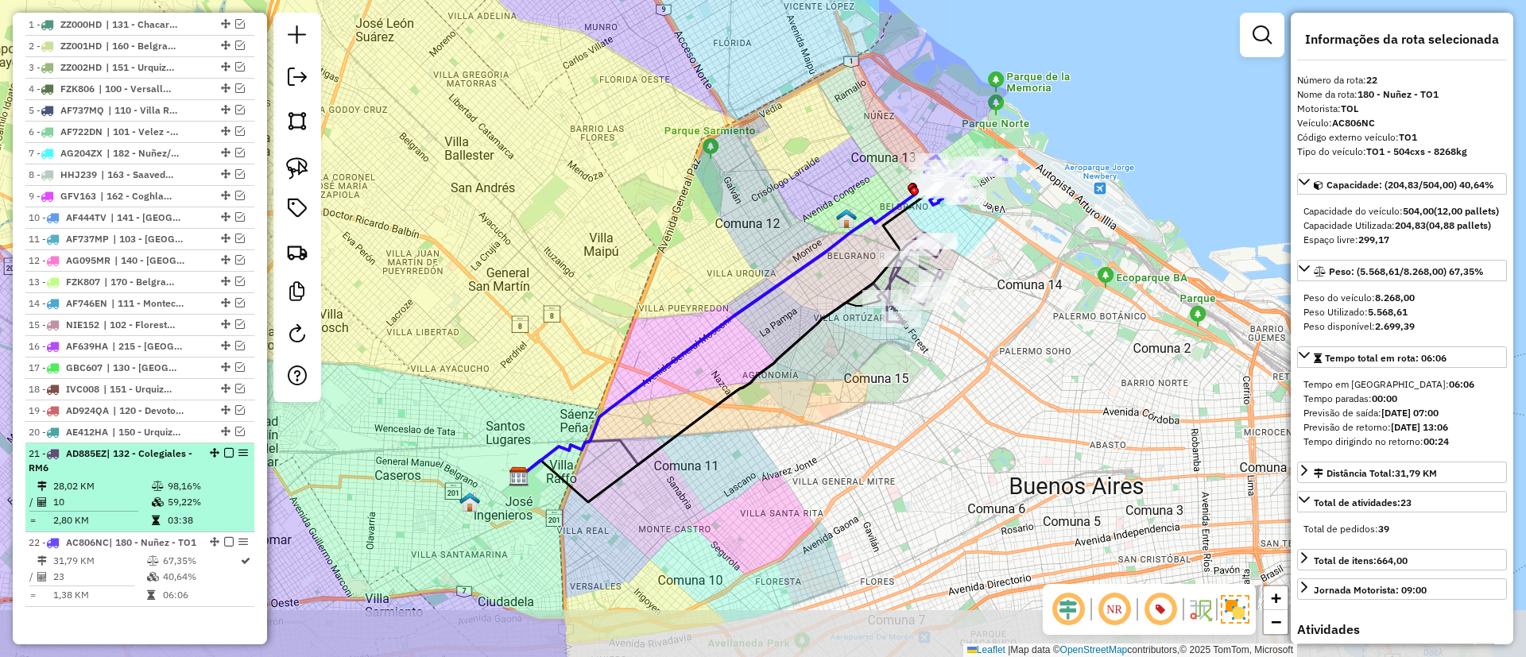
click at [127, 501] on td "10" at bounding box center [101, 502] width 99 height 16
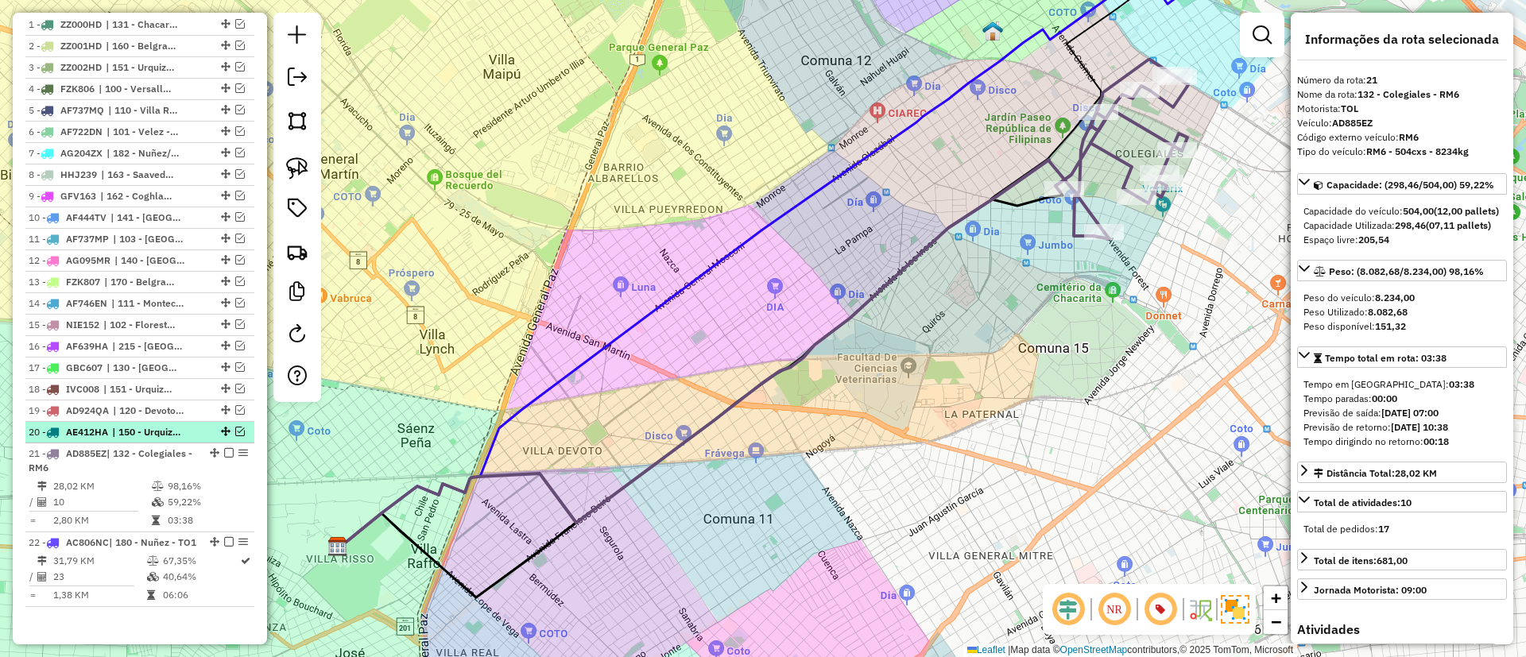
click at [159, 424] on li "20 - AE412HA | 150 - Urquiza - RM2" at bounding box center [139, 432] width 229 height 21
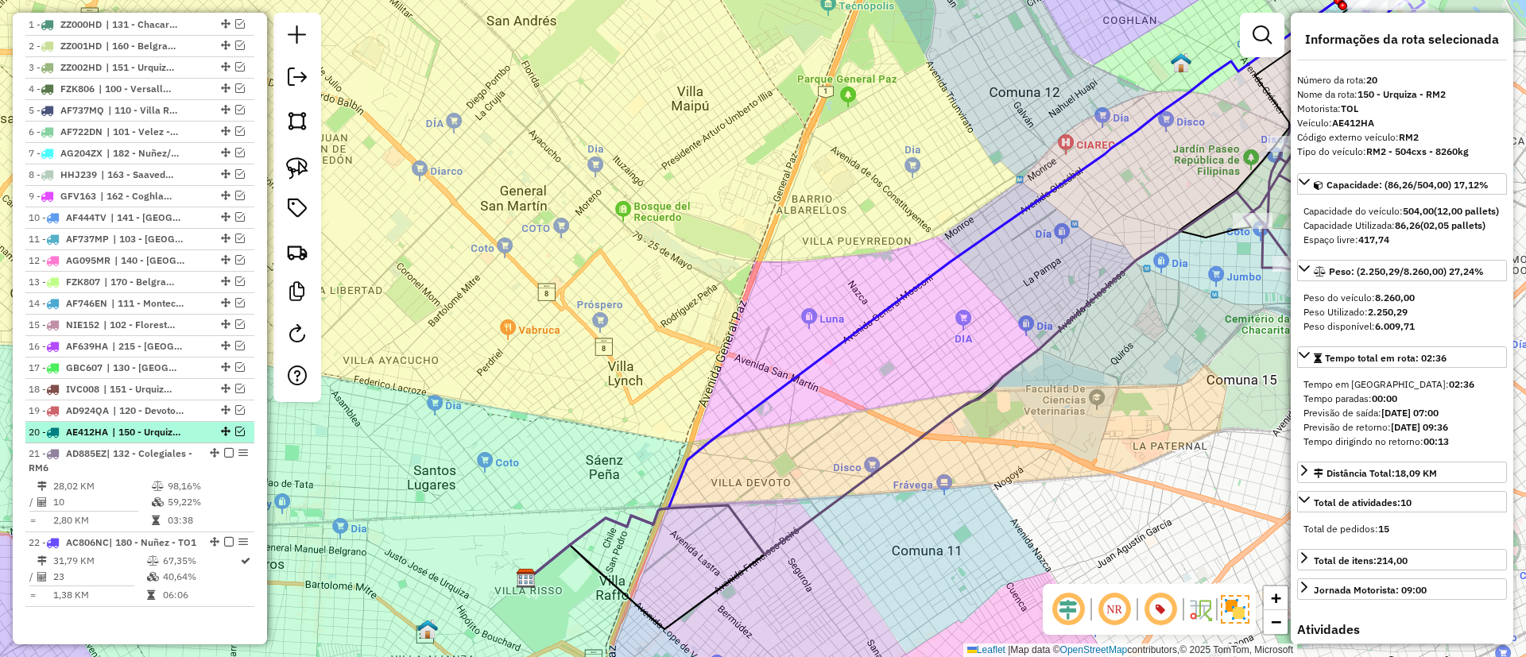
click at [238, 433] on em at bounding box center [240, 432] width 10 height 10
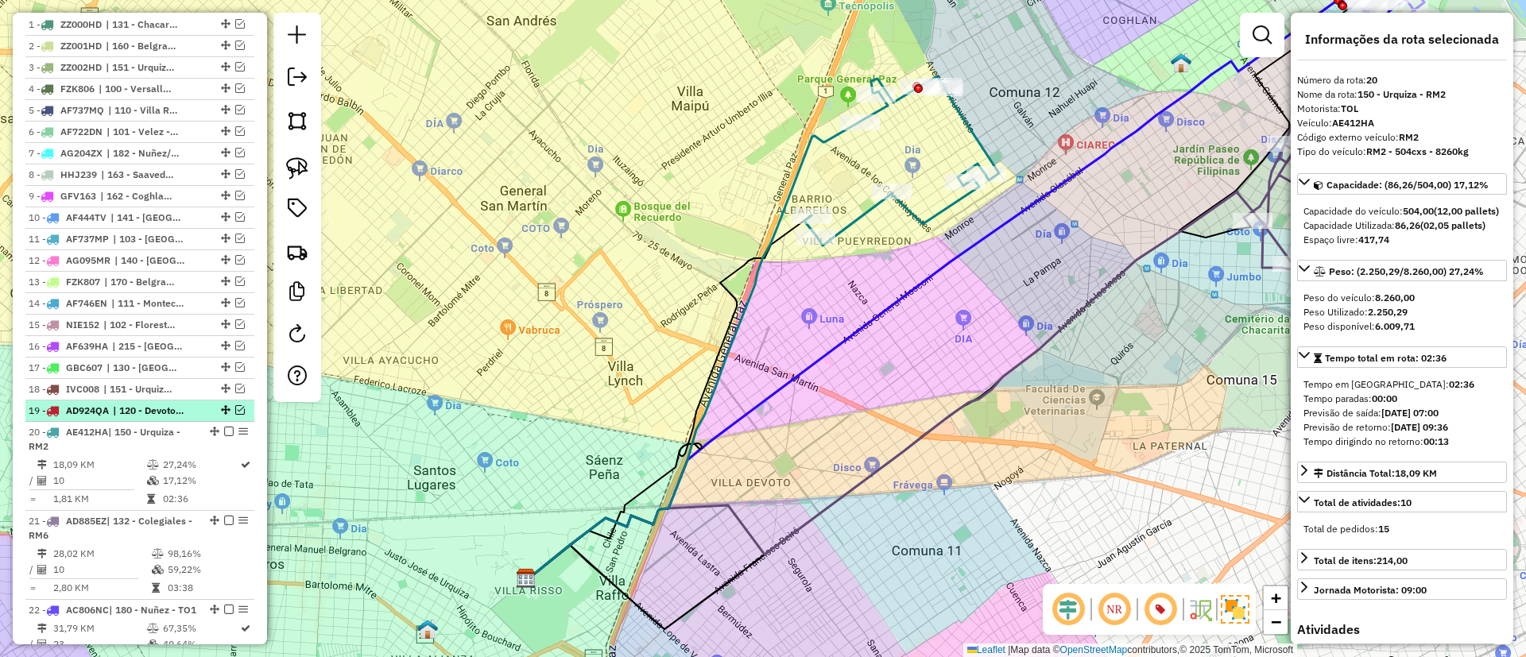
click at [160, 408] on span "| 120 - Devoto/Agronomia/Paternal - RM1" at bounding box center [149, 411] width 73 height 14
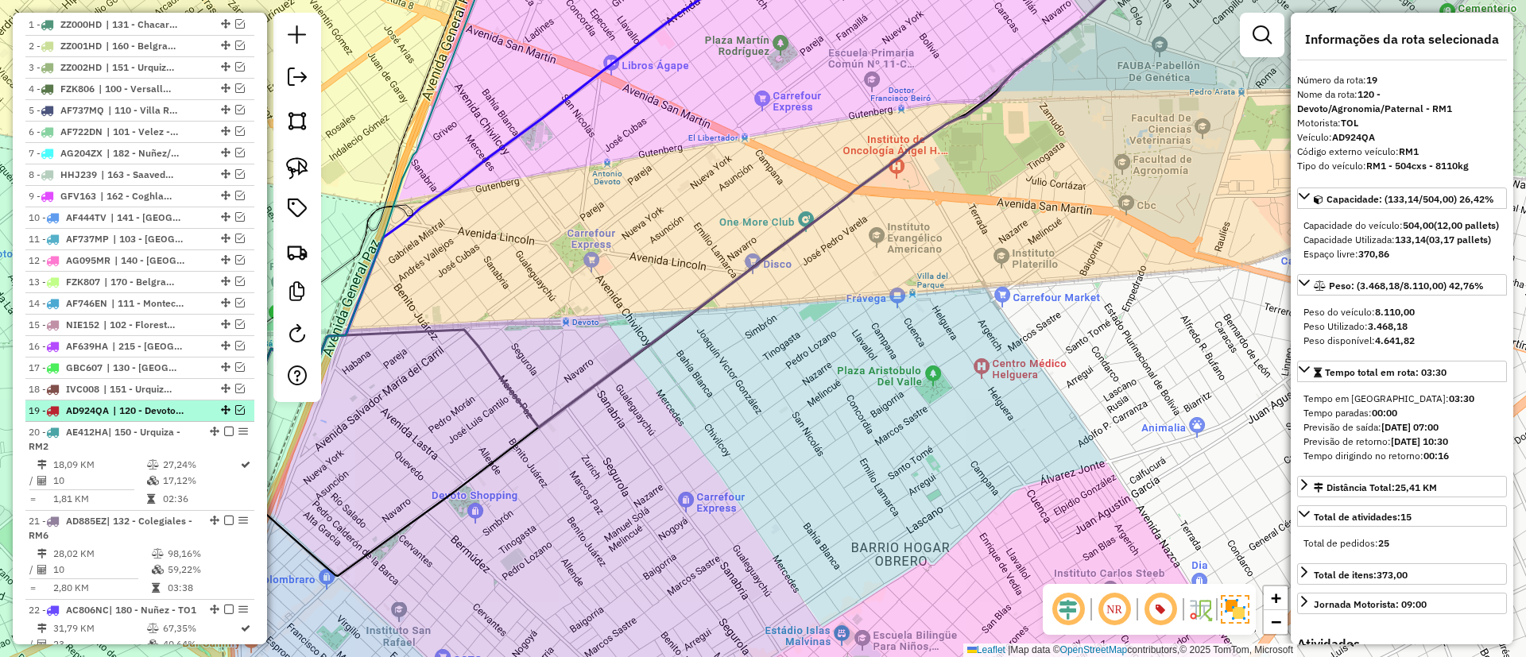
click at [238, 409] on em at bounding box center [240, 410] width 10 height 10
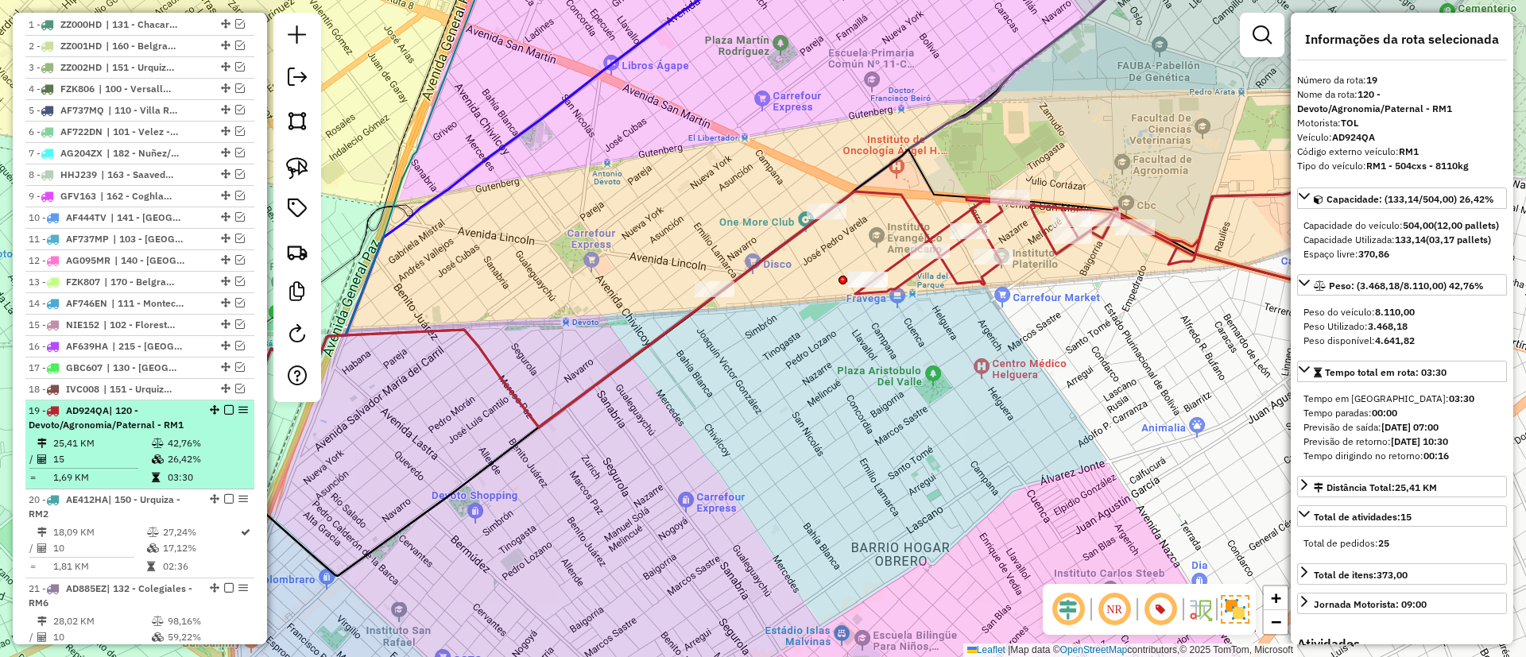
click at [171, 420] on span "| 120 - Devoto/Agronomia/Paternal - RM1" at bounding box center [106, 418] width 155 height 26
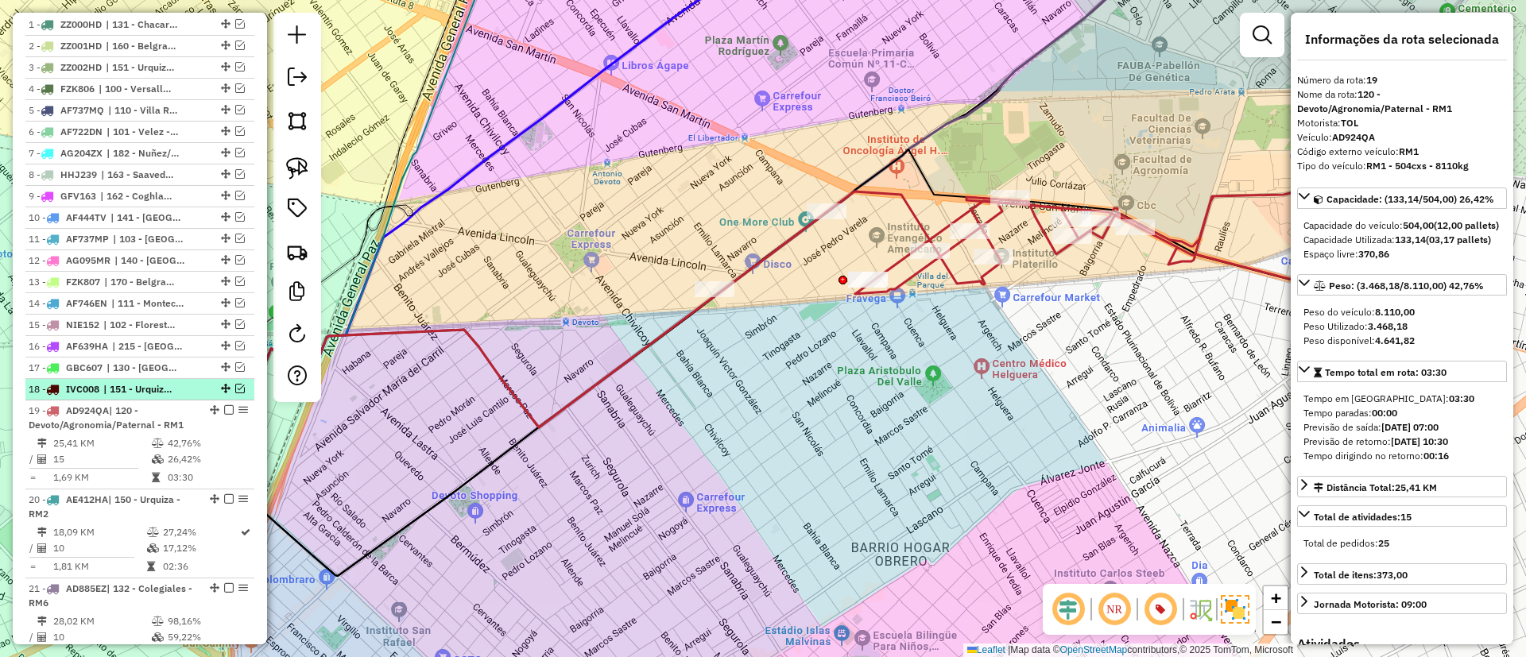
click at [161, 389] on span "| 151 - Urquiza - I92" at bounding box center [139, 389] width 73 height 14
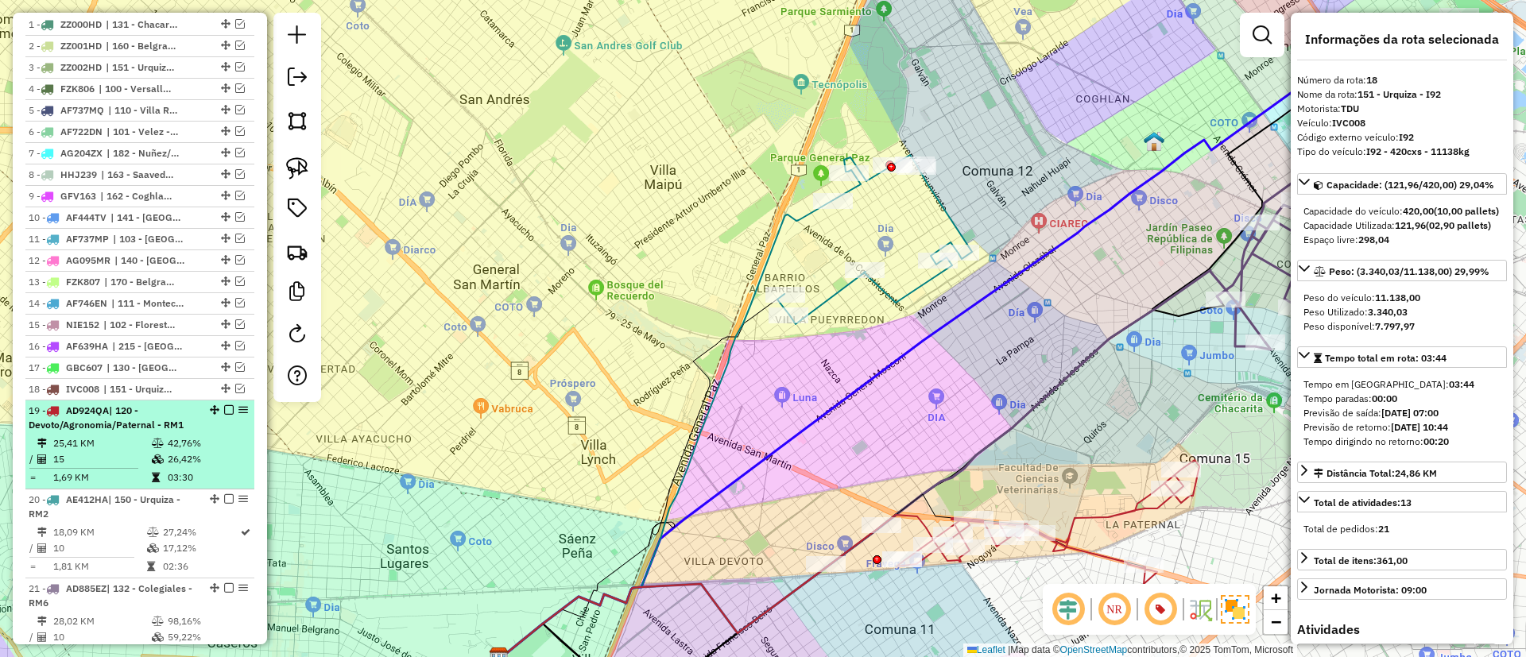
click at [134, 446] on td "25,41 KM" at bounding box center [101, 444] width 99 height 16
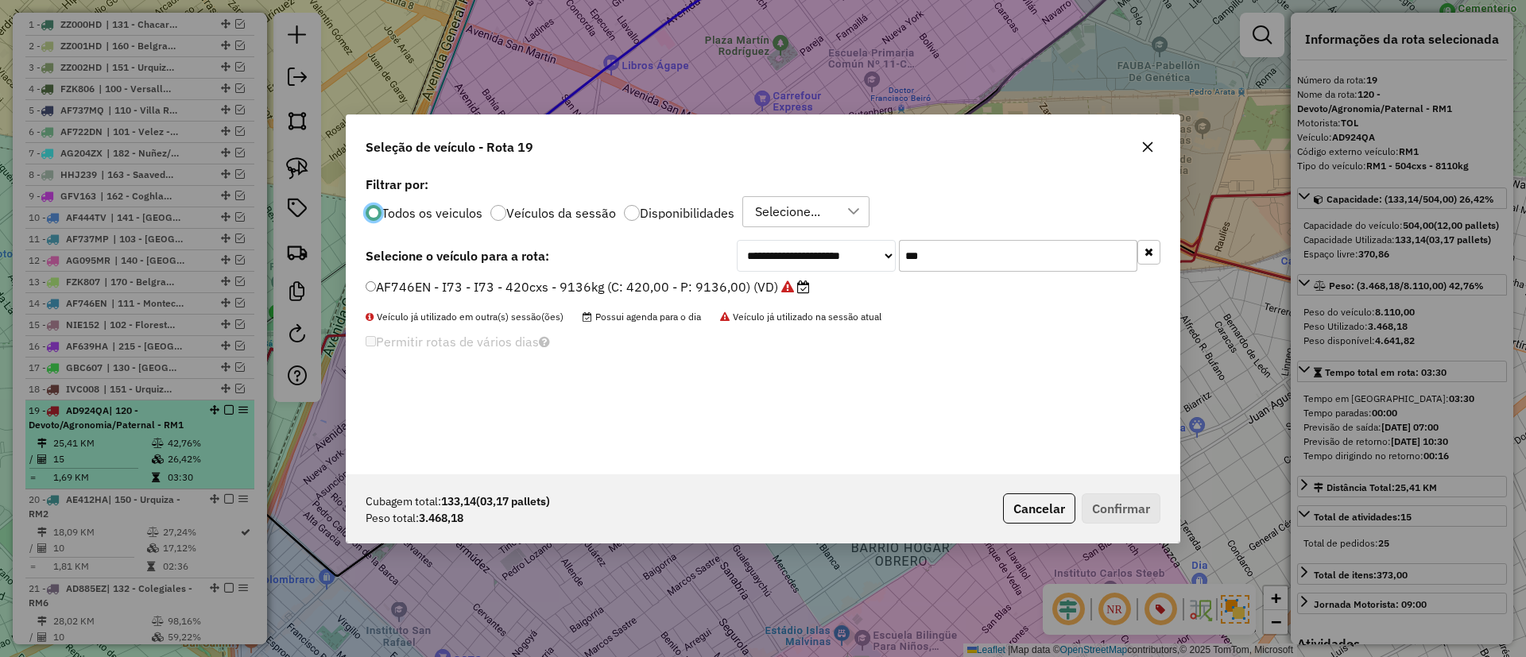
scroll to position [9, 5]
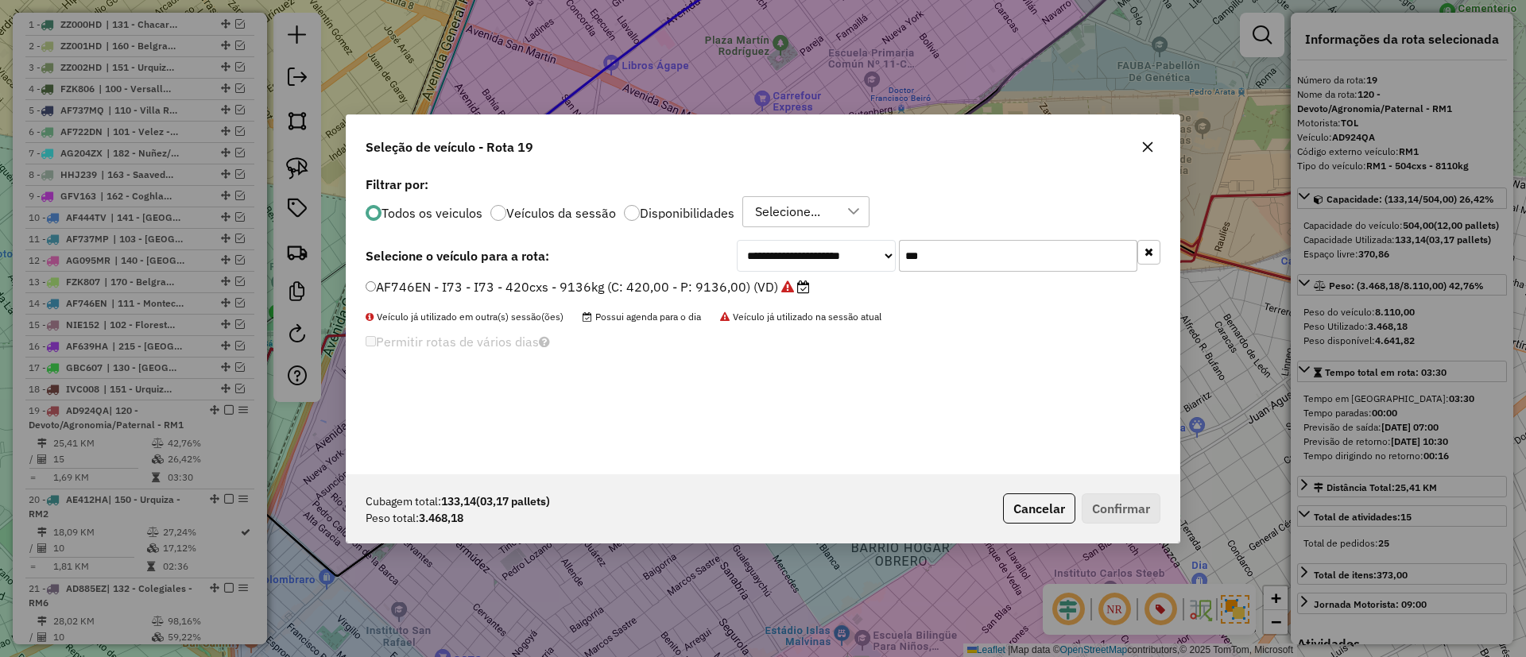
drag, startPoint x: 969, startPoint y: 254, endPoint x: 871, endPoint y: 261, distance: 98.0
click at [875, 262] on div "**********" at bounding box center [949, 256] width 424 height 32
type input "***"
click at [663, 283] on label "NIE153 - I06 - I06 - 420cxs - 8111kg (C: 420,00 - P: 8111,00) (VD)" at bounding box center [575, 286] width 418 height 19
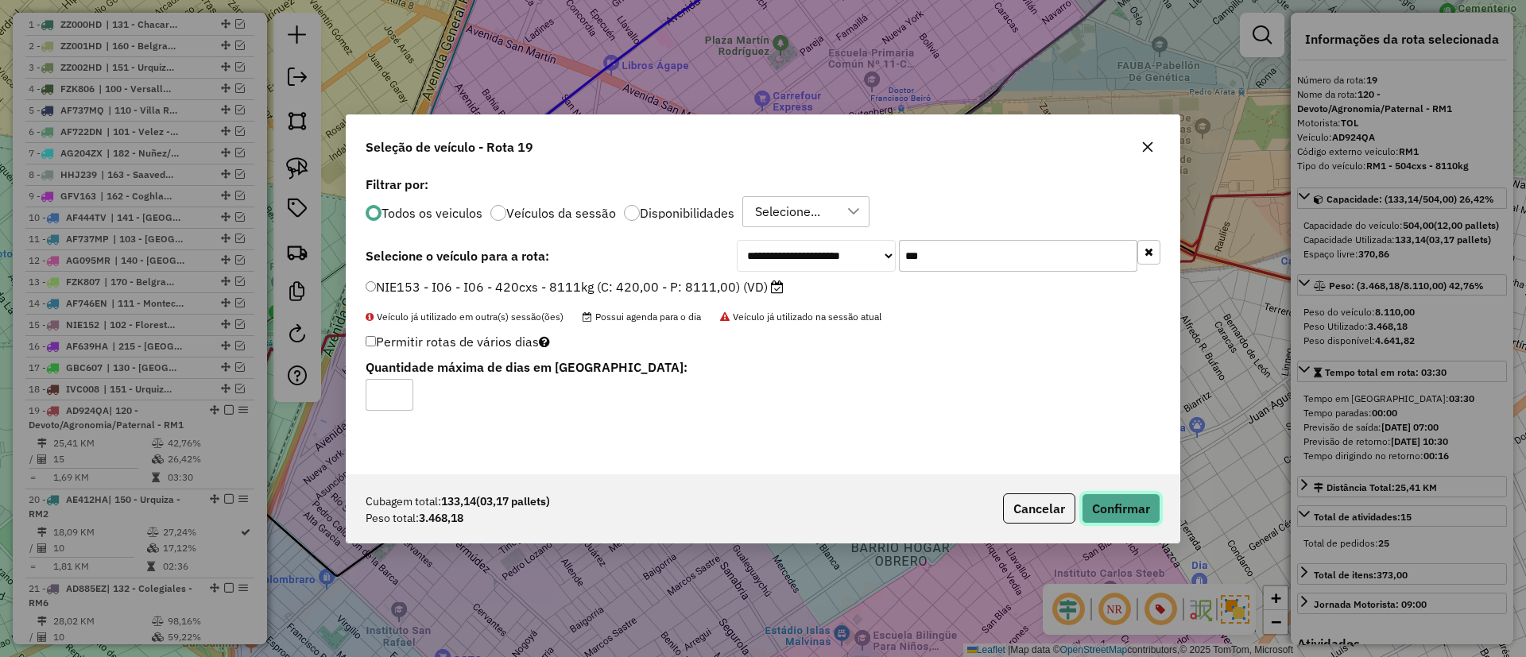
click at [1127, 512] on button "Confirmar" at bounding box center [1121, 509] width 79 height 30
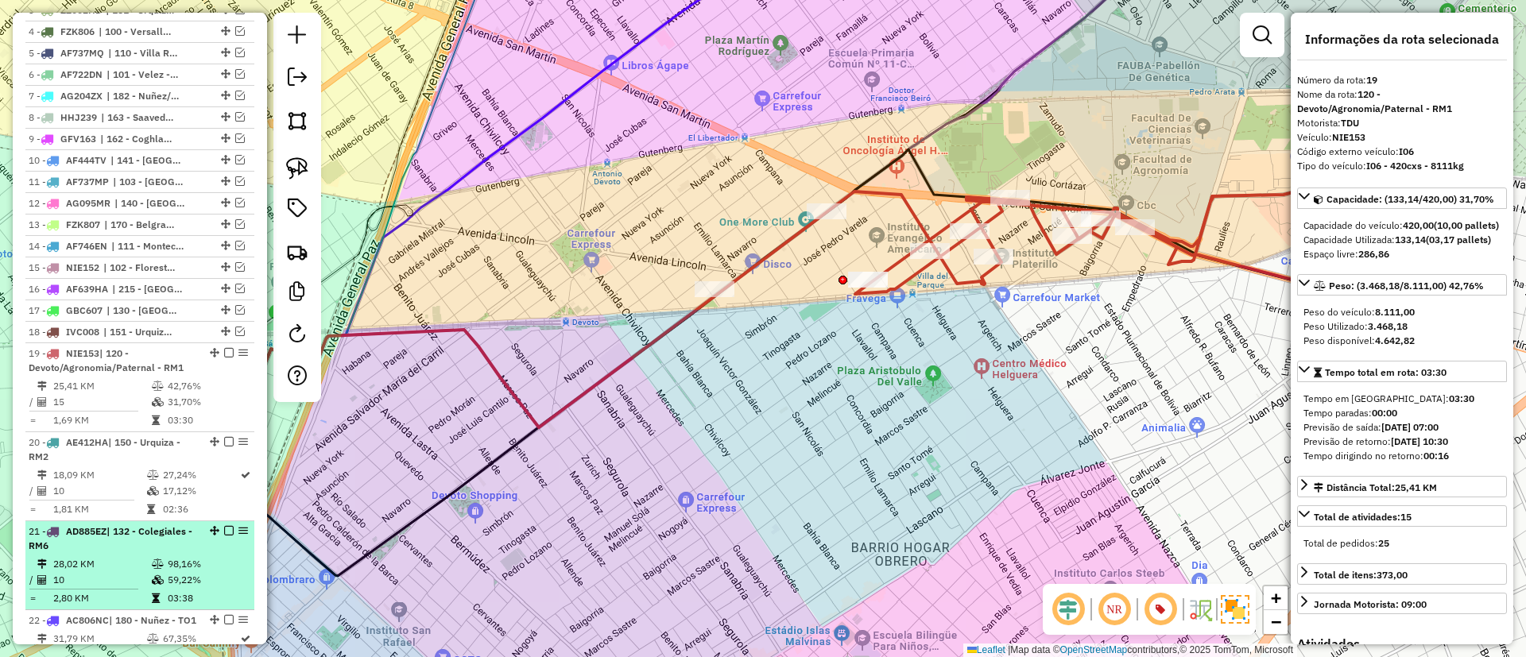
scroll to position [814, 0]
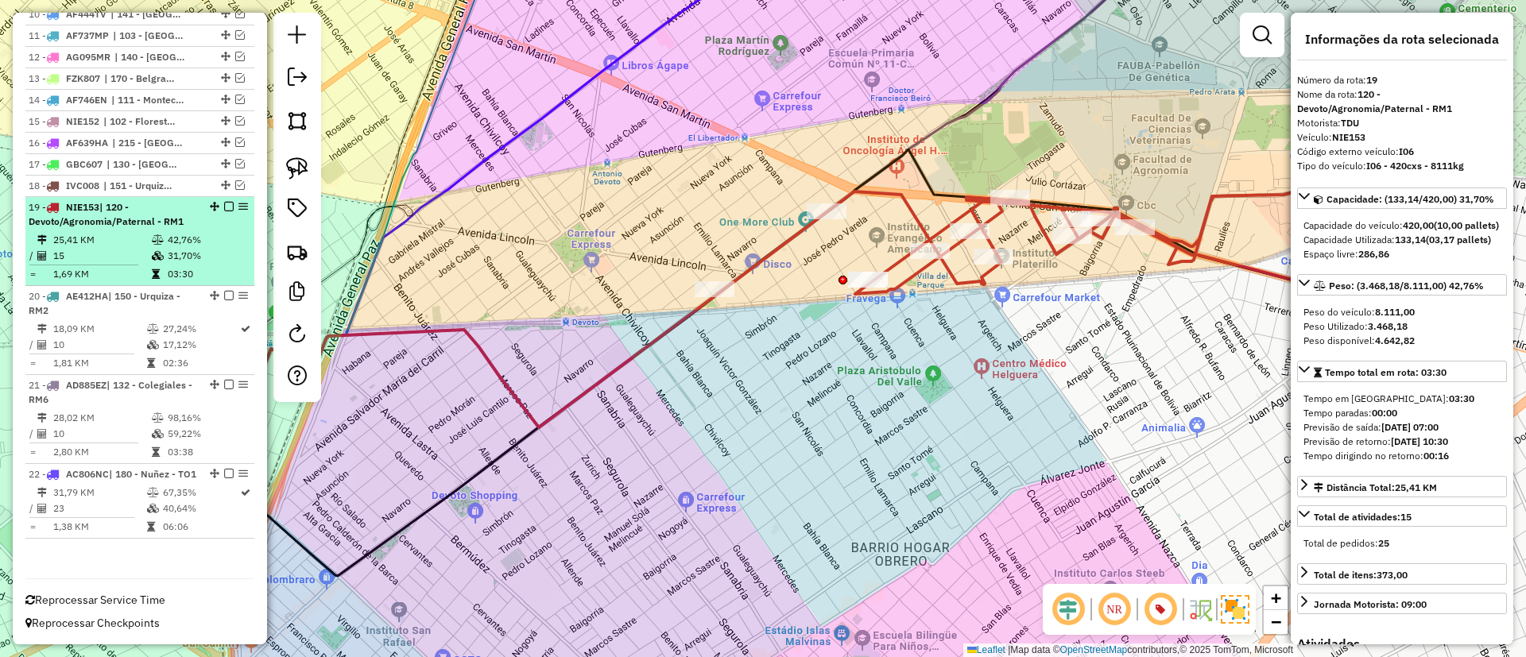
click at [226, 202] on em at bounding box center [229, 207] width 10 height 10
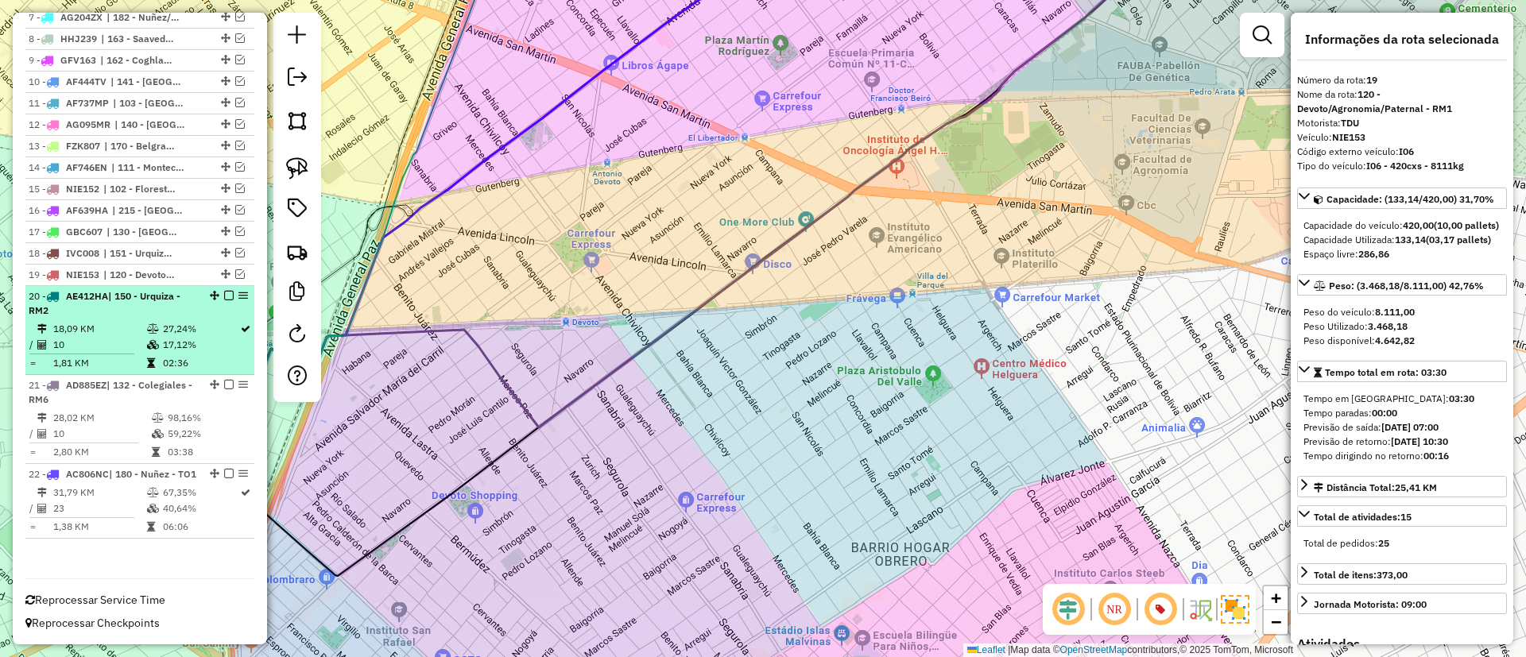
click at [170, 337] on td "17,12%" at bounding box center [200, 345] width 77 height 16
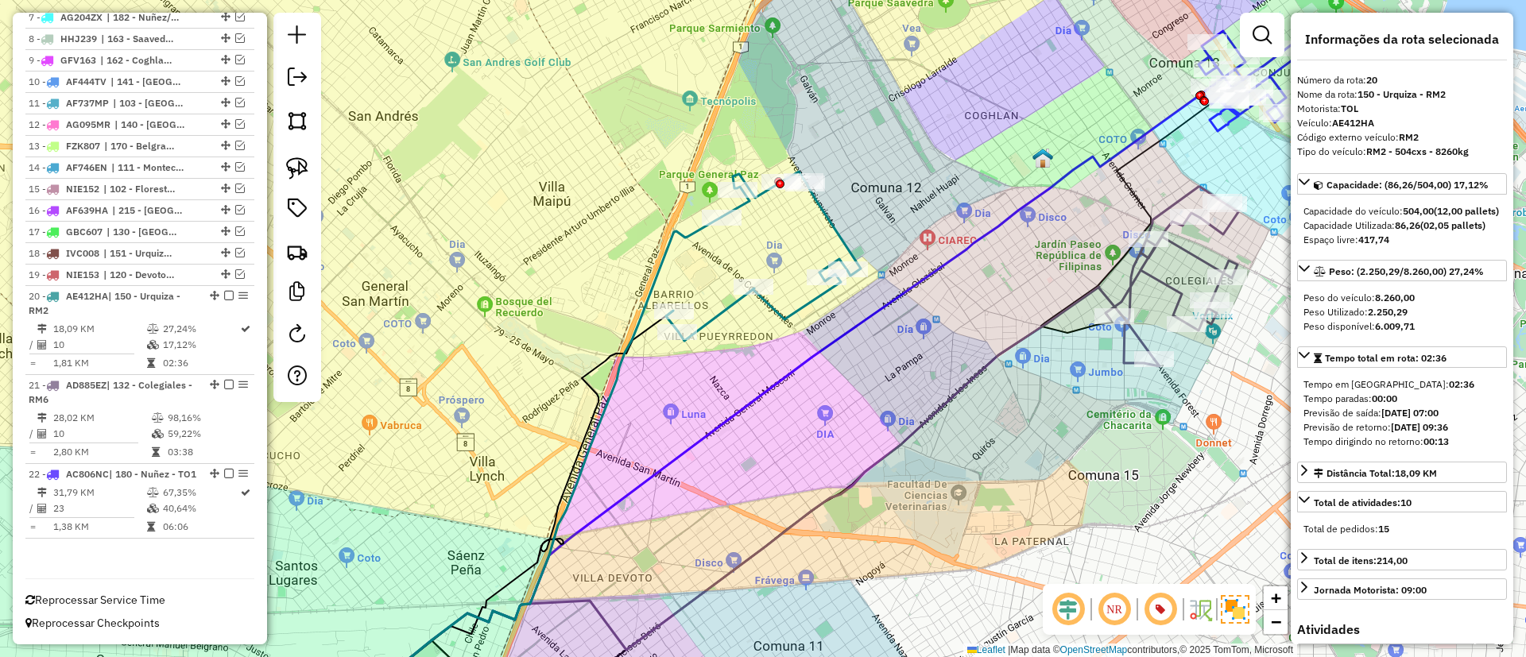
click at [835, 227] on icon at bounding box center [763, 256] width 195 height 169
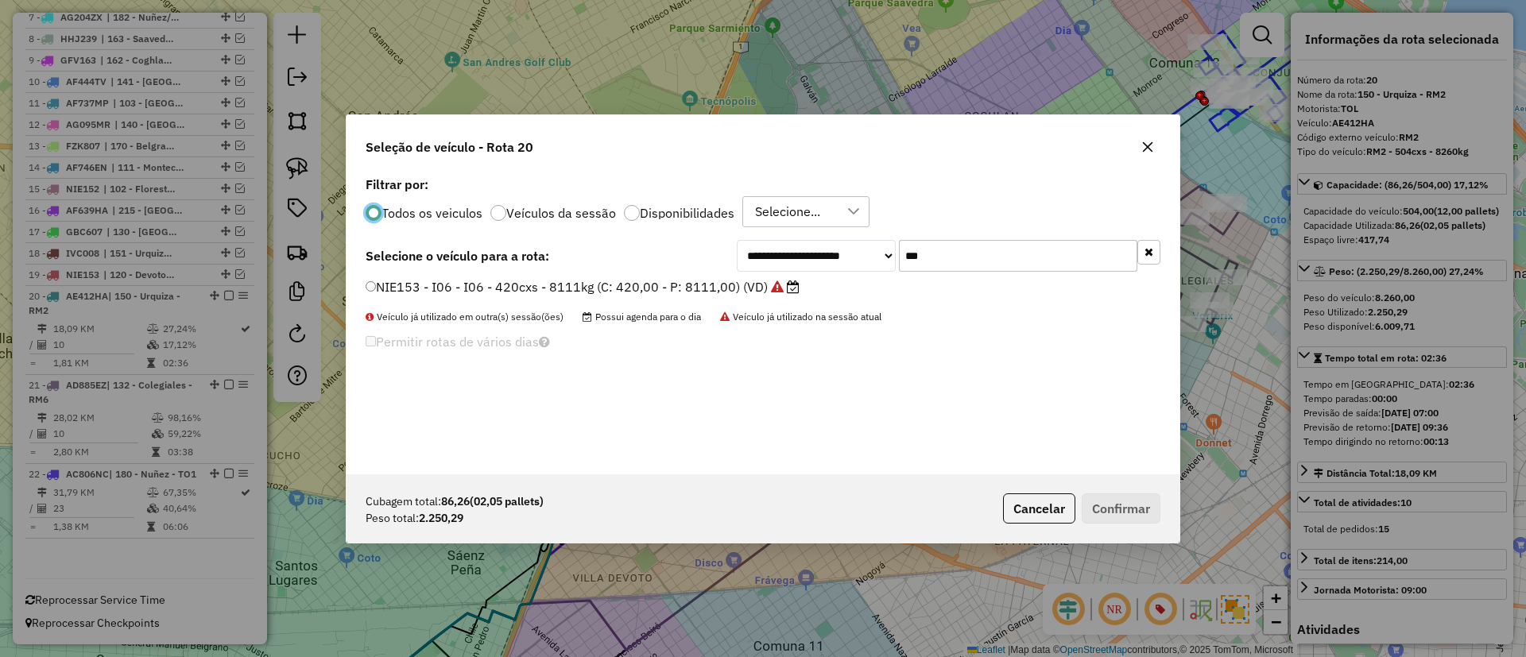
scroll to position [9, 5]
drag, startPoint x: 966, startPoint y: 260, endPoint x: 959, endPoint y: 259, distance: 8.0
click at [960, 260] on input "***" at bounding box center [1018, 256] width 238 height 32
type input "***"
click at [768, 291] on label "AF613YX - I79 - I79 - 420cxs - 9430kg (C: 420,00 - P: 9430,00) (VD)" at bounding box center [580, 286] width 428 height 19
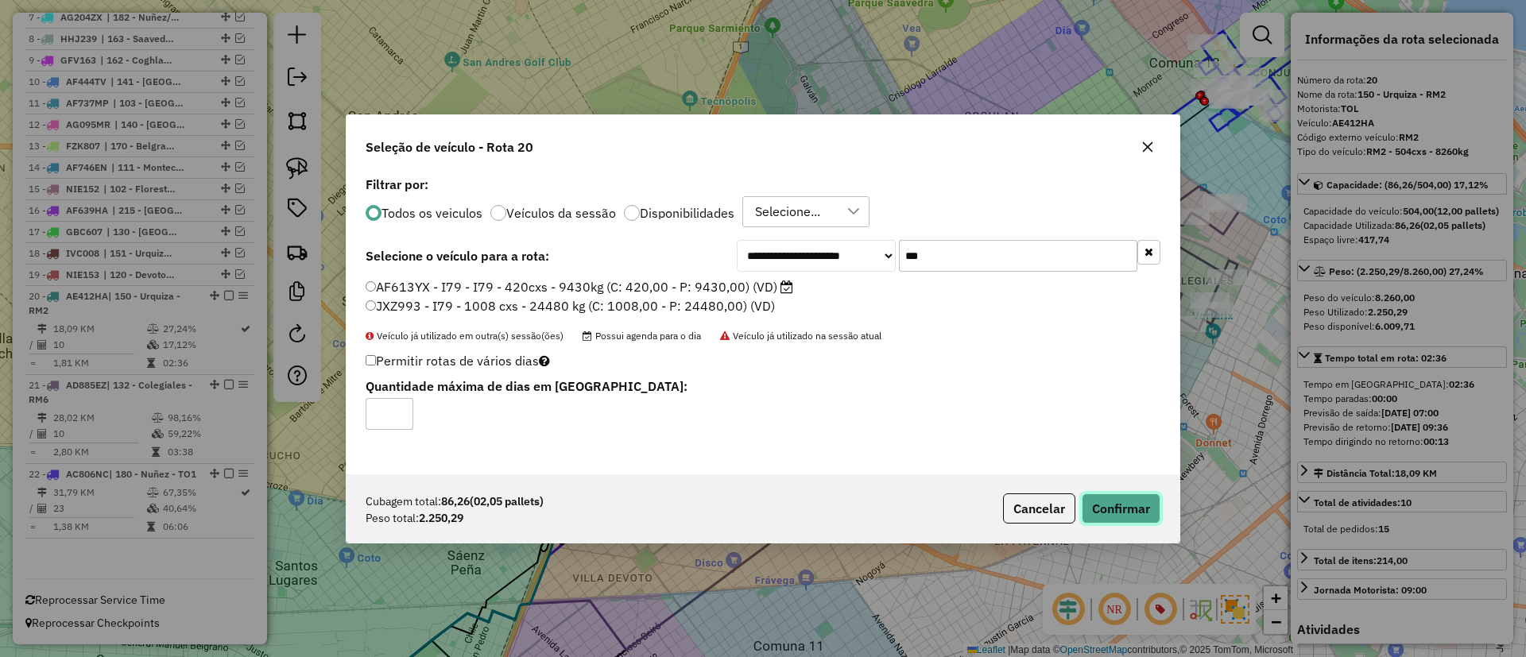
click at [1149, 513] on button "Confirmar" at bounding box center [1121, 509] width 79 height 30
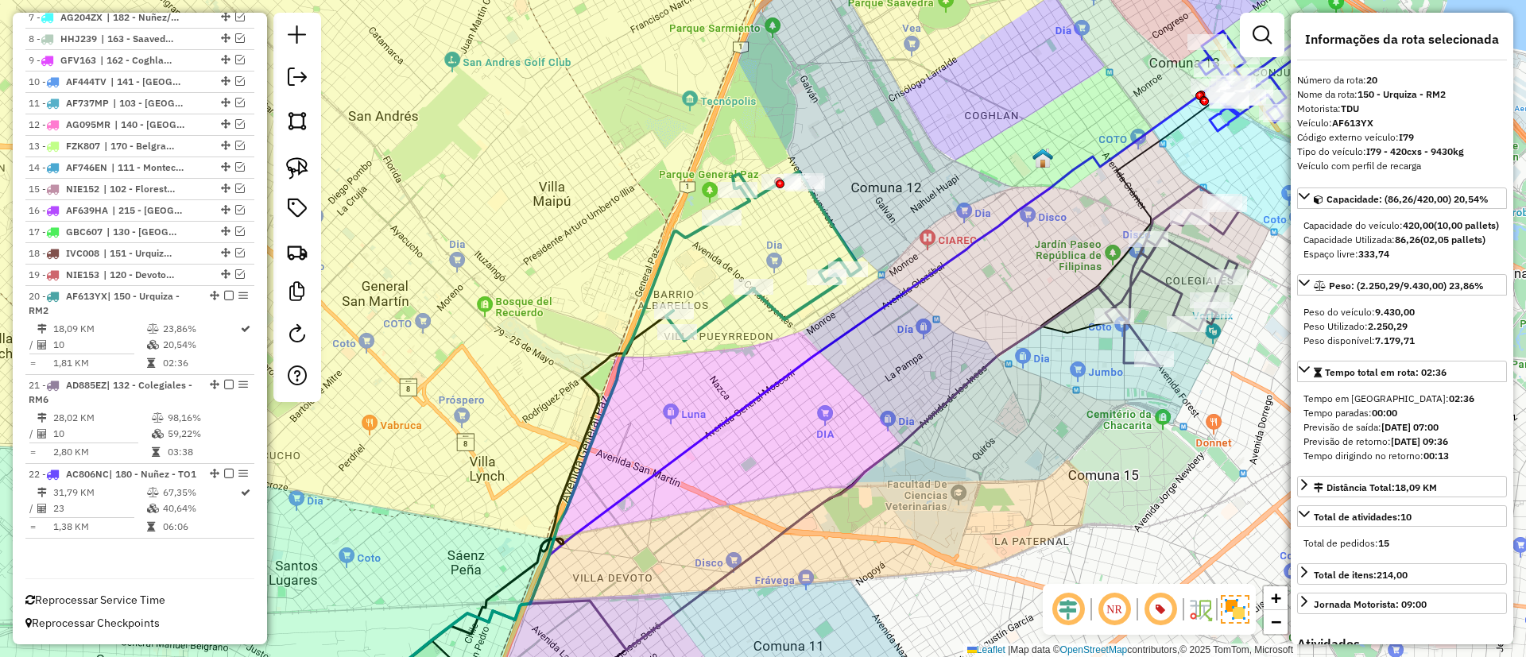
click at [732, 304] on icon at bounding box center [763, 256] width 195 height 169
click at [225, 291] on em at bounding box center [229, 296] width 10 height 10
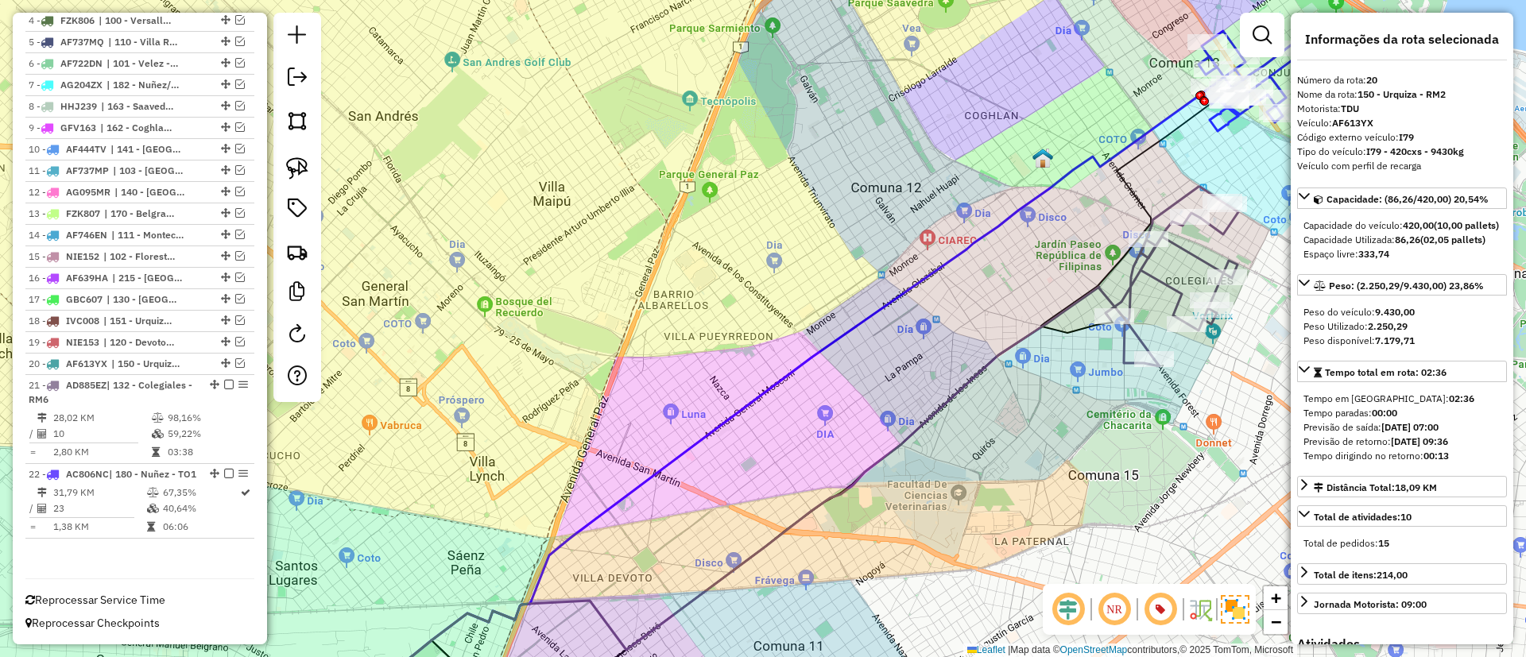
scroll to position [679, 0]
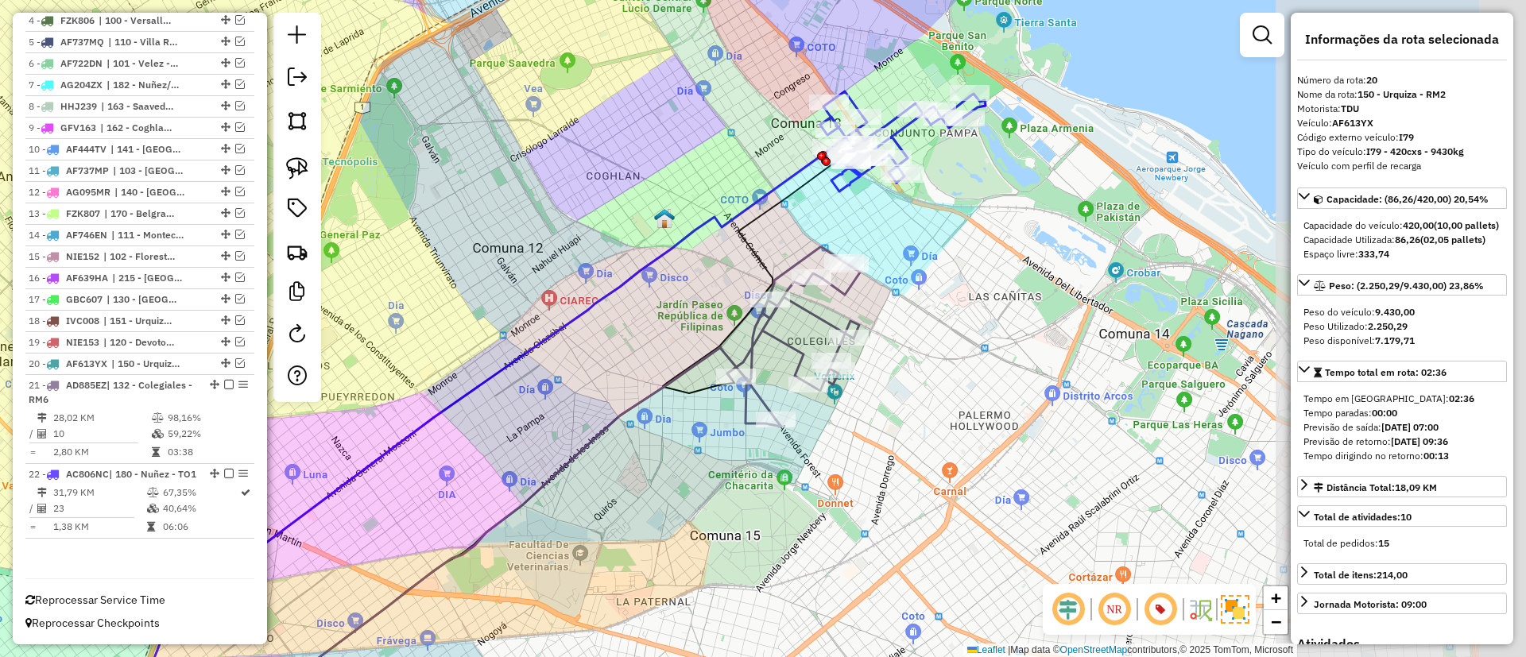
drag, startPoint x: 957, startPoint y: 366, endPoint x: 579, endPoint y: 426, distance: 383.1
click at [579, 426] on div "Janela de atendimento Grade de atendimento Capacidade Transportadoras Veículos …" at bounding box center [763, 328] width 1526 height 657
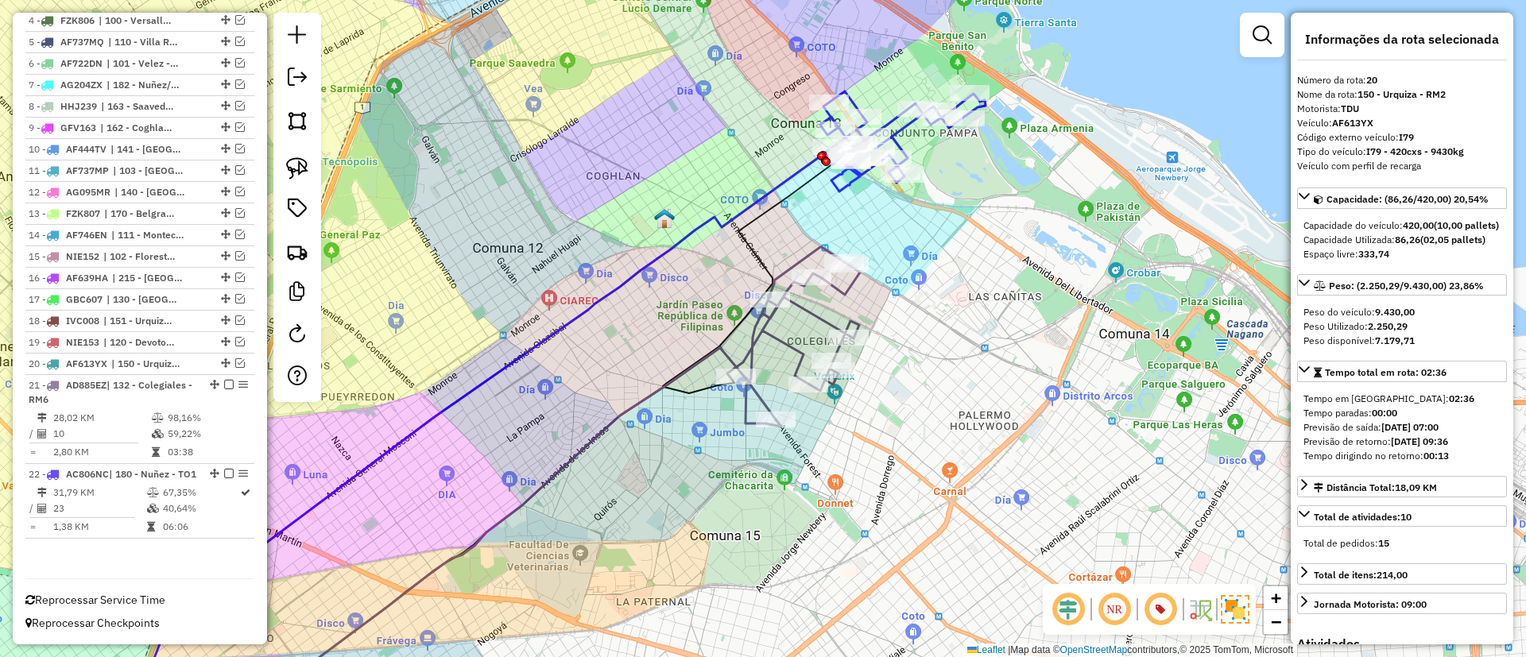
click at [782, 341] on icon at bounding box center [793, 337] width 133 height 180
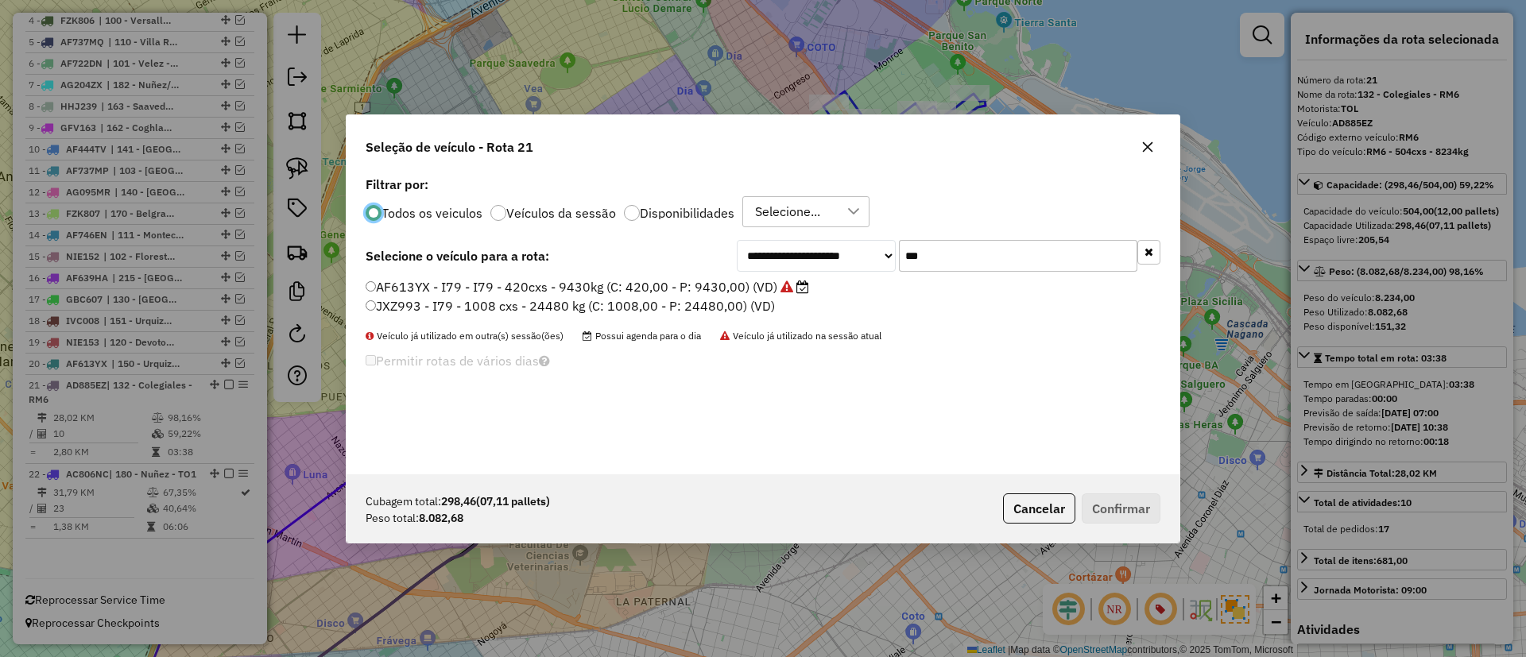
scroll to position [9, 5]
drag, startPoint x: 959, startPoint y: 261, endPoint x: 877, endPoint y: 254, distance: 81.4
click at [877, 254] on div "**********" at bounding box center [949, 256] width 424 height 32
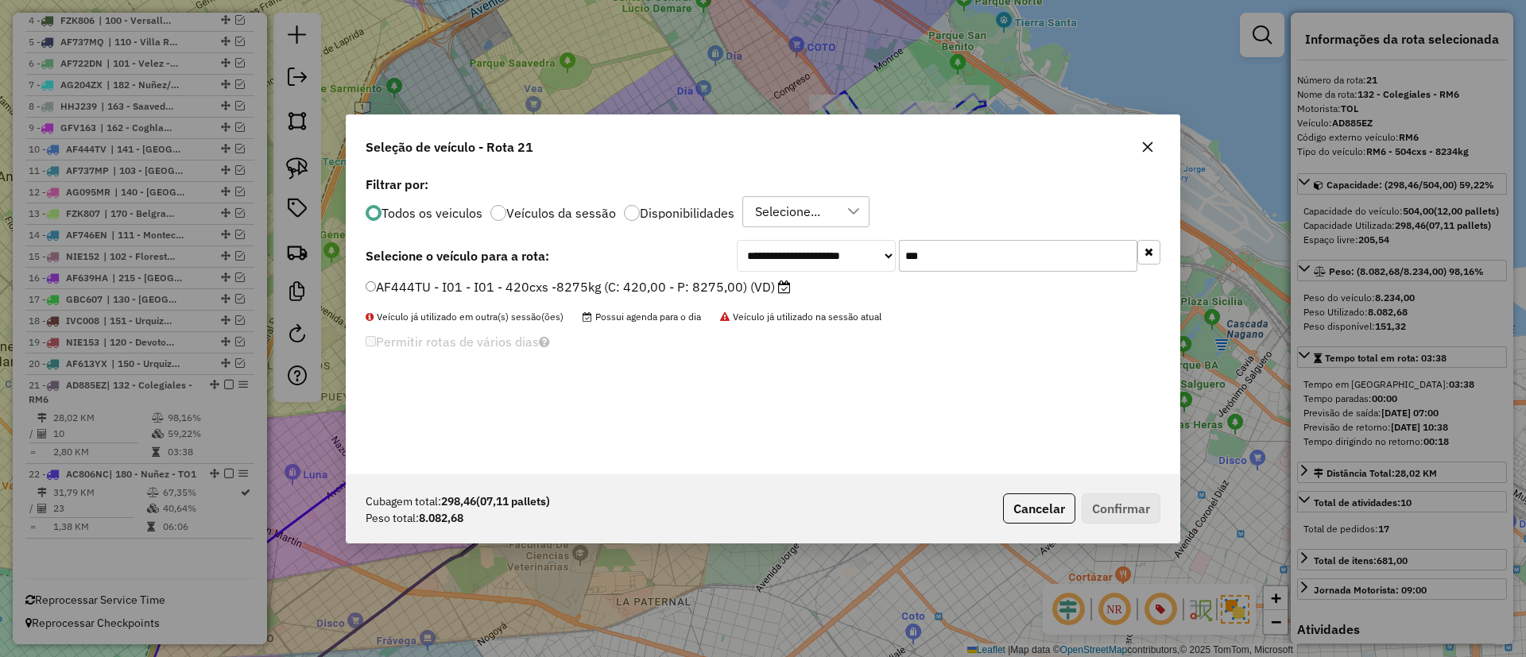
type input "***"
click at [727, 294] on label "AF444TU - I01 - I01 - 420cxs -8275kg (C: 420,00 - P: 8275,00) (VD)" at bounding box center [578, 286] width 425 height 19
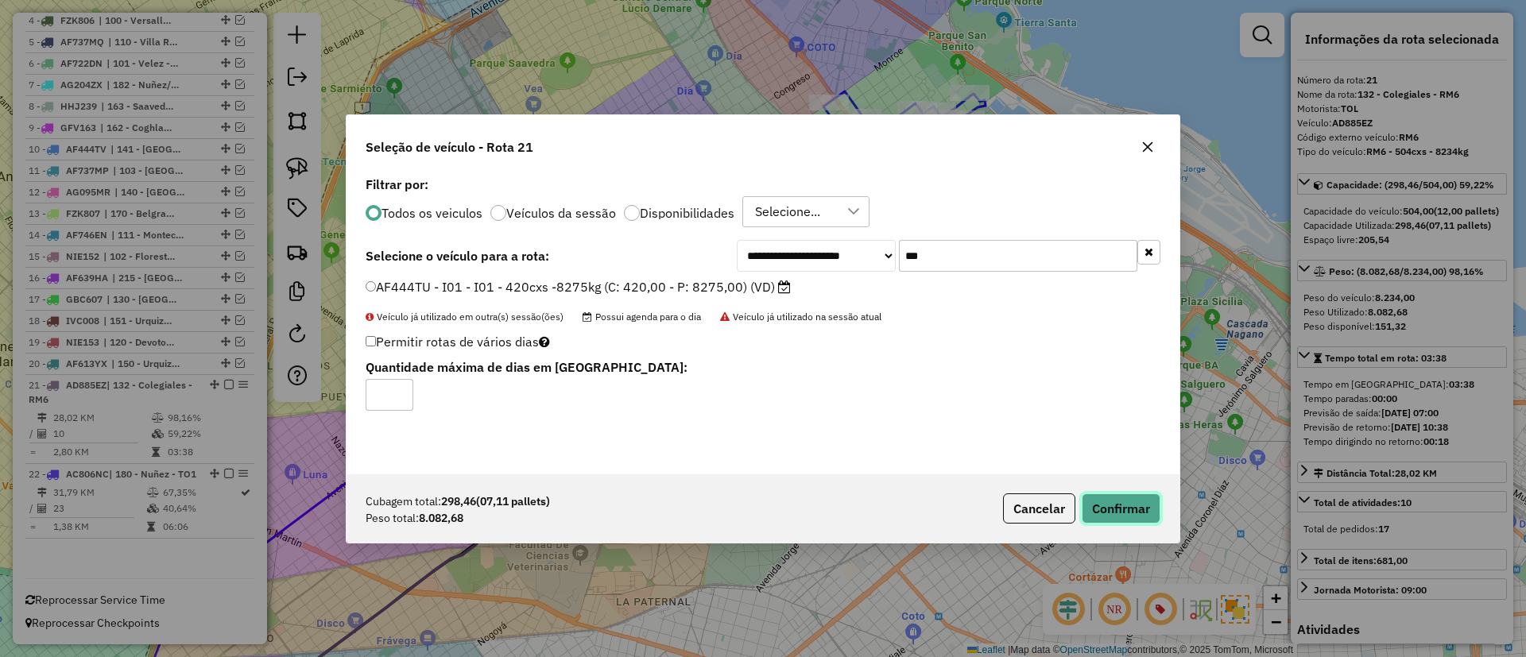
click at [1114, 521] on button "Confirmar" at bounding box center [1121, 509] width 79 height 30
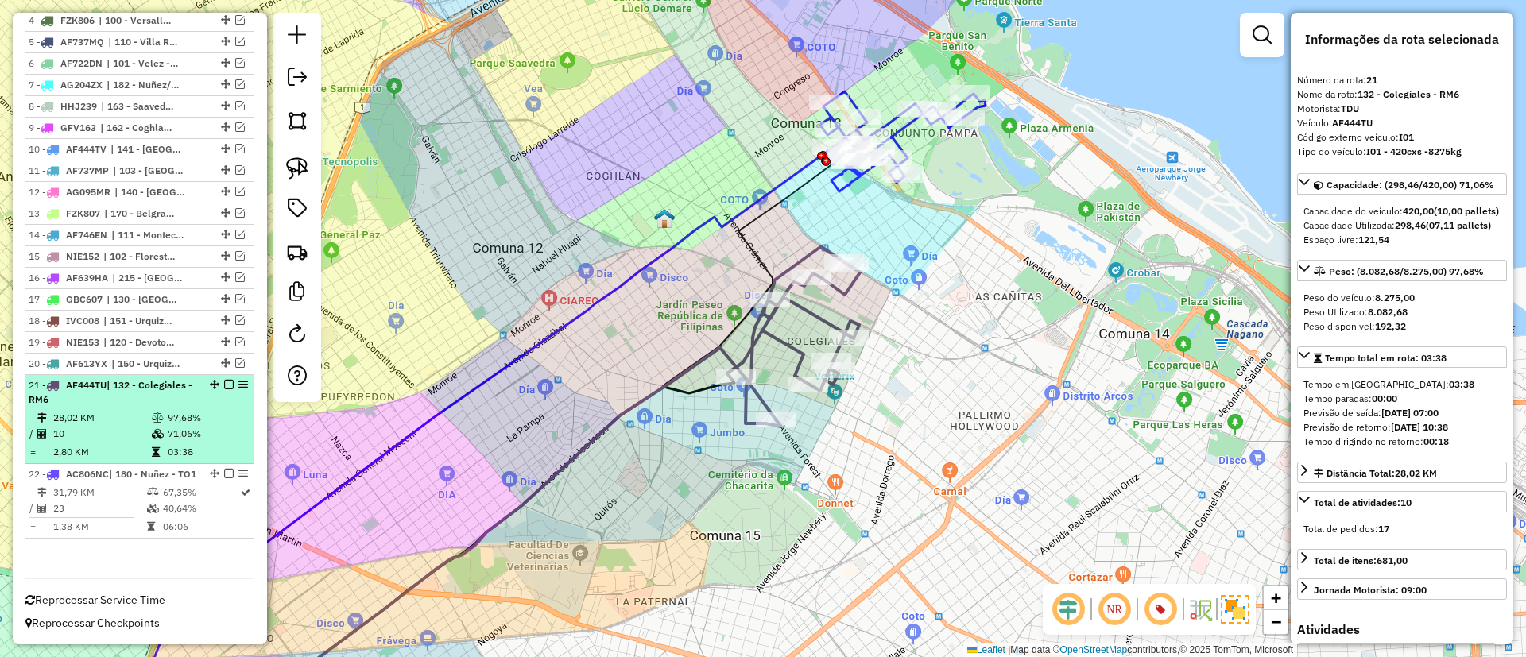
click at [228, 380] on em at bounding box center [229, 385] width 10 height 10
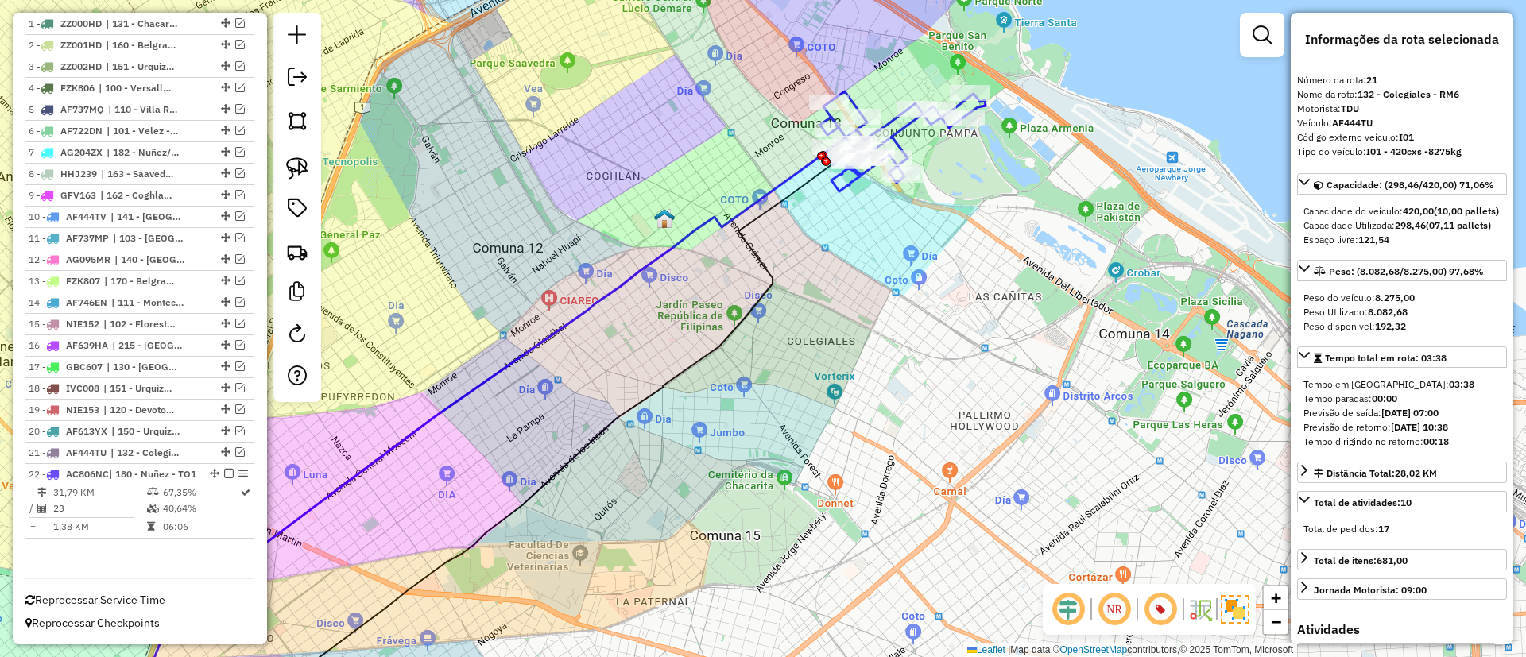
scroll to position [611, 0]
click at [834, 184] on icon at bounding box center [902, 141] width 165 height 100
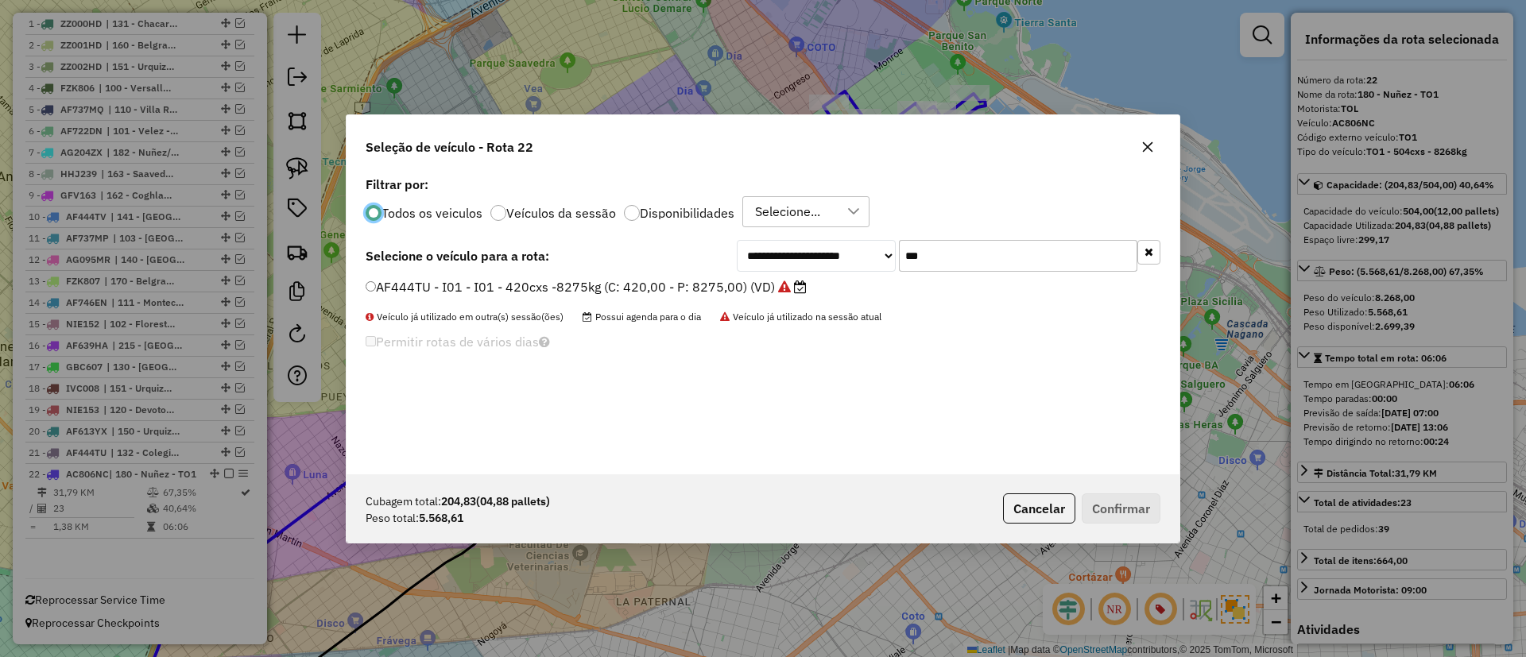
scroll to position [9, 5]
click at [951, 266] on input "***" at bounding box center [1018, 256] width 238 height 32
type input "*"
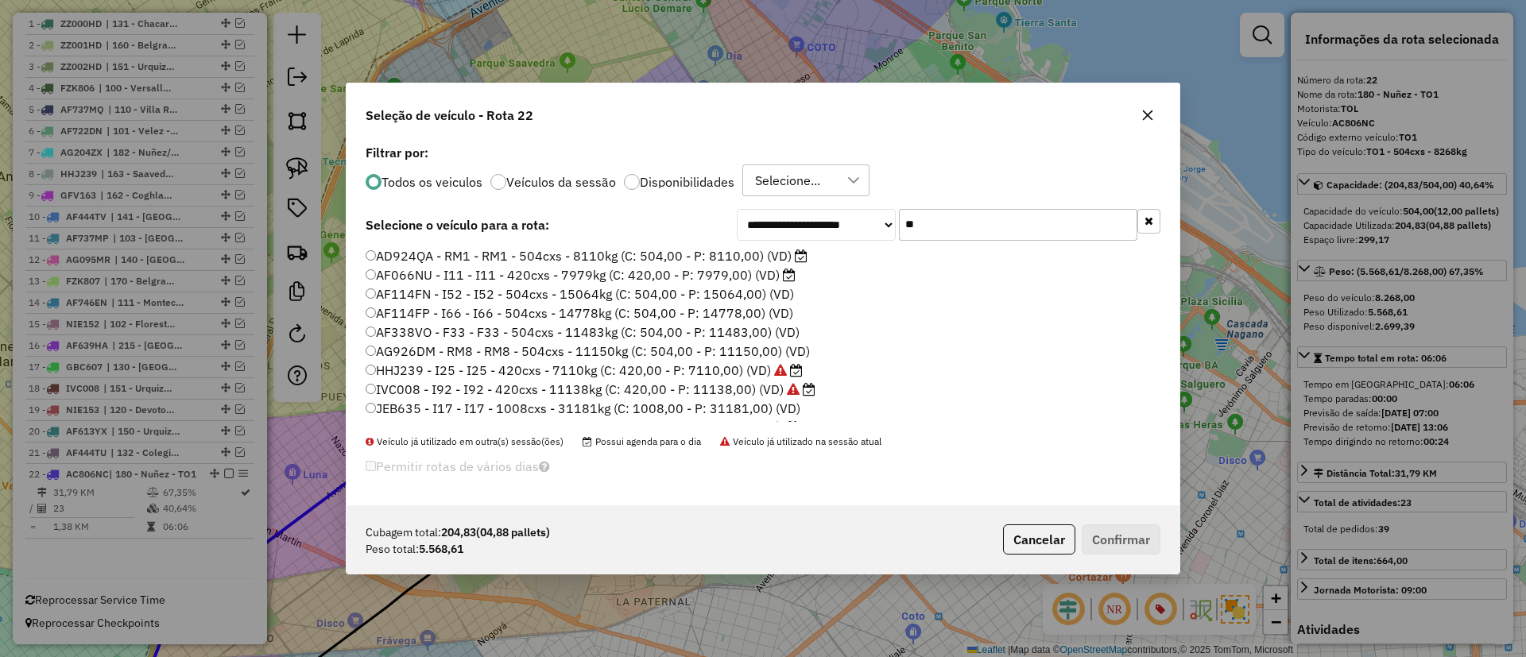
type input "*"
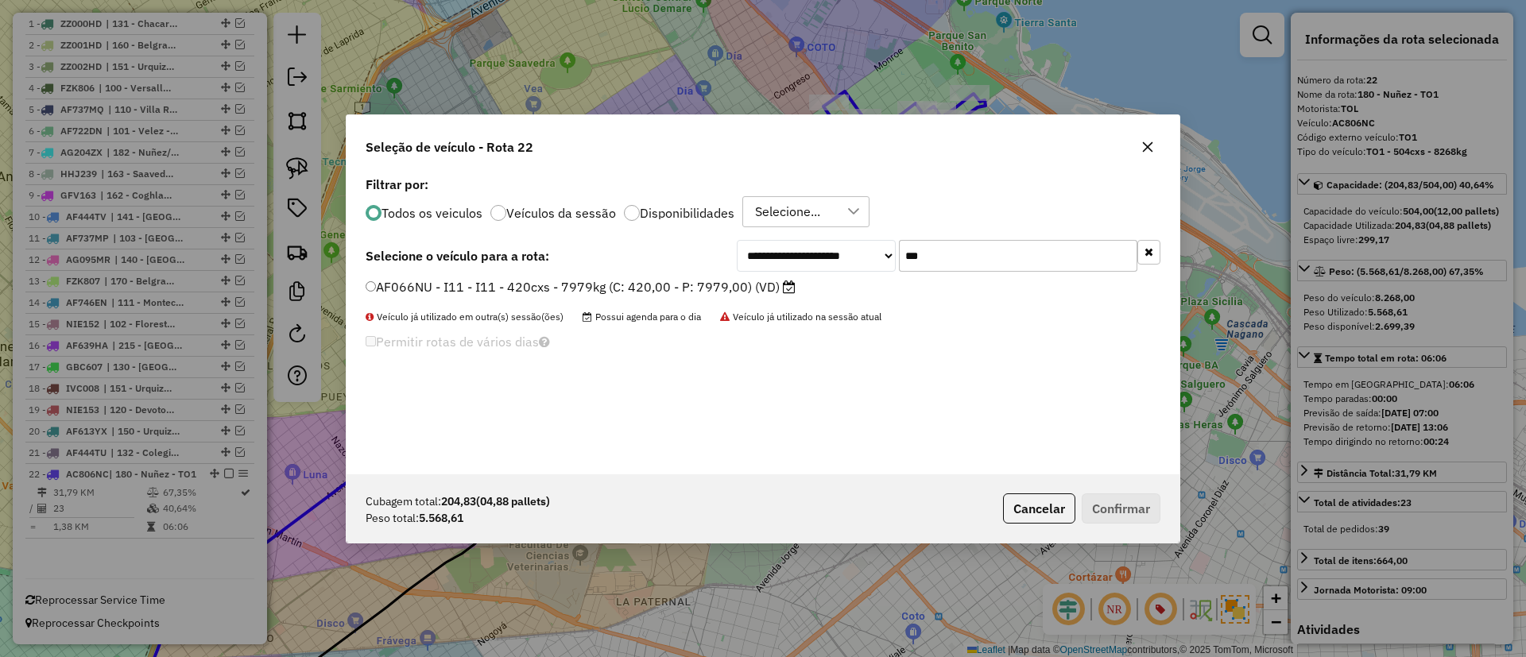
type input "***"
click at [784, 290] on icon at bounding box center [789, 287] width 13 height 13
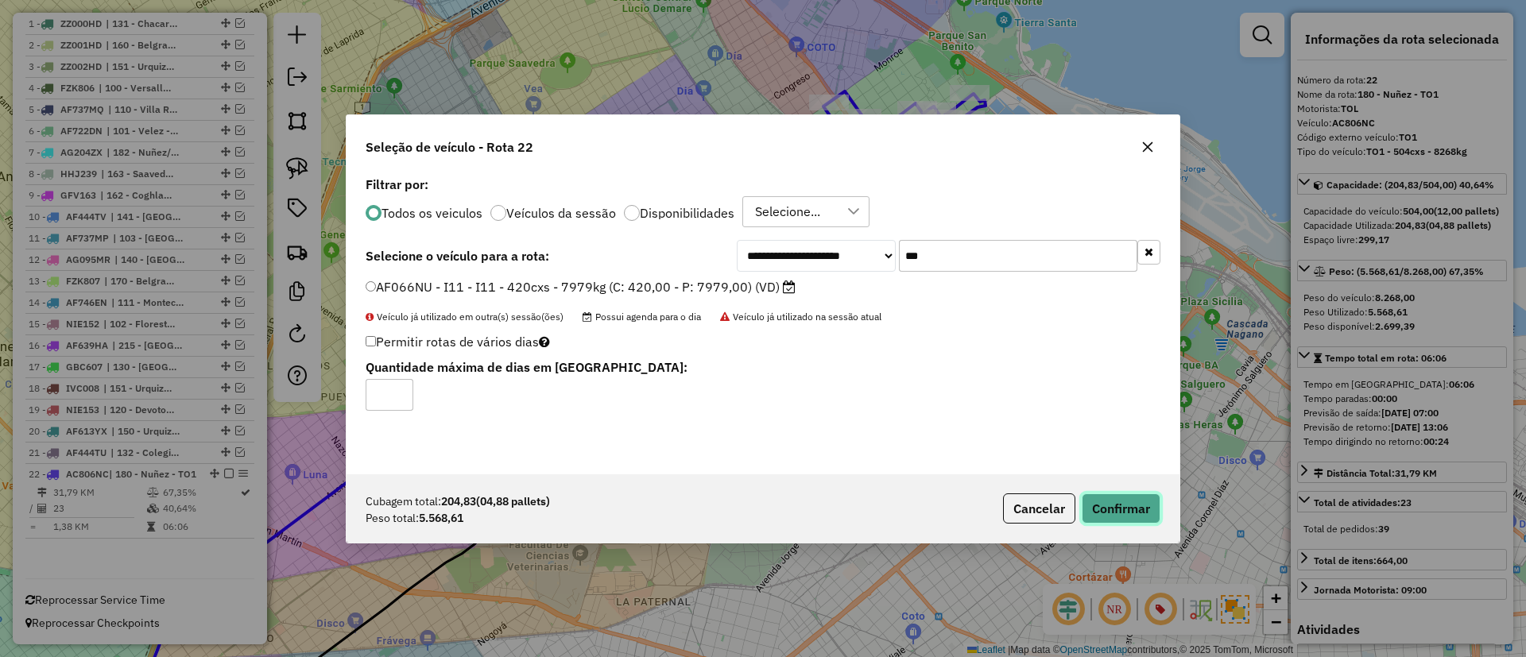
click at [1102, 501] on button "Confirmar" at bounding box center [1121, 509] width 79 height 30
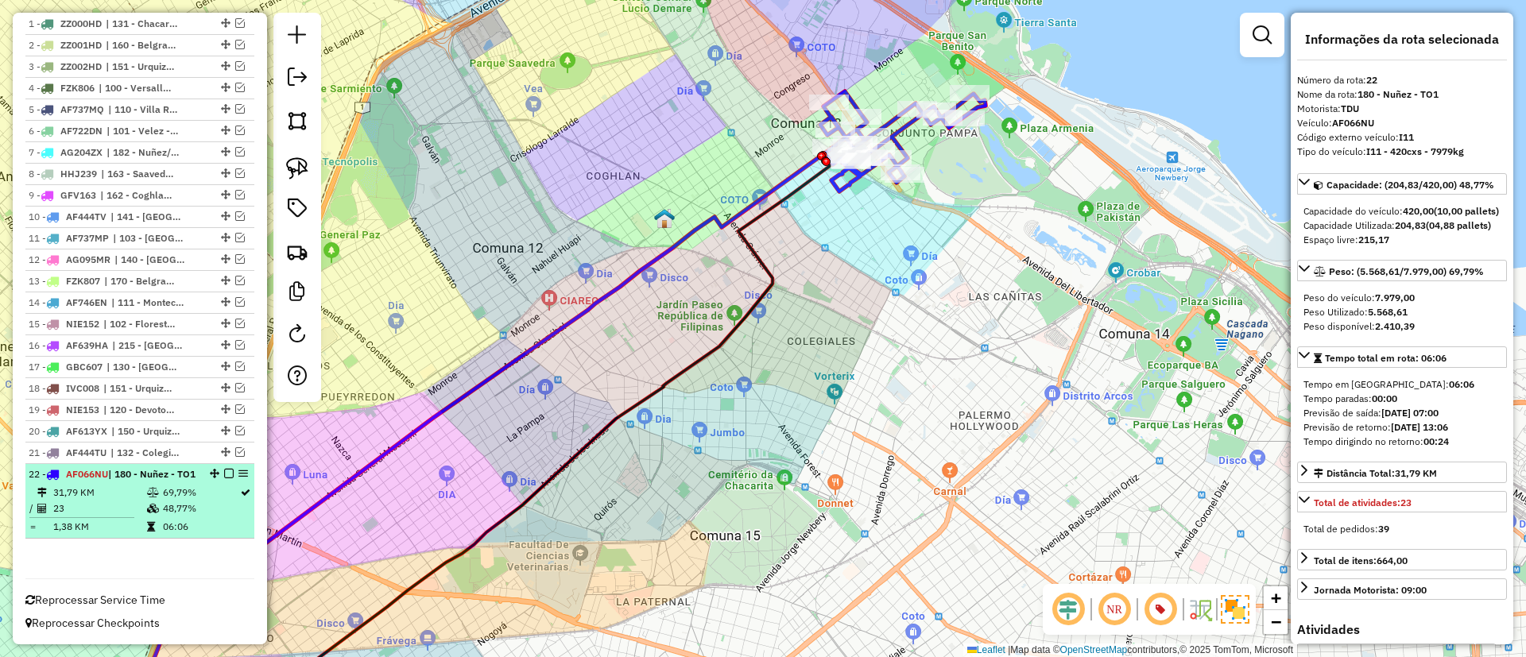
click at [227, 469] on em at bounding box center [229, 474] width 10 height 10
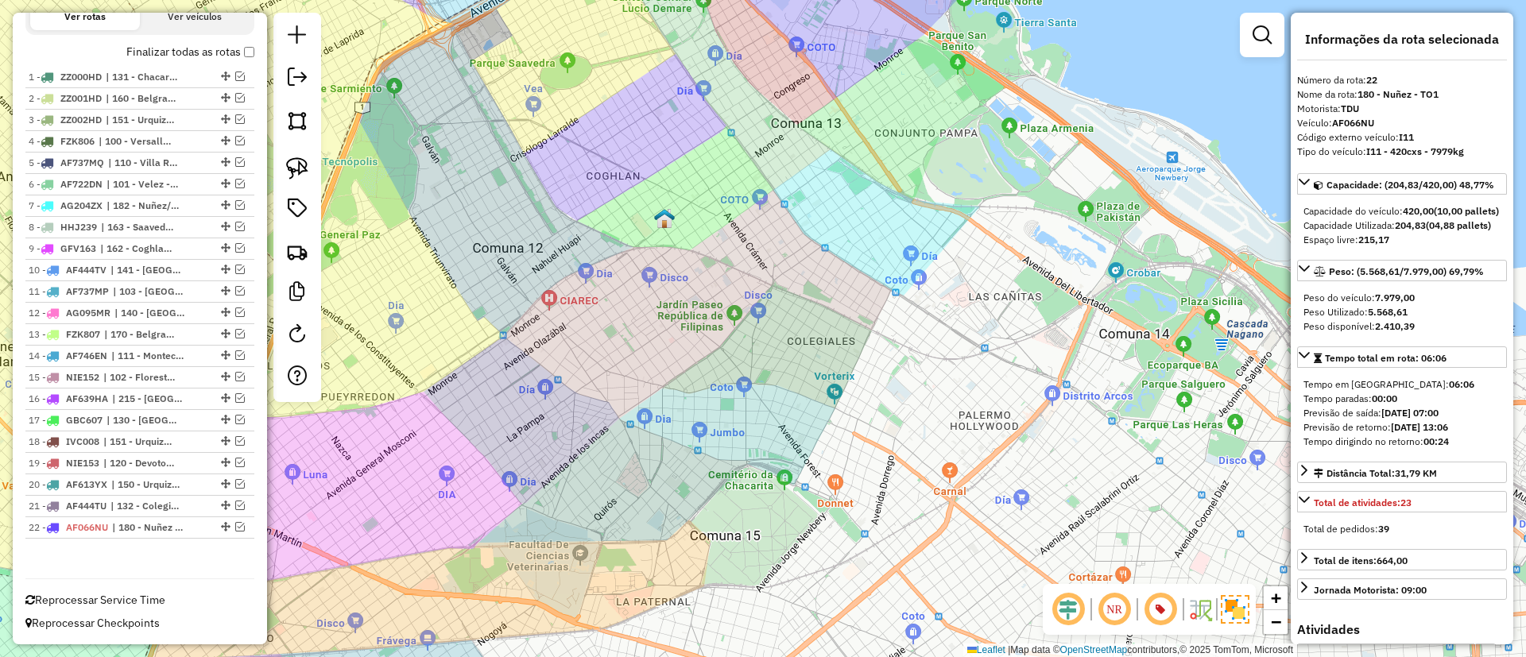
scroll to position [544, 0]
